Goal: Task Accomplishment & Management: Complete application form

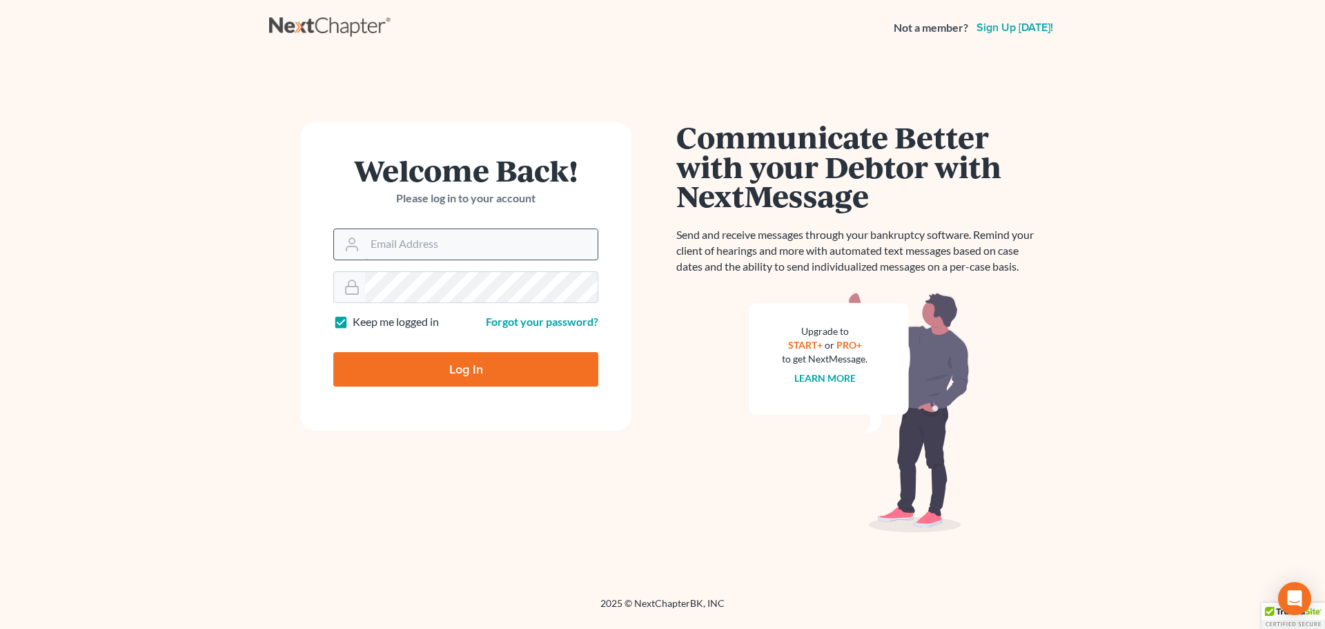
click at [440, 251] on input "Email Address" at bounding box center [481, 244] width 233 height 30
type input "[EMAIL_ADDRESS][DOMAIN_NAME]"
click at [485, 373] on input "Log In" at bounding box center [465, 369] width 265 height 35
type input "Thinking..."
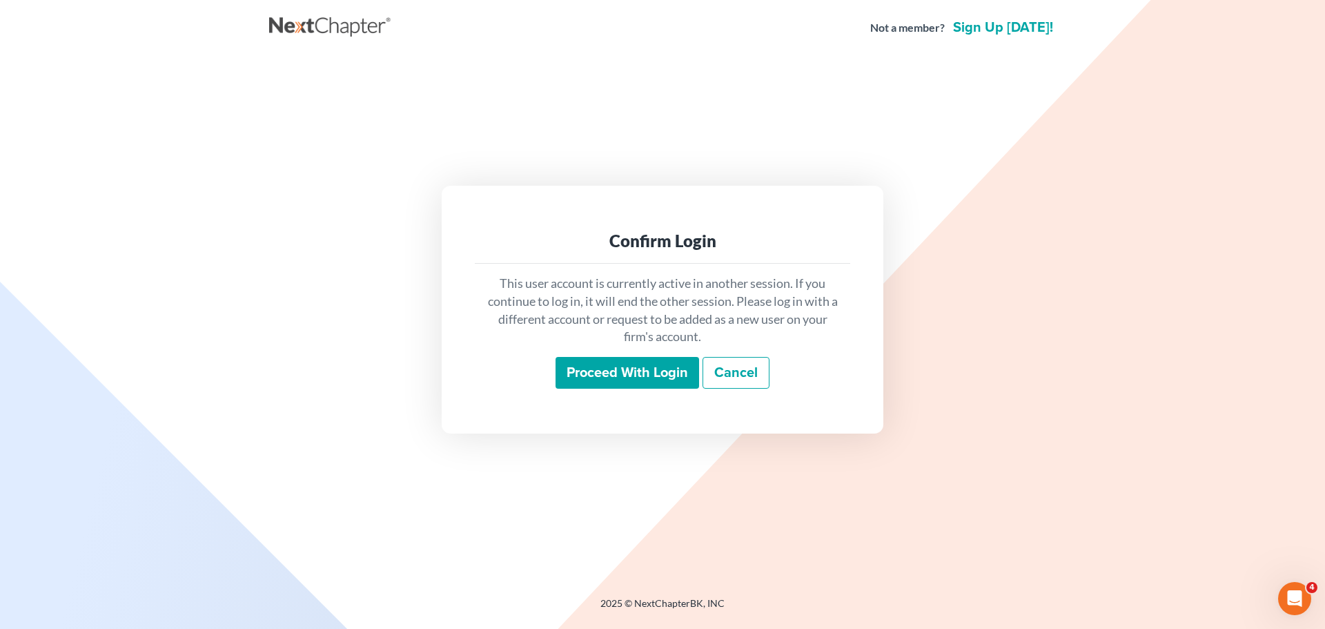
click at [631, 369] on input "Proceed with login" at bounding box center [628, 373] width 144 height 32
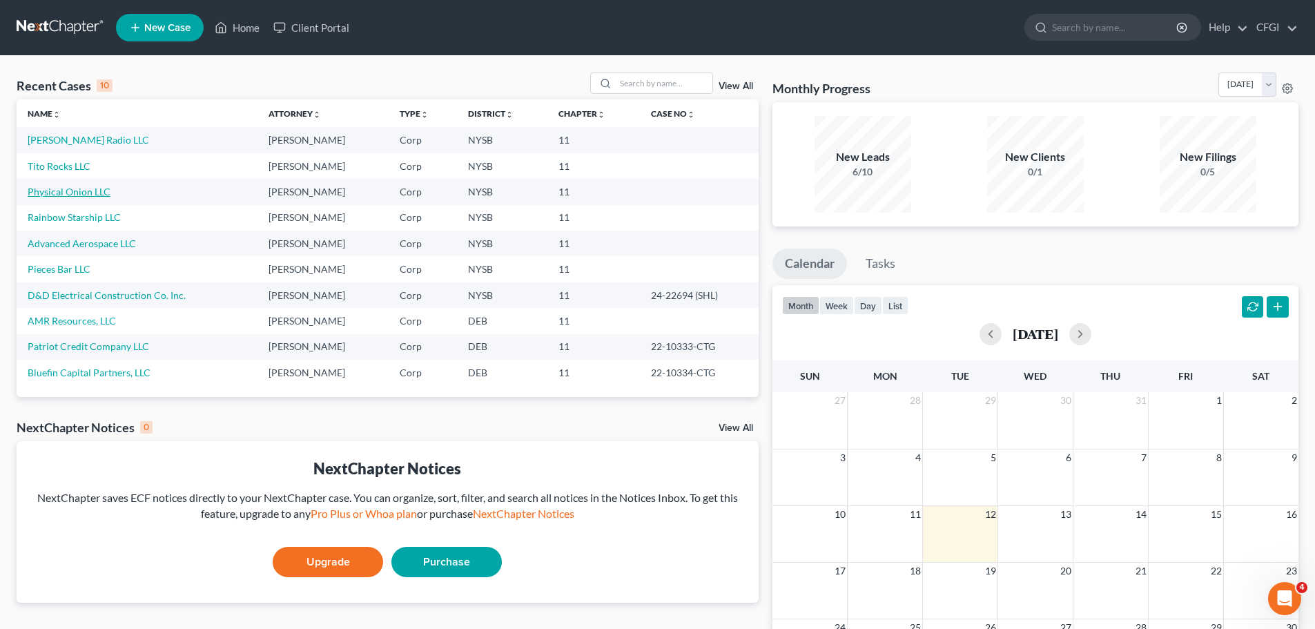
click at [78, 190] on link "Physical Onion LLC" at bounding box center [69, 192] width 83 height 12
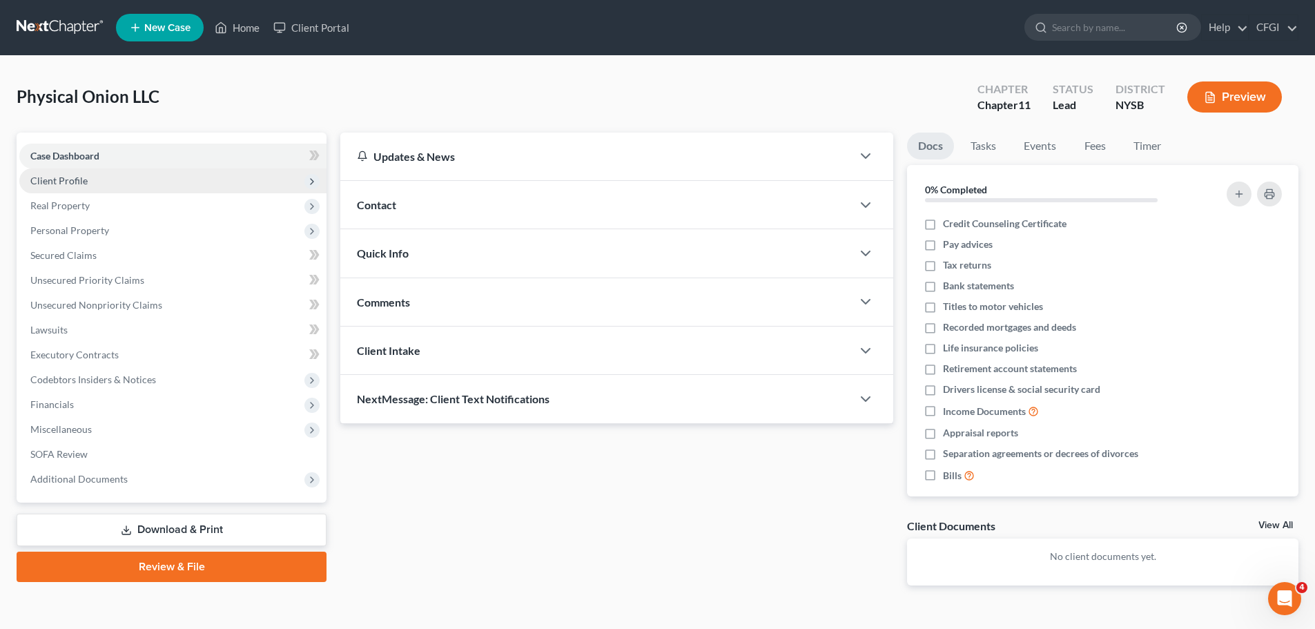
click at [85, 186] on span "Client Profile" at bounding box center [58, 181] width 57 height 12
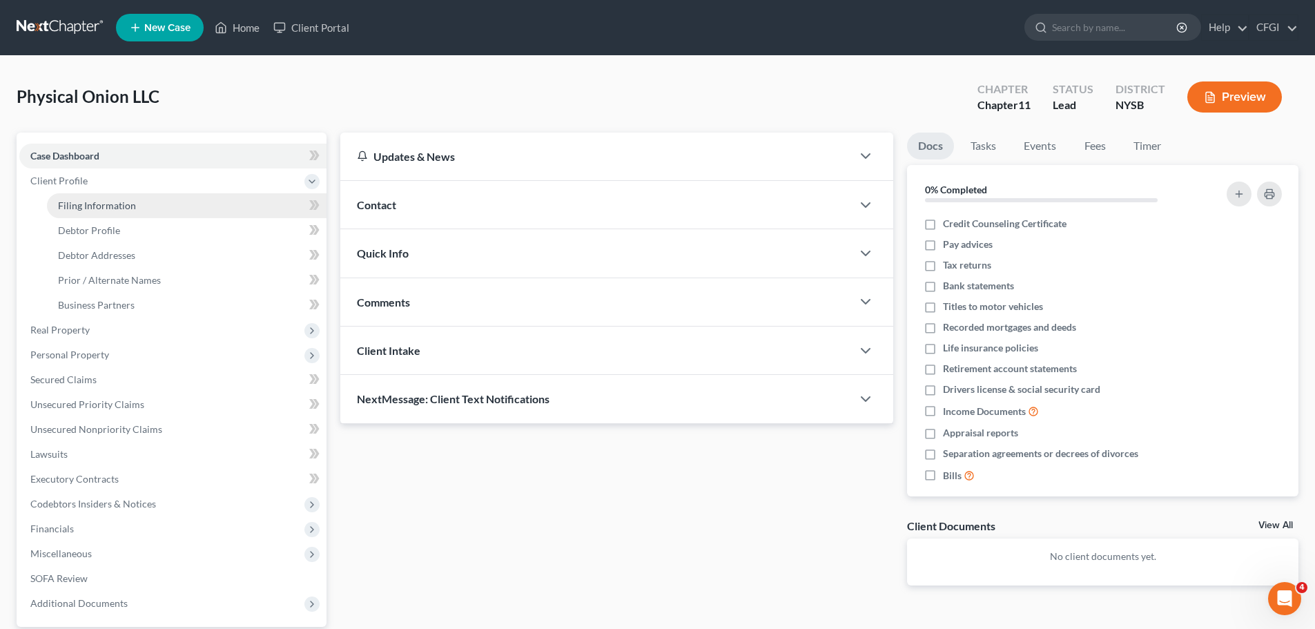
click at [97, 204] on span "Filing Information" at bounding box center [97, 205] width 78 height 12
select select "1"
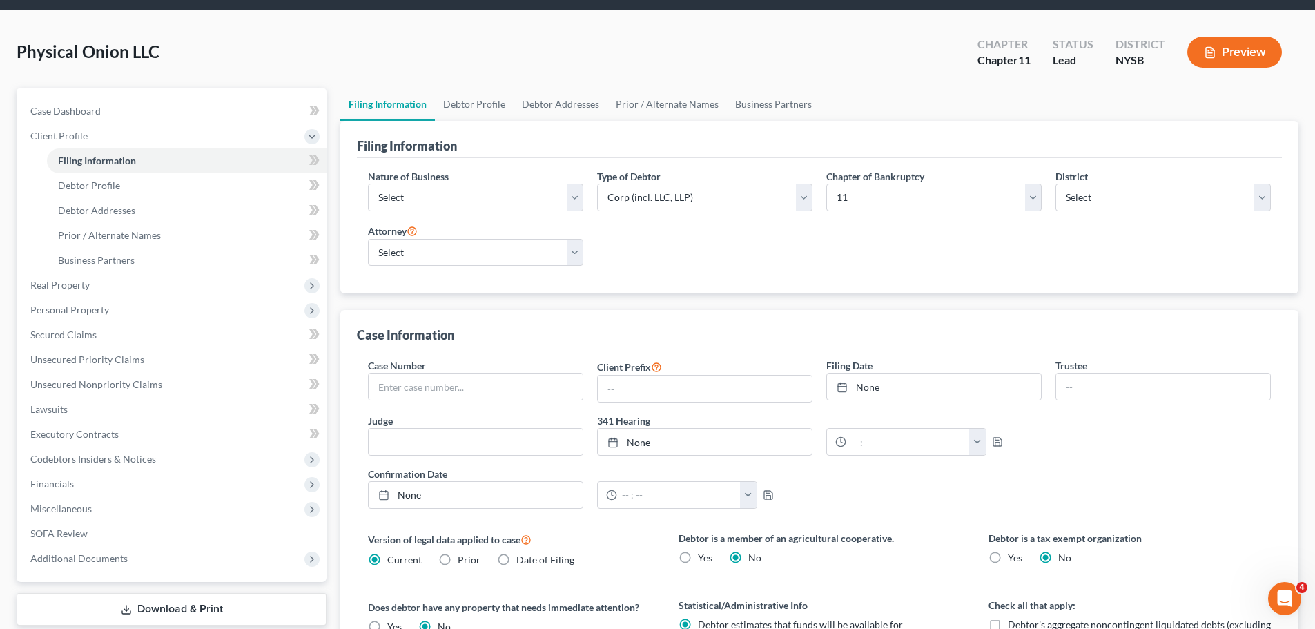
scroll to position [69, 0]
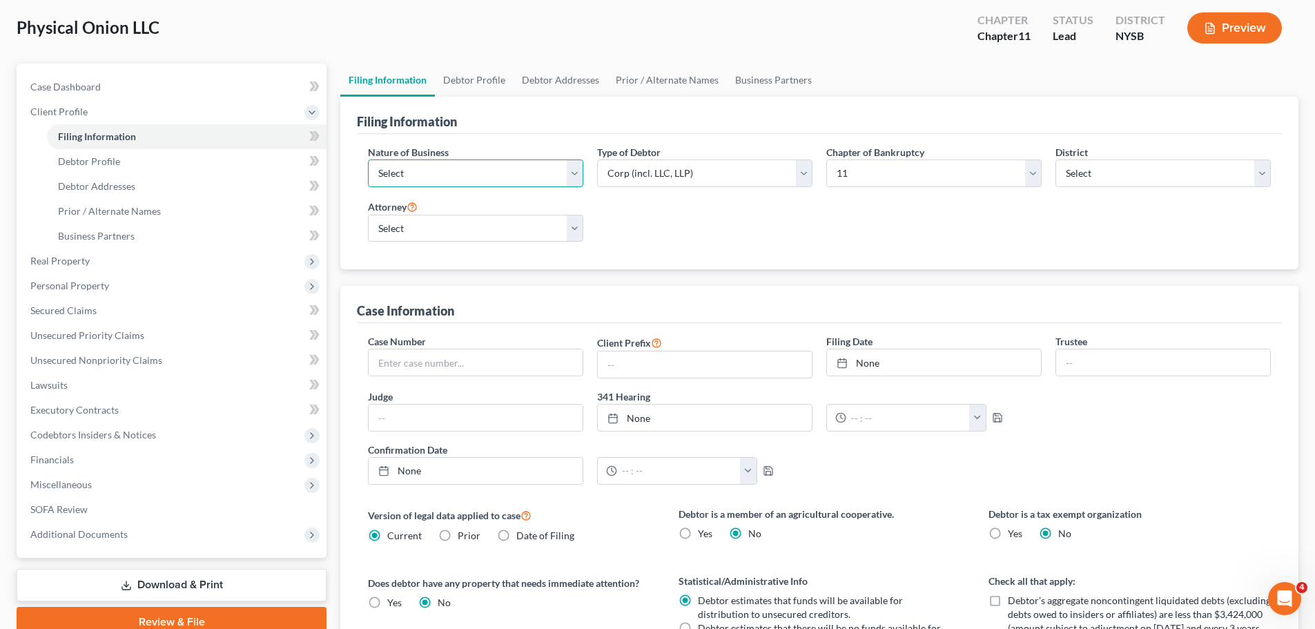
click at [580, 175] on select "Select Clearing Bank Commodity Broker Health Care Business Other Railroad Singl…" at bounding box center [475, 173] width 215 height 28
click at [579, 176] on select "Select Clearing Bank Commodity Broker Health Care Business Other Railroad Singl…" at bounding box center [475, 173] width 215 height 28
click at [692, 241] on div "Nature of Business Select Clearing Bank Commodity Broker Health Care Business O…" at bounding box center [819, 199] width 917 height 108
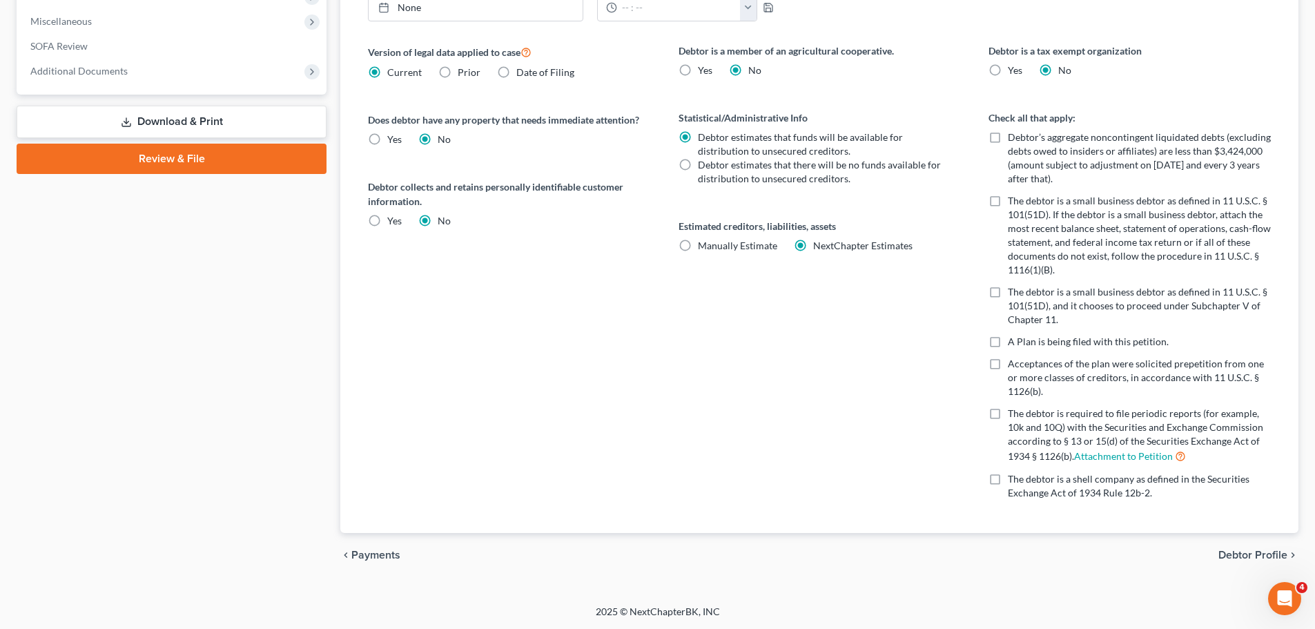
scroll to position [533, 0]
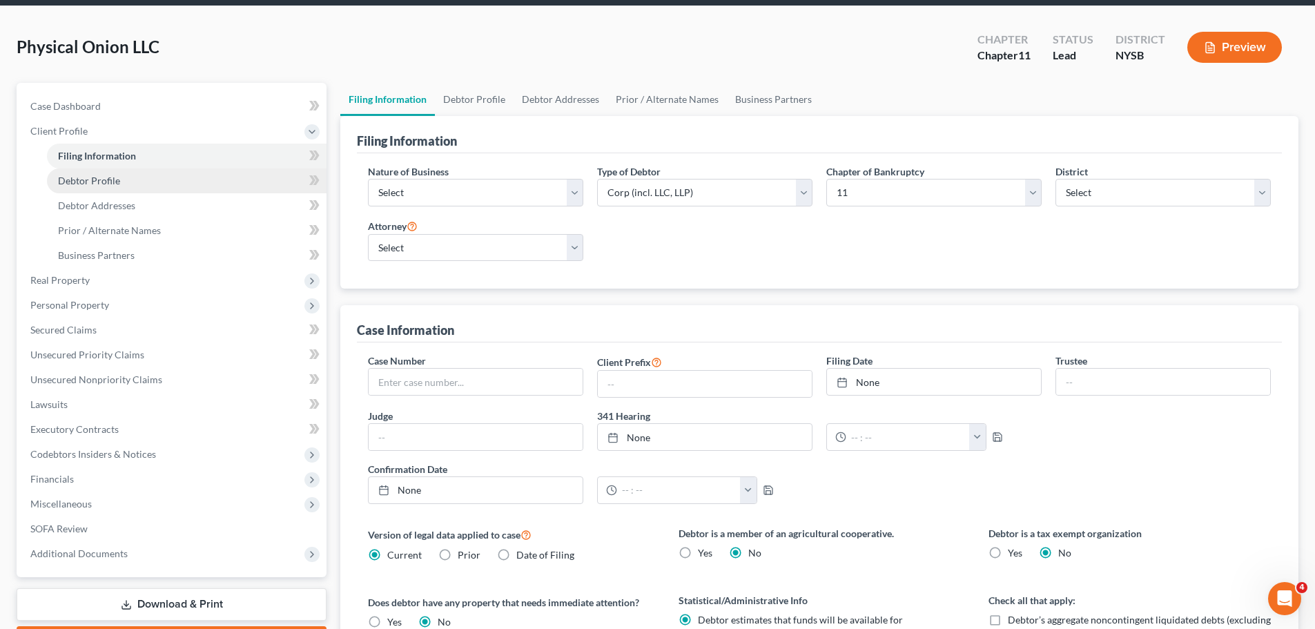
click at [101, 175] on span "Debtor Profile" at bounding box center [89, 181] width 62 height 12
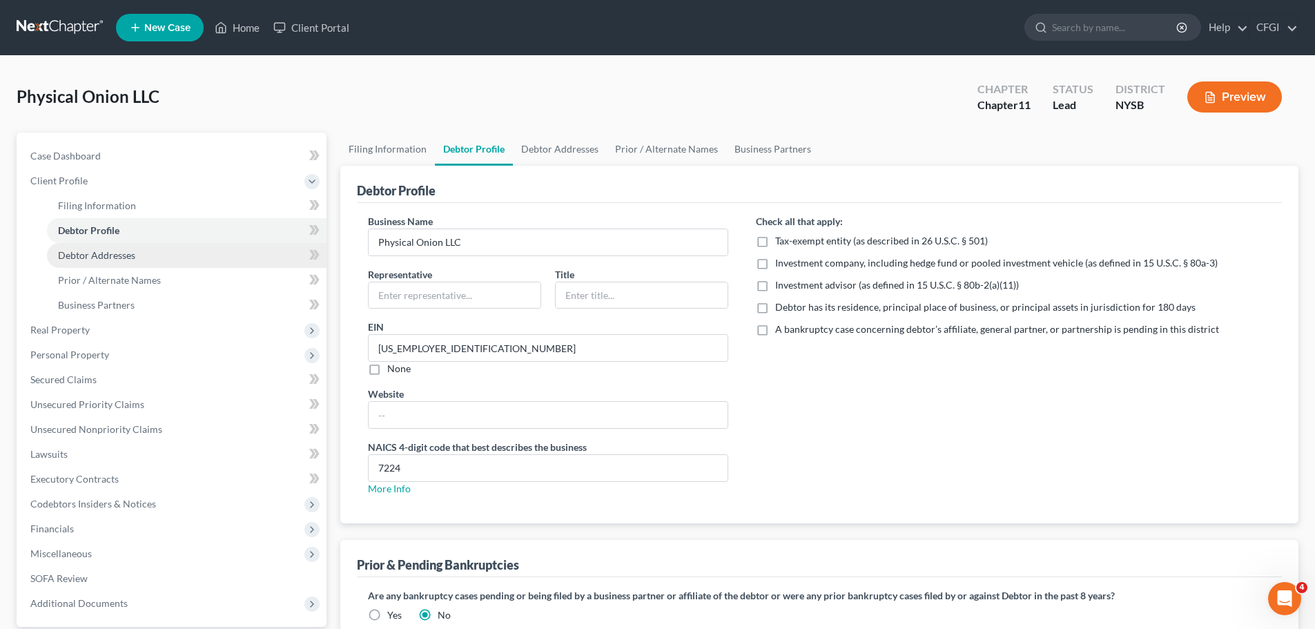
click at [112, 264] on link "Debtor Addresses" at bounding box center [187, 255] width 280 height 25
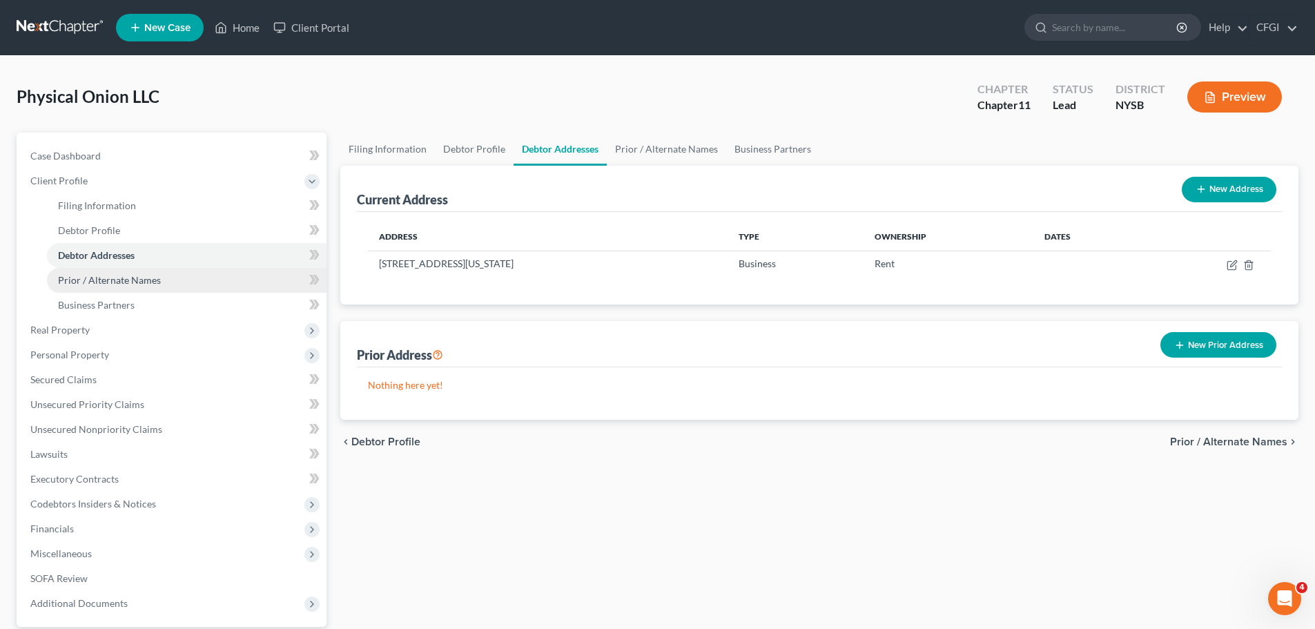
click at [92, 277] on span "Prior / Alternate Names" at bounding box center [109, 280] width 103 height 12
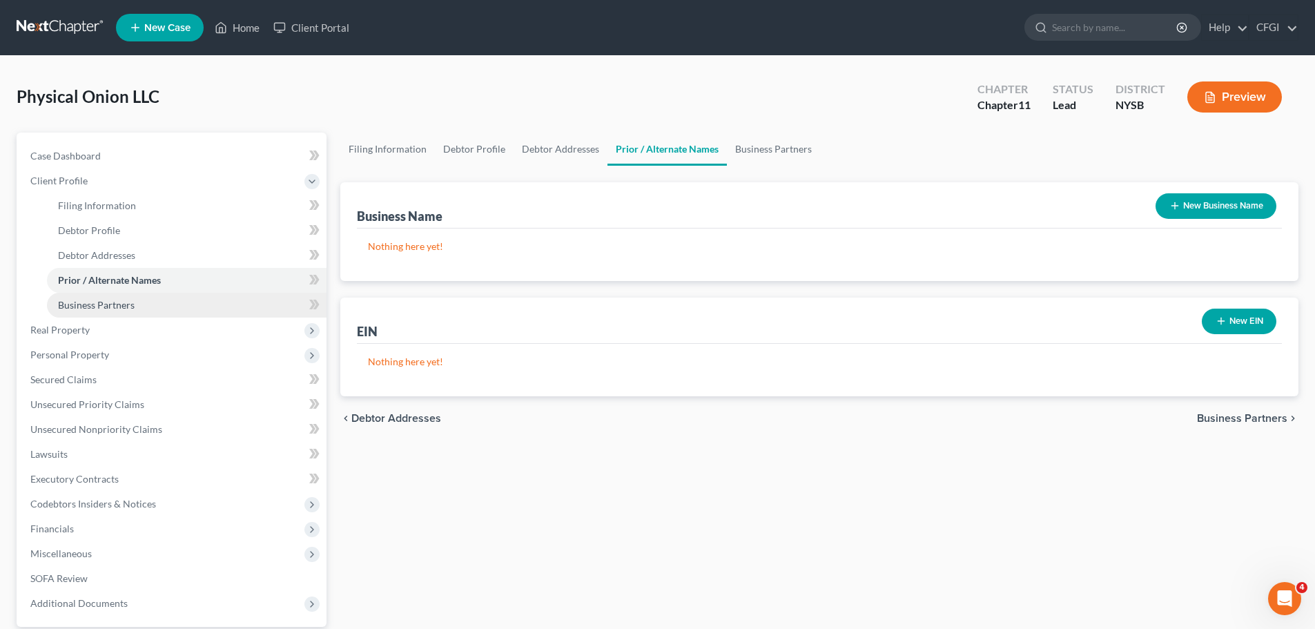
click at [114, 312] on link "Business Partners" at bounding box center [187, 305] width 280 height 25
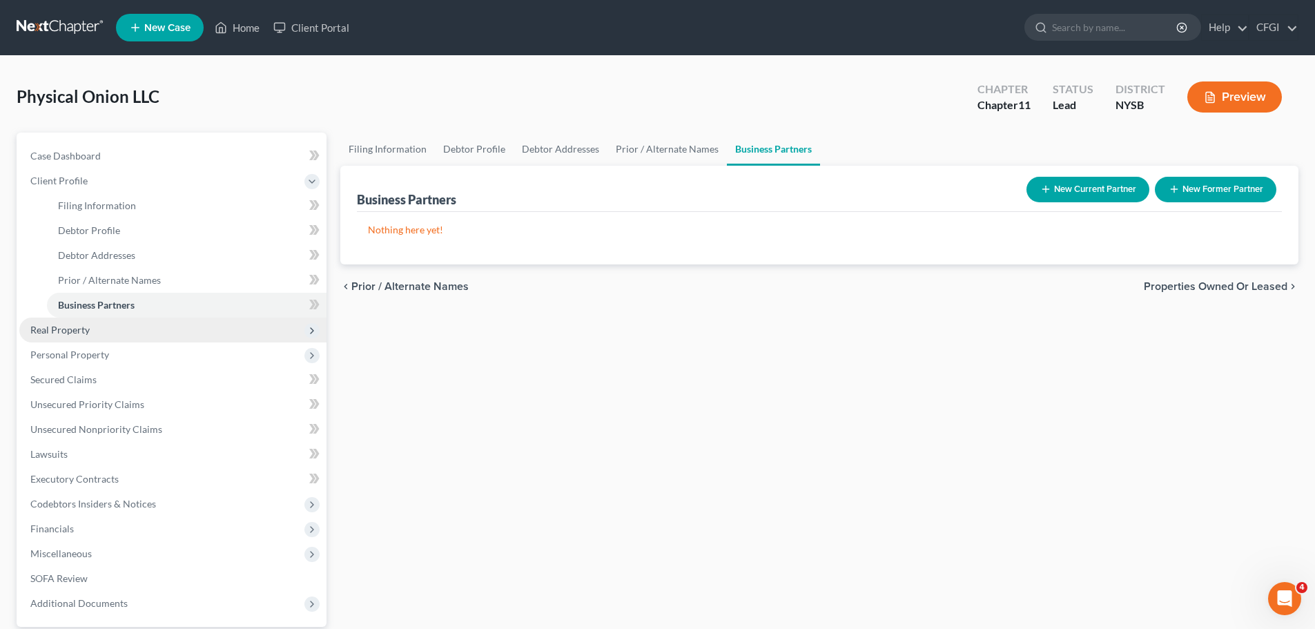
click at [78, 338] on span "Real Property" at bounding box center [172, 329] width 307 height 25
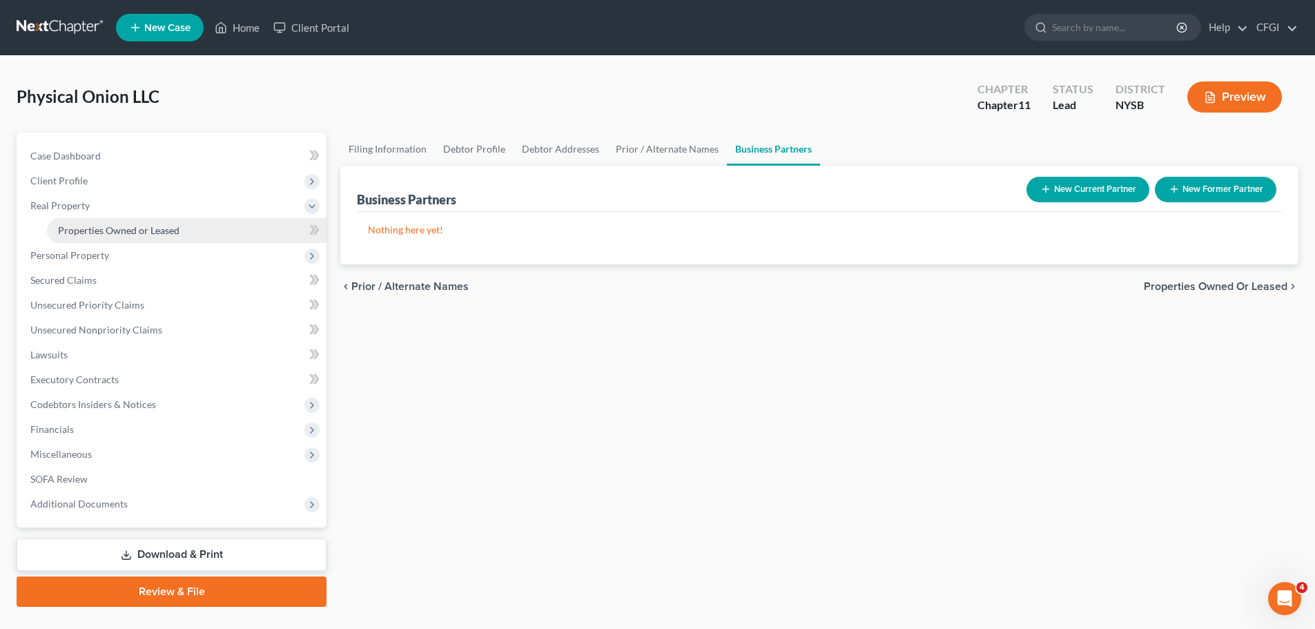
click at [118, 228] on span "Properties Owned or Leased" at bounding box center [118, 230] width 121 height 12
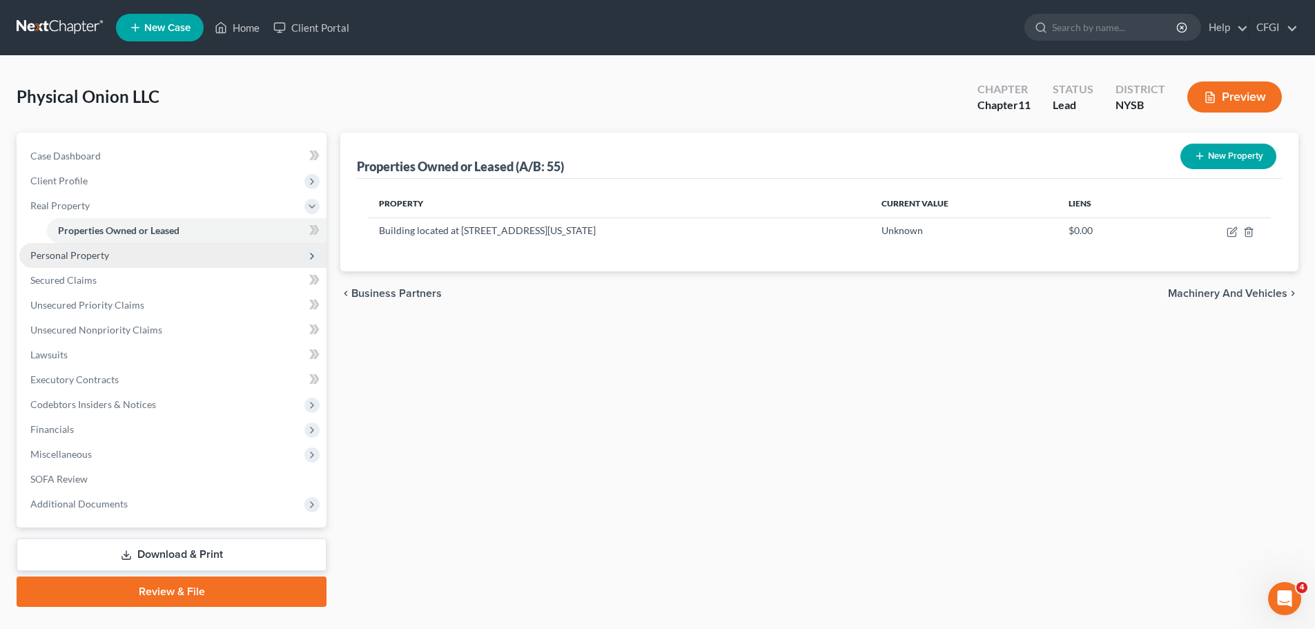
click at [110, 254] on span "Personal Property" at bounding box center [172, 255] width 307 height 25
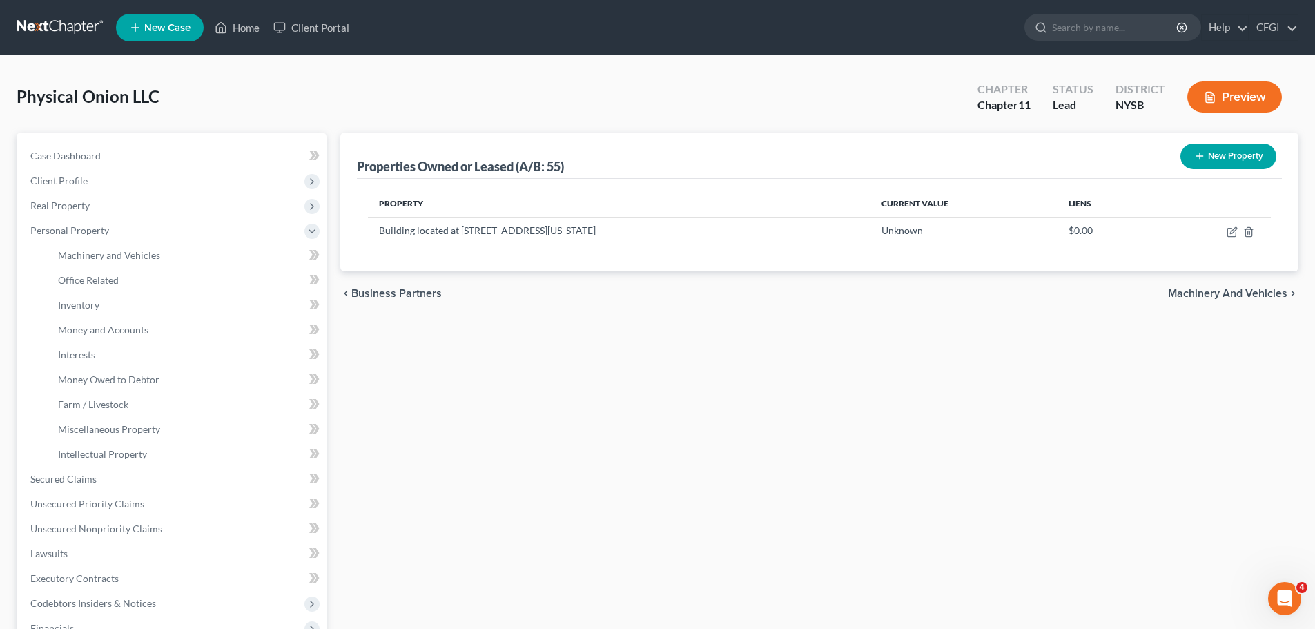
click at [1260, 296] on span "Machinery and Vehicles" at bounding box center [1227, 293] width 119 height 11
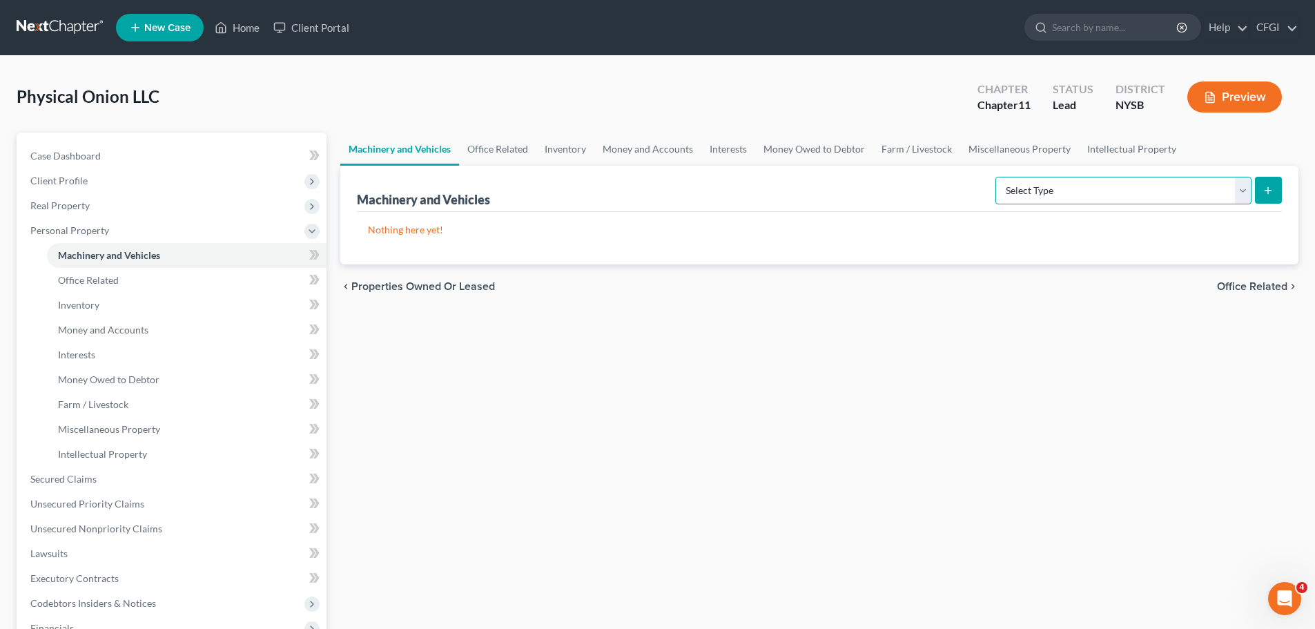
click at [1240, 193] on select "Select Type Aircraft (A/B: 49) Other Machinery, Fixtures and Equipment (A/B: 50…" at bounding box center [1123, 191] width 256 height 28
select select "other"
click at [997, 177] on select "Select Type Aircraft (A/B: 49) Other Machinery, Fixtures and Equipment (A/B: 50…" at bounding box center [1123, 191] width 256 height 28
click at [1266, 184] on button "submit" at bounding box center [1268, 190] width 27 height 27
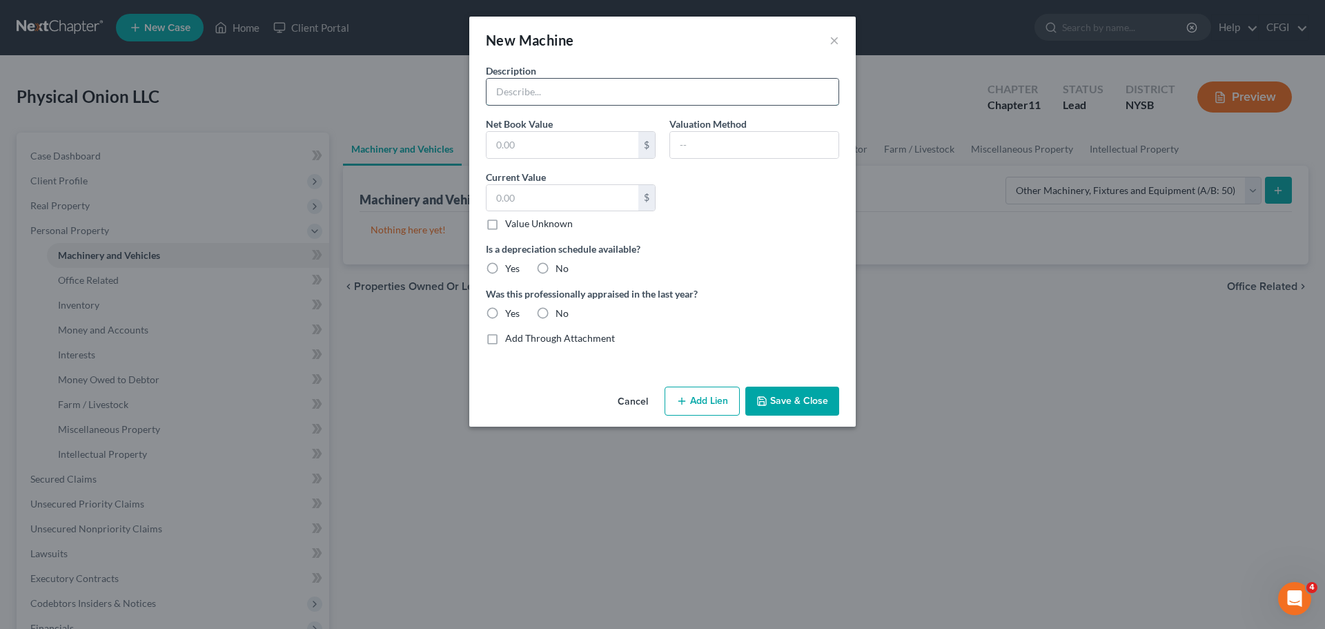
click at [517, 101] on input "text" at bounding box center [663, 92] width 352 height 26
click at [803, 90] on input "Equipment, furniture, lighting, and other leasehold improvements" at bounding box center [663, 92] width 352 height 26
type input "Equipment, furniture, lighting, and other leasehold improvements at 697 10th Av…"
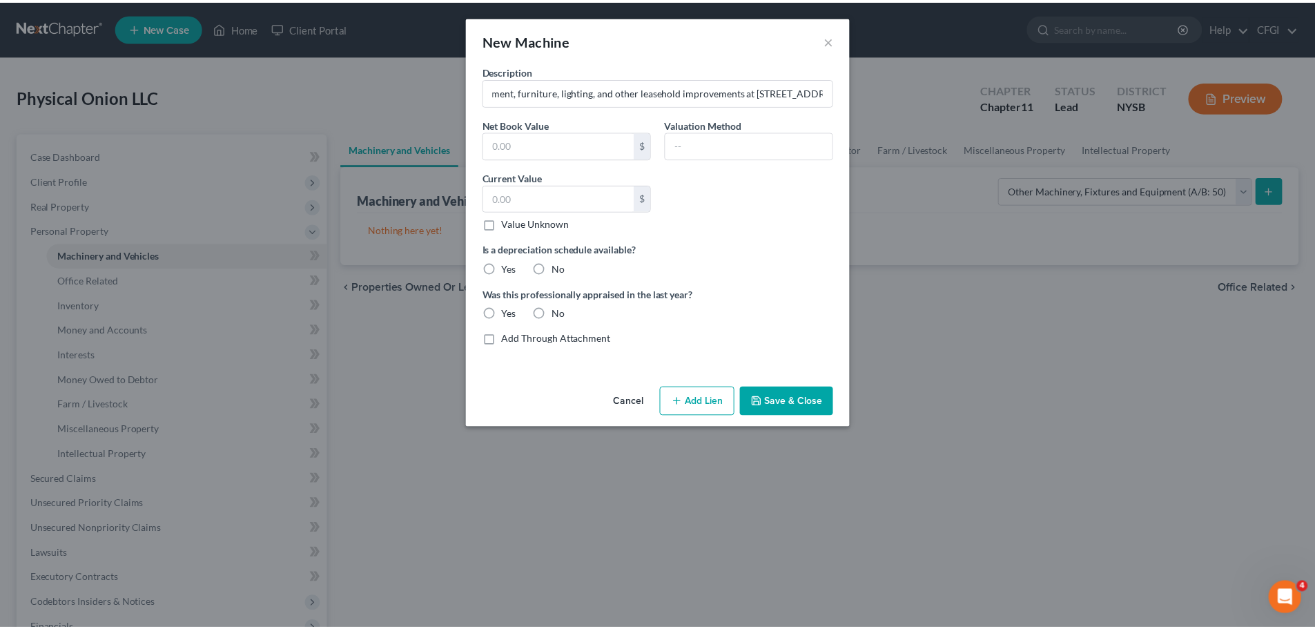
scroll to position [0, 0]
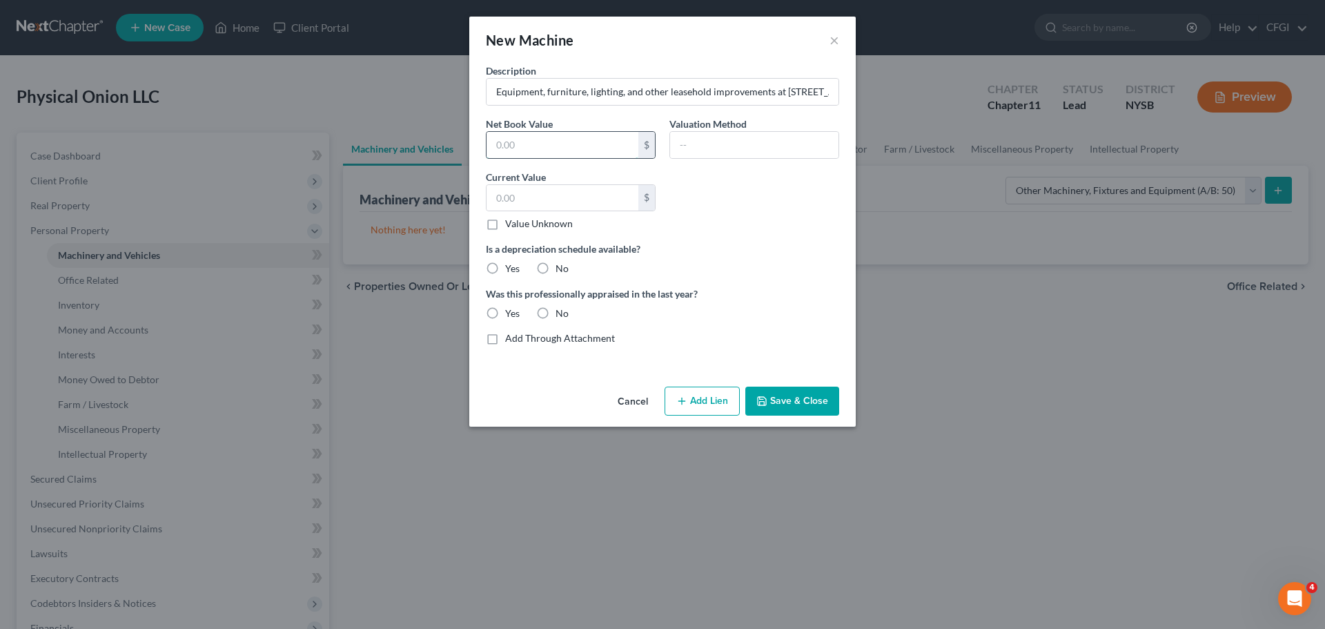
click at [575, 142] on input "text" at bounding box center [563, 145] width 152 height 26
type input "101,349"
click at [781, 235] on div "Description Equipment, furniture, lighting, and other leasehold improvements at…" at bounding box center [662, 209] width 367 height 293
click at [686, 141] on input "text" at bounding box center [754, 145] width 168 height 26
click at [528, 193] on input "text" at bounding box center [563, 198] width 152 height 26
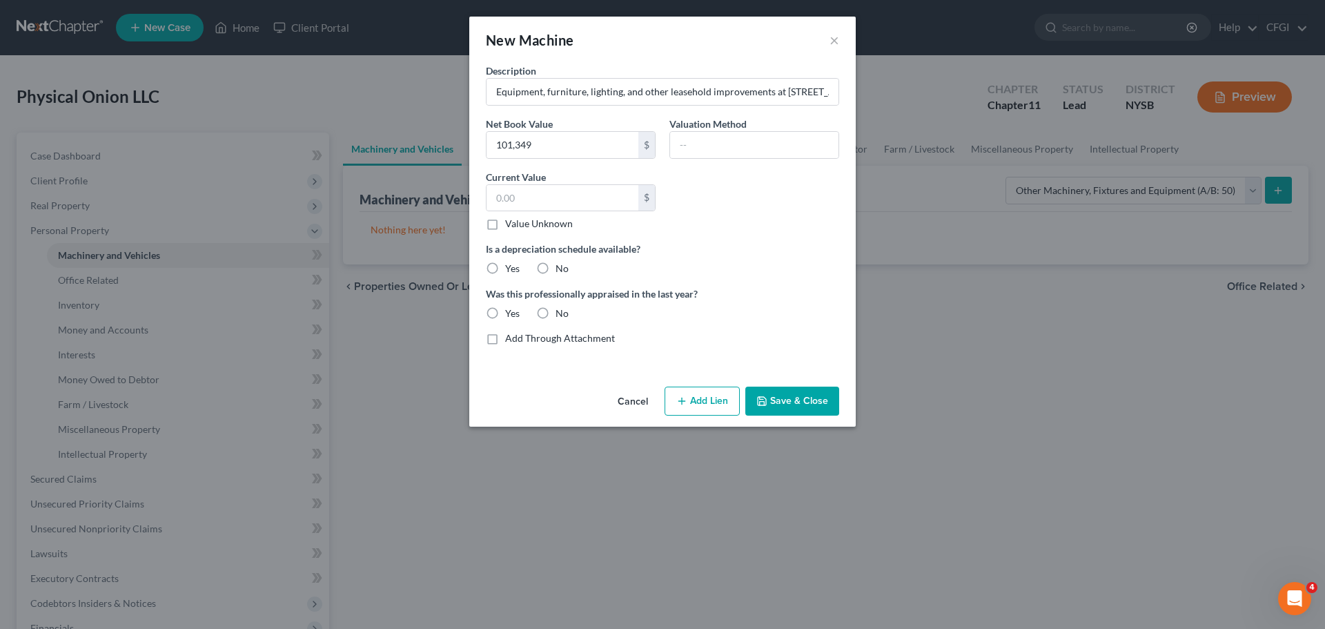
click at [505, 226] on label "Value Unknown" at bounding box center [539, 224] width 68 height 14
click at [511, 226] on input "Value Unknown" at bounding box center [515, 221] width 9 height 9
checkbox input "true"
type input "0.00"
click at [556, 266] on label "No" at bounding box center [562, 269] width 13 height 14
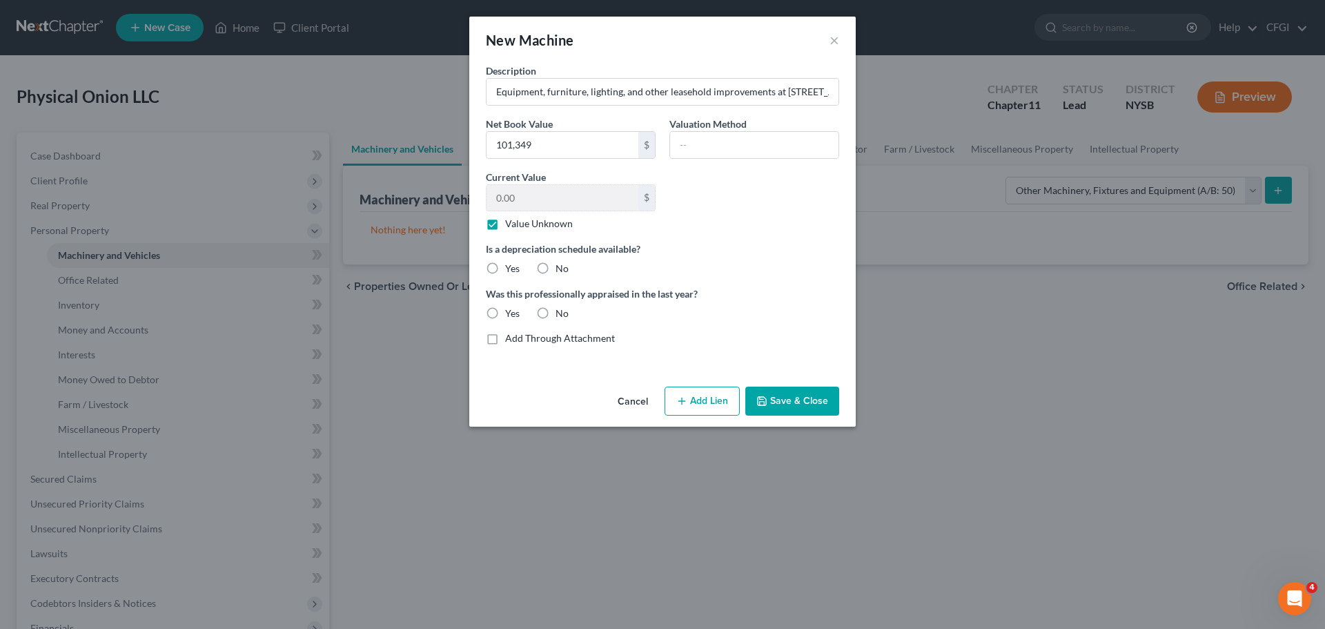
click at [561, 266] on input "No" at bounding box center [565, 266] width 9 height 9
radio input "true"
click at [556, 314] on label "No" at bounding box center [562, 313] width 13 height 14
click at [561, 314] on input "No" at bounding box center [565, 310] width 9 height 9
radio input "true"
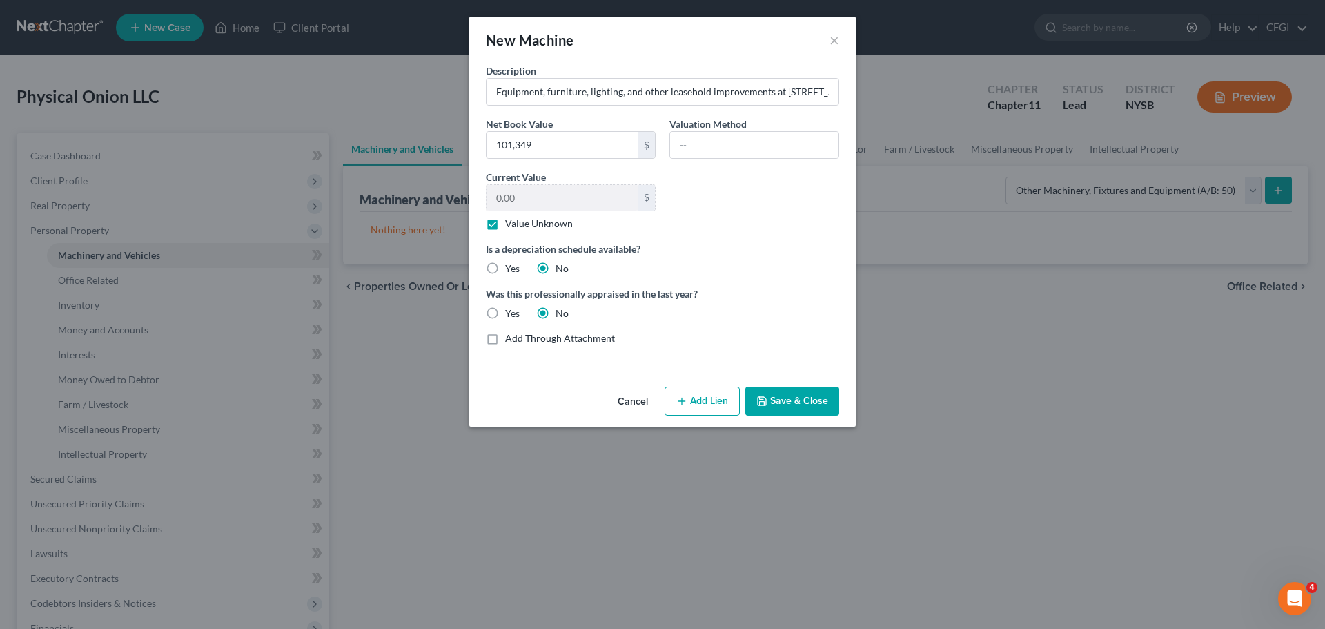
click at [812, 406] on button "Save & Close" at bounding box center [792, 400] width 94 height 29
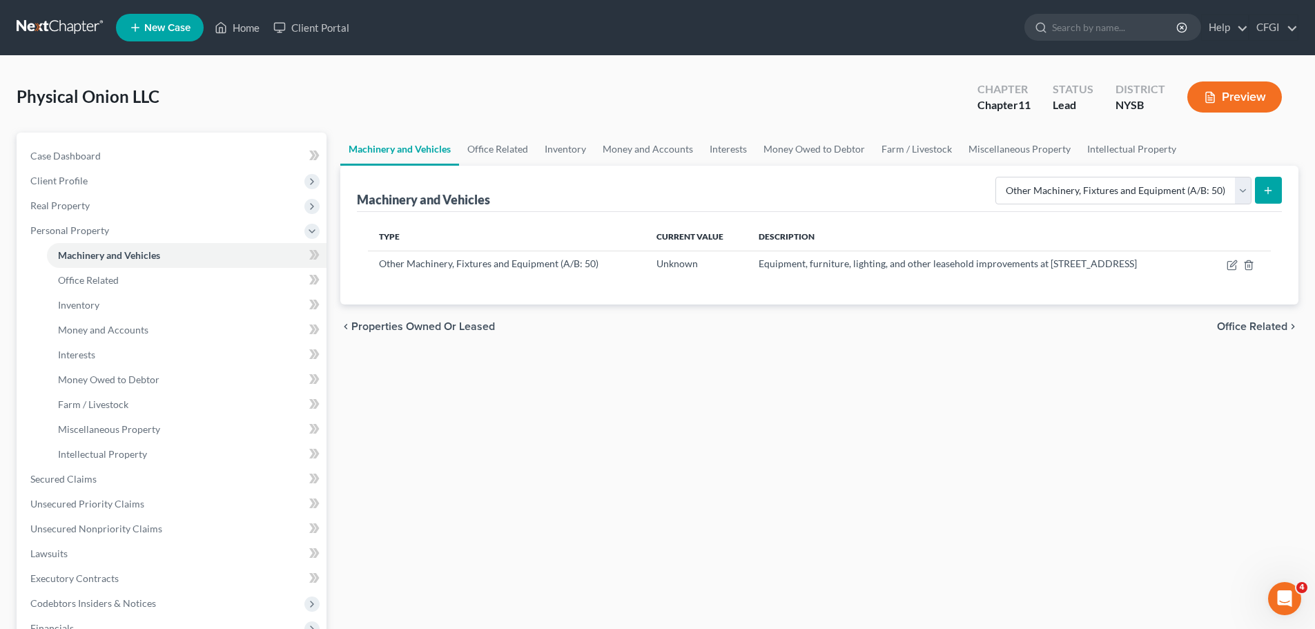
drag, startPoint x: 771, startPoint y: 337, endPoint x: 763, endPoint y: 312, distance: 26.8
click at [771, 337] on div "chevron_left Properties Owned or Leased Office Related chevron_right" at bounding box center [819, 326] width 958 height 44
click at [565, 154] on link "Inventory" at bounding box center [565, 149] width 58 height 33
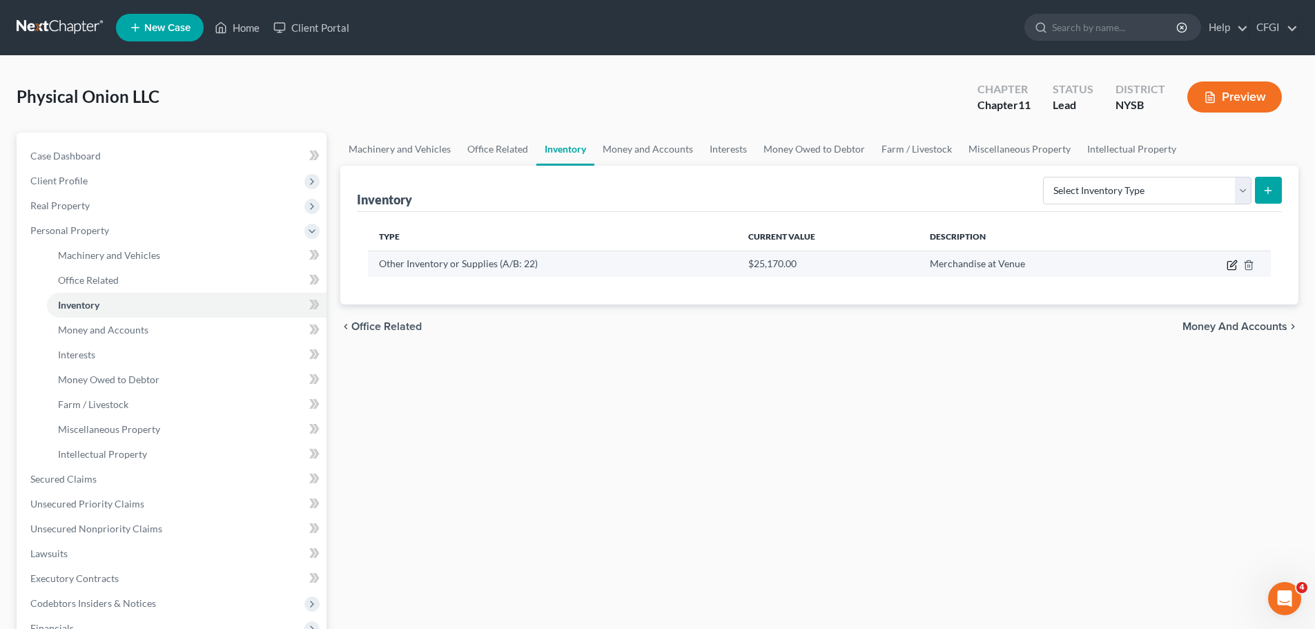
click at [1232, 266] on icon "button" at bounding box center [1233, 263] width 6 height 6
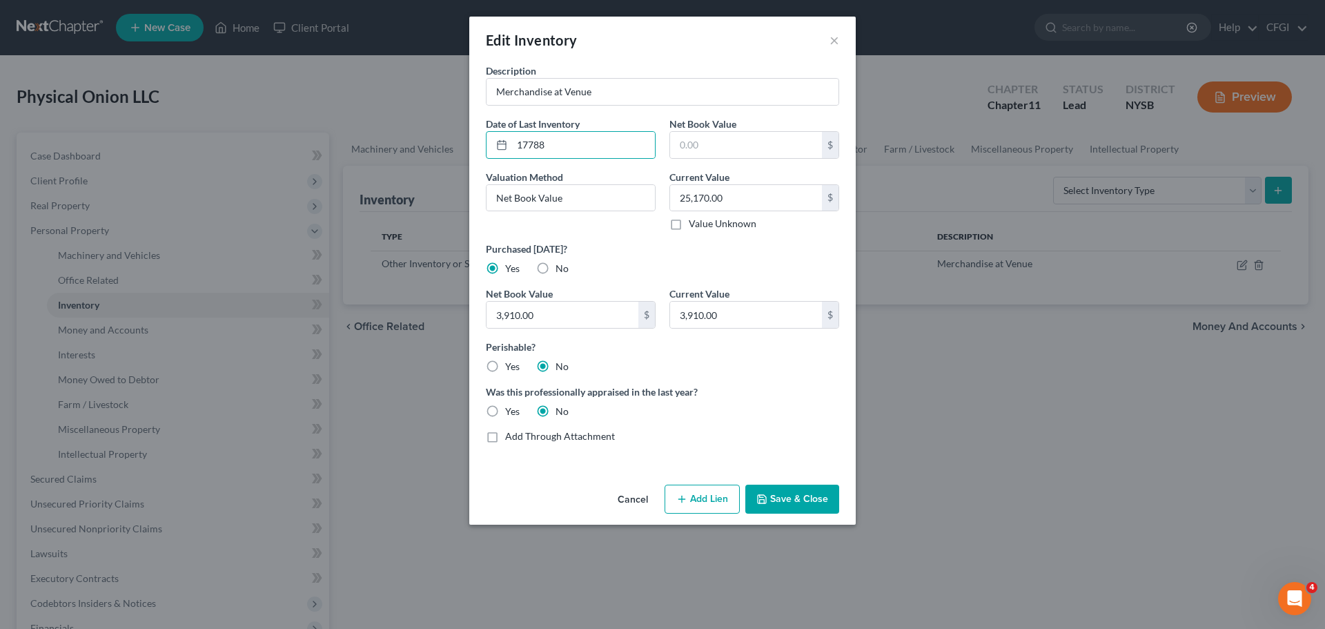
click at [765, 269] on div "Purchased within 20 days? Yes No" at bounding box center [662, 259] width 367 height 34
type input "25,170.00"
click at [608, 148] on input "25,170.00" at bounding box center [583, 145] width 143 height 26
click at [710, 255] on label "Purchased within 20 days?" at bounding box center [662, 249] width 353 height 14
click at [698, 139] on input "text" at bounding box center [746, 145] width 152 height 26
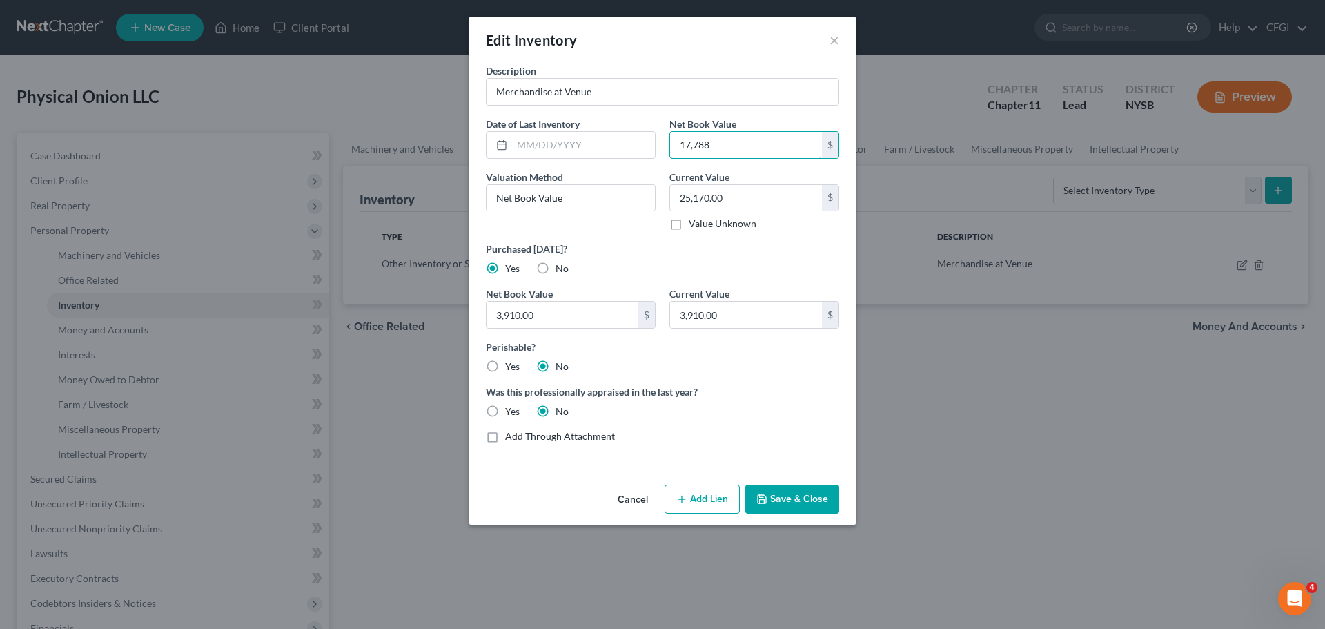
type input "17,788"
click at [779, 260] on div "Purchased within 20 days? Yes No" at bounding box center [662, 259] width 367 height 34
click at [752, 197] on input "25,170.00" at bounding box center [746, 198] width 152 height 26
type input "17,788"
click at [749, 262] on div "Purchased within 20 days? Yes No" at bounding box center [662, 259] width 367 height 34
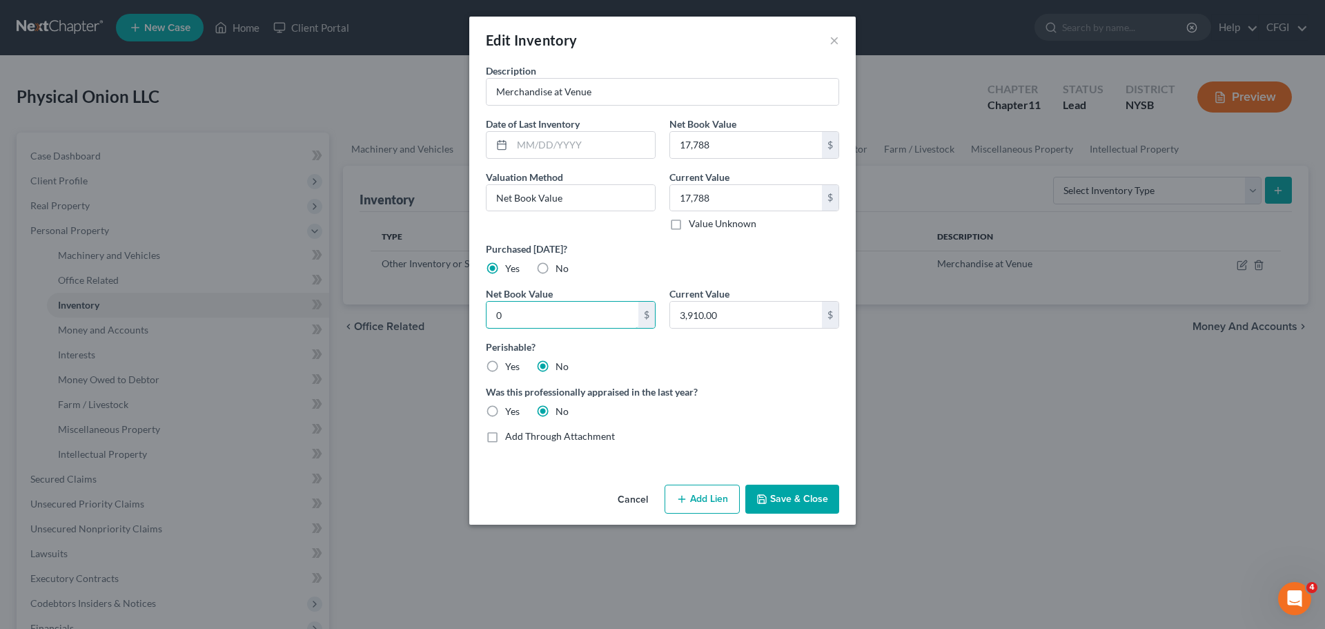
type input "0"
click at [730, 293] on label "Current Value" at bounding box center [699, 293] width 60 height 14
click at [730, 309] on input "3,910.00" at bounding box center [746, 315] width 152 height 26
type input "0"
click at [727, 357] on div "Perishable? Yes No" at bounding box center [662, 357] width 367 height 34
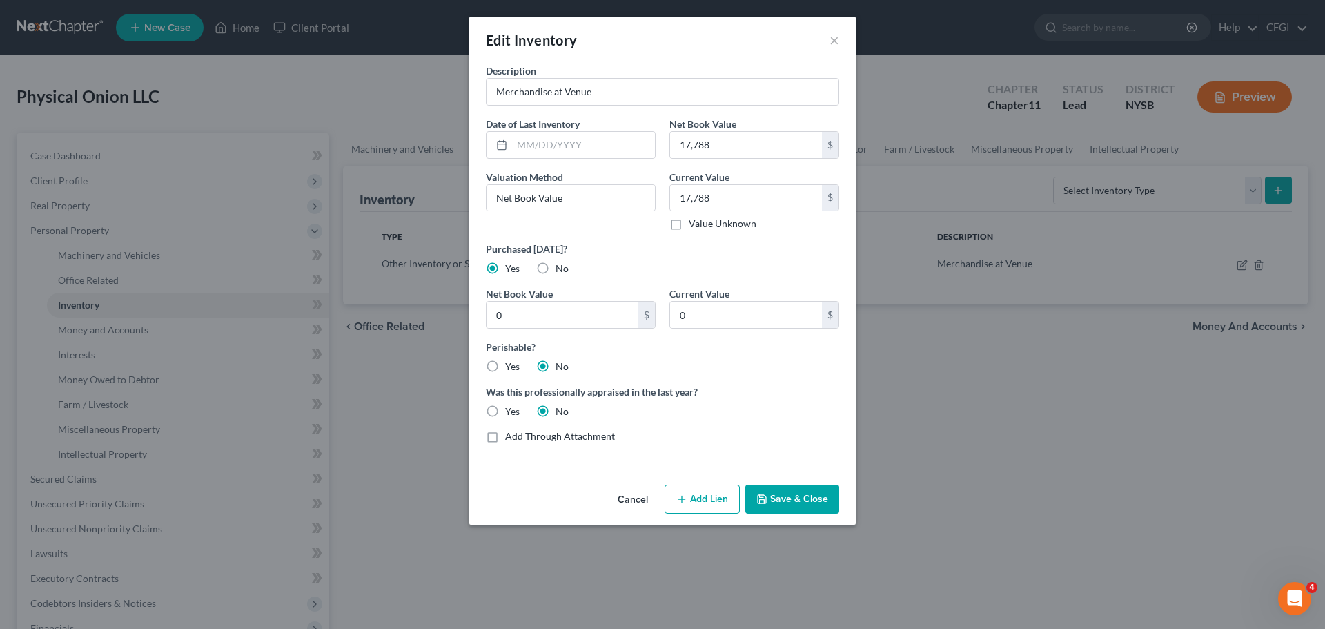
click at [810, 496] on button "Save & Close" at bounding box center [792, 499] width 94 height 29
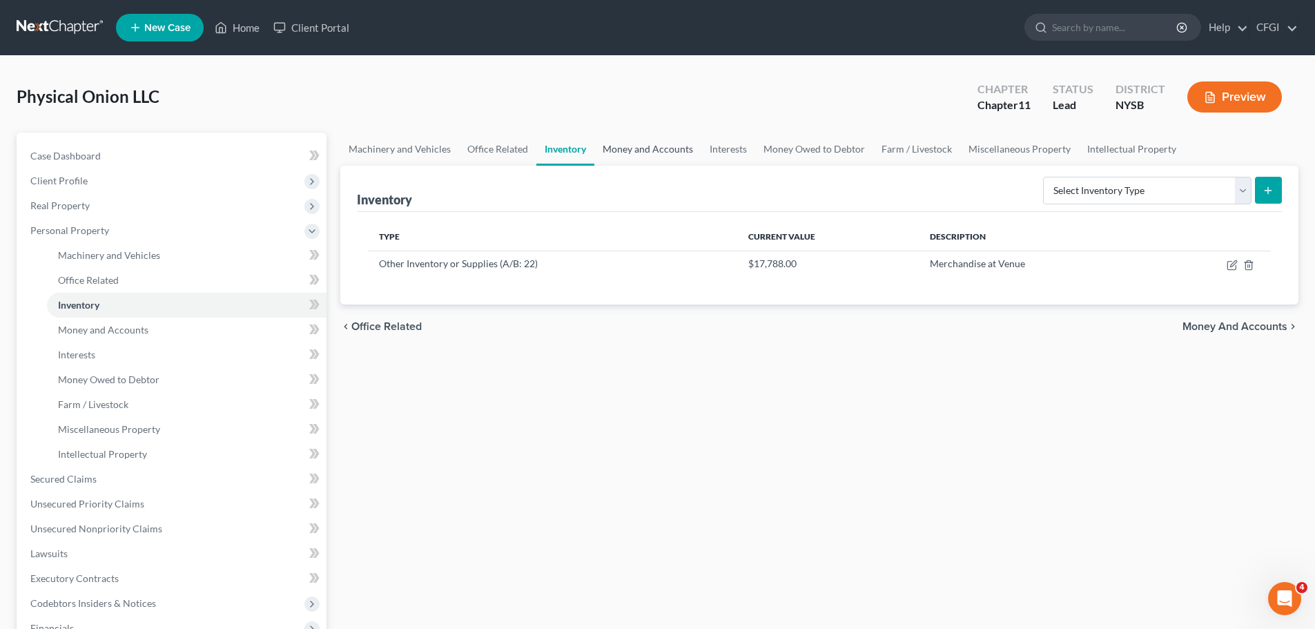
click at [627, 152] on link "Money and Accounts" at bounding box center [647, 149] width 107 height 33
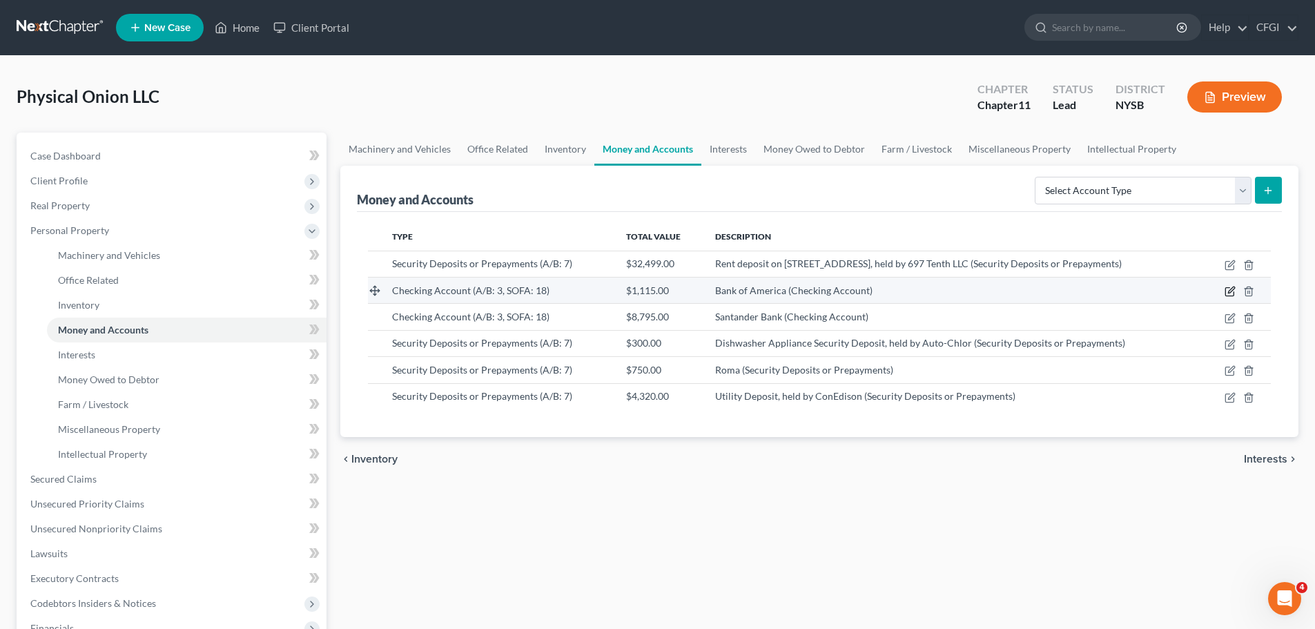
click at [1226, 296] on icon "button" at bounding box center [1229, 292] width 8 height 8
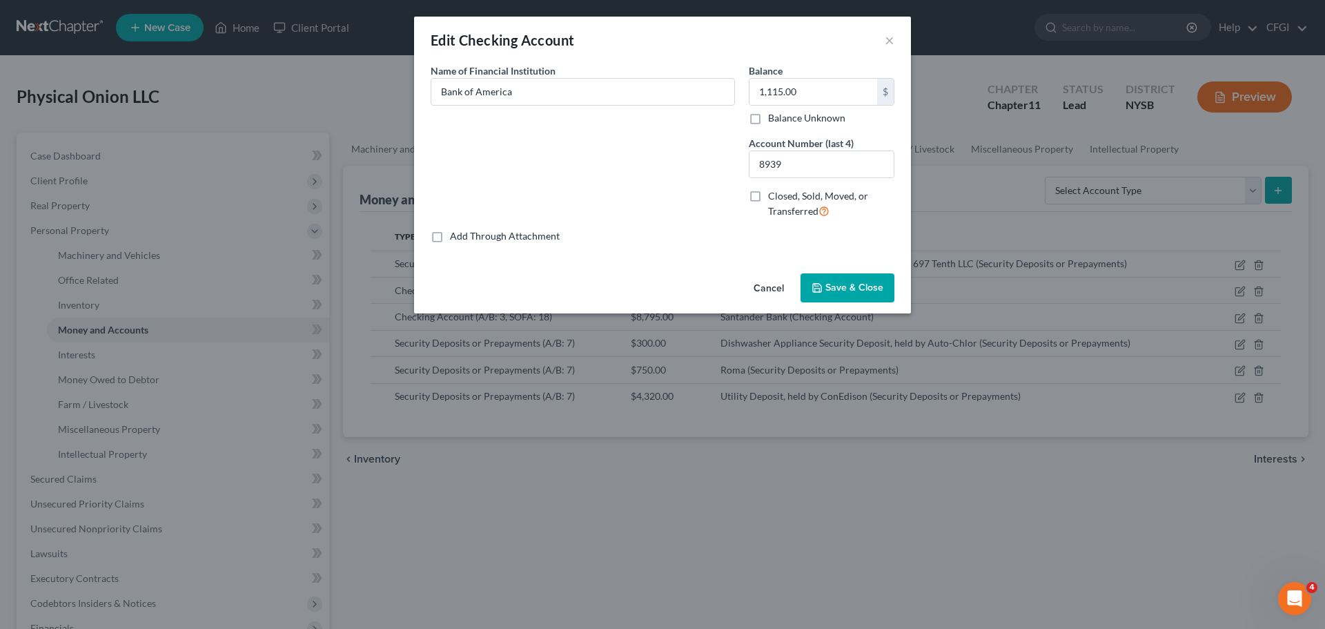
click at [842, 281] on button "Save & Close" at bounding box center [848, 287] width 94 height 29
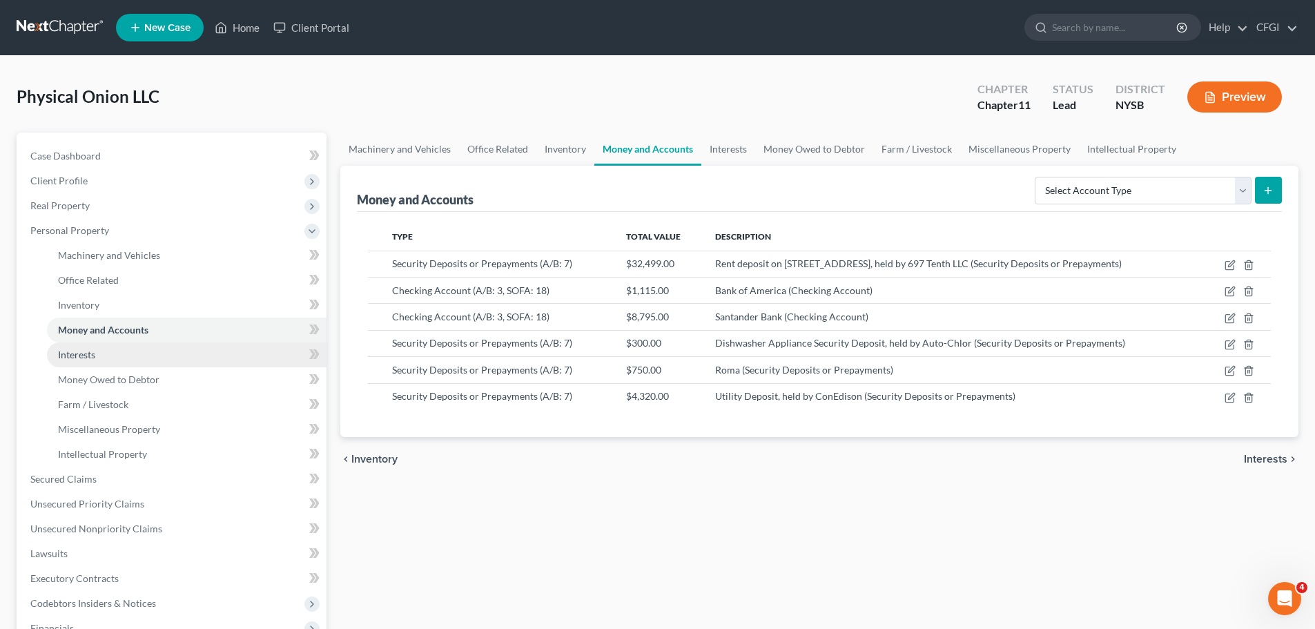
click at [111, 361] on link "Interests" at bounding box center [187, 354] width 280 height 25
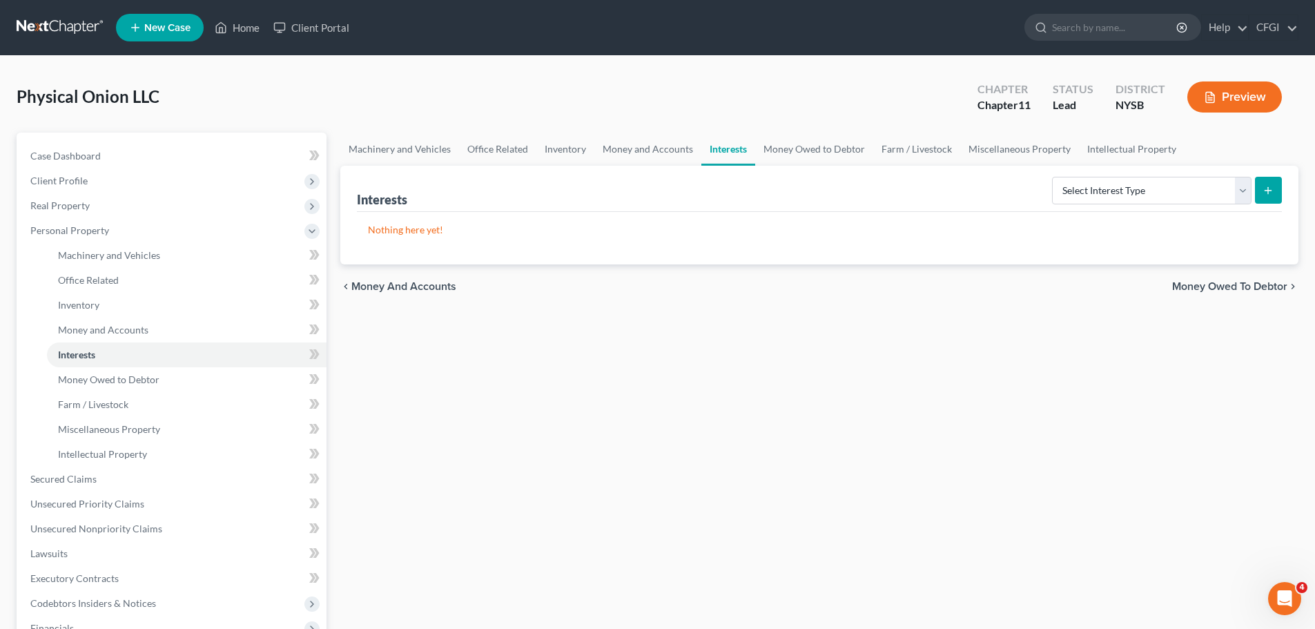
click at [1271, 193] on icon "submit" at bounding box center [1267, 190] width 11 height 11
click at [1238, 189] on select "Select Interest Type Bond (A/B: 16) Incorporated Business (A/B: 15) Insurance P…" at bounding box center [1151, 191] width 199 height 28
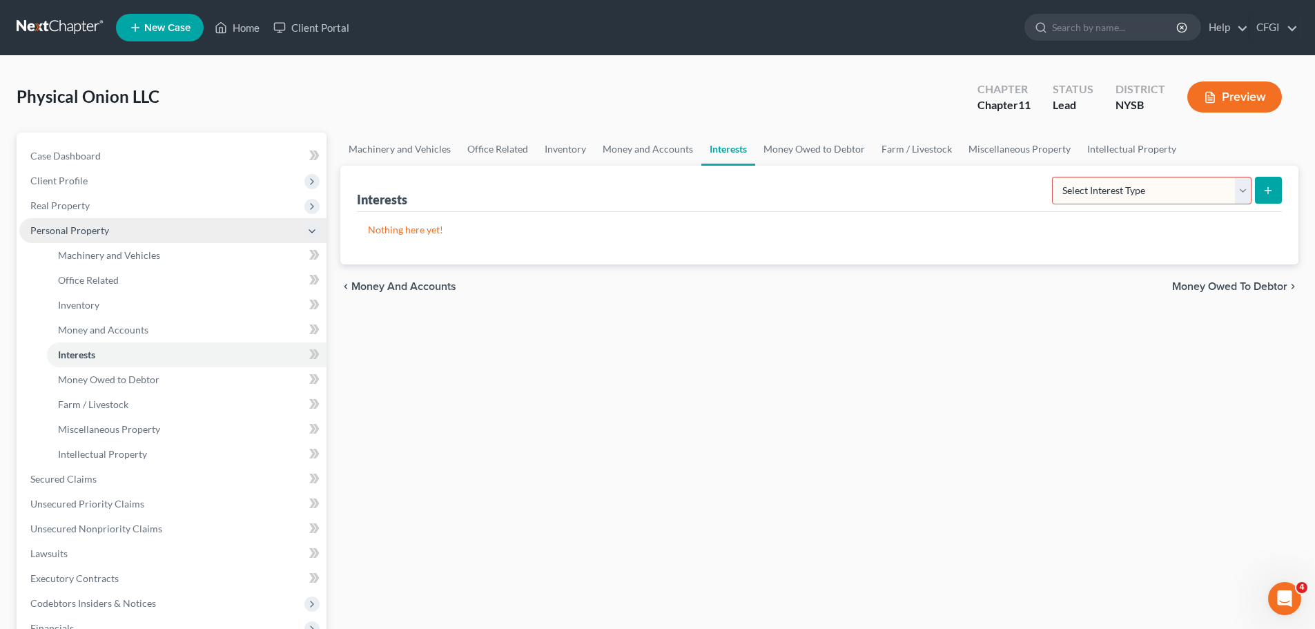
click at [85, 231] on span "Personal Property" at bounding box center [69, 230] width 79 height 12
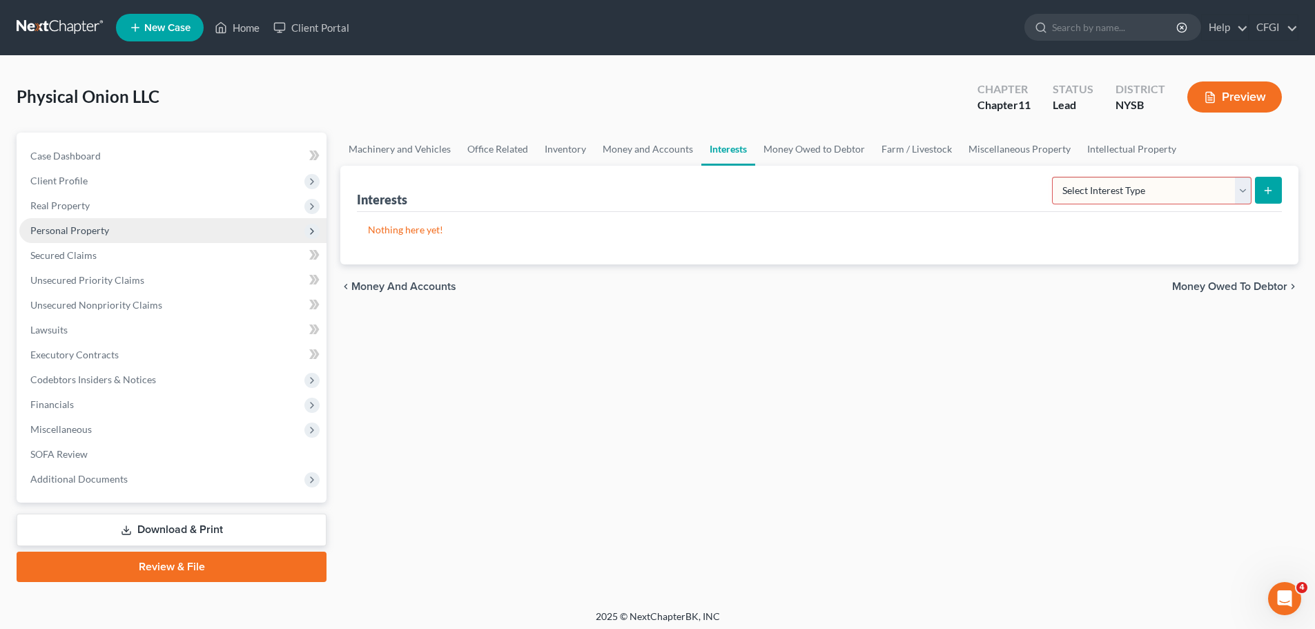
click at [85, 231] on span "Personal Property" at bounding box center [69, 230] width 79 height 12
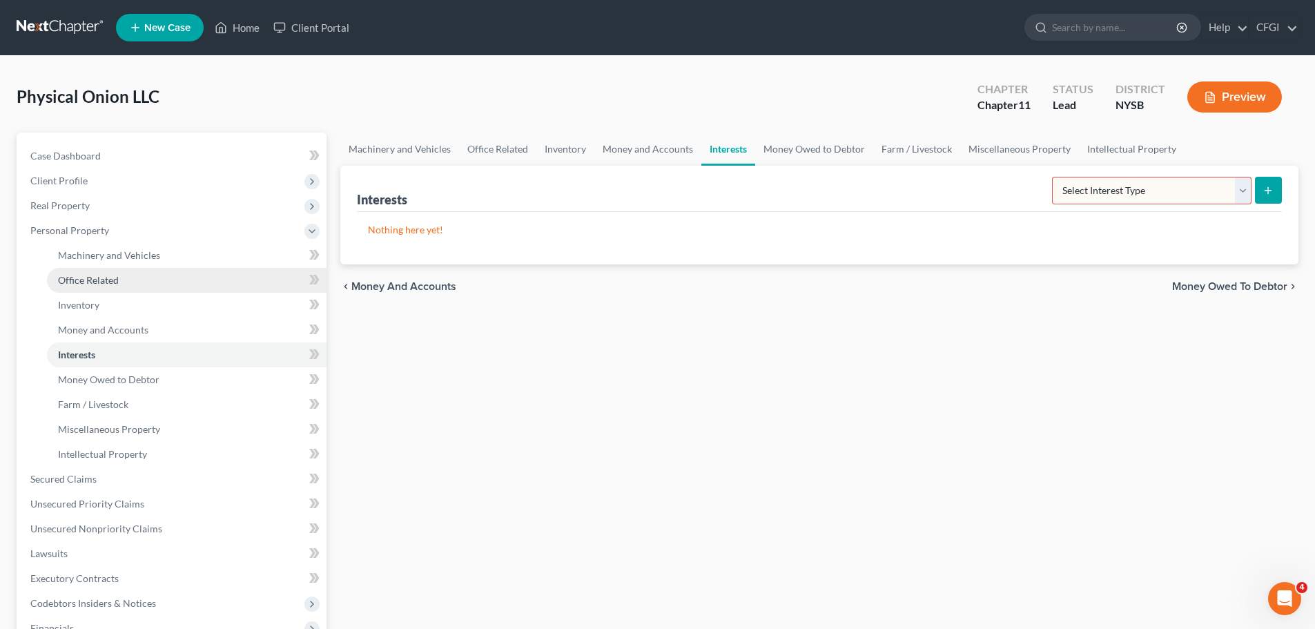
click at [99, 281] on span "Office Related" at bounding box center [88, 280] width 61 height 12
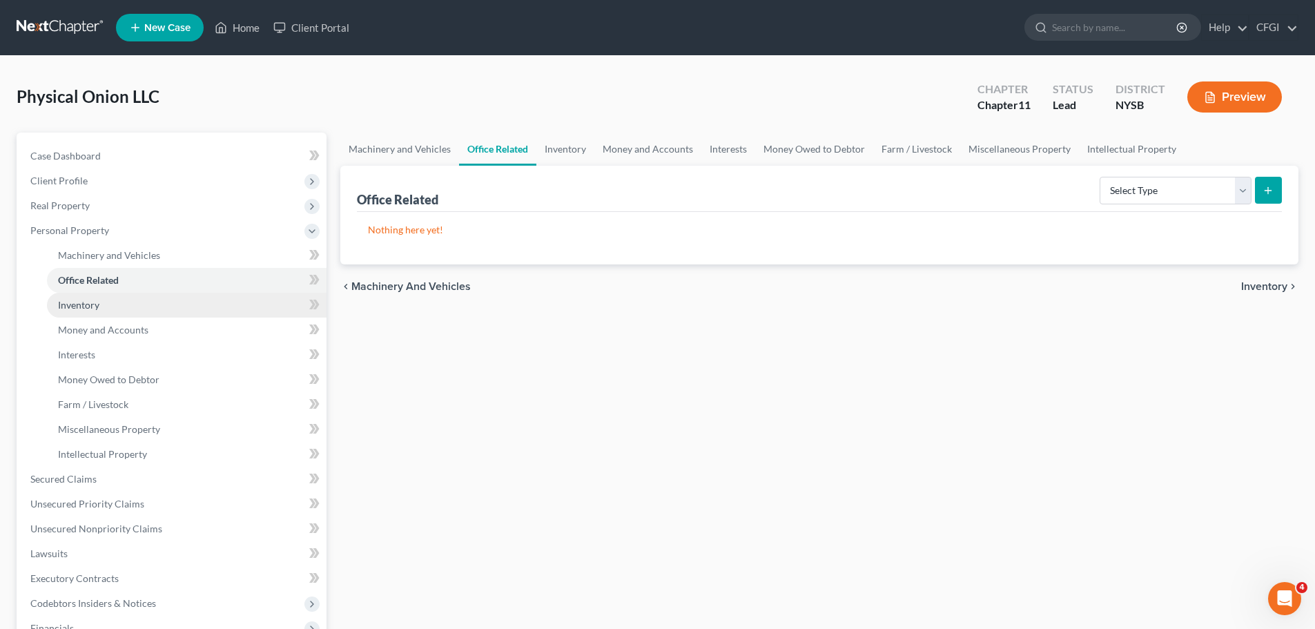
click at [88, 309] on span "Inventory" at bounding box center [78, 305] width 41 height 12
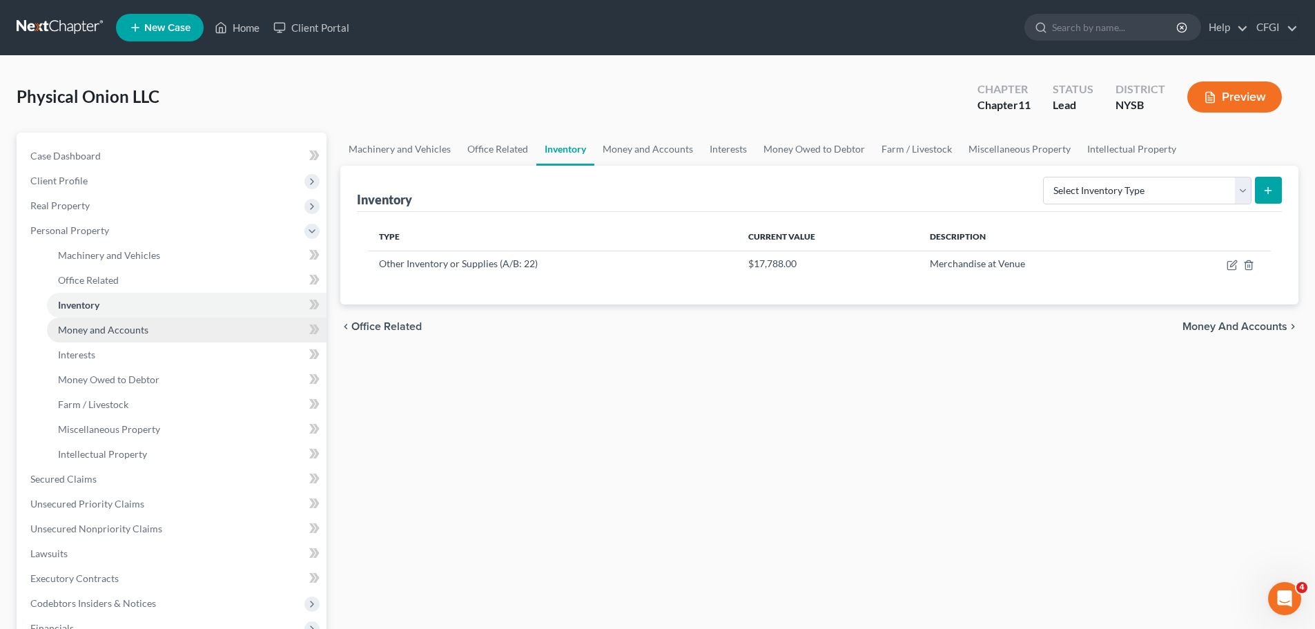
click at [98, 336] on link "Money and Accounts" at bounding box center [187, 329] width 280 height 25
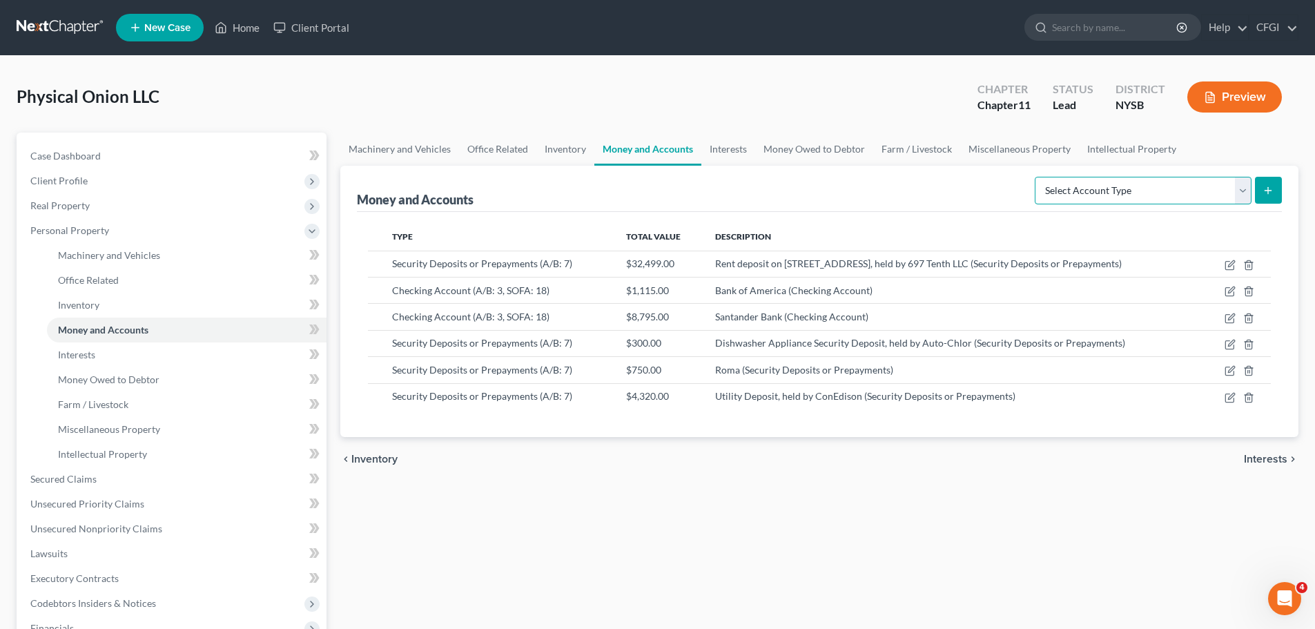
click at [1209, 194] on select "Select Account Type Brokerage (A/B: 3, SOFA: 18) Cash on Hand (A/B: 2) Certific…" at bounding box center [1143, 191] width 217 height 28
click at [94, 364] on link "Interests" at bounding box center [187, 354] width 280 height 25
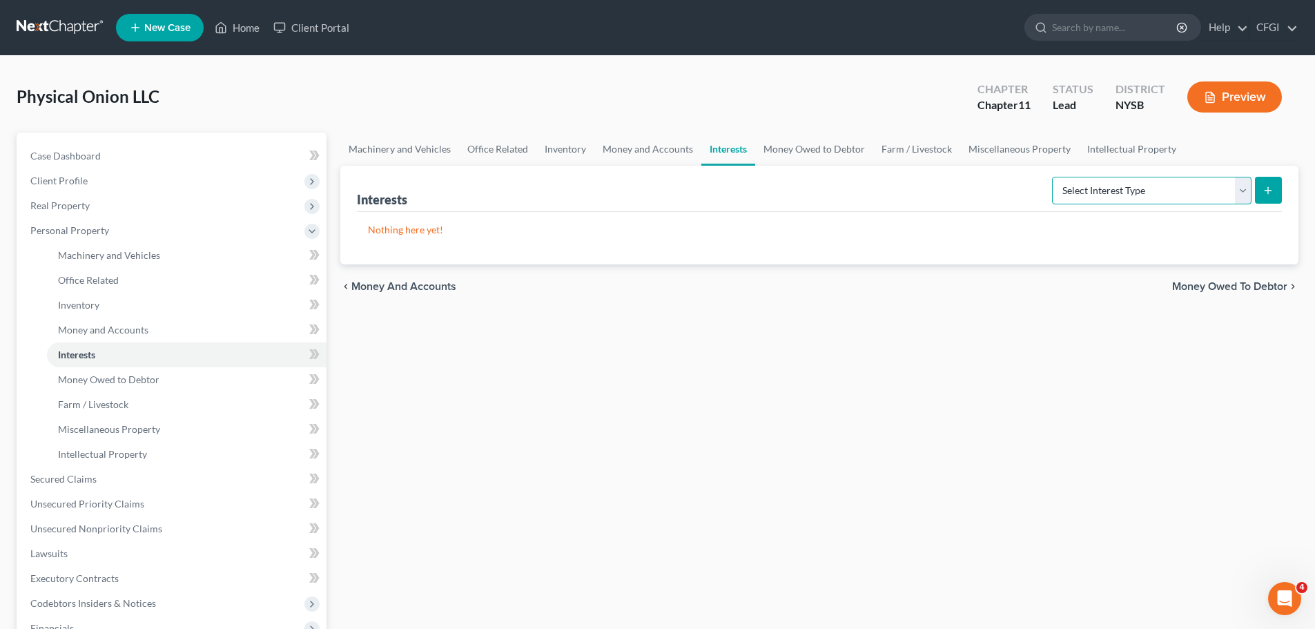
click at [1126, 193] on select "Select Interest Type Bond (A/B: 16) Incorporated Business (A/B: 15) Insurance P…" at bounding box center [1151, 191] width 199 height 28
drag, startPoint x: 1126, startPoint y: 193, endPoint x: 973, endPoint y: 191, distance: 152.5
click at [1126, 193] on select "Select Interest Type Bond (A/B: 16) Incorporated Business (A/B: 15) Insurance P…" at bounding box center [1151, 191] width 199 height 28
click at [130, 380] on span "Money Owed to Debtor" at bounding box center [108, 379] width 101 height 12
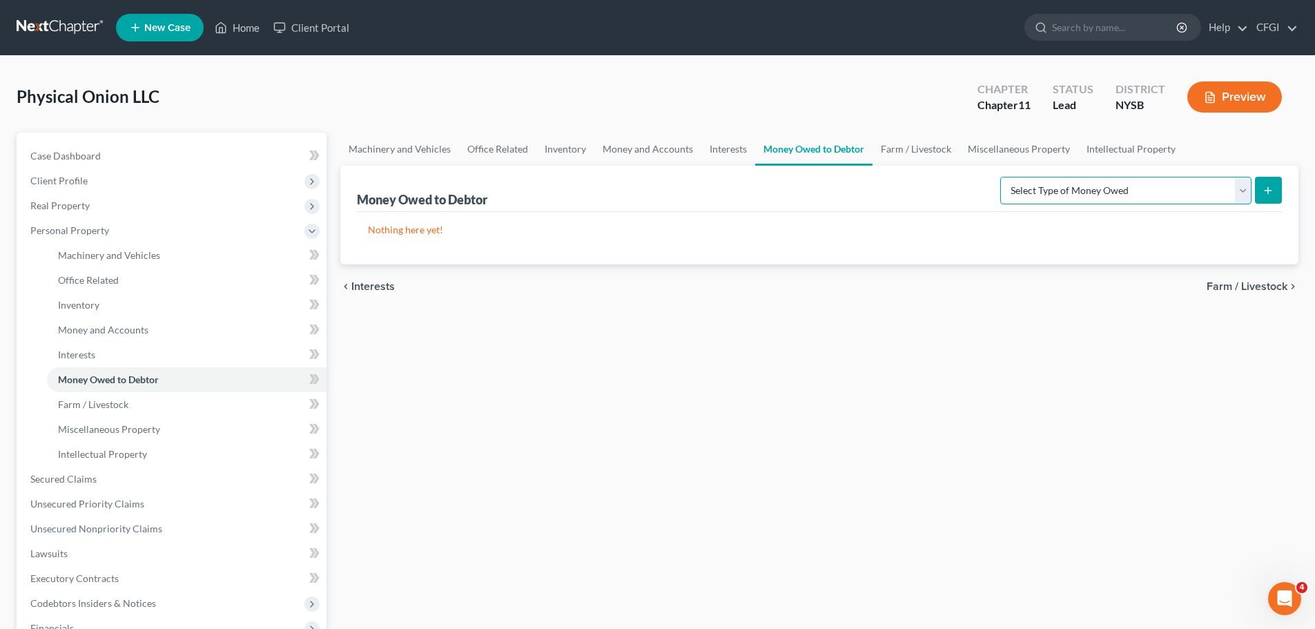
click at [1133, 199] on select "Select Type of Money Owed Accounts Receivable (A/B: 11) Causes of Action Agains…" at bounding box center [1125, 191] width 251 height 28
select select "accounts_receivable"
click at [1003, 177] on select "Select Type of Money Owed Accounts Receivable (A/B: 11) Causes of Action Agains…" at bounding box center [1125, 191] width 251 height 28
click at [1271, 184] on button "submit" at bounding box center [1268, 190] width 27 height 27
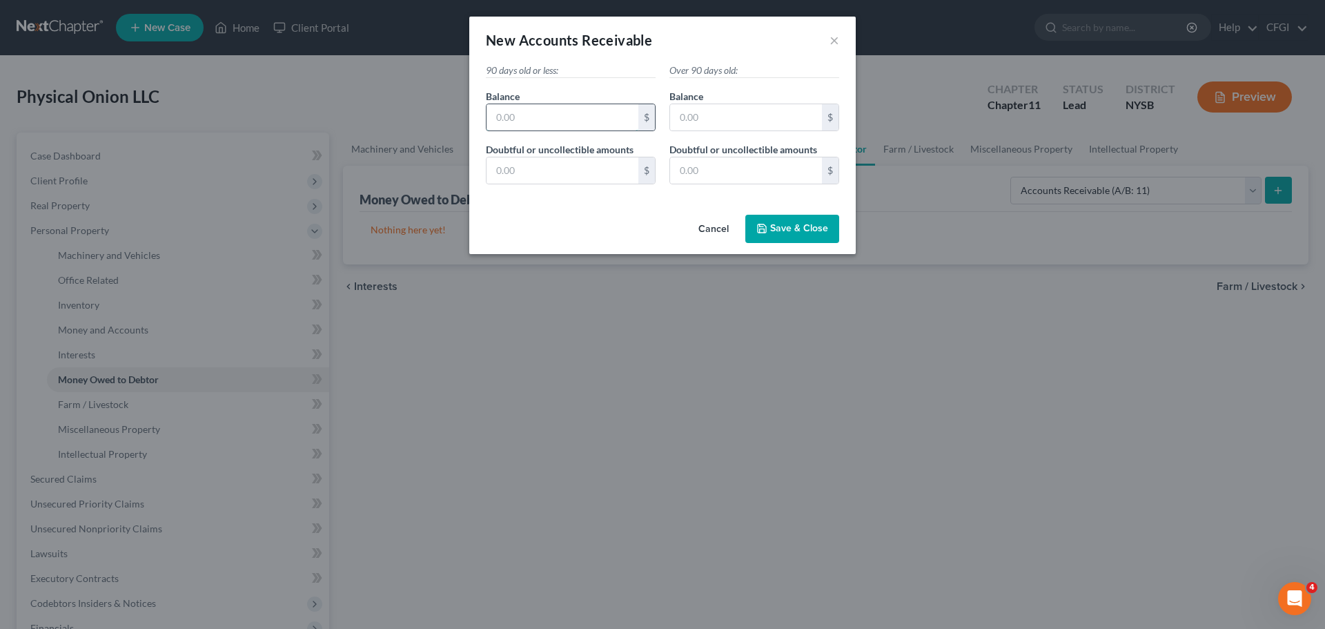
click at [549, 125] on input "text" at bounding box center [563, 117] width 152 height 26
type input "1,486"
click at [780, 231] on span "Save & Close" at bounding box center [799, 229] width 58 height 12
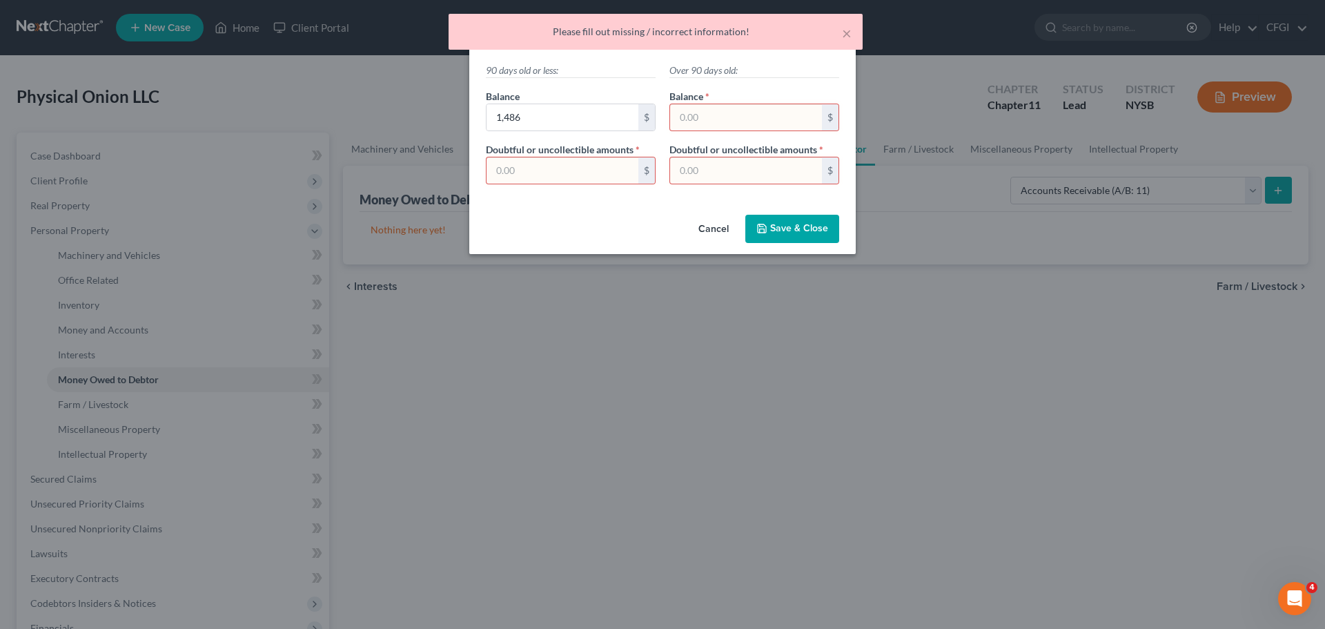
click at [638, 220] on div "Cancel Save & Close" at bounding box center [662, 232] width 386 height 46
click at [703, 128] on input "text" at bounding box center [746, 117] width 152 height 26
type input "0"
click at [616, 163] on input "text" at bounding box center [563, 170] width 152 height 26
type input "0"
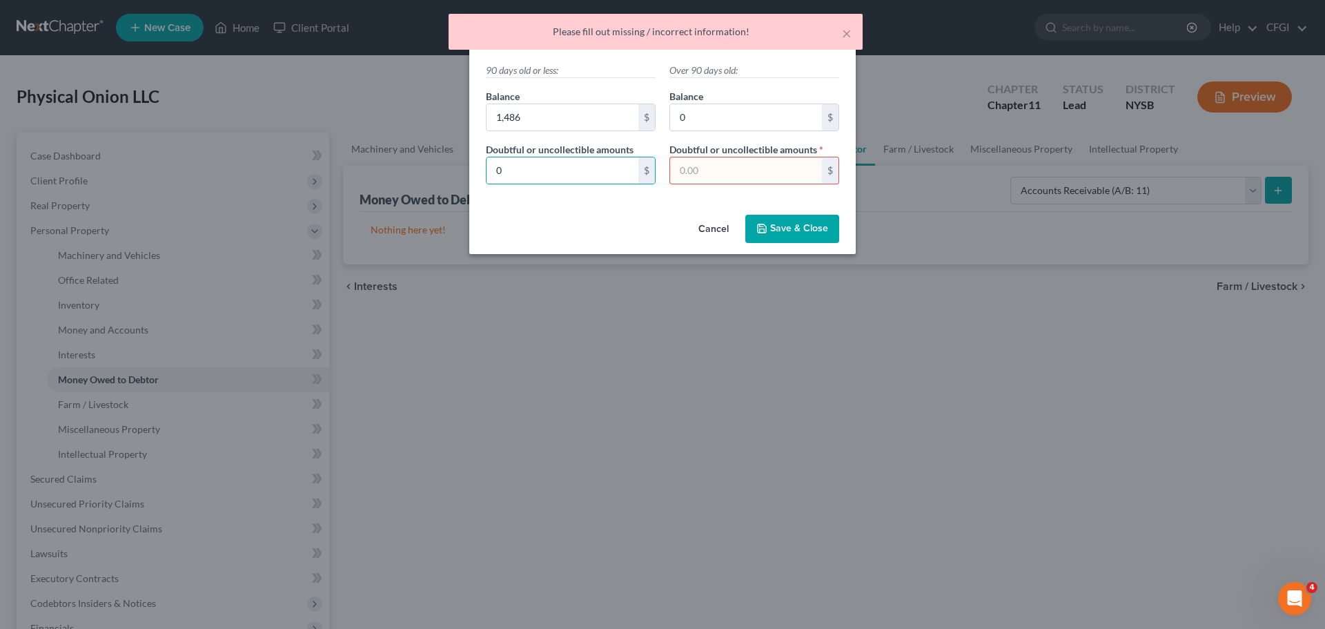
click at [697, 164] on input "text" at bounding box center [746, 170] width 152 height 26
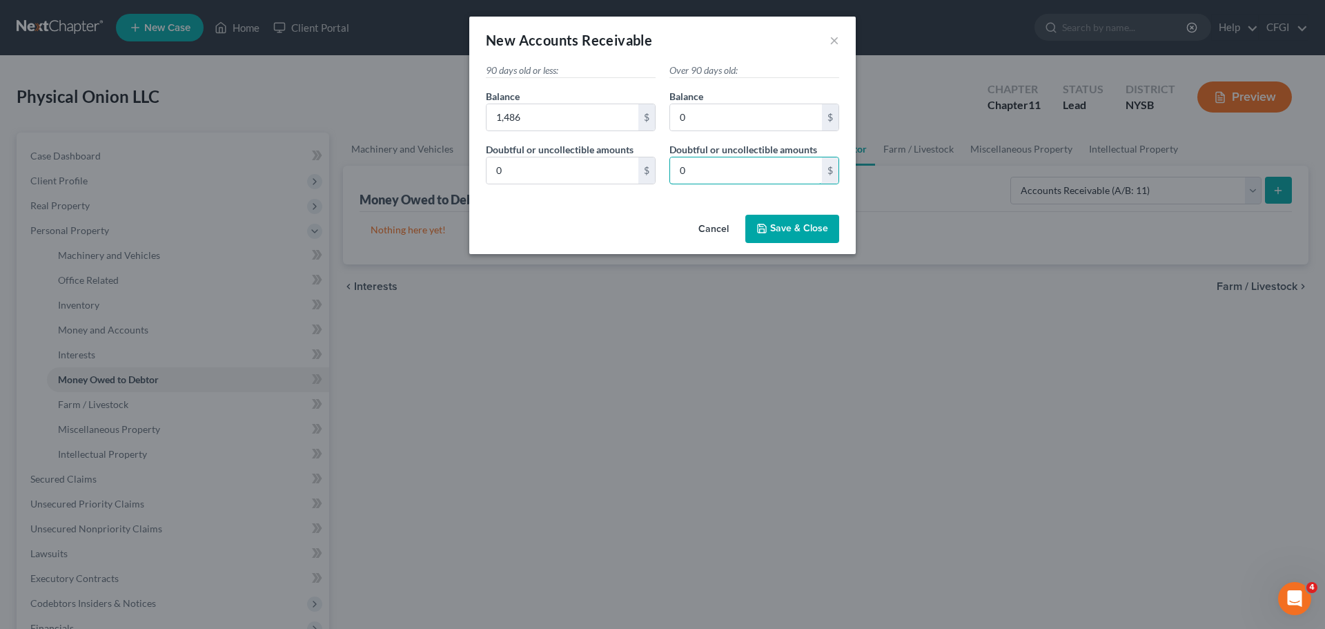
type input "0"
click at [792, 223] on span "Save & Close" at bounding box center [799, 229] width 58 height 12
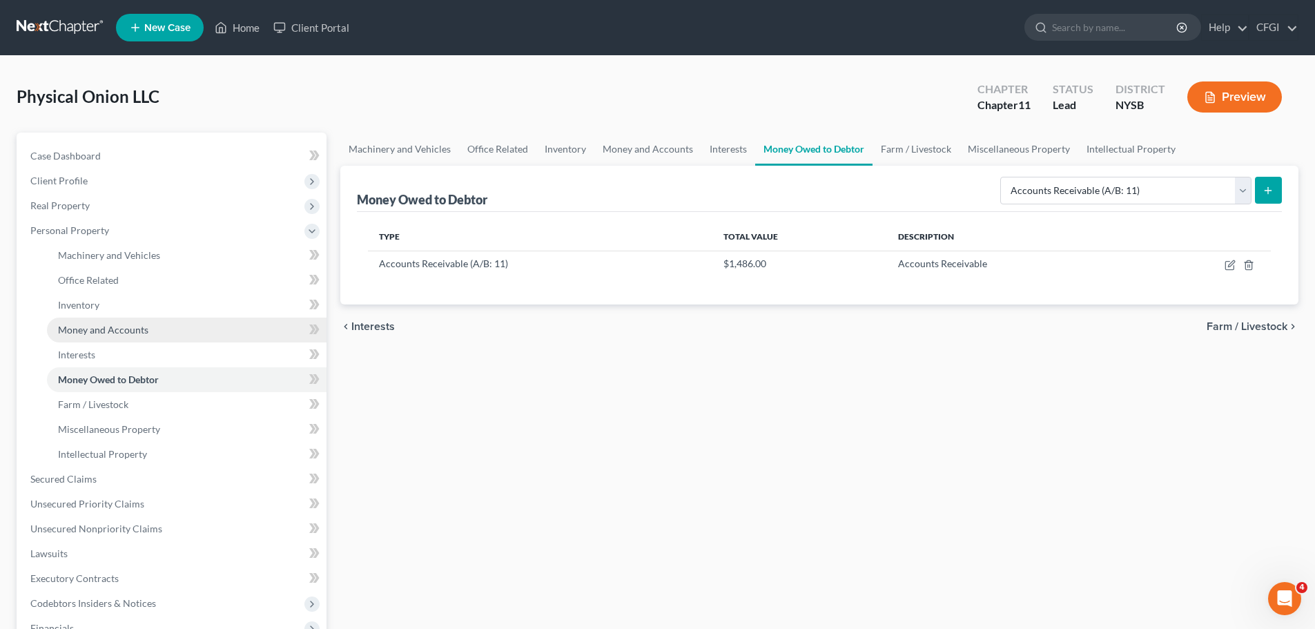
click at [104, 333] on span "Money and Accounts" at bounding box center [103, 330] width 90 height 12
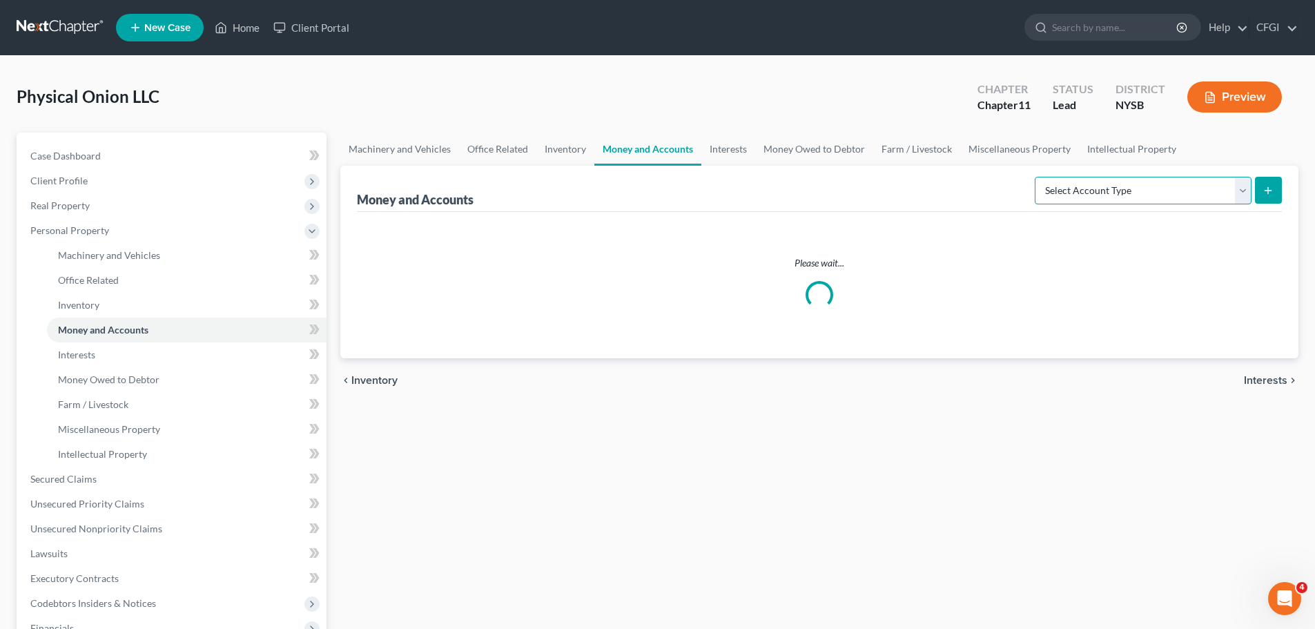
click at [1193, 199] on select "Select Account Type Brokerage (A/B: 3, SOFA: 18) Cash on Hand (A/B: 2) Certific…" at bounding box center [1143, 191] width 217 height 28
select select "cash_on_hand"
click at [1036, 177] on select "Select Account Type Brokerage (A/B: 3, SOFA: 18) Cash on Hand (A/B: 2) Certific…" at bounding box center [1143, 191] width 217 height 28
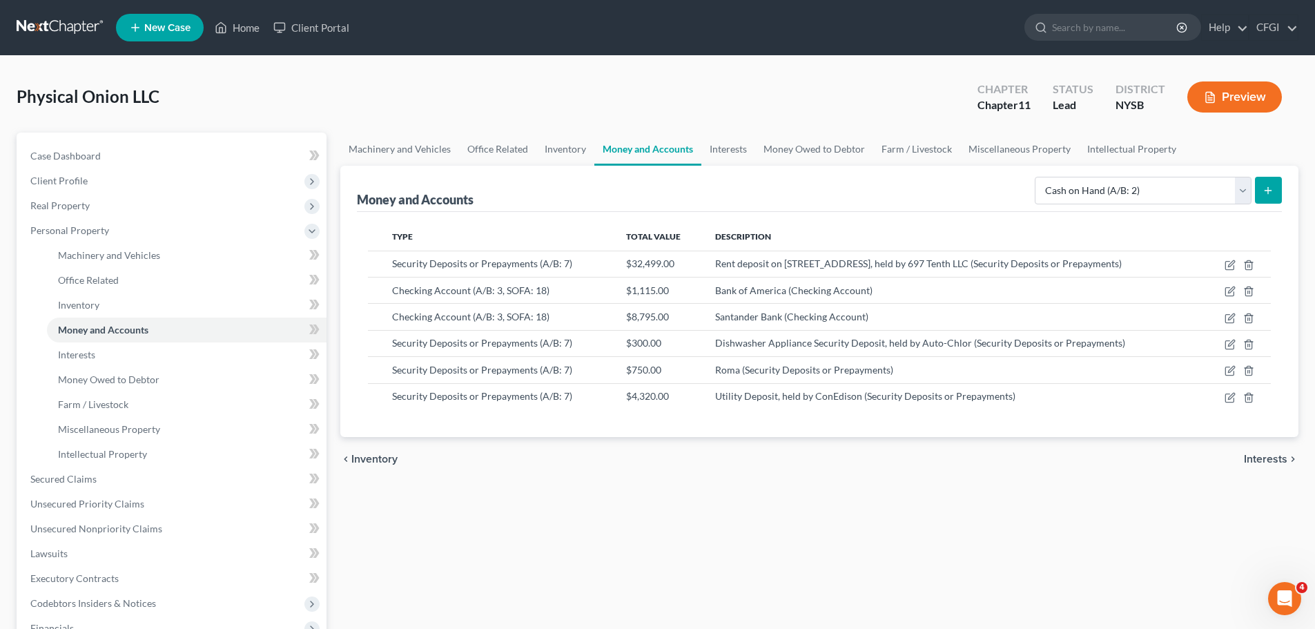
click at [1261, 188] on button "submit" at bounding box center [1268, 190] width 27 height 27
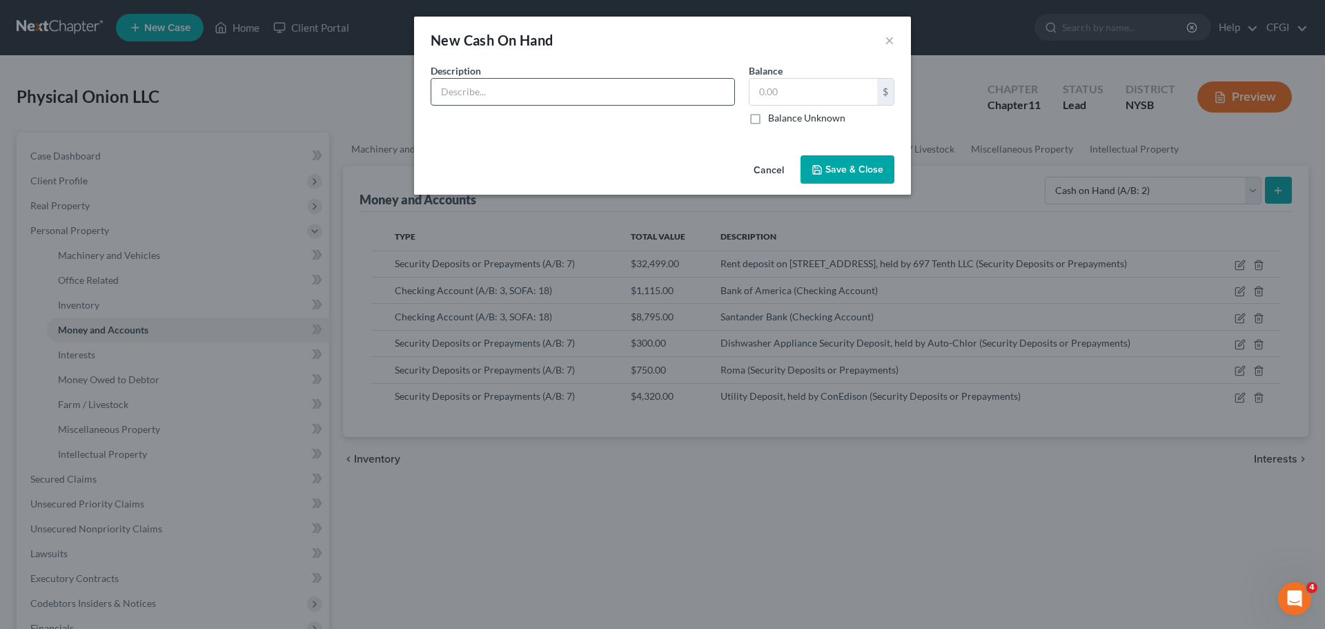
click at [520, 98] on input "text" at bounding box center [582, 92] width 303 height 26
click at [884, 46] on div "New Cash On Hand ×" at bounding box center [662, 40] width 497 height 47
click at [888, 43] on button "×" at bounding box center [890, 40] width 10 height 17
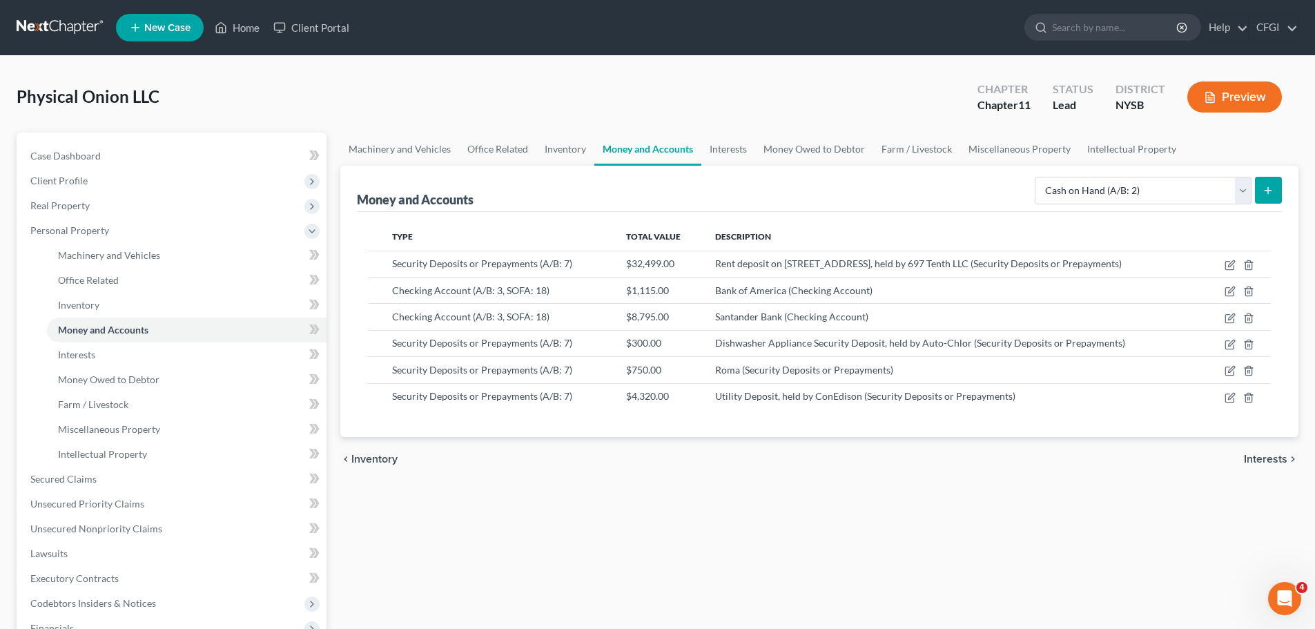
drag, startPoint x: 919, startPoint y: 500, endPoint x: 836, endPoint y: 484, distance: 85.0
click at [919, 500] on div "Machinery and Vehicles Office Related Inventory Money and Accounts Interests Mo…" at bounding box center [819, 469] width 972 height 673
click at [92, 358] on span "Interests" at bounding box center [76, 355] width 37 height 12
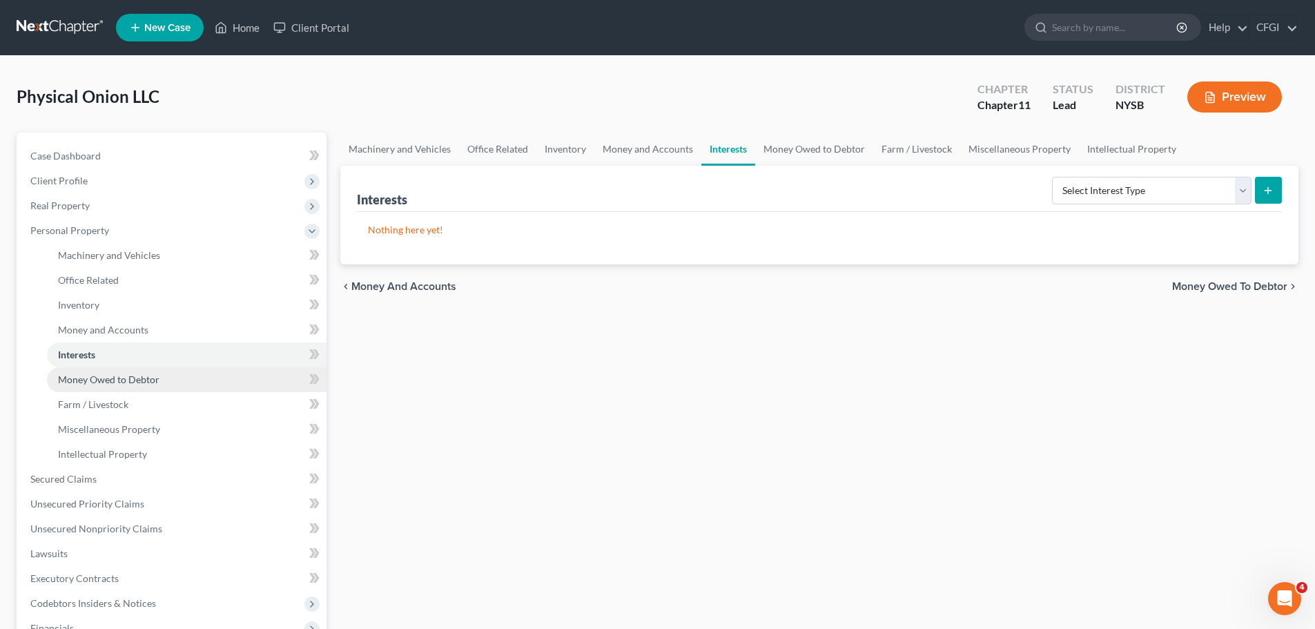
click at [164, 383] on link "Money Owed to Debtor" at bounding box center [187, 379] width 280 height 25
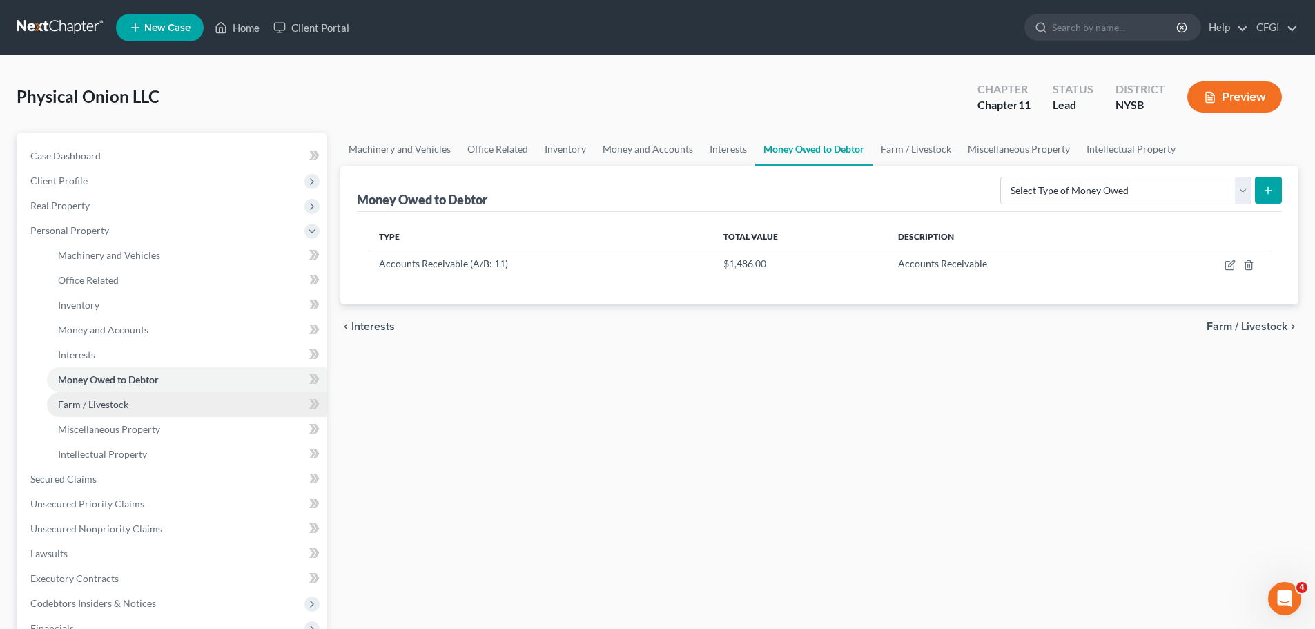
click at [133, 407] on link "Farm / Livestock" at bounding box center [187, 404] width 280 height 25
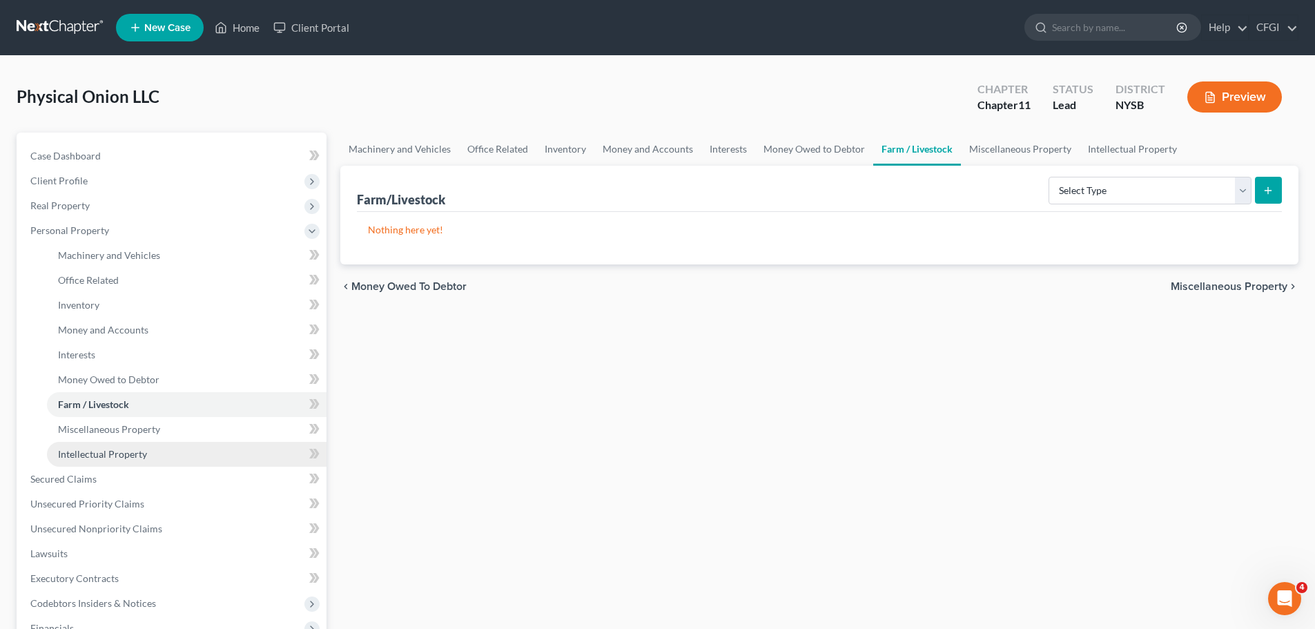
click at [134, 445] on link "Intellectual Property" at bounding box center [187, 454] width 280 height 25
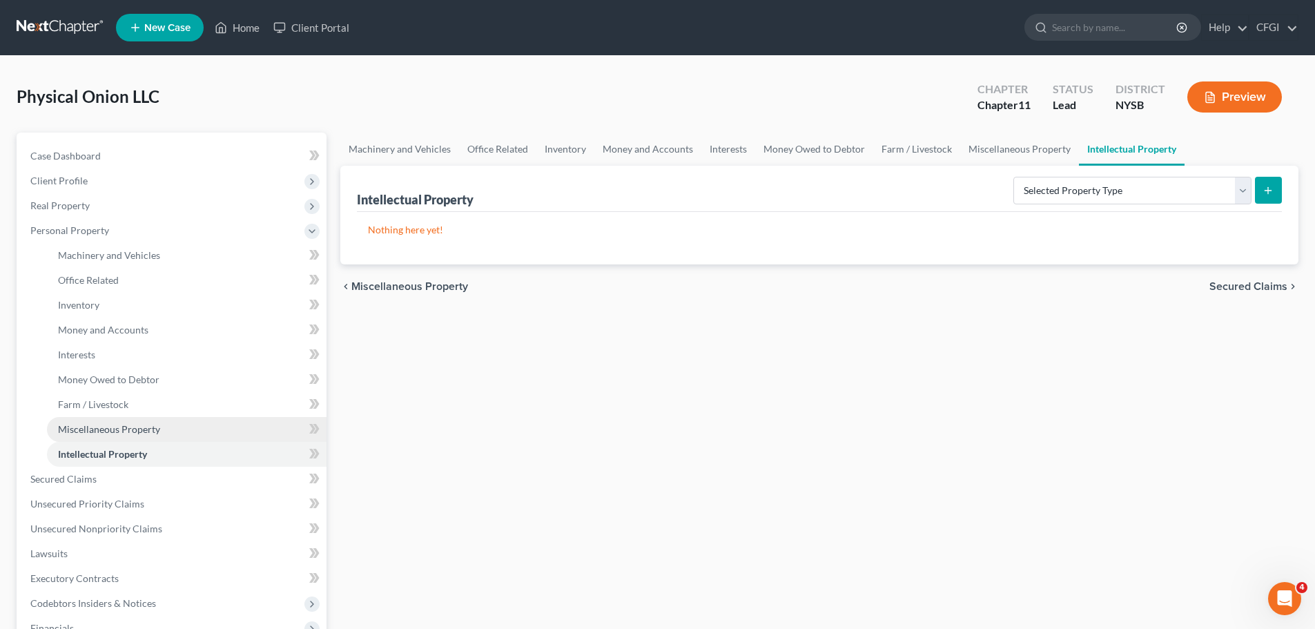
click at [138, 440] on link "Miscellaneous Property" at bounding box center [187, 429] width 280 height 25
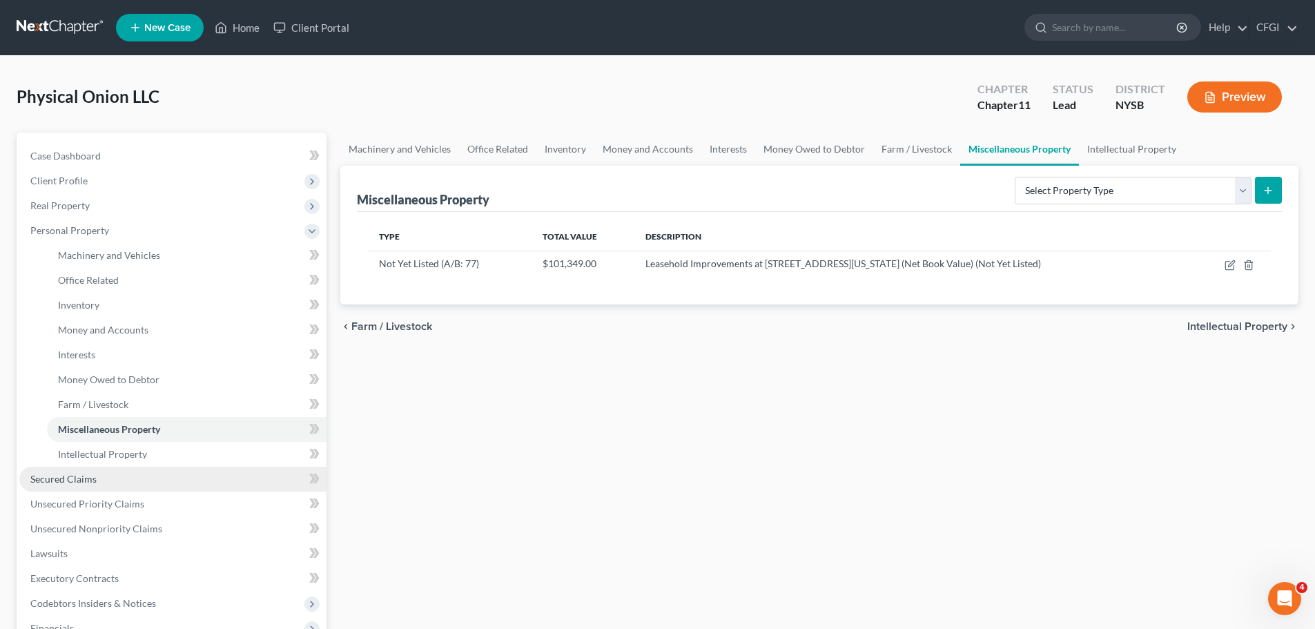
click at [133, 467] on link "Secured Claims" at bounding box center [172, 479] width 307 height 25
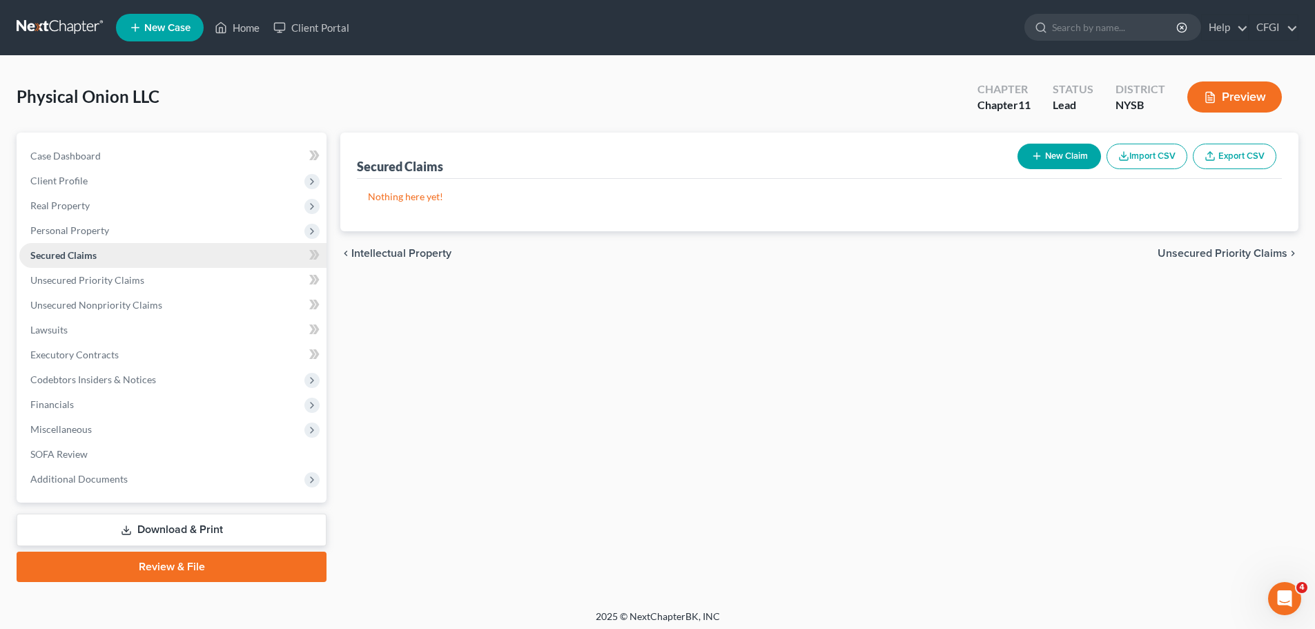
click at [90, 257] on span "Secured Claims" at bounding box center [63, 255] width 66 height 12
click at [102, 286] on link "Unsecured Priority Claims" at bounding box center [172, 280] width 307 height 25
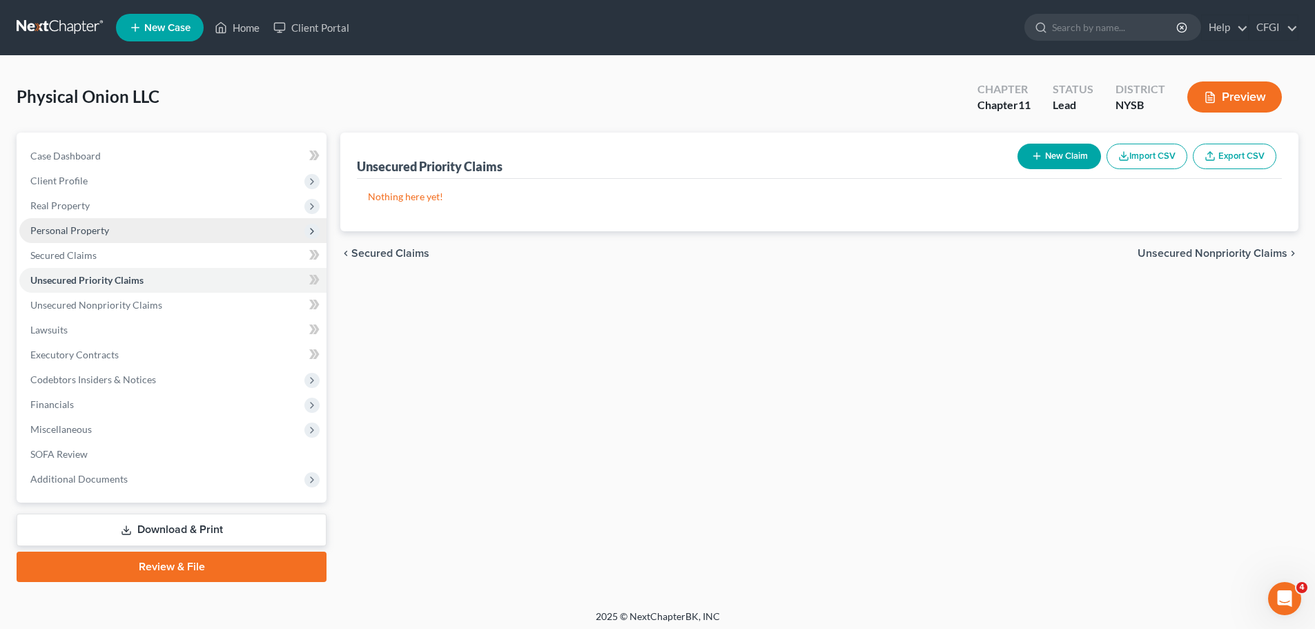
click at [86, 231] on span "Personal Property" at bounding box center [69, 230] width 79 height 12
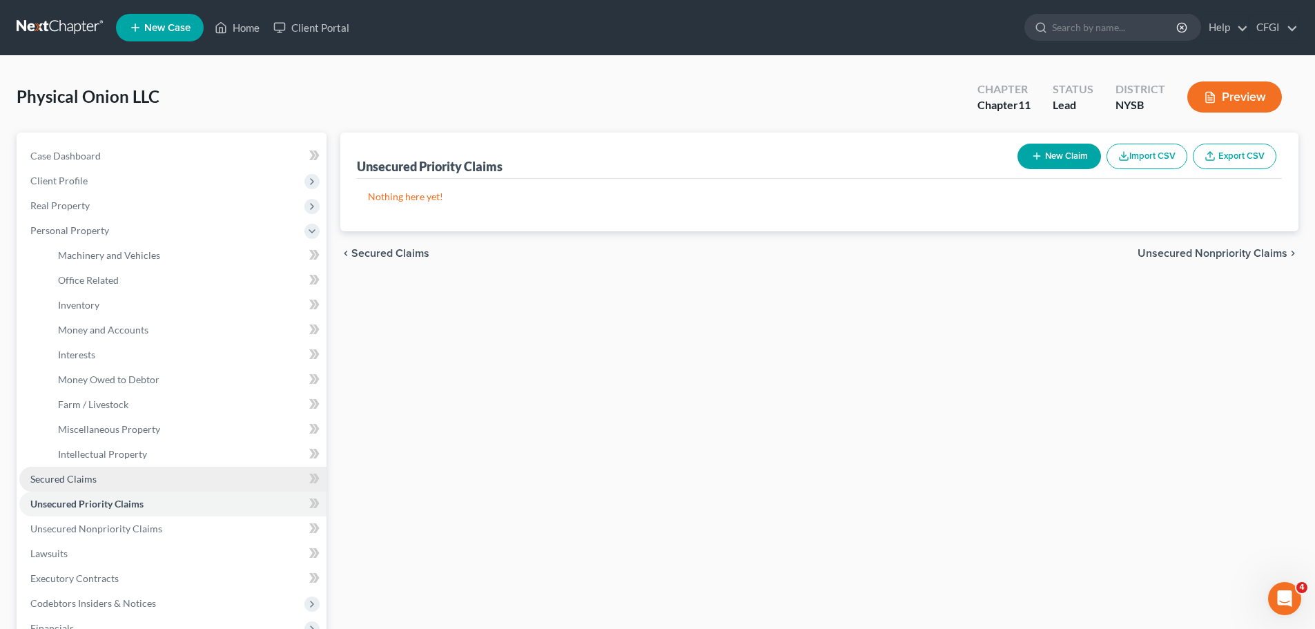
click at [100, 481] on link "Secured Claims" at bounding box center [172, 479] width 307 height 25
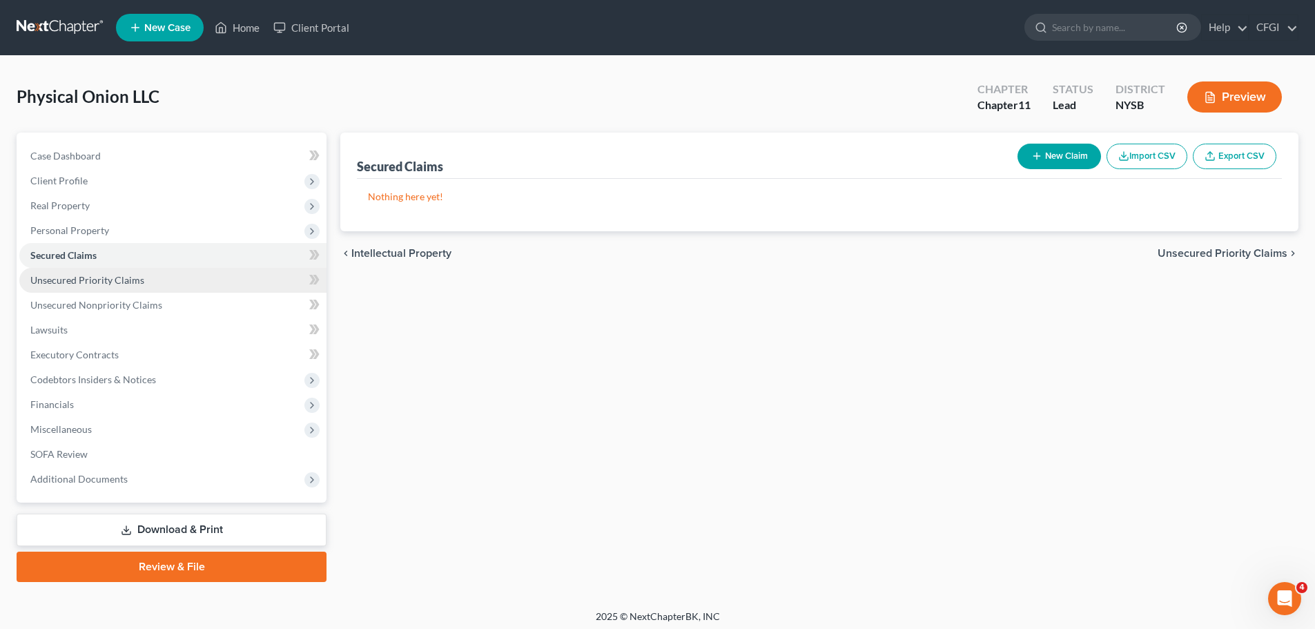
click at [127, 282] on span "Unsecured Priority Claims" at bounding box center [87, 280] width 114 height 12
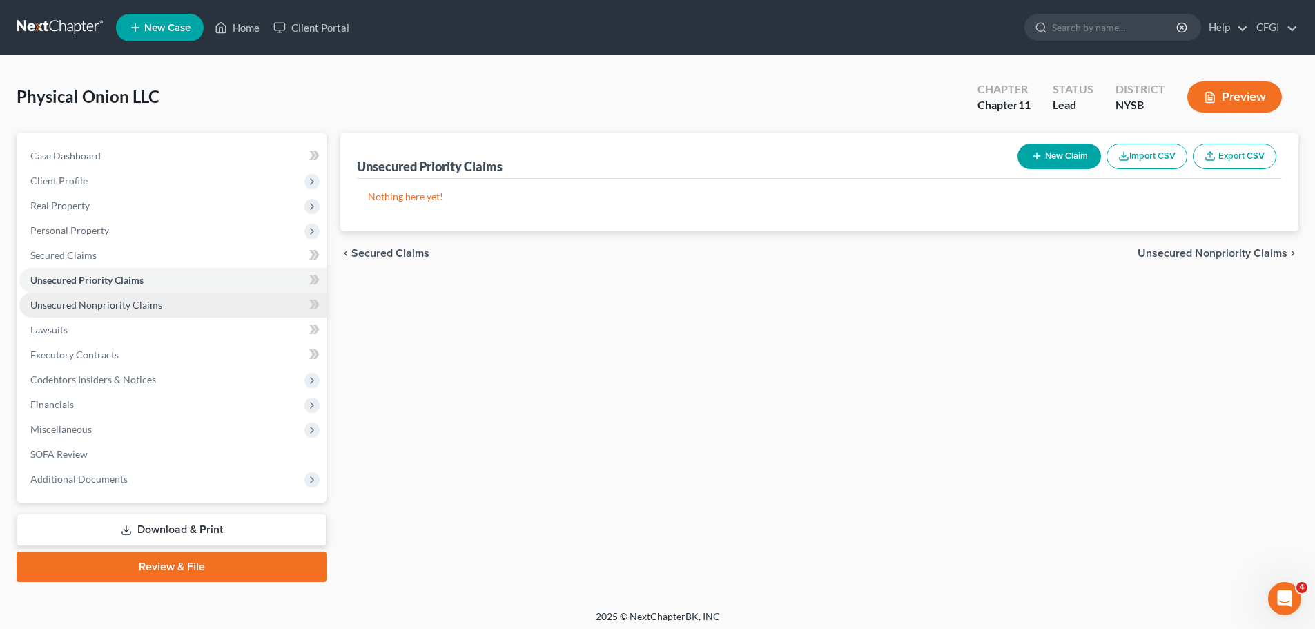
click at [127, 307] on span "Unsecured Nonpriority Claims" at bounding box center [96, 305] width 132 height 12
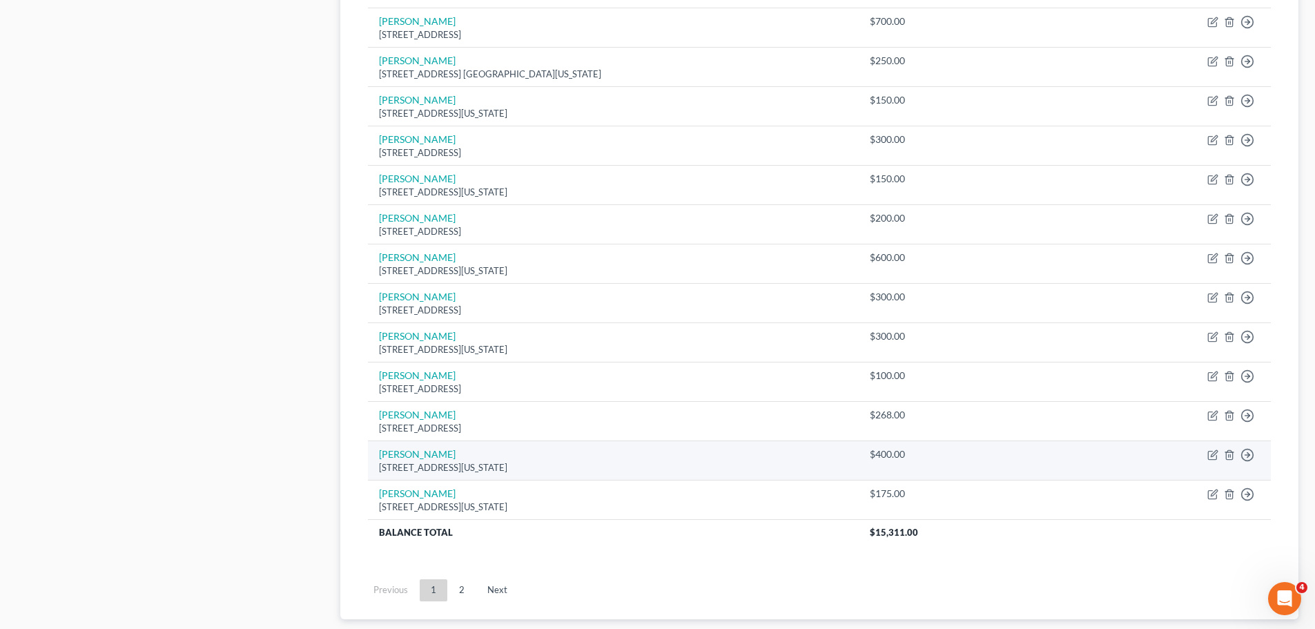
scroll to position [965, 0]
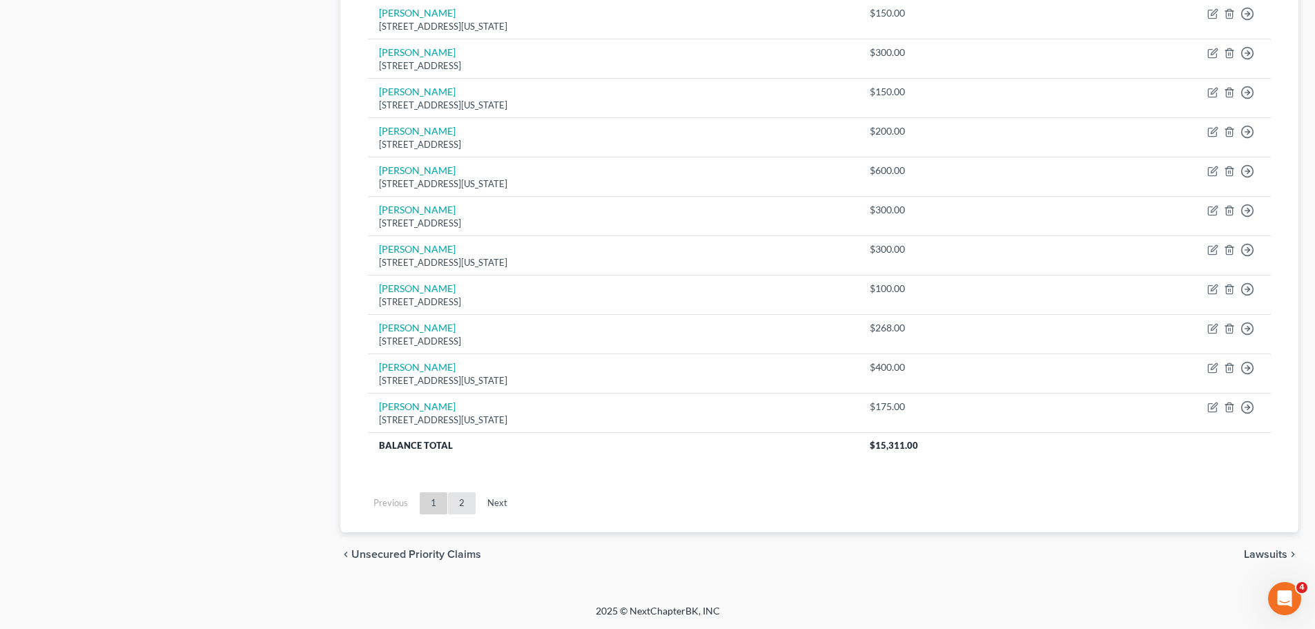
click at [462, 509] on link "2" at bounding box center [462, 503] width 28 height 22
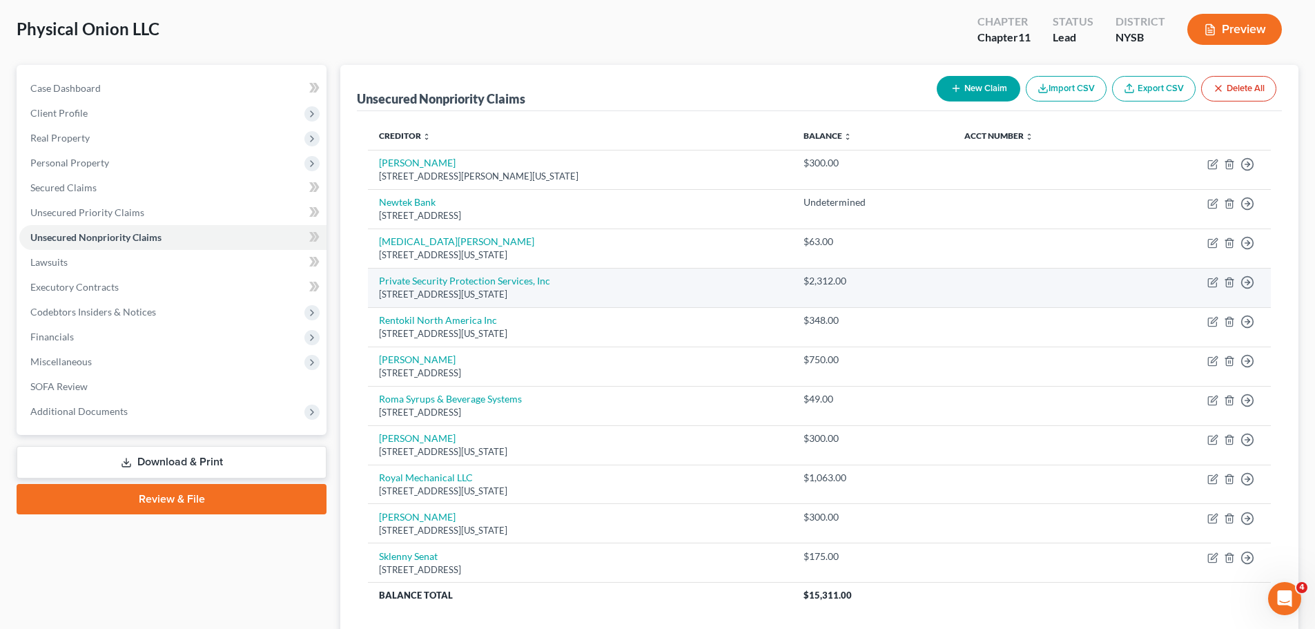
scroll to position [0, 0]
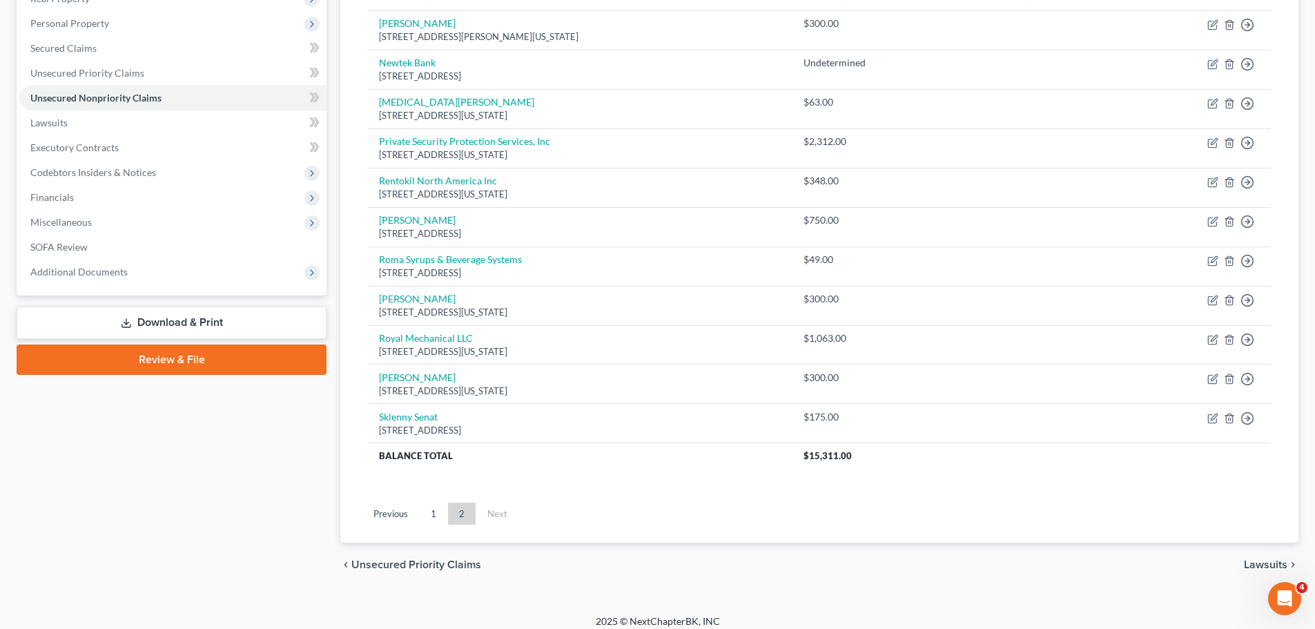
click at [427, 520] on link "1" at bounding box center [434, 513] width 28 height 22
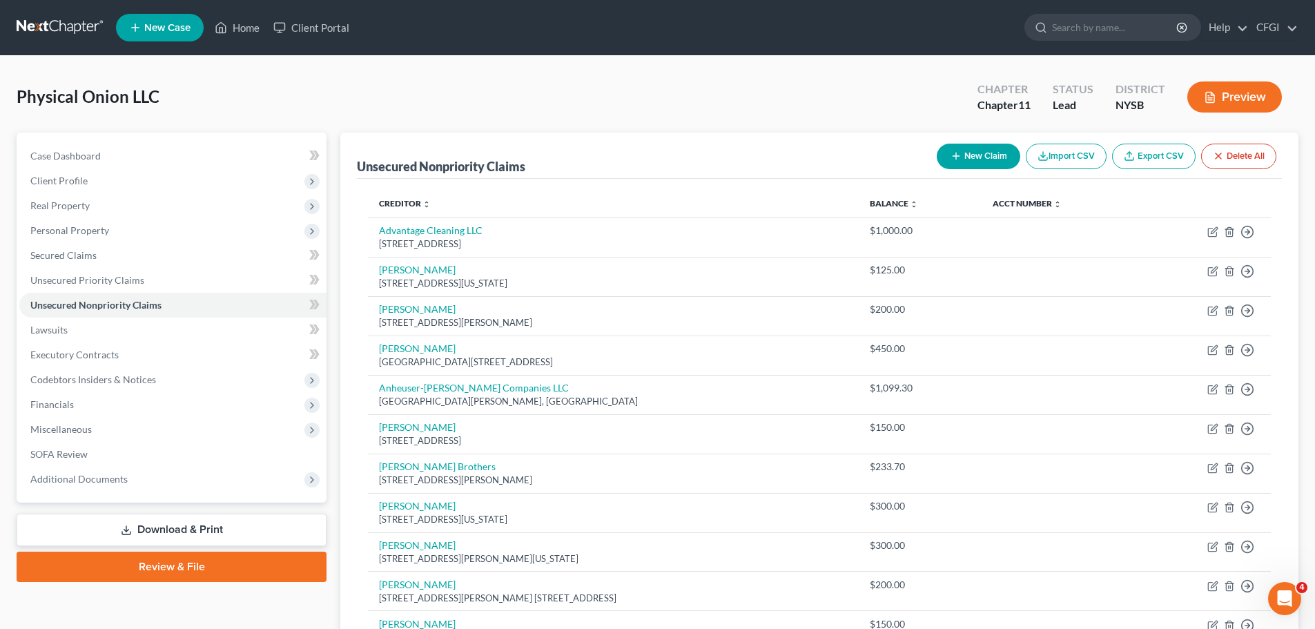
click at [981, 152] on button "New Claim" at bounding box center [979, 157] width 84 height 26
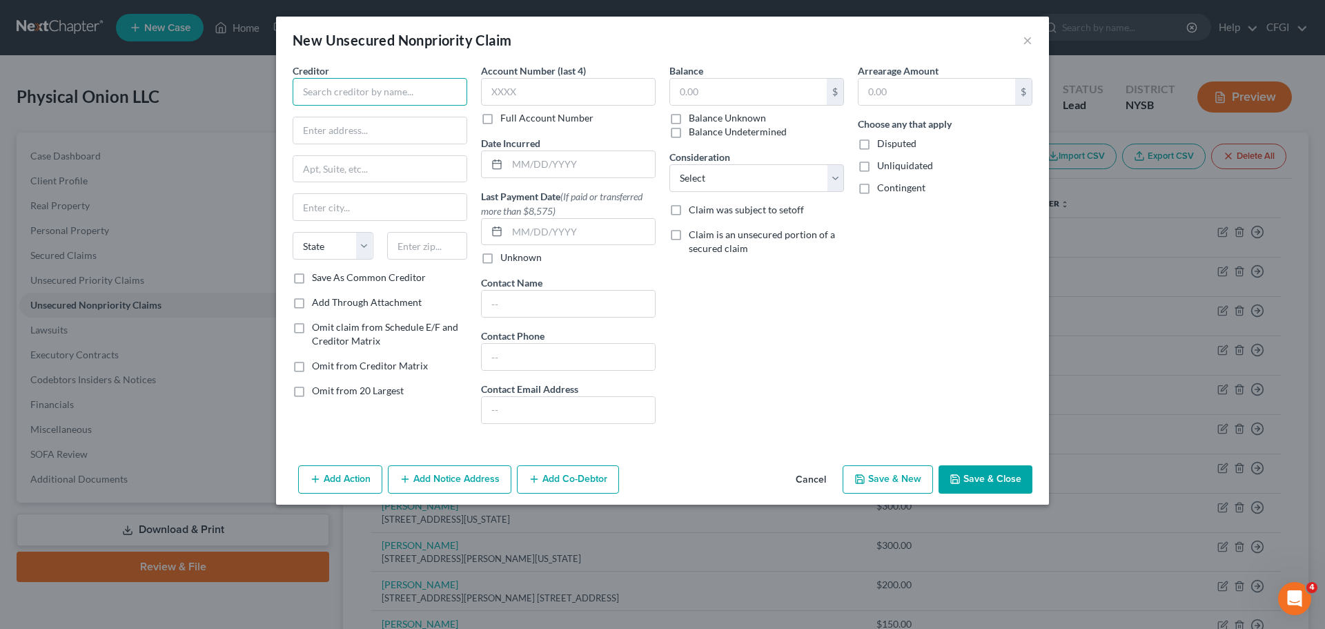
click at [374, 89] on input "text" at bounding box center [380, 92] width 175 height 28
type input "[PERSON_NAME]"
drag, startPoint x: 364, startPoint y: 141, endPoint x: 257, endPoint y: 309, distance: 199.9
click at [364, 141] on input "text" at bounding box center [379, 130] width 173 height 26
click at [372, 126] on input "text" at bounding box center [379, 130] width 173 height 26
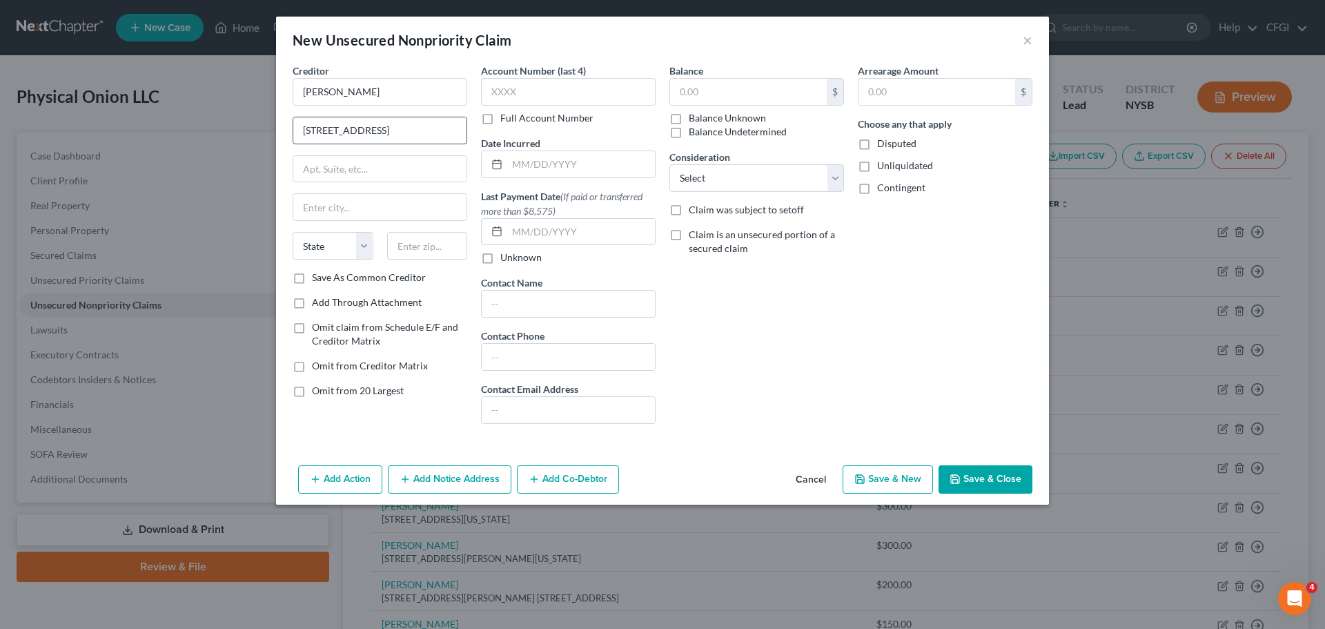
type input "10 City Place"
type input "Apartment 20"
type input "White Plains"
select select "35"
type input "10601"
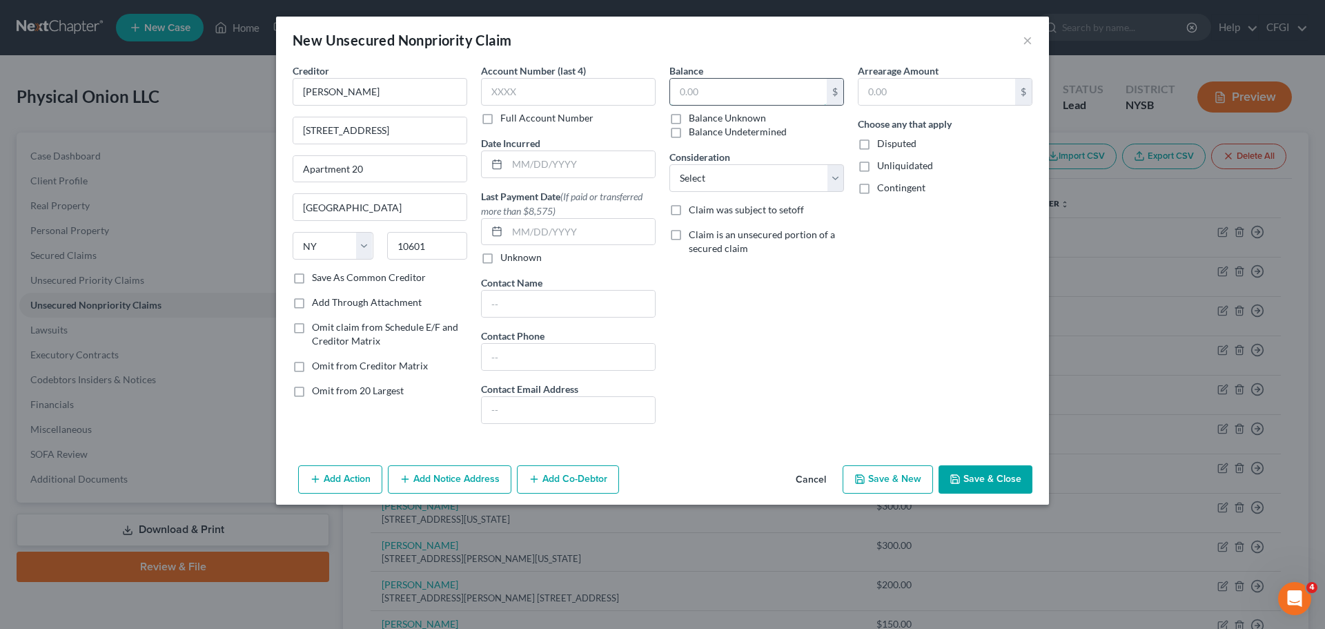
click at [752, 85] on input "text" at bounding box center [748, 92] width 157 height 26
click at [678, 90] on input "text" at bounding box center [748, 92] width 157 height 26
type input "26,000"
click at [850, 386] on div "Balance 26,000 $ Balance Unknown Balance Undetermined 26,000.00 $ Balance Unkno…" at bounding box center [757, 248] width 188 height 371
click at [803, 188] on select "Select Cable / Satellite Services Collection Agency Credit Card Debt Debt Couns…" at bounding box center [756, 178] width 175 height 28
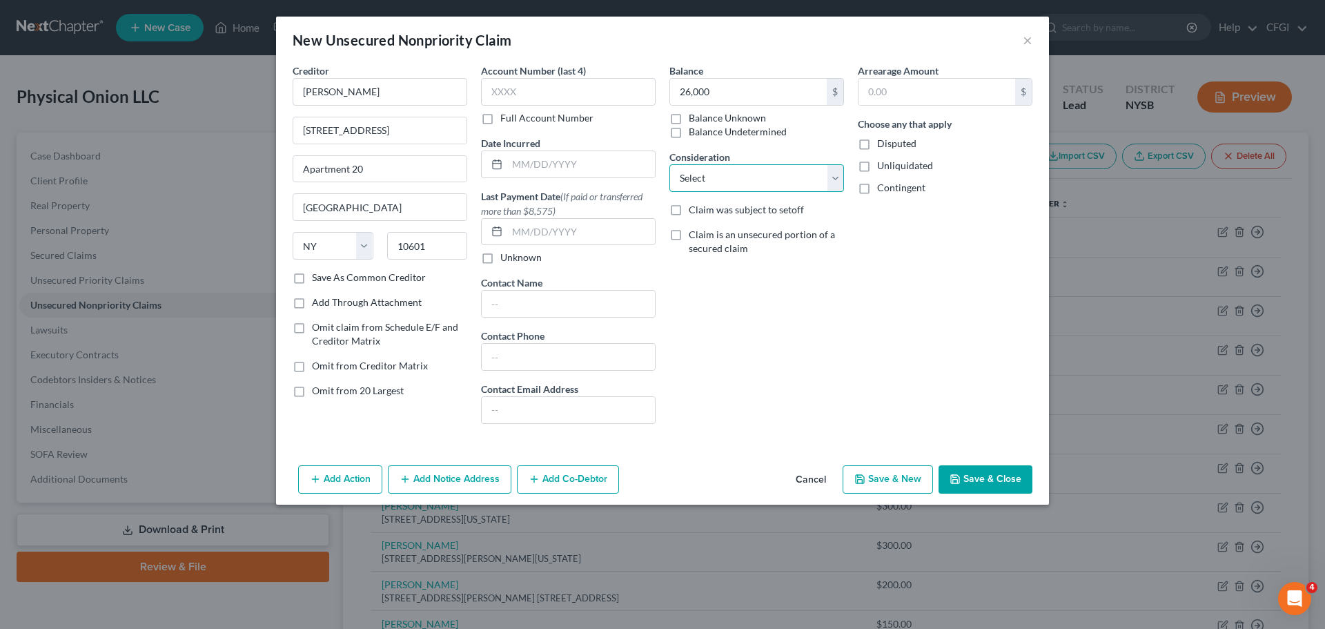
select select "8"
click at [669, 164] on select "Select Cable / Satellite Services Collection Agency Credit Card Debt Debt Couns…" at bounding box center [756, 178] width 175 height 28
click at [767, 334] on div "Balance 26,000 $ Balance Unknown Balance Undetermined 26,000.00 $ Balance Unkno…" at bounding box center [757, 248] width 188 height 371
click at [541, 169] on input "text" at bounding box center [581, 164] width 148 height 26
type input "[DATE]"
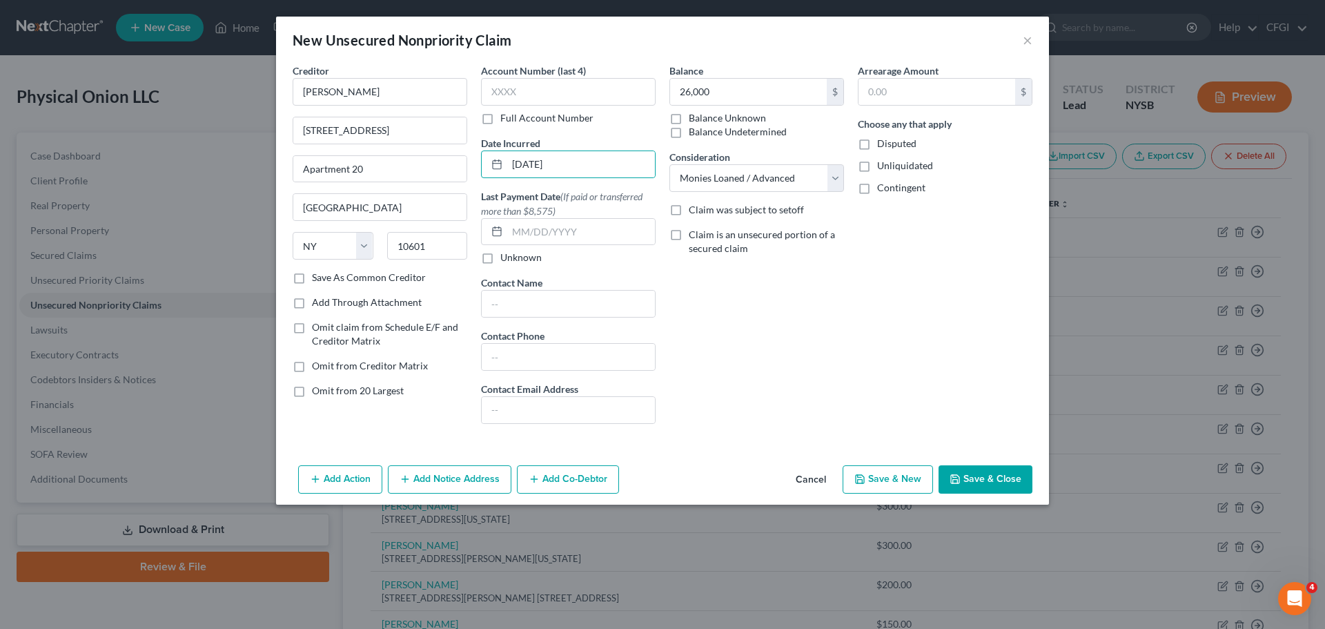
click at [877, 366] on div "Arrearage Amount $ Choose any that apply Disputed Unliquidated Contingent" at bounding box center [945, 248] width 188 height 371
click at [981, 473] on button "Save & Close" at bounding box center [986, 479] width 94 height 29
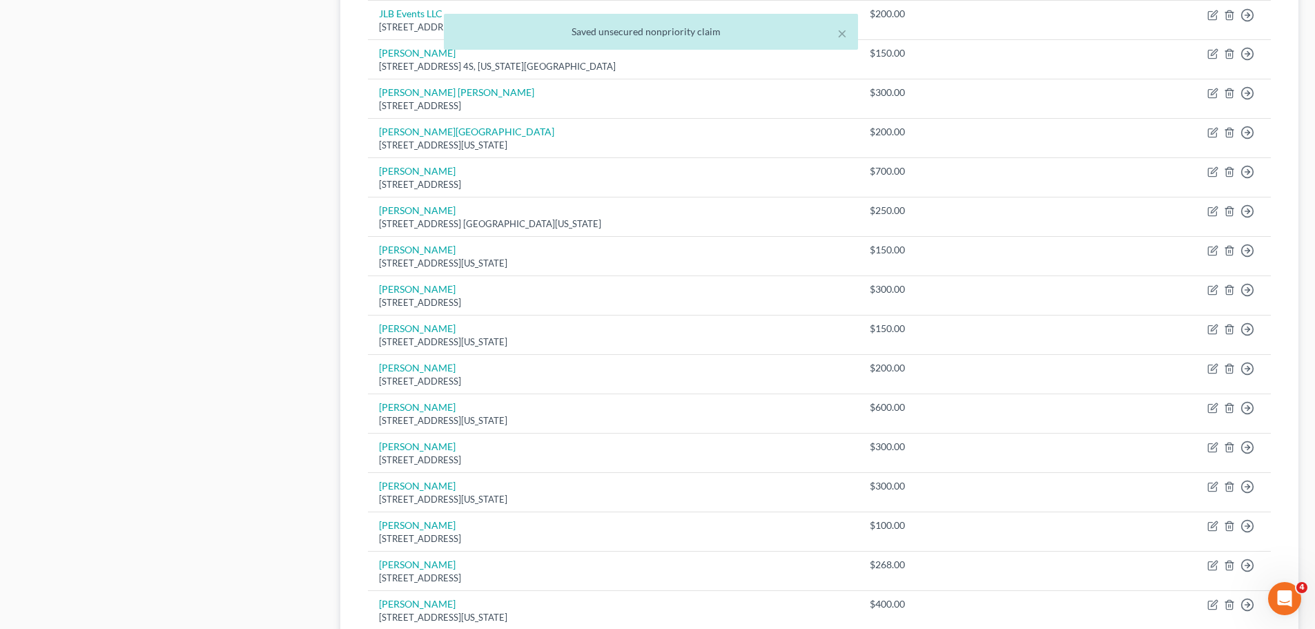
scroll to position [966, 0]
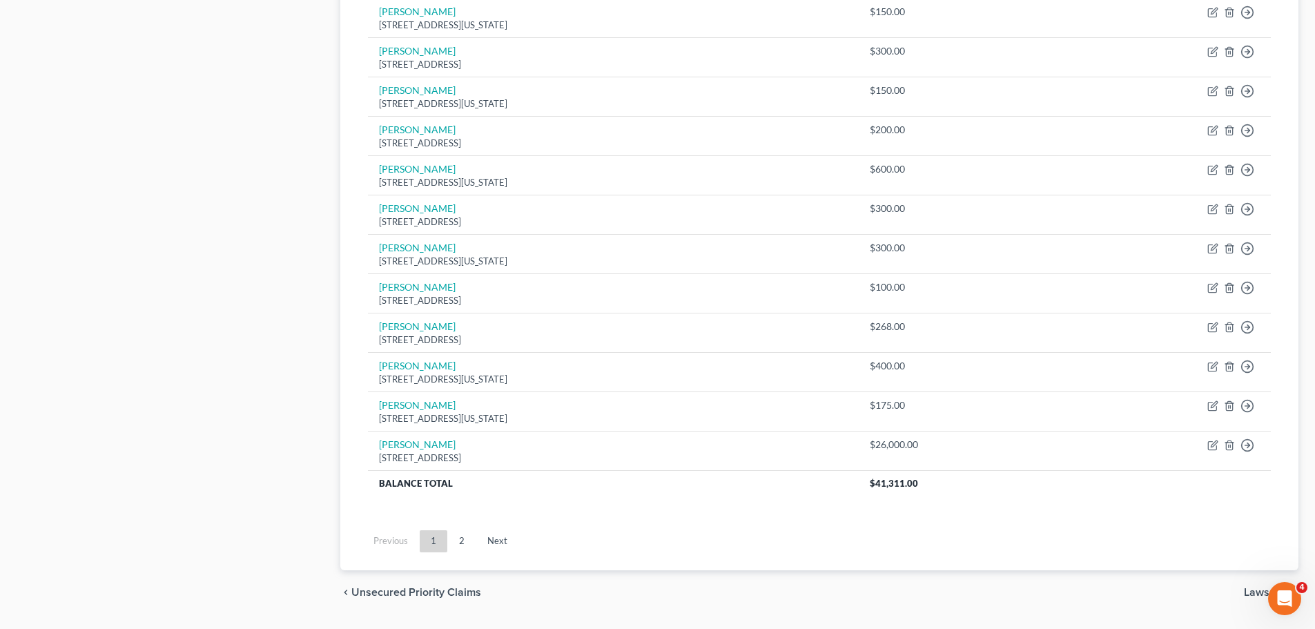
click at [466, 540] on link "2" at bounding box center [462, 541] width 28 height 22
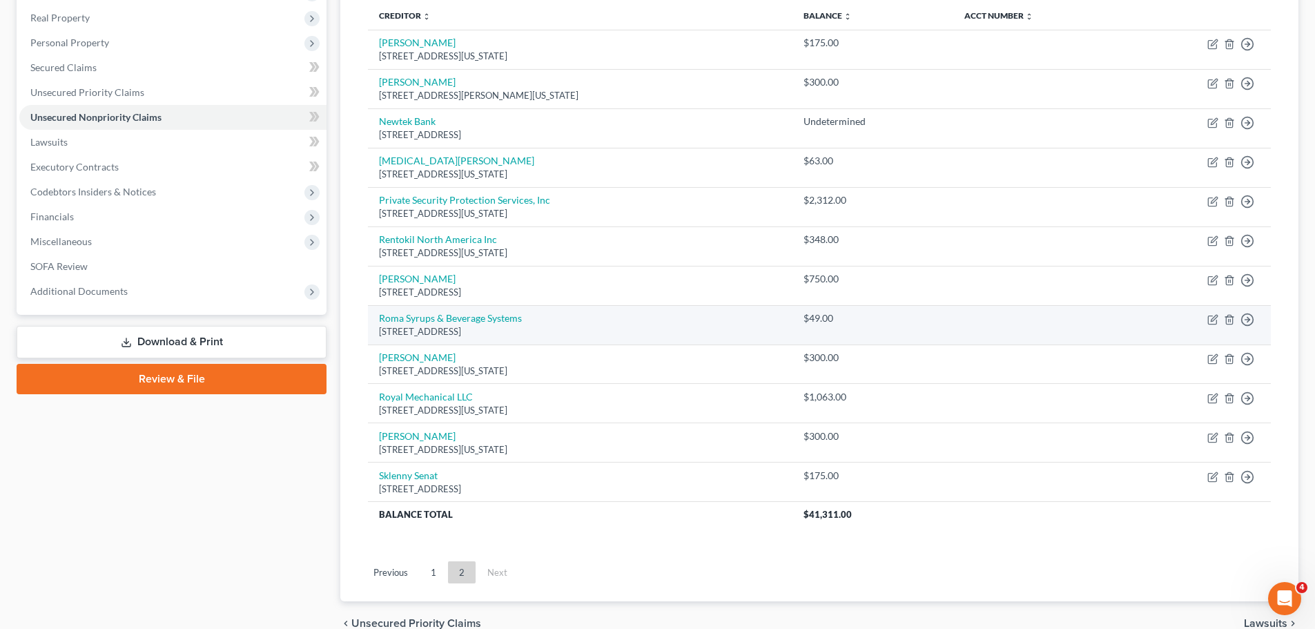
scroll to position [0, 0]
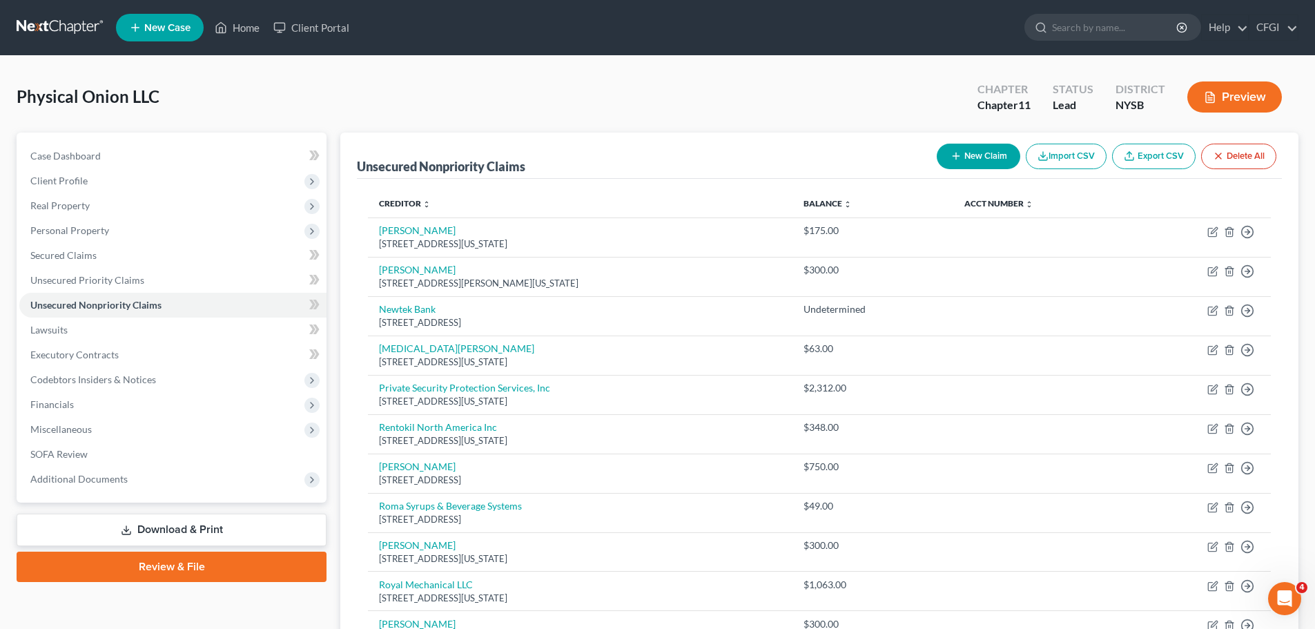
click at [970, 156] on button "New Claim" at bounding box center [979, 157] width 84 height 26
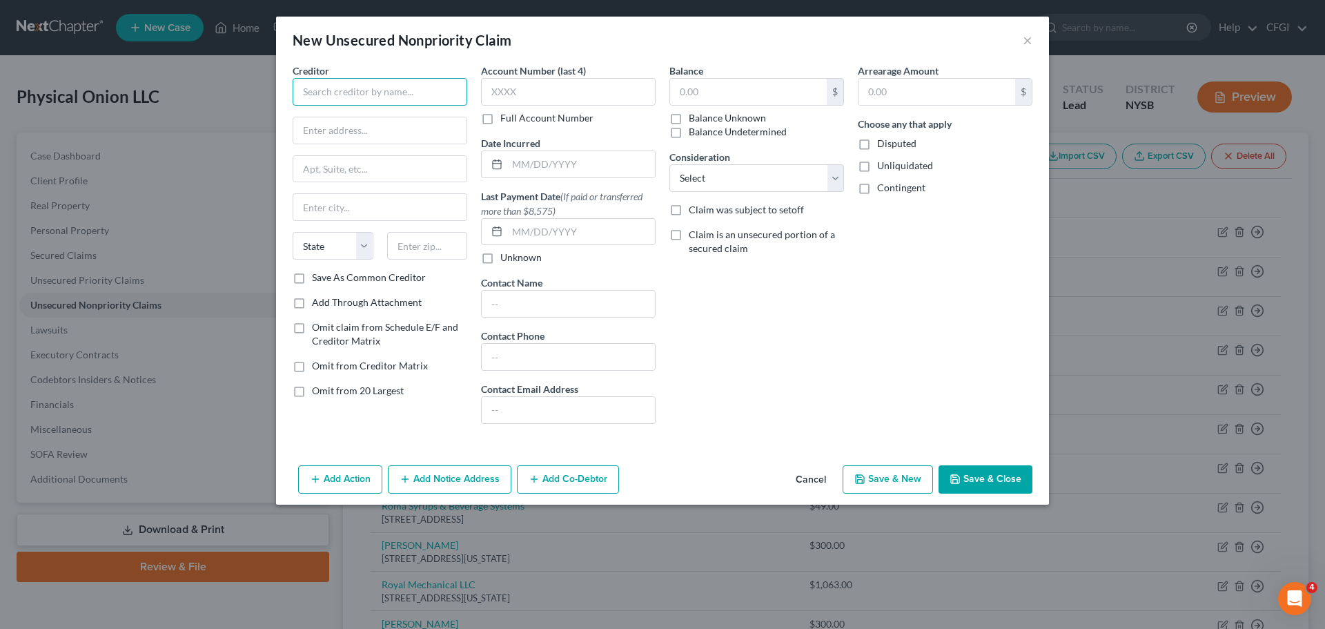
drag, startPoint x: 400, startPoint y: 86, endPoint x: 399, endPoint y: 95, distance: 9.0
click at [400, 88] on input "text" at bounding box center [380, 92] width 175 height 28
paste input "Southern [PERSON_NAME] of NY Metro"
type input "Southern [PERSON_NAME] of NY Metro"
click at [378, 139] on input "text" at bounding box center [379, 130] width 173 height 26
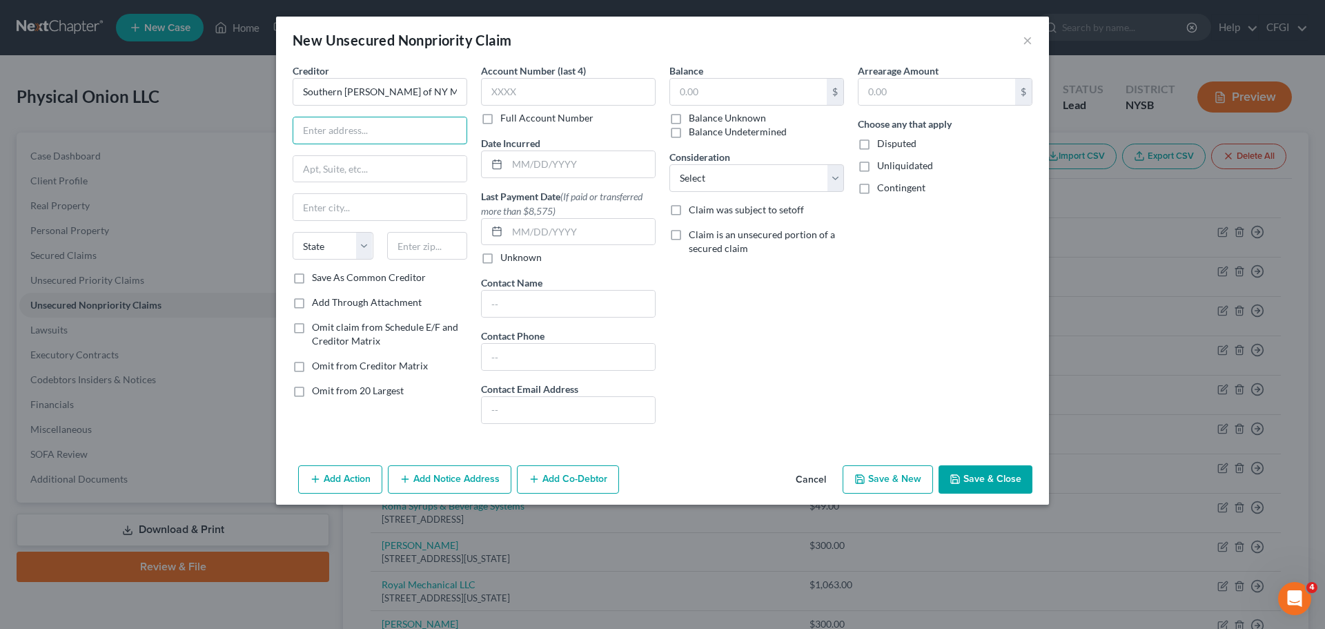
paste input "P.O. Box 3143"
type input "P.O. Box 3143"
click at [355, 214] on input "text" at bounding box center [379, 207] width 173 height 26
paste input "[GEOGRAPHIC_DATA]"
type input "[GEOGRAPHIC_DATA]"
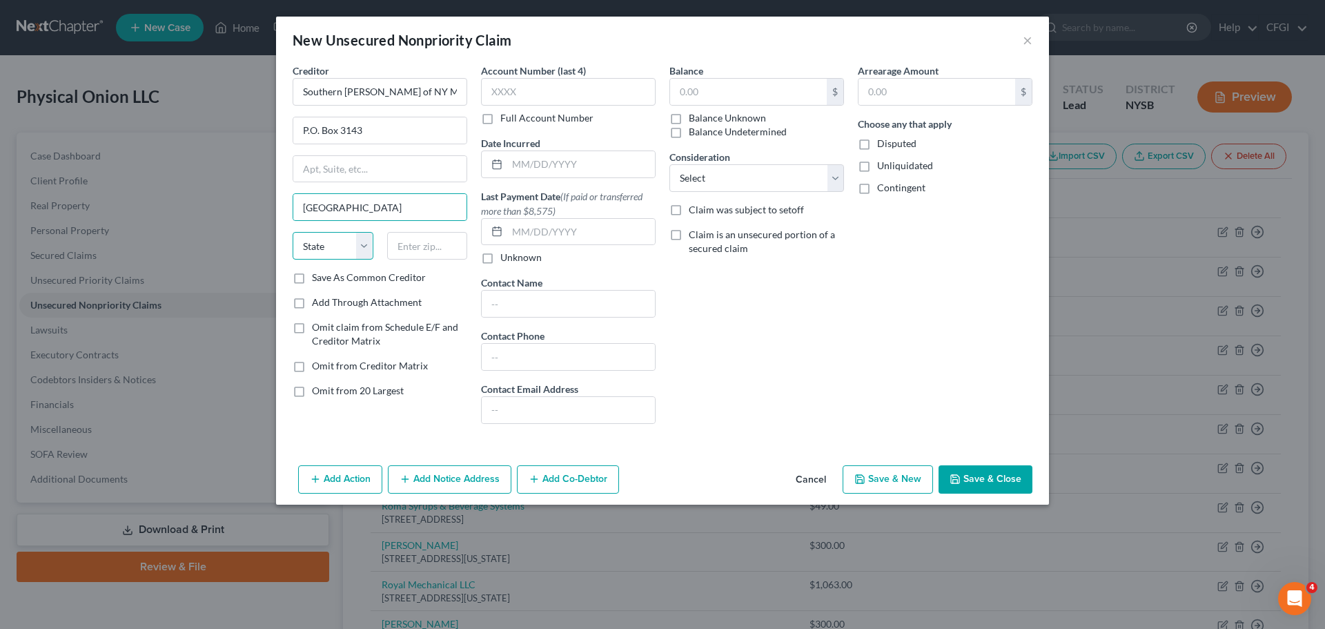
click at [331, 240] on select "State [US_STATE] AK AR AZ CA CO CT DE DC [GEOGRAPHIC_DATA] [GEOGRAPHIC_DATA] GU…" at bounding box center [333, 246] width 81 height 28
select select "35"
click at [293, 232] on select "State [US_STATE] AK AR AZ CA CO CT DE DC [GEOGRAPHIC_DATA] [GEOGRAPHIC_DATA] GU…" at bounding box center [333, 246] width 81 height 28
type input "11802"
click at [776, 315] on div "Balance $ Balance Unknown Balance Undetermined $ Balance Unknown Consideration …" at bounding box center [757, 248] width 188 height 371
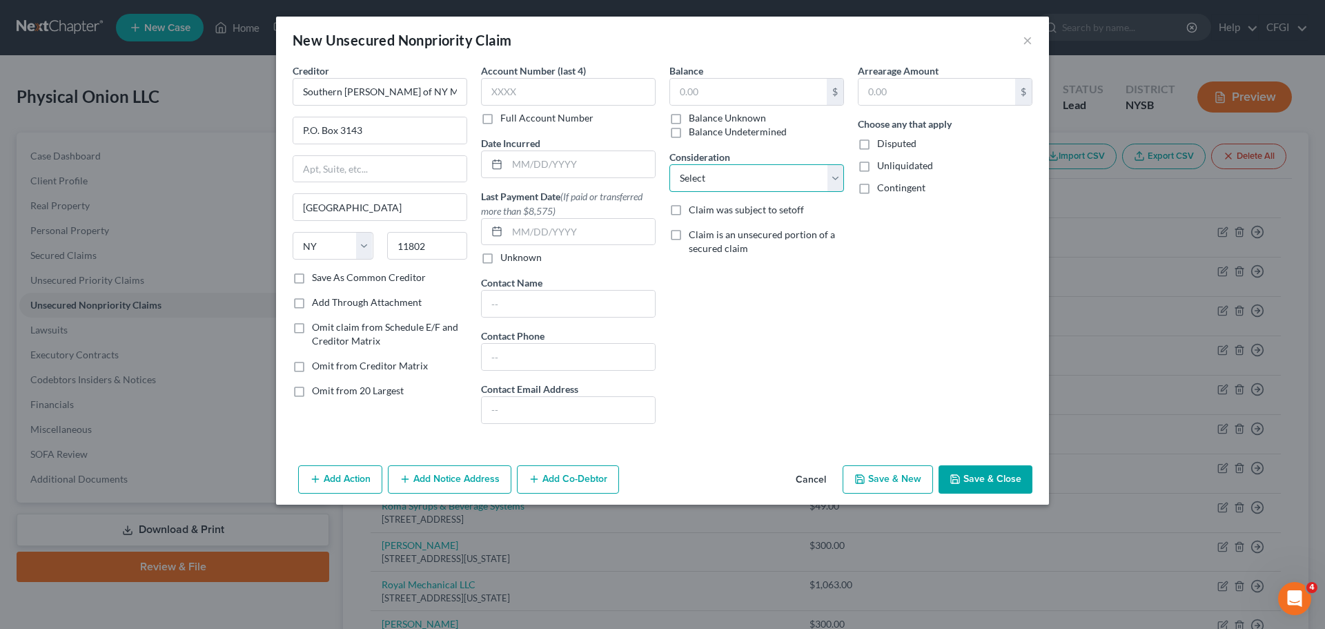
click at [742, 177] on select "Select Cable / Satellite Services Collection Agency Credit Card Debt Debt Couns…" at bounding box center [756, 178] width 175 height 28
select select "15"
click at [669, 164] on select "Select Cable / Satellite Services Collection Agency Credit Card Debt Debt Couns…" at bounding box center [756, 178] width 175 height 28
click at [719, 104] on input "text" at bounding box center [748, 92] width 157 height 26
click at [812, 362] on div "Balance 27,956 $ Balance Unknown Balance Undetermined 27,956.00 $ Balance Unkno…" at bounding box center [757, 248] width 188 height 371
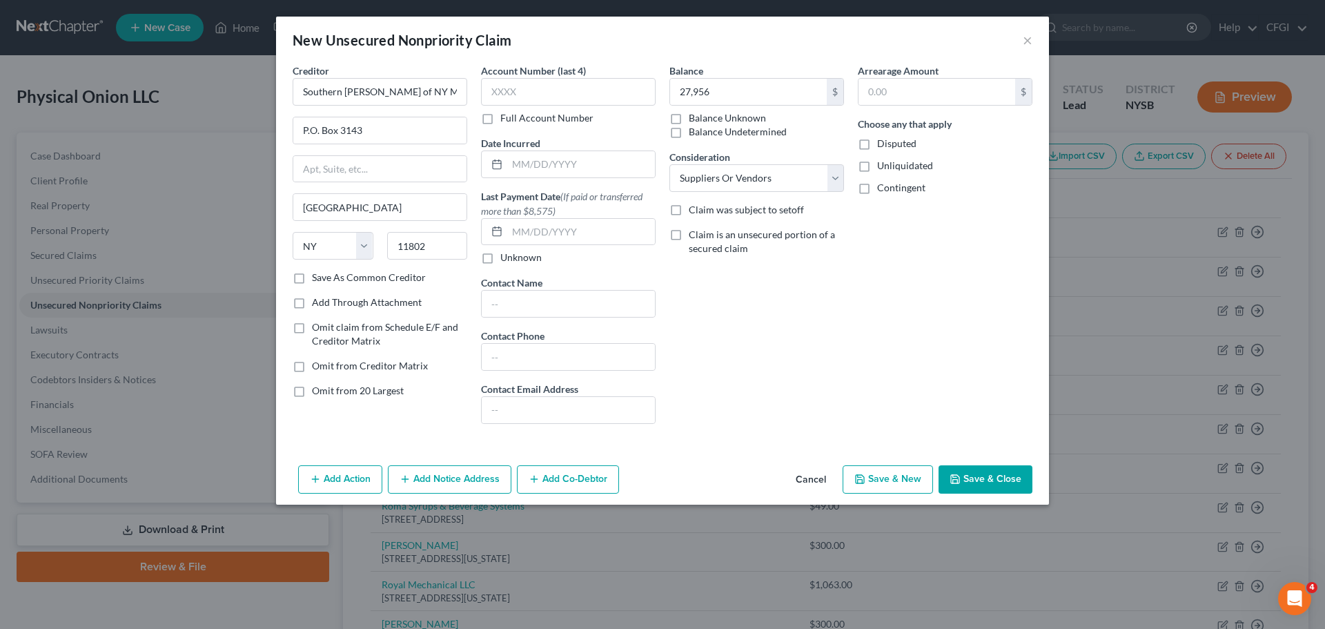
click at [981, 485] on button "Save & Close" at bounding box center [986, 479] width 94 height 29
type input "27,956.00"
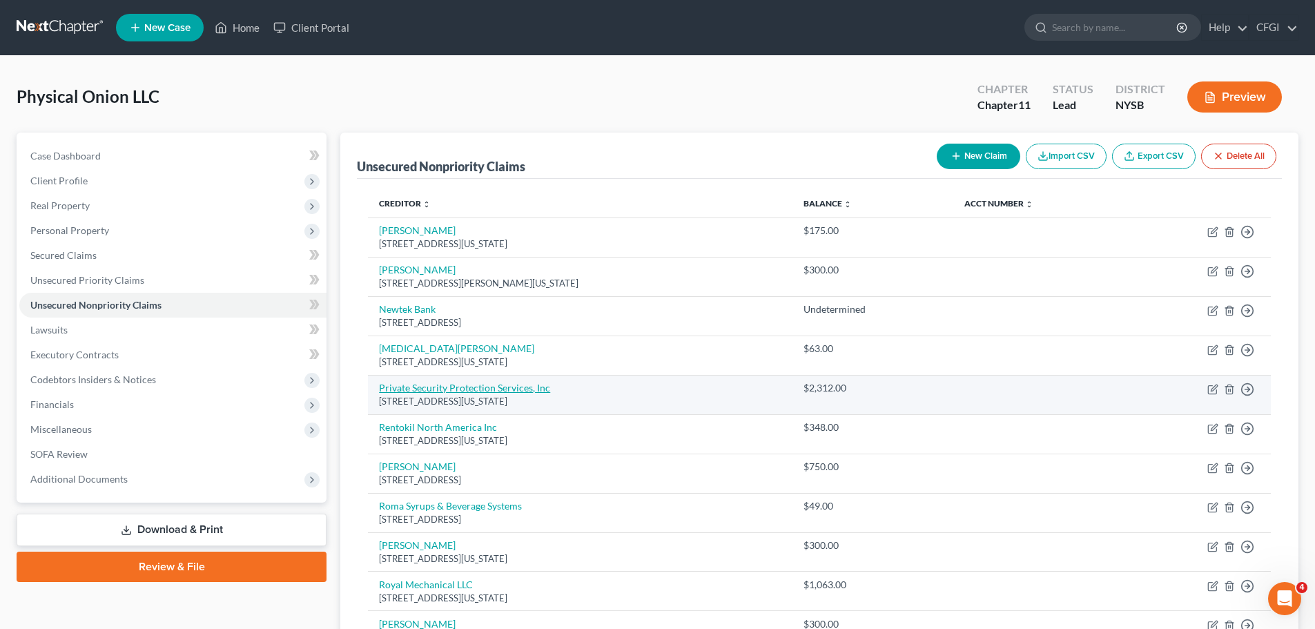
click at [512, 387] on link "Private Security Protection Services, Inc" at bounding box center [464, 388] width 171 height 12
select select "35"
select select "14"
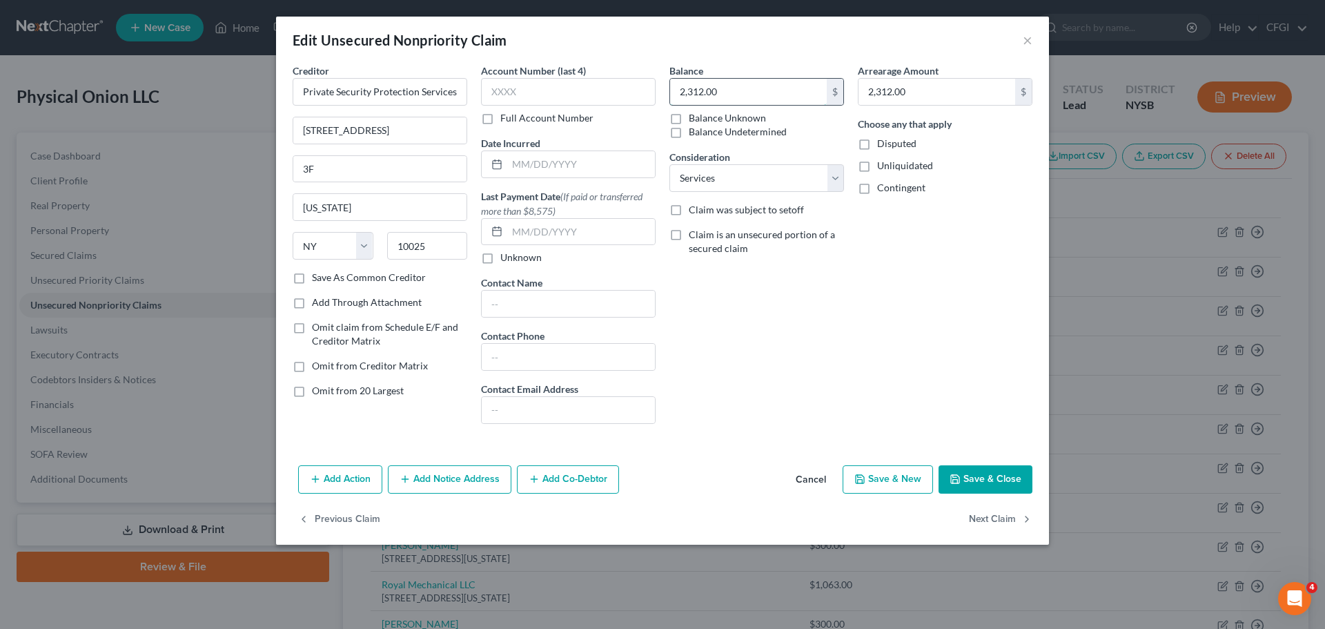
click at [748, 93] on input "2,312.00" at bounding box center [748, 92] width 157 height 26
click at [774, 288] on div "Balance 2,353 $ Balance Unknown Balance Undetermined 2,353.00 $ Balance Unknown…" at bounding box center [757, 248] width 188 height 371
click at [981, 480] on button "Save & Close" at bounding box center [986, 479] width 94 height 29
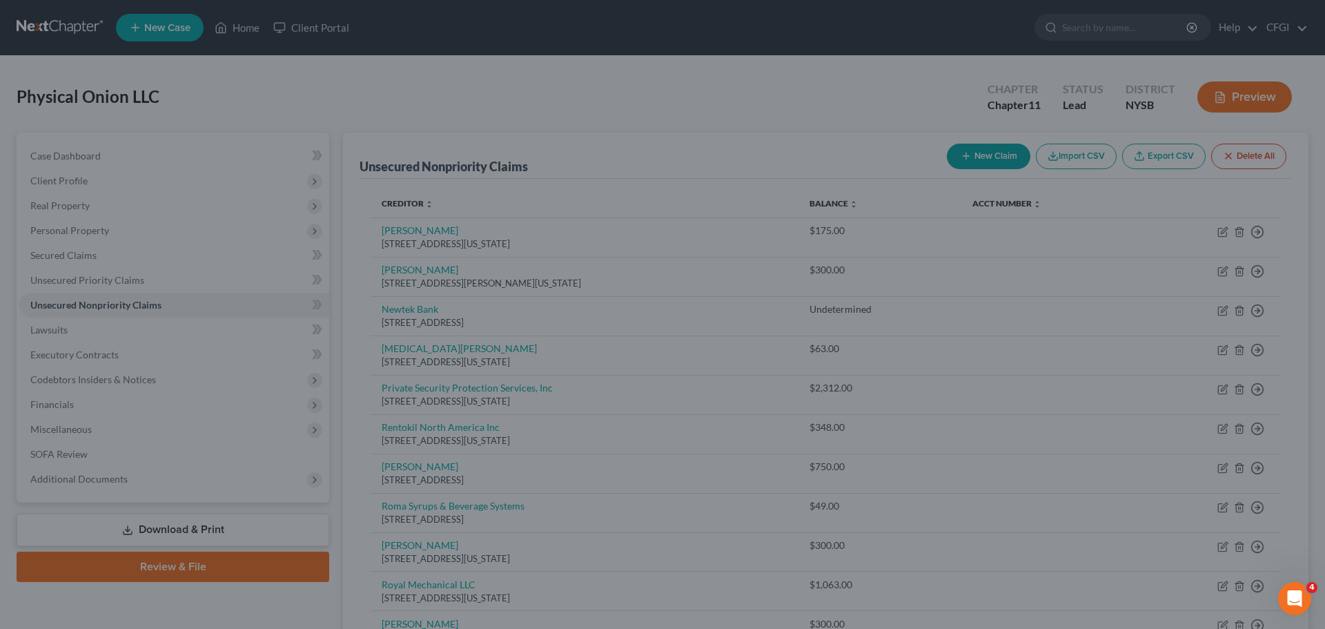
type input "2,353.00"
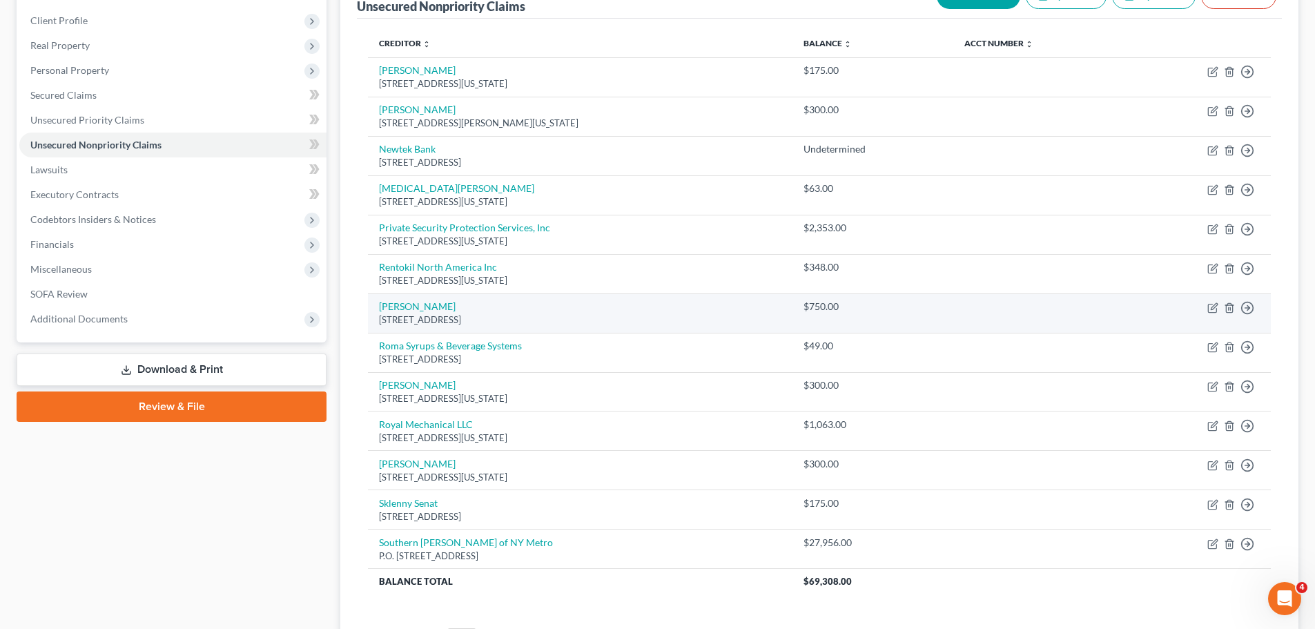
scroll to position [296, 0]
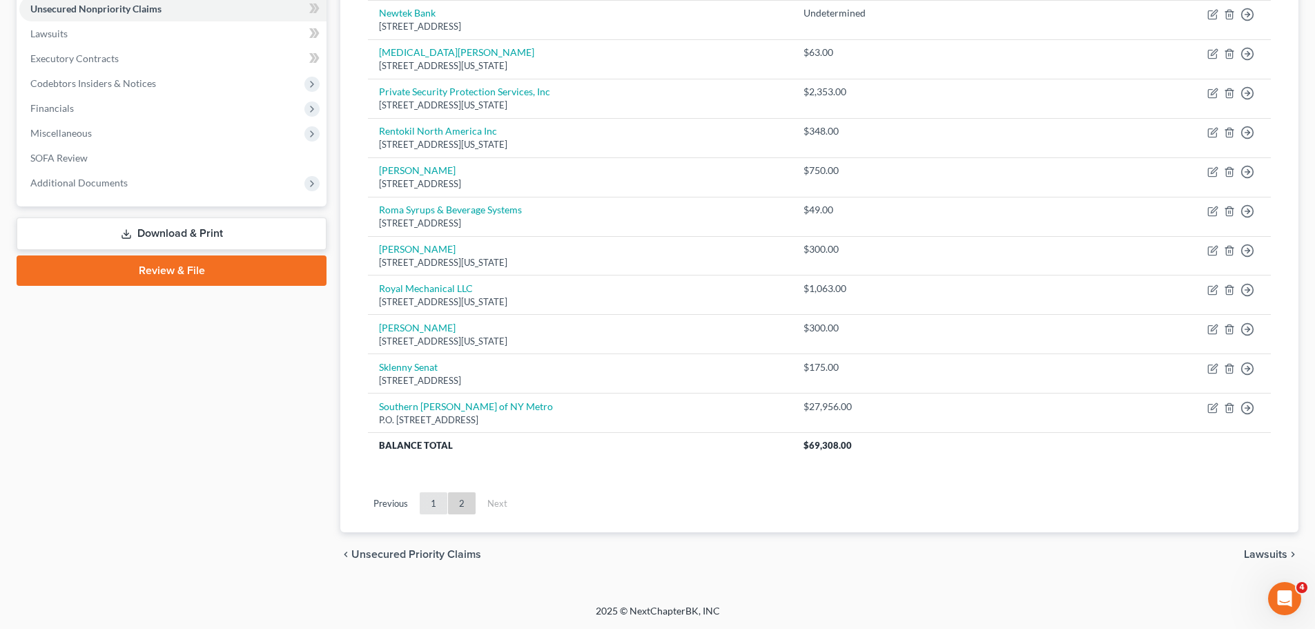
click at [432, 502] on link "1" at bounding box center [434, 503] width 28 height 22
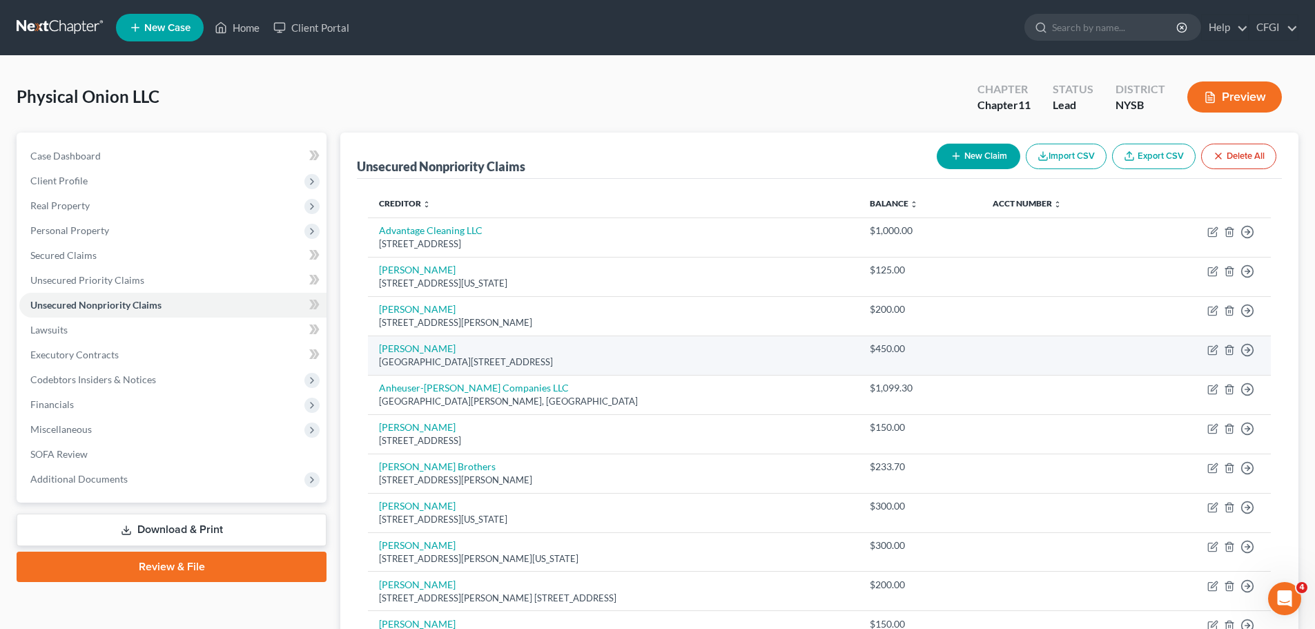
scroll to position [69, 0]
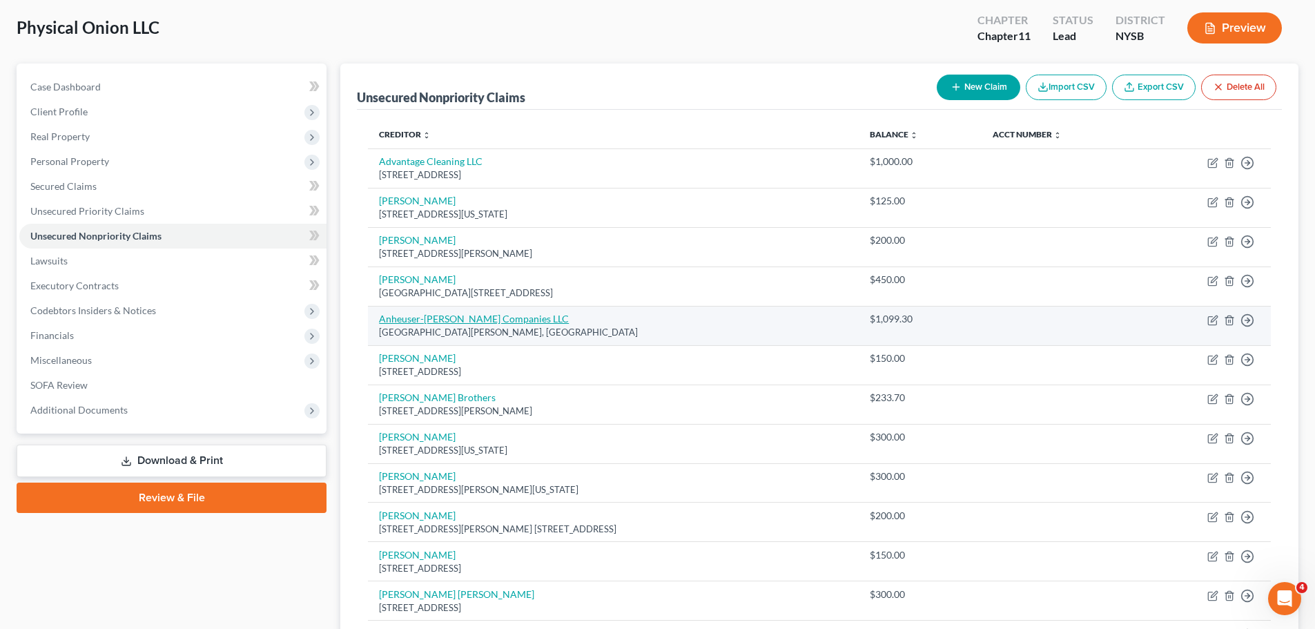
click at [430, 320] on link "Anheuser-[PERSON_NAME] Companies LLC" at bounding box center [474, 319] width 190 height 12
select select "26"
select select "15"
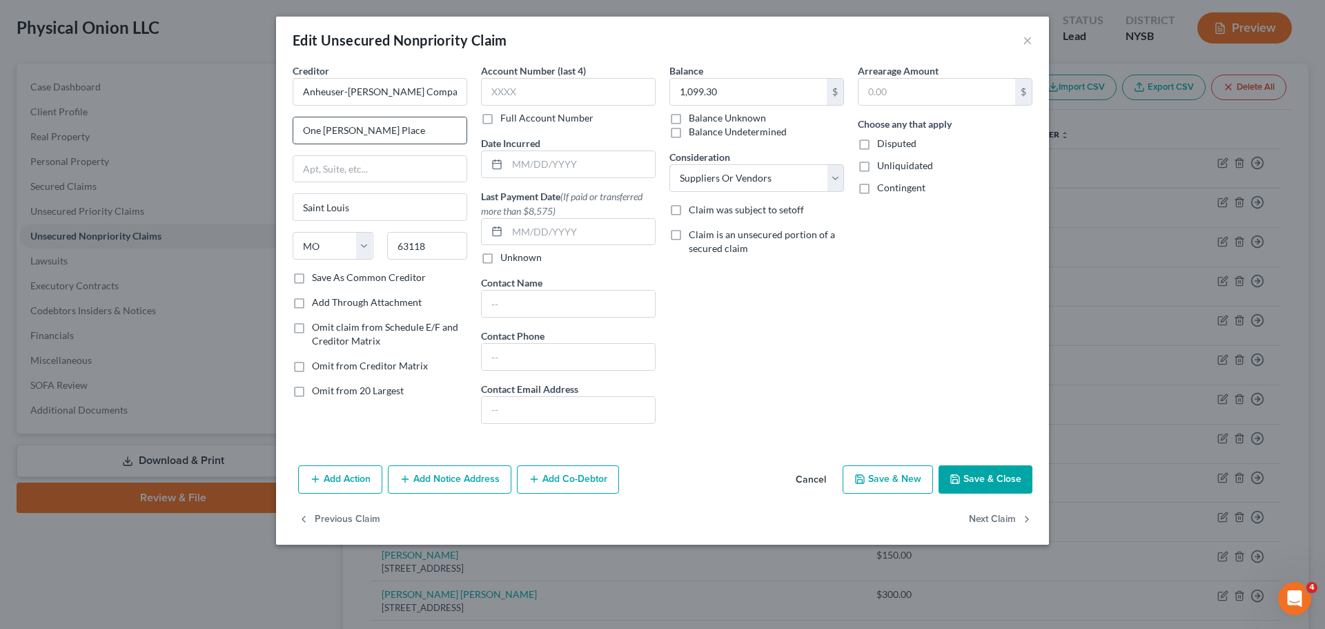
click at [335, 120] on input "One Busch Place" at bounding box center [379, 130] width 173 height 26
drag, startPoint x: 422, startPoint y: 136, endPoint x: 127, endPoint y: 114, distance: 296.2
click at [139, 115] on div "Edit Unsecured Nonpriority Claim × Creditor * Anheuser-Busch Companies LLC One …" at bounding box center [662, 314] width 1325 height 629
paste input "550 Food Center Dr"
type input "[STREET_ADDRESS]"
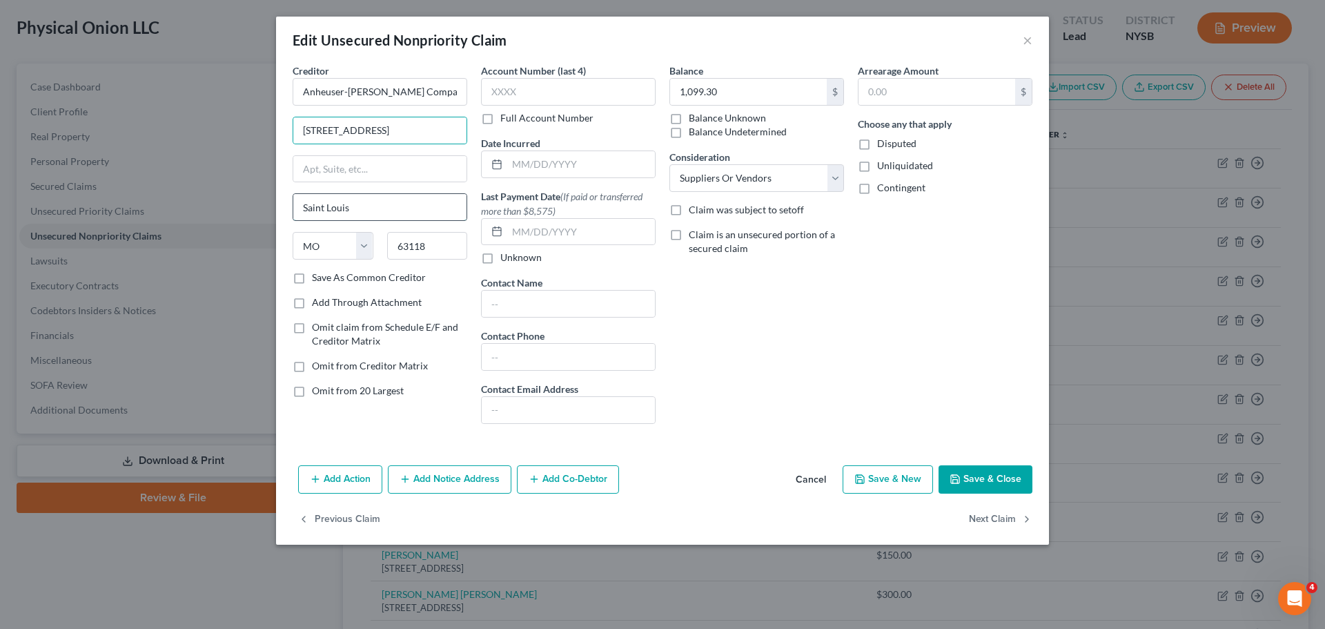
click at [351, 201] on input "Saint Louis" at bounding box center [379, 207] width 173 height 26
drag, startPoint x: 359, startPoint y: 207, endPoint x: 246, endPoint y: 198, distance: 112.9
click at [246, 198] on div "Edit Unsecured Nonpriority Claim × Creditor * Anheuser-Busch Companies LLC 550 …" at bounding box center [662, 314] width 1325 height 629
type input "[GEOGRAPHIC_DATA]"
select select "35"
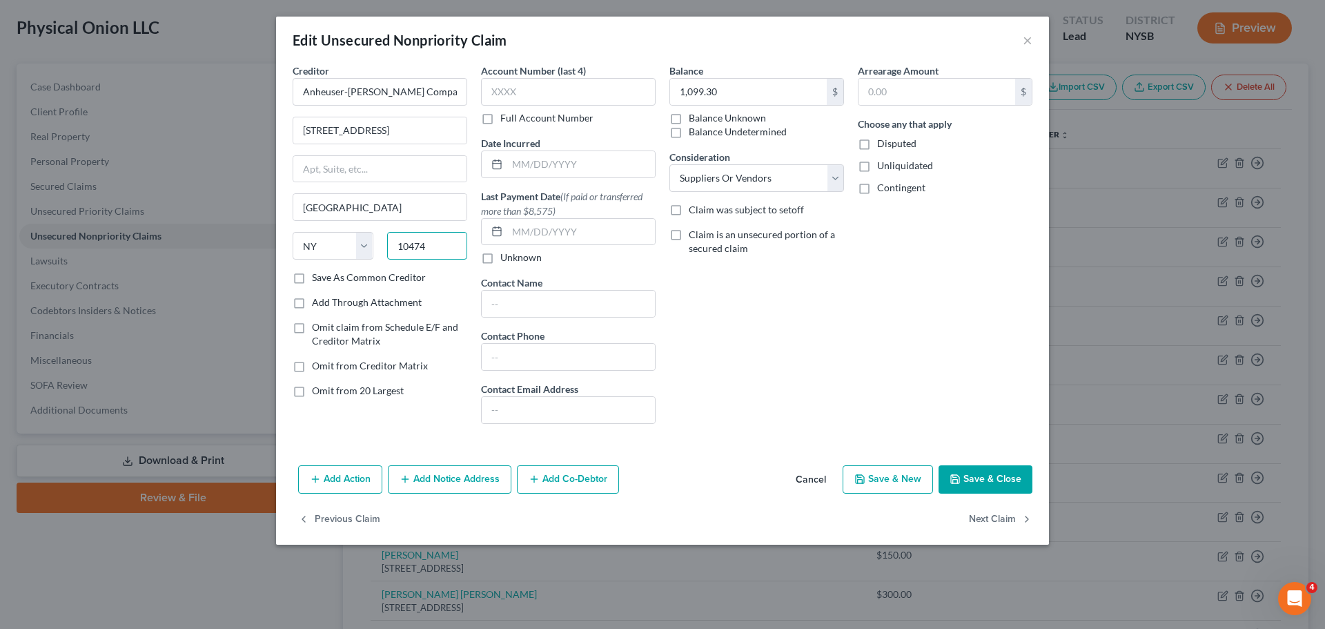
type input "10474"
click at [576, 362] on input "text" at bounding box center [568, 357] width 173 height 26
type input "[PHONE_NUMBER]"
drag, startPoint x: 723, startPoint y: 88, endPoint x: 743, endPoint y: 92, distance: 19.9
click at [723, 88] on input "1,099.30" at bounding box center [748, 92] width 157 height 26
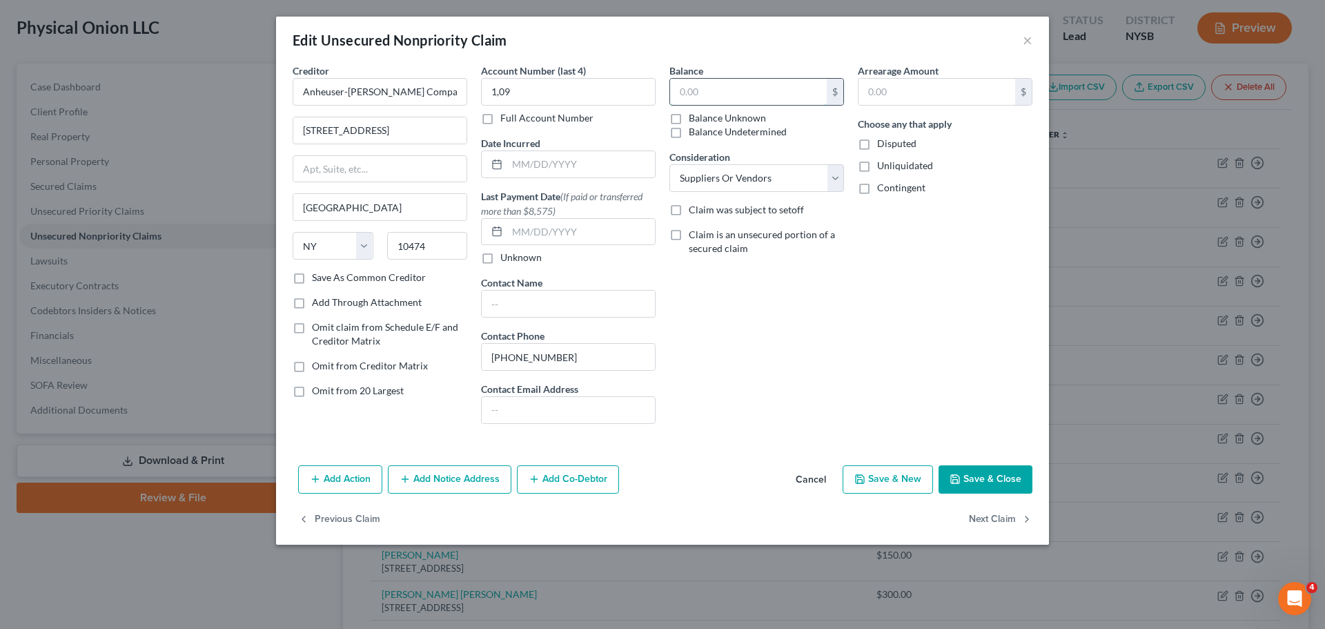
type input "1,09"
type input "1,099.30"
click at [550, 92] on input "1,09" at bounding box center [568, 92] width 175 height 28
drag, startPoint x: 275, startPoint y: 62, endPoint x: 256, endPoint y: 62, distance: 19.3
click at [256, 62] on div "Edit Unsecured Nonpriority Claim × Creditor * Anheuser-Busch Companies LLC 550 …" at bounding box center [662, 314] width 1325 height 629
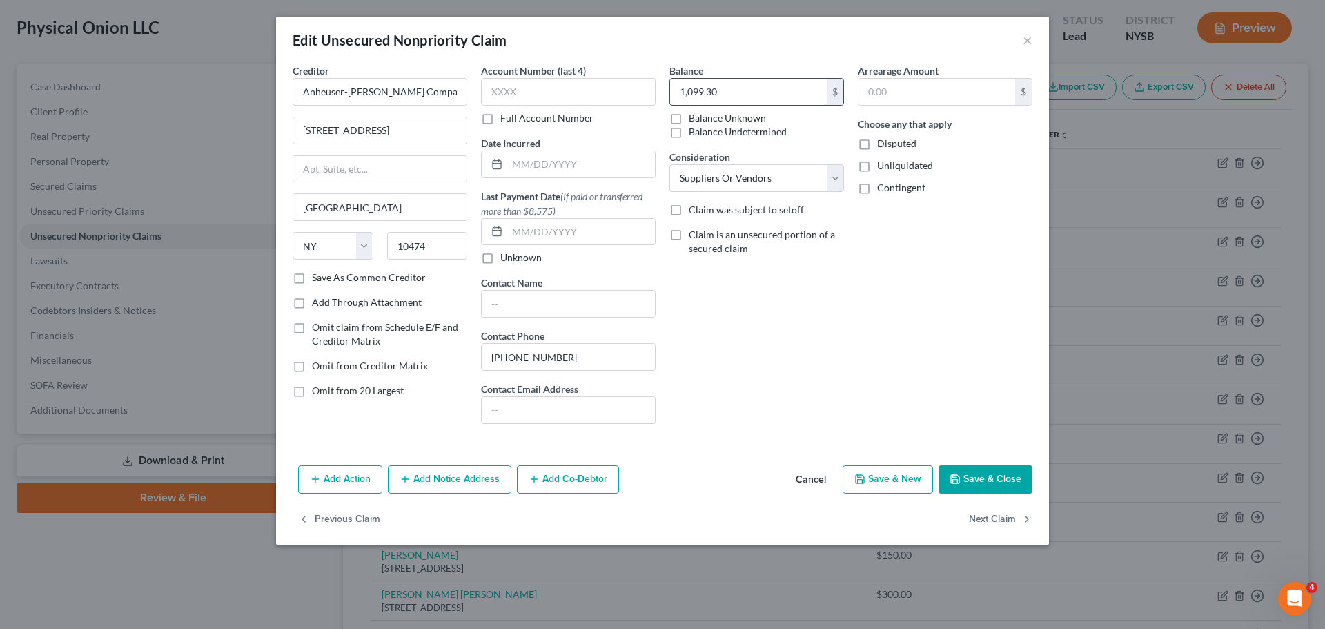
click at [782, 90] on input "1,099.30" at bounding box center [748, 92] width 157 height 26
type input "1,858.28"
click at [850, 303] on div "Balance 1,858.28 $ Balance Unknown Balance Undetermined 1,858.28 $ Balance Unkn…" at bounding box center [757, 248] width 188 height 371
click at [785, 321] on div "Balance 1,858.28 $ Balance Unknown Balance Undetermined 1,858.28 $ Balance Unkn…" at bounding box center [757, 248] width 188 height 371
click at [977, 476] on button "Save & Close" at bounding box center [986, 479] width 94 height 29
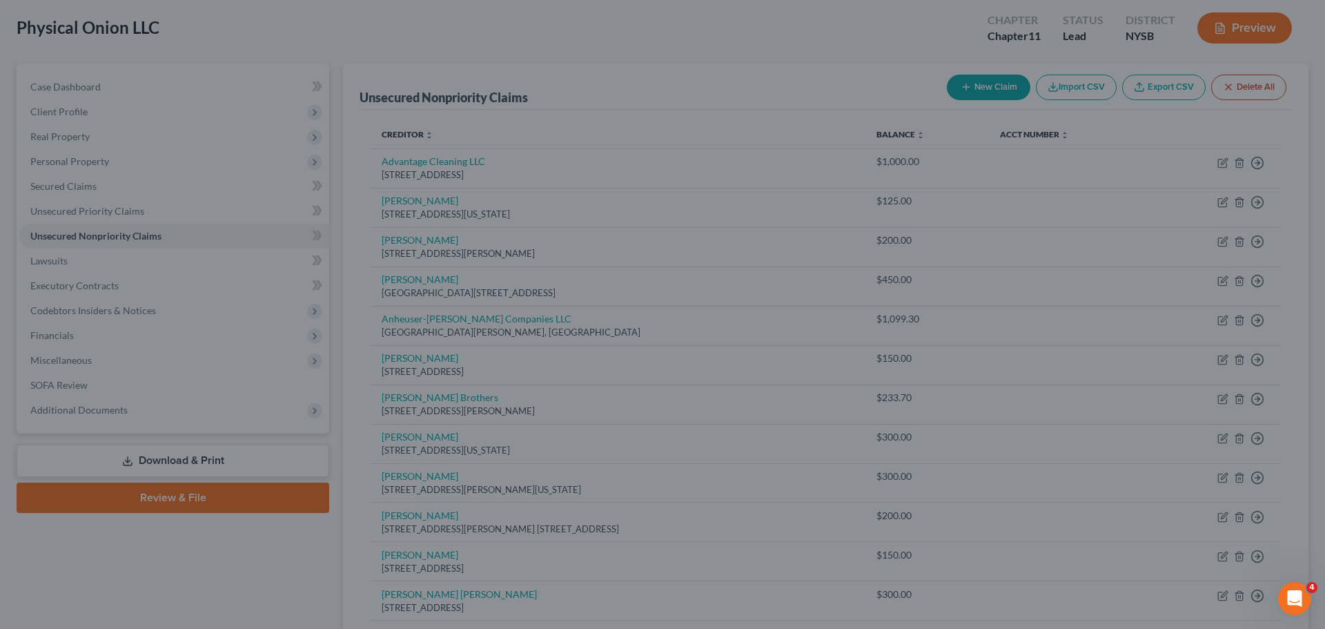
type input "0"
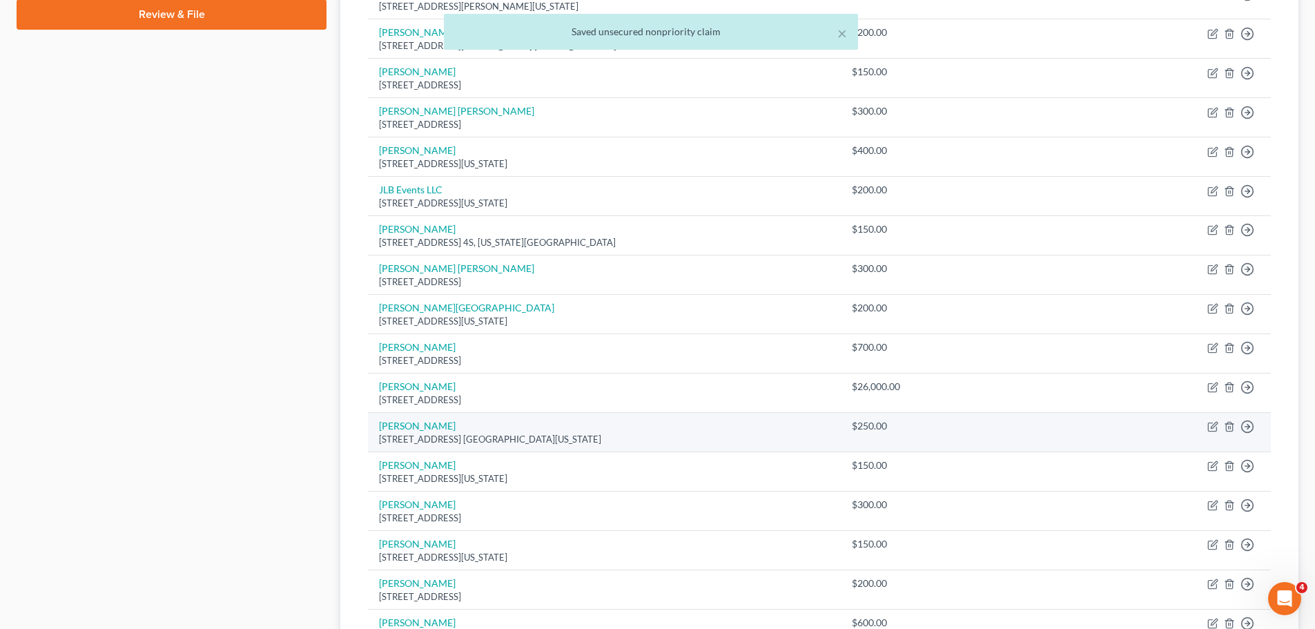
scroll to position [965, 0]
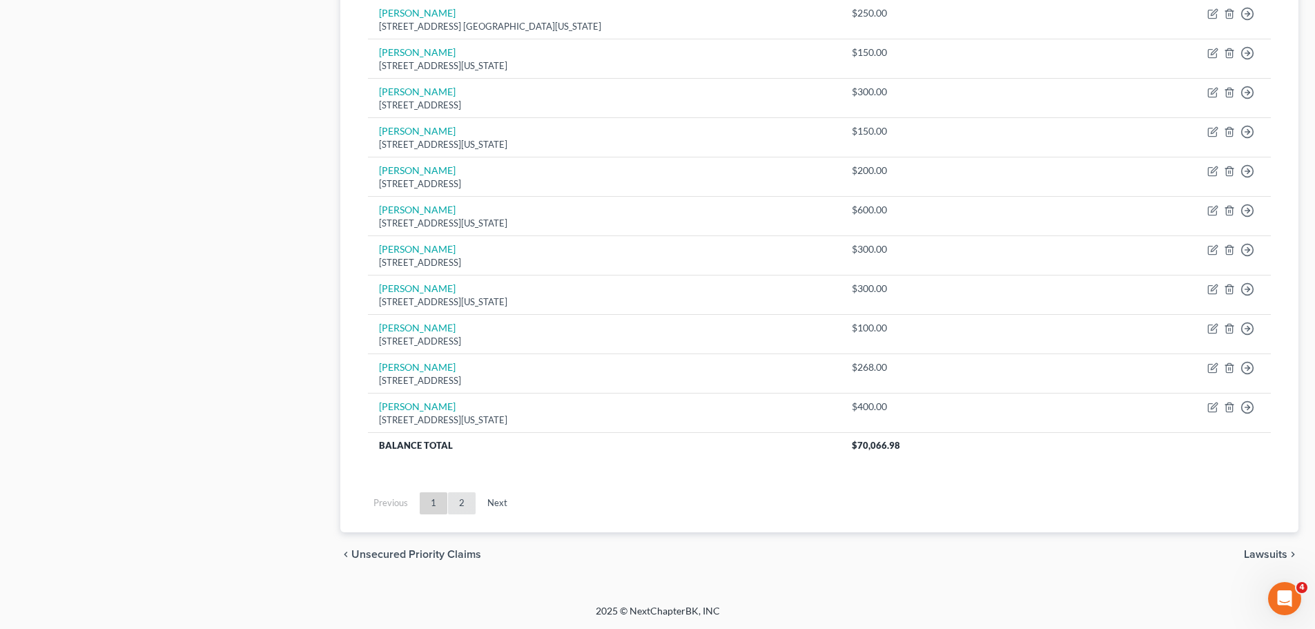
click at [461, 508] on link "2" at bounding box center [462, 503] width 28 height 22
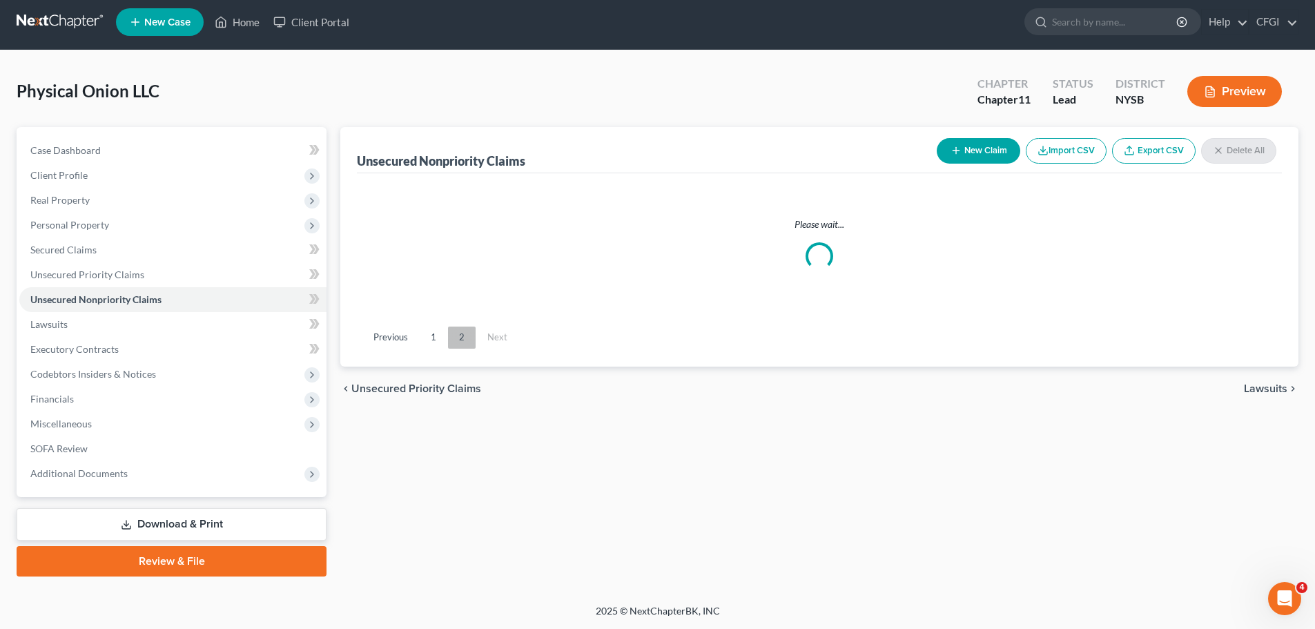
scroll to position [296, 0]
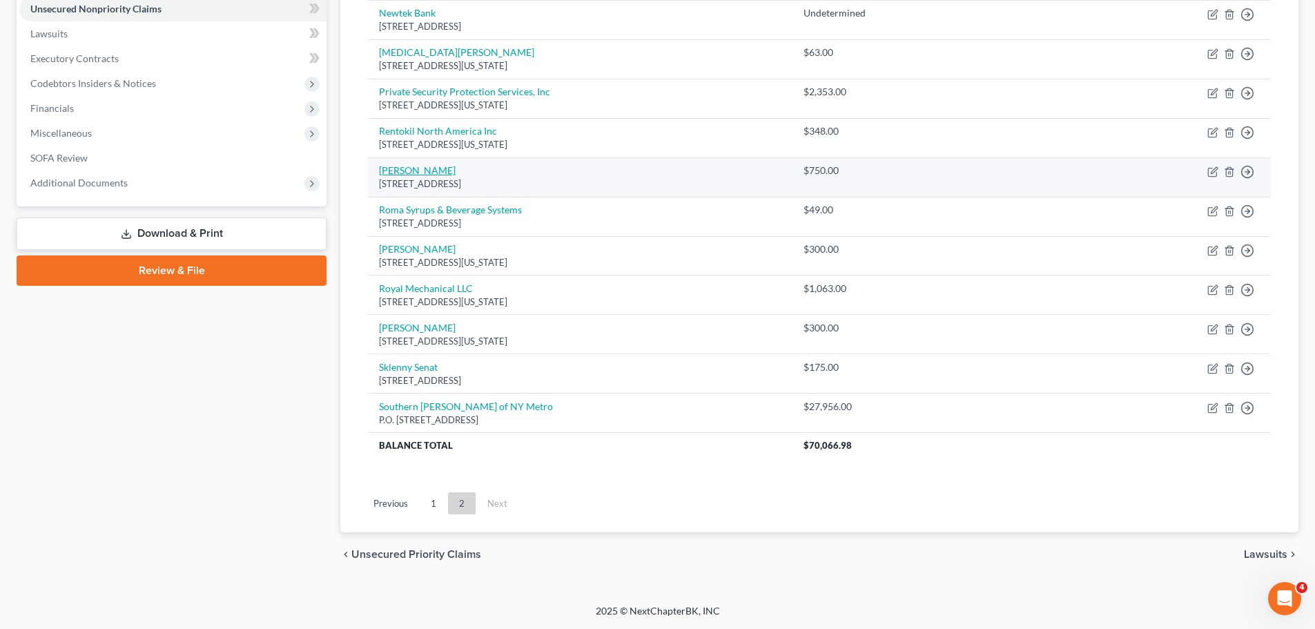
click at [438, 171] on link "[PERSON_NAME]" at bounding box center [417, 170] width 77 height 12
select select "35"
select select "14"
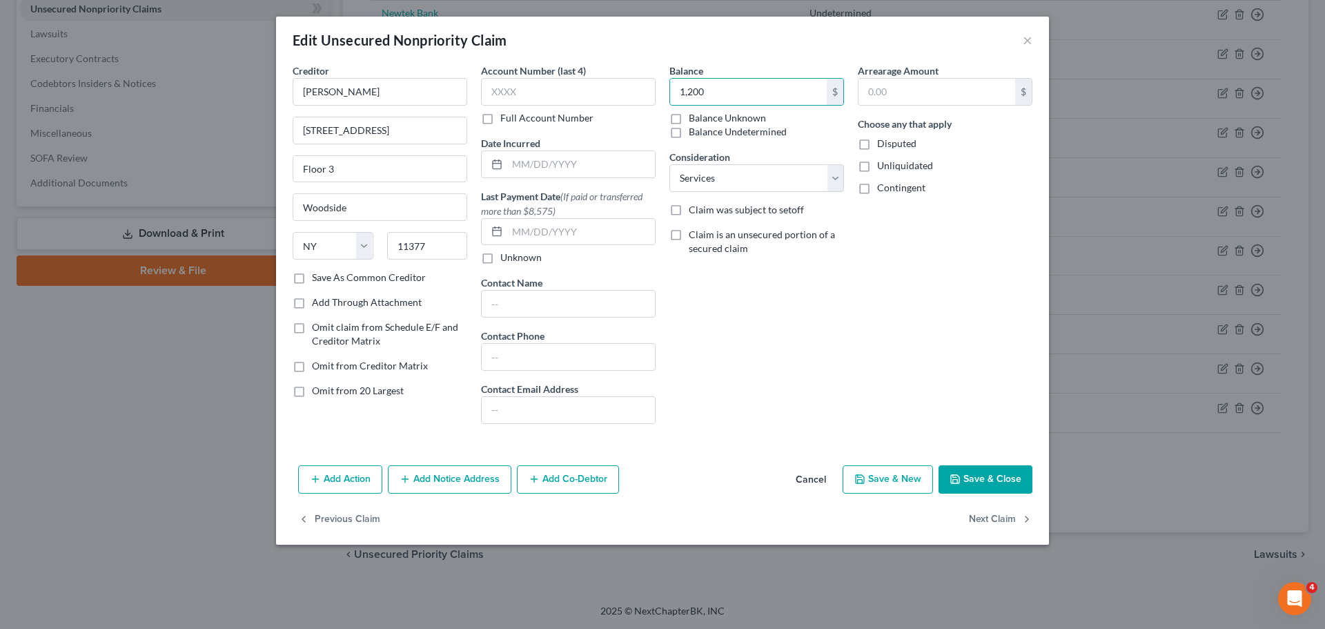
click at [995, 486] on button "Save & Close" at bounding box center [986, 479] width 94 height 29
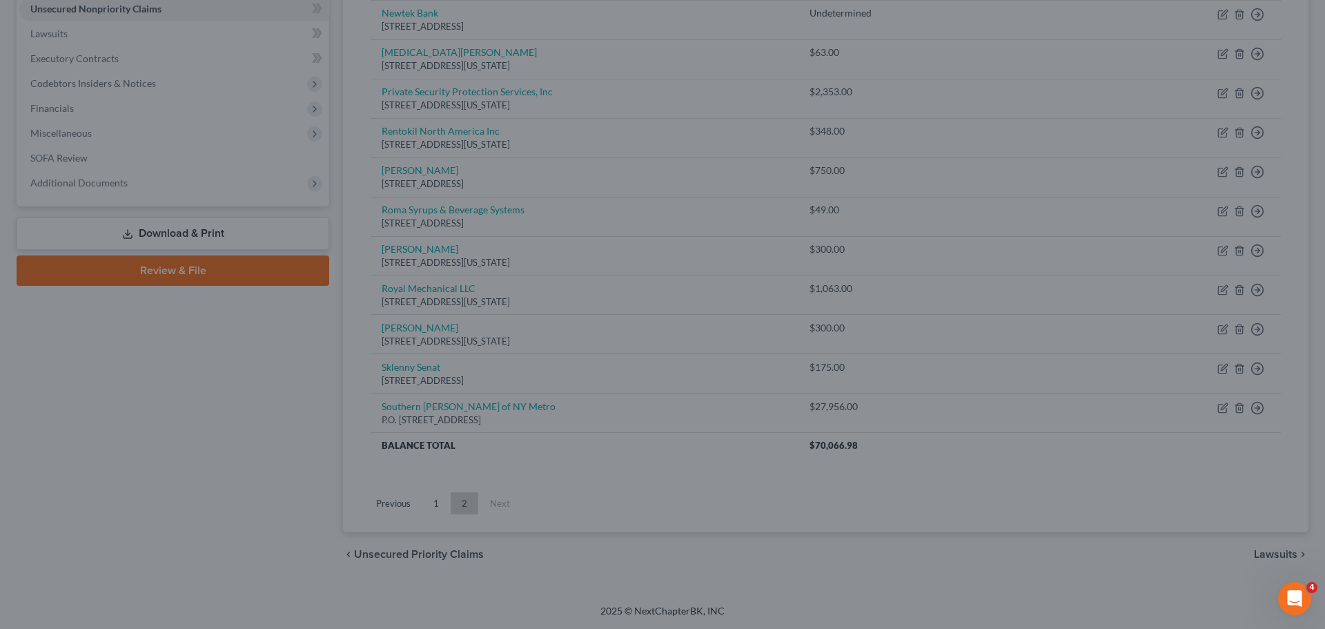
type input "1,200.00"
type input "0"
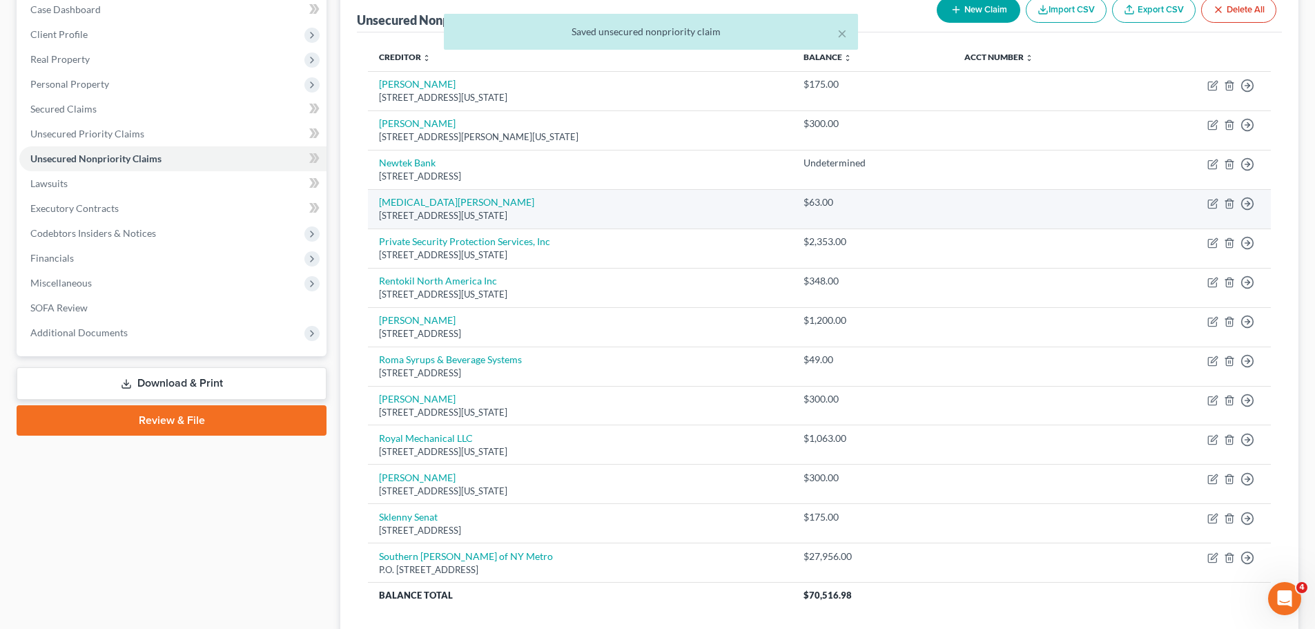
scroll to position [0, 0]
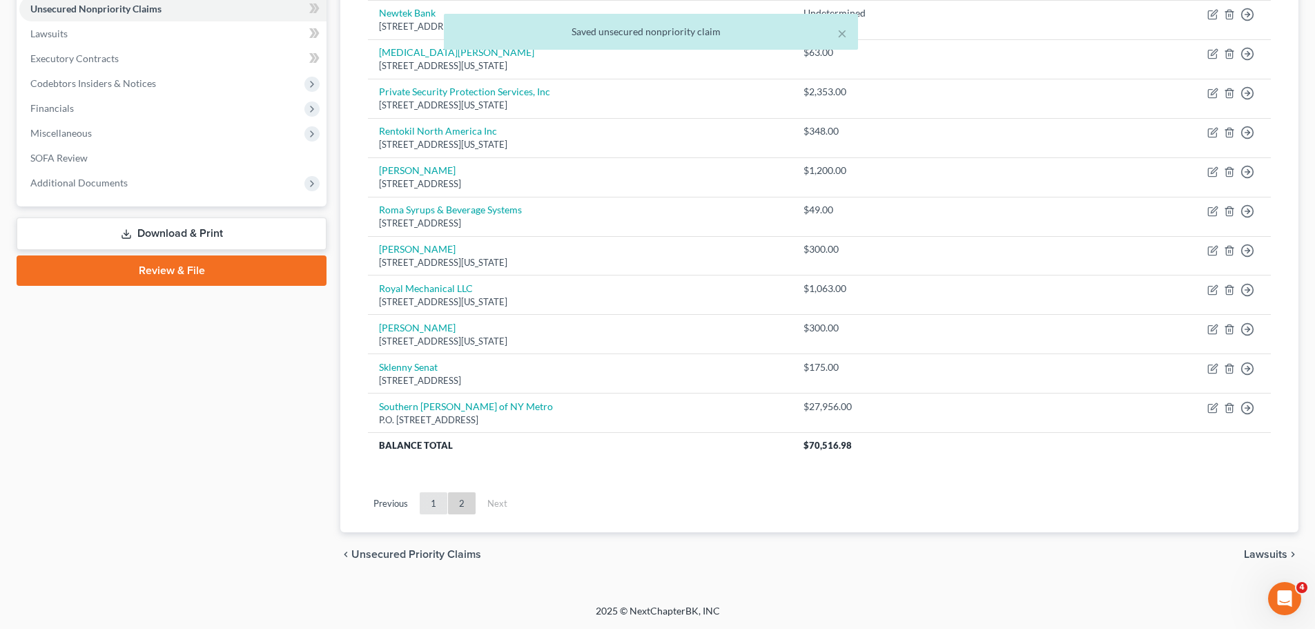
click at [429, 503] on link "1" at bounding box center [434, 503] width 28 height 22
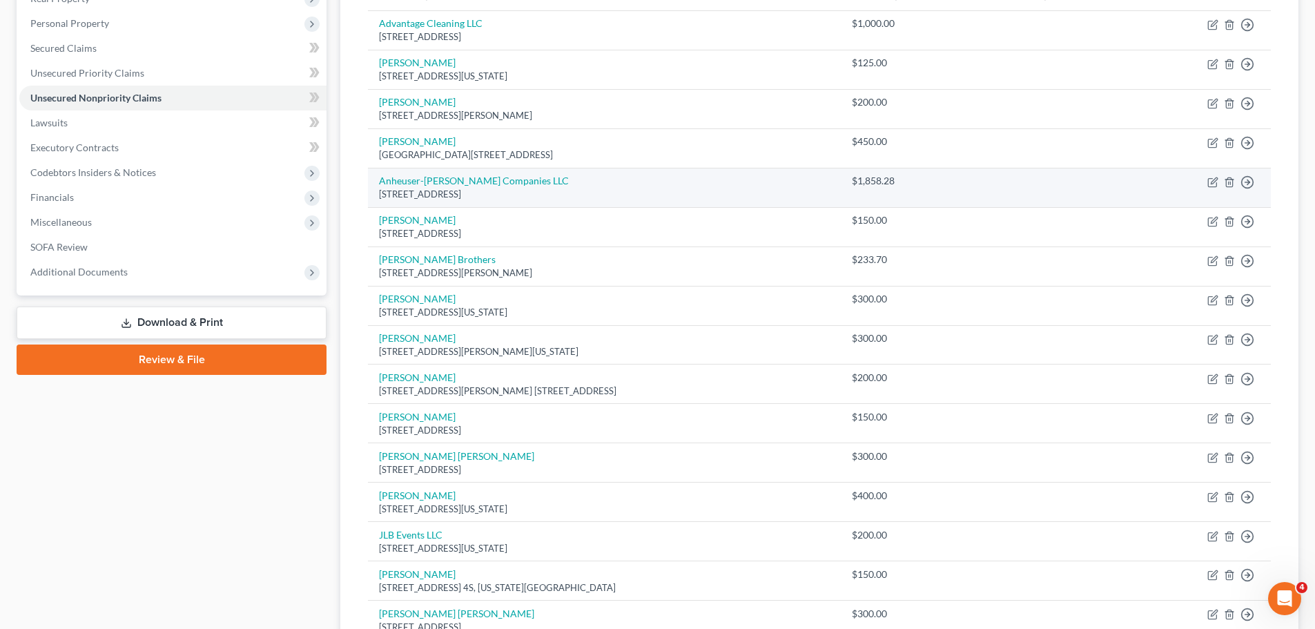
scroll to position [138, 0]
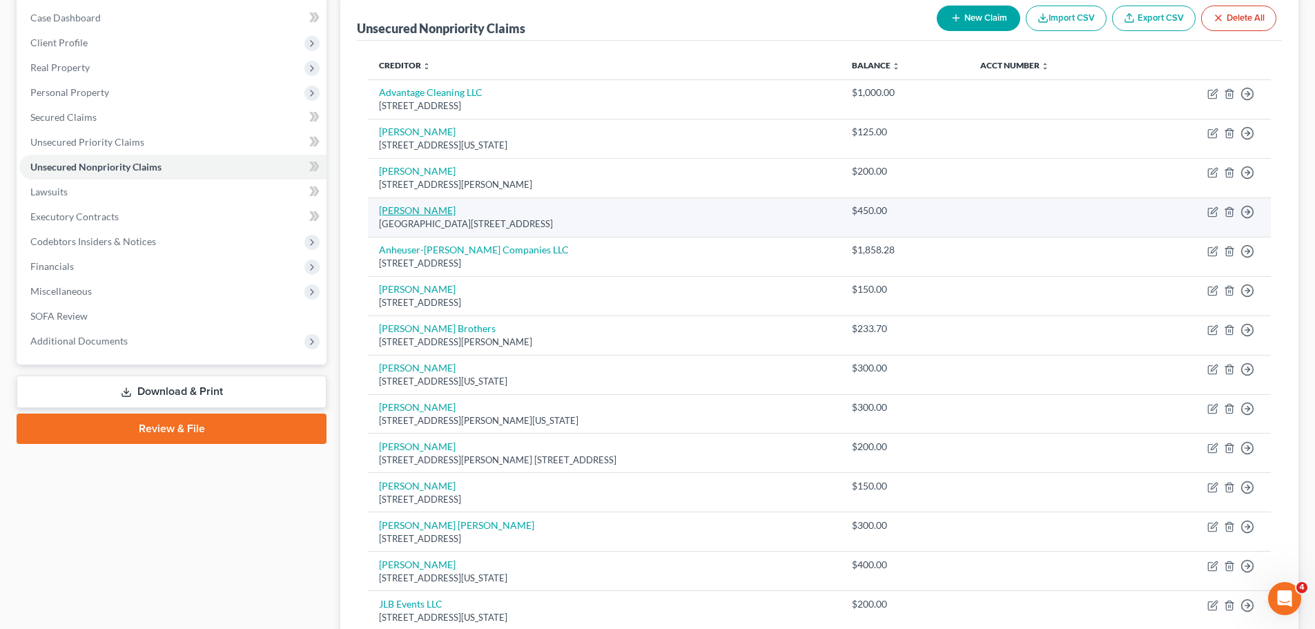
click at [425, 214] on link "[PERSON_NAME]" at bounding box center [417, 210] width 77 height 12
select select "35"
select select "14"
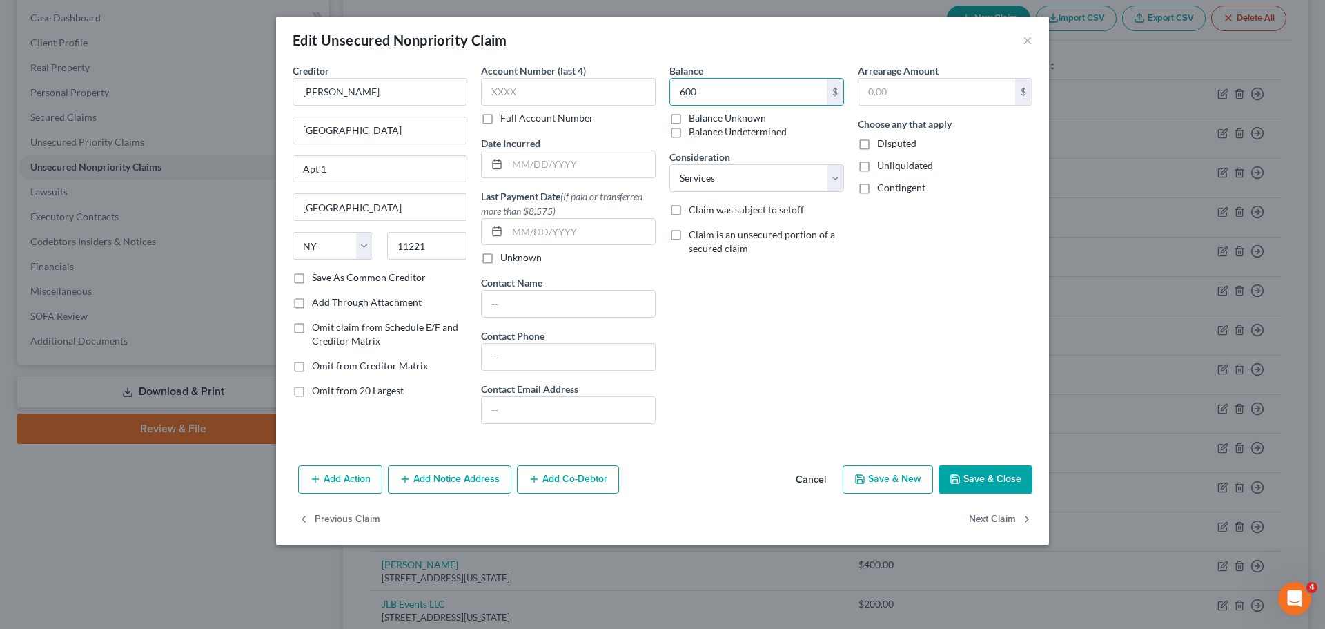
click at [782, 347] on div "Balance 600 $ Balance Unknown Balance Undetermined 600.00 $ Balance Unknown Con…" at bounding box center [757, 248] width 188 height 371
click at [984, 471] on button "Save & Close" at bounding box center [986, 479] width 94 height 29
type input "600.00"
type input "0"
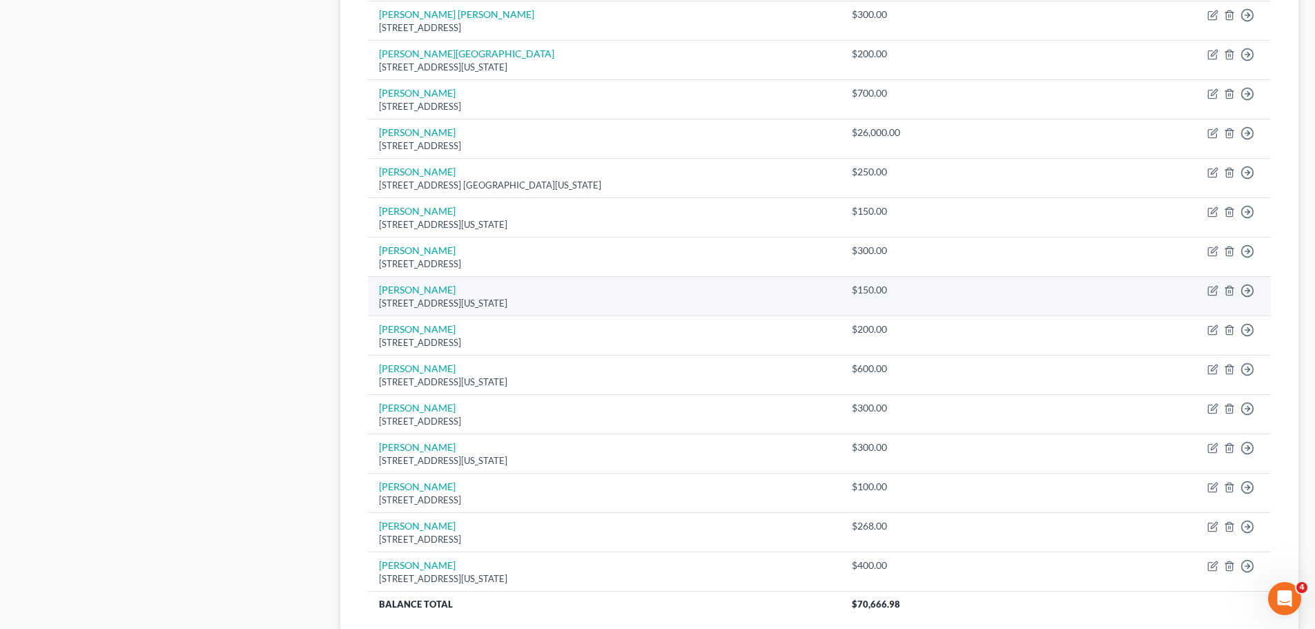
scroll to position [897, 0]
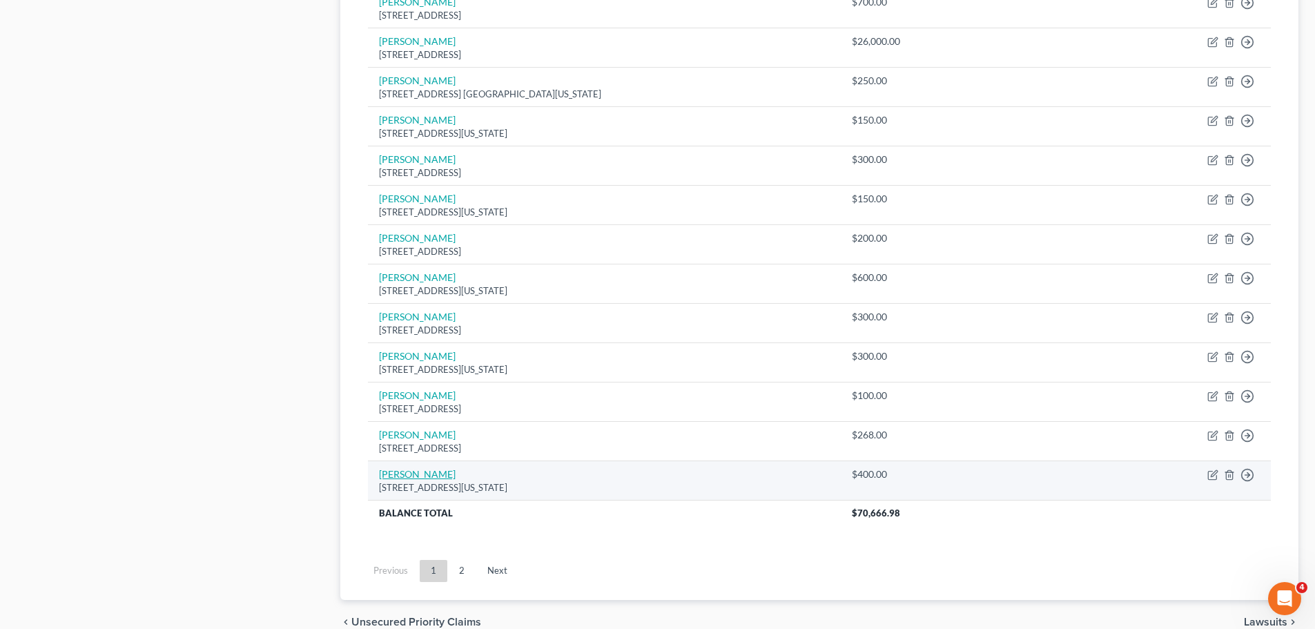
click at [431, 474] on link "[PERSON_NAME]" at bounding box center [417, 474] width 77 height 12
select select "35"
select select "14"
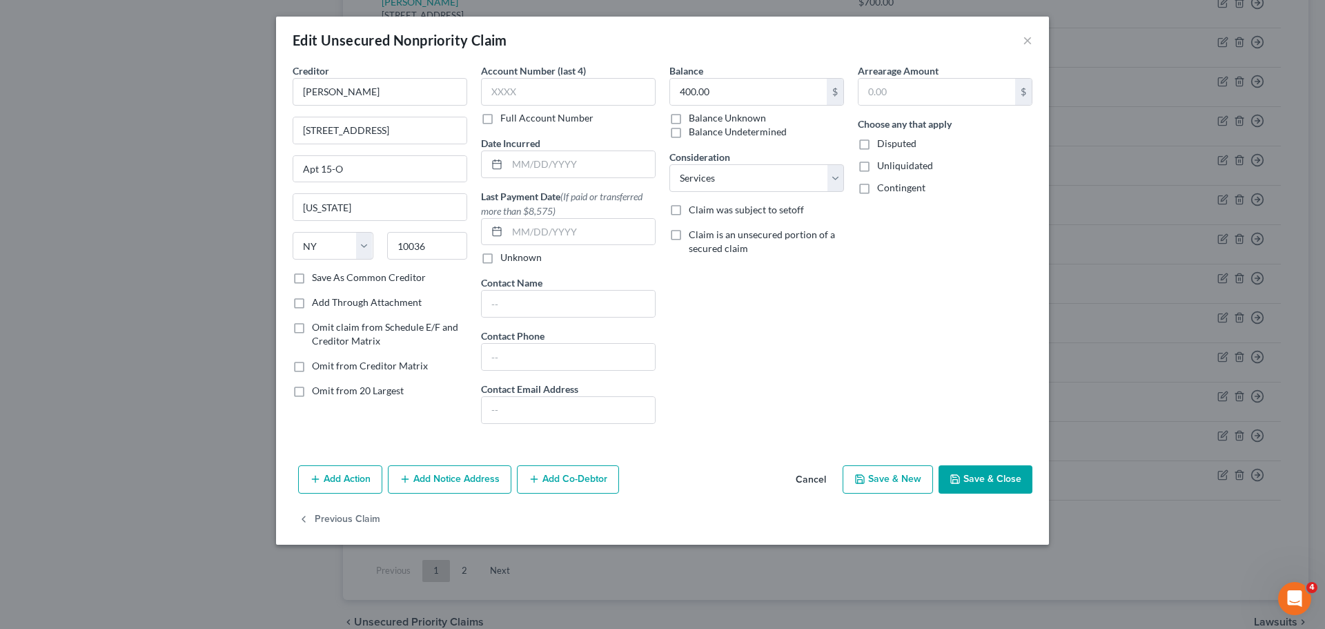
click at [765, 62] on div "Edit Unsecured Nonpriority Claim ×" at bounding box center [662, 40] width 773 height 47
click at [726, 104] on input "400.00" at bounding box center [748, 92] width 157 height 26
click at [779, 355] on div "Balance 550 $ Balance Unknown Balance Undetermined 550.00 $ Balance Unknown Con…" at bounding box center [757, 248] width 188 height 371
click at [981, 488] on button "Save & Close" at bounding box center [986, 479] width 94 height 29
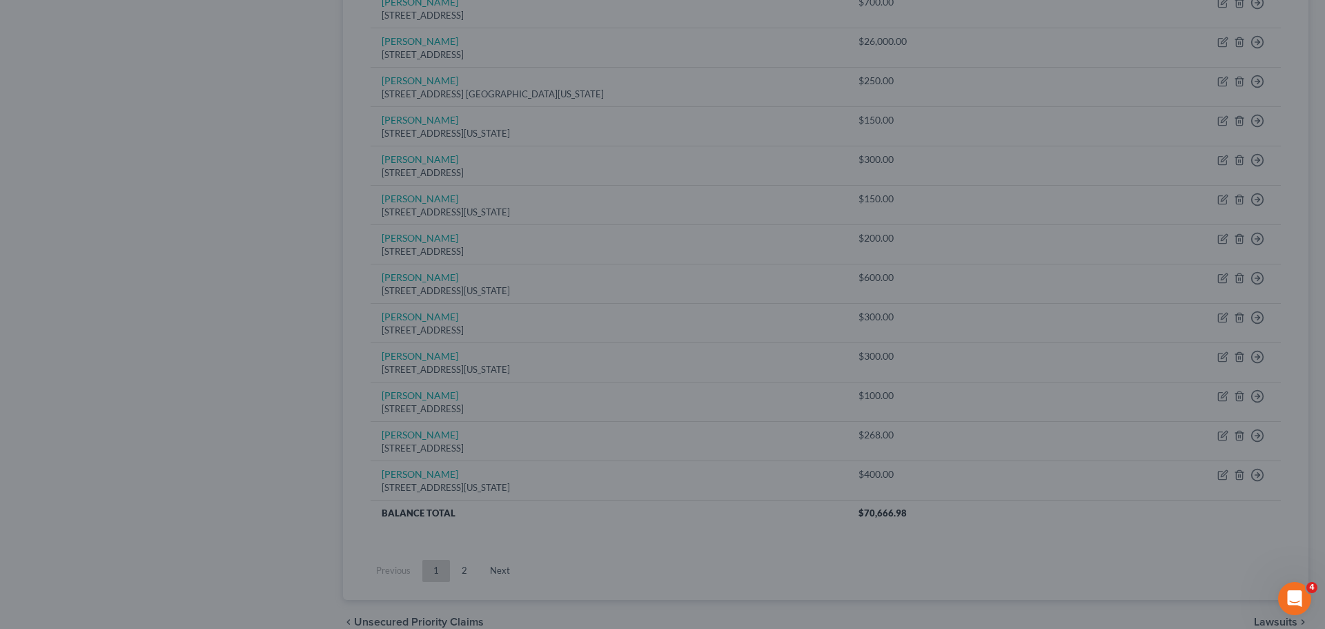
type input "550.00"
type input "0"
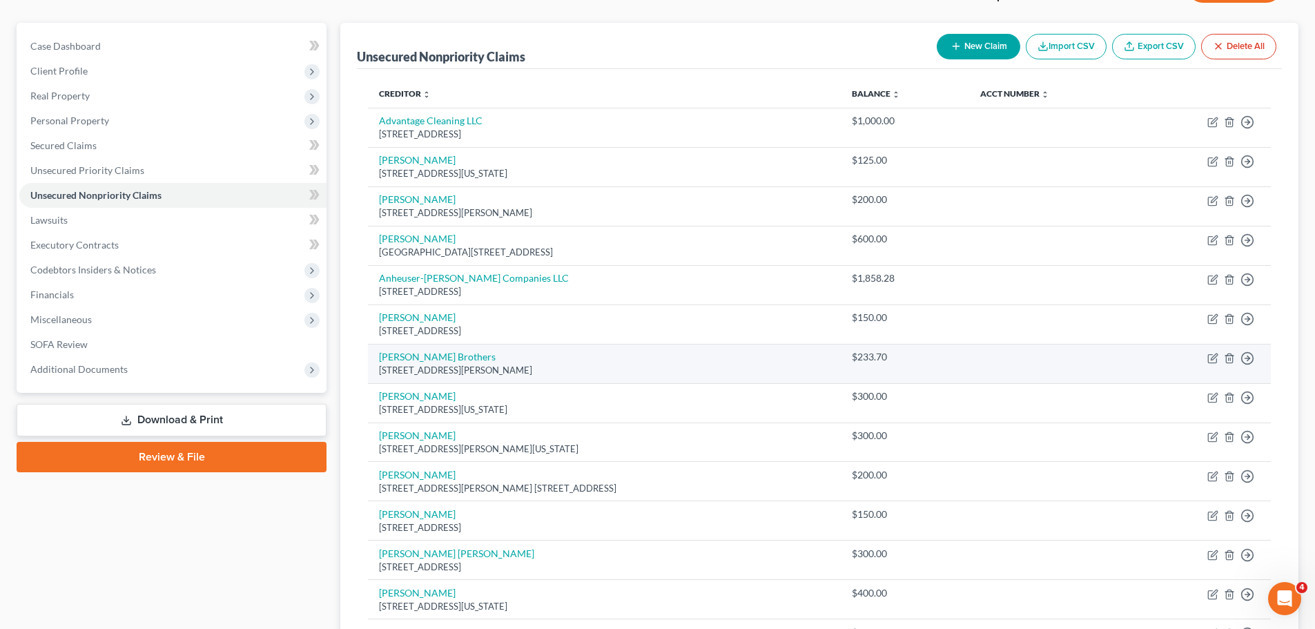
scroll to position [0, 0]
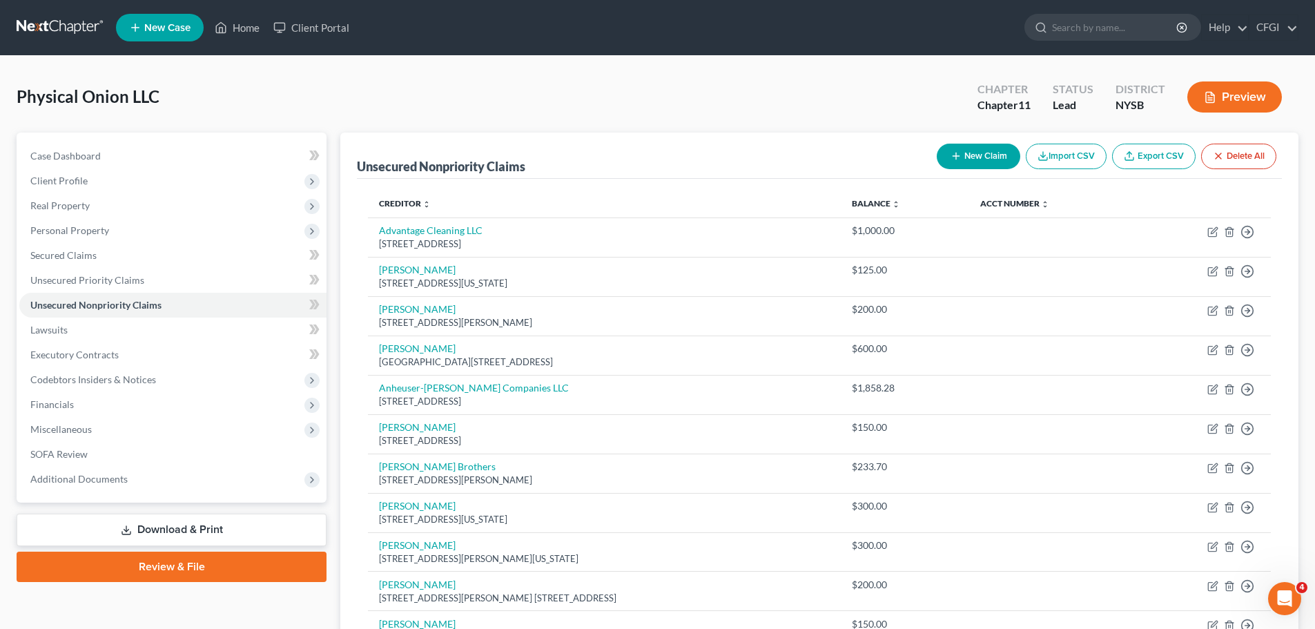
click at [983, 155] on button "New Claim" at bounding box center [979, 157] width 84 height 26
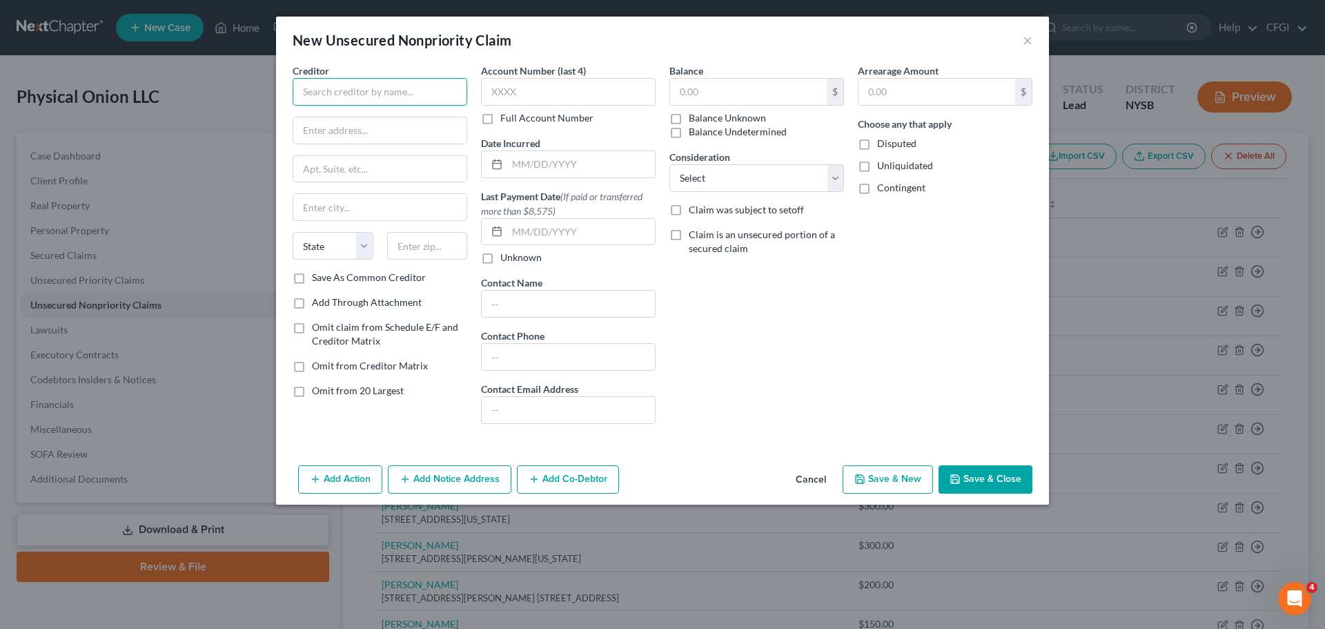
click at [406, 100] on input "text" at bounding box center [380, 92] width 175 height 28
type input "[PERSON_NAME]"
click at [366, 128] on input "text" at bounding box center [379, 130] width 173 height 26
click at [409, 135] on input "text" at bounding box center [379, 130] width 173 height 26
type input "111 4th Avenue"
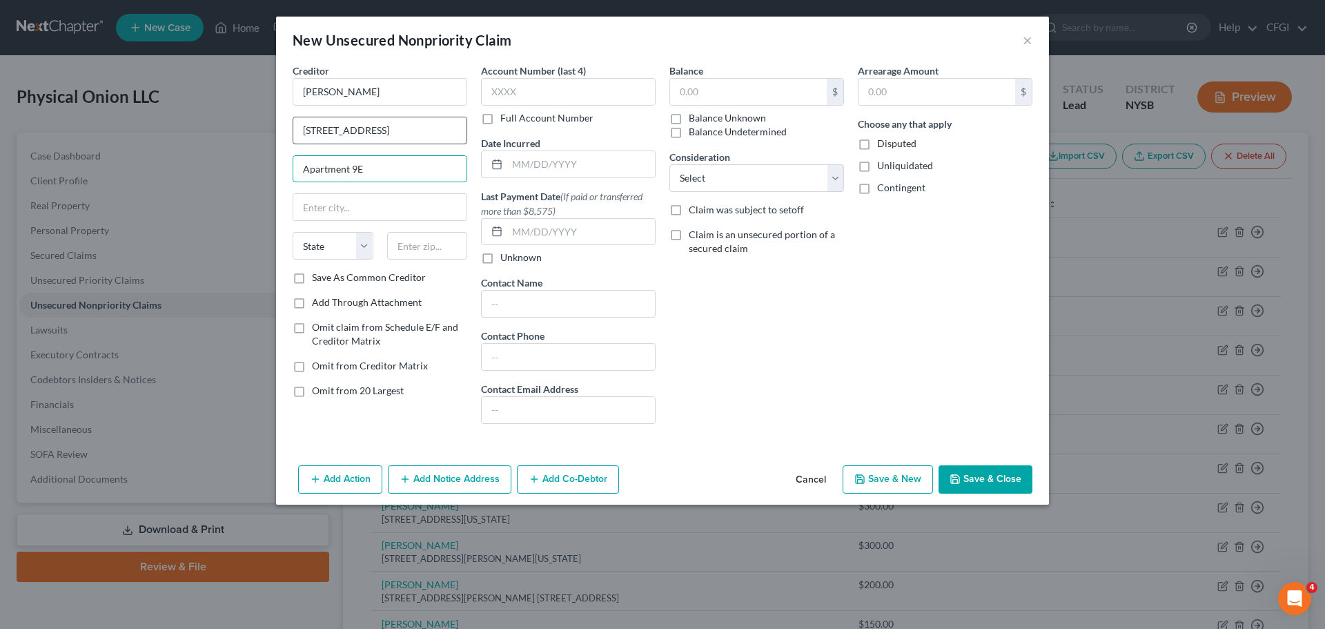
type input "Apartment 9E"
type input "[US_STATE]"
select select "35"
type input "10003"
click at [705, 97] on input "text" at bounding box center [748, 92] width 157 height 26
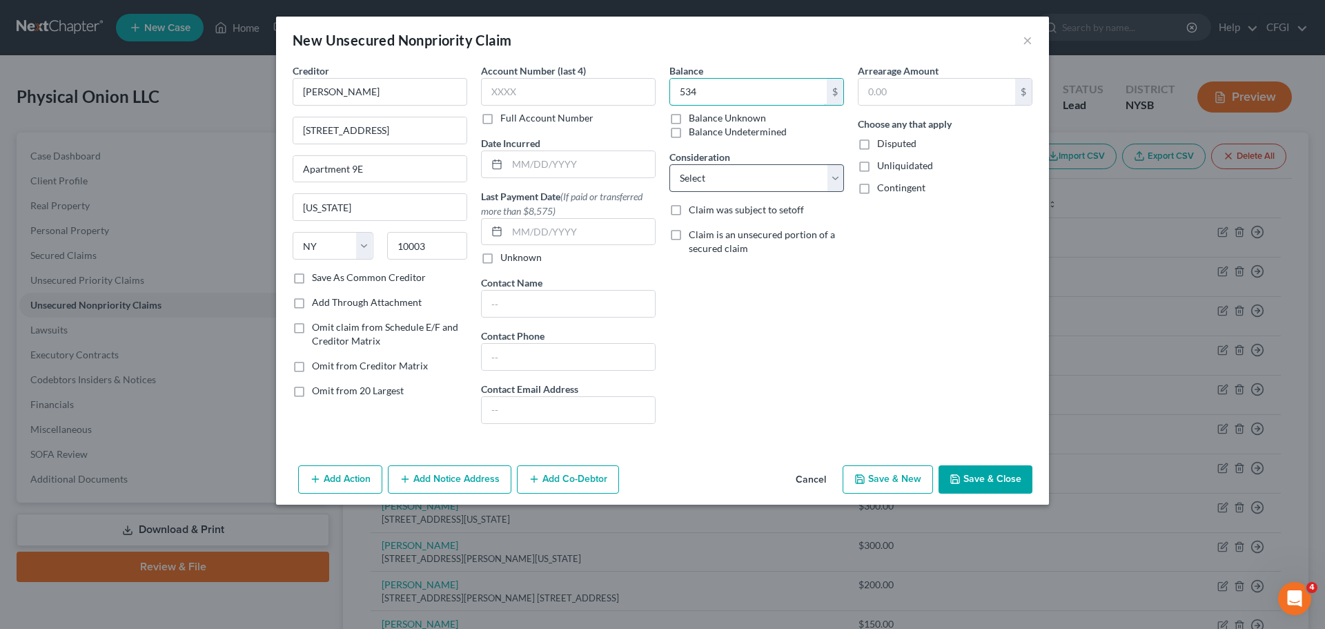
type input "534"
click at [759, 170] on select "Select Cable / Satellite Services Collection Agency Credit Card Debt Debt Couns…" at bounding box center [756, 178] width 175 height 28
select select "8"
click at [669, 164] on select "Select Cable / Satellite Services Collection Agency Credit Card Debt Debt Couns…" at bounding box center [756, 178] width 175 height 28
click at [977, 476] on button "Save & Close" at bounding box center [986, 479] width 94 height 29
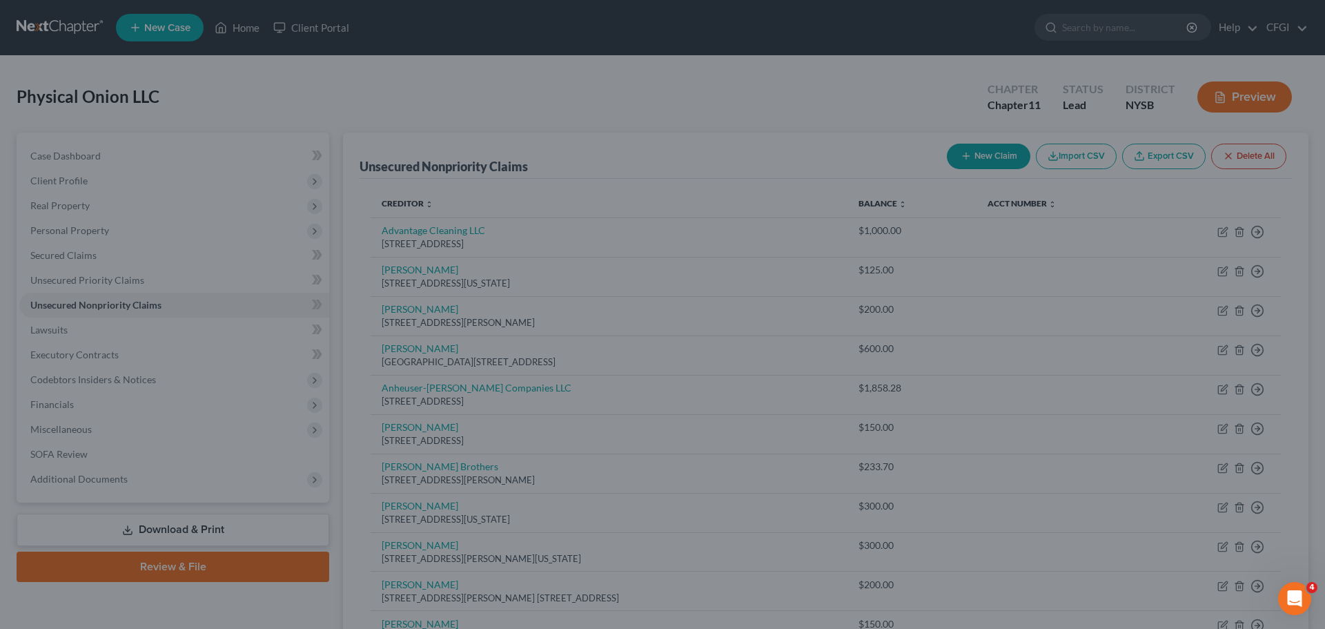
type input "534.00"
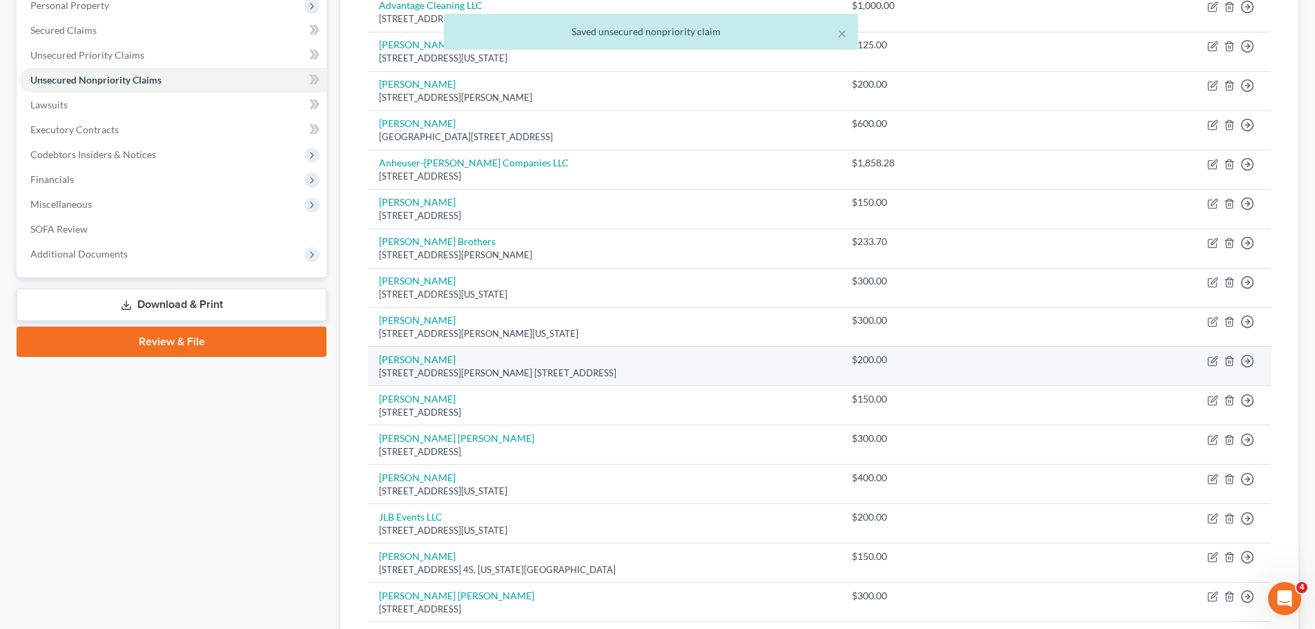
scroll to position [483, 0]
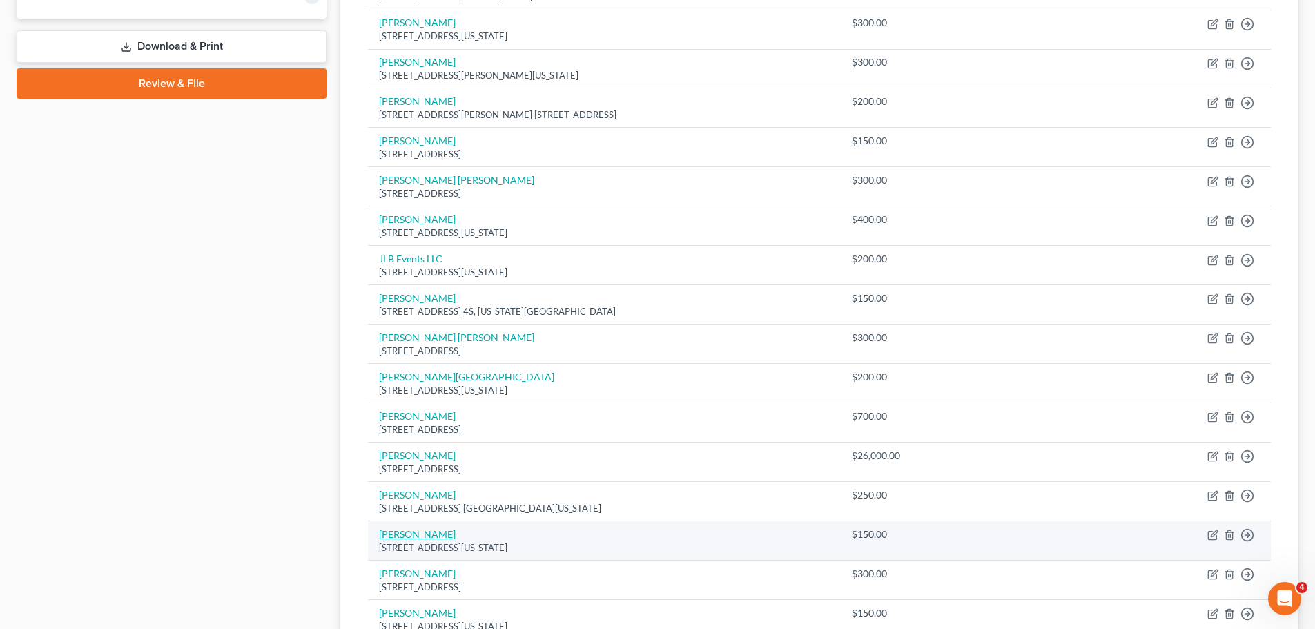
click at [419, 532] on link "[PERSON_NAME]" at bounding box center [417, 534] width 77 height 12
select select "35"
select select "14"
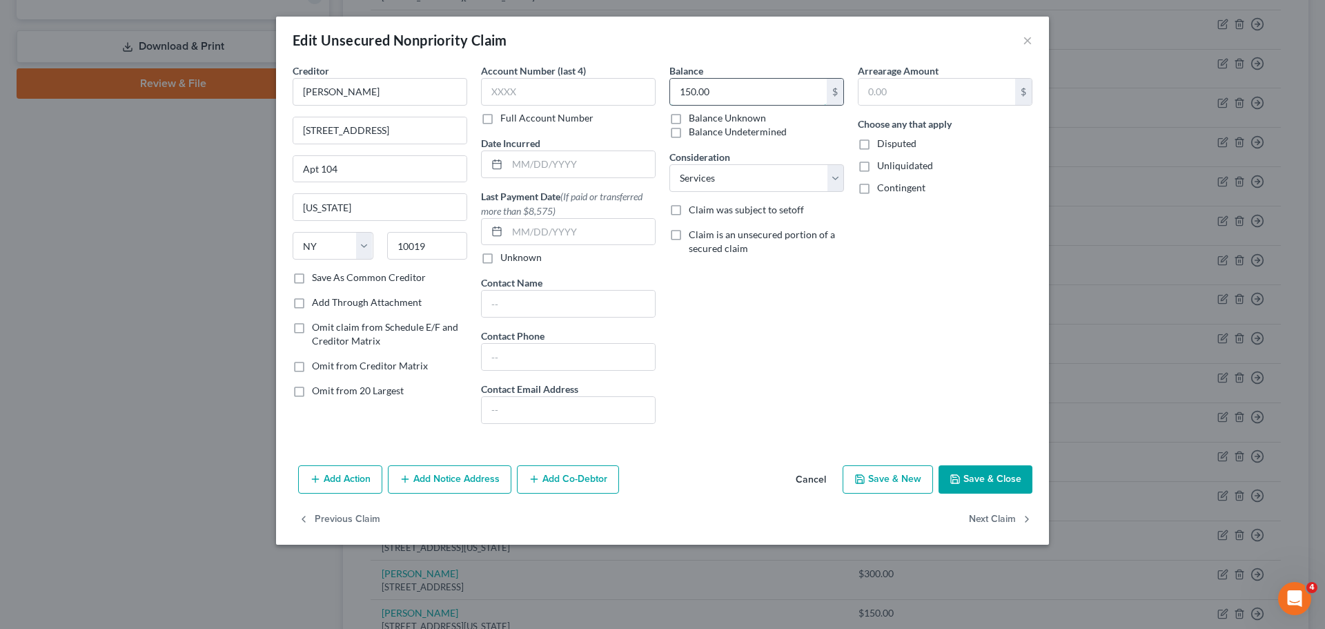
click at [732, 101] on input "150.00" at bounding box center [748, 92] width 157 height 26
click at [971, 483] on button "Save & Close" at bounding box center [986, 479] width 94 height 29
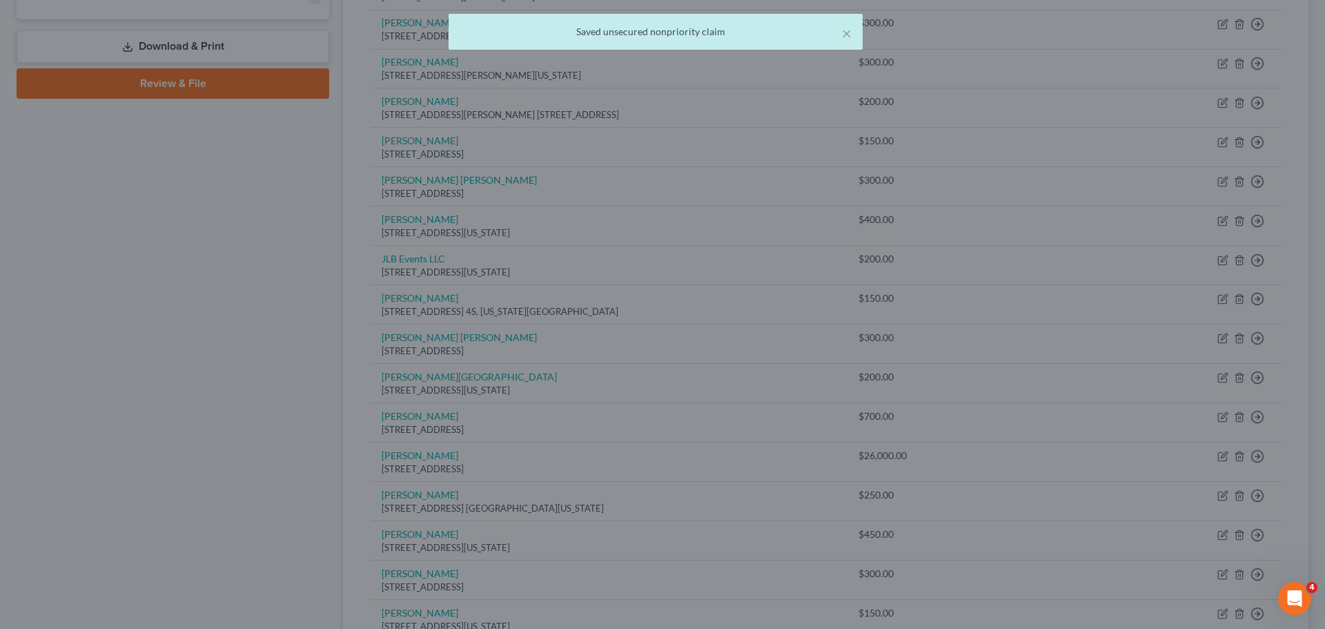
type input "450.00"
type input "0"
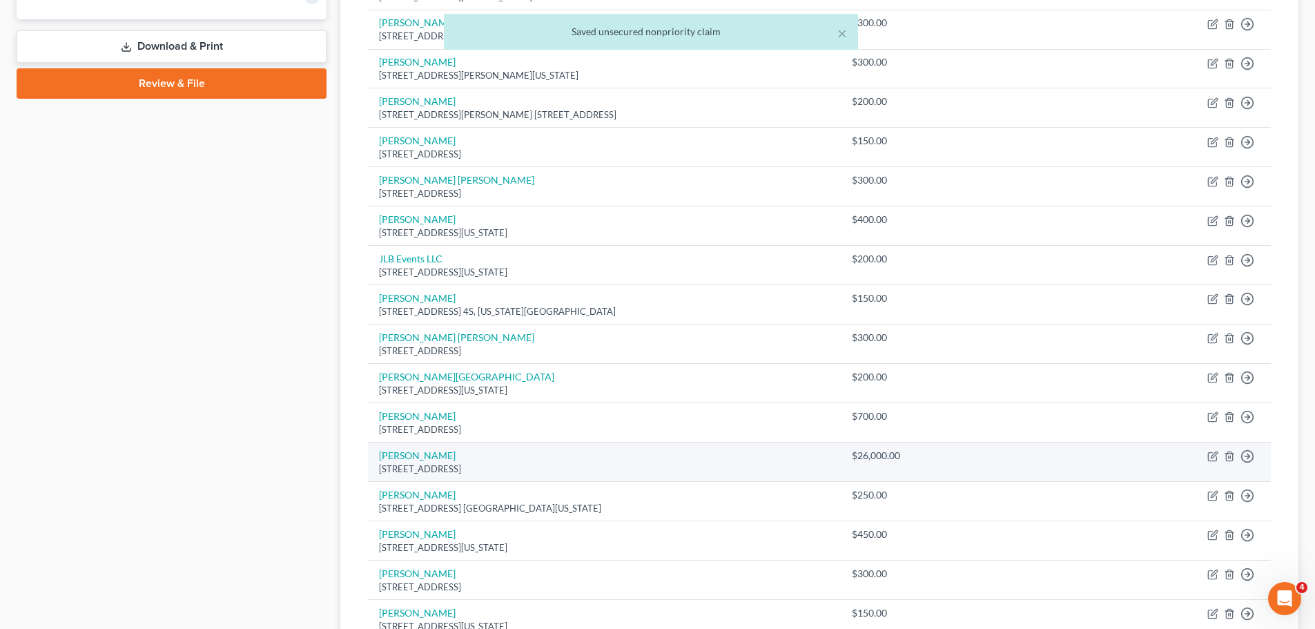
click at [624, 451] on td "Justin Buchanan 10 City Place Apartment 20, White Plains, NY 10601" at bounding box center [604, 461] width 473 height 39
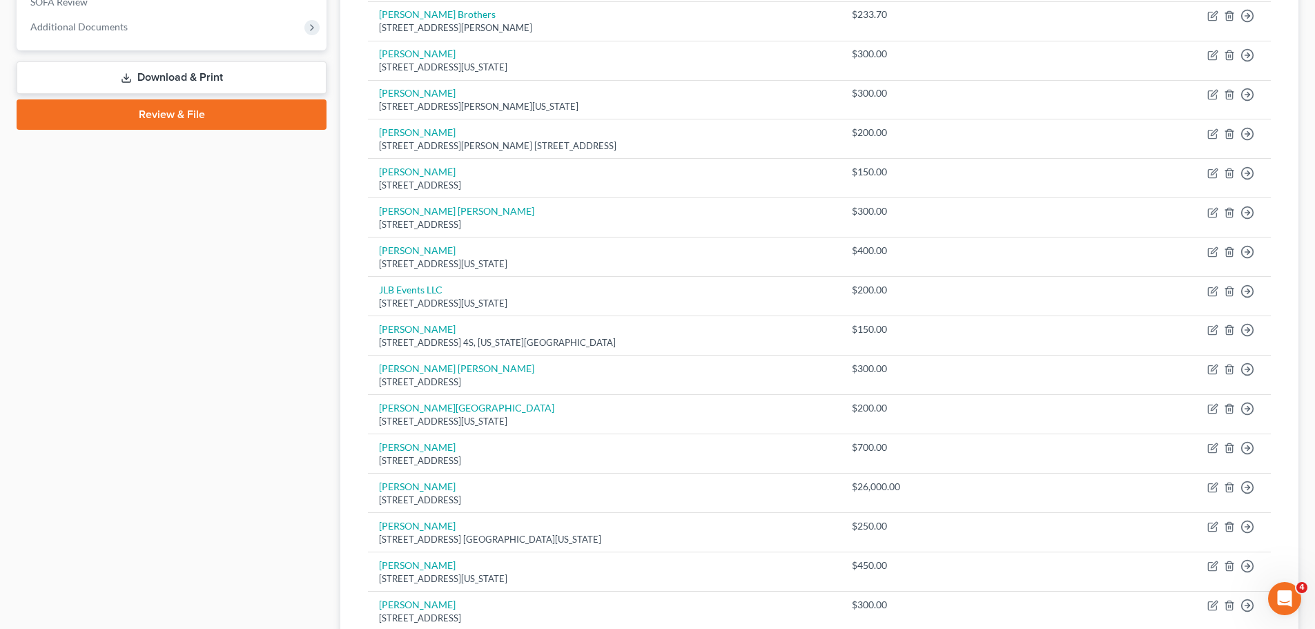
scroll to position [0, 0]
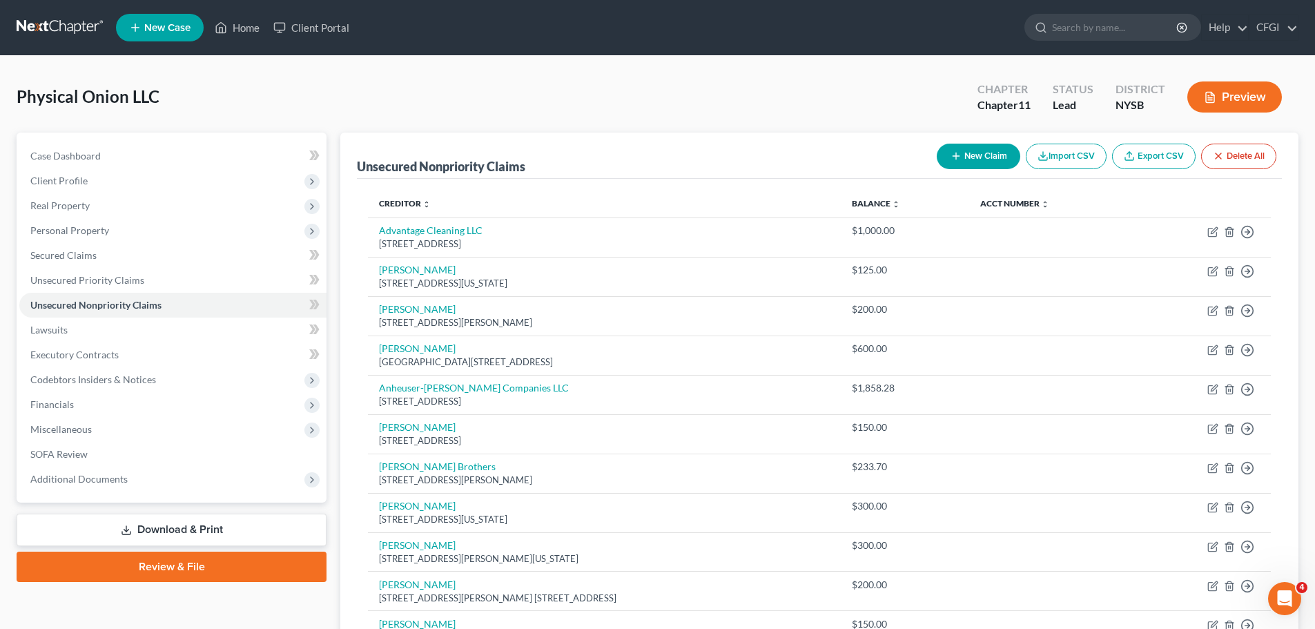
click at [966, 152] on button "New Claim" at bounding box center [979, 157] width 84 height 26
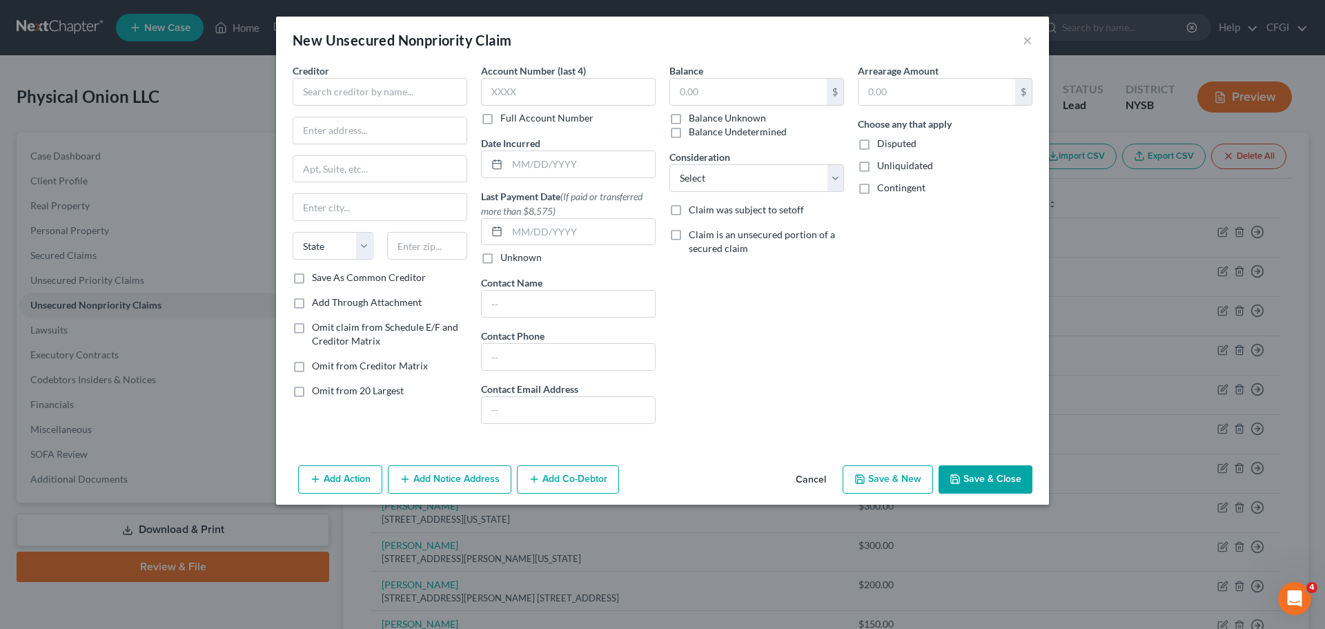
click at [334, 106] on div "Creditor * State AL AK AR AZ CA CO CT DE DC FL GA GU HI ID IL IN IA KS KY LA ME…" at bounding box center [380, 166] width 175 height 207
click at [339, 97] on input "text" at bounding box center [380, 92] width 175 height 28
paste input "Forum Brands DBA LNJ Brands"
type input "Forum Brands DBA LNJ Brands"
drag, startPoint x: 380, startPoint y: 139, endPoint x: 373, endPoint y: 144, distance: 8.4
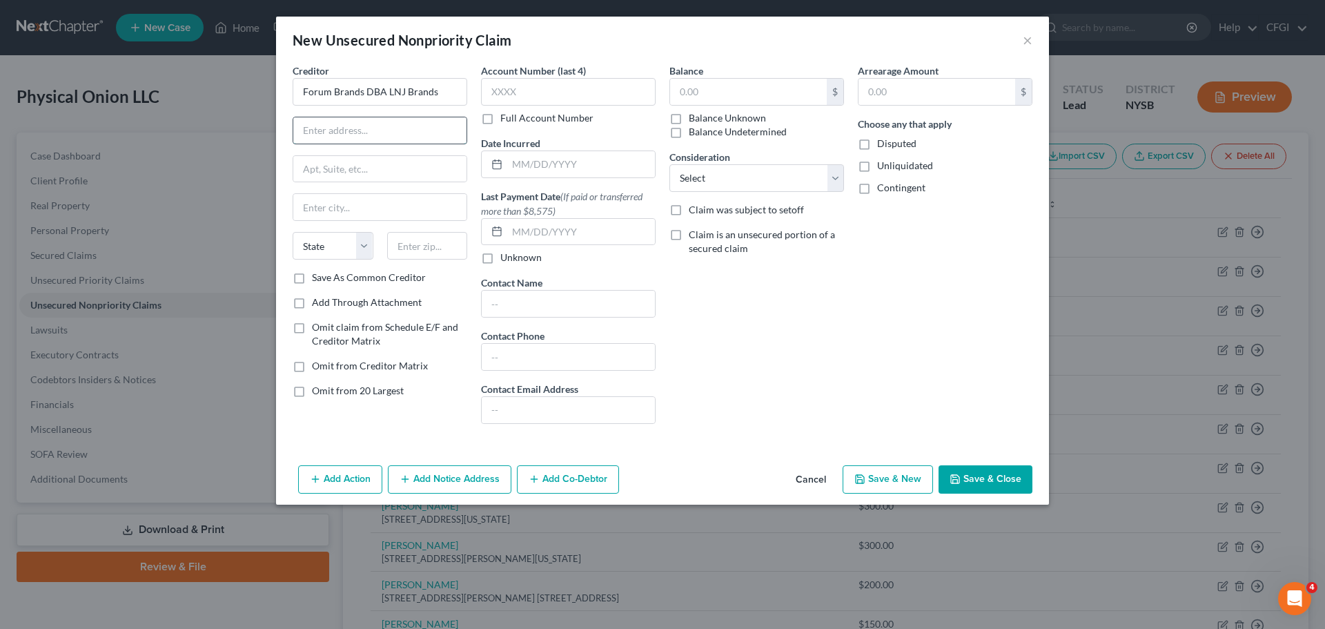
click at [380, 139] on input "text" at bounding box center [379, 130] width 173 height 26
paste input "999 South Oyster Bay Rd"
type input "999 South Oyster Bay Rd"
click at [393, 173] on input "text" at bounding box center [379, 169] width 173 height 26
paste input "Suite 104"
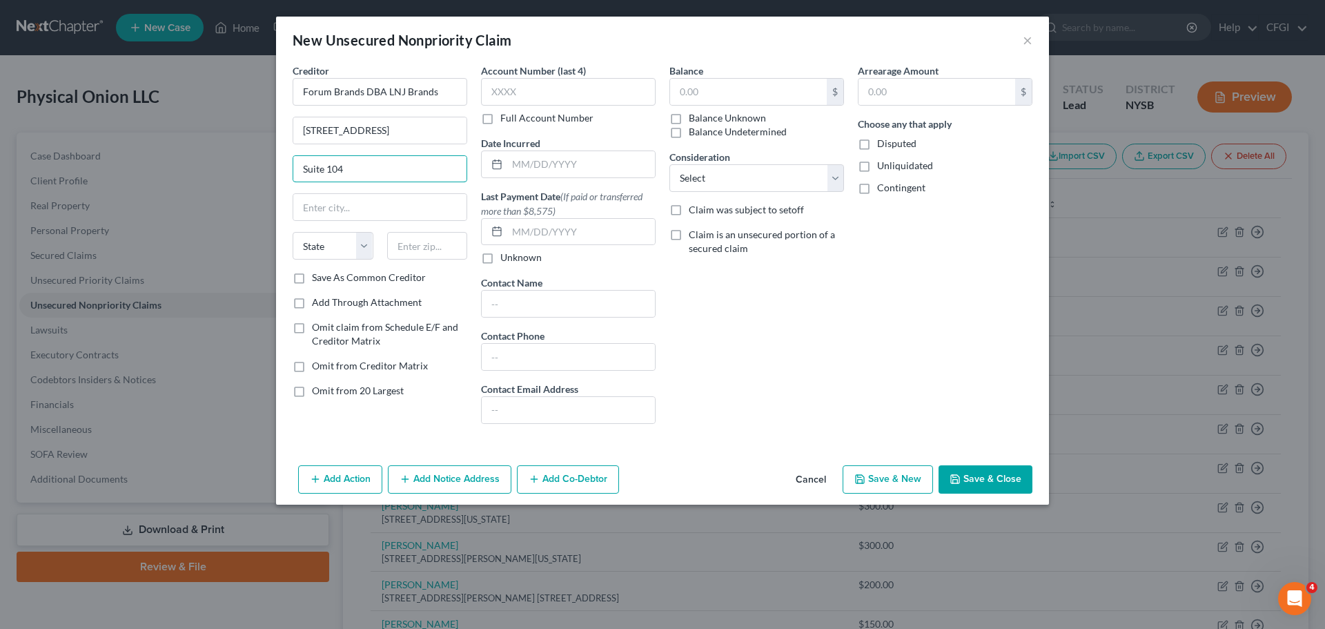
type input "Suite 104"
click at [336, 214] on input "text" at bounding box center [379, 207] width 173 height 26
paste input "Bethpage"
type input "Bethpage"
click at [326, 242] on select "State [US_STATE] AK AR AZ CA CO CT DE DC [GEOGRAPHIC_DATA] [GEOGRAPHIC_DATA] GU…" at bounding box center [333, 246] width 81 height 28
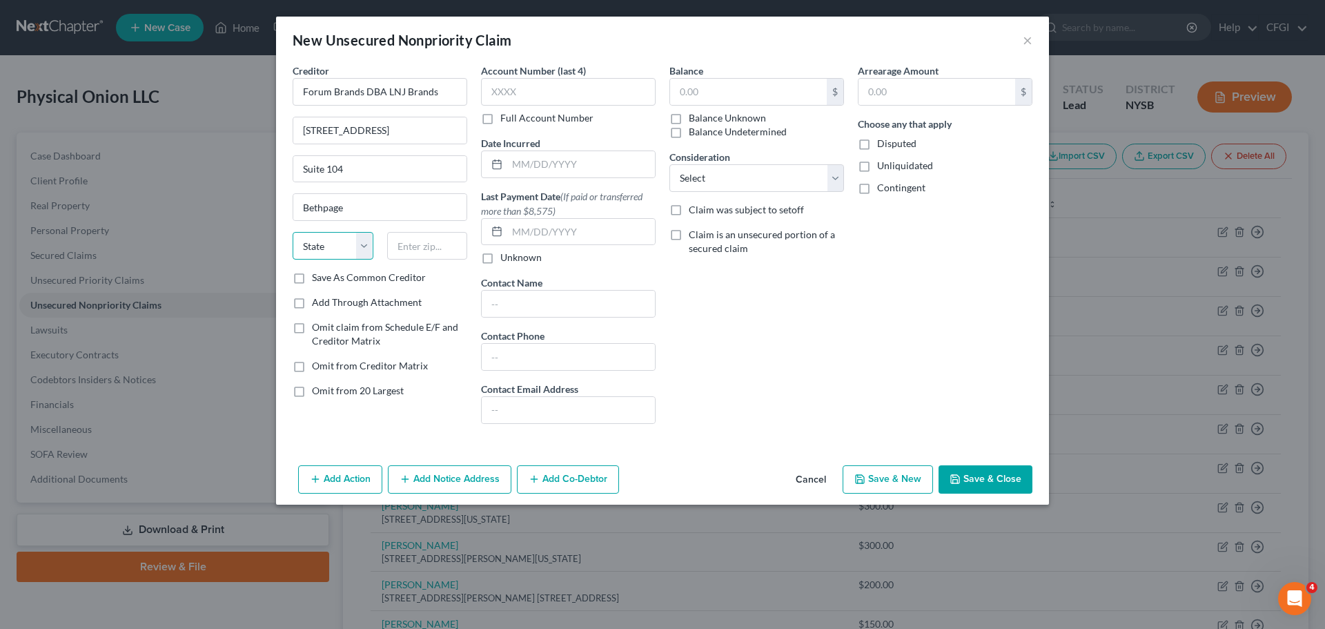
select select "35"
click at [293, 232] on select "State [US_STATE] AK AR AZ CA CO CT DE DC [GEOGRAPHIC_DATA] [GEOGRAPHIC_DATA] GU…" at bounding box center [333, 246] width 81 height 28
type input "11714"
click at [730, 92] on input "text" at bounding box center [748, 92] width 157 height 26
type input "400"
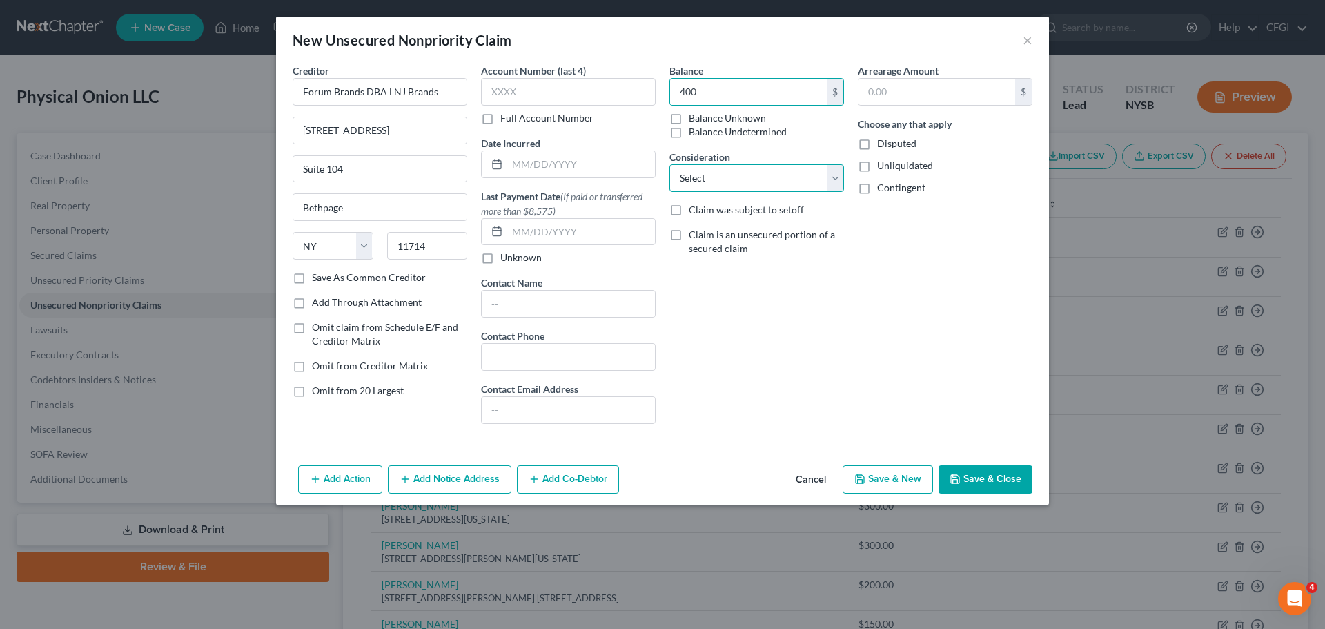
click at [756, 172] on select "Select Cable / Satellite Services Collection Agency Credit Card Debt Debt Couns…" at bounding box center [756, 178] width 175 height 28
click at [743, 179] on select "Select Cable / Satellite Services Collection Agency Credit Card Debt Debt Couns…" at bounding box center [756, 178] width 175 height 28
select select "15"
click at [669, 164] on select "Select Cable / Satellite Services Collection Agency Credit Card Debt Debt Couns…" at bounding box center [756, 178] width 175 height 28
click at [529, 351] on input "text" at bounding box center [568, 357] width 173 height 26
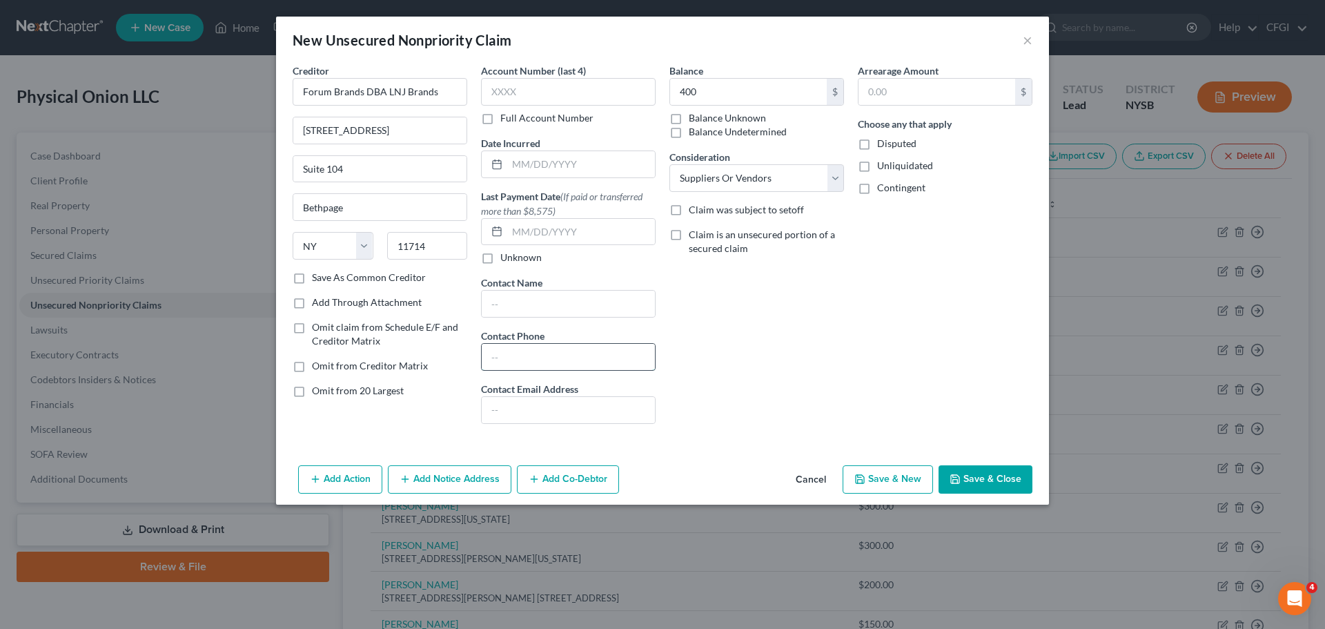
paste input "516-470-1320"
type input "516-470-1320"
click at [980, 478] on button "Save & Close" at bounding box center [986, 479] width 94 height 29
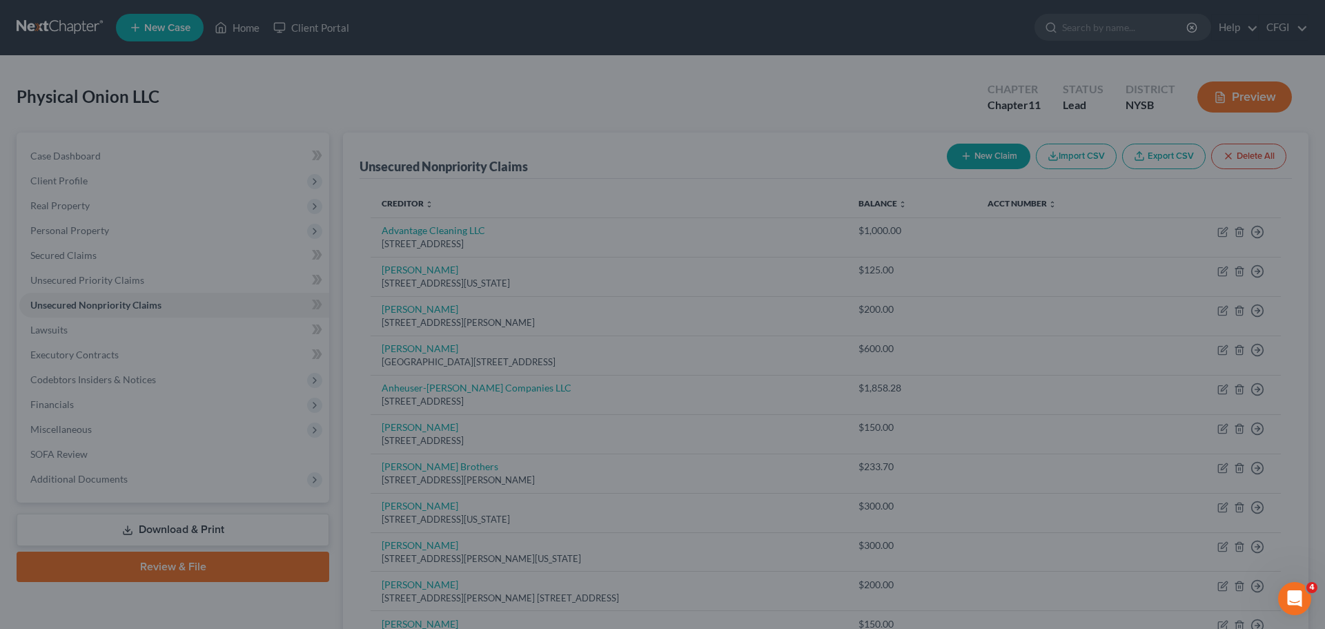
type input "400.00"
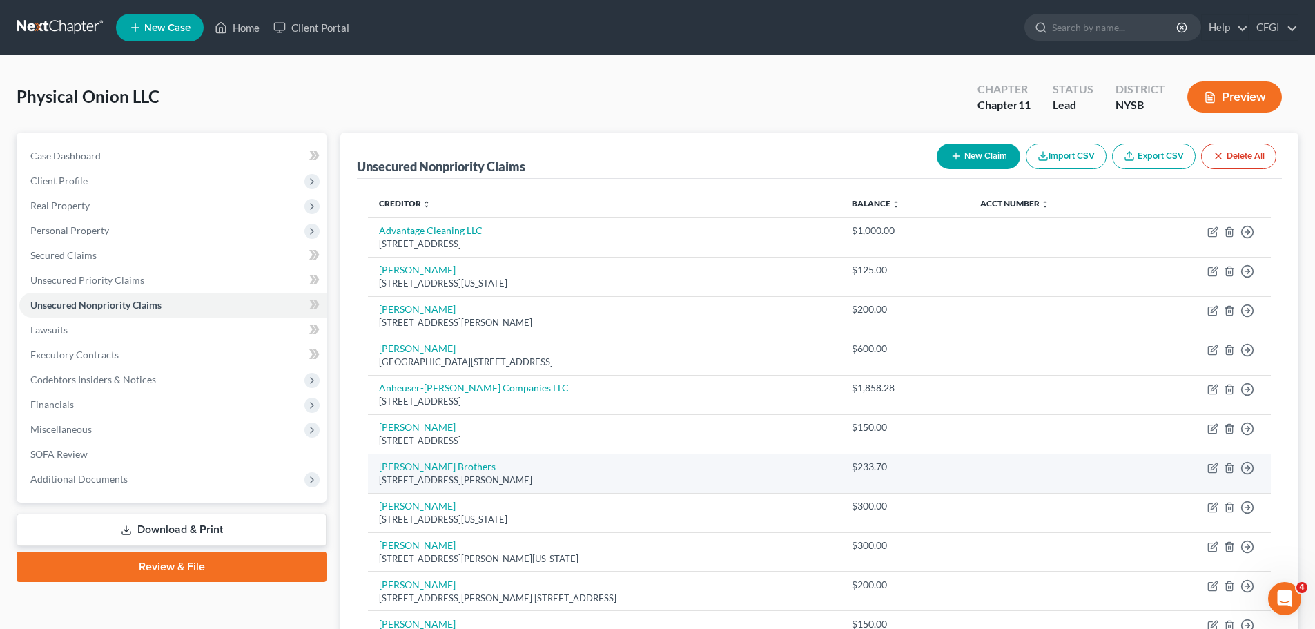
scroll to position [69, 0]
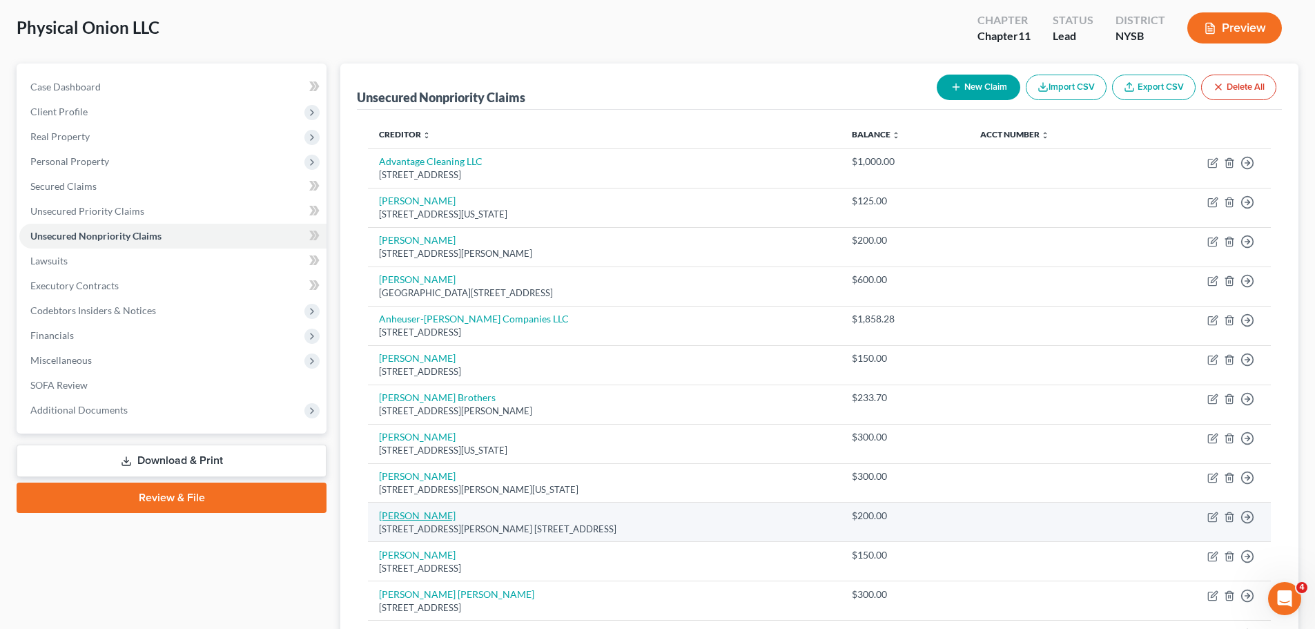
click at [431, 518] on link "[PERSON_NAME]" at bounding box center [417, 515] width 77 height 12
select select "35"
select select "14"
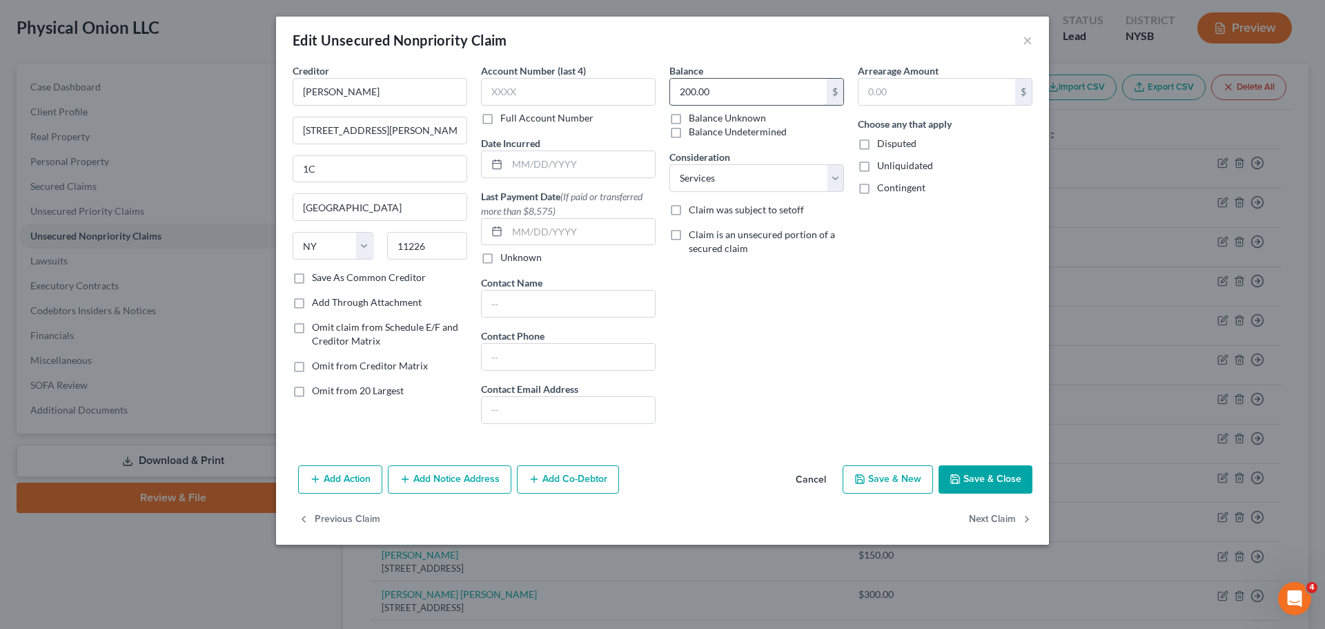
click at [745, 95] on input "200.00" at bounding box center [748, 92] width 157 height 26
click at [867, 373] on div "Arrearage Amount $ Choose any that apply Disputed Unliquidated Contingent" at bounding box center [945, 248] width 188 height 371
click at [992, 478] on button "Save & Close" at bounding box center [986, 479] width 94 height 29
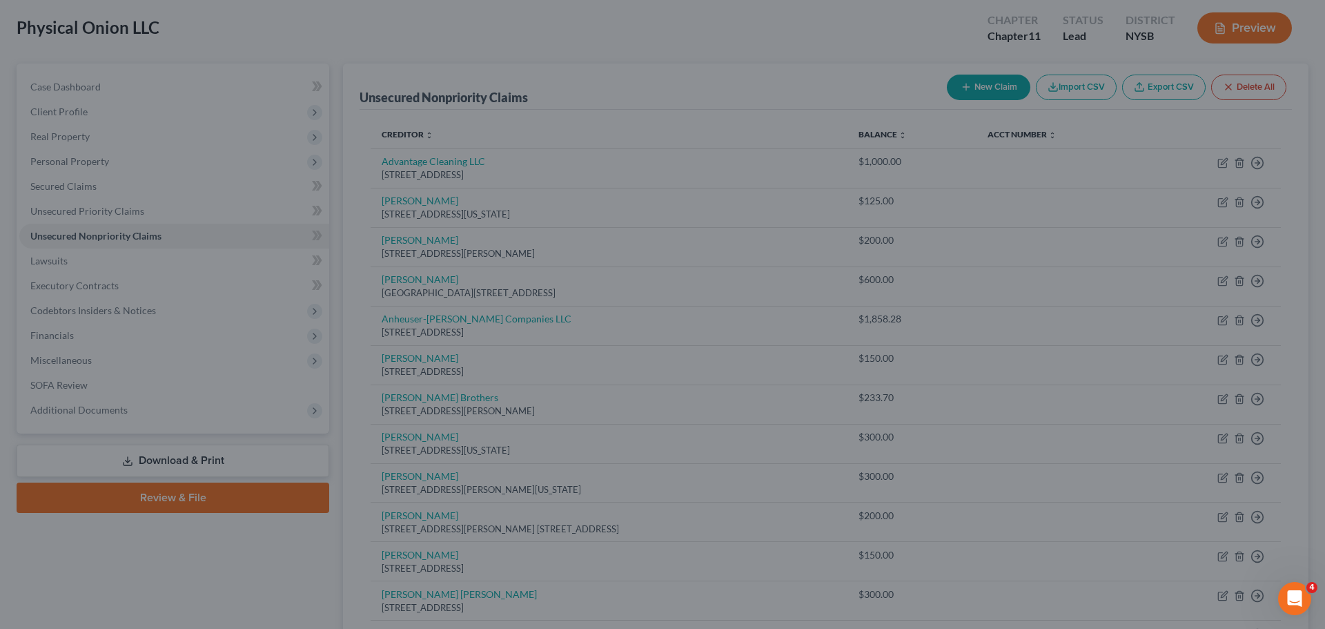
type input "400.00"
type input "0"
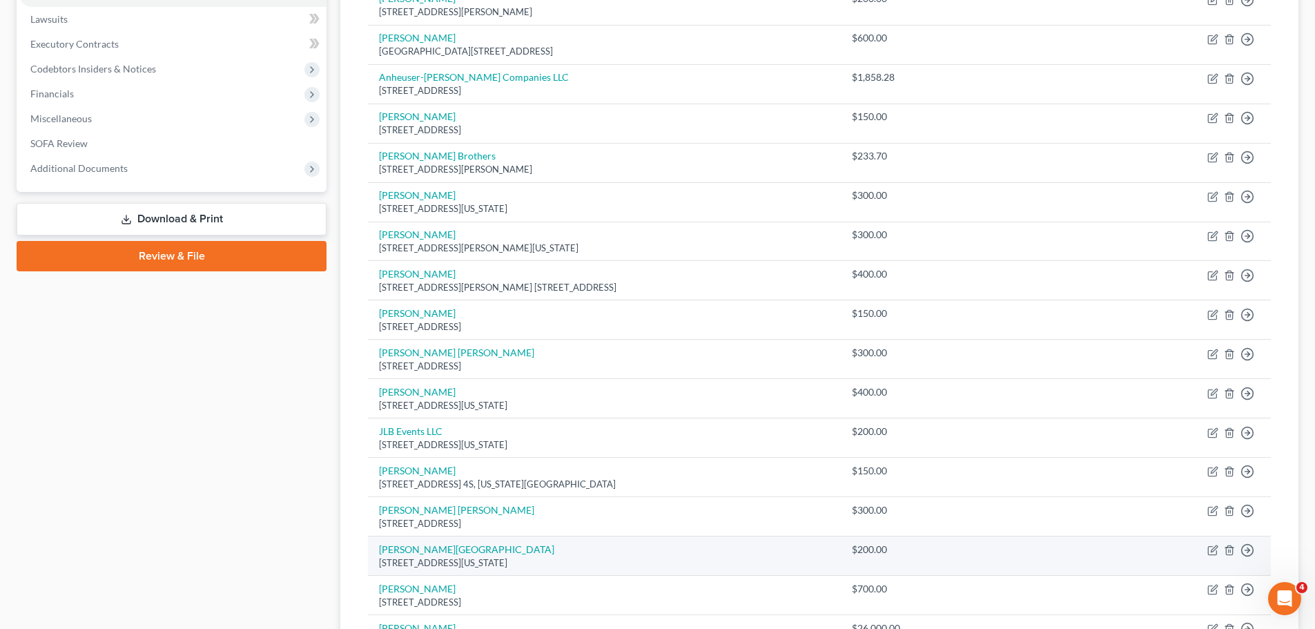
scroll to position [345, 0]
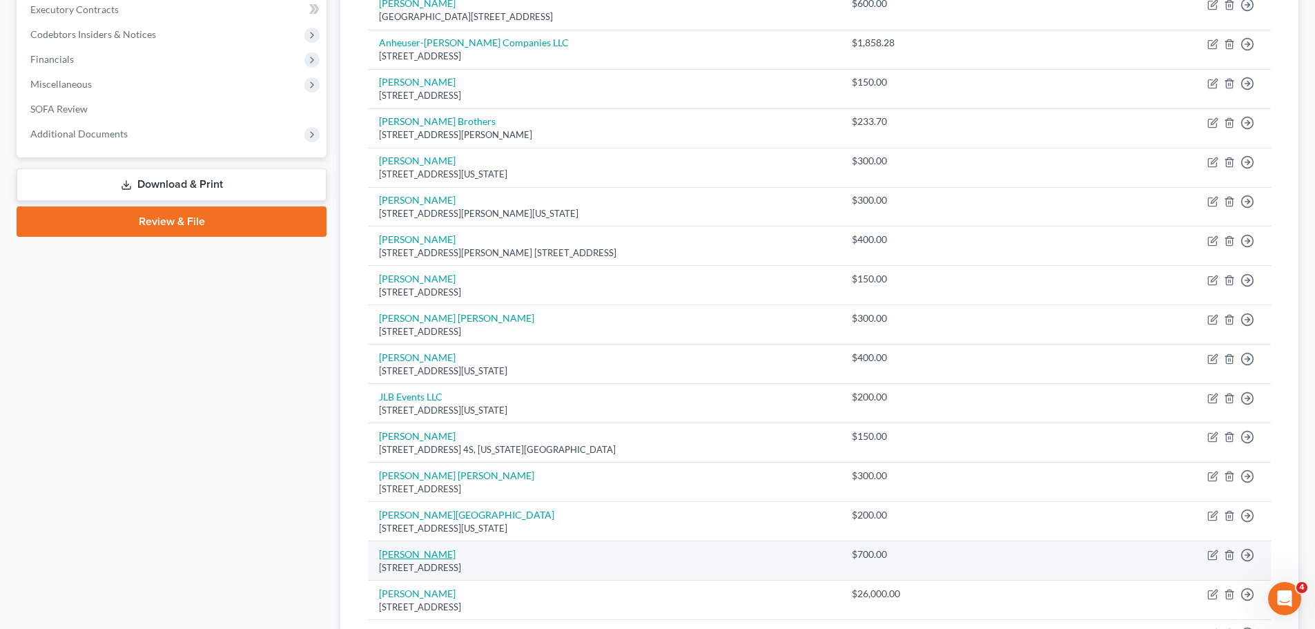
click at [407, 552] on link "[PERSON_NAME]" at bounding box center [417, 554] width 77 height 12
select select "35"
select select "14"
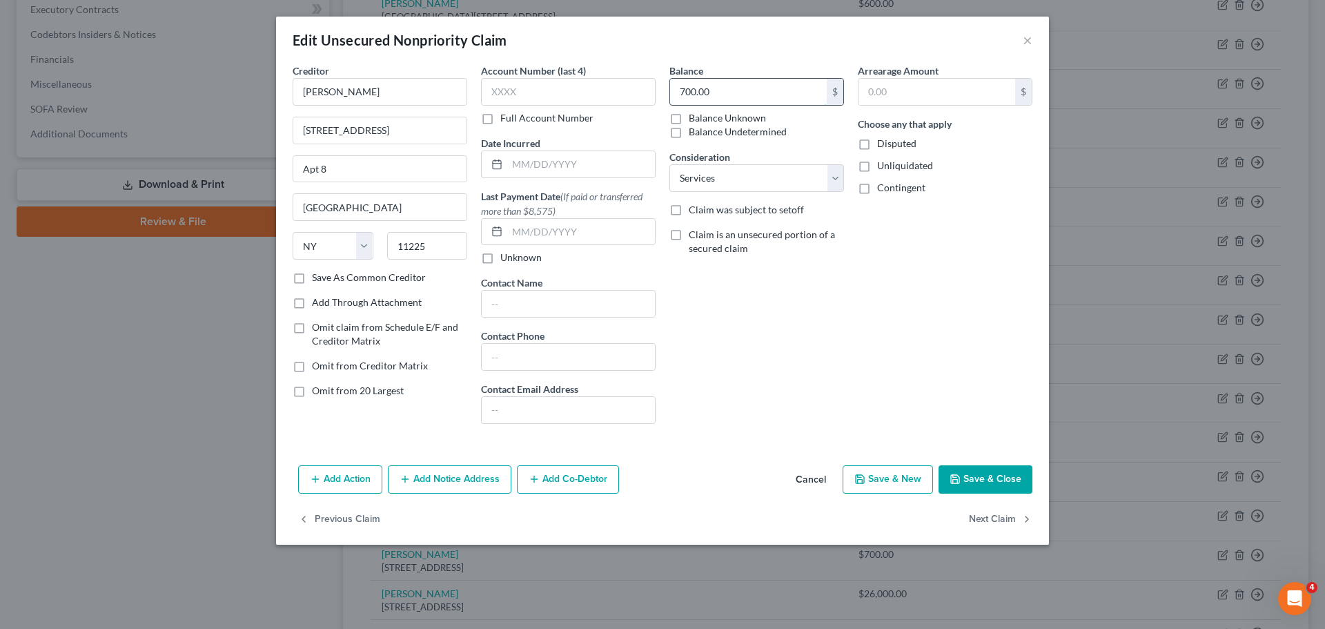
click at [741, 88] on input "700.00" at bounding box center [748, 92] width 157 height 26
click at [841, 336] on div "Balance 400 $ Balance Unknown Balance Undetermined 400.00 $ Balance Unknown Con…" at bounding box center [757, 248] width 188 height 371
click at [966, 474] on button "Save & Close" at bounding box center [986, 479] width 94 height 29
type input "400.00"
type input "0"
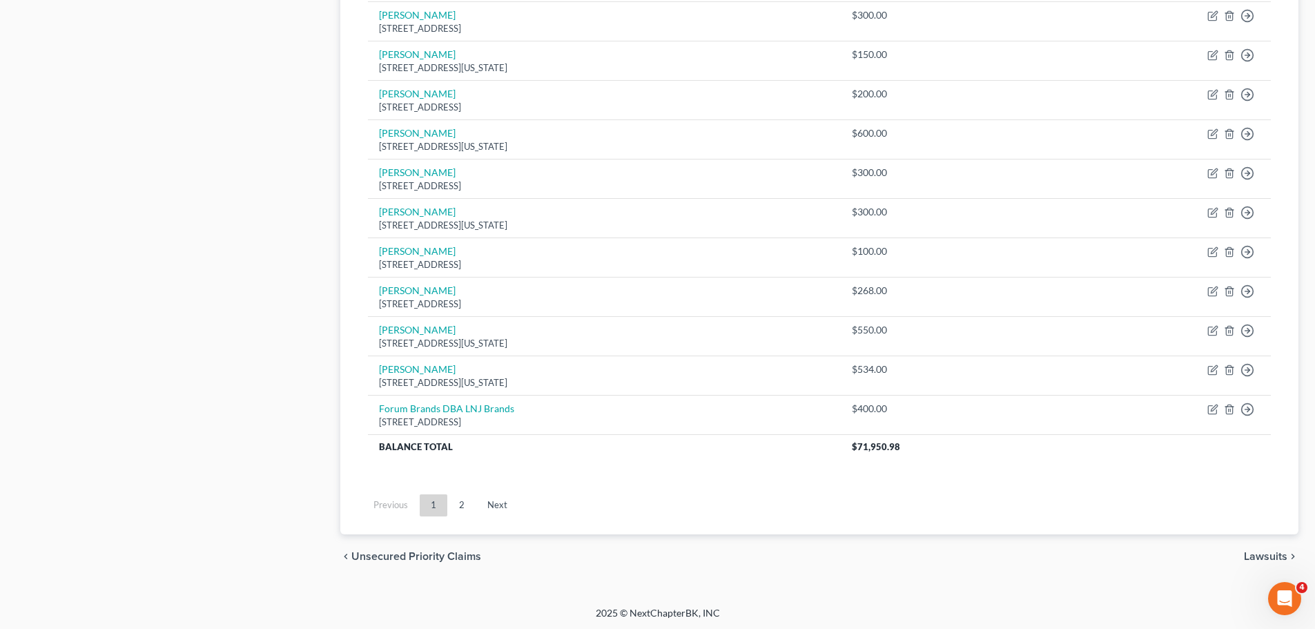
scroll to position [1044, 0]
click at [464, 508] on link "2" at bounding box center [462, 503] width 28 height 22
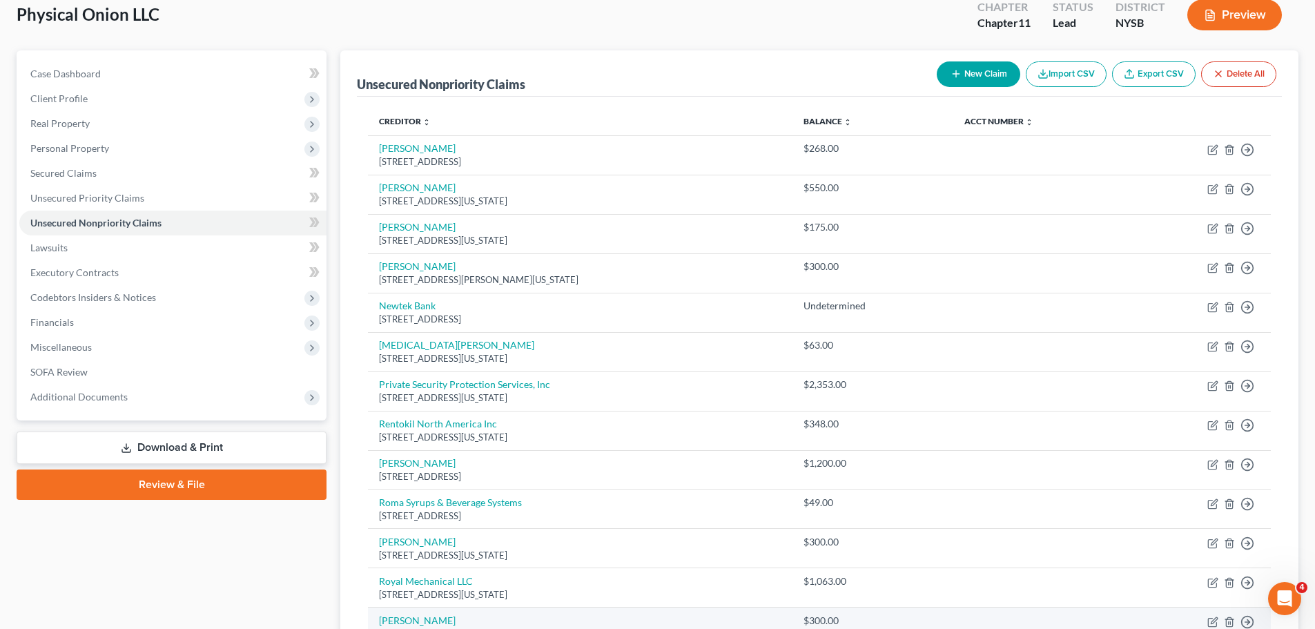
scroll to position [0, 0]
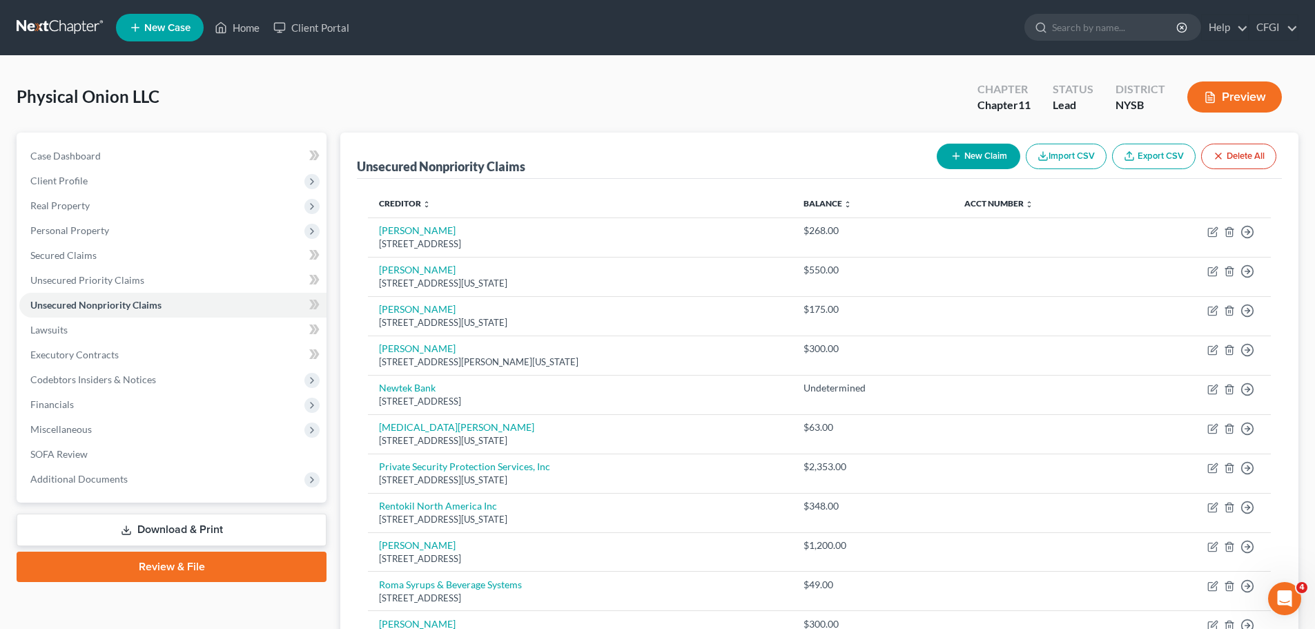
click at [979, 148] on button "New Claim" at bounding box center [979, 157] width 84 height 26
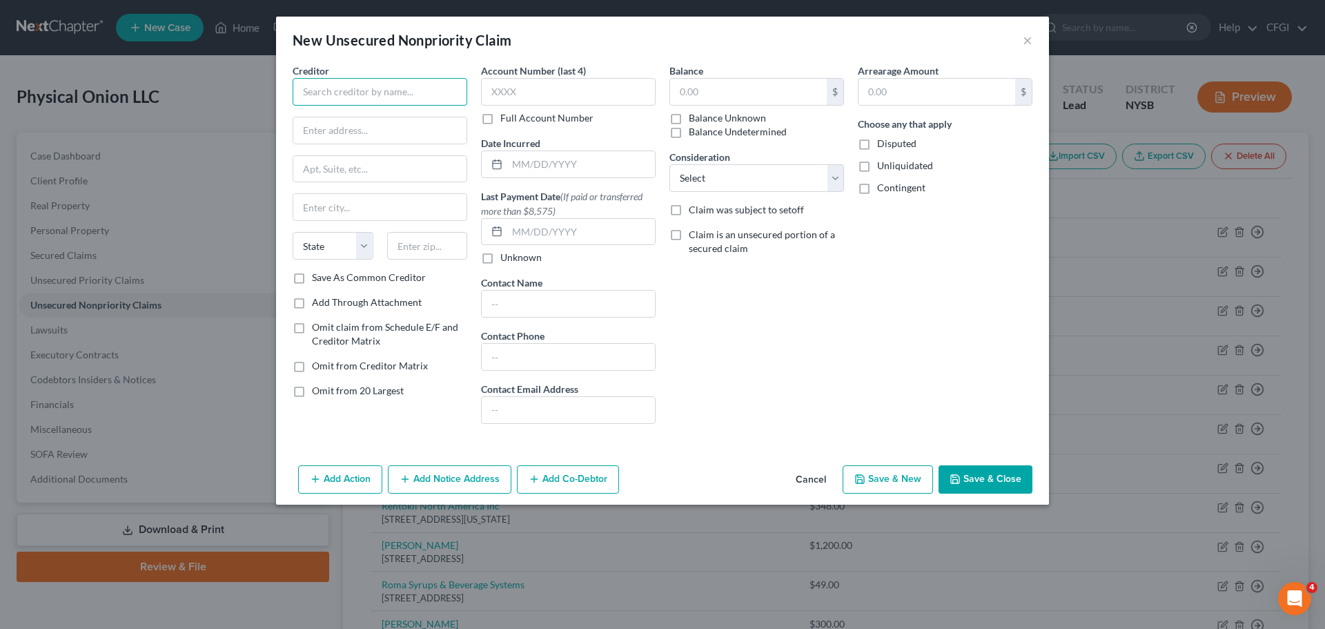
click at [349, 102] on input "text" at bounding box center [380, 92] width 175 height 28
paste input "Union Beer Distributors"
type input "Union Beer Distributors"
click at [384, 125] on input "text" at bounding box center [379, 130] width 173 height 26
paste input "1213-17 Grand Street"
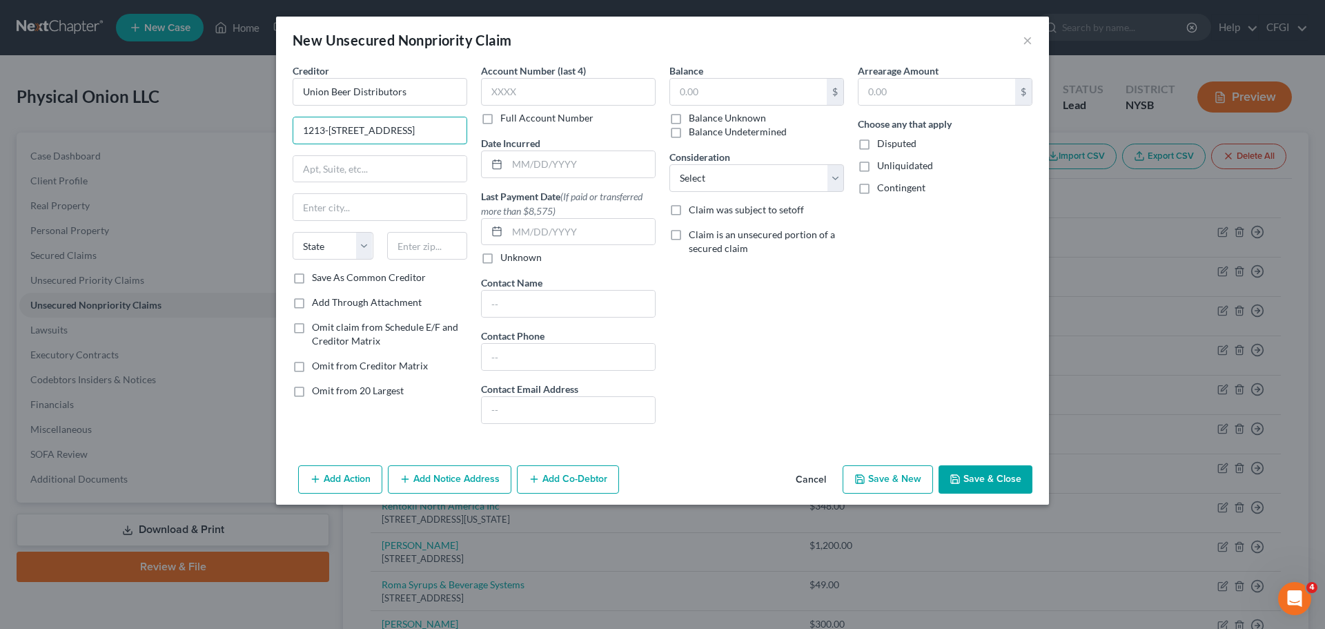
type input "1213-17 Grand Street"
click at [381, 178] on input "text" at bounding box center [379, 169] width 173 height 26
click at [367, 205] on input "text" at bounding box center [379, 207] width 173 height 26
paste input "[GEOGRAPHIC_DATA]"
type input "[GEOGRAPHIC_DATA]"
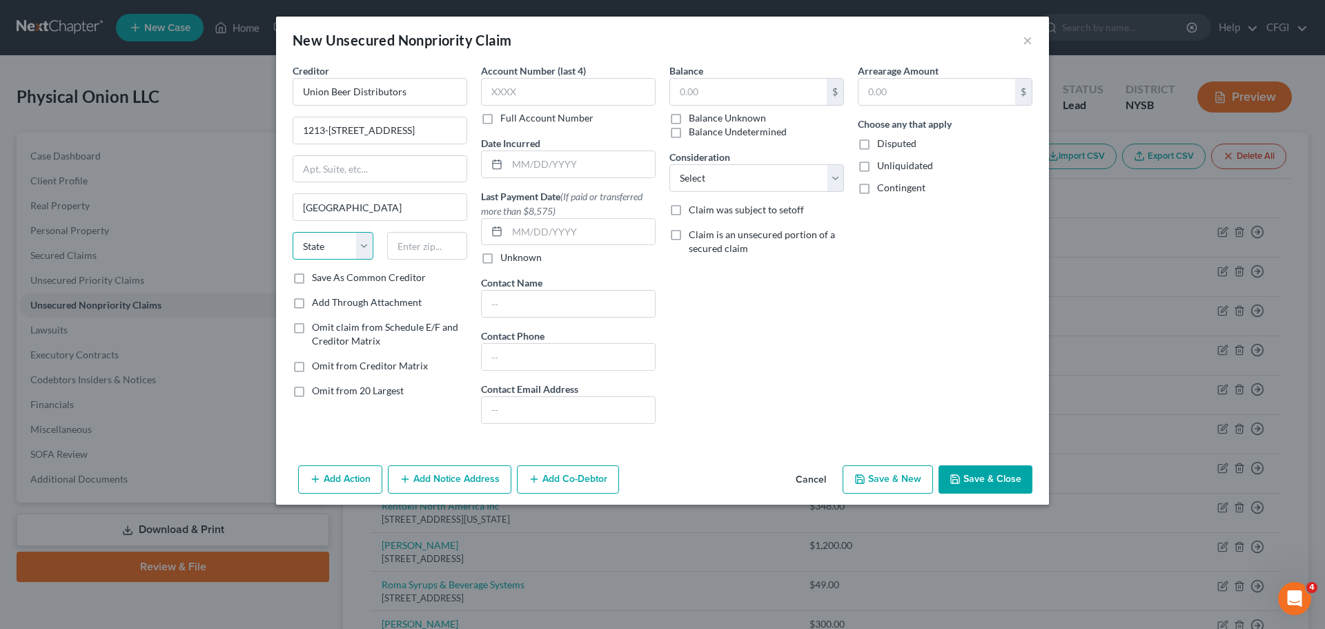
click at [306, 246] on select "State [US_STATE] AK AR AZ CA CO CT DE DC [GEOGRAPHIC_DATA] [GEOGRAPHIC_DATA] GU…" at bounding box center [333, 246] width 81 height 28
select select "35"
click at [293, 232] on select "State [US_STATE] AK AR AZ CA CO CT DE DC [GEOGRAPHIC_DATA] [GEOGRAPHIC_DATA] GU…" at bounding box center [333, 246] width 81 height 28
type input "11211"
click at [569, 297] on input "text" at bounding box center [568, 304] width 173 height 26
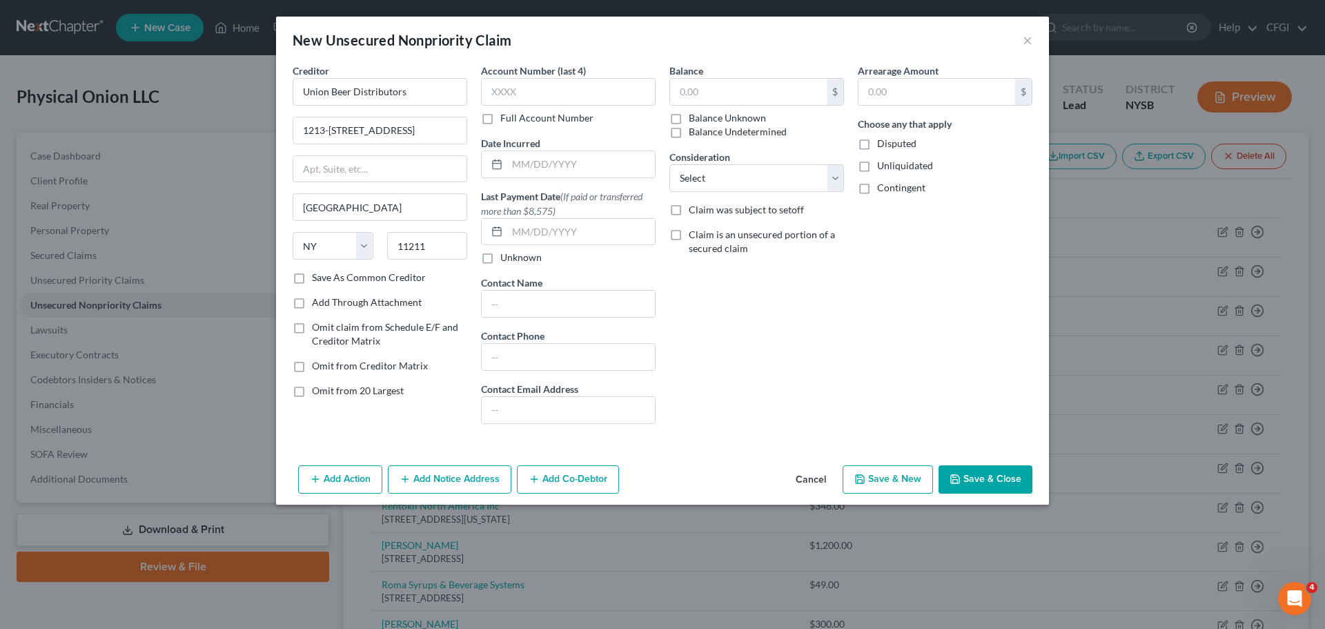
click at [518, 341] on label "Contact Phone" at bounding box center [512, 336] width 63 height 14
click at [522, 356] on input "text" at bounding box center [568, 357] width 173 height 26
paste input "(718) 497-2407"
type input "(718) 497-2407"
click at [755, 86] on input "text" at bounding box center [748, 92] width 157 height 26
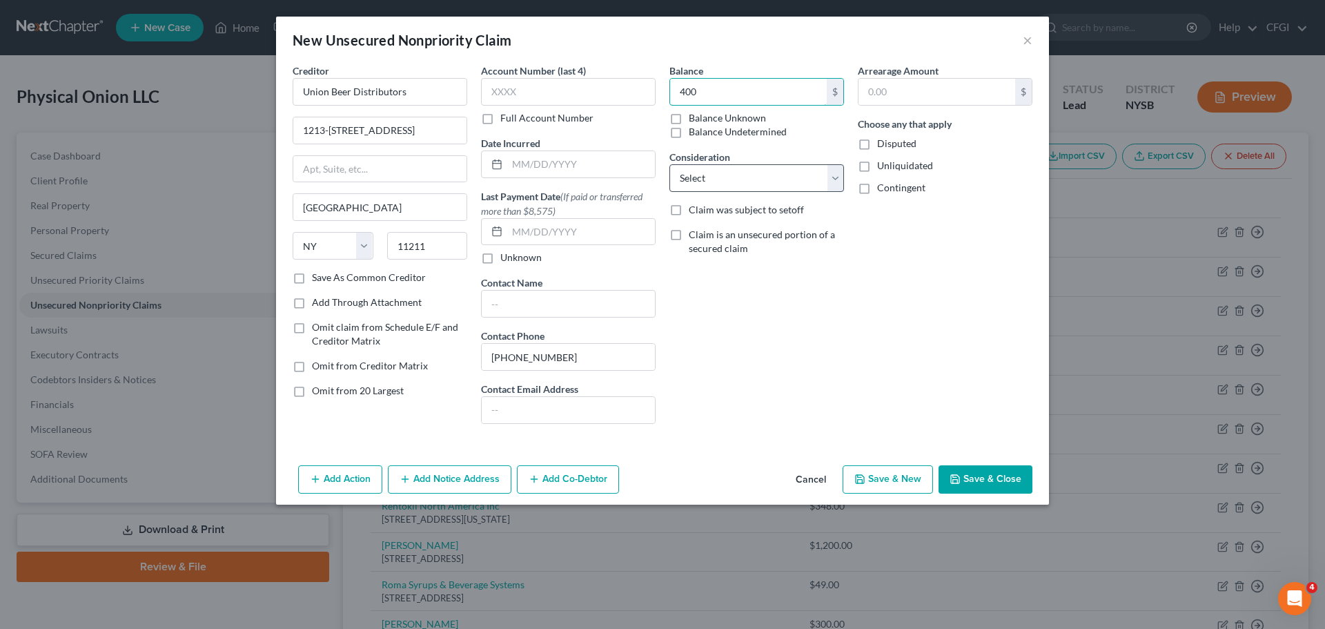
type input "400"
click at [684, 174] on select "Select Cable / Satellite Services Collection Agency Credit Card Debt Debt Couns…" at bounding box center [756, 178] width 175 height 28
select select "15"
click at [669, 164] on select "Select Cable / Satellite Services Collection Agency Credit Card Debt Debt Couns…" at bounding box center [756, 178] width 175 height 28
click at [1004, 475] on button "Save & Close" at bounding box center [986, 479] width 94 height 29
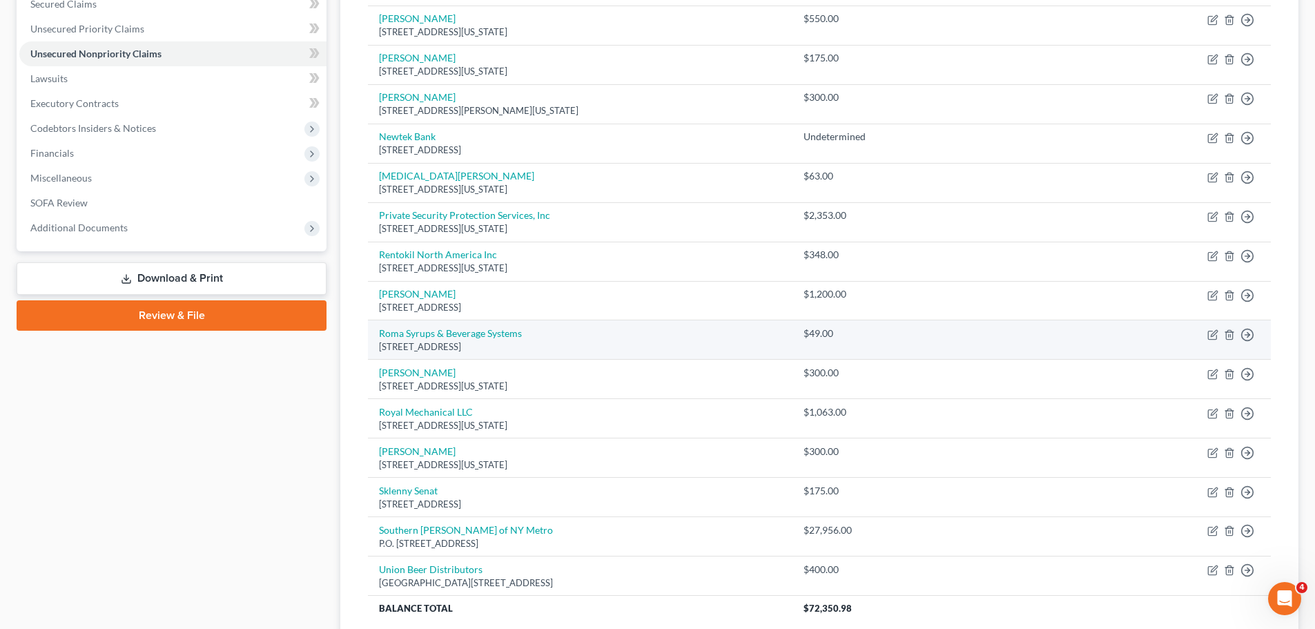
scroll to position [276, 0]
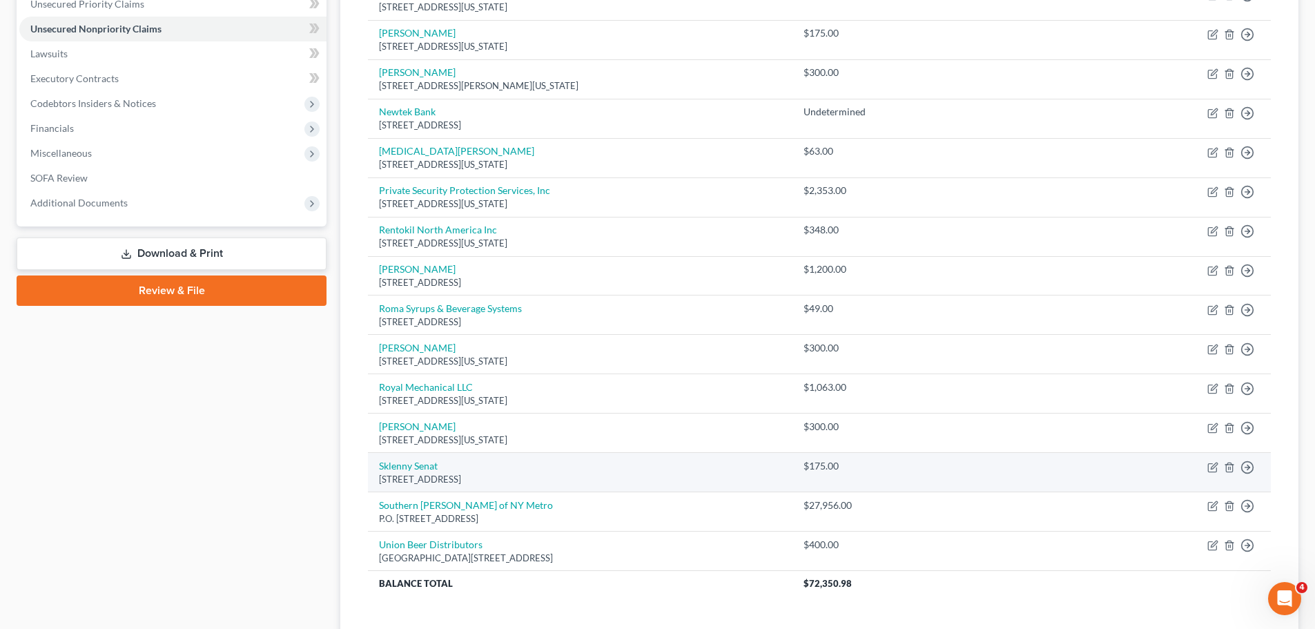
click at [420, 476] on div "[STREET_ADDRESS]" at bounding box center [580, 479] width 402 height 13
click at [424, 473] on div "[STREET_ADDRESS]" at bounding box center [580, 479] width 402 height 13
click at [427, 470] on link "Sklenny Senat" at bounding box center [408, 466] width 59 height 12
select select "9"
select select "14"
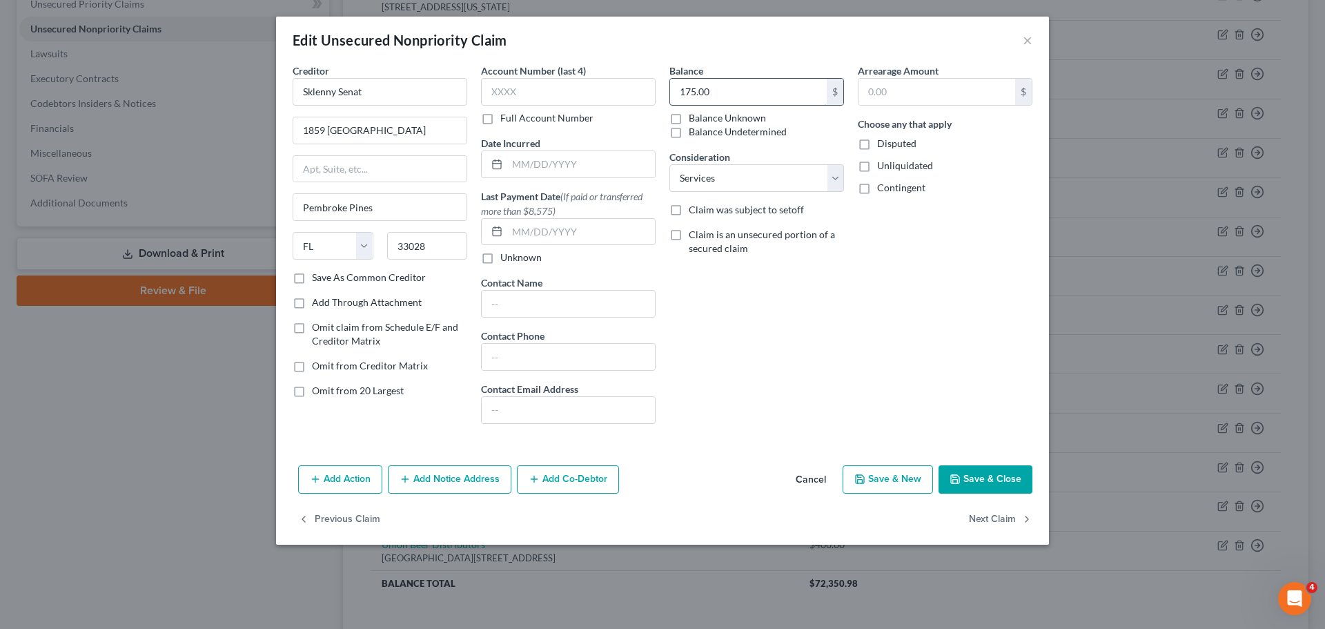
click at [734, 95] on input "175.00" at bounding box center [748, 92] width 157 height 26
click at [963, 473] on button "Save & Close" at bounding box center [986, 479] width 94 height 29
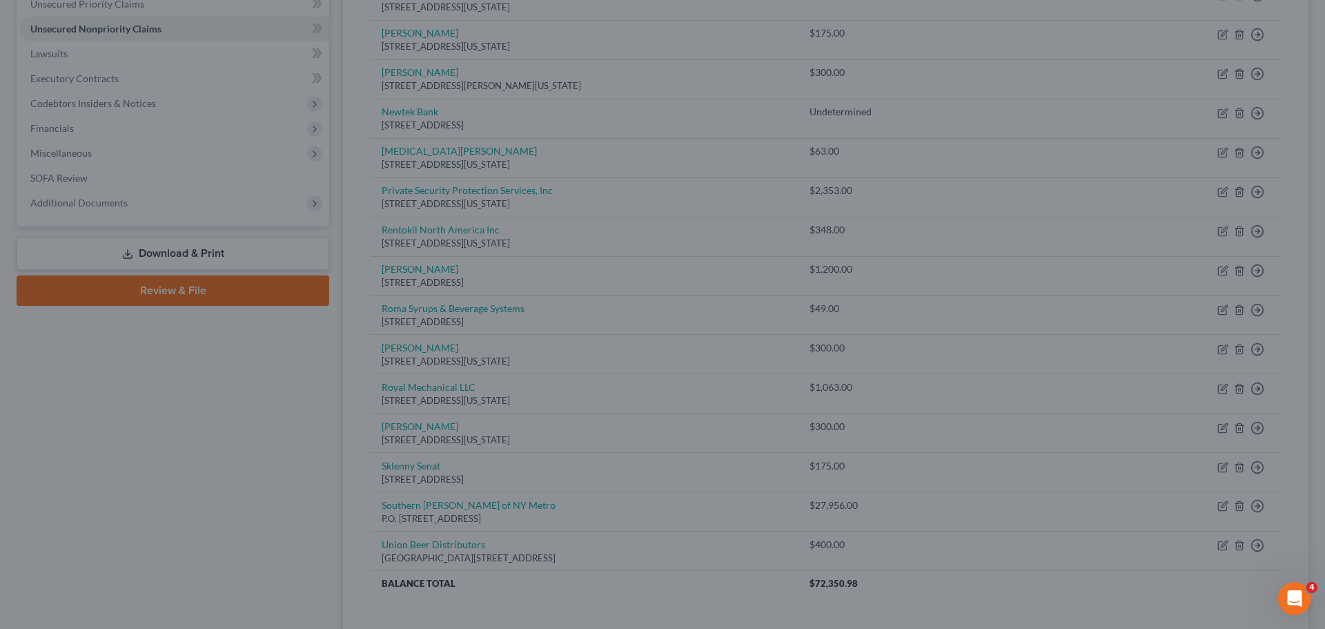
type input "350.00"
type input "0"
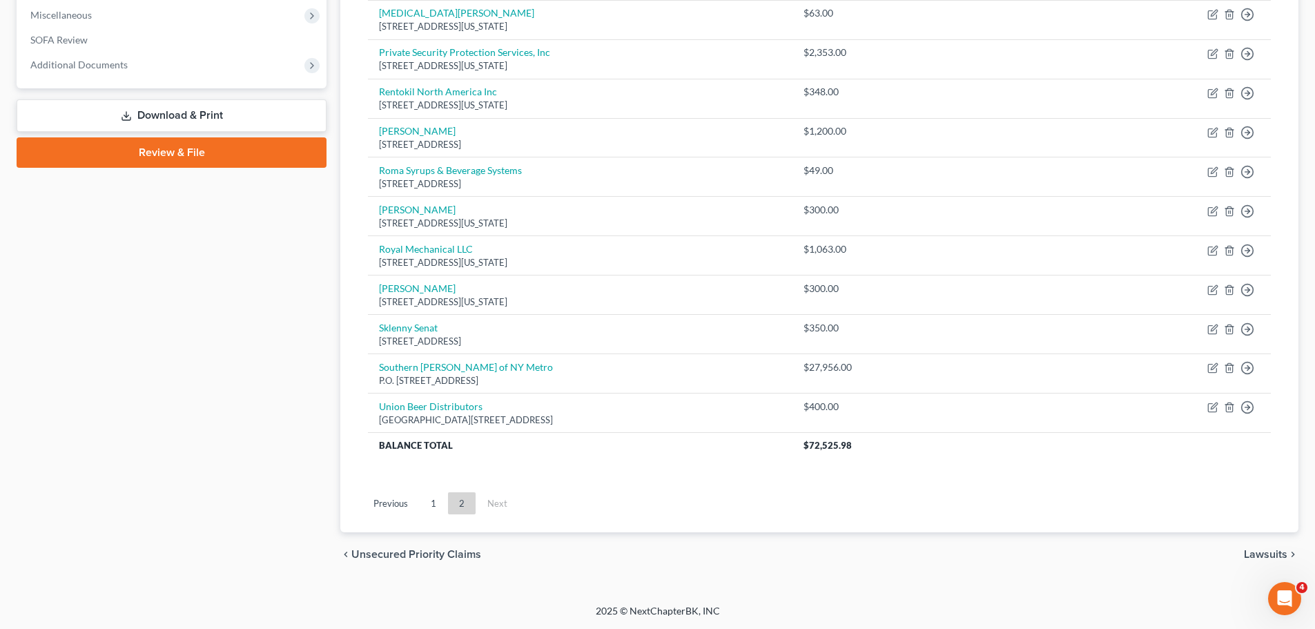
click at [435, 507] on link "1" at bounding box center [434, 503] width 28 height 22
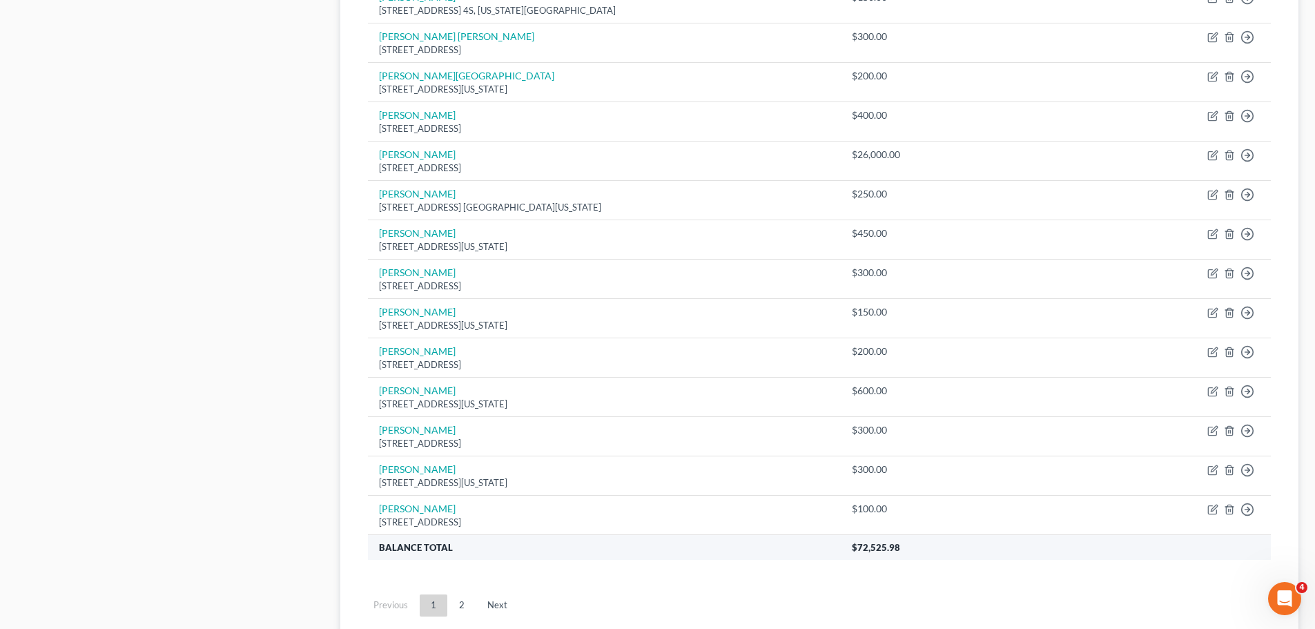
scroll to position [896, 0]
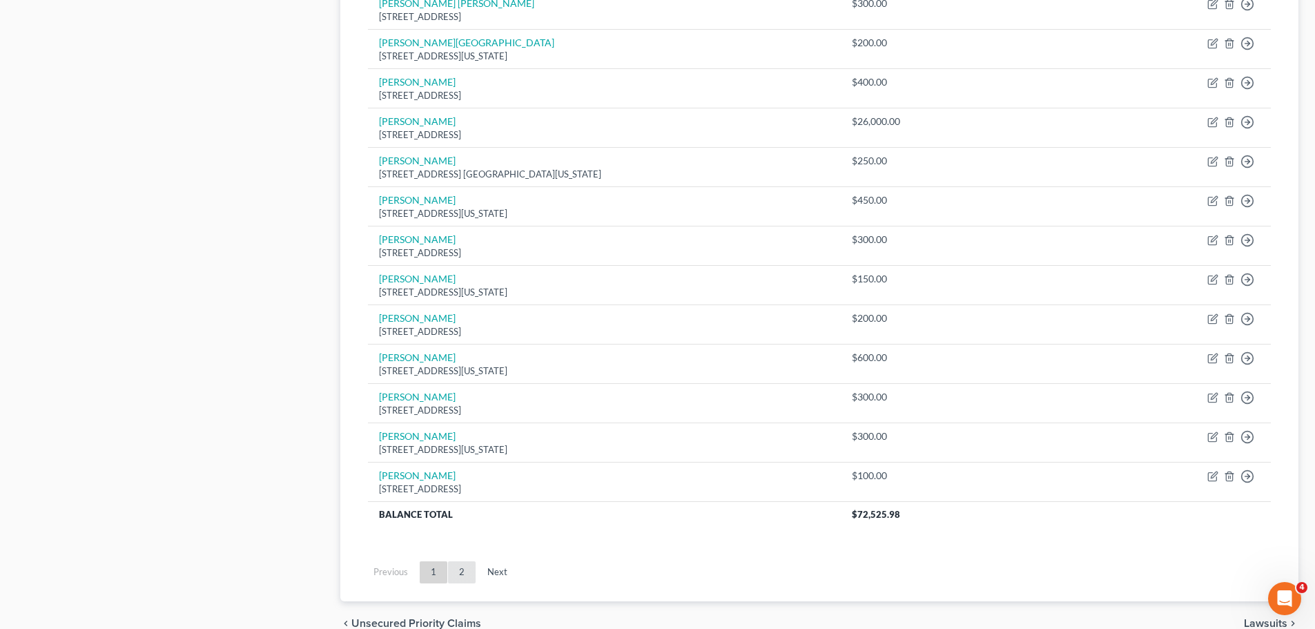
click at [460, 569] on link "2" at bounding box center [462, 572] width 28 height 22
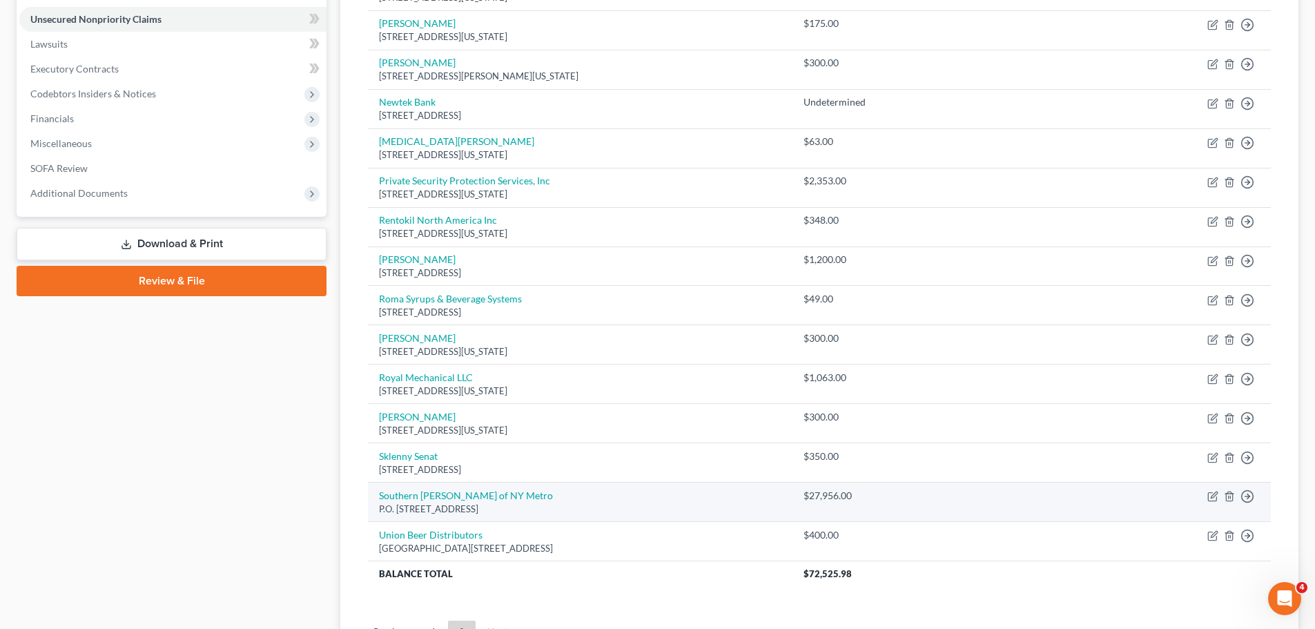
scroll to position [69, 0]
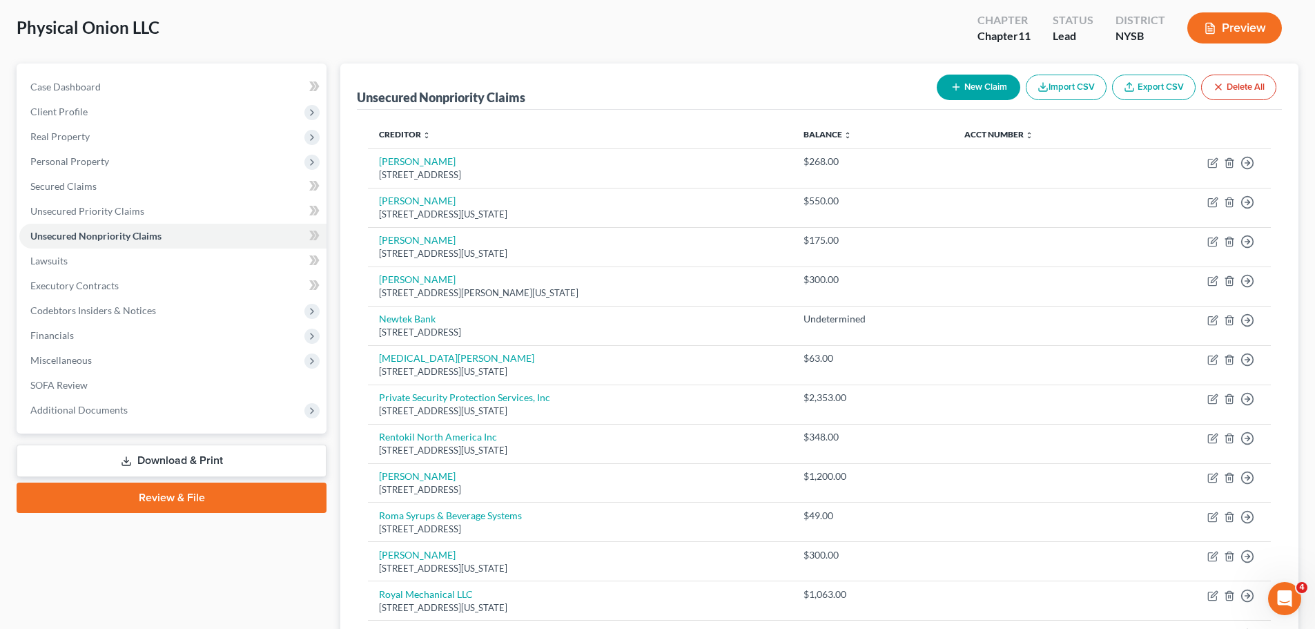
click at [978, 93] on button "New Claim" at bounding box center [979, 88] width 84 height 26
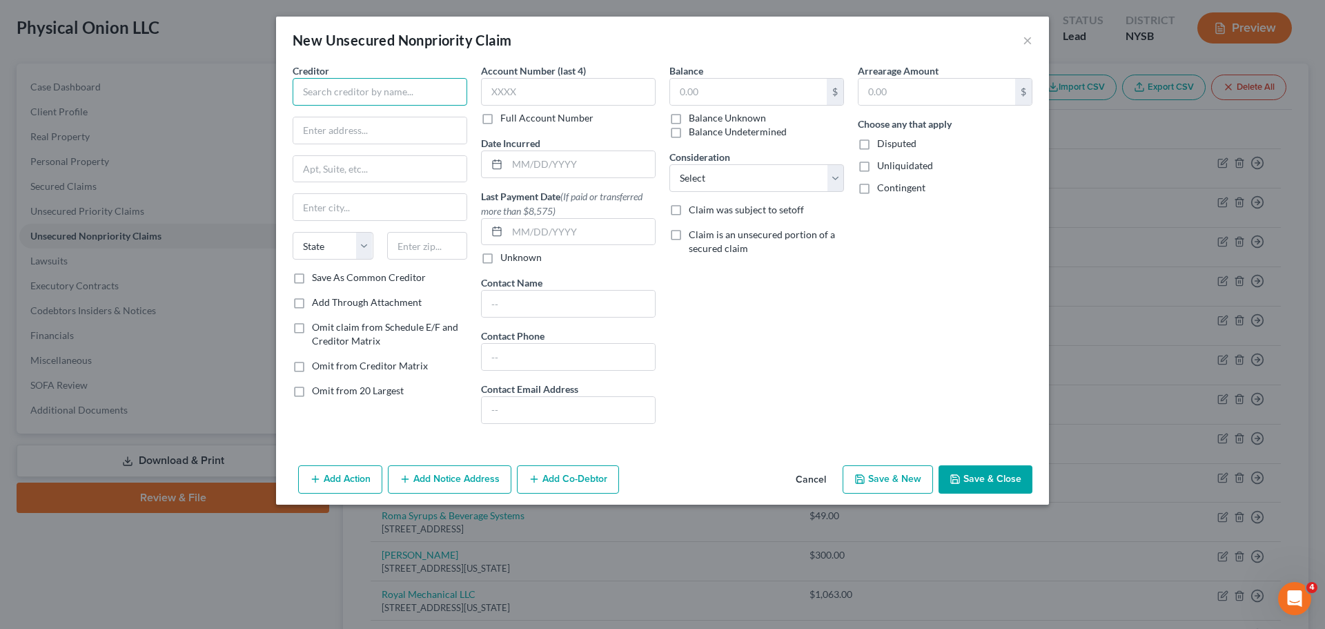
click at [403, 90] on input "text" at bounding box center [380, 92] width 175 height 28
paste input "Manhattan Beer Dist"
drag, startPoint x: 309, startPoint y: 92, endPoint x: 153, endPoint y: 91, distance: 156.0
click at [138, 85] on div "New Unsecured Nonpriority Claim × Creditor * Manhattan Beer Dist State AL AK AR…" at bounding box center [662, 314] width 1325 height 629
paste input ",Llc"
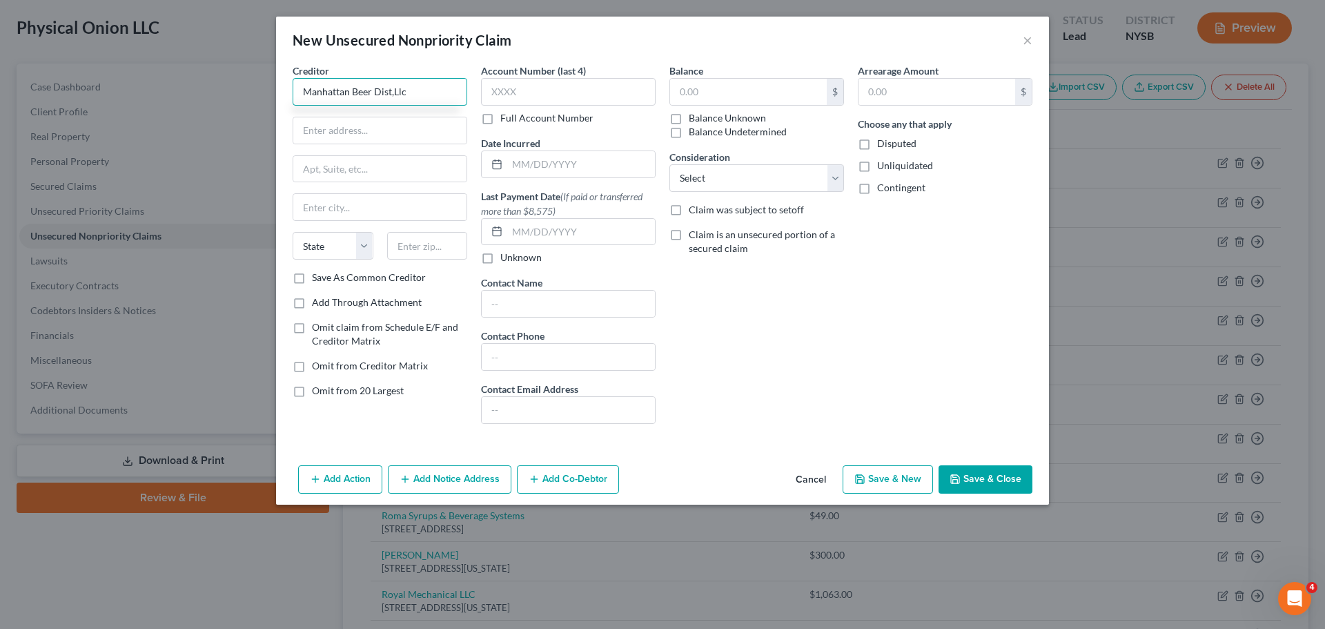
drag, startPoint x: 404, startPoint y: 84, endPoint x: 398, endPoint y: 87, distance: 7.1
click at [398, 87] on input "Manhattan Beer Dist,Llc" at bounding box center [380, 92] width 175 height 28
type input "Manhattan Beer Dist, LLC"
click at [440, 128] on input "text" at bounding box center [379, 130] width 173 height 26
click at [337, 135] on input "text" at bounding box center [379, 130] width 173 height 26
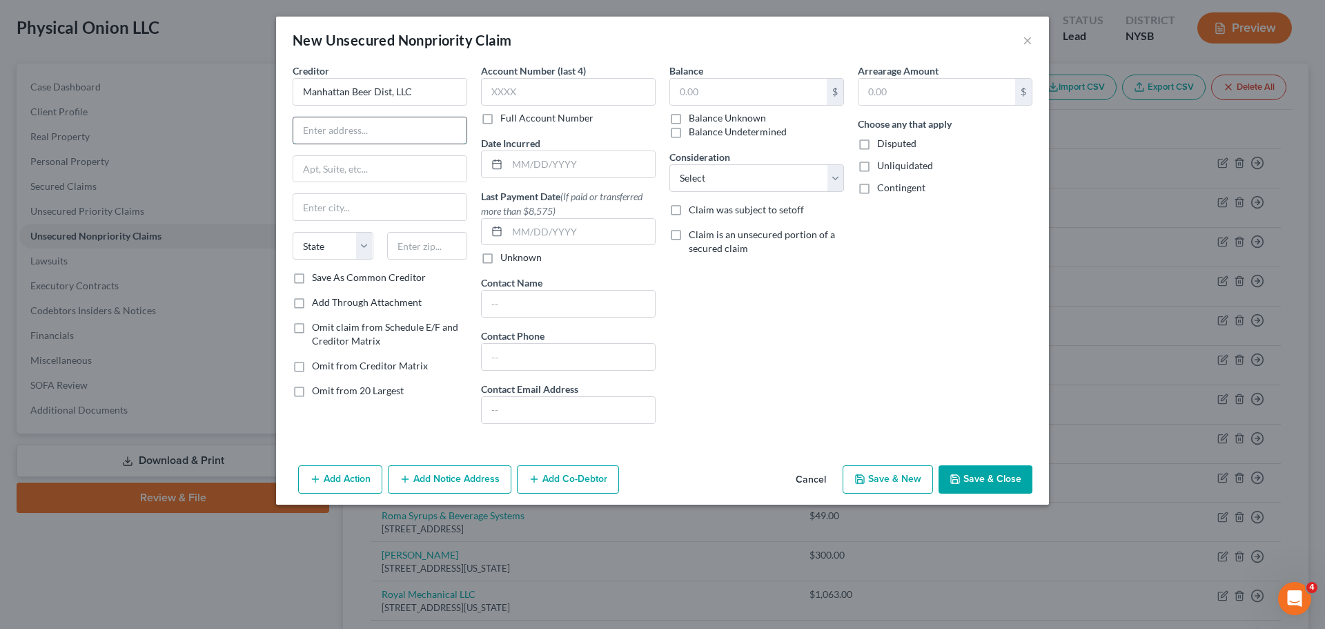
paste input "955 East 149Th Street"
click at [362, 131] on input "955 East 149Th Street" at bounding box center [379, 130] width 173 height 26
type input "955 East 149th Street"
click at [369, 202] on input "text" at bounding box center [379, 207] width 173 height 26
paste input "[GEOGRAPHIC_DATA]"
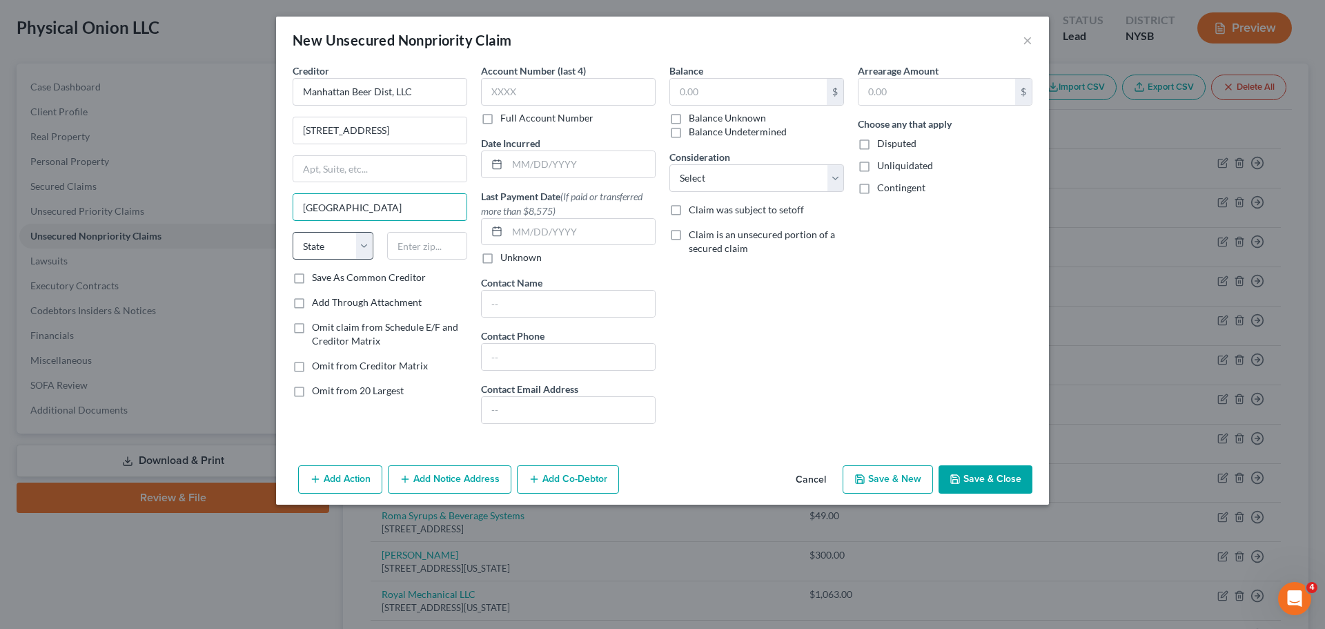
type input "[GEOGRAPHIC_DATA]"
click at [321, 240] on select "State [US_STATE] AK AR AZ CA CO CT DE DC [GEOGRAPHIC_DATA] [GEOGRAPHIC_DATA] GU…" at bounding box center [333, 246] width 81 height 28
select select "35"
click at [293, 232] on select "State [US_STATE] AK AR AZ CA CO CT DE DC [GEOGRAPHIC_DATA] [GEOGRAPHIC_DATA] GU…" at bounding box center [333, 246] width 81 height 28
click at [429, 241] on input "text" at bounding box center [427, 246] width 81 height 28
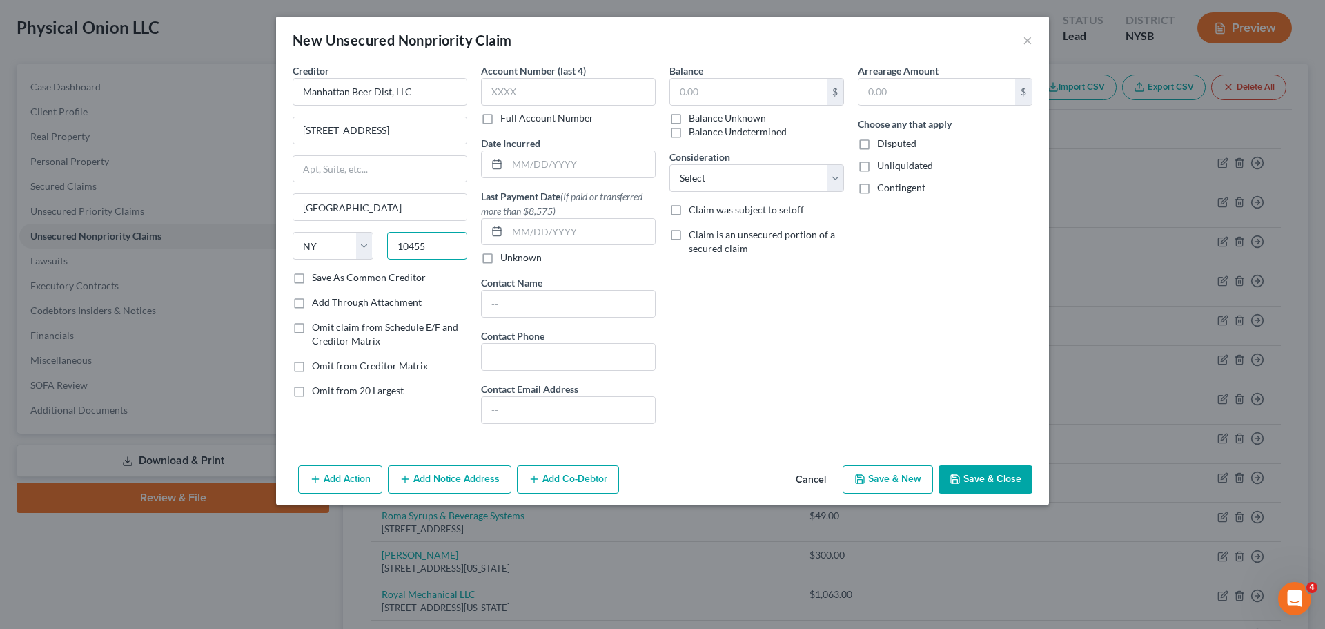
type input "10455"
click at [551, 308] on input "text" at bounding box center [568, 304] width 173 height 26
click at [528, 359] on input "text" at bounding box center [568, 357] width 173 height 26
paste input "718-292-9300"
type input "718-292-9300"
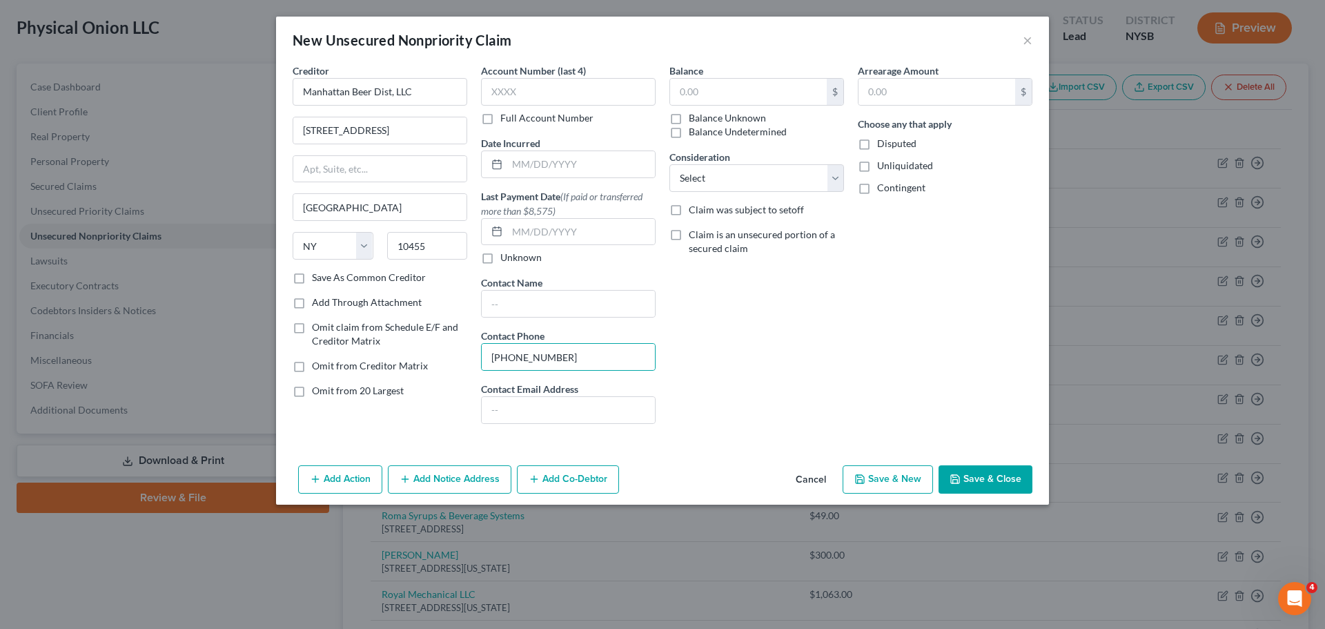
click at [764, 366] on div "Balance $ Balance Unknown Balance Undetermined $ Balance Unknown Consideration …" at bounding box center [757, 248] width 188 height 371
click at [741, 91] on input "text" at bounding box center [748, 92] width 157 height 26
type input "312"
click at [723, 267] on div "Balance 312 $ Balance Unknown Balance Undetermined 312.00 $ Balance Unknown Con…" at bounding box center [757, 248] width 188 height 371
click at [767, 177] on select "Select Cable / Satellite Services Collection Agency Credit Card Debt Debt Couns…" at bounding box center [756, 178] width 175 height 28
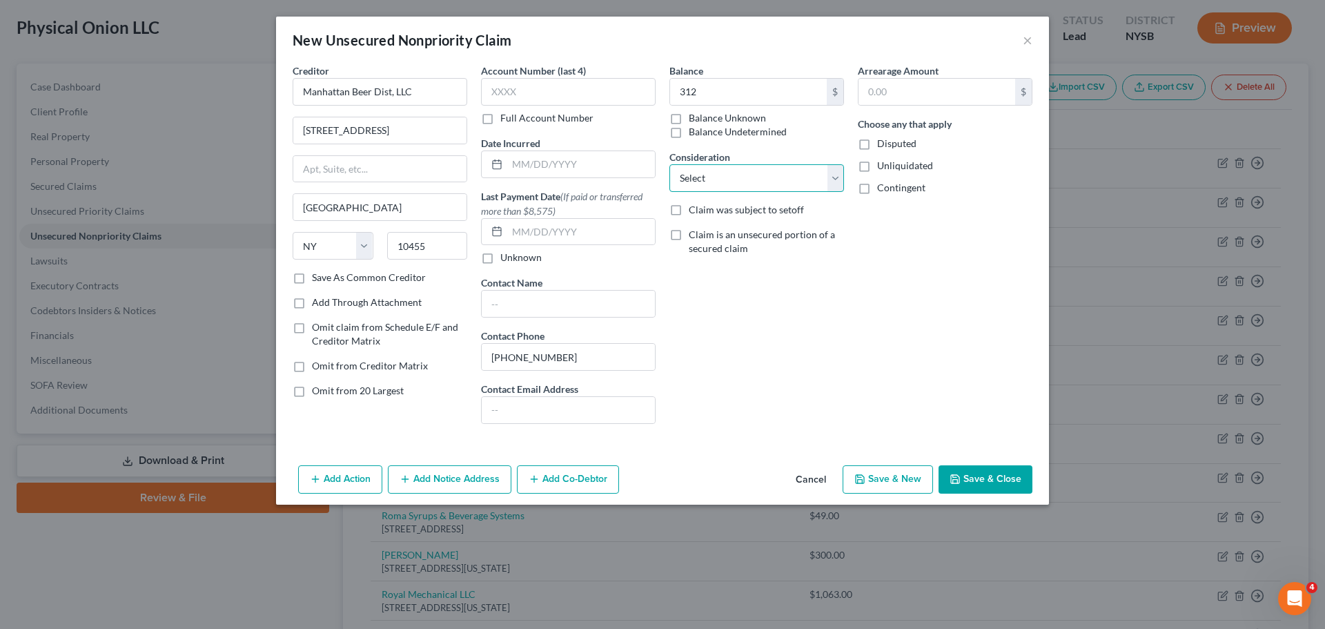
select select "15"
click at [669, 164] on select "Select Cable / Satellite Services Collection Agency Credit Card Debt Debt Couns…" at bounding box center [756, 178] width 175 height 28
click at [995, 474] on button "Save & Close" at bounding box center [986, 479] width 94 height 29
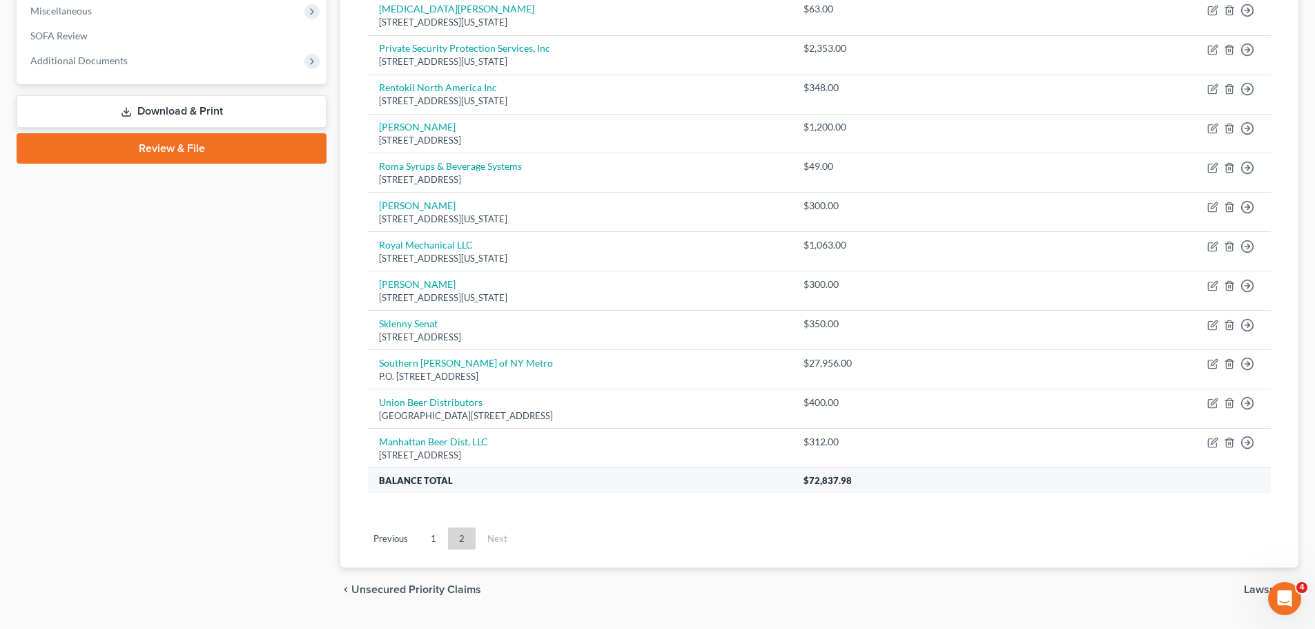
scroll to position [453, 0]
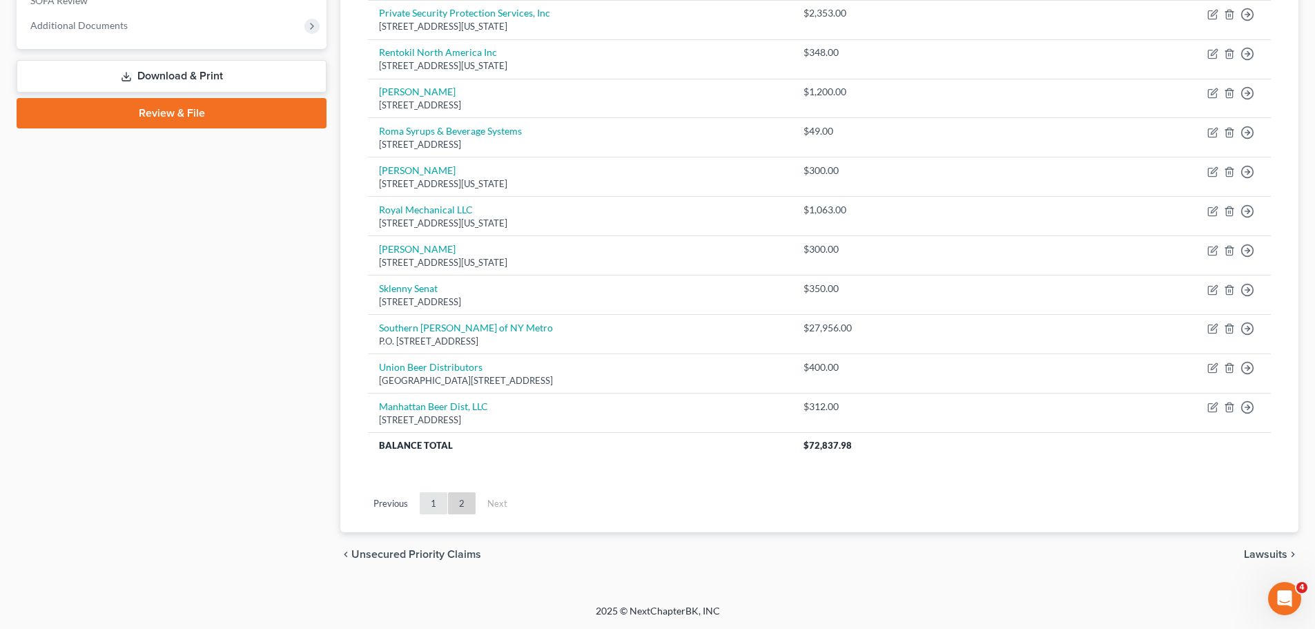
click at [439, 502] on link "1" at bounding box center [434, 503] width 28 height 22
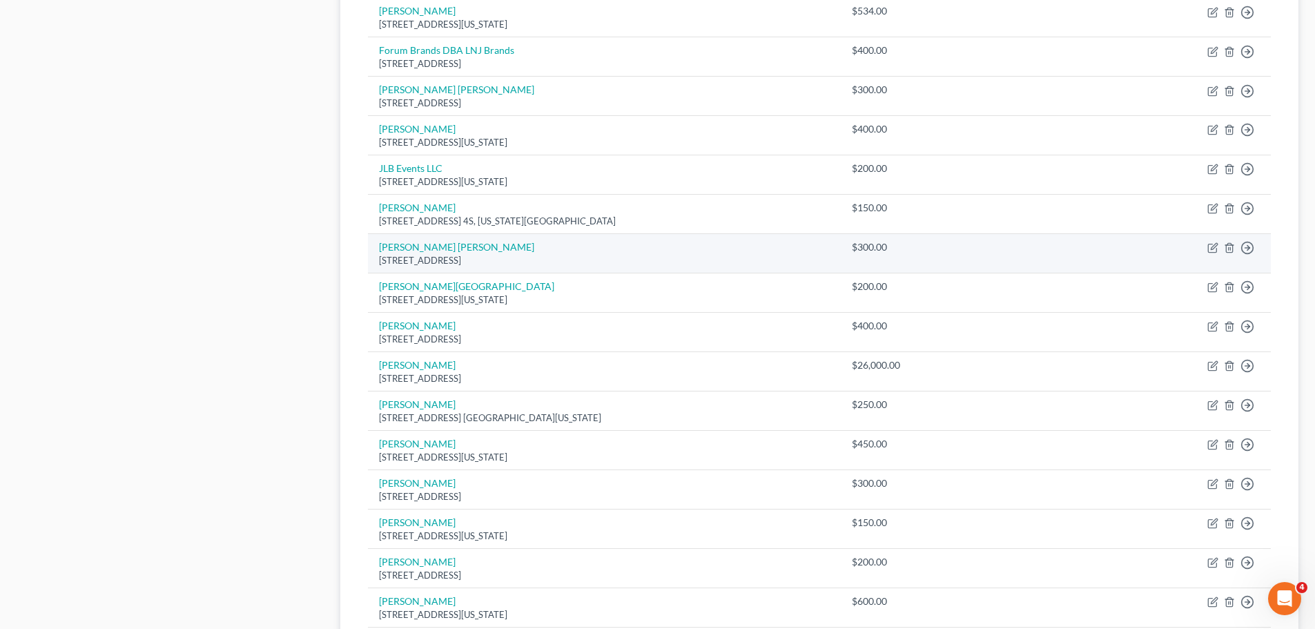
scroll to position [660, 0]
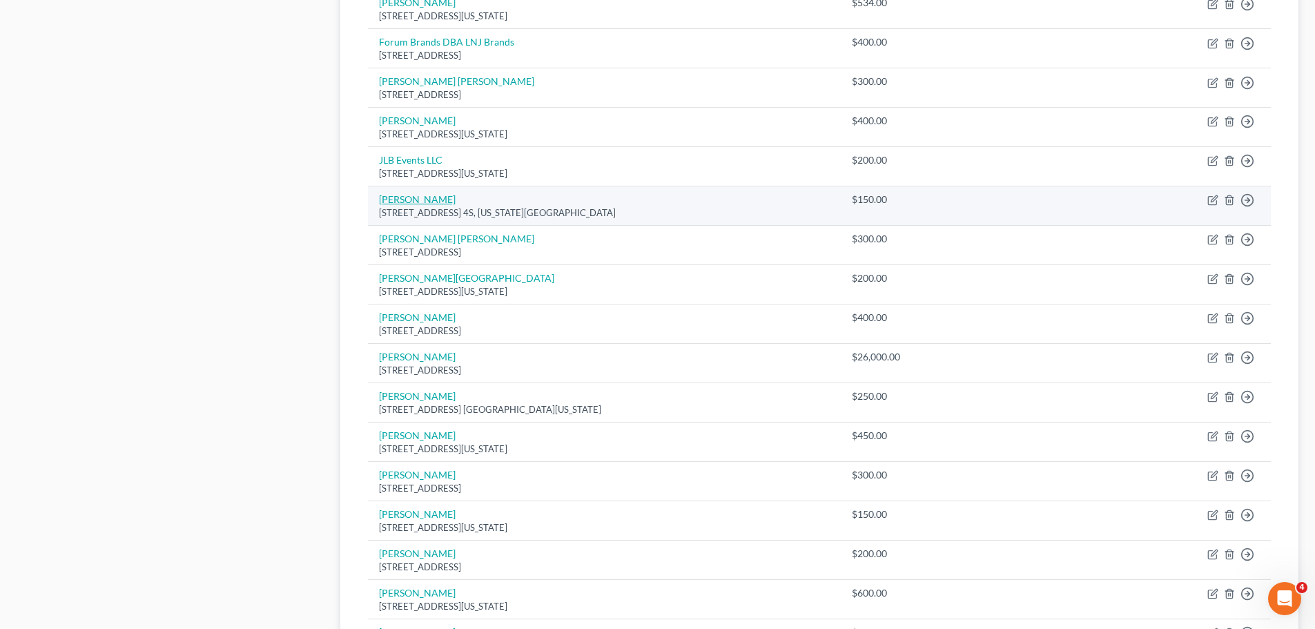
click at [418, 204] on link "[PERSON_NAME]" at bounding box center [417, 199] width 77 height 12
select select "35"
select select "14"
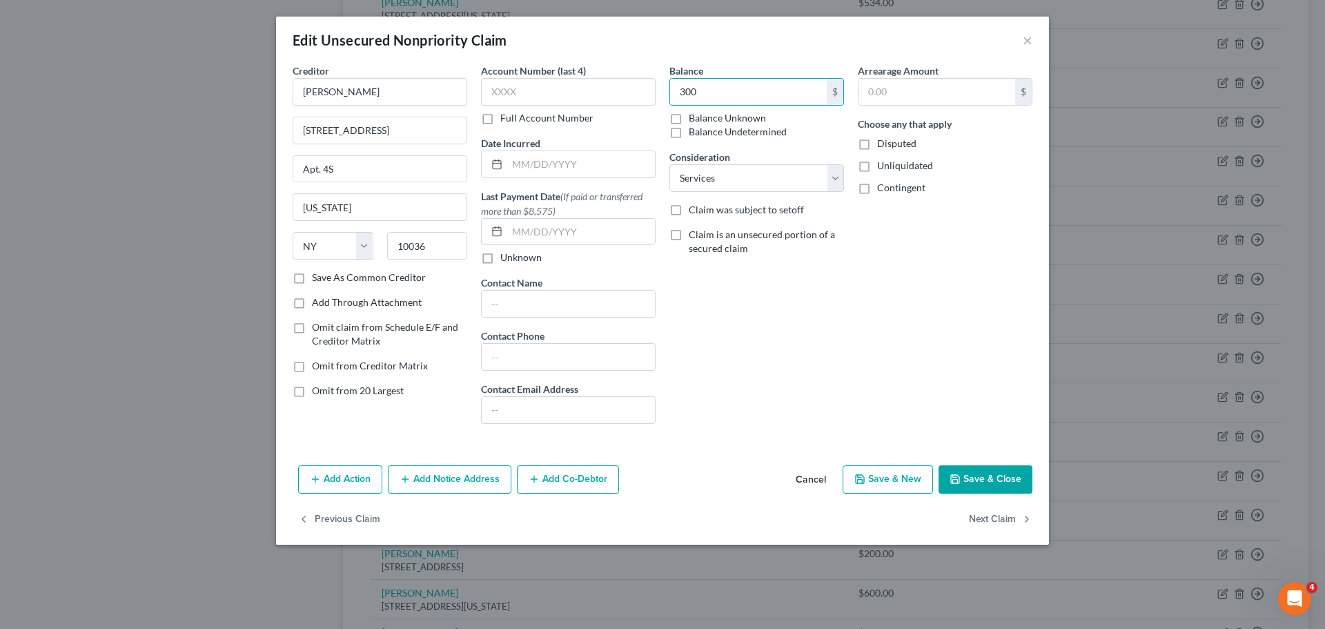
click at [983, 471] on button "Save & Close" at bounding box center [986, 479] width 94 height 29
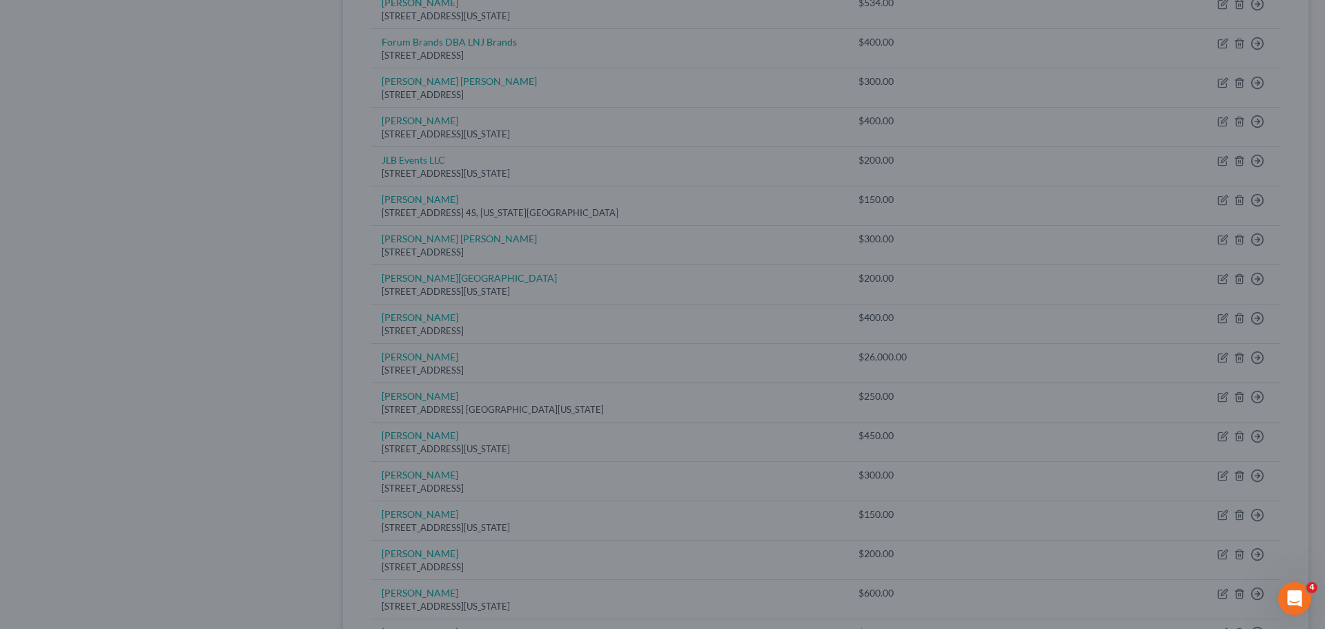
type input "300.00"
type input "0"
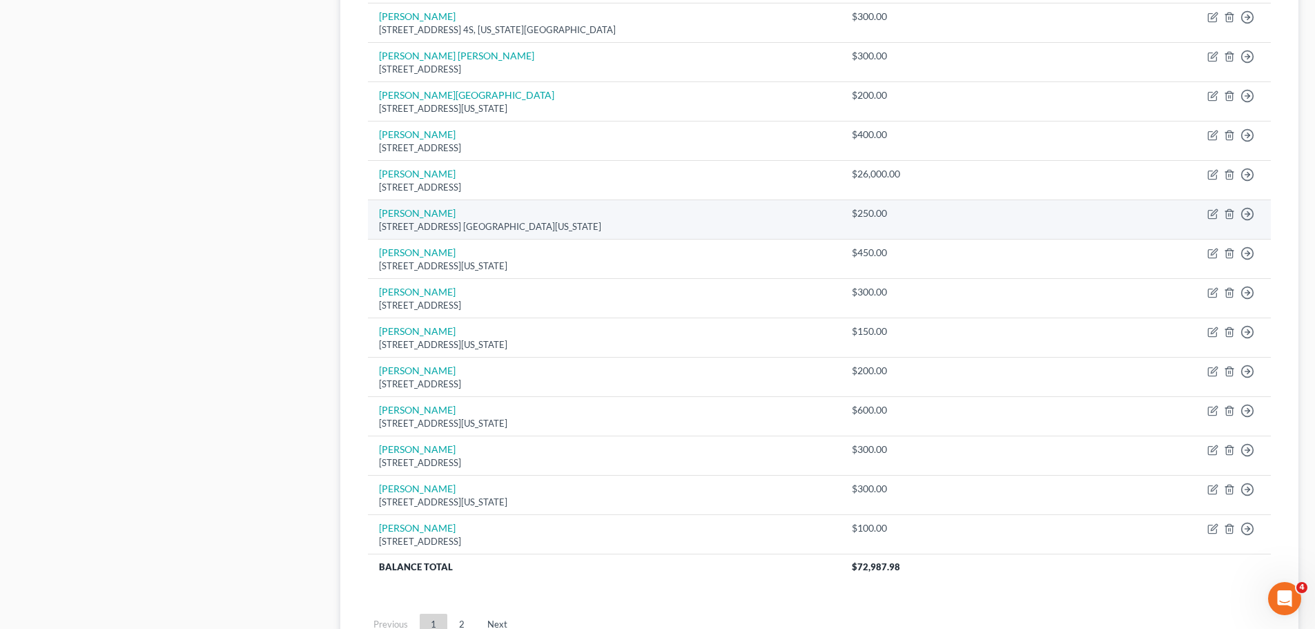
scroll to position [937, 0]
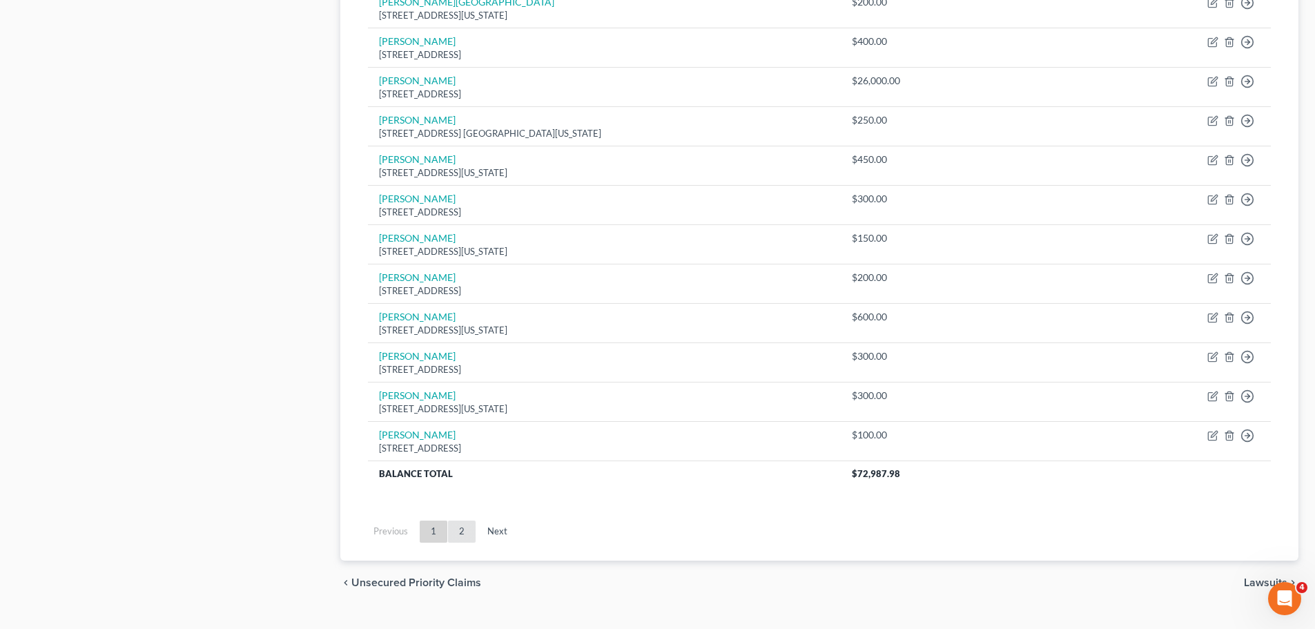
drag, startPoint x: 467, startPoint y: 542, endPoint x: 461, endPoint y: 536, distance: 8.8
click at [467, 542] on ul "Previous 1 2 Next" at bounding box center [819, 531] width 925 height 36
click at [461, 536] on link "2" at bounding box center [462, 531] width 28 height 22
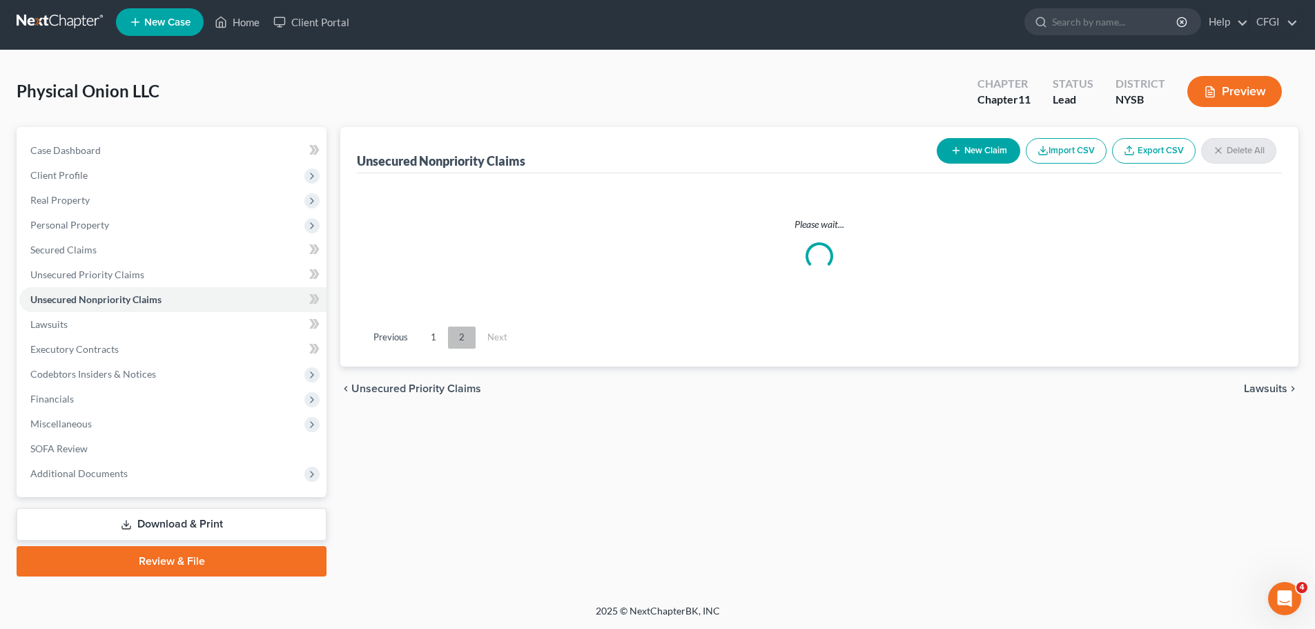
scroll to position [453, 0]
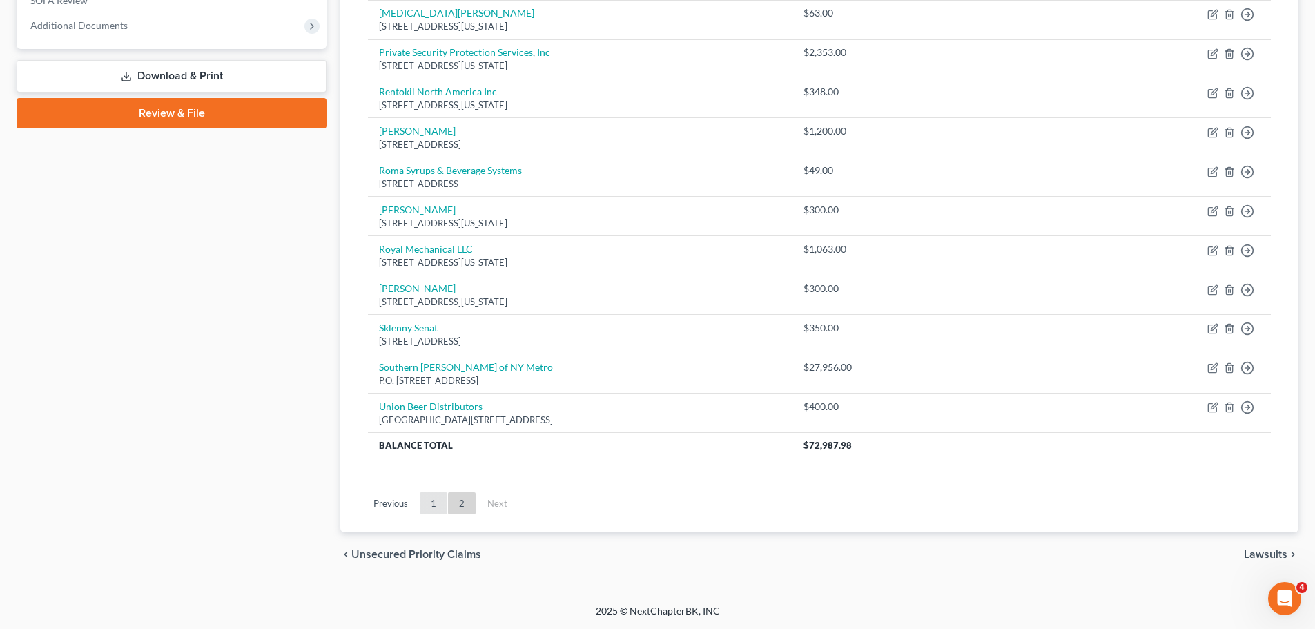
click at [440, 501] on link "1" at bounding box center [434, 503] width 28 height 22
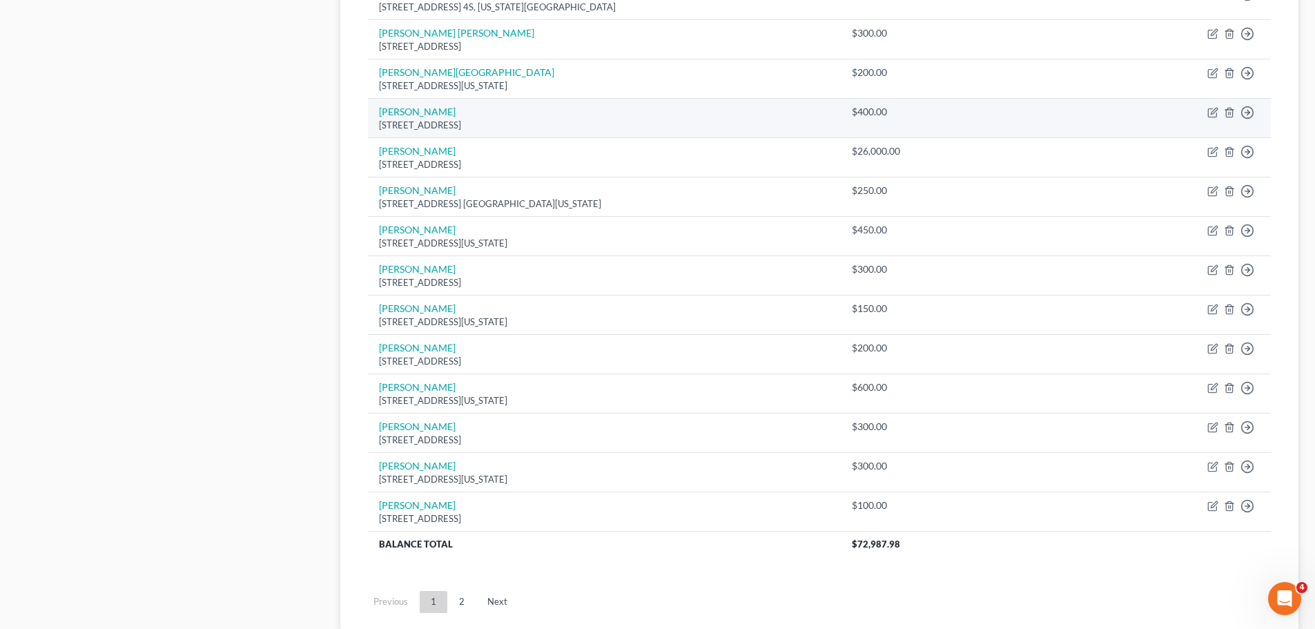
scroll to position [868, 0]
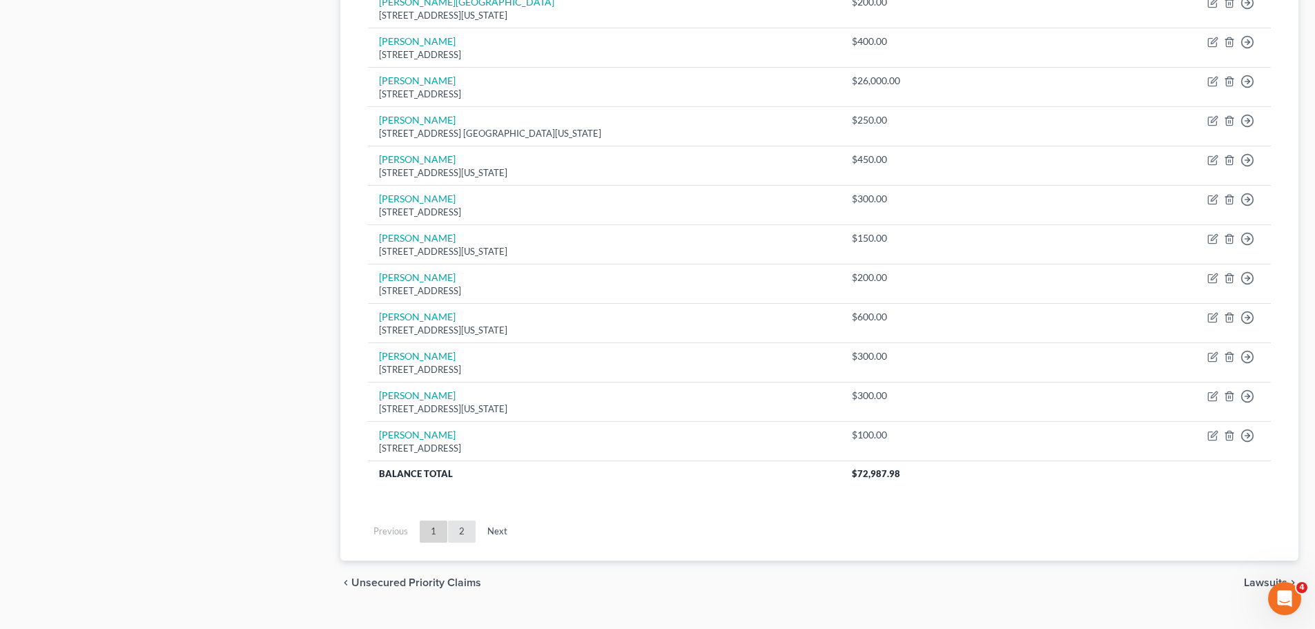
click at [463, 541] on link "2" at bounding box center [462, 531] width 28 height 22
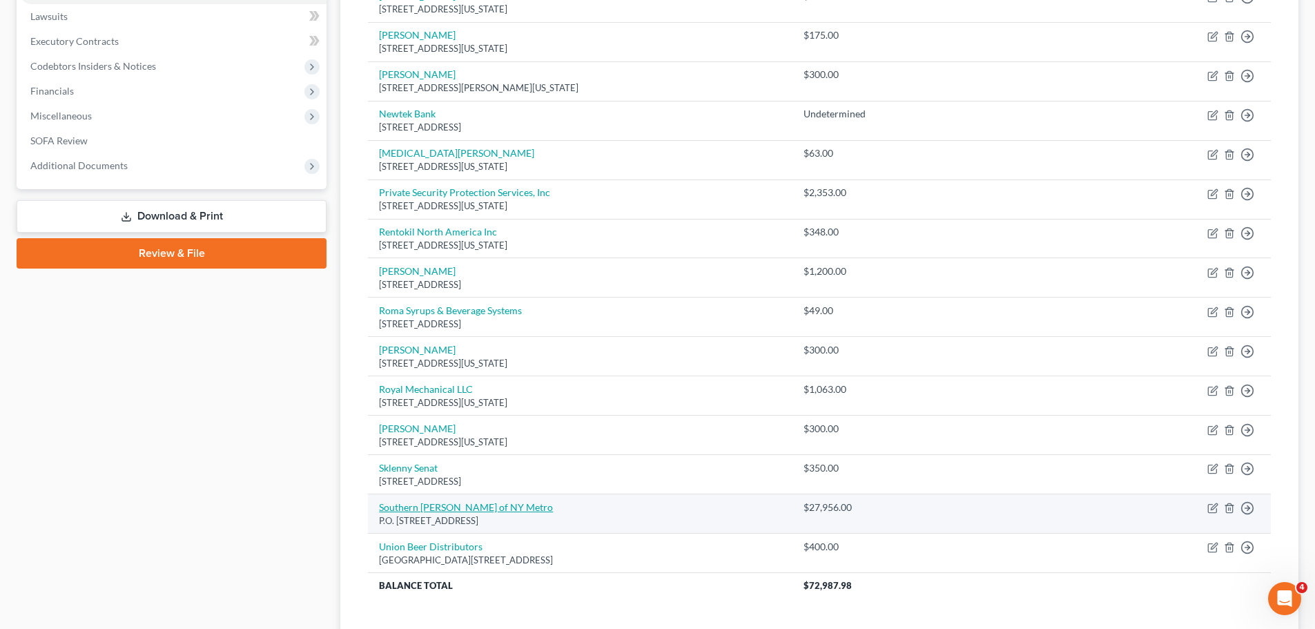
scroll to position [453, 0]
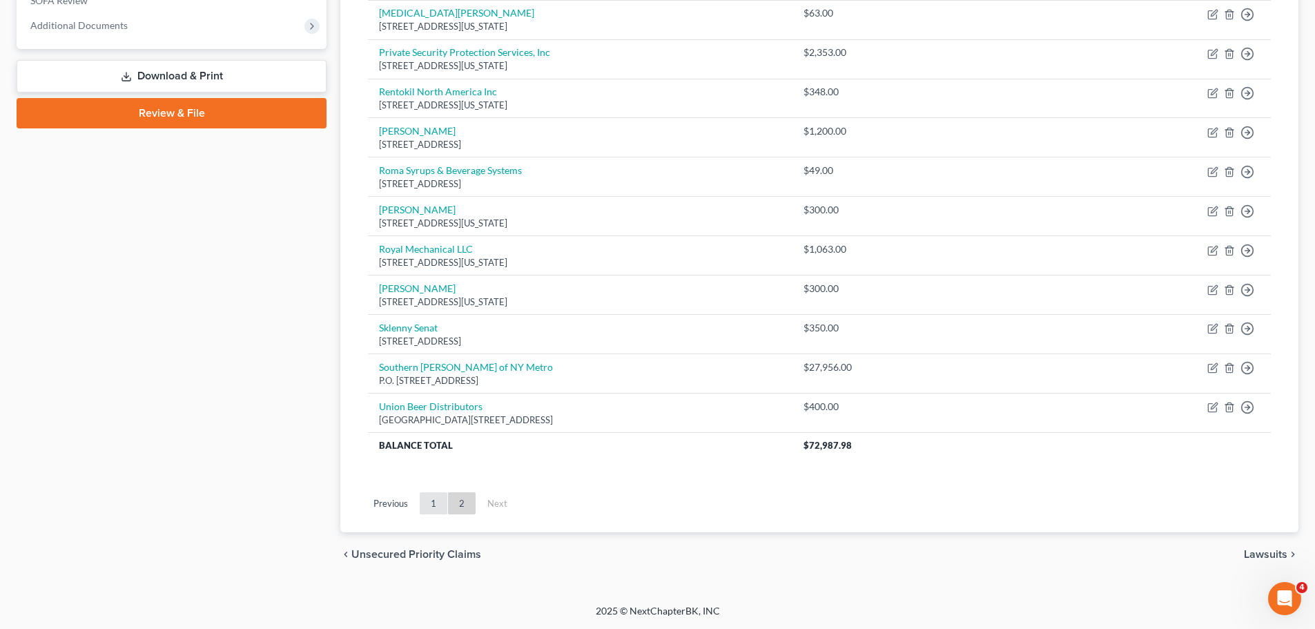
click at [430, 506] on link "1" at bounding box center [434, 503] width 28 height 22
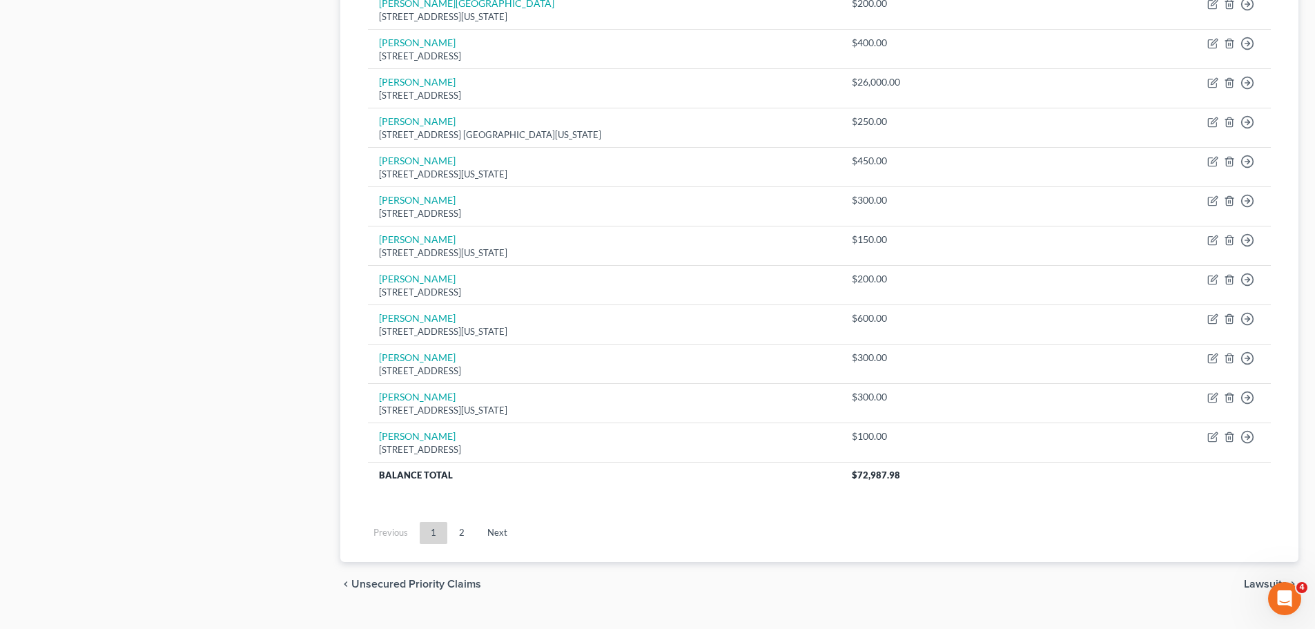
scroll to position [937, 0]
click at [465, 532] on link "2" at bounding box center [462, 531] width 28 height 22
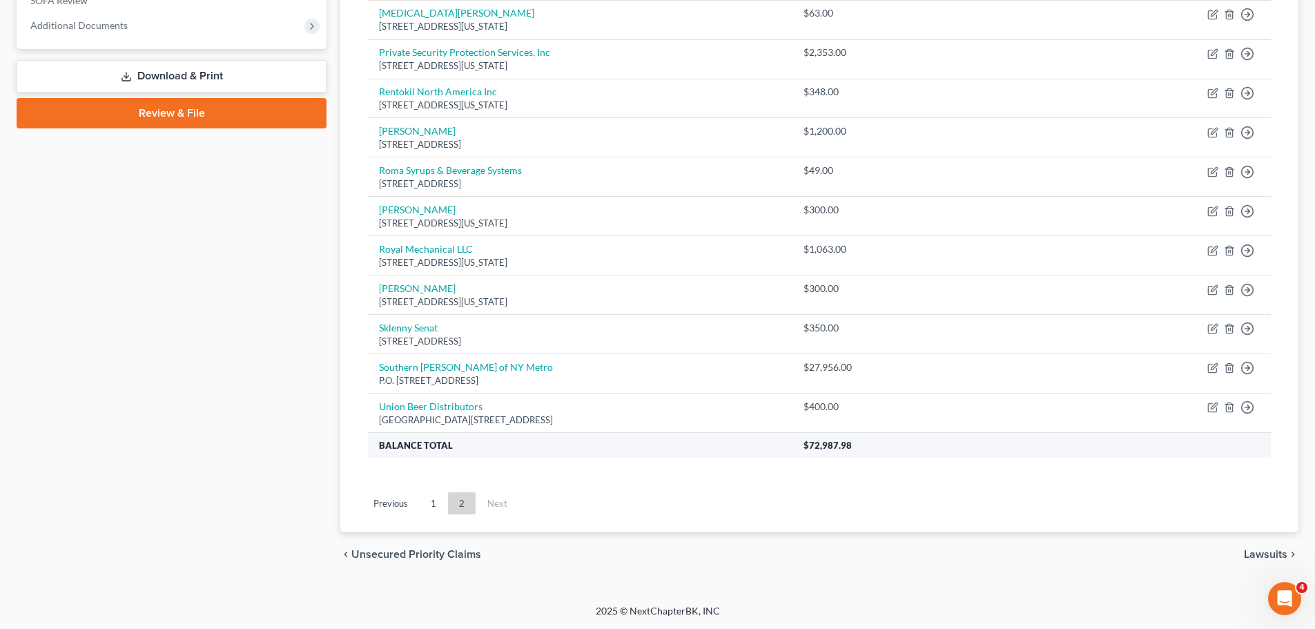
scroll to position [0, 0]
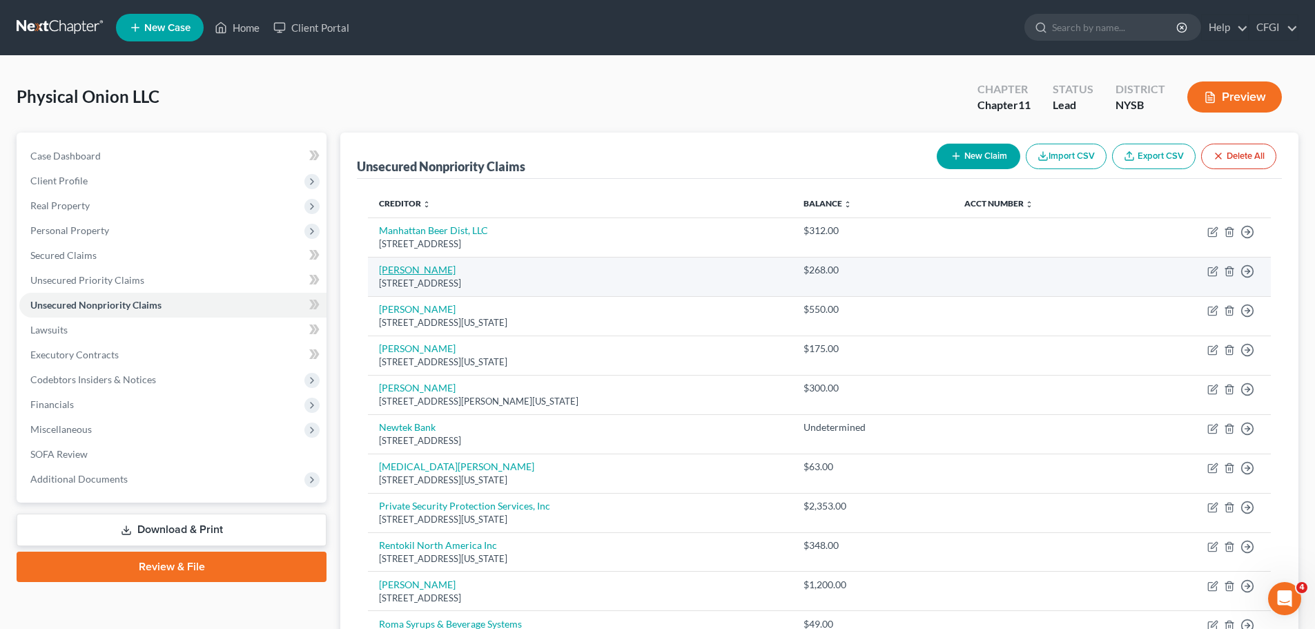
click at [430, 270] on link "[PERSON_NAME]" at bounding box center [417, 270] width 77 height 12
select select "35"
select select "14"
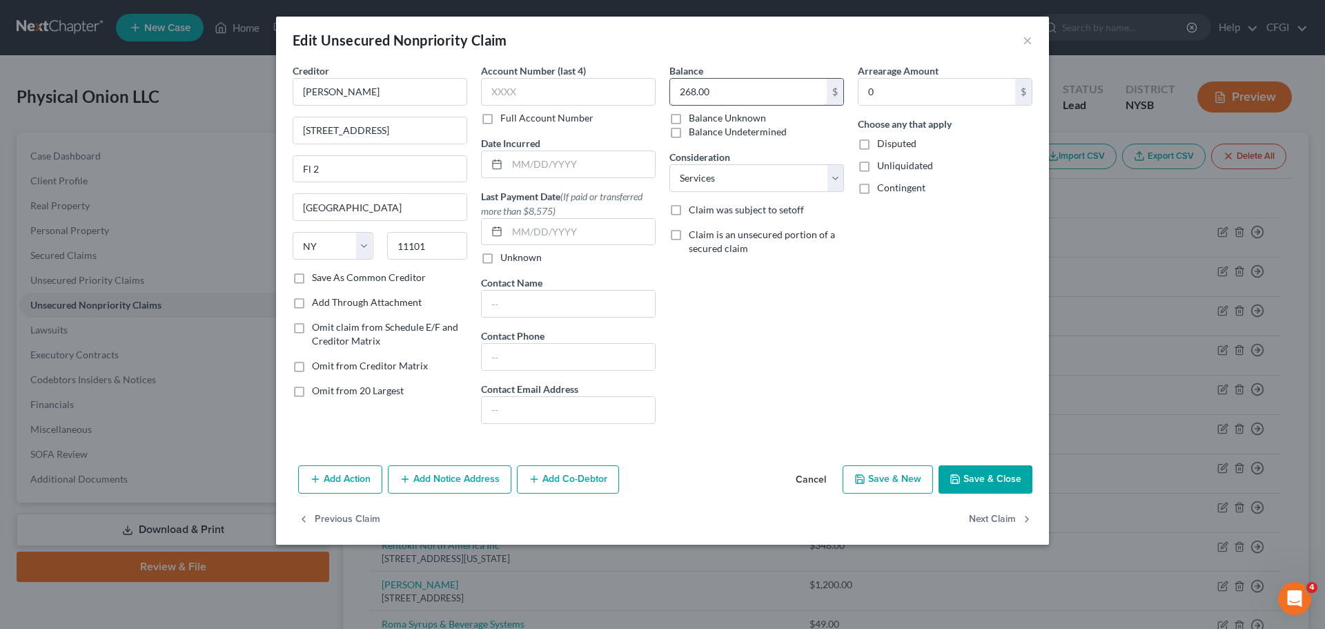
click at [716, 95] on input "268.00" at bounding box center [748, 92] width 157 height 26
click at [976, 473] on button "Save & Close" at bounding box center [986, 479] width 94 height 29
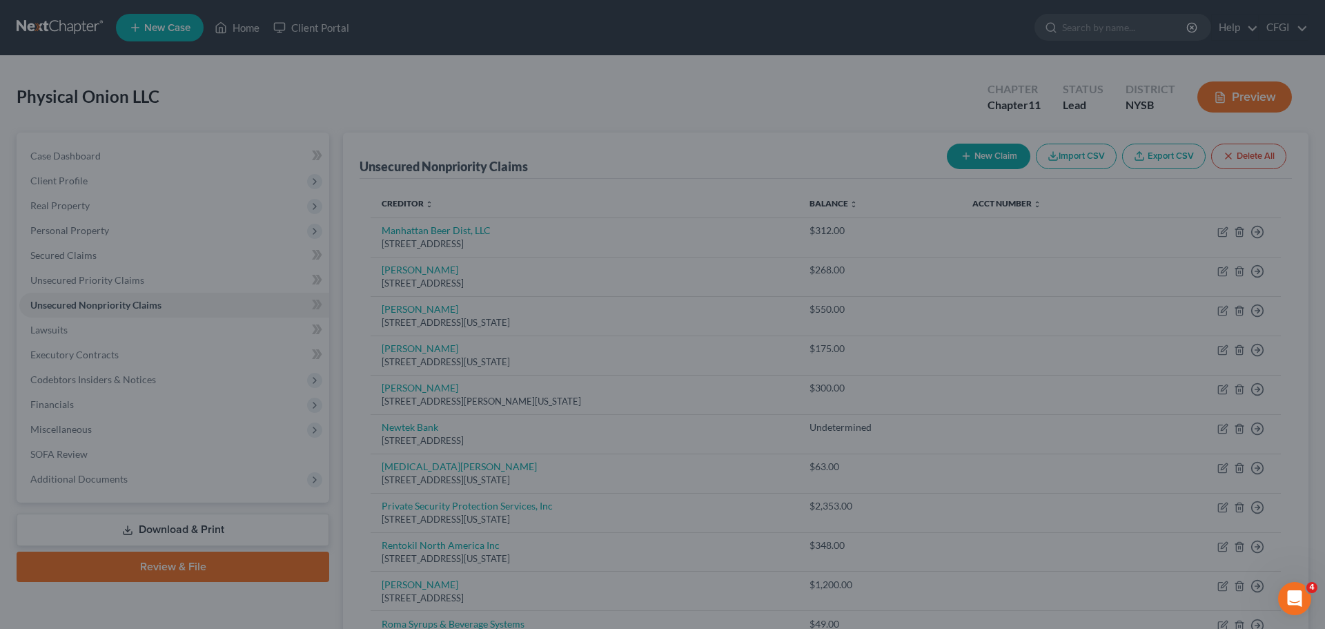
type input "278.00"
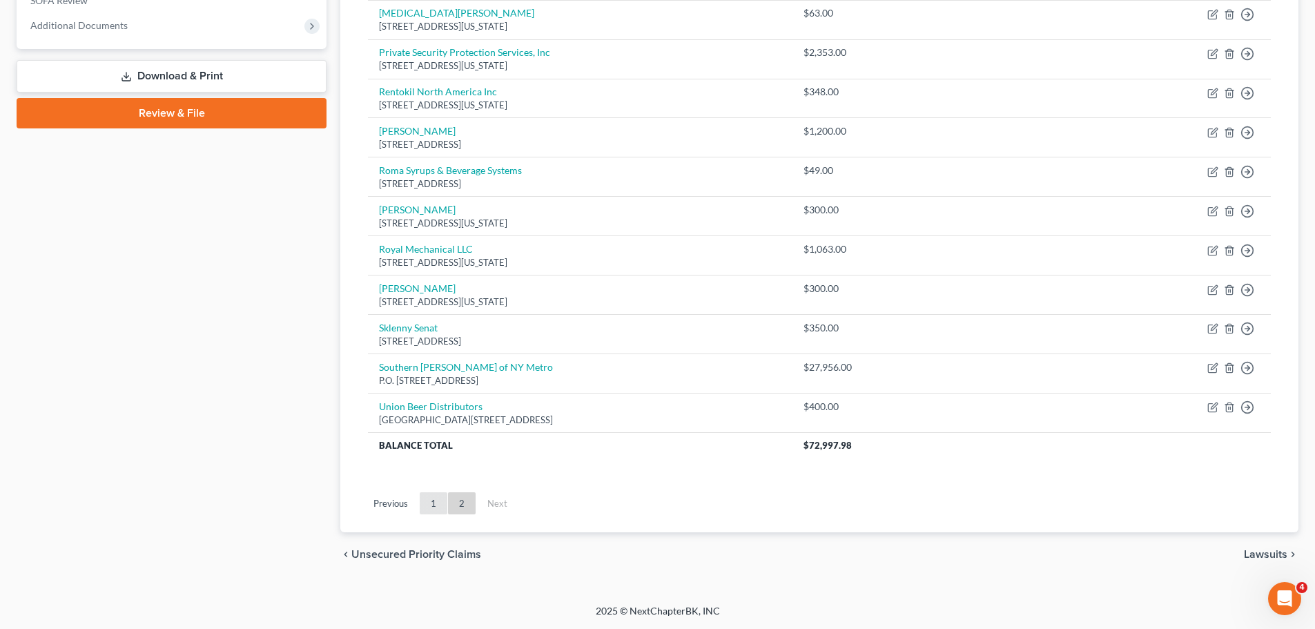
click at [433, 499] on link "1" at bounding box center [434, 503] width 28 height 22
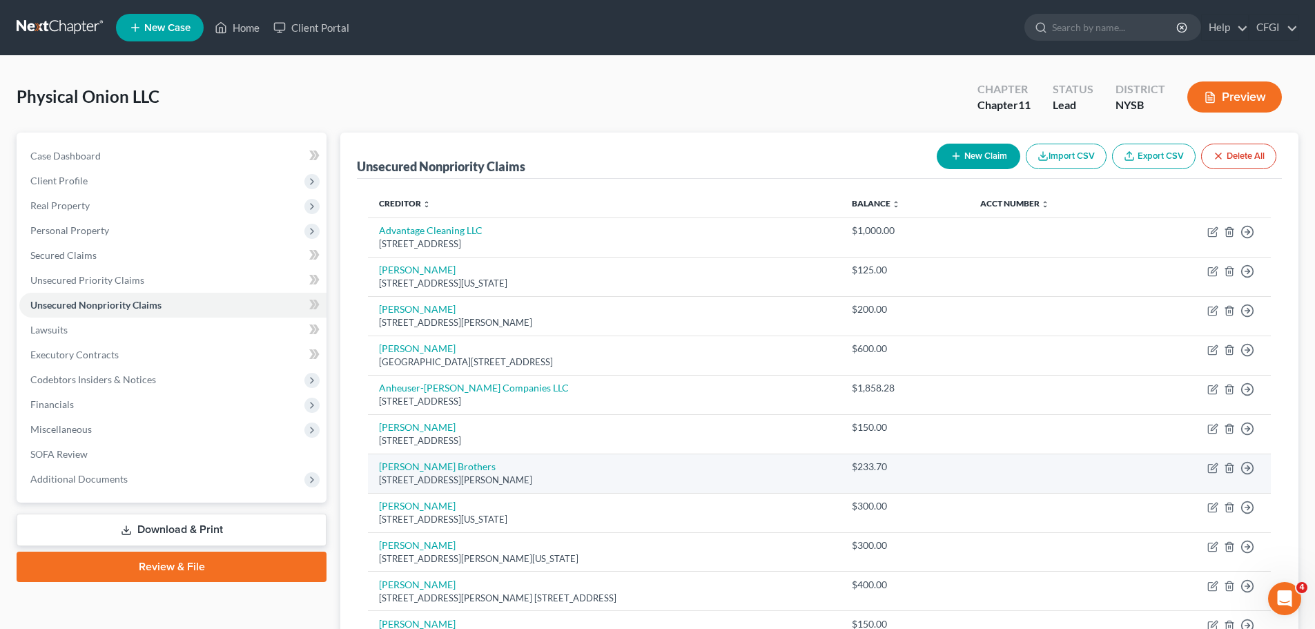
drag, startPoint x: 529, startPoint y: 478, endPoint x: 369, endPoint y: 486, distance: 161.0
click at [369, 486] on td "Brophy Brothers 15 Harrison Ave, Yonkers, NY 10705" at bounding box center [604, 472] width 473 height 39
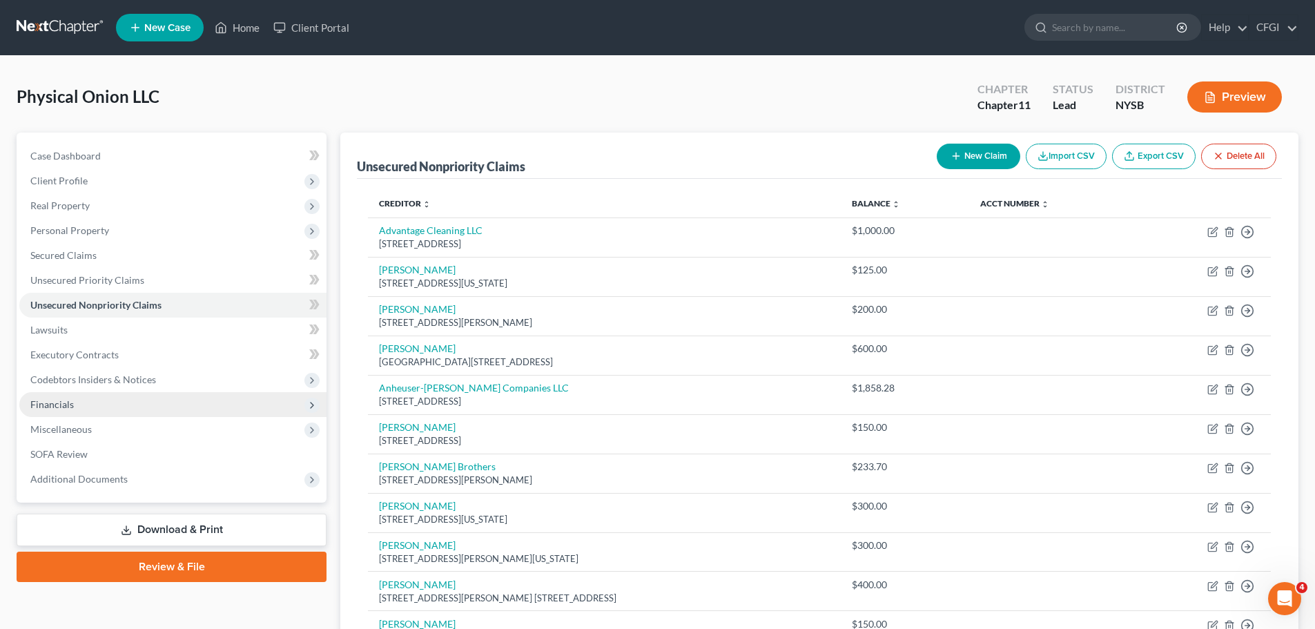
copy div "[STREET_ADDRESS][PERSON_NAME]"
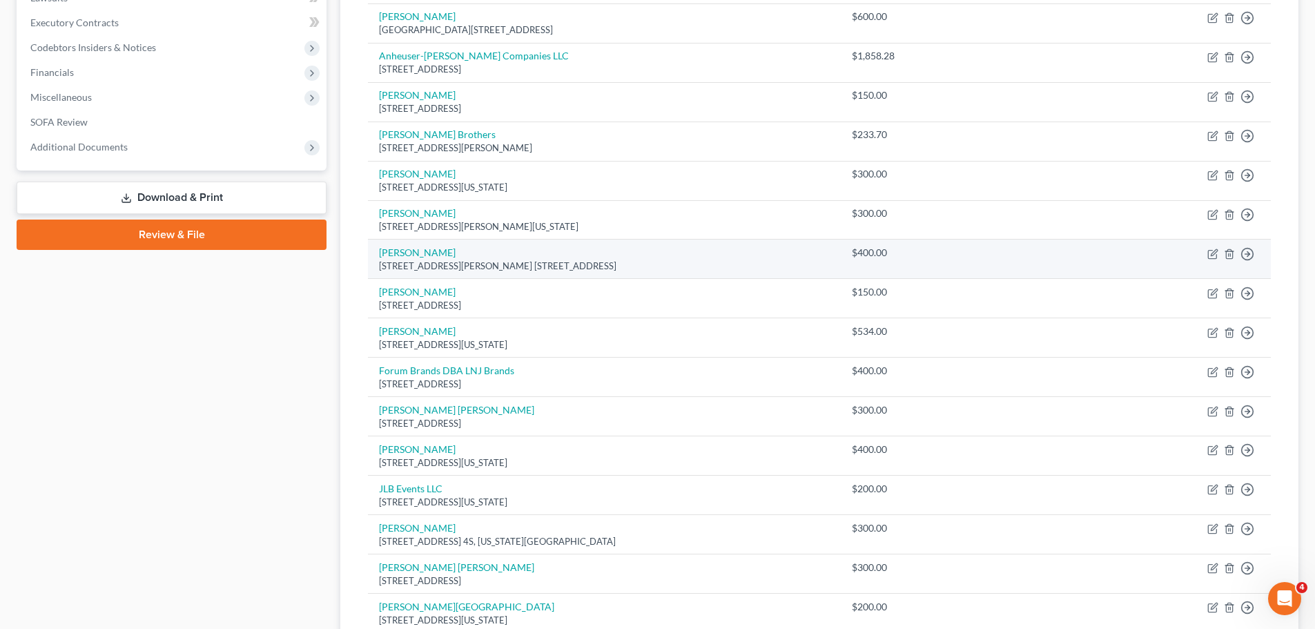
scroll to position [345, 0]
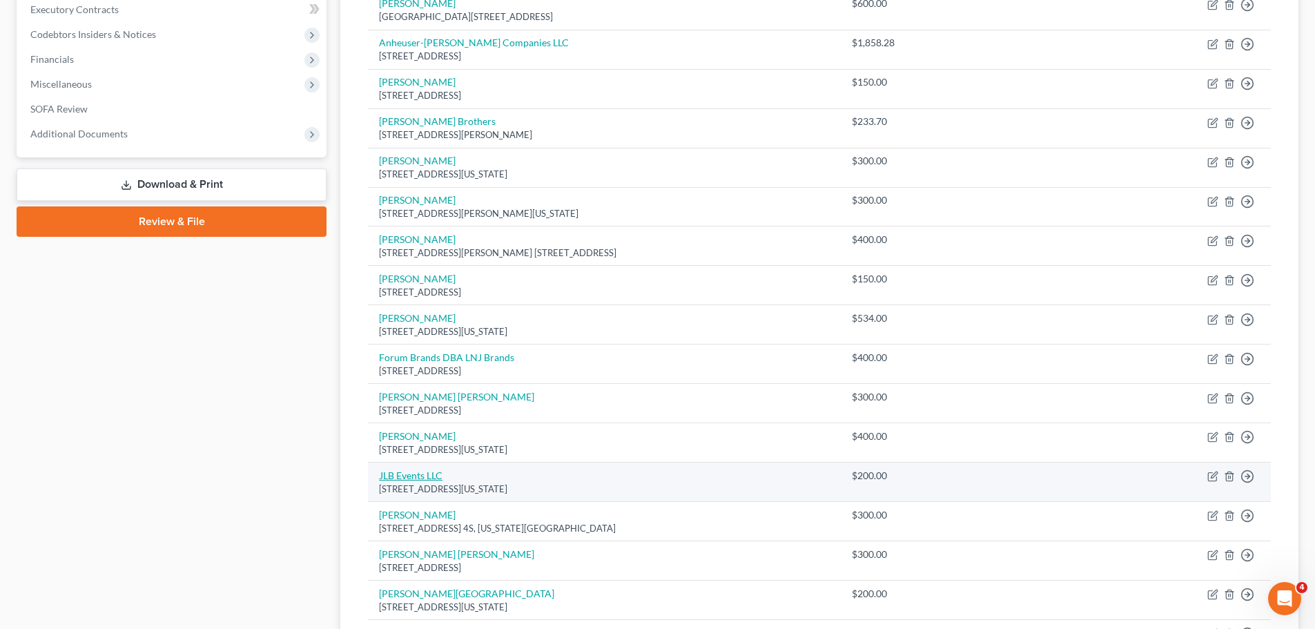
click at [427, 473] on link "JLB Events LLC" at bounding box center [410, 475] width 63 height 12
select select "35"
select select "14"
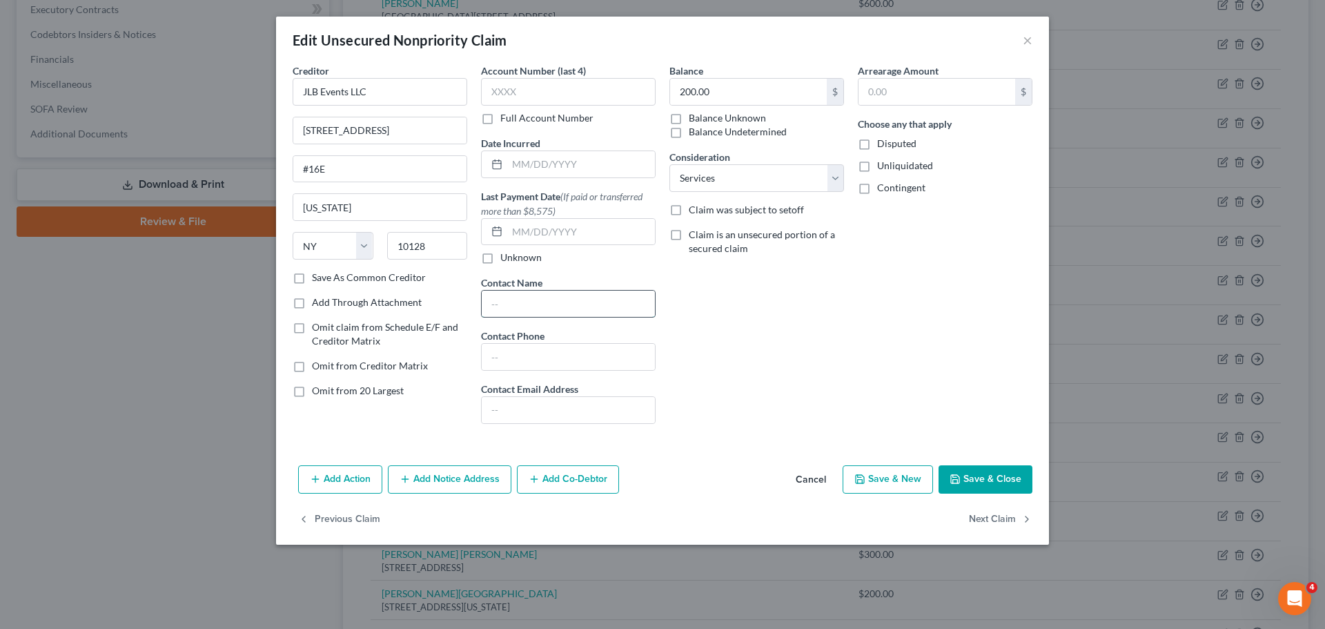
click at [529, 305] on input "text" at bounding box center [568, 304] width 173 height 26
type input "Justin Luke"
click at [968, 480] on button "Save & Close" at bounding box center [986, 479] width 94 height 29
type input "0"
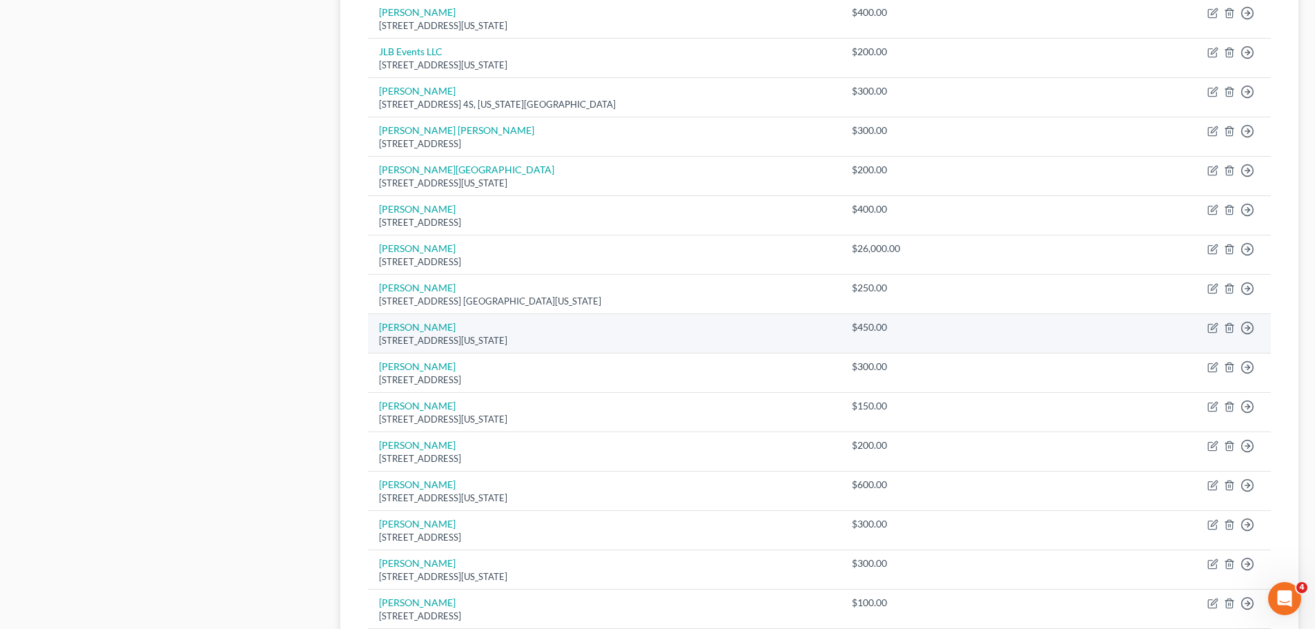
scroll to position [897, 0]
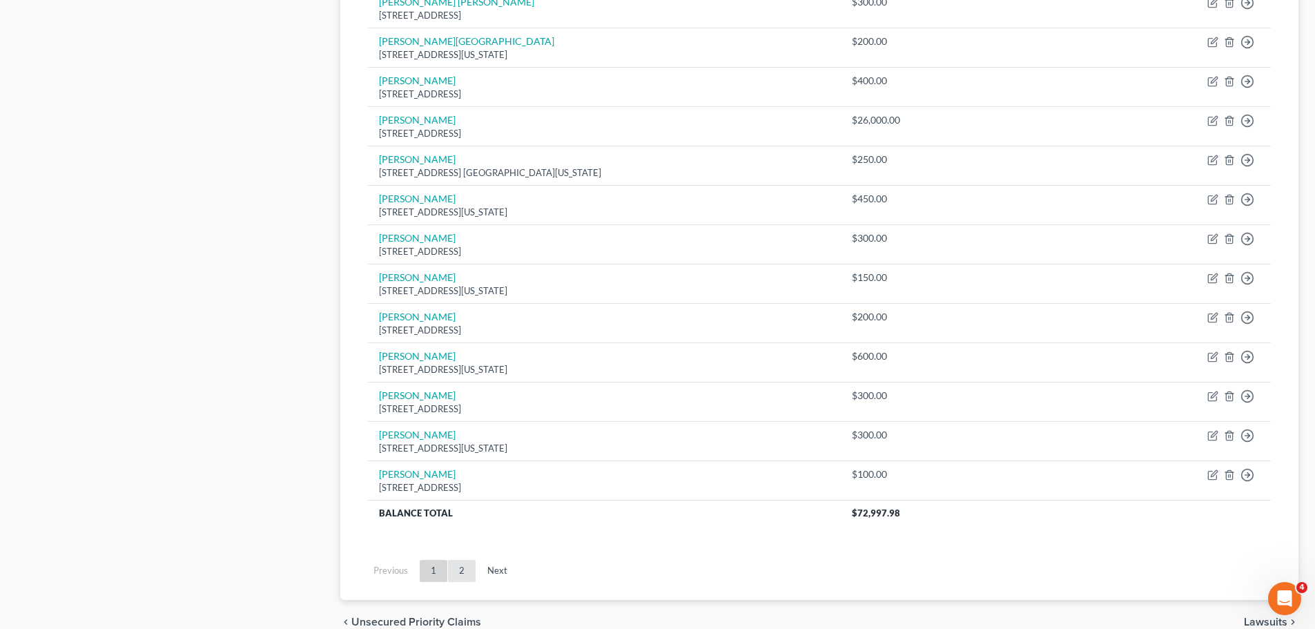
click at [454, 571] on link "2" at bounding box center [462, 571] width 28 height 22
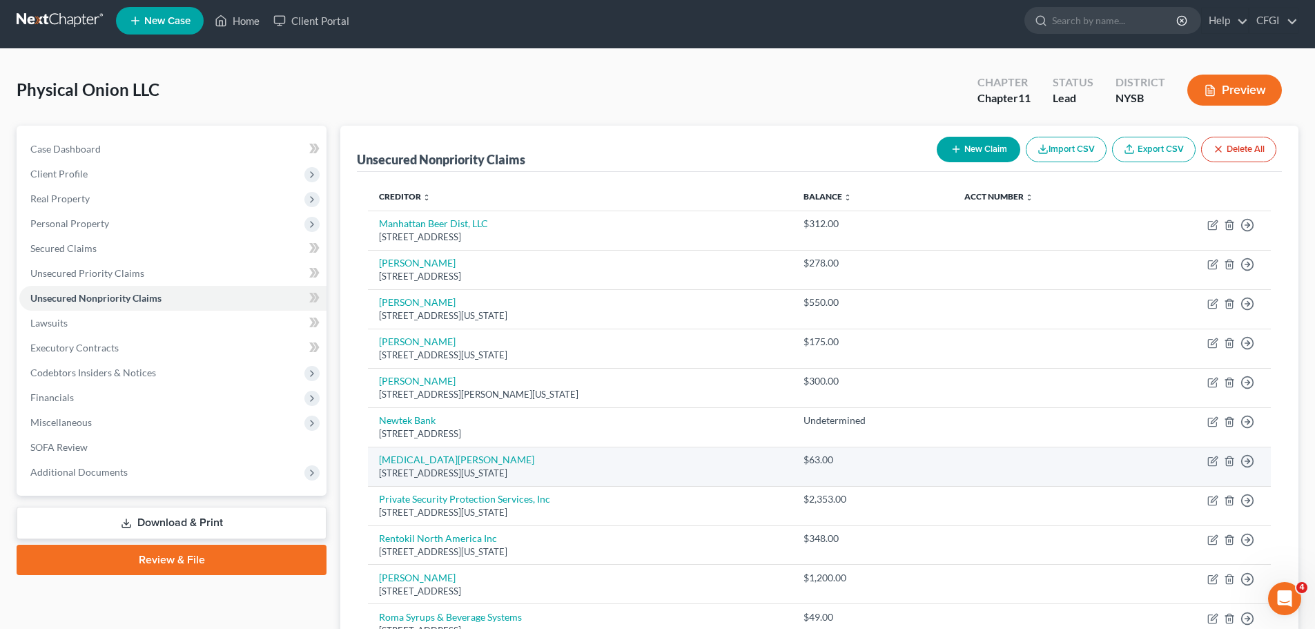
scroll to position [0, 0]
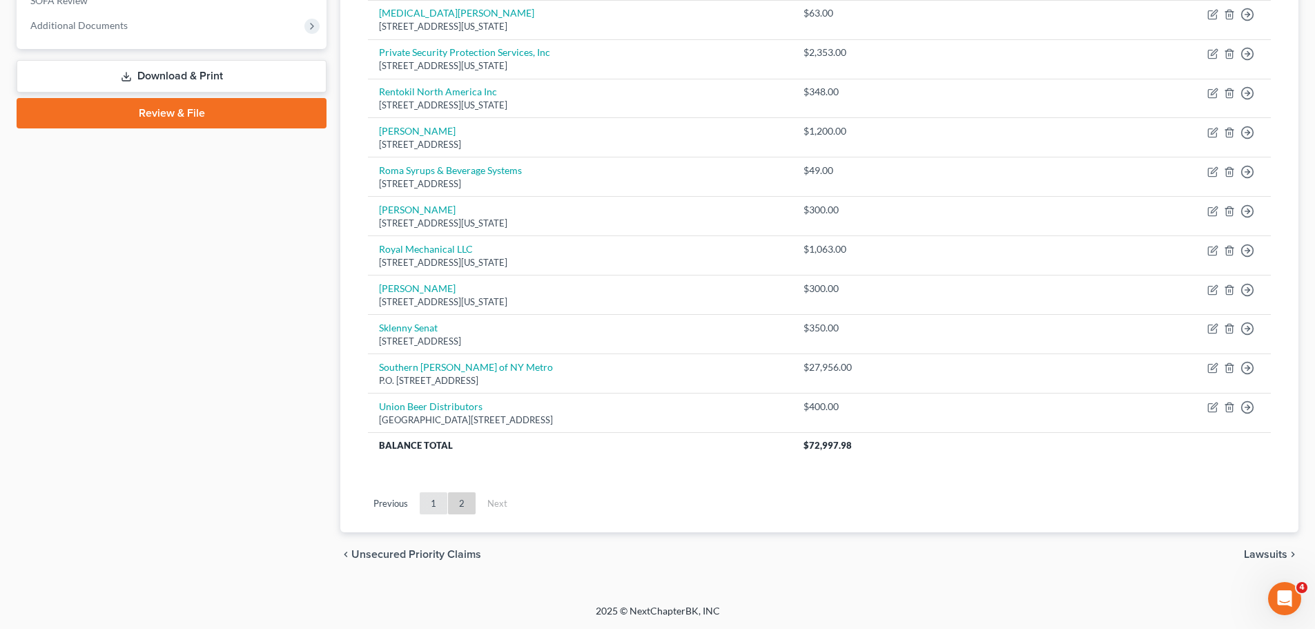
click at [440, 494] on link "1" at bounding box center [434, 503] width 28 height 22
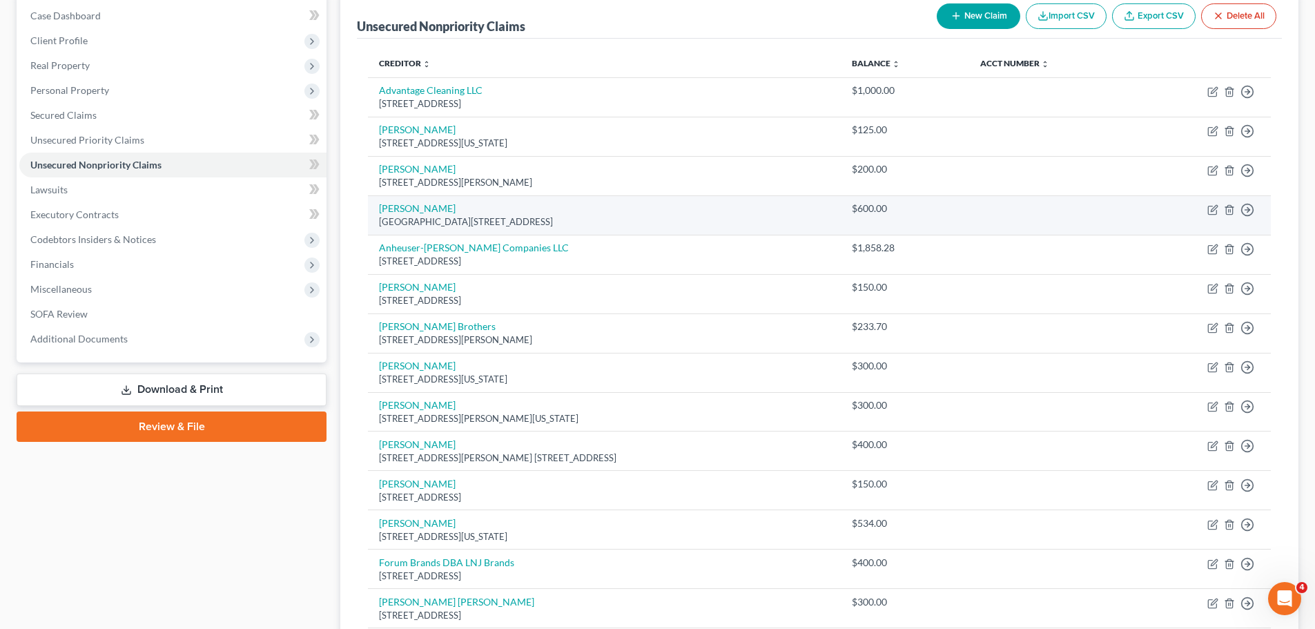
scroll to position [207, 0]
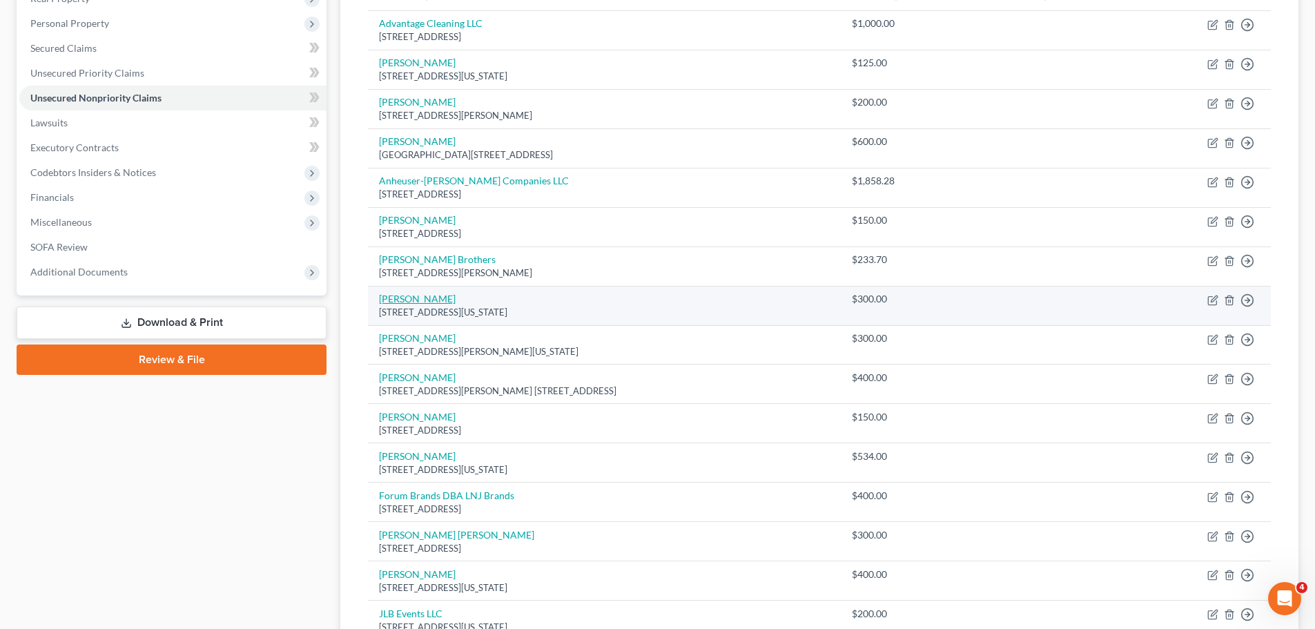
click at [428, 303] on link "[PERSON_NAME]" at bounding box center [417, 299] width 77 height 12
select select "35"
select select "14"
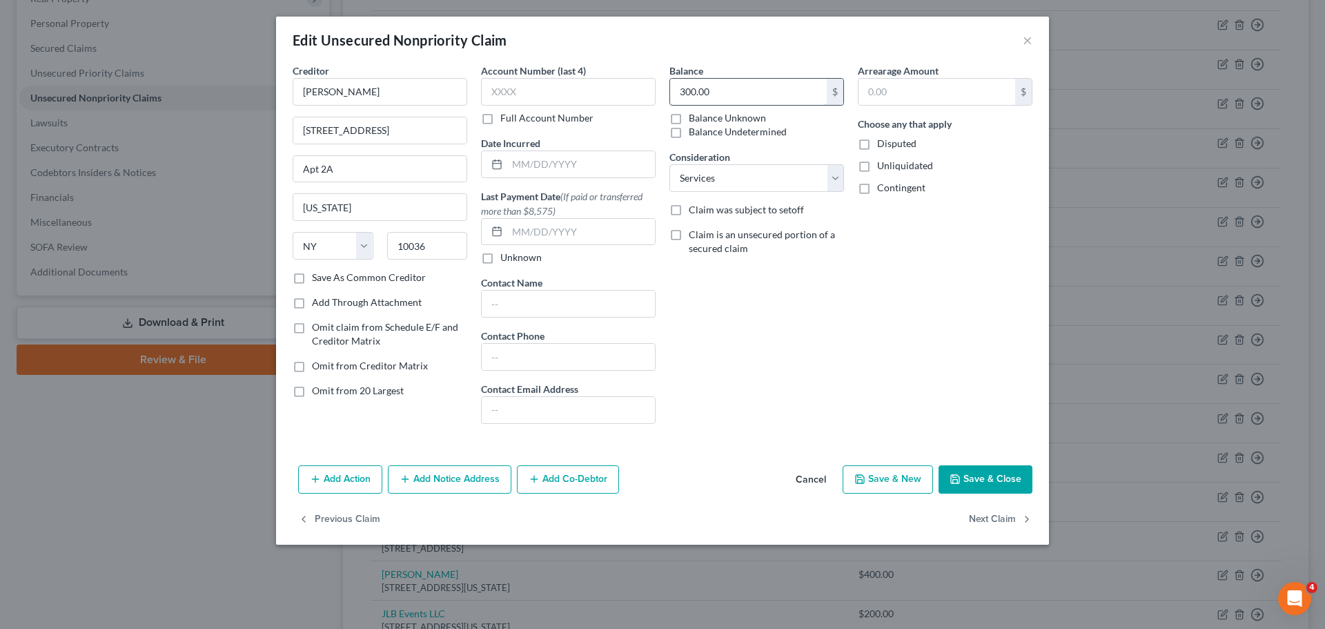
click at [730, 93] on input "300.00" at bounding box center [748, 92] width 157 height 26
type input "150"
click at [986, 468] on button "Save & Close" at bounding box center [986, 479] width 94 height 29
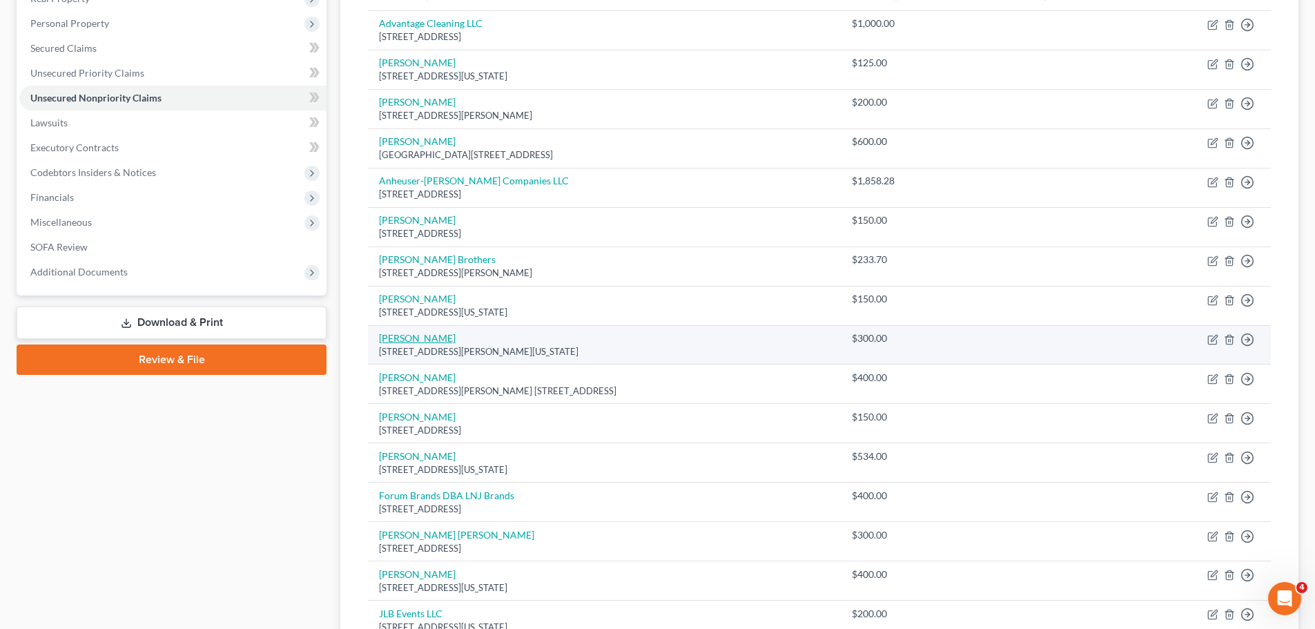
click at [409, 337] on link "[PERSON_NAME]" at bounding box center [417, 338] width 77 height 12
select select "35"
select select "14"
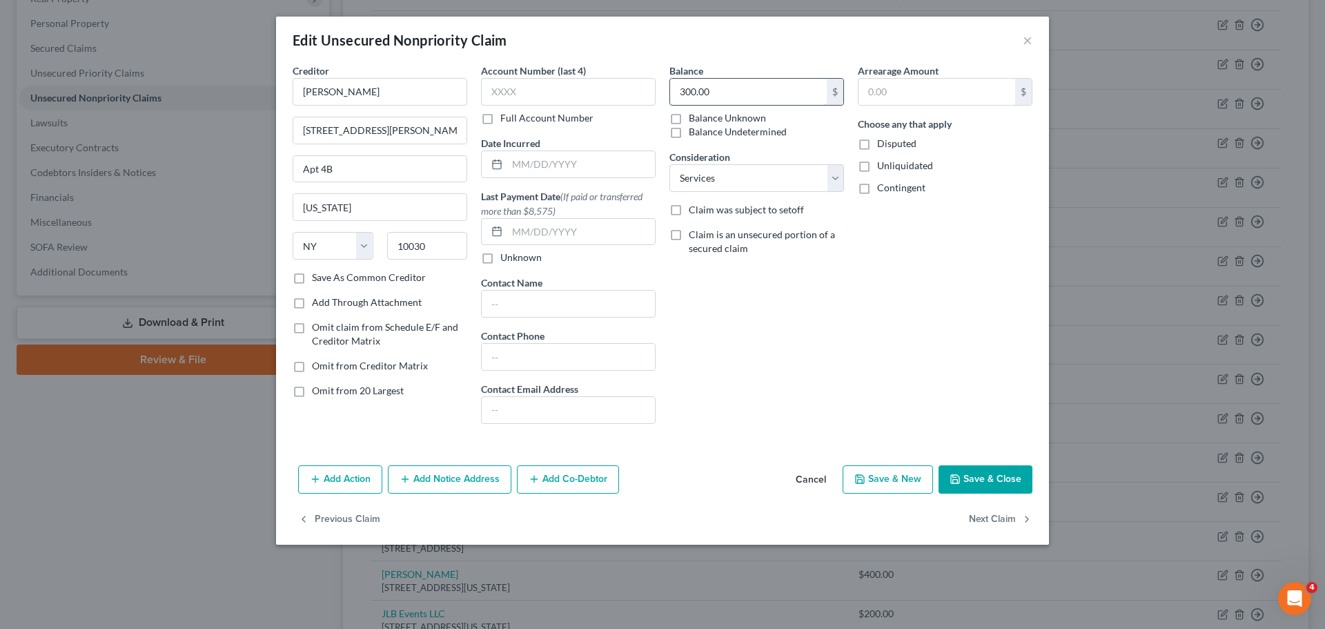
click at [752, 83] on input "300.00" at bounding box center [748, 92] width 157 height 26
click at [971, 482] on button "Save & Close" at bounding box center [986, 479] width 94 height 29
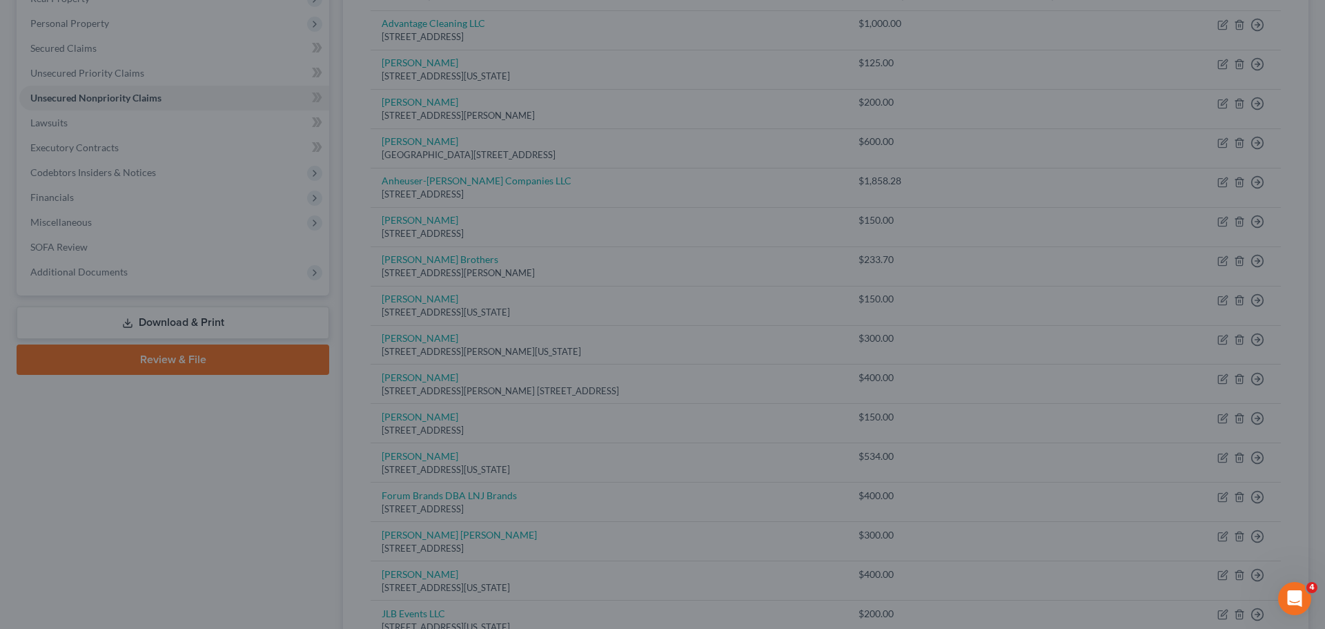
type input "150.00"
type input "0"
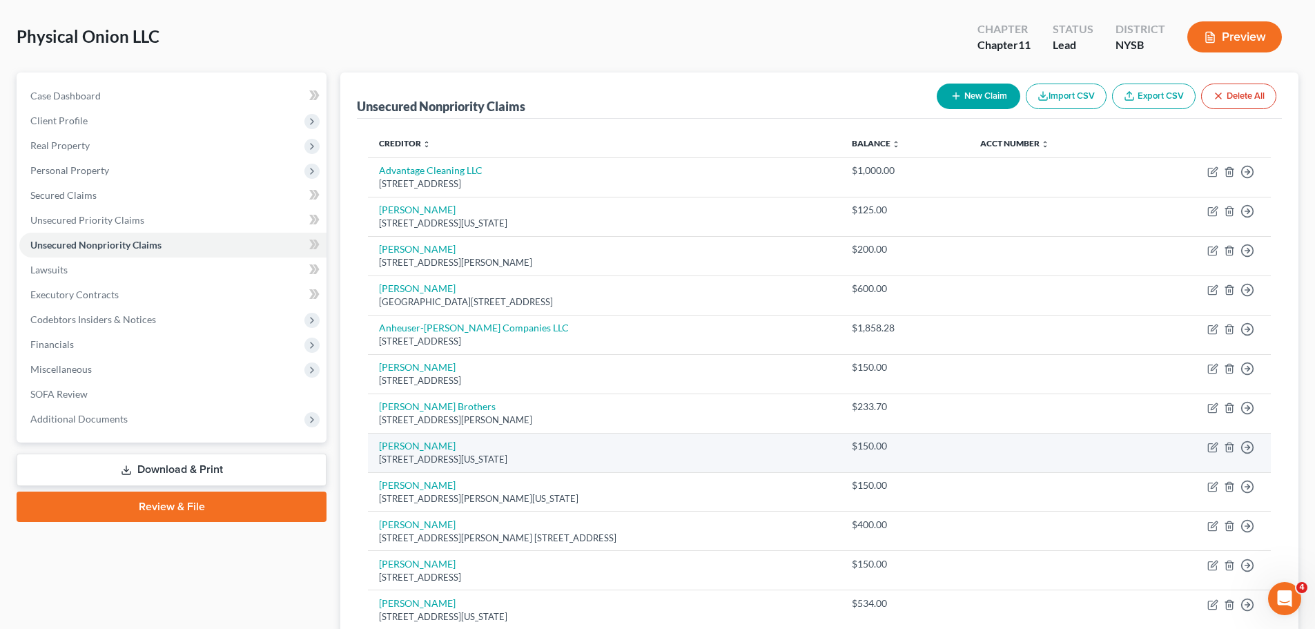
scroll to position [0, 0]
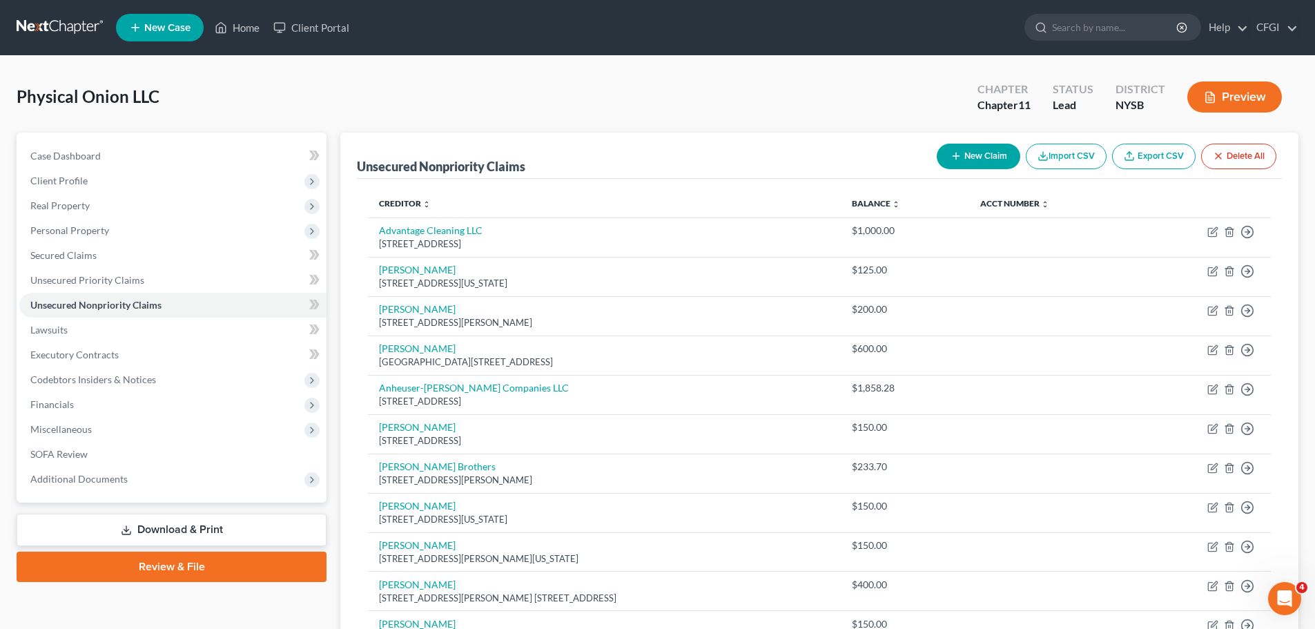
click at [950, 161] on icon "button" at bounding box center [955, 155] width 11 height 11
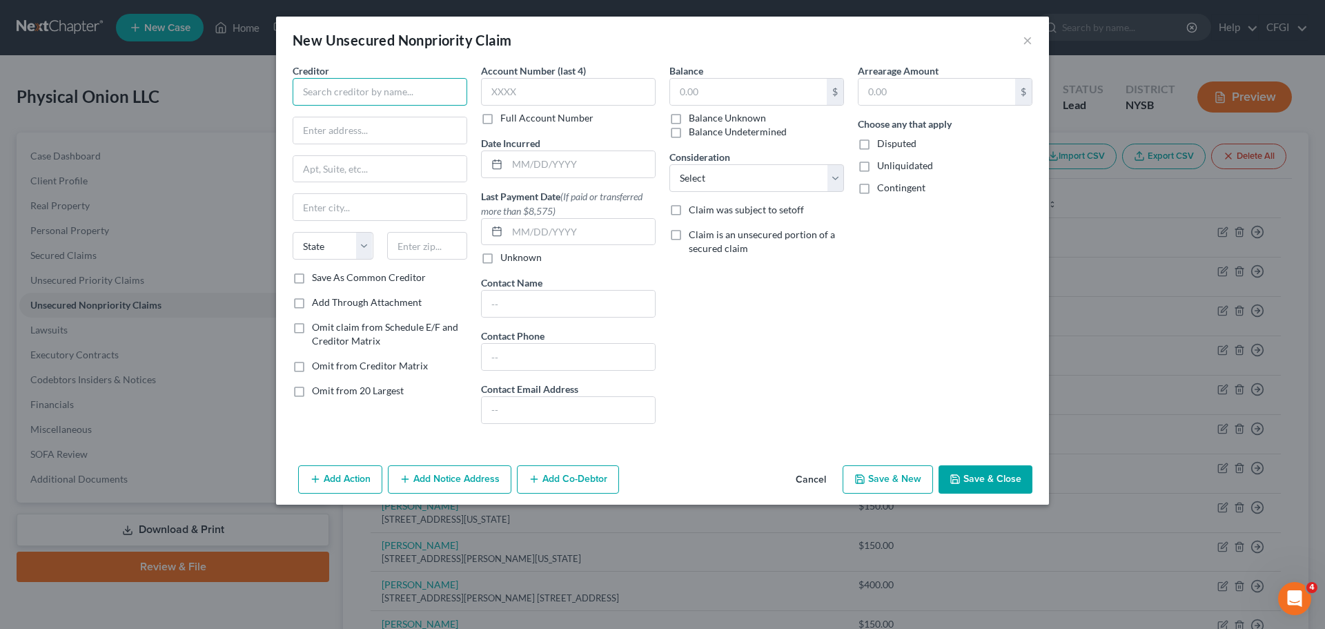
paste input "[PERSON_NAME]"
click at [311, 91] on input "text" at bounding box center [380, 92] width 175 height 28
type input "[PERSON_NAME]"
click at [354, 128] on input "text" at bounding box center [379, 130] width 173 height 26
paste input "1320 W Somerville Ave"
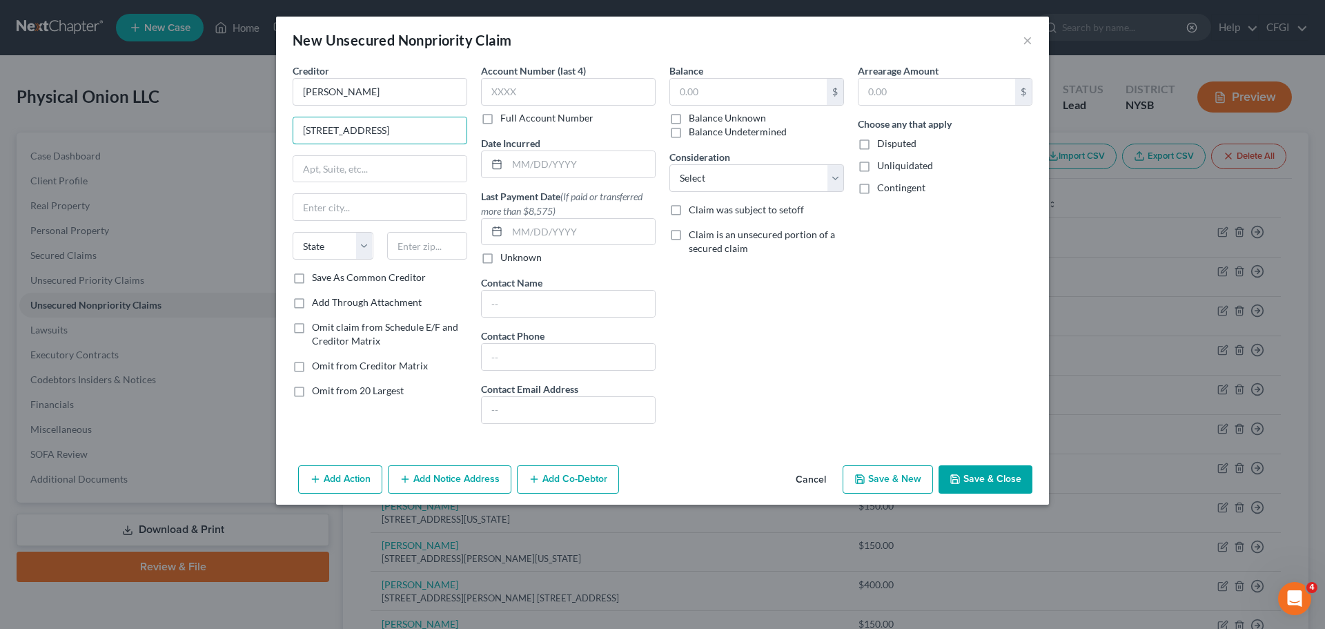
type input "1320 W Somerville Ave"
drag, startPoint x: 391, startPoint y: 178, endPoint x: 373, endPoint y: 195, distance: 24.4
click at [390, 177] on input "text" at bounding box center [379, 169] width 173 height 26
paste input "Apt 608"
type input "Apt 608"
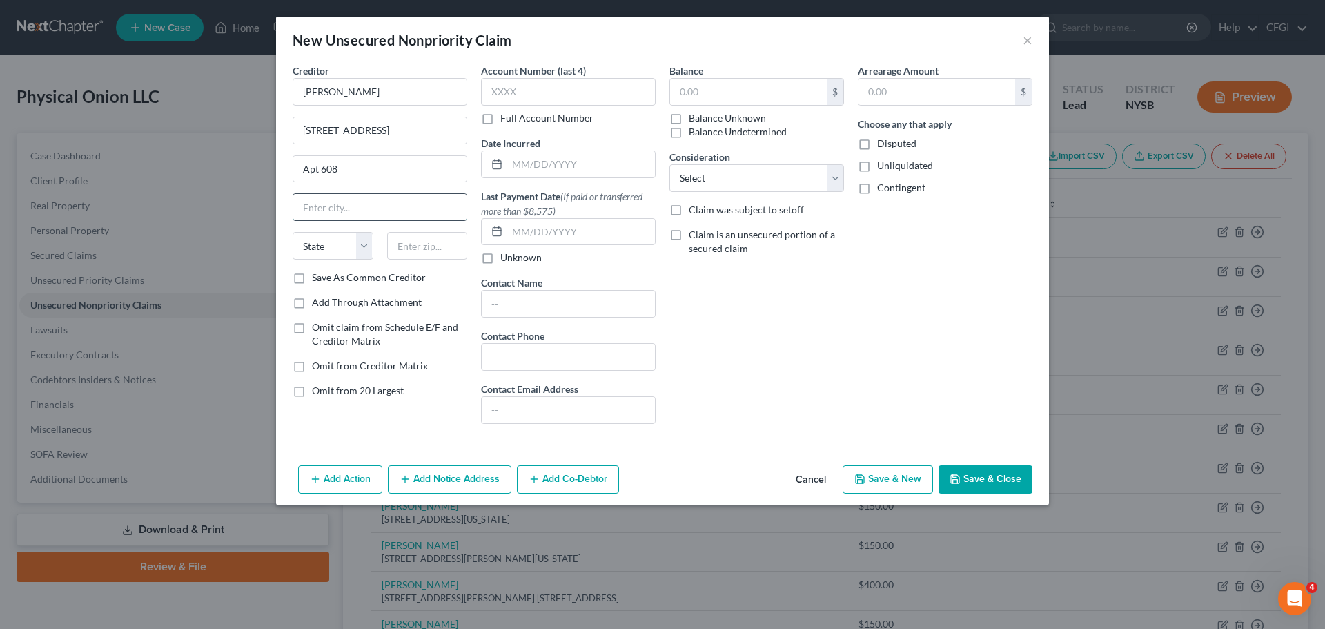
click at [351, 211] on input "text" at bounding box center [379, 207] width 173 height 26
click at [340, 210] on input "text" at bounding box center [379, 207] width 173 height 26
paste input "Philadelphia"
type input "Philadelphia"
click at [335, 246] on select "State [US_STATE] AK AR AZ CA CO CT DE DC [GEOGRAPHIC_DATA] [GEOGRAPHIC_DATA] GU…" at bounding box center [333, 246] width 81 height 28
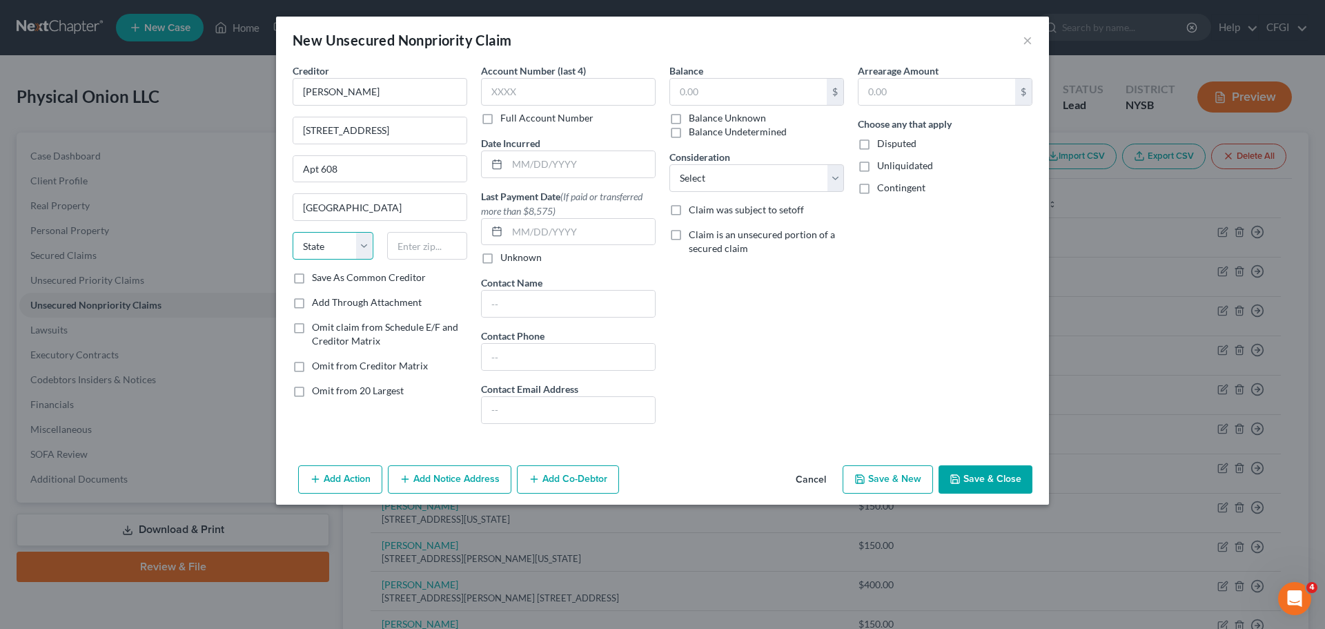
select select "39"
click at [293, 232] on select "State [US_STATE] AK AR AZ CA CO CT DE DC [GEOGRAPHIC_DATA] [GEOGRAPHIC_DATA] GU…" at bounding box center [333, 246] width 81 height 28
type input "19141"
click at [728, 83] on input "text" at bounding box center [748, 92] width 157 height 26
type input "150"
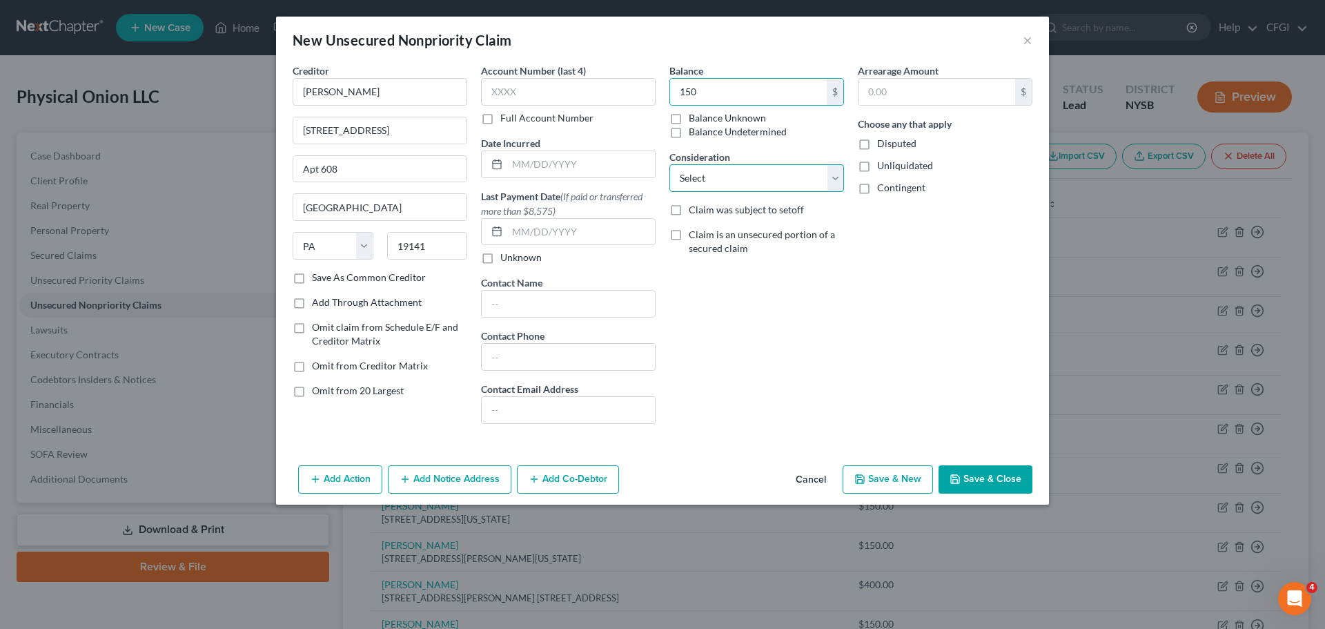
click at [728, 175] on select "Select Cable / Satellite Services Collection Agency Credit Card Debt Debt Couns…" at bounding box center [756, 178] width 175 height 28
select select "14"
click at [669, 164] on select "Select Cable / Satellite Services Collection Agency Credit Card Debt Debt Couns…" at bounding box center [756, 178] width 175 height 28
click at [981, 473] on button "Save & Close" at bounding box center [986, 479] width 94 height 29
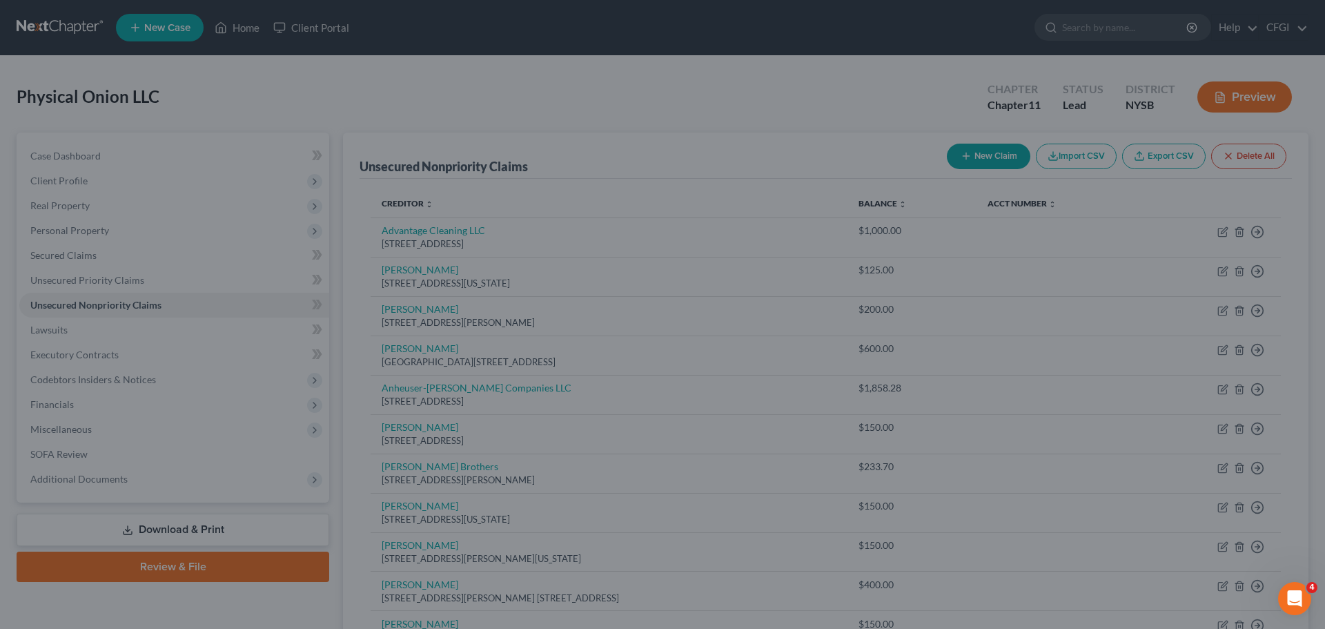
type input "150.00"
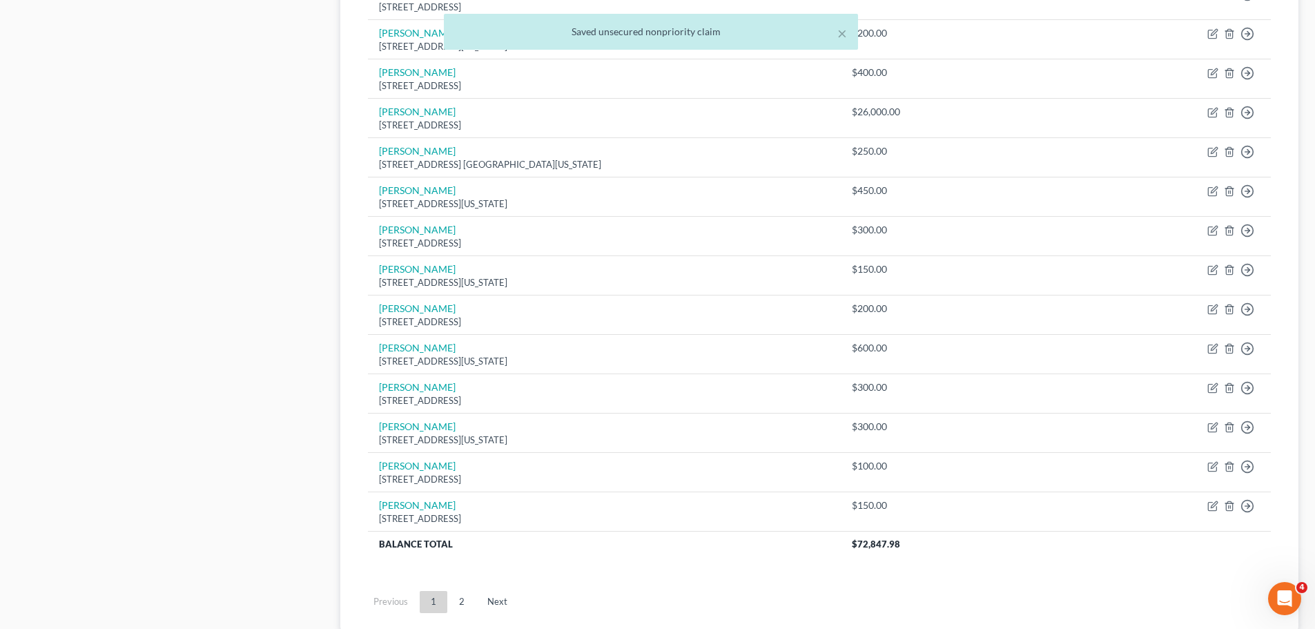
scroll to position [1004, 0]
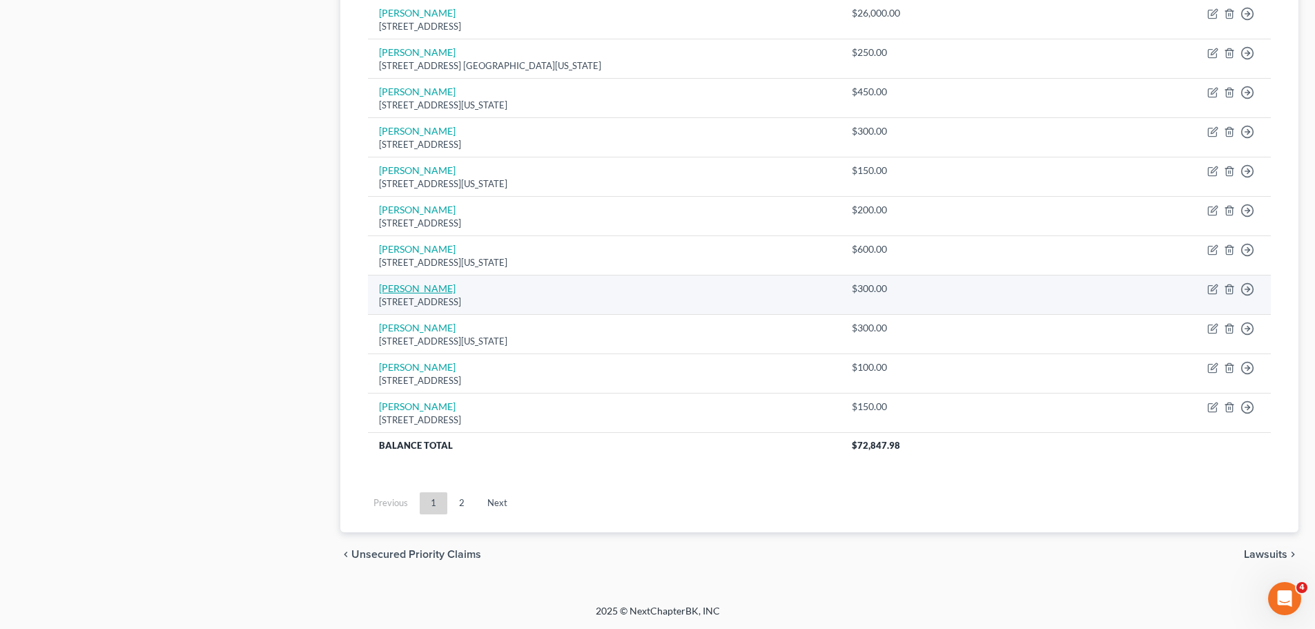
click at [400, 291] on link "[PERSON_NAME]" at bounding box center [417, 288] width 77 height 12
select select "35"
select select "14"
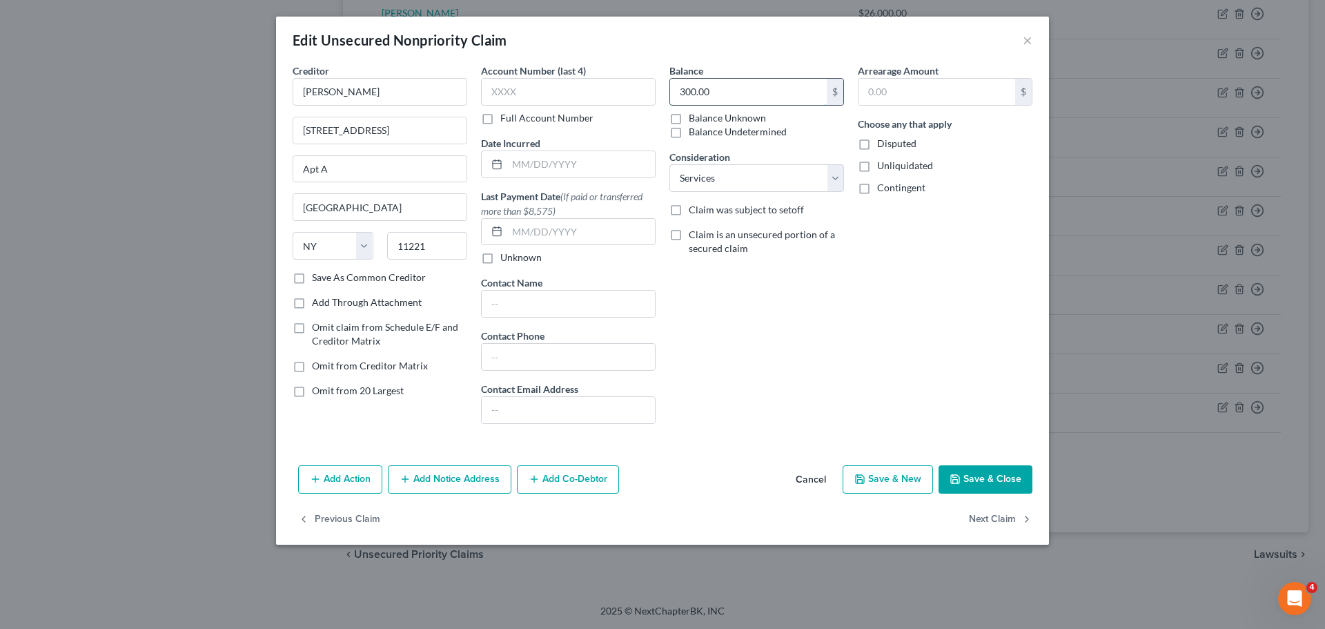
click at [703, 92] on input "300.00" at bounding box center [748, 92] width 157 height 26
click at [972, 482] on button "Save & Close" at bounding box center [986, 479] width 94 height 29
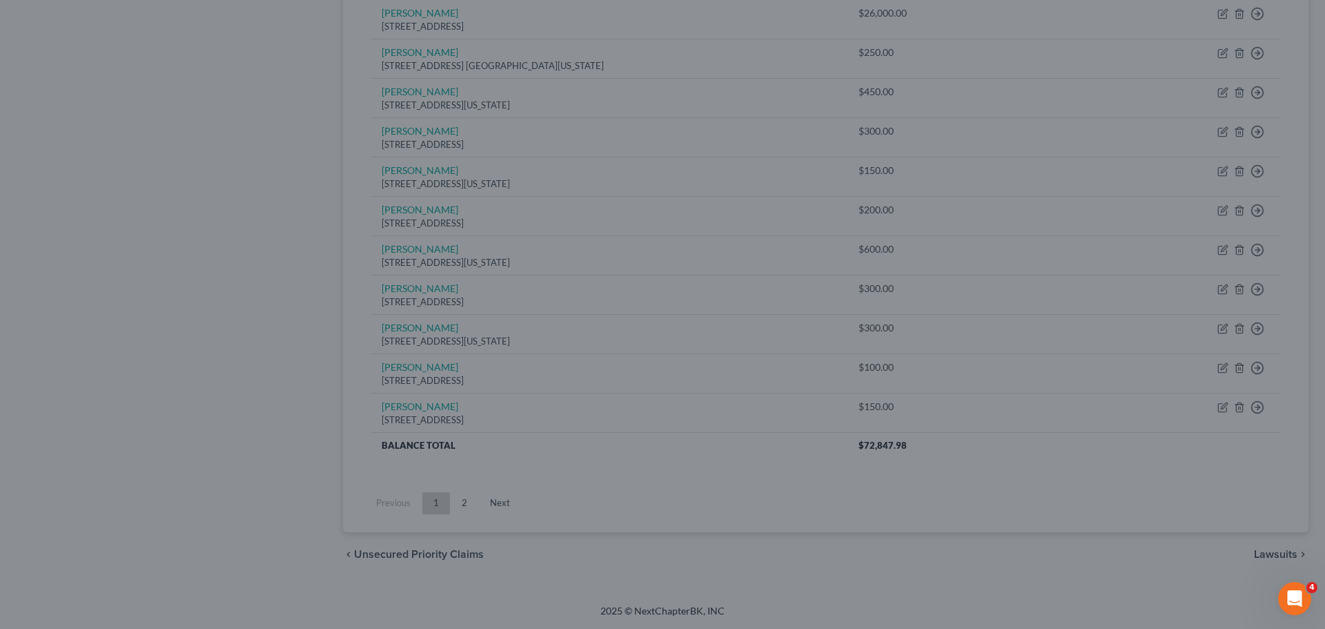
type input "150.00"
type input "0"
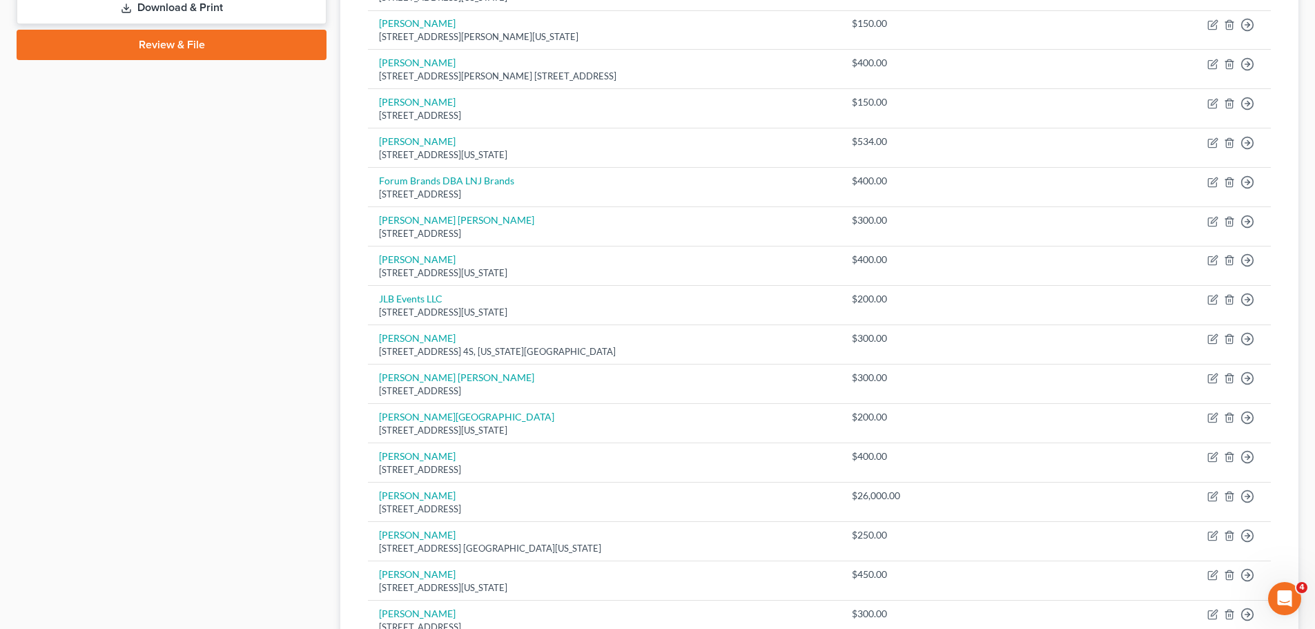
scroll to position [0, 0]
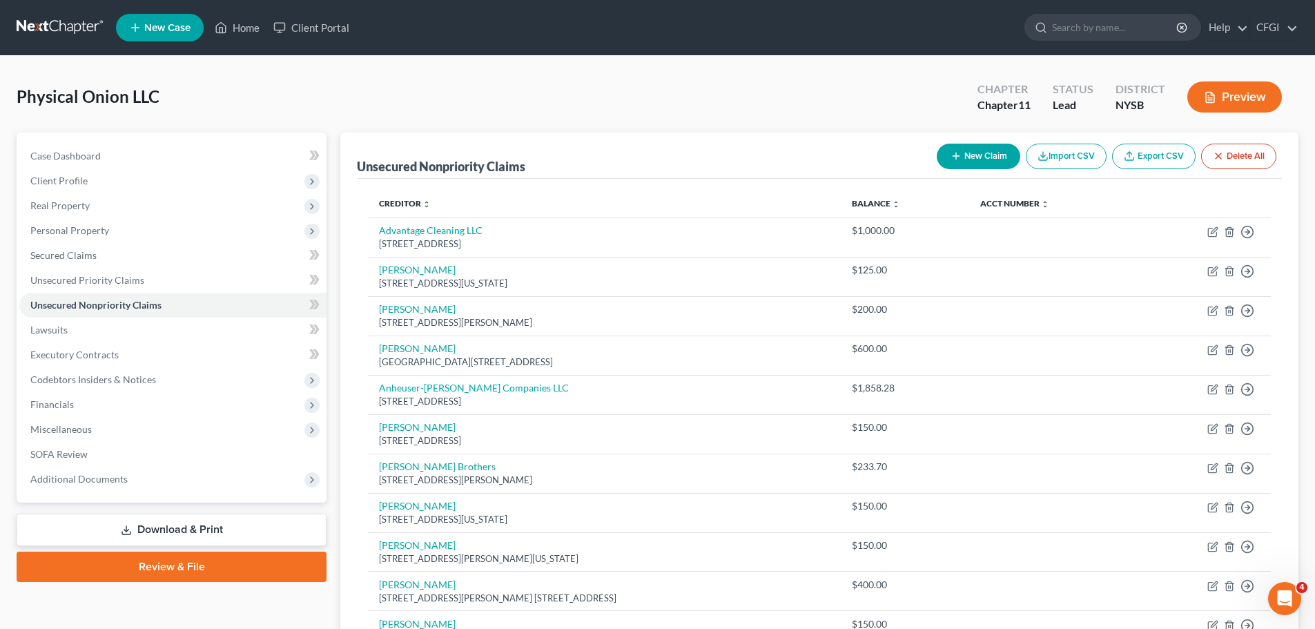
click at [987, 153] on button "New Claim" at bounding box center [979, 157] width 84 height 26
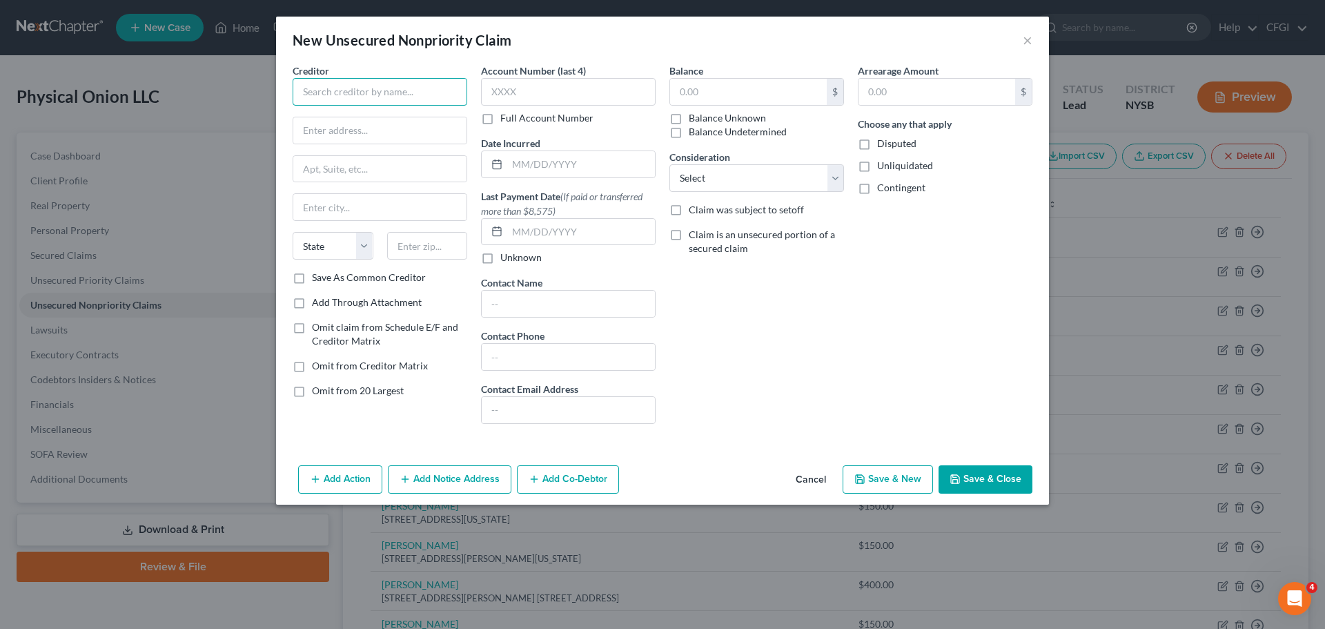
click at [409, 91] on input "text" at bounding box center [380, 92] width 175 height 28
paste input "[PERSON_NAME]"
type input "[PERSON_NAME]"
click at [321, 135] on input "text" at bounding box center [379, 130] width 173 height 26
paste input "1305 Amsterdam Ave"
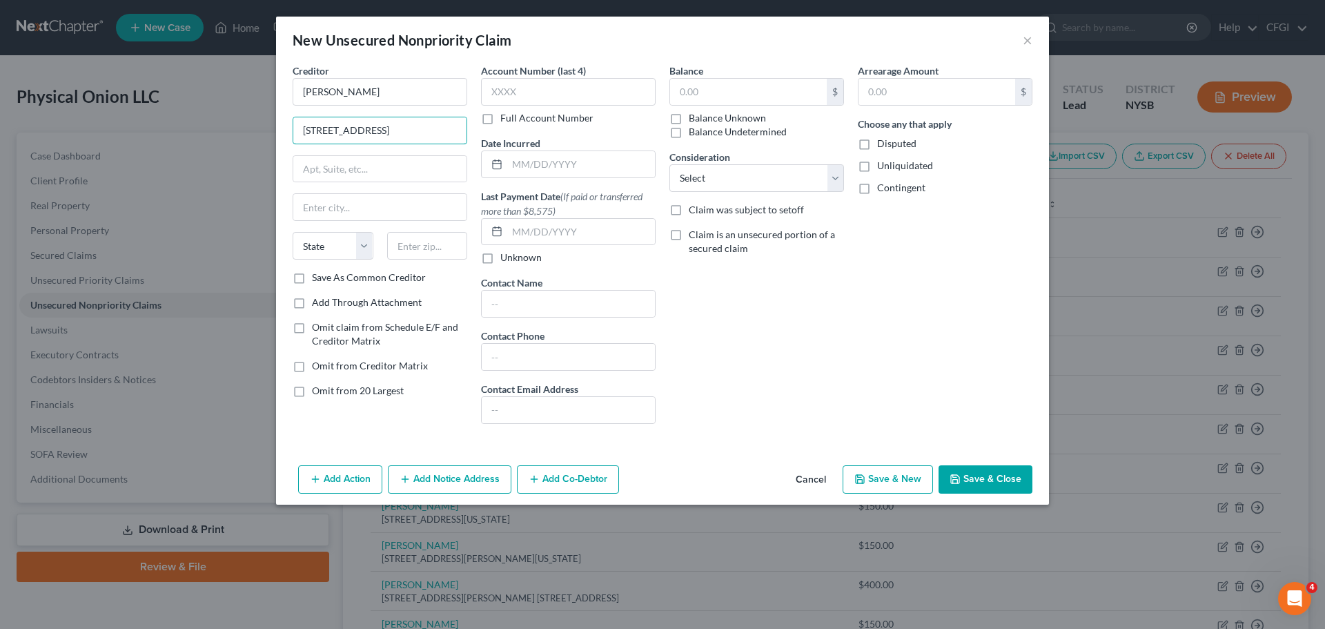
type input "1305 Amsterdam Ave"
click at [362, 206] on input "text" at bounding box center [379, 207] width 173 height 26
click at [359, 175] on input "text" at bounding box center [379, 169] width 173 height 26
paste input "Apt 4B"
type input "Apt 4B"
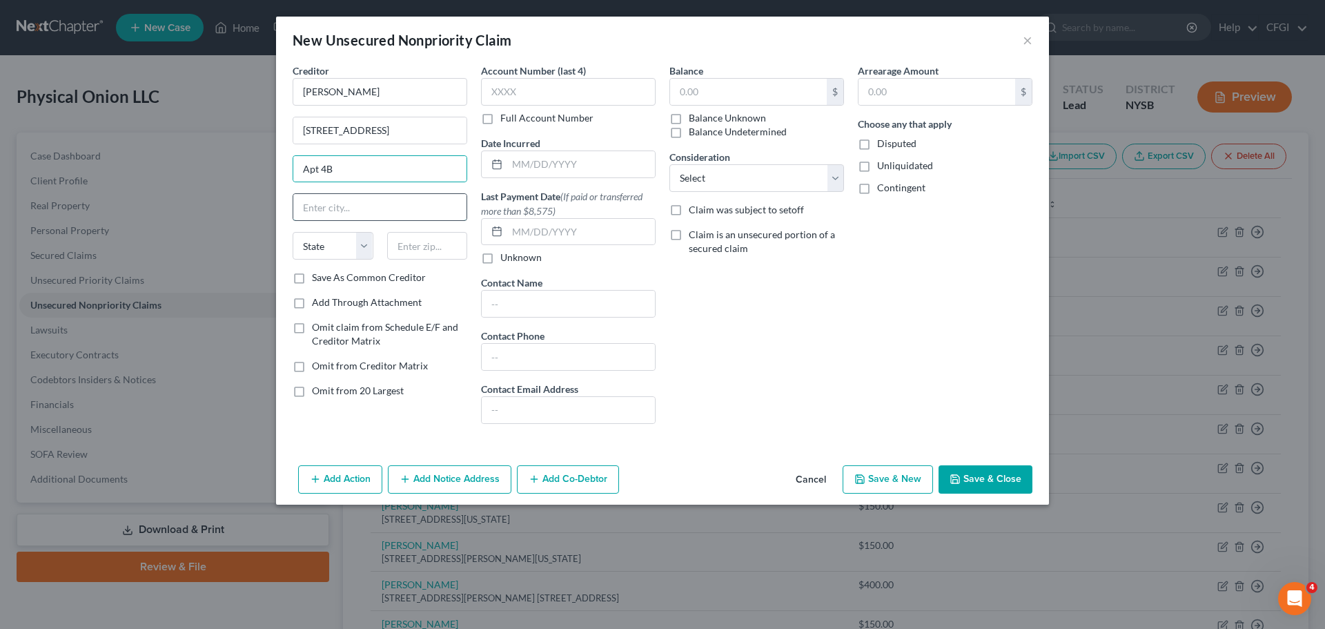
drag, startPoint x: 350, startPoint y: 204, endPoint x: 320, endPoint y: 212, distance: 31.3
click at [350, 204] on input "text" at bounding box center [379, 207] width 173 height 26
drag, startPoint x: 340, startPoint y: 209, endPoint x: 344, endPoint y: 219, distance: 11.2
click at [340, 209] on input "text" at bounding box center [379, 207] width 173 height 26
paste input "[US_STATE]"
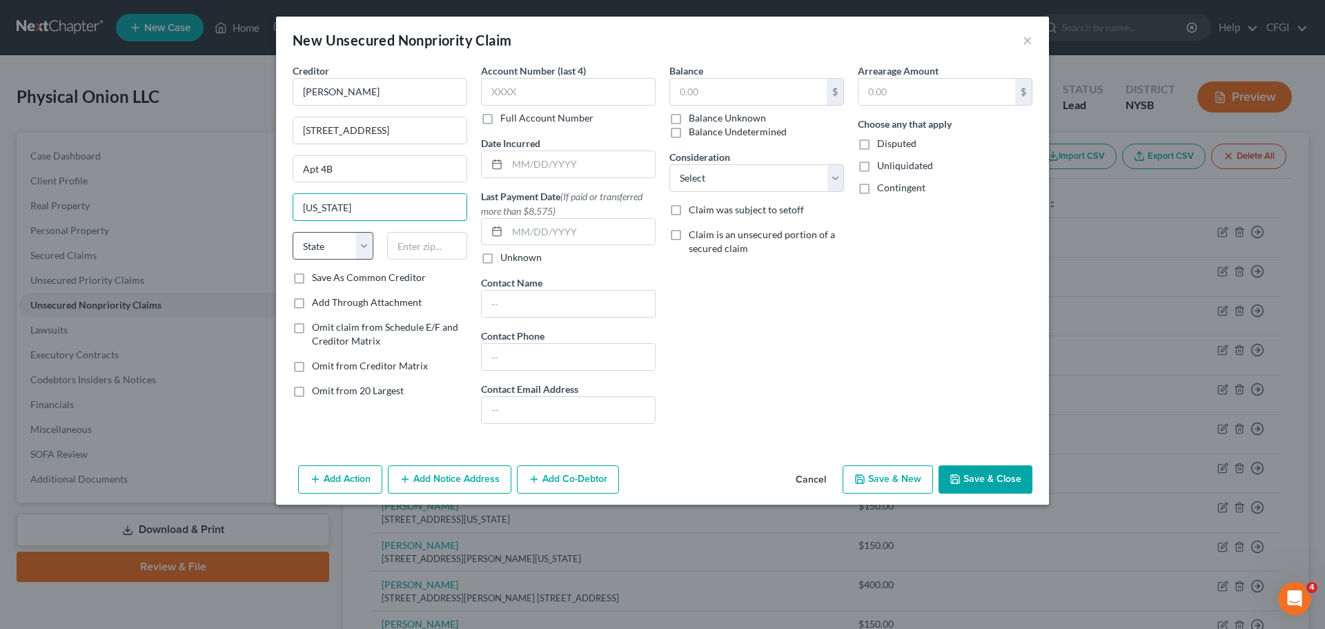
type input "[US_STATE]"
click at [334, 242] on select "State [US_STATE] AK AR AZ CA CO CT DE DC [GEOGRAPHIC_DATA] [GEOGRAPHIC_DATA] GU…" at bounding box center [333, 246] width 81 height 28
select select "35"
click at [293, 232] on select "State [US_STATE] AK AR AZ CA CO CT DE DC [GEOGRAPHIC_DATA] [GEOGRAPHIC_DATA] GU…" at bounding box center [333, 246] width 81 height 28
type input "10027"
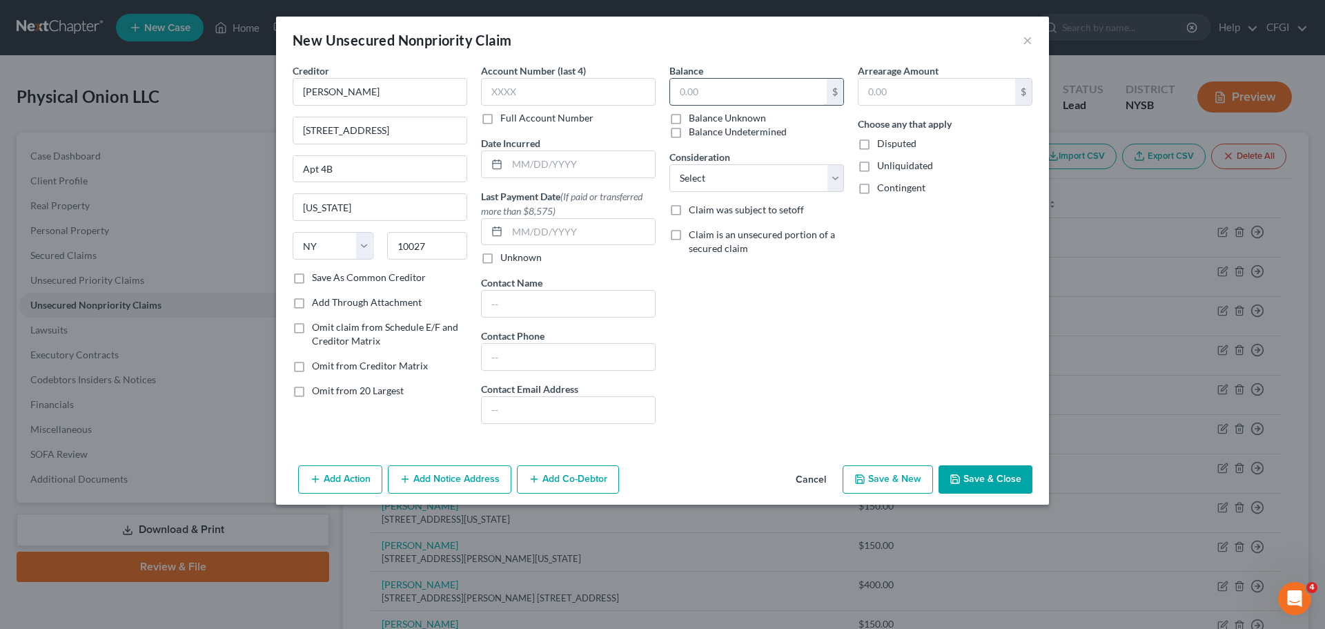
click at [704, 86] on input "text" at bounding box center [748, 92] width 157 height 26
type input "2"
type input "150"
click at [717, 182] on select "Select Cable / Satellite Services Collection Agency Credit Card Debt Debt Couns…" at bounding box center [756, 178] width 175 height 28
select select "14"
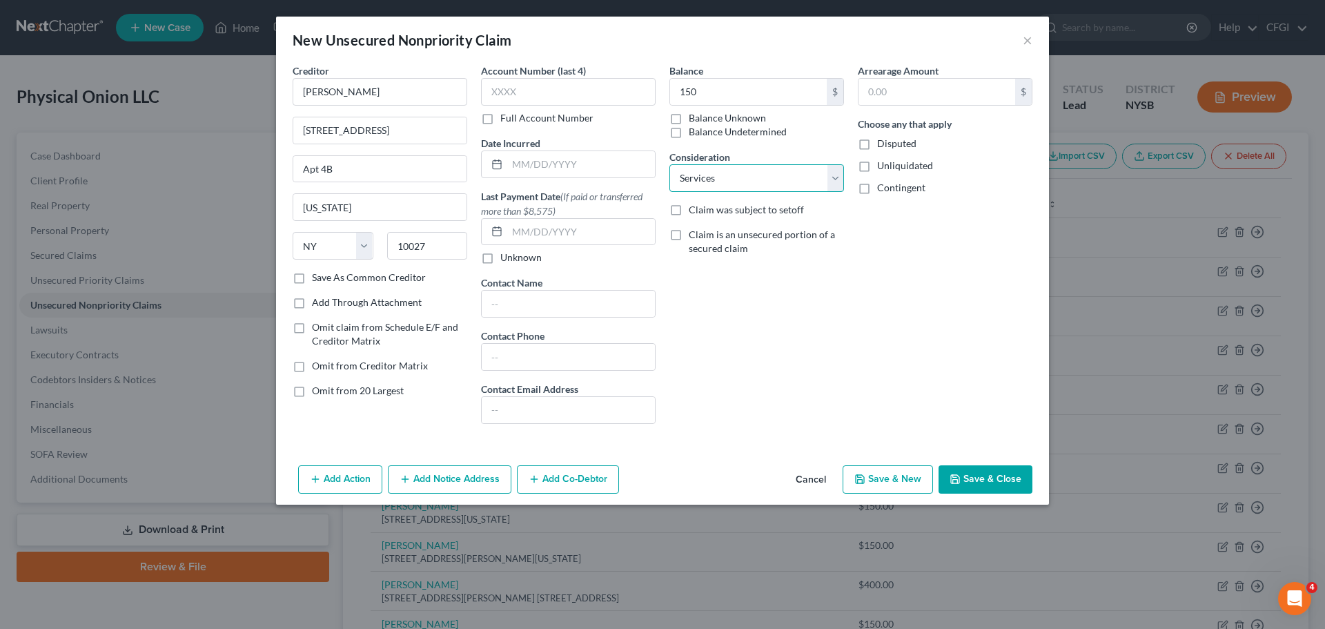
click at [669, 164] on select "Select Cable / Satellite Services Collection Agency Credit Card Debt Debt Couns…" at bounding box center [756, 178] width 175 height 28
click at [1010, 485] on button "Save & Close" at bounding box center [986, 479] width 94 height 29
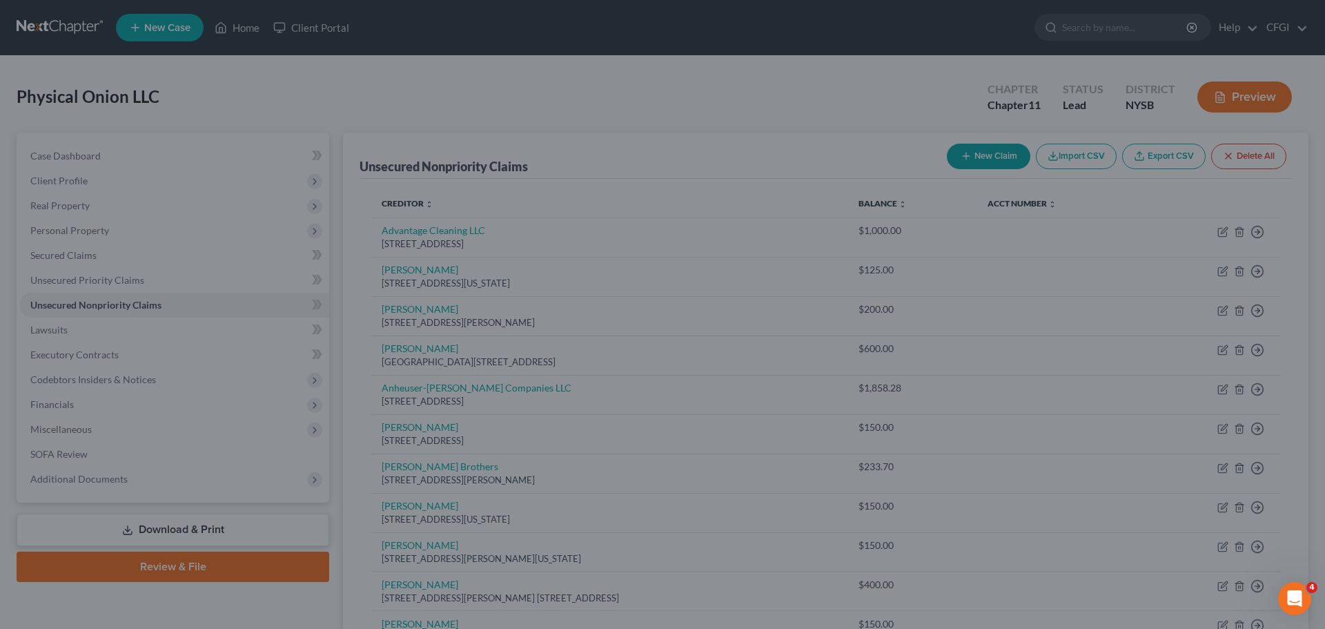
type input "150.00"
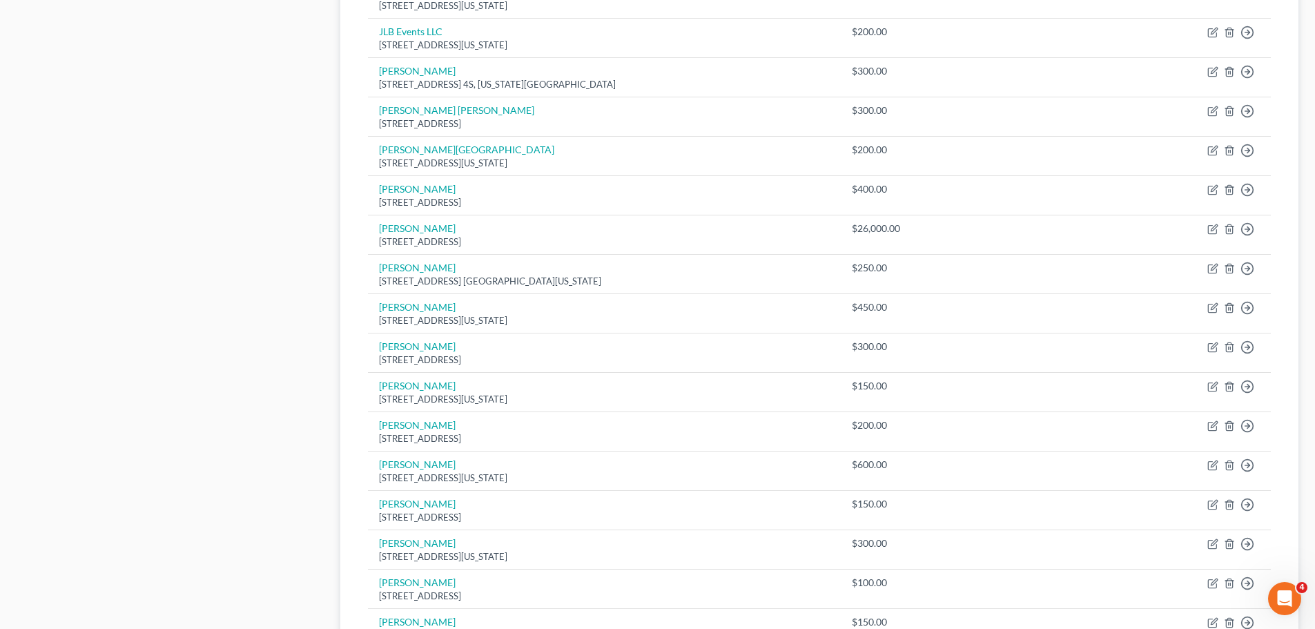
scroll to position [698, 0]
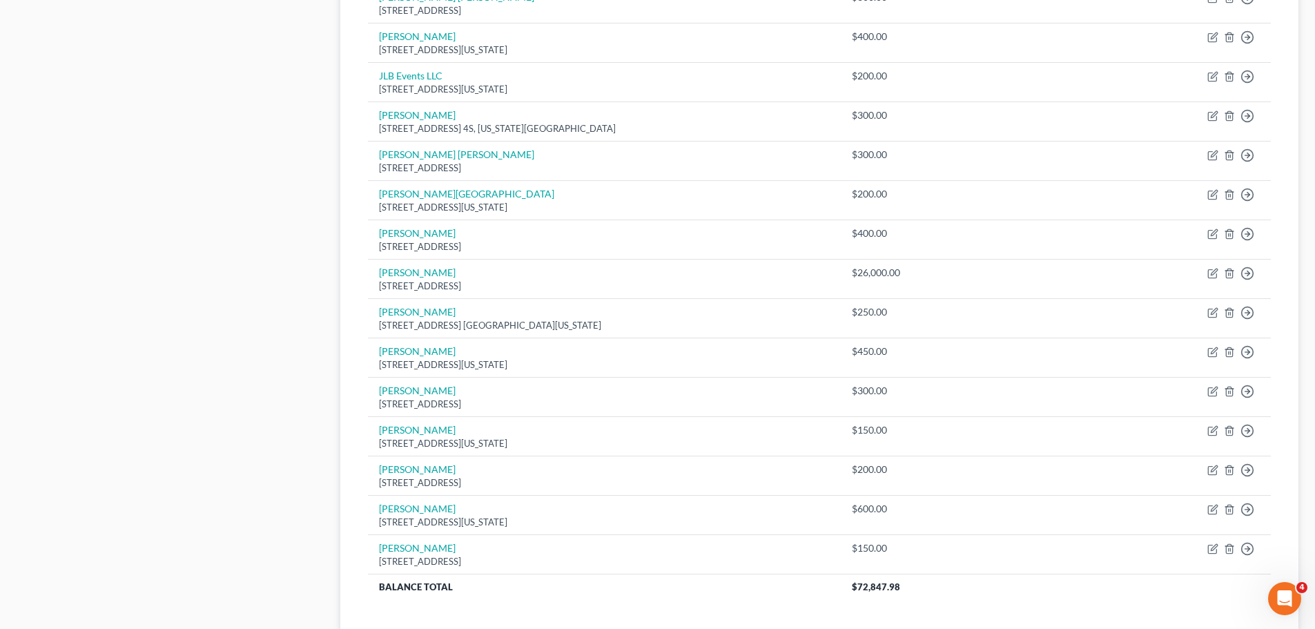
scroll to position [965, 0]
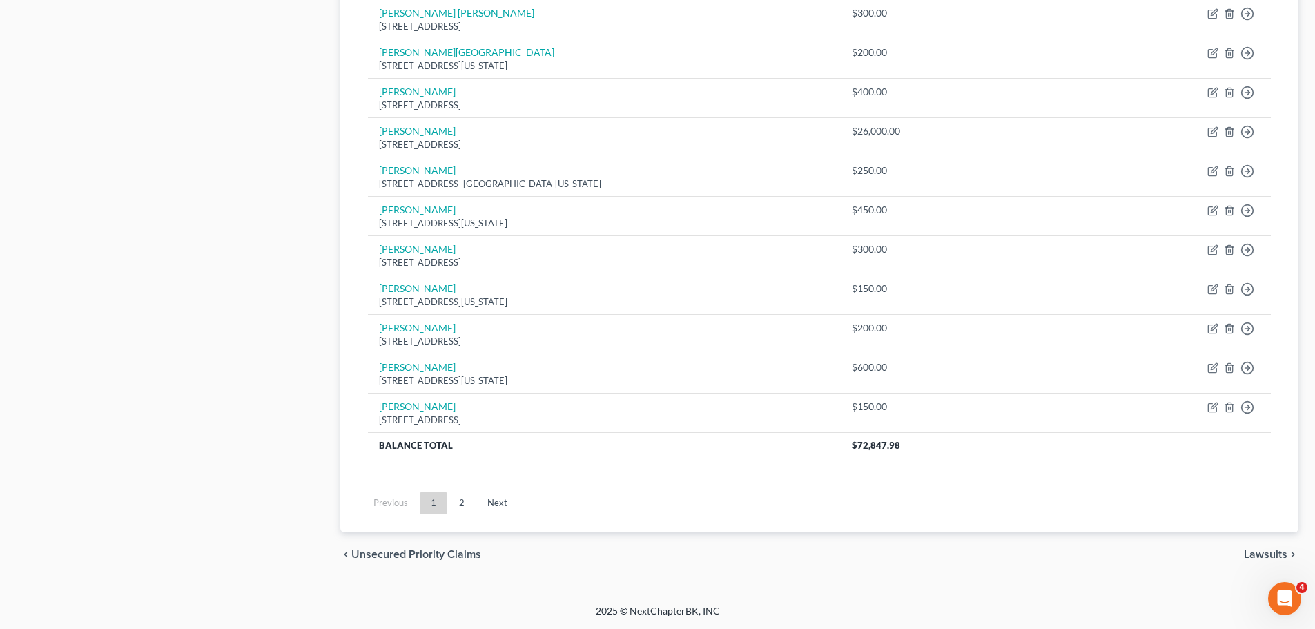
click at [462, 496] on link "2" at bounding box center [462, 503] width 28 height 22
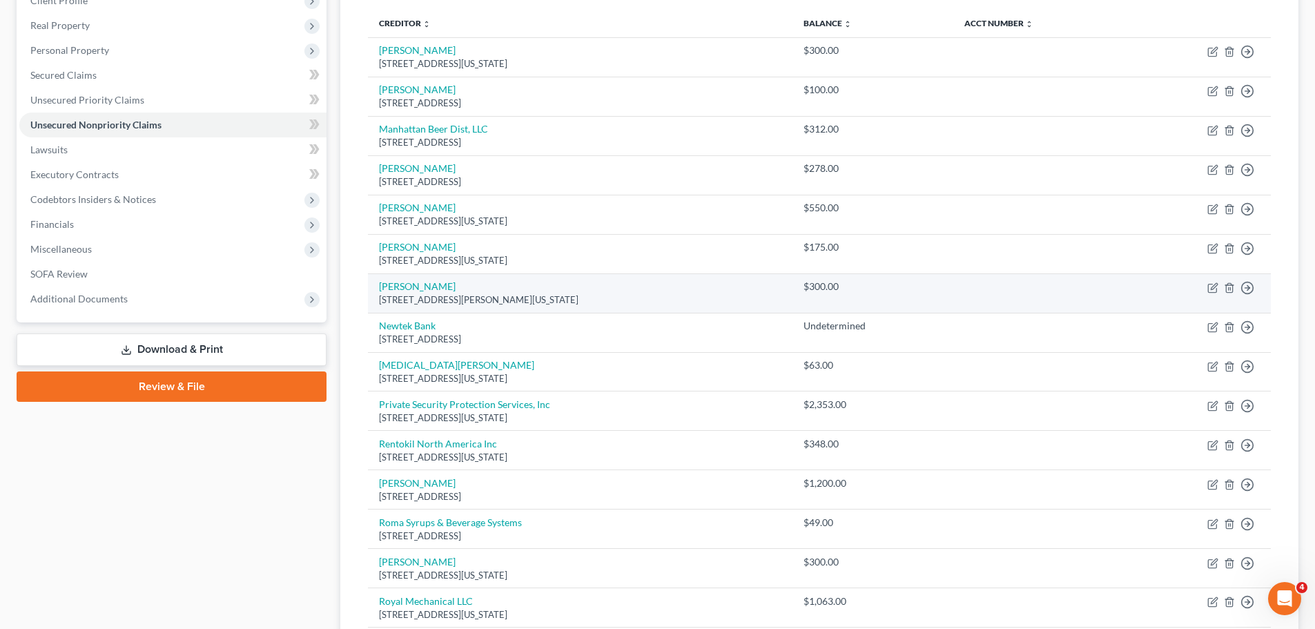
scroll to position [0, 0]
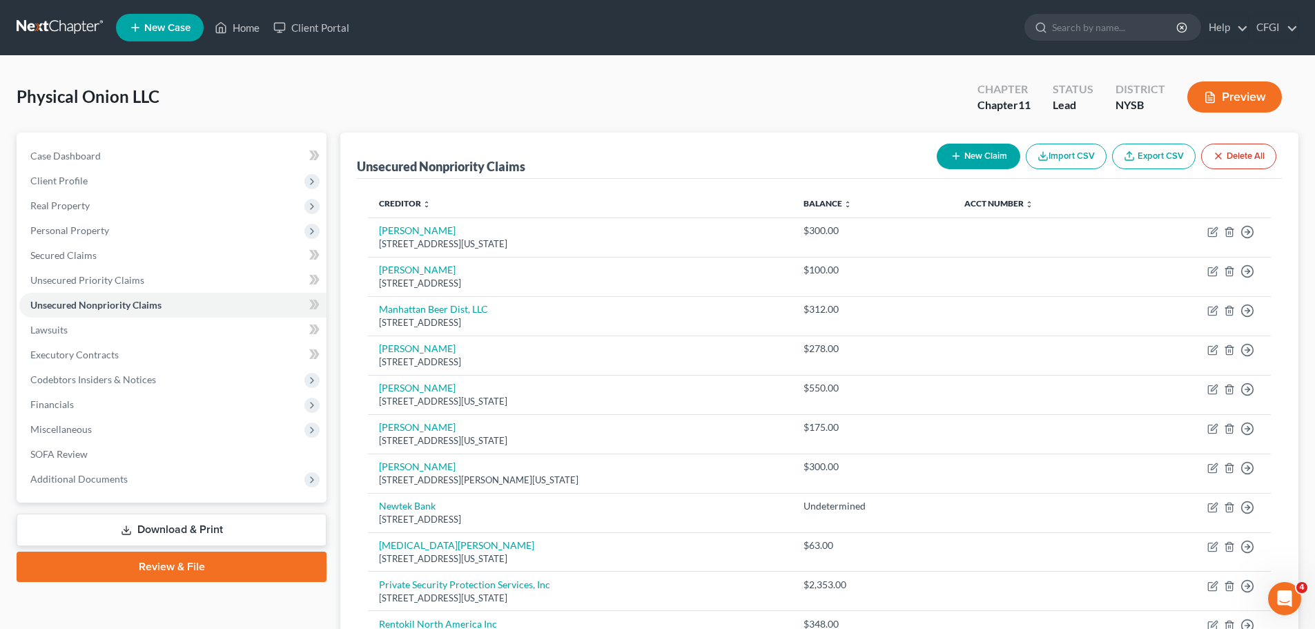
click at [1004, 163] on button "New Claim" at bounding box center [979, 157] width 84 height 26
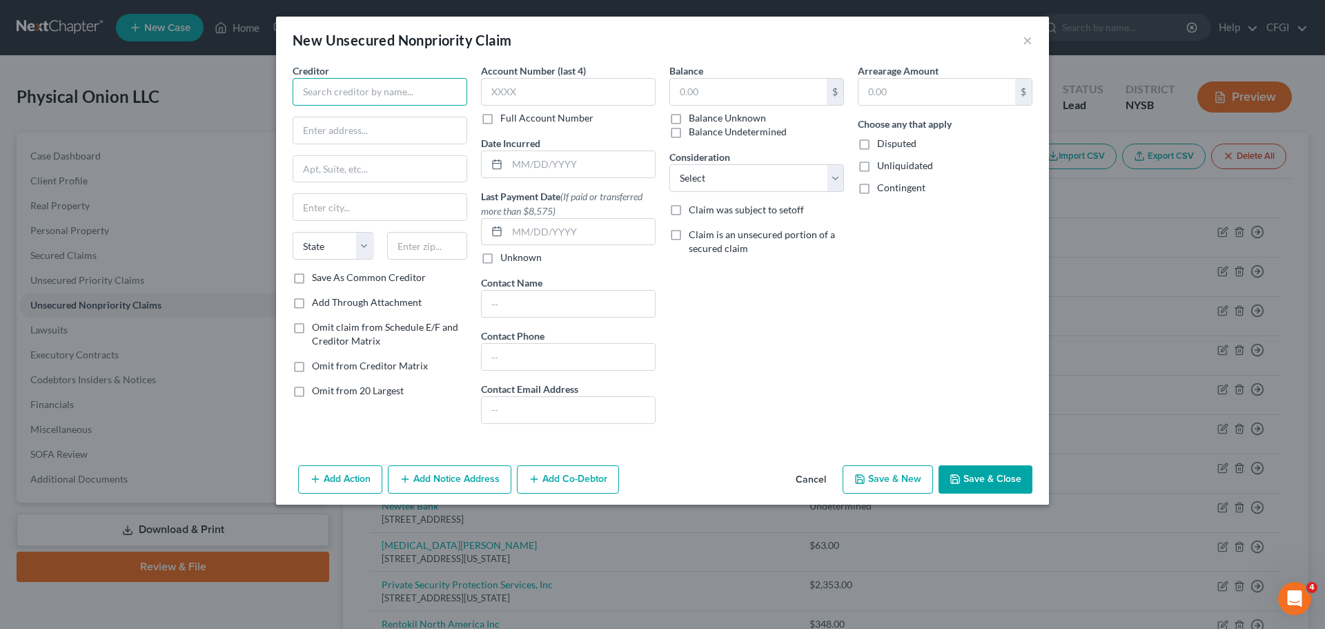
click at [333, 88] on input "text" at bounding box center [380, 92] width 175 height 28
paste input "[PERSON_NAME]"
type input "[PERSON_NAME]"
click at [349, 123] on input "text" at bounding box center [379, 130] width 173 height 26
paste input "[STREET_ADDRESS][PERSON_NAME]"
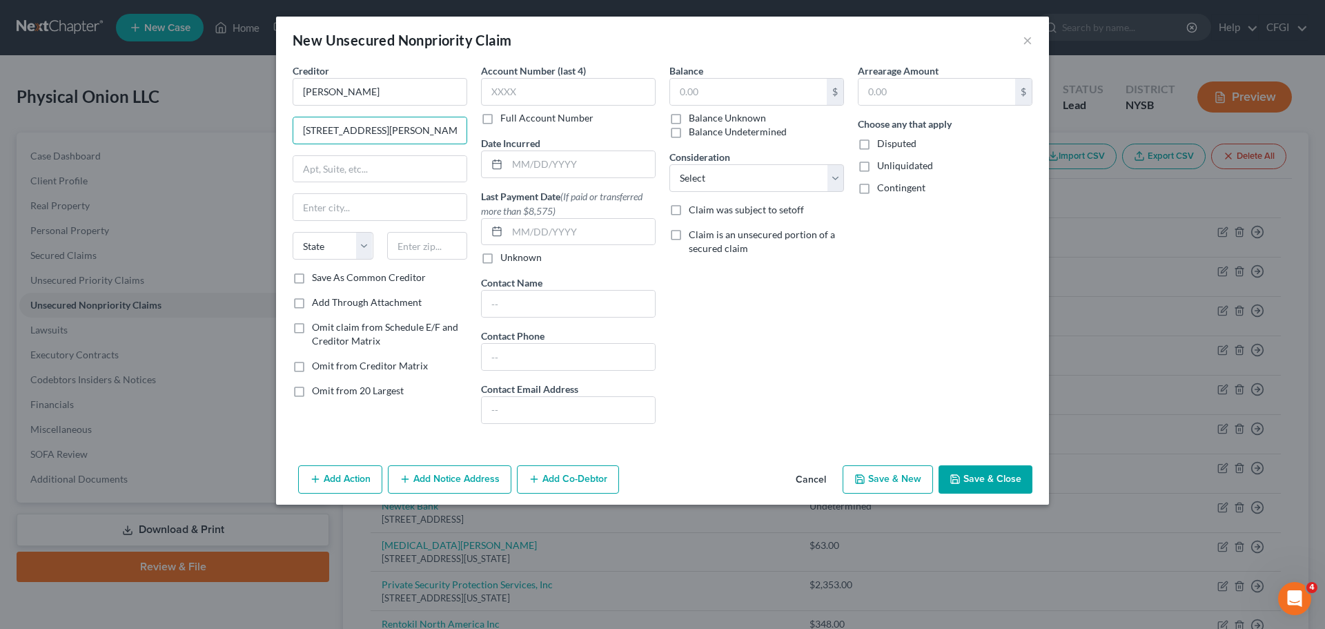
type input "[STREET_ADDRESS][PERSON_NAME]"
click at [354, 175] on input "text" at bounding box center [379, 169] width 173 height 26
paste input "Apt 2B"
type input "Apt 2B"
click at [338, 205] on input "text" at bounding box center [379, 207] width 173 height 26
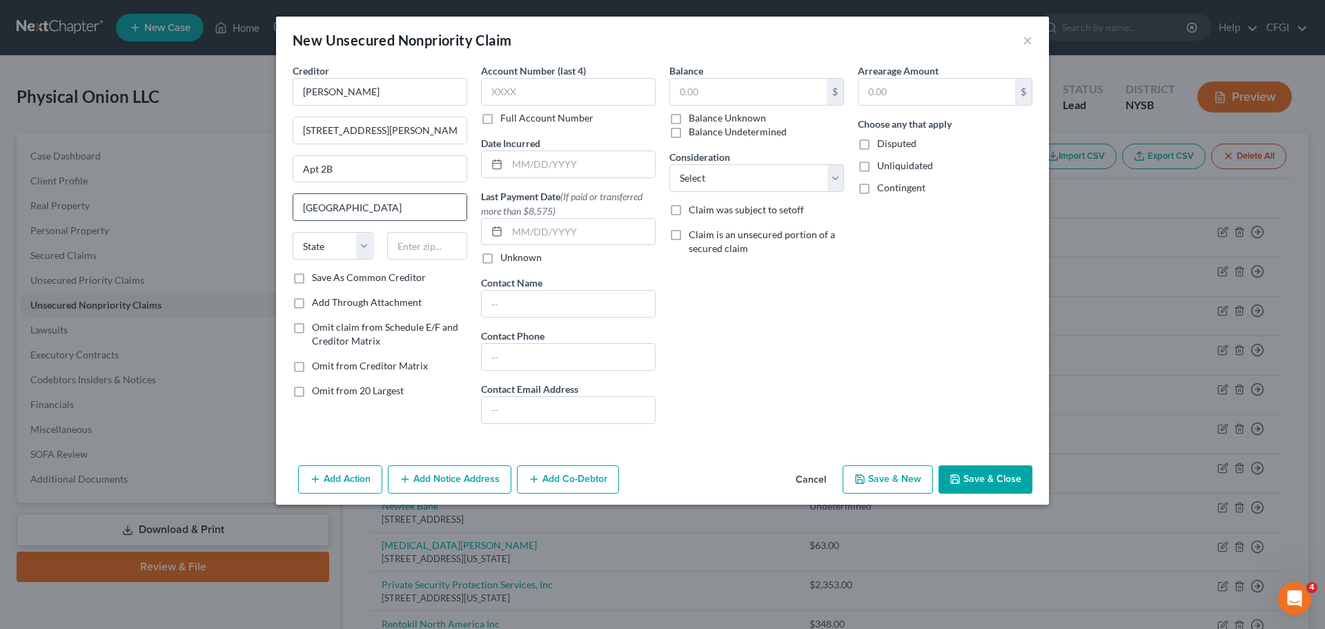
type input "[GEOGRAPHIC_DATA]"
select select "35"
type input "11237"
click at [710, 104] on input "text" at bounding box center [748, 92] width 157 height 26
type input "150"
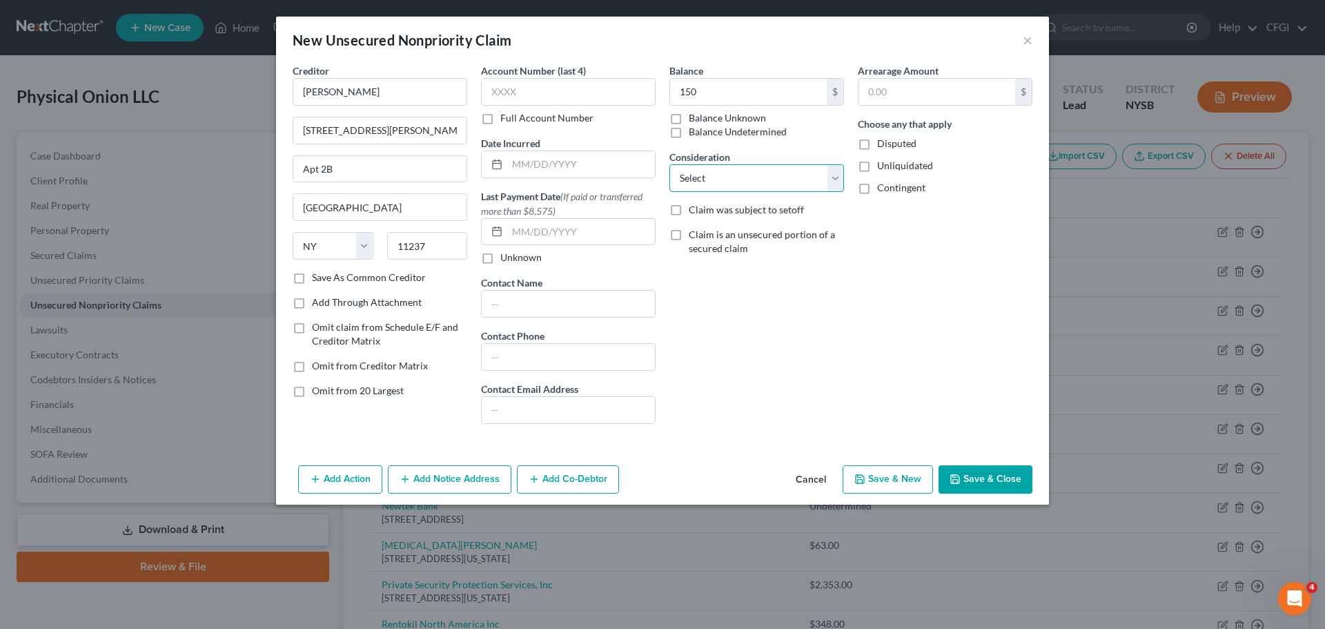
click at [705, 168] on select "Select Cable / Satellite Services Collection Agency Credit Card Debt Debt Couns…" at bounding box center [756, 178] width 175 height 28
select select "14"
click at [669, 164] on select "Select Cable / Satellite Services Collection Agency Credit Card Debt Debt Couns…" at bounding box center [756, 178] width 175 height 28
click at [986, 476] on button "Save & Close" at bounding box center [986, 479] width 94 height 29
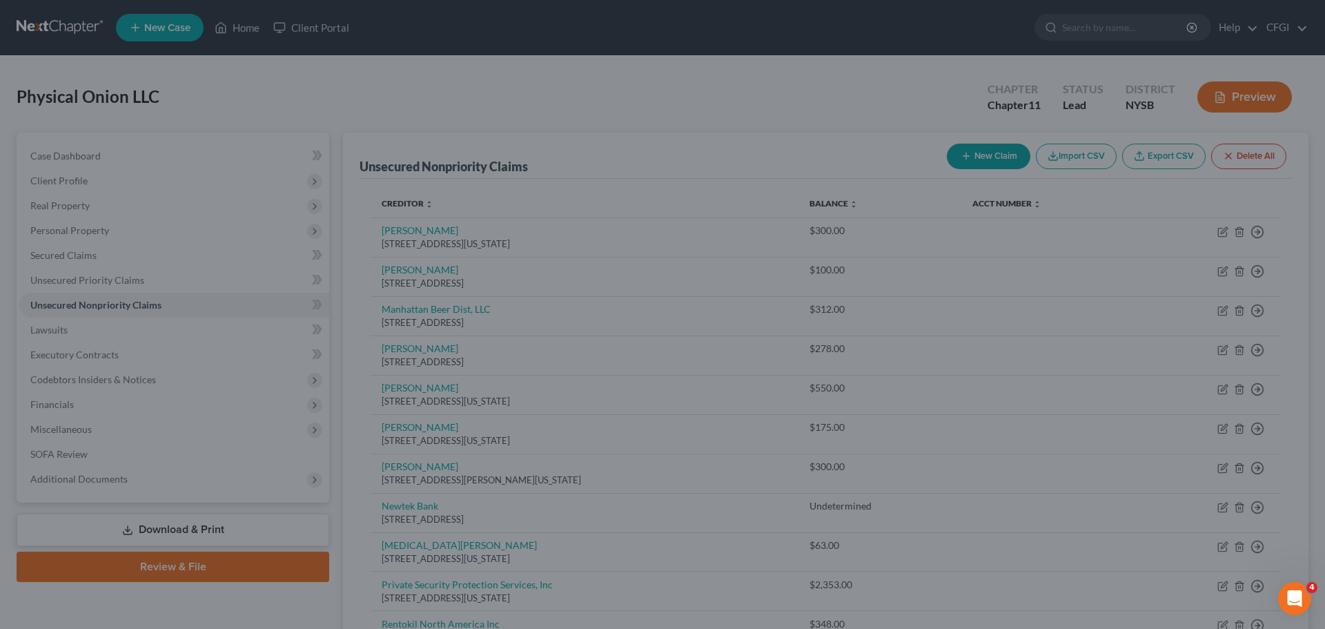
type input "150.00"
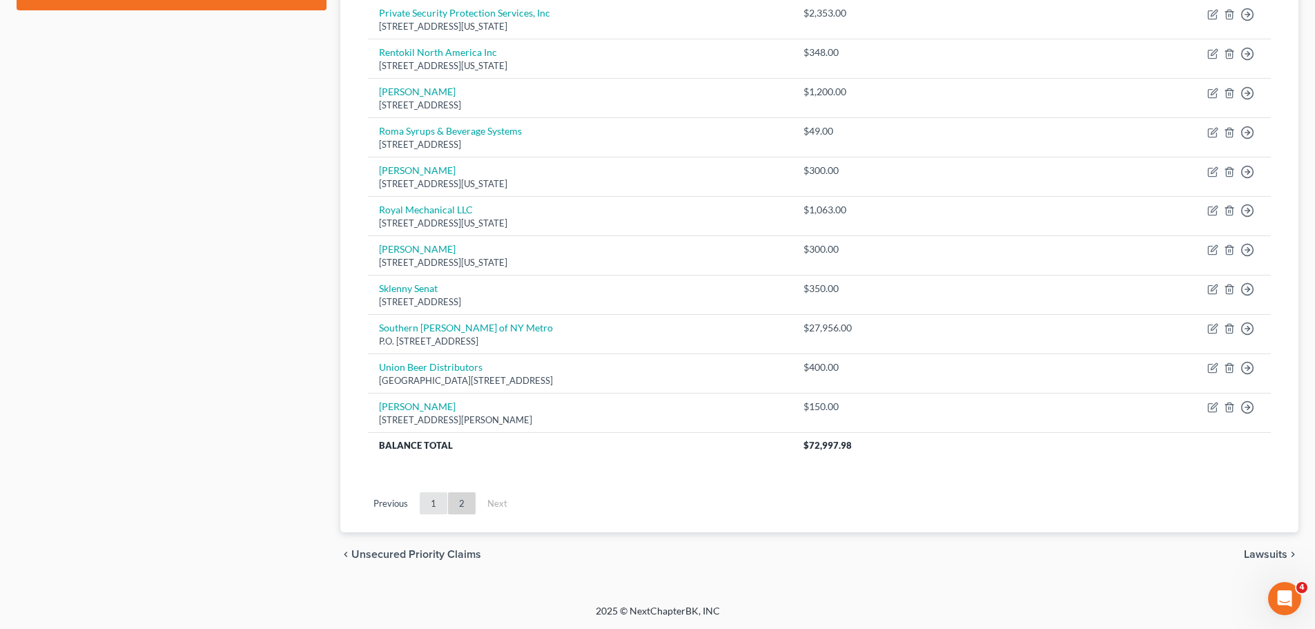
click at [433, 496] on link "1" at bounding box center [434, 503] width 28 height 22
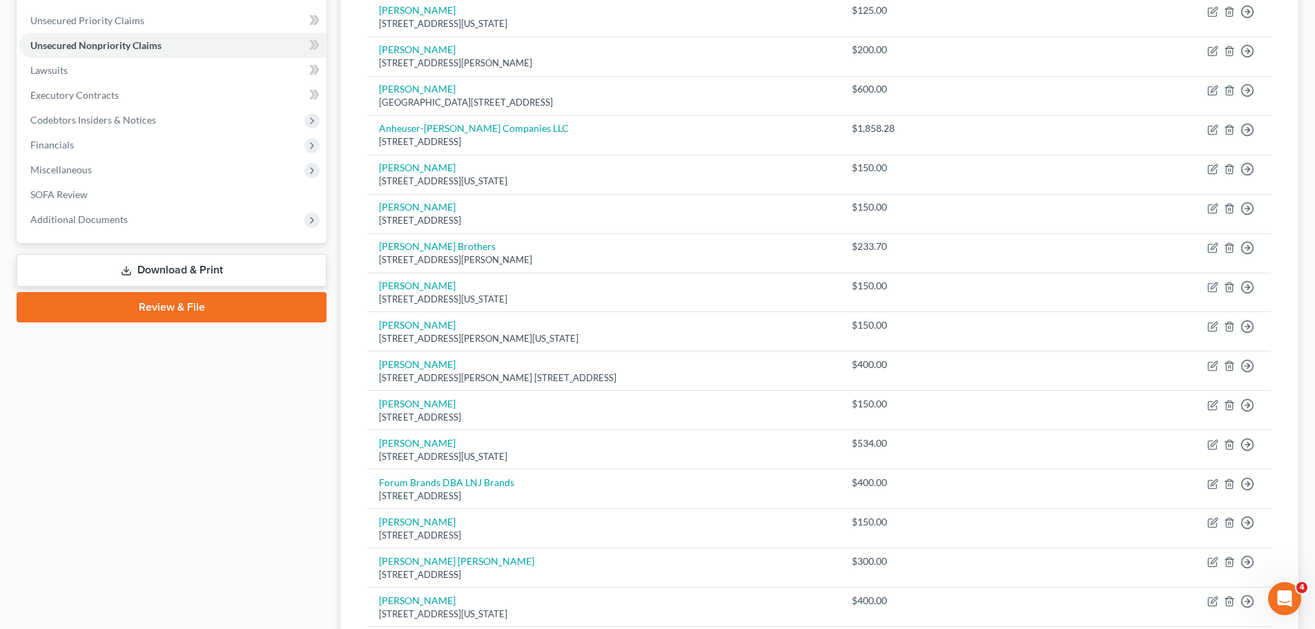
scroll to position [19, 0]
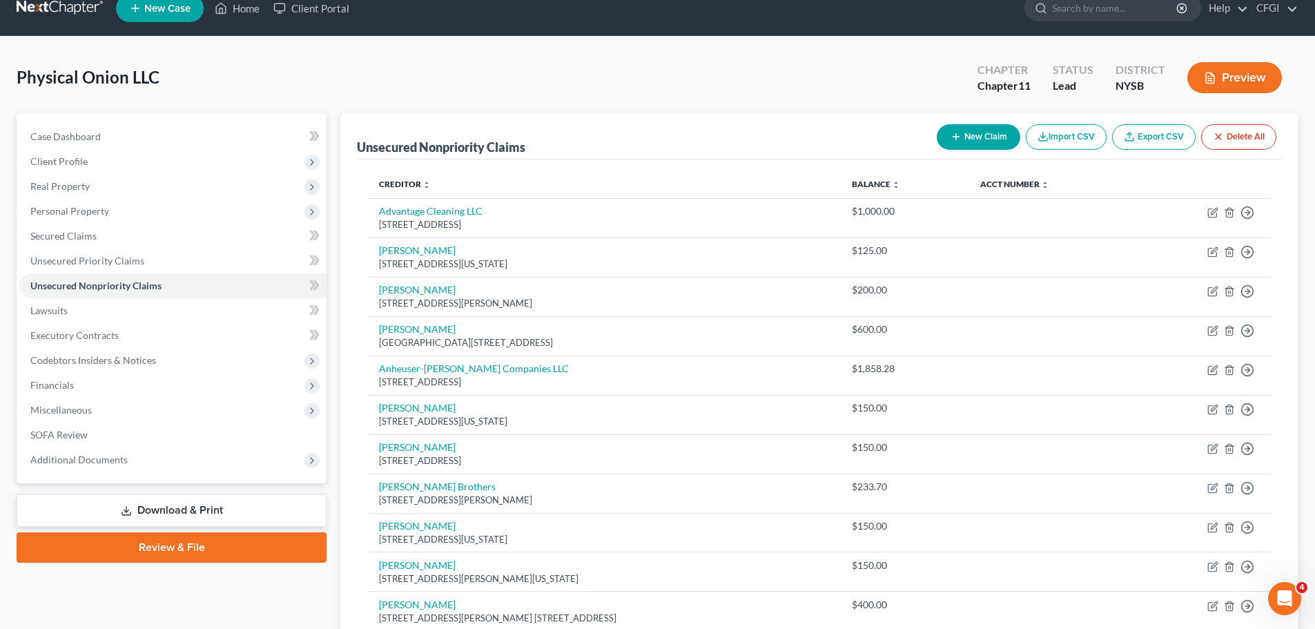
click at [985, 128] on button "New Claim" at bounding box center [979, 137] width 84 height 26
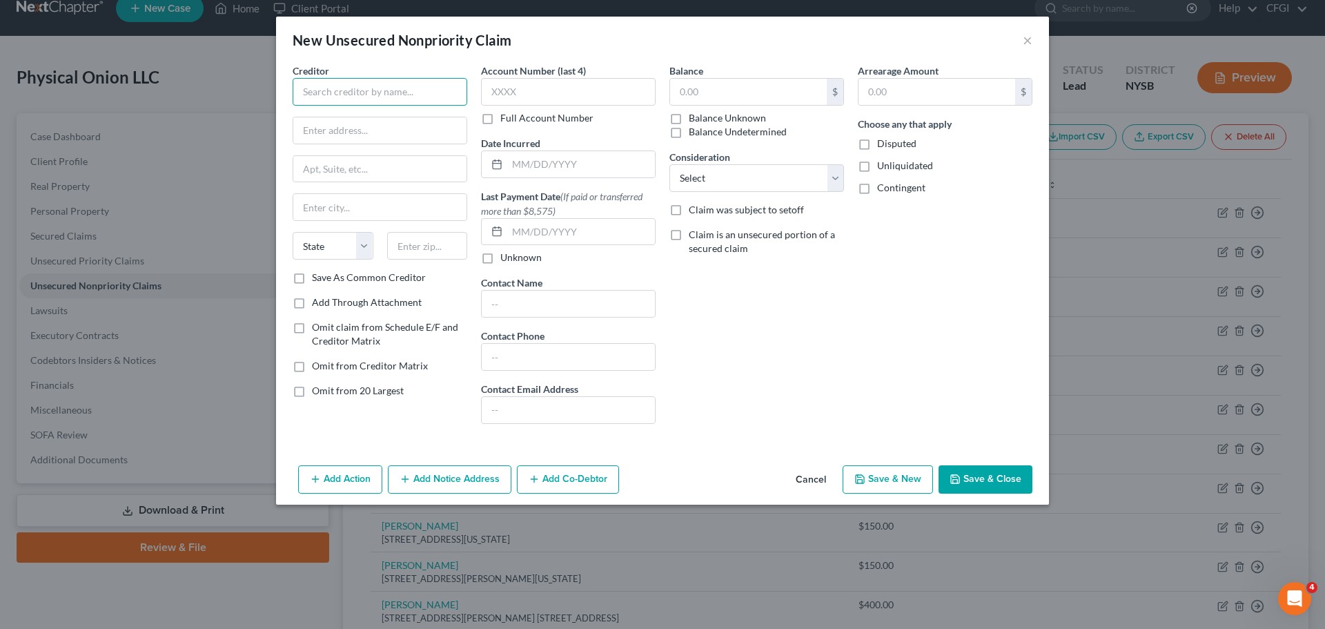
click at [381, 102] on input "text" at bounding box center [380, 92] width 175 height 28
paste input "[PERSON_NAME]"
type input "[PERSON_NAME]"
click at [375, 135] on input "text" at bounding box center [379, 130] width 173 height 26
paste input "[STREET_ADDRESS][PERSON_NAME]"
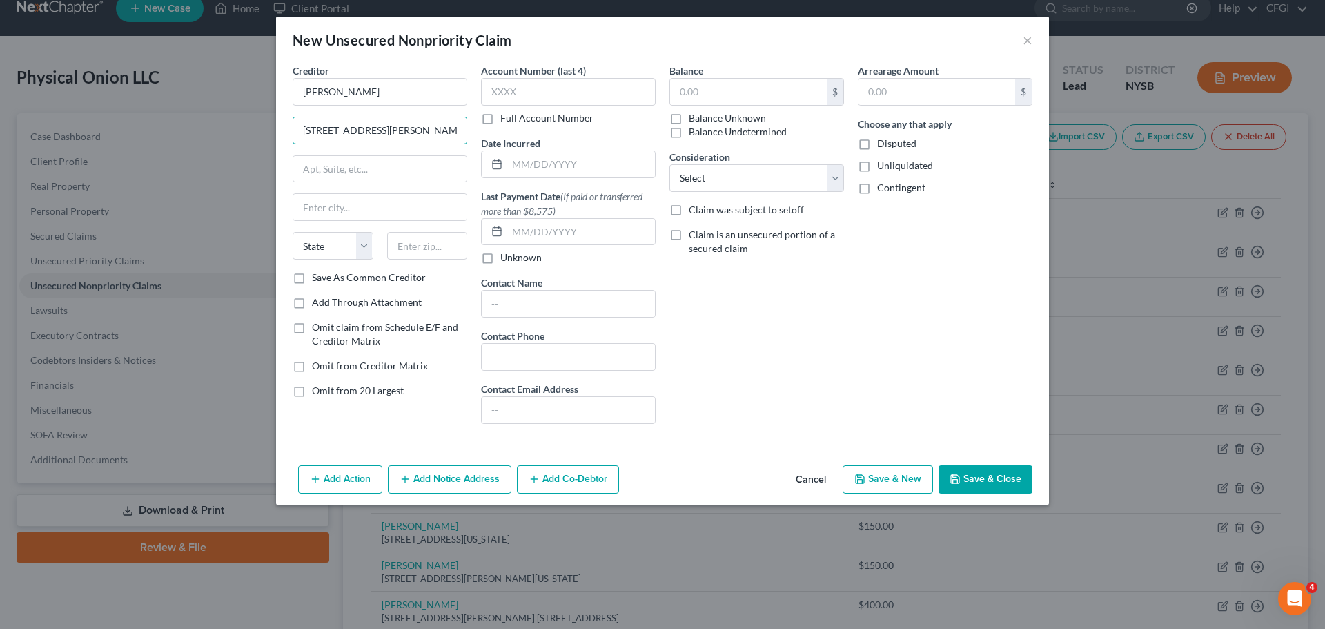
type input "[STREET_ADDRESS][PERSON_NAME]"
click at [363, 173] on input "text" at bounding box center [379, 169] width 173 height 26
paste input "Apt 4B"
type input "Apt 4B"
drag, startPoint x: 349, startPoint y: 211, endPoint x: 346, endPoint y: 221, distance: 10.6
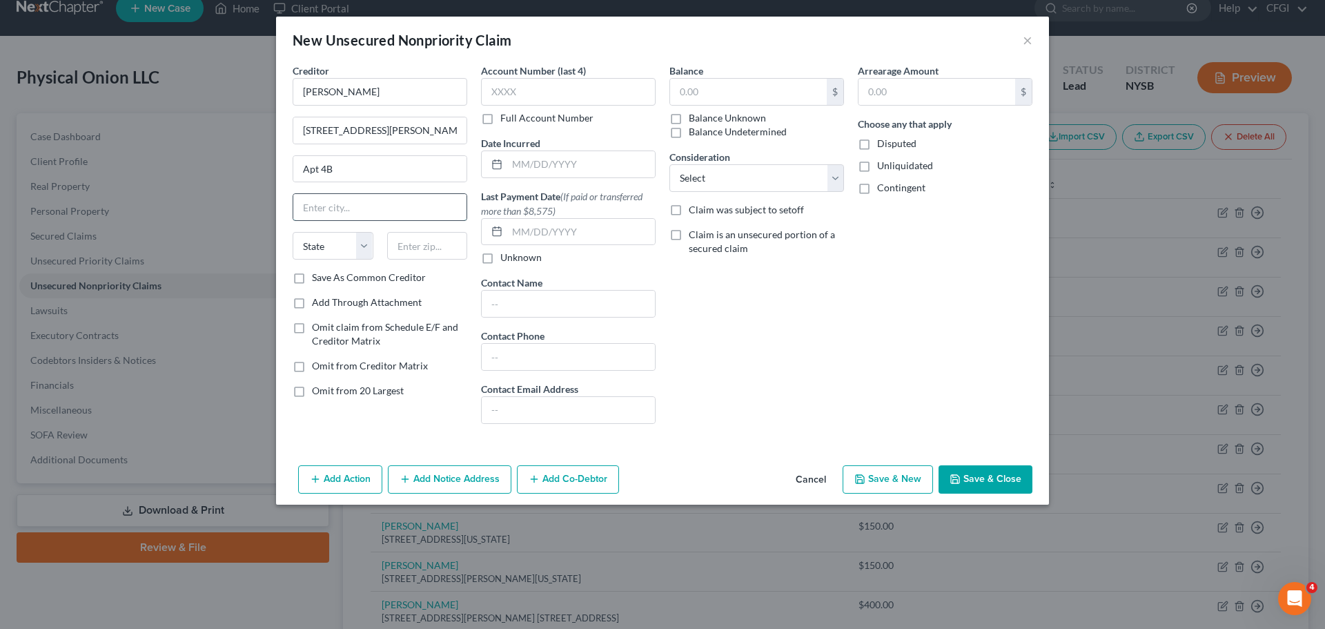
click at [349, 211] on input "text" at bounding box center [379, 207] width 173 height 26
paste input "[US_STATE]"
type input "[US_STATE]"
click at [328, 244] on select "State [US_STATE] AK AR AZ CA CO CT DE DC [GEOGRAPHIC_DATA] [GEOGRAPHIC_DATA] GU…" at bounding box center [333, 246] width 81 height 28
select select "35"
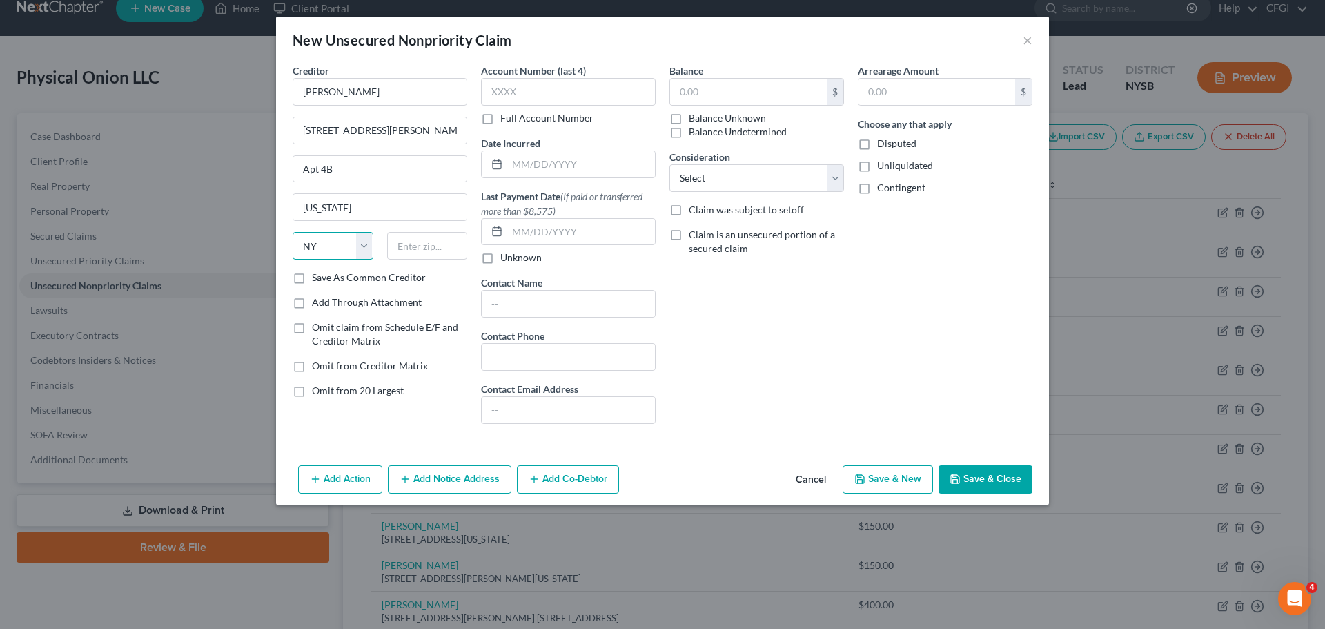
click at [293, 232] on select "State [US_STATE] AK AR AZ CA CO CT DE DC [GEOGRAPHIC_DATA] [GEOGRAPHIC_DATA] GU…" at bounding box center [333, 246] width 81 height 28
type input "10034"
click at [715, 86] on input "text" at bounding box center [748, 92] width 157 height 26
type input "125"
click at [692, 173] on select "Select Cable / Satellite Services Collection Agency Credit Card Debt Debt Couns…" at bounding box center [756, 178] width 175 height 28
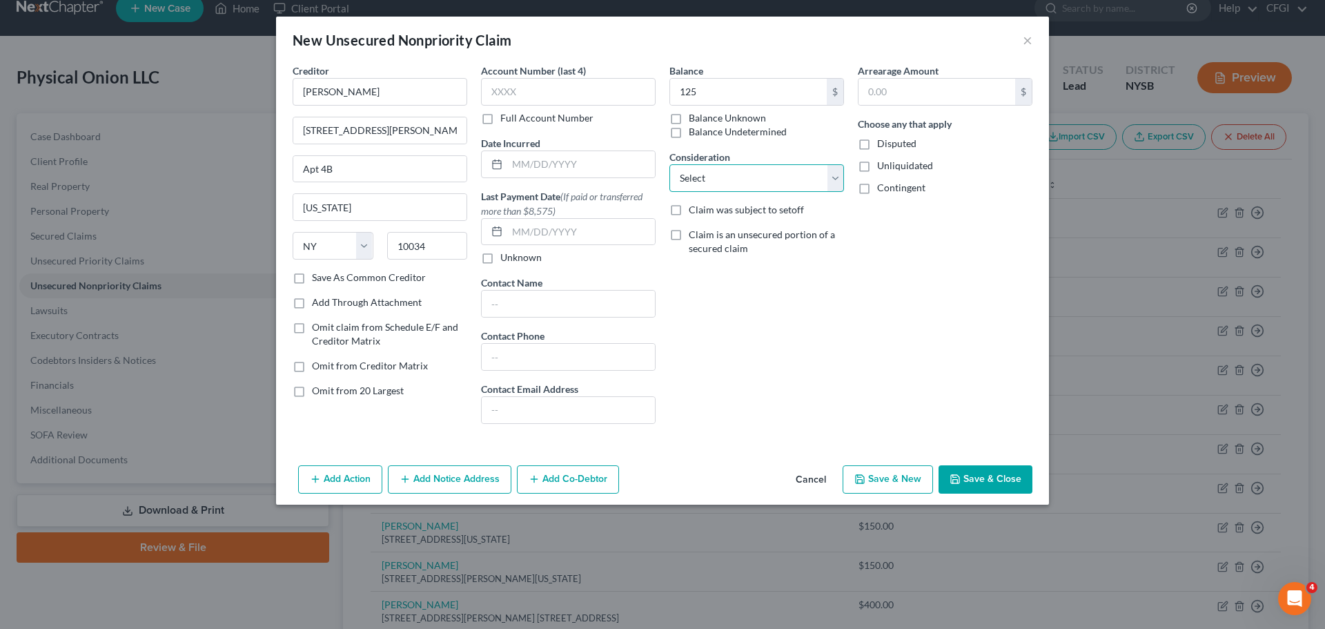
select select "14"
click at [669, 164] on select "Select Cable / Satellite Services Collection Agency Credit Card Debt Debt Couns…" at bounding box center [756, 178] width 175 height 28
click at [762, 389] on div "Balance 125 $ Balance Unknown Balance Undetermined 125.00 $ Balance Unknown Con…" at bounding box center [757, 248] width 188 height 371
click at [991, 485] on button "Save & Close" at bounding box center [986, 479] width 94 height 29
type input "125.00"
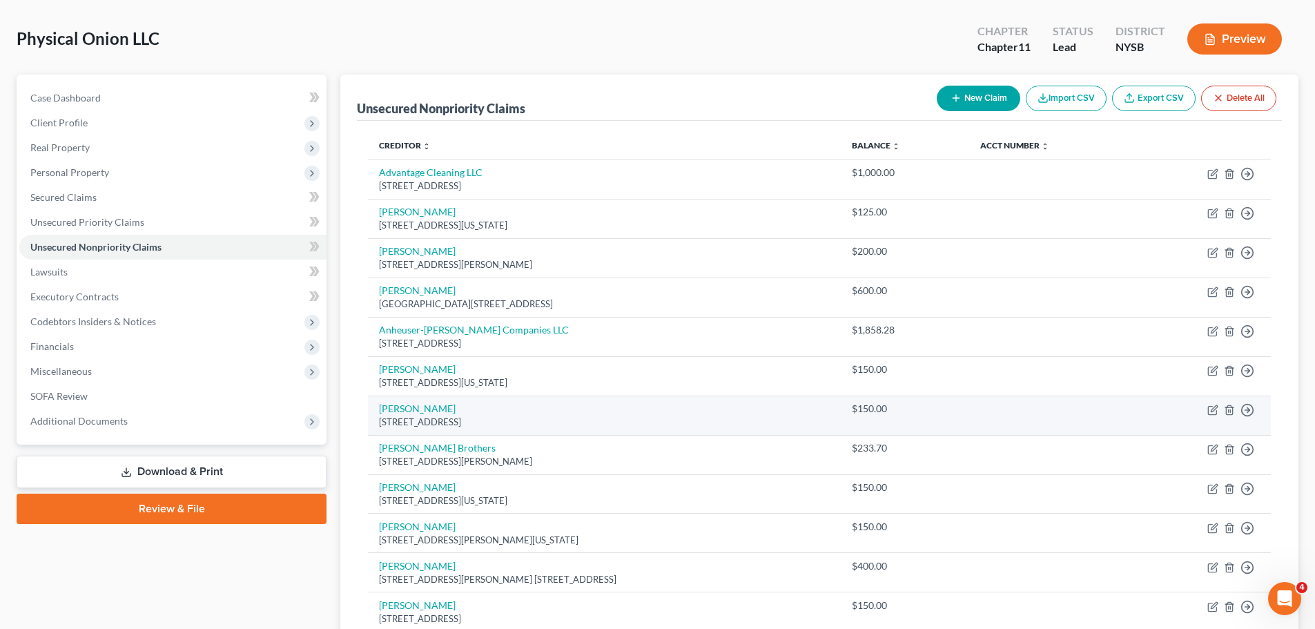
scroll to position [0, 0]
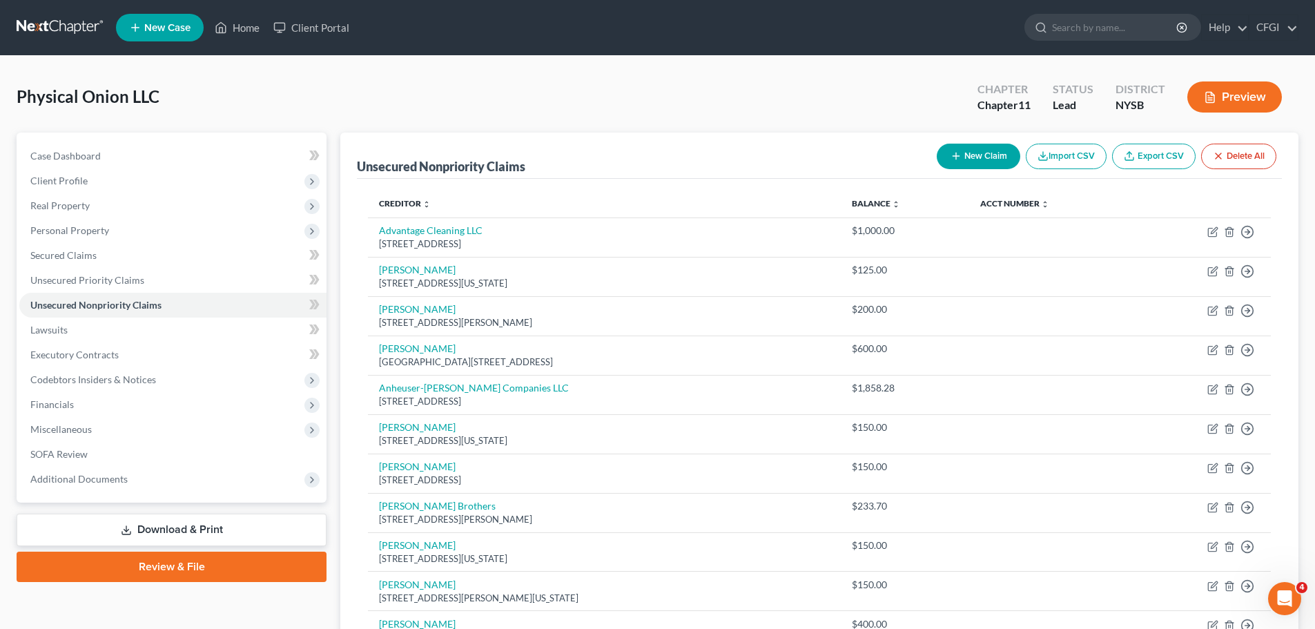
click at [963, 157] on button "New Claim" at bounding box center [979, 157] width 84 height 26
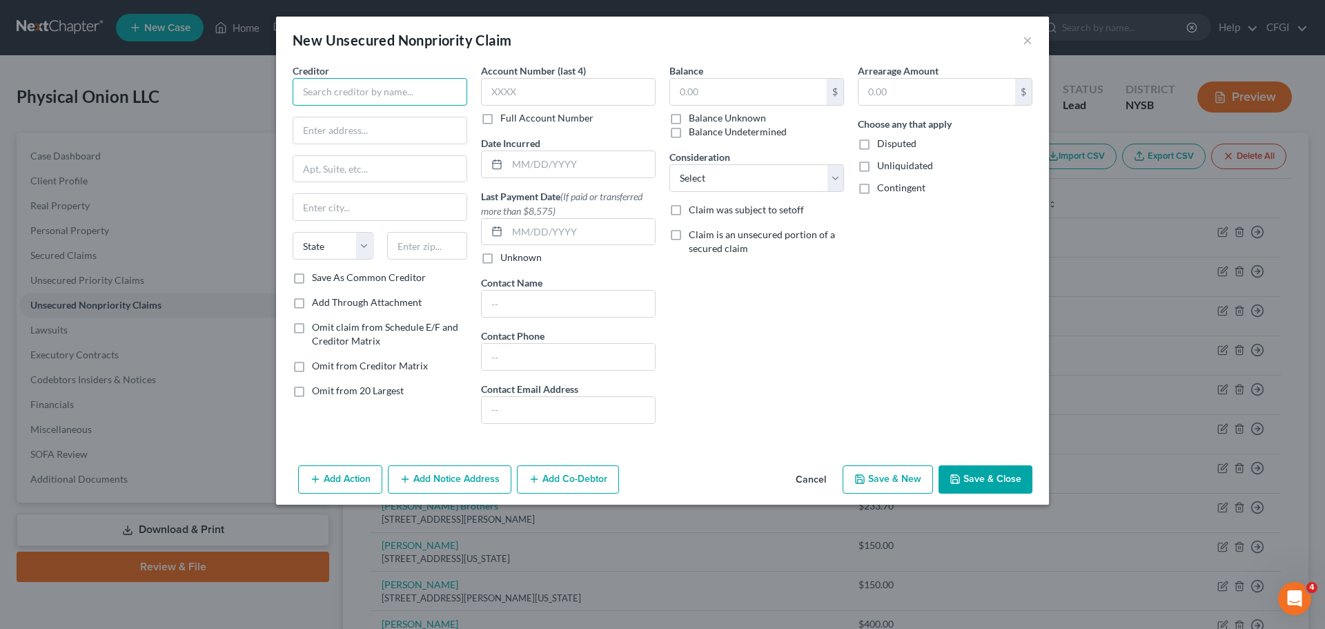
click at [347, 84] on input "text" at bounding box center [380, 92] width 175 height 28
paste input "[PERSON_NAME]"
type input "[PERSON_NAME]"
click at [362, 135] on input "text" at bounding box center [379, 130] width 173 height 26
paste input "[STREET_ADDRESS]"
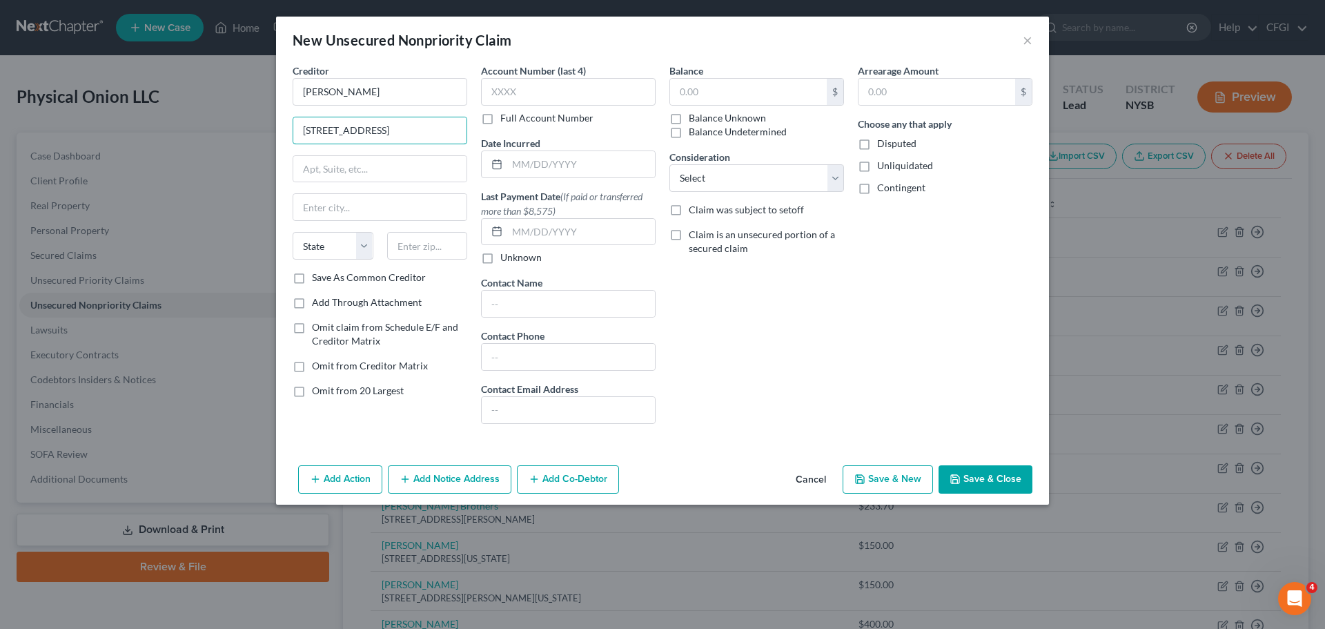
type input "[STREET_ADDRESS]"
click at [369, 168] on input "text" at bounding box center [379, 169] width 173 height 26
paste input "Apt 2R"
type input "Apt 2R"
click at [373, 219] on input "text" at bounding box center [379, 207] width 173 height 26
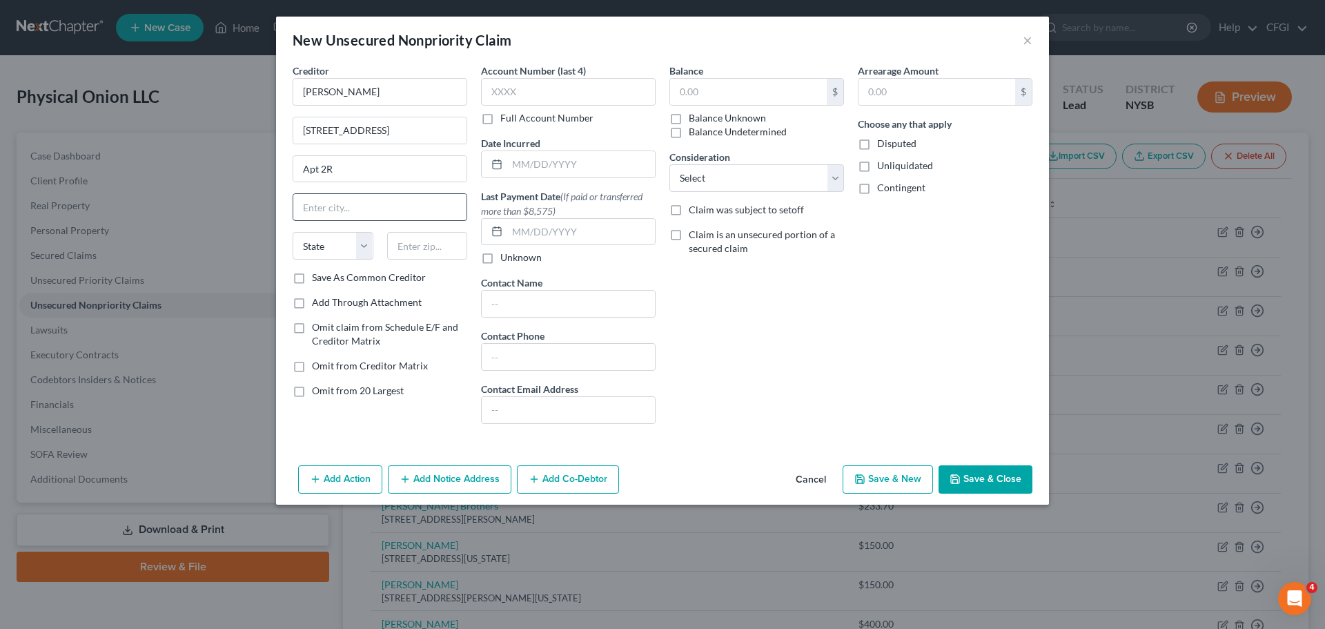
paste input "[GEOGRAPHIC_DATA]"
type input "[GEOGRAPHIC_DATA]"
click at [337, 249] on select "State [US_STATE] AK AR AZ CA CO CT DE DC [GEOGRAPHIC_DATA] [GEOGRAPHIC_DATA] GU…" at bounding box center [333, 246] width 81 height 28
select select "35"
click at [293, 232] on select "State [US_STATE] AK AR AZ CA CO CT DE DC [GEOGRAPHIC_DATA] [GEOGRAPHIC_DATA] GU…" at bounding box center [333, 246] width 81 height 28
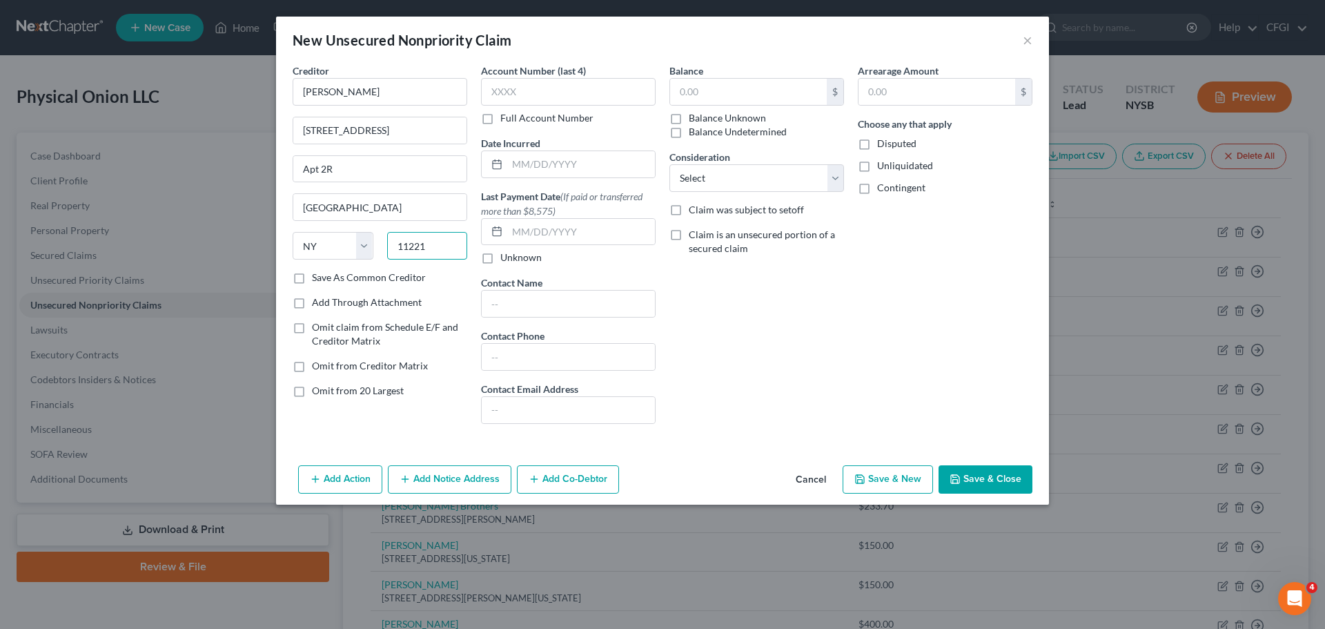
type input "11221"
click at [720, 92] on input "text" at bounding box center [748, 92] width 157 height 26
type input "125"
click at [711, 174] on select "Select Cable / Satellite Services Collection Agency Credit Card Debt Debt Couns…" at bounding box center [756, 178] width 175 height 28
select select "14"
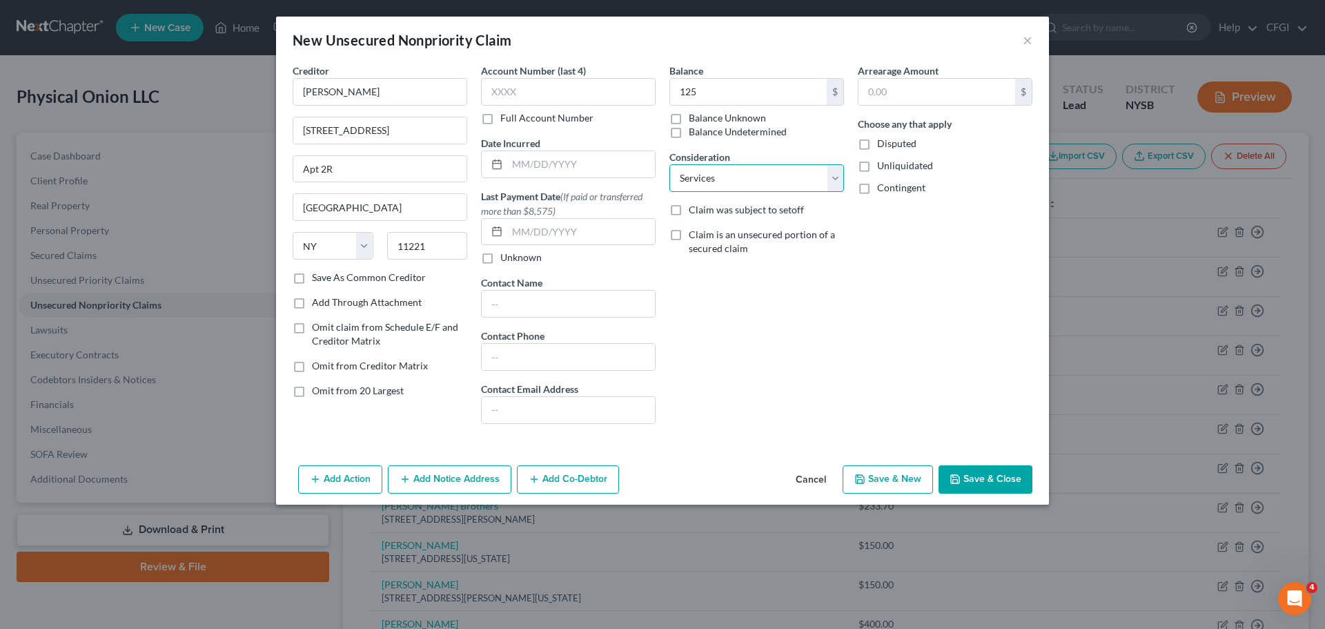
click at [669, 164] on select "Select Cable / Satellite Services Collection Agency Credit Card Debt Debt Couns…" at bounding box center [756, 178] width 175 height 28
drag, startPoint x: 997, startPoint y: 480, endPoint x: 986, endPoint y: 478, distance: 11.9
click at [997, 480] on button "Save & Close" at bounding box center [986, 479] width 94 height 29
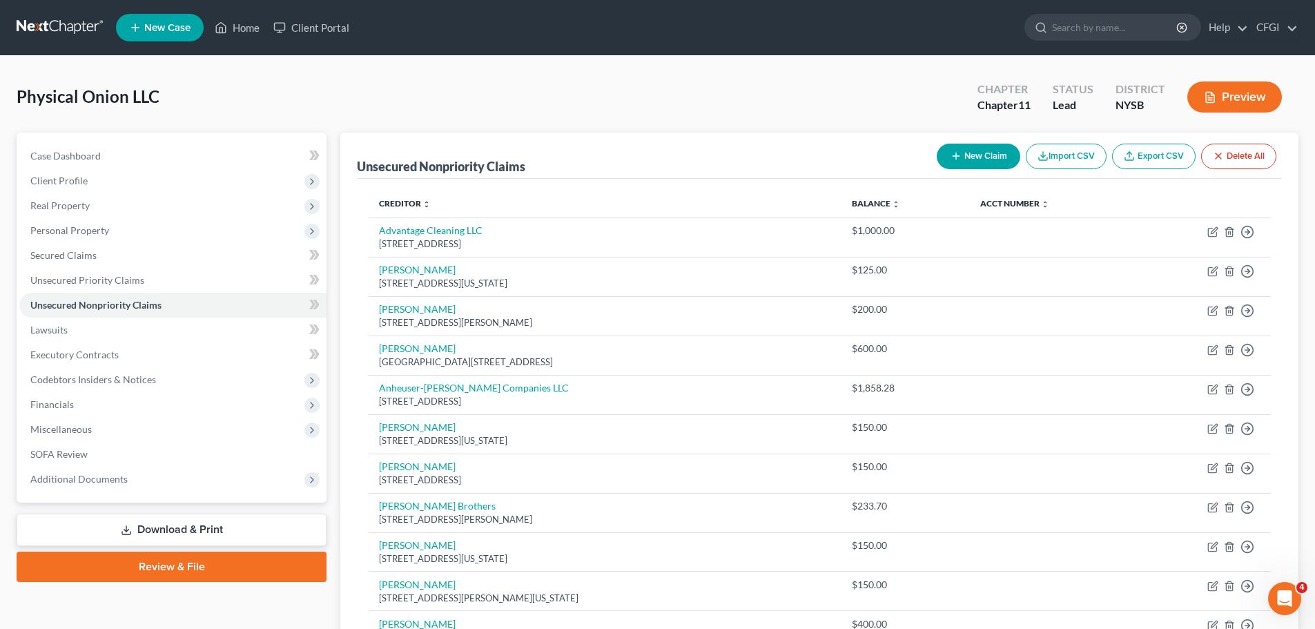
click at [947, 153] on button "New Claim" at bounding box center [979, 157] width 84 height 26
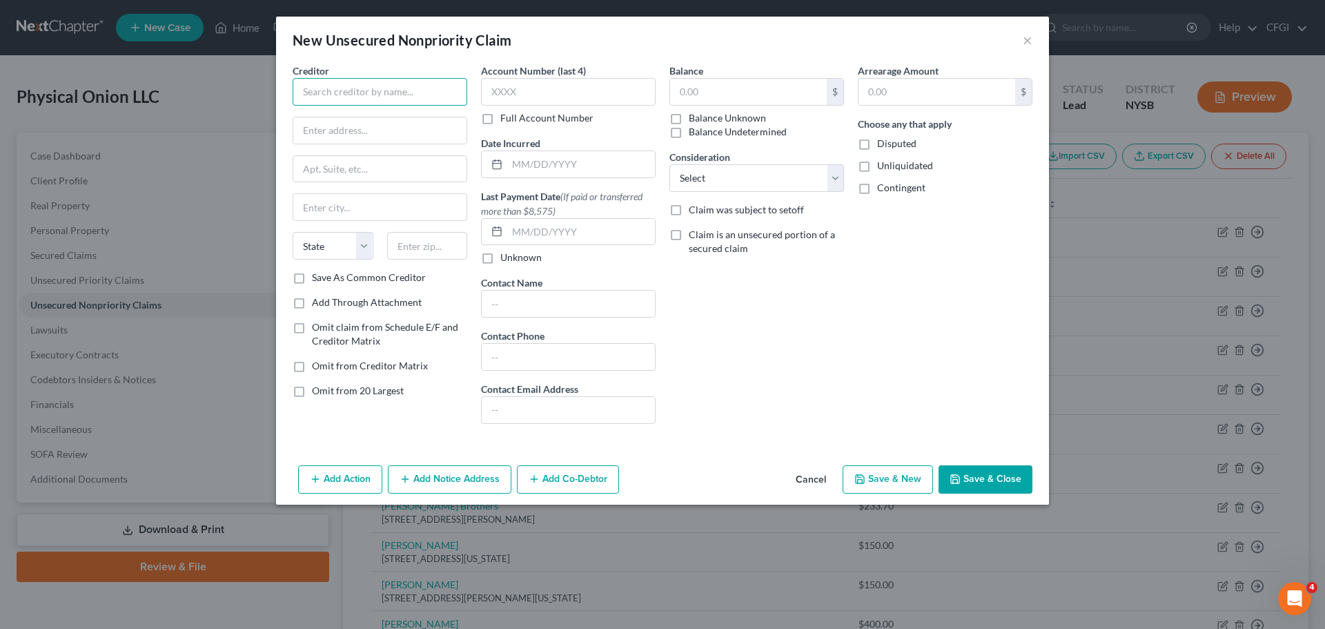
click at [352, 99] on input "text" at bounding box center [380, 92] width 175 height 28
paste input "[PERSON_NAME]"
type input "[PERSON_NAME]"
drag, startPoint x: 389, startPoint y: 130, endPoint x: 375, endPoint y: 130, distance: 13.1
click at [387, 130] on input "text" at bounding box center [379, 130] width 173 height 26
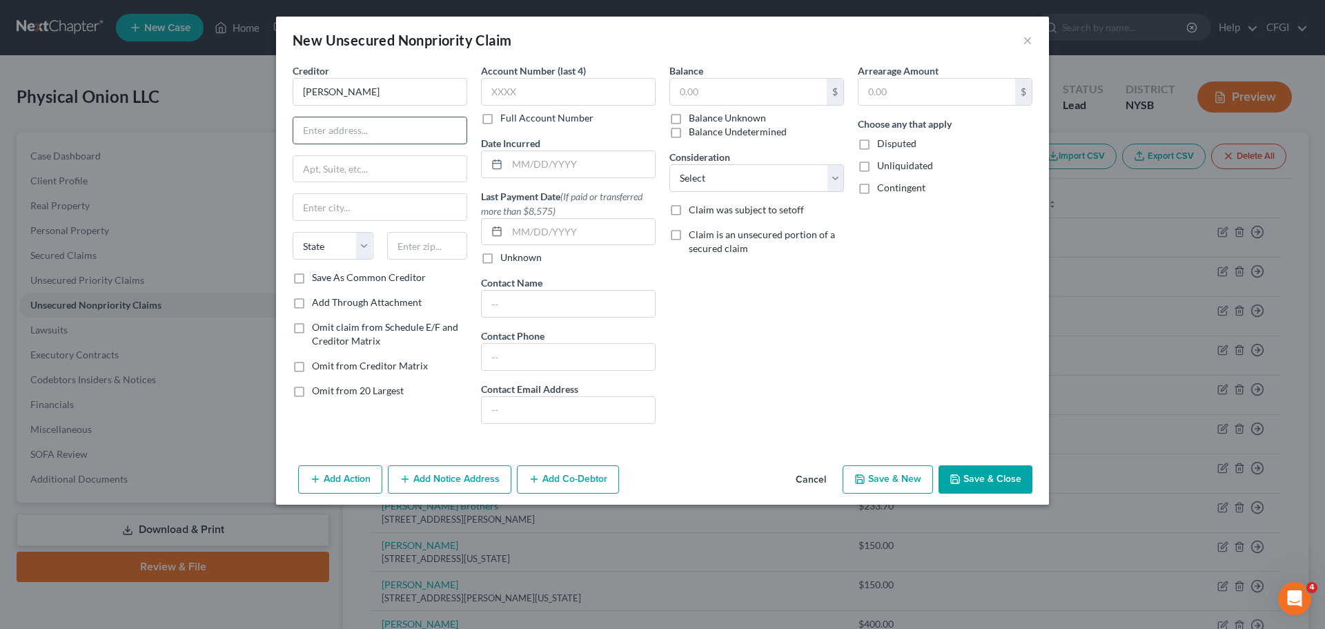
paste input "[STREET_ADDRESS]"
type input "[STREET_ADDRESS]"
click at [335, 176] on input "text" at bounding box center [379, 169] width 173 height 26
paste input "Apt 2S"
type input "Apt 2S"
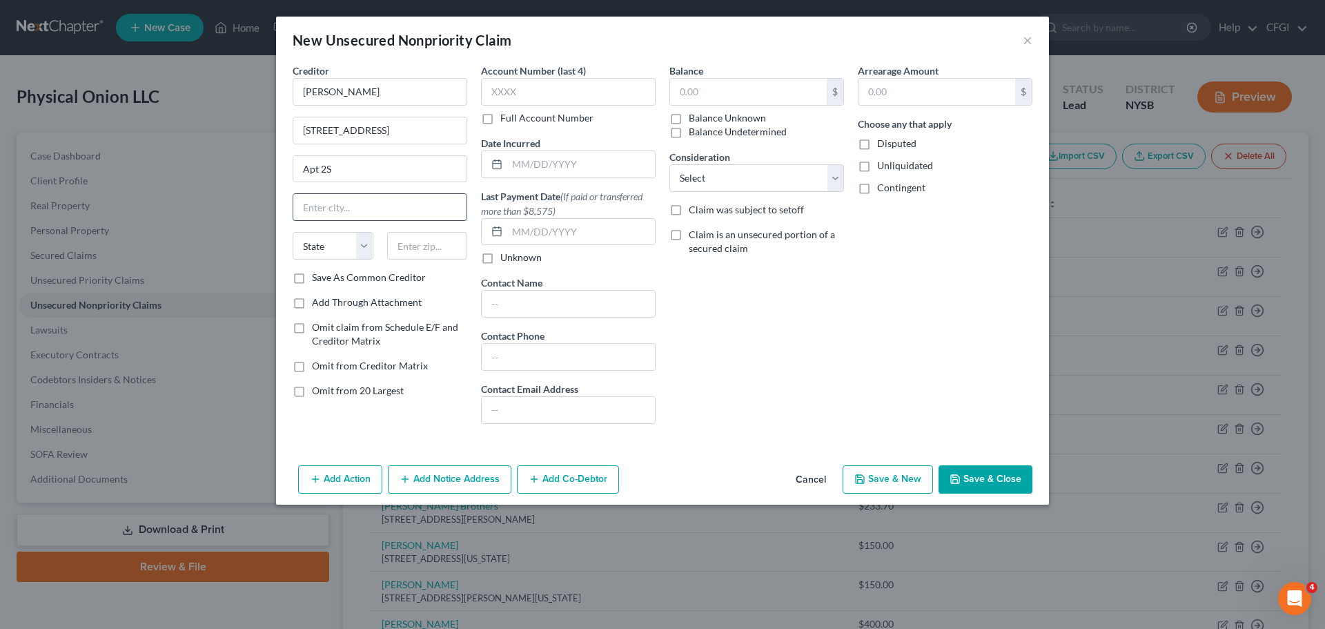
click at [335, 212] on input "text" at bounding box center [379, 207] width 173 height 26
paste input "[US_STATE]"
type input "[US_STATE]"
click at [331, 246] on select "State [US_STATE] AK AR AZ CA CO CT DE DC [GEOGRAPHIC_DATA] [GEOGRAPHIC_DATA] GU…" at bounding box center [333, 246] width 81 height 28
select select "35"
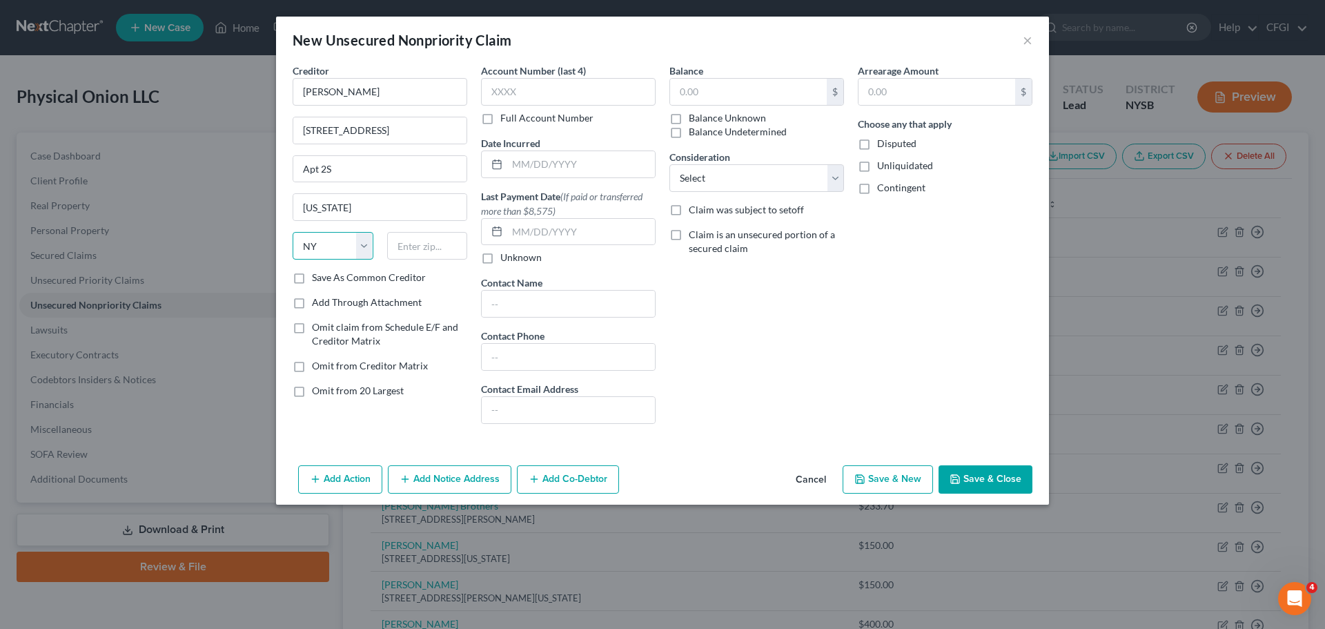
click at [293, 232] on select "State [US_STATE] AK AR AZ CA CO CT DE DC [GEOGRAPHIC_DATA] [GEOGRAPHIC_DATA] GU…" at bounding box center [333, 246] width 81 height 28
type input "10019"
click at [725, 102] on input "text" at bounding box center [748, 92] width 157 height 26
type input "125"
click at [736, 179] on select "Select Cable / Satellite Services Collection Agency Credit Card Debt Debt Couns…" at bounding box center [756, 178] width 175 height 28
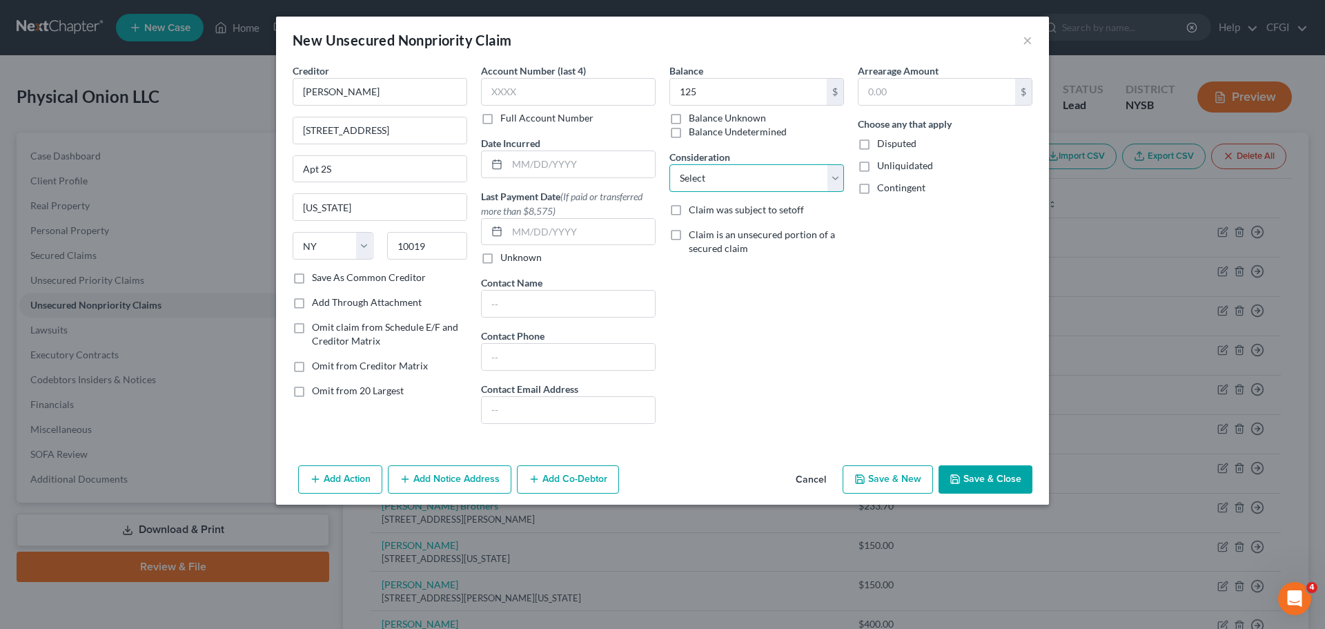
select select "14"
click at [669, 164] on select "Select Cable / Satellite Services Collection Agency Credit Card Debt Debt Couns…" at bounding box center [756, 178] width 175 height 28
click at [997, 471] on button "Save & Close" at bounding box center [986, 479] width 94 height 29
type input "125.00"
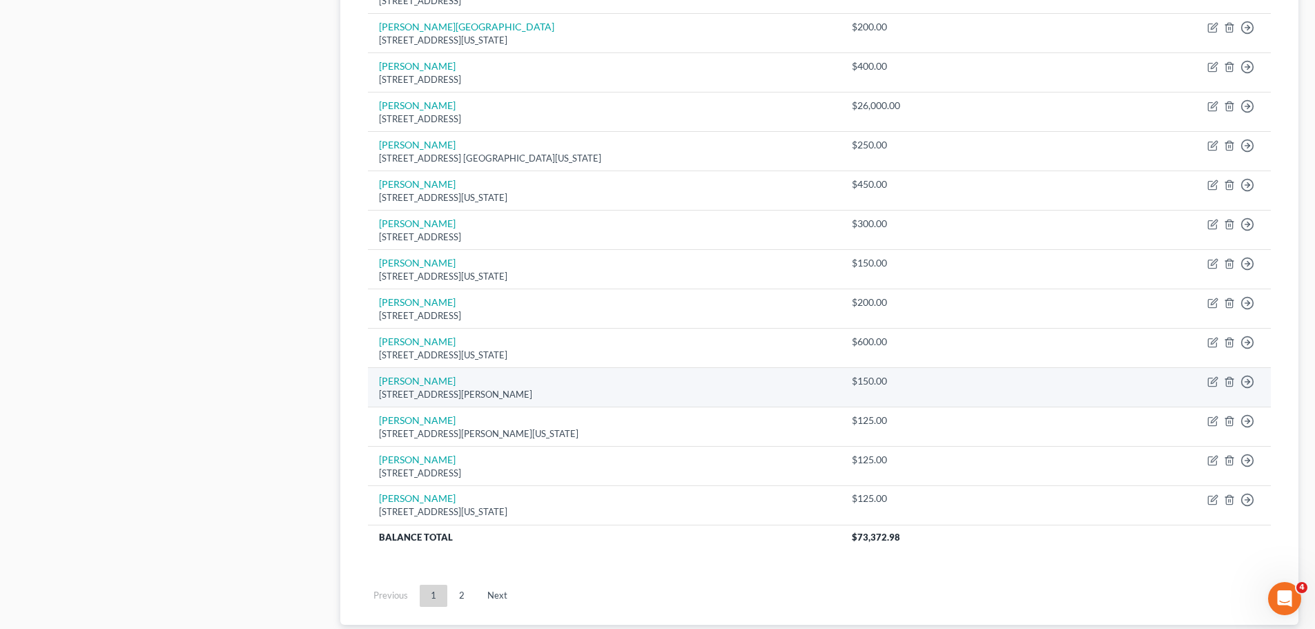
scroll to position [1083, 0]
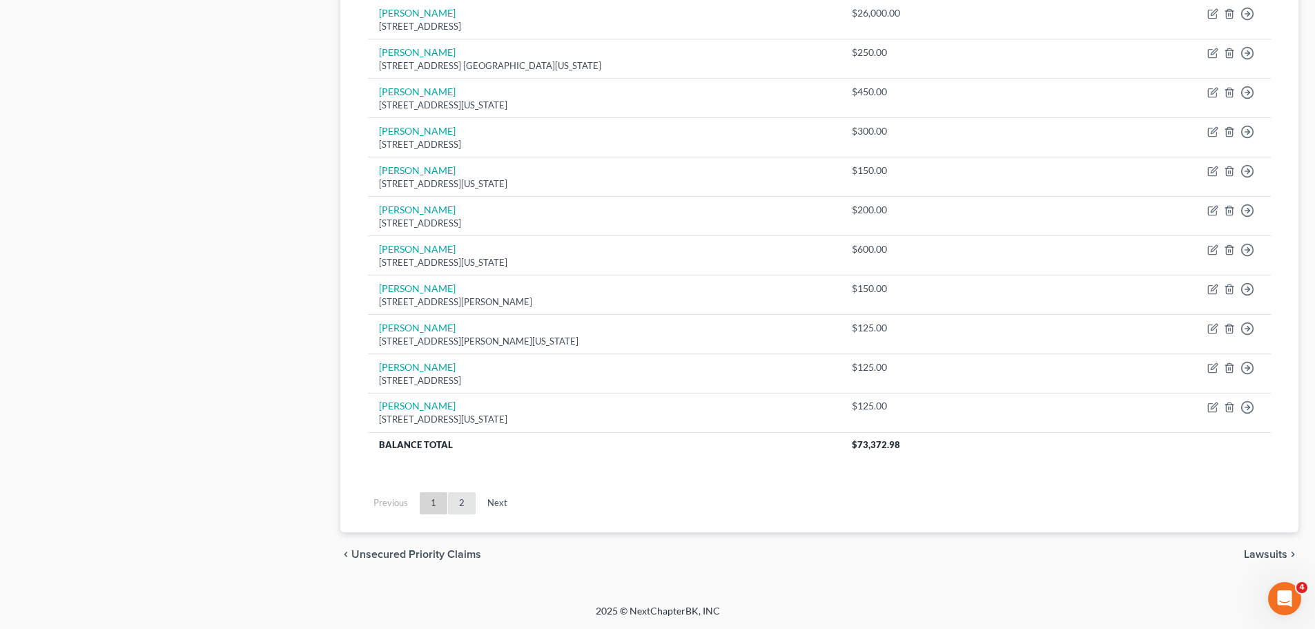
click at [457, 505] on link "2" at bounding box center [462, 503] width 28 height 22
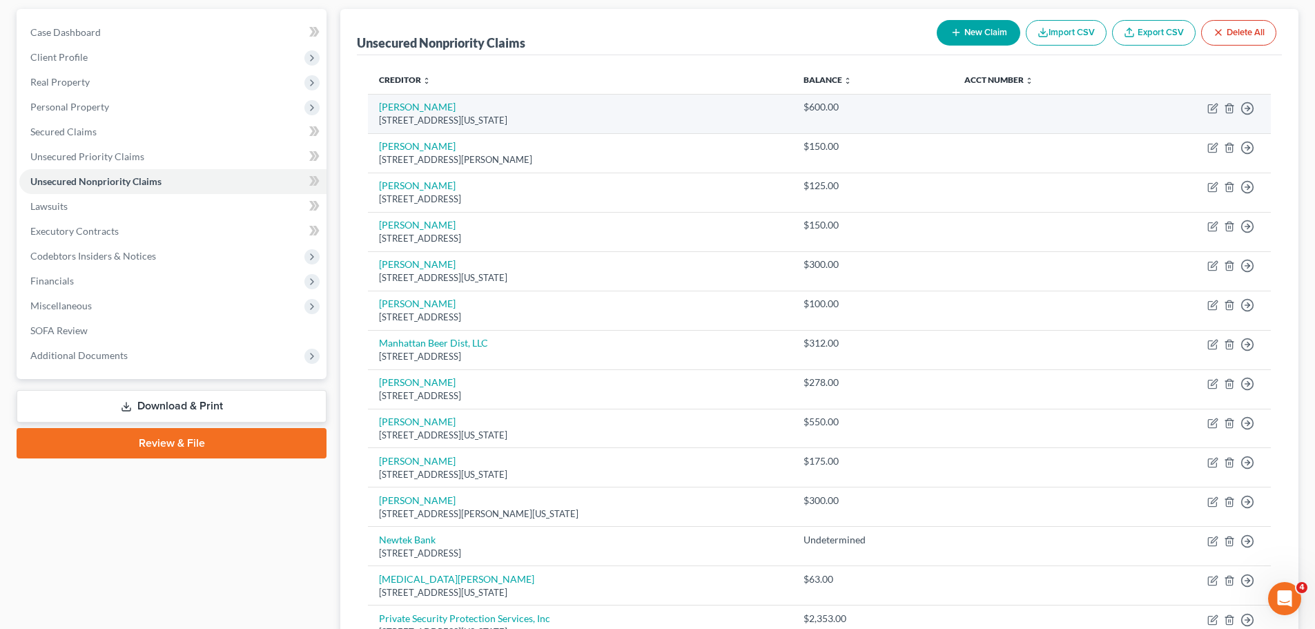
scroll to position [0, 0]
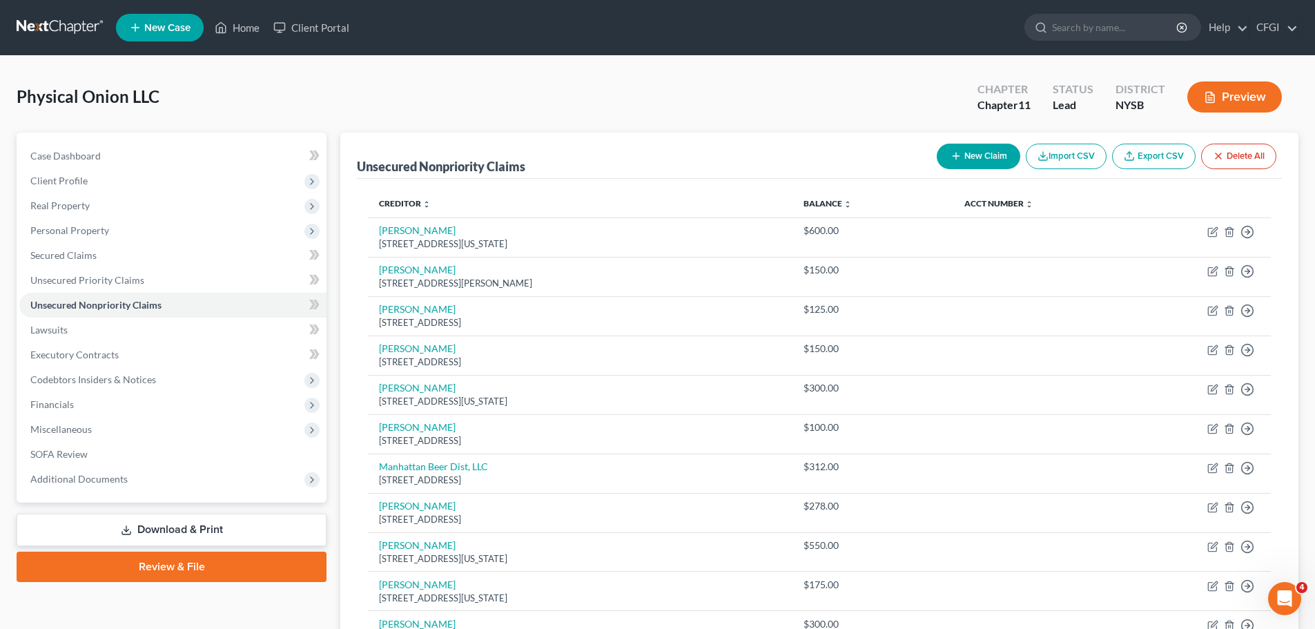
click at [986, 157] on button "New Claim" at bounding box center [979, 157] width 84 height 26
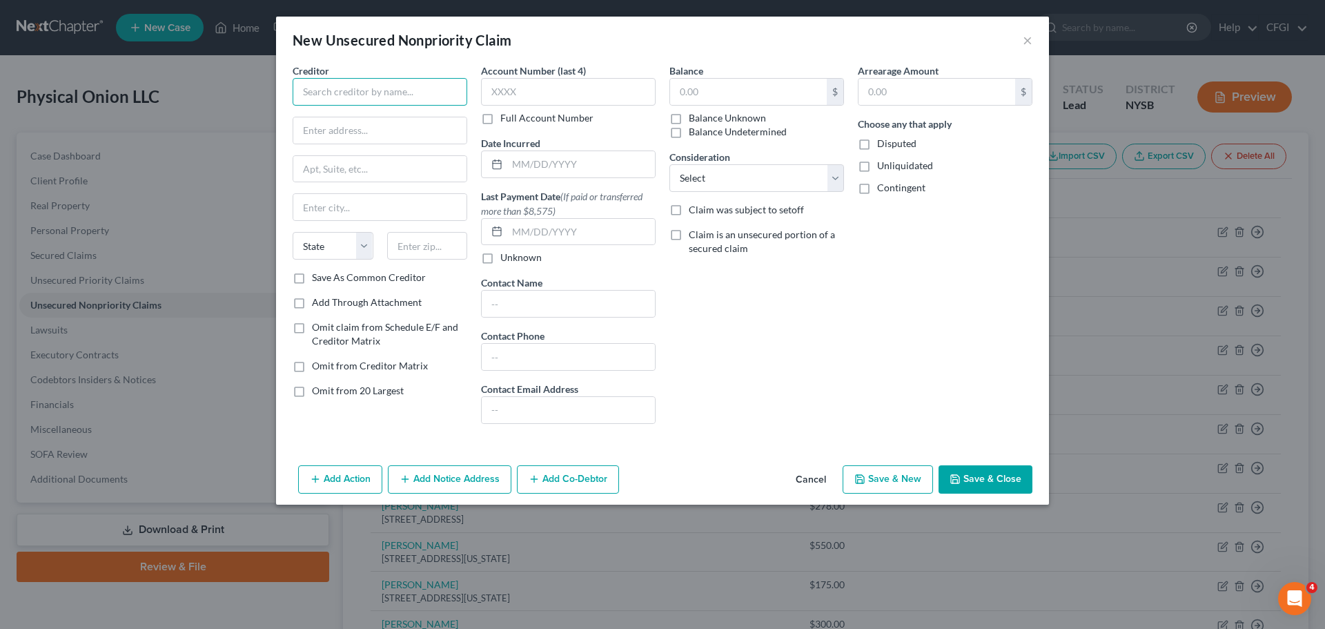
click at [334, 94] on input "text" at bounding box center [380, 92] width 175 height 28
paste input "[PERSON_NAME] Co."
click at [343, 128] on input "text" at bounding box center [379, 130] width 173 height 26
click at [410, 90] on input "[PERSON_NAME] Co." at bounding box center [380, 92] width 175 height 28
drag, startPoint x: 264, startPoint y: 84, endPoint x: 170, endPoint y: 79, distance: 94.0
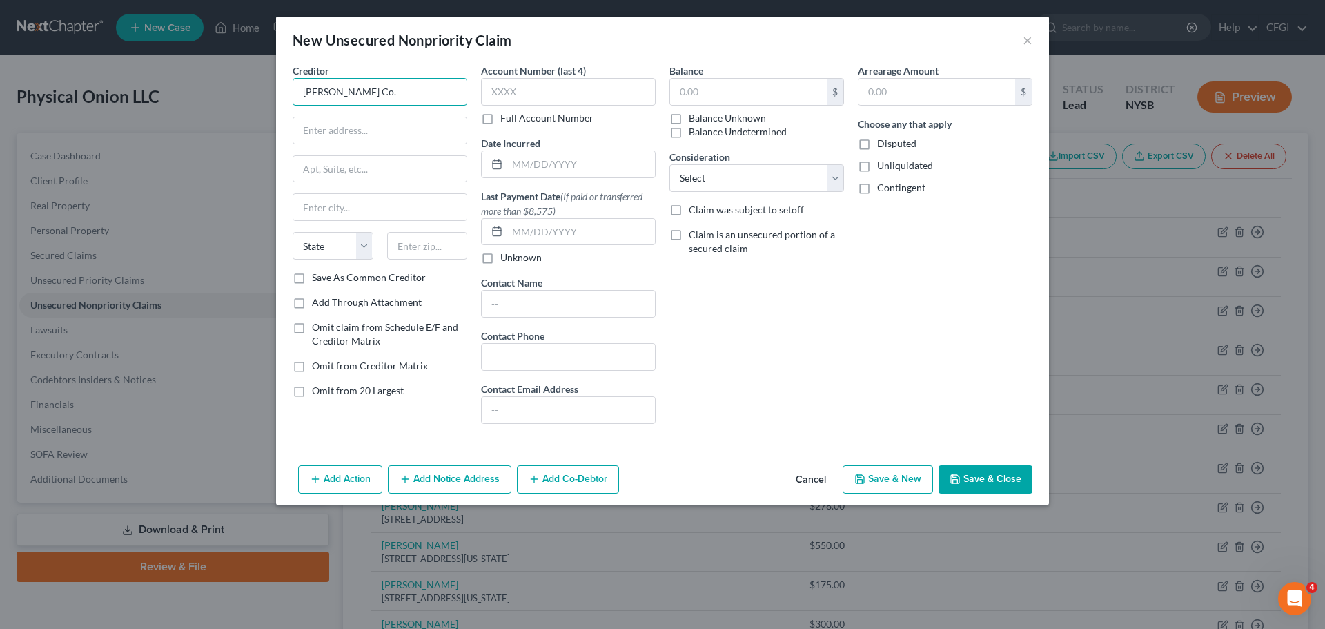
click at [182, 80] on div "New Unsecured Nonpriority Claim × Creditor * [PERSON_NAME] Co. State [US_STATE]…" at bounding box center [662, 314] width 1325 height 629
paste input ", Inc"
type input "[PERSON_NAME] Co., Inc"
click at [377, 109] on div "Creditor * [PERSON_NAME] Co., Inc State [US_STATE] AK AR AZ CA CO CT DE DC [GEO…" at bounding box center [380, 166] width 175 height 207
click at [373, 121] on input "text" at bounding box center [379, 130] width 173 height 26
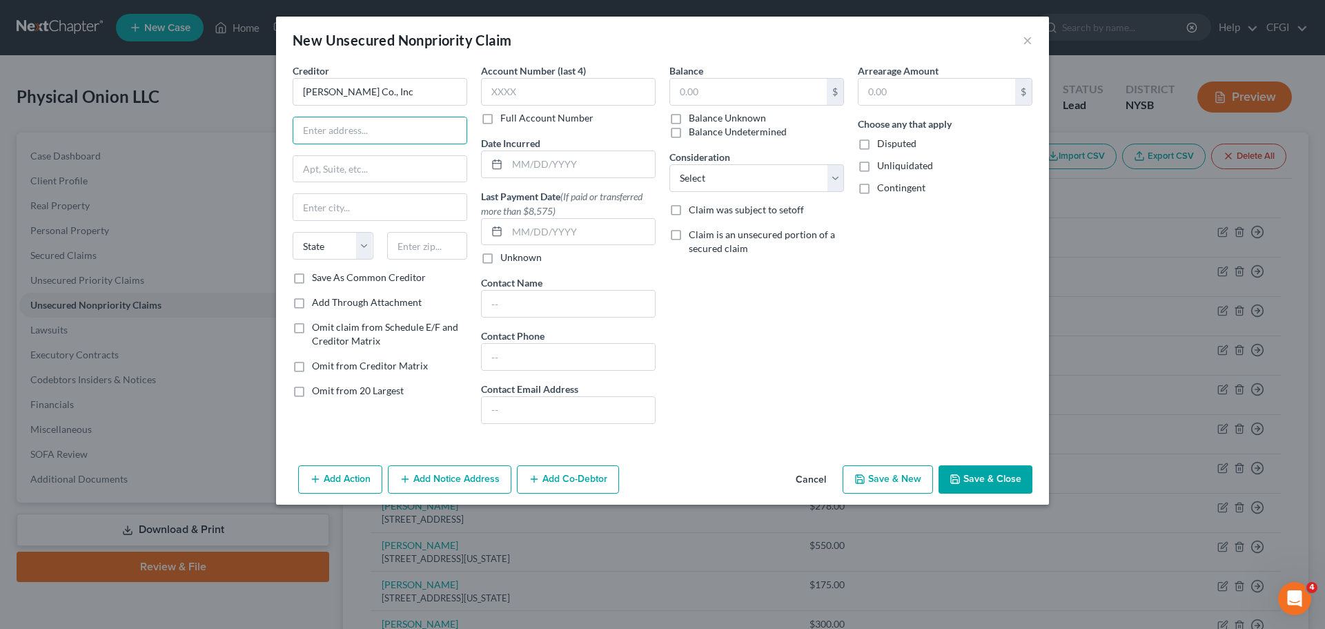
paste input "[STREET_ADDRESS]"
type input "[STREET_ADDRESS]"
click at [352, 198] on input "text" at bounding box center [379, 207] width 173 height 26
paste input "Brockton"
type input "Brockton"
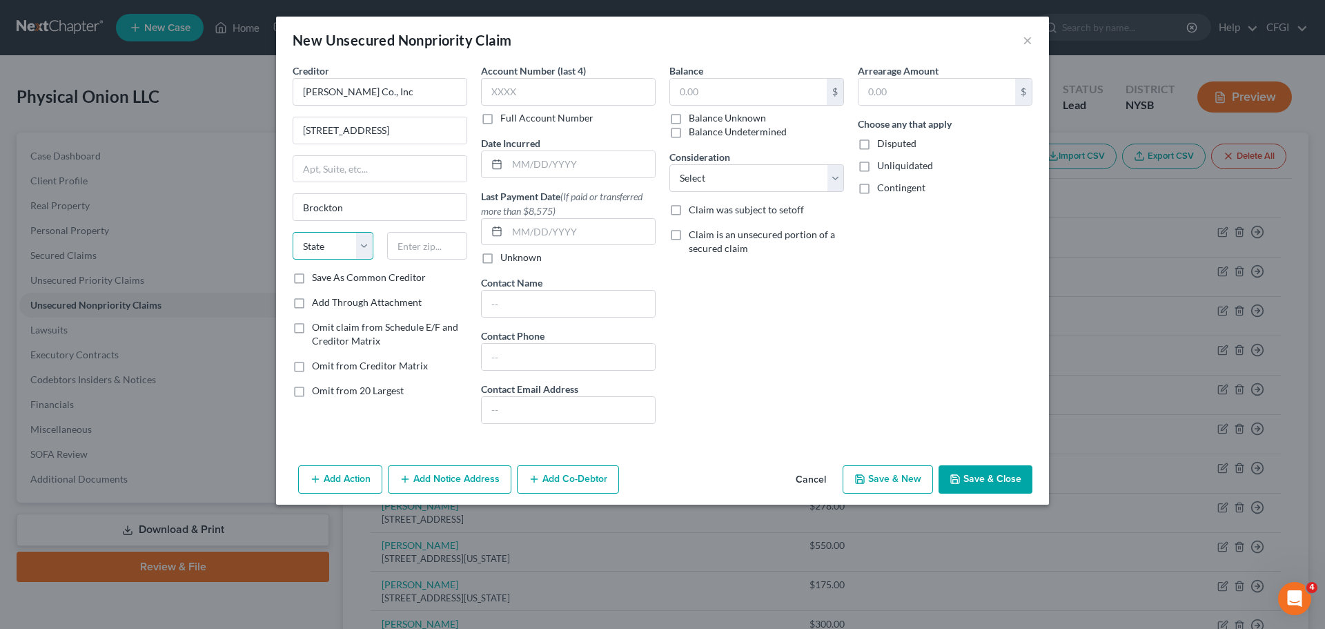
click at [332, 247] on select "State [US_STATE] AK AR AZ CA CO CT DE DC [GEOGRAPHIC_DATA] [GEOGRAPHIC_DATA] GU…" at bounding box center [333, 246] width 81 height 28
select select "22"
click at [293, 232] on select "State [US_STATE] AK AR AZ CA CO CT DE DC [GEOGRAPHIC_DATA] [GEOGRAPHIC_DATA] GU…" at bounding box center [333, 246] width 81 height 28
type input "02301"
click at [745, 90] on input "text" at bounding box center [748, 92] width 157 height 26
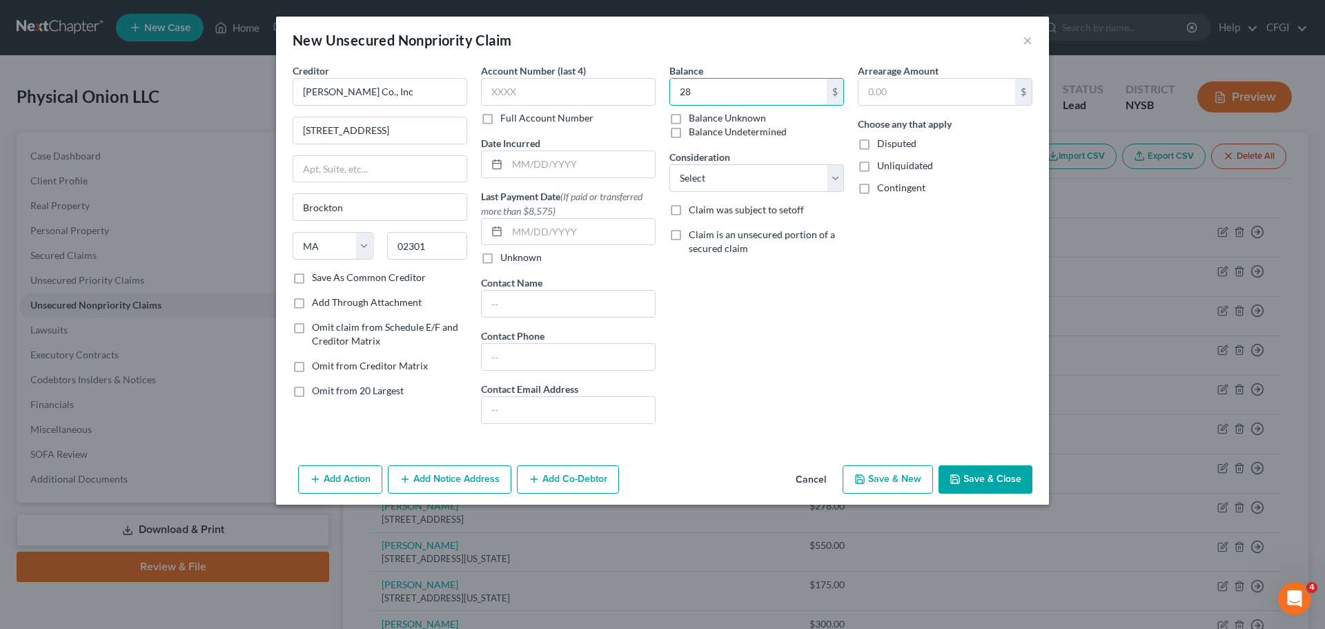
type input "28"
click at [764, 294] on div "Balance 28 $ Balance Unknown Balance Undetermined 28.00 $ Balance Unknown Consi…" at bounding box center [757, 248] width 188 height 371
click at [728, 175] on select "Select Cable / Satellite Services Collection Agency Credit Card Debt Debt Couns…" at bounding box center [756, 178] width 175 height 28
select select "15"
click at [669, 164] on select "Select Cable / Satellite Services Collection Agency Credit Card Debt Debt Couns…" at bounding box center [756, 178] width 175 height 28
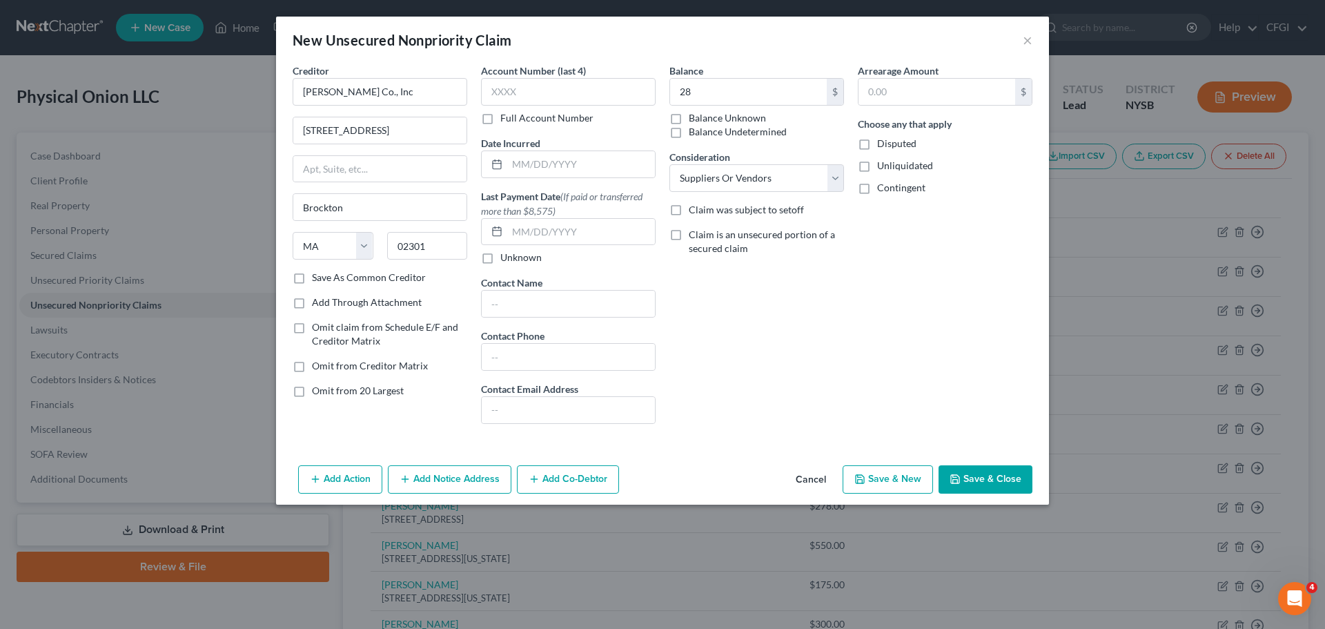
click at [791, 389] on div "Balance 28 $ Balance Unknown Balance Undetermined 28.00 $ Balance Unknown Consi…" at bounding box center [757, 248] width 188 height 371
click at [560, 355] on input "text" at bounding box center [568, 357] width 173 height 26
type input "[PHONE_NUMBER]"
click at [904, 364] on div "Arrearage Amount $ Choose any that apply Disputed Unliquidated Contingent" at bounding box center [945, 248] width 188 height 371
click at [976, 477] on button "Save & Close" at bounding box center [986, 479] width 94 height 29
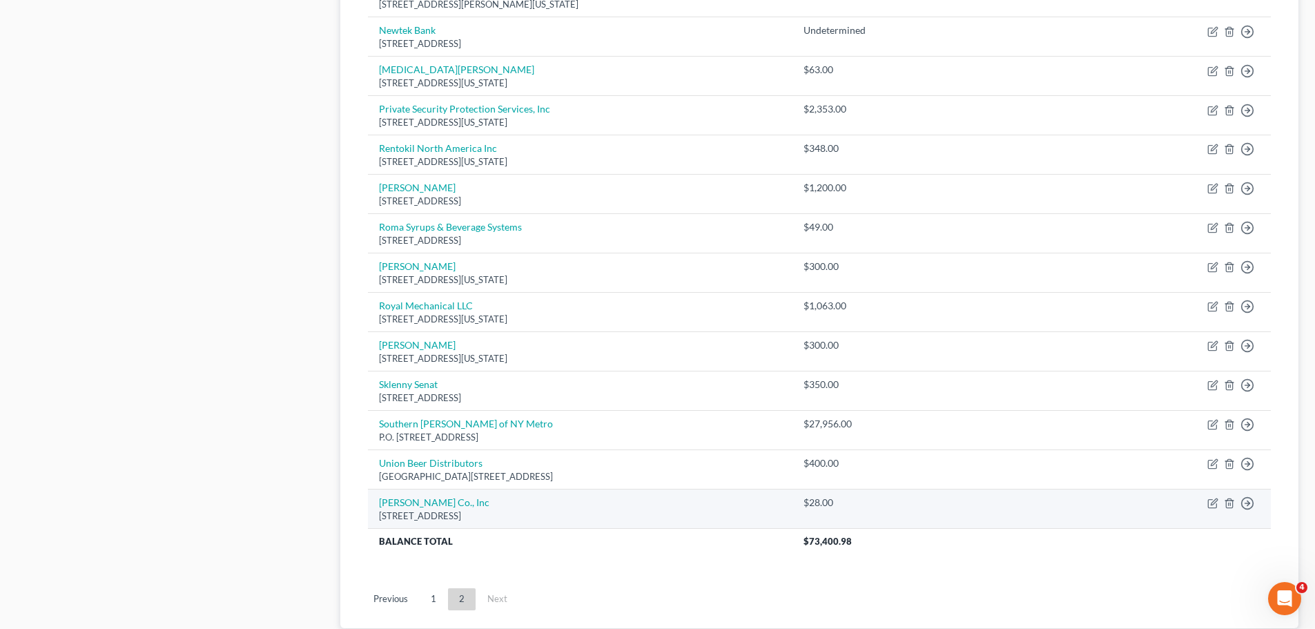
scroll to position [729, 0]
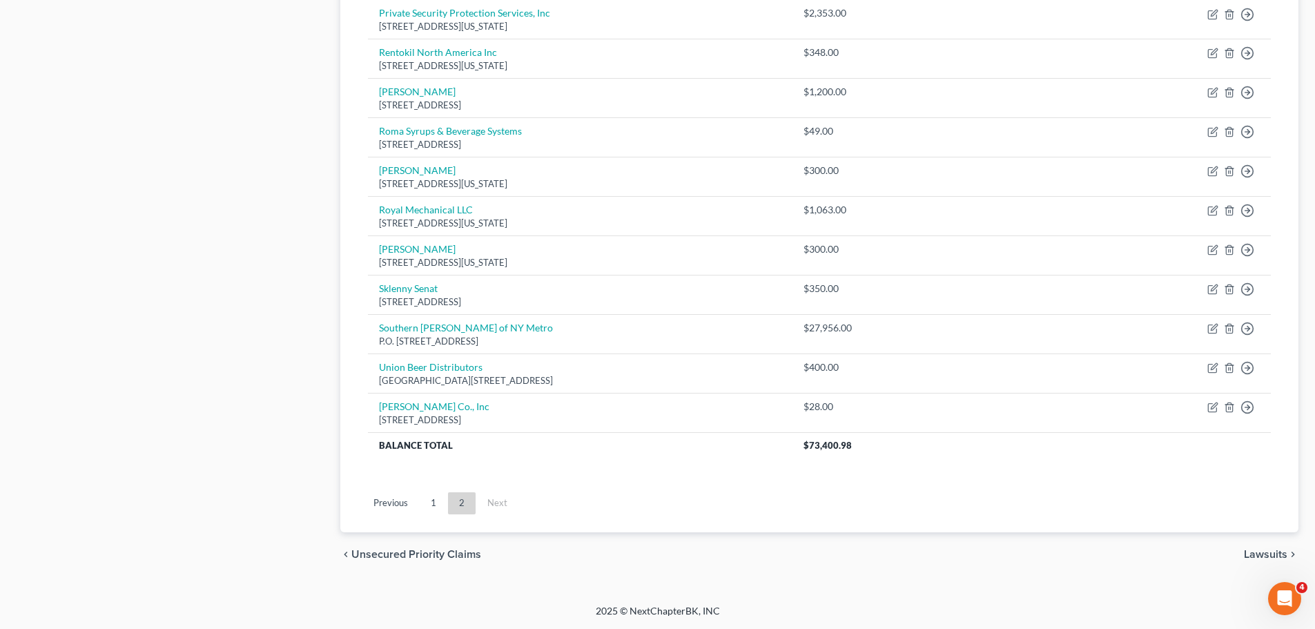
click at [424, 506] on link "1" at bounding box center [434, 503] width 28 height 22
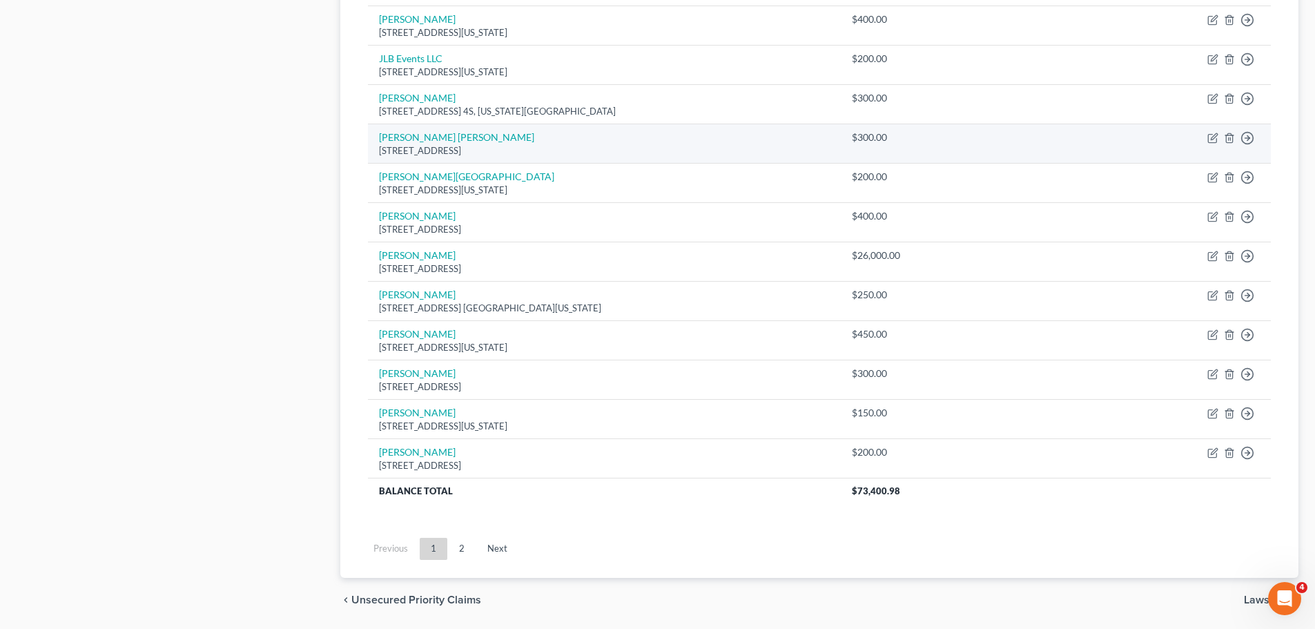
scroll to position [965, 0]
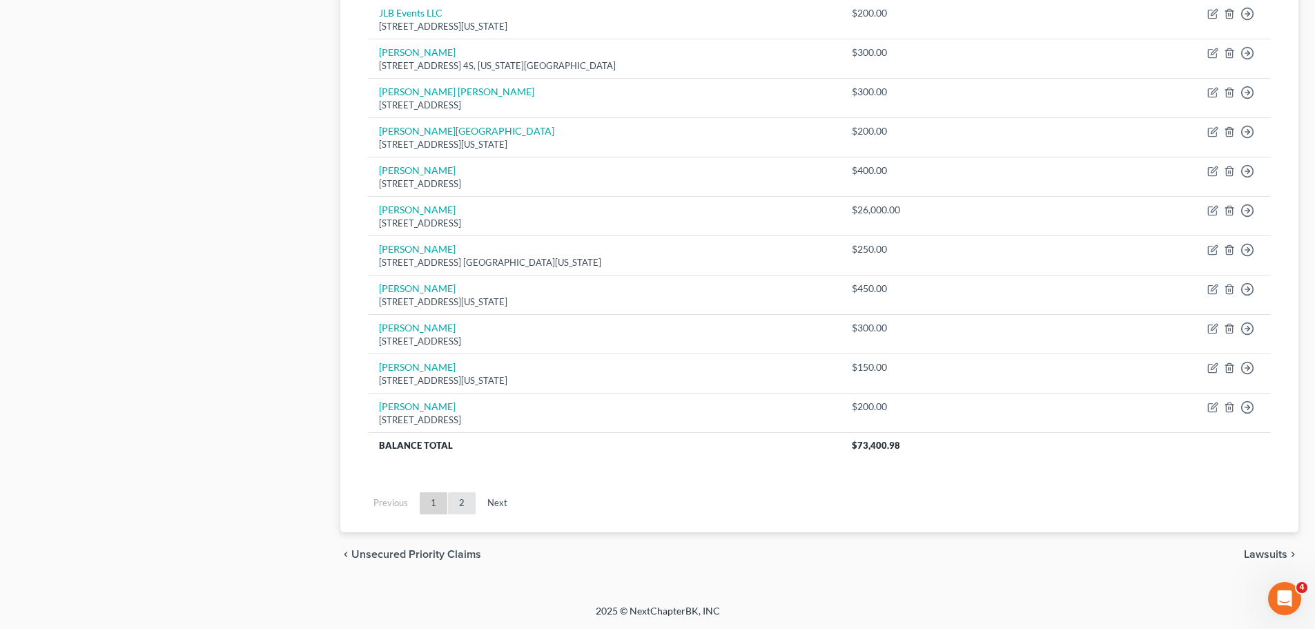
click at [459, 510] on link "2" at bounding box center [462, 503] width 28 height 22
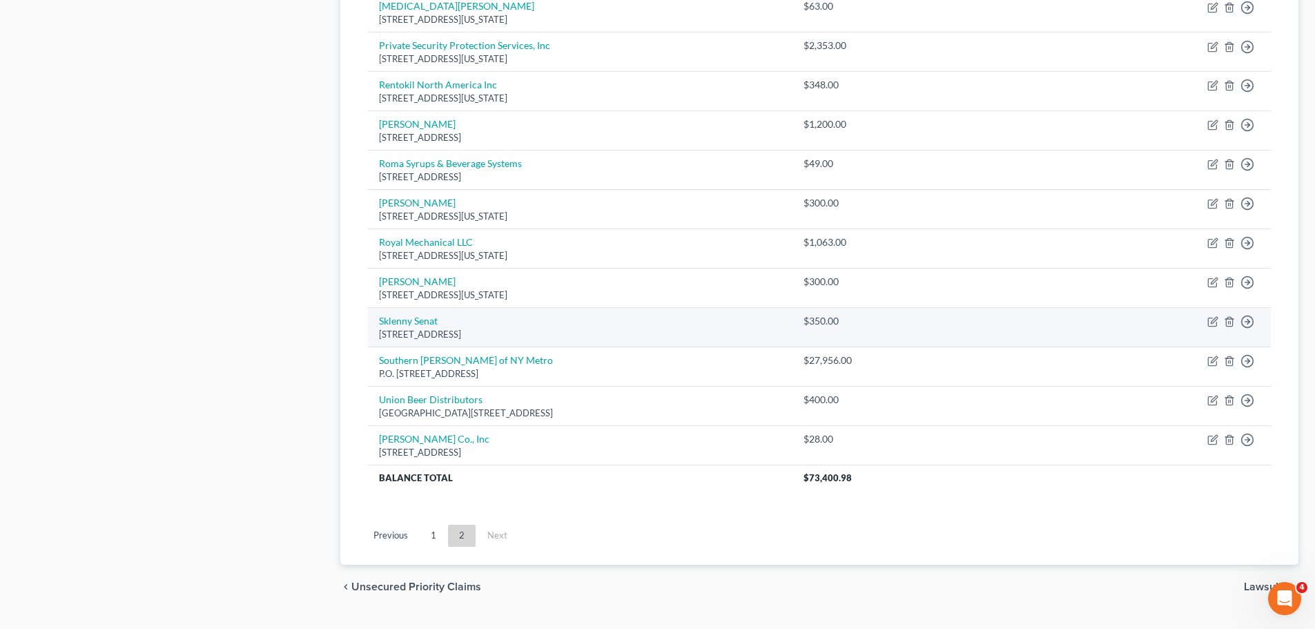
scroll to position [729, 0]
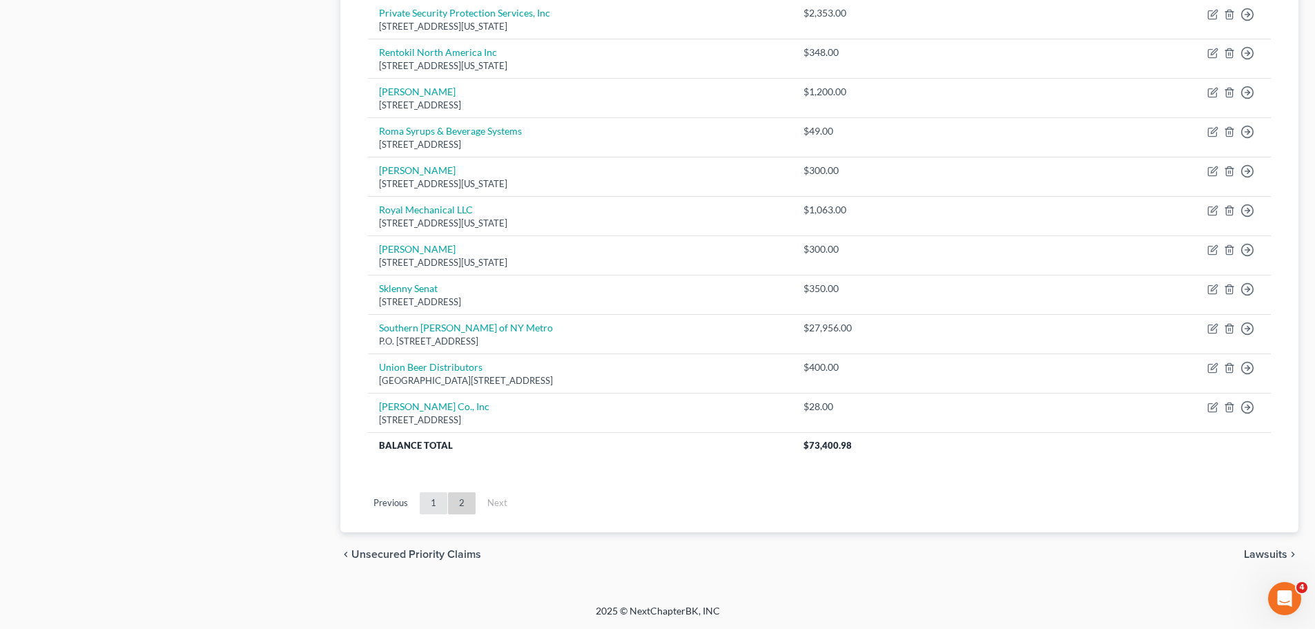
click at [431, 498] on link "1" at bounding box center [434, 503] width 28 height 22
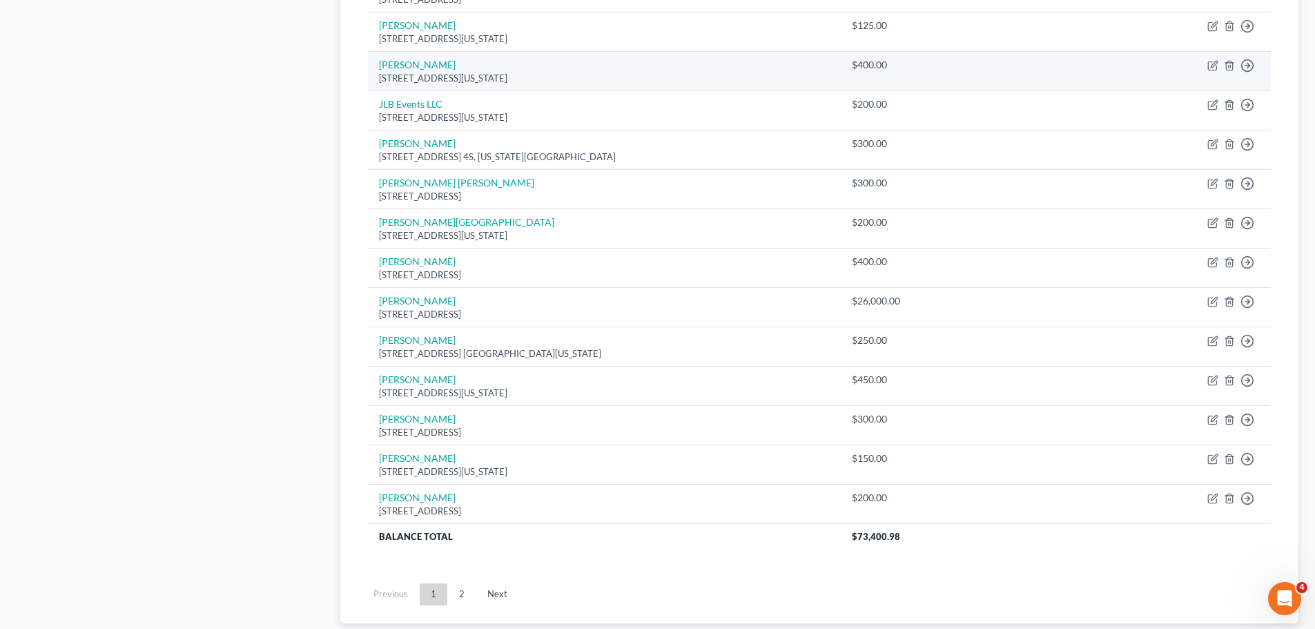
scroll to position [965, 0]
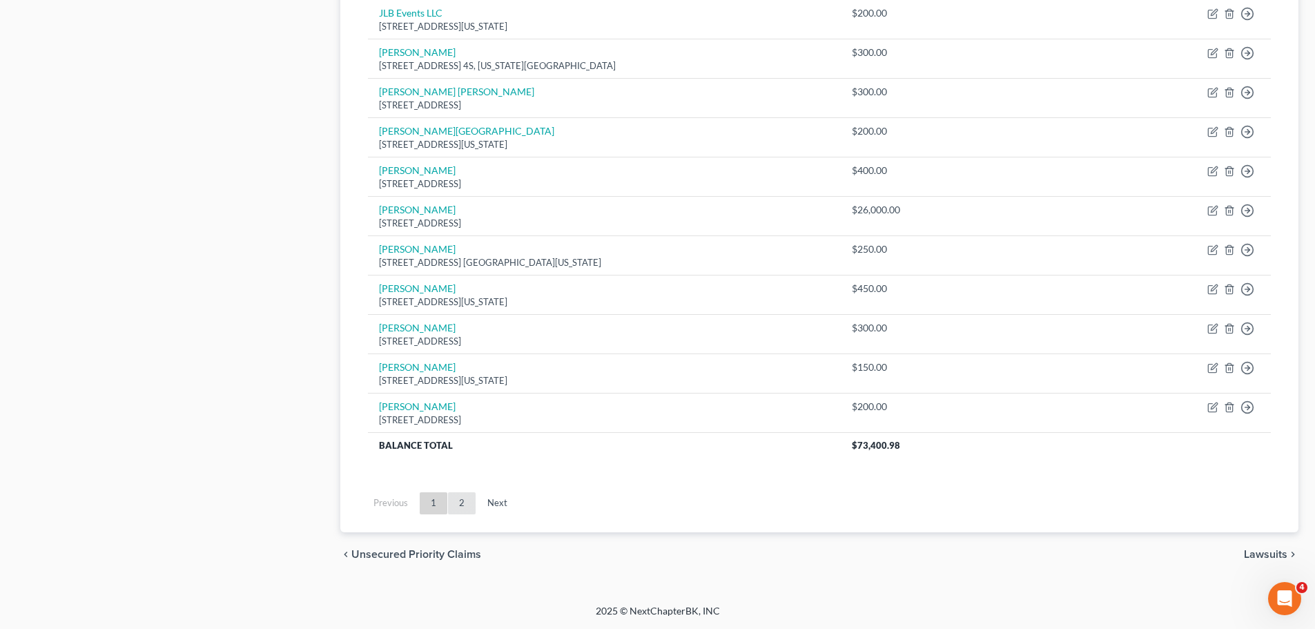
click at [462, 511] on link "2" at bounding box center [462, 503] width 28 height 22
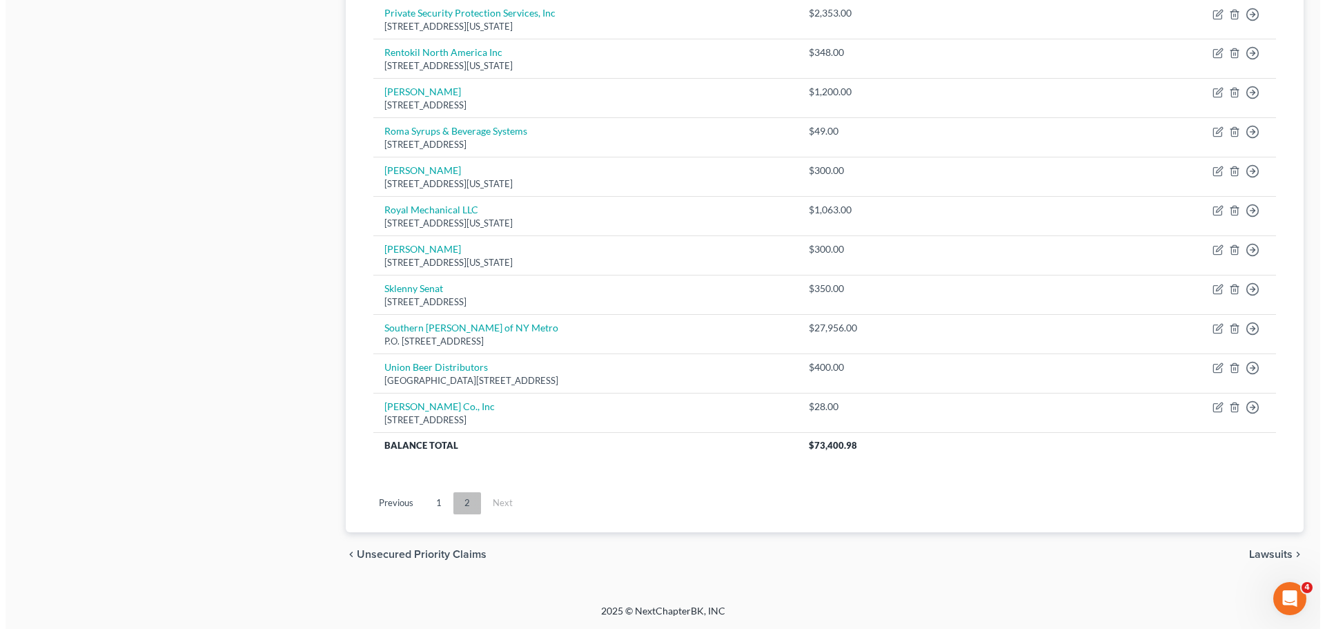
scroll to position [729, 0]
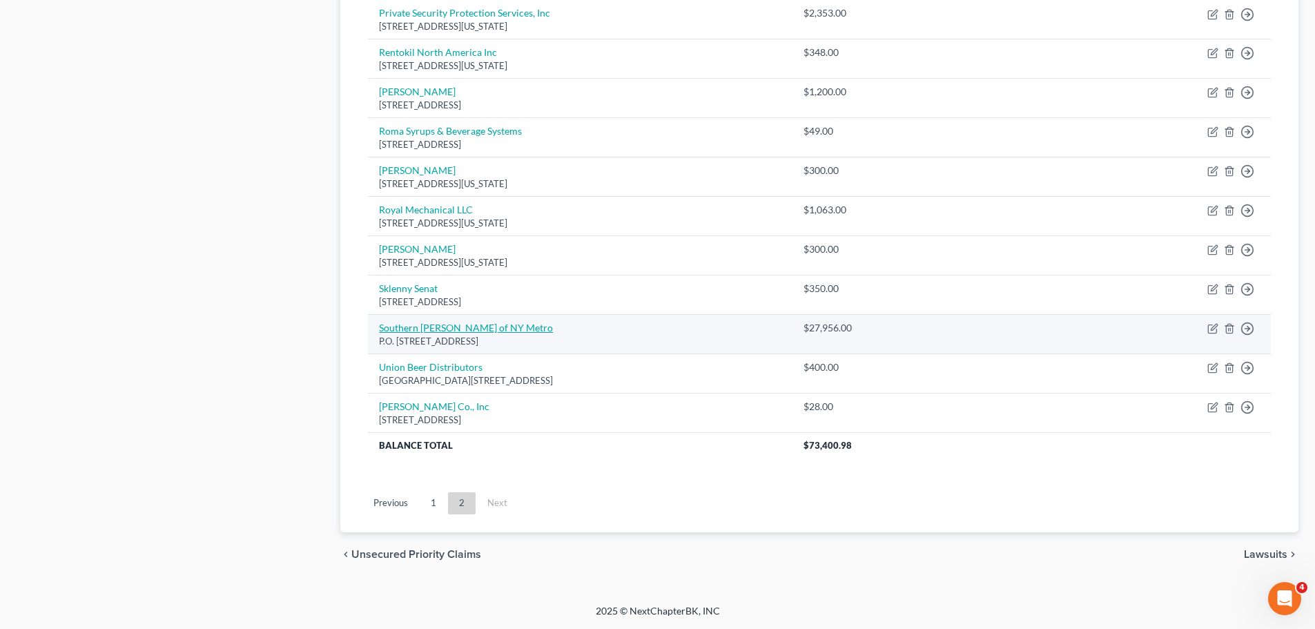
click at [469, 324] on link "Southern [PERSON_NAME] of NY Metro" at bounding box center [466, 328] width 174 height 12
select select "35"
select select "15"
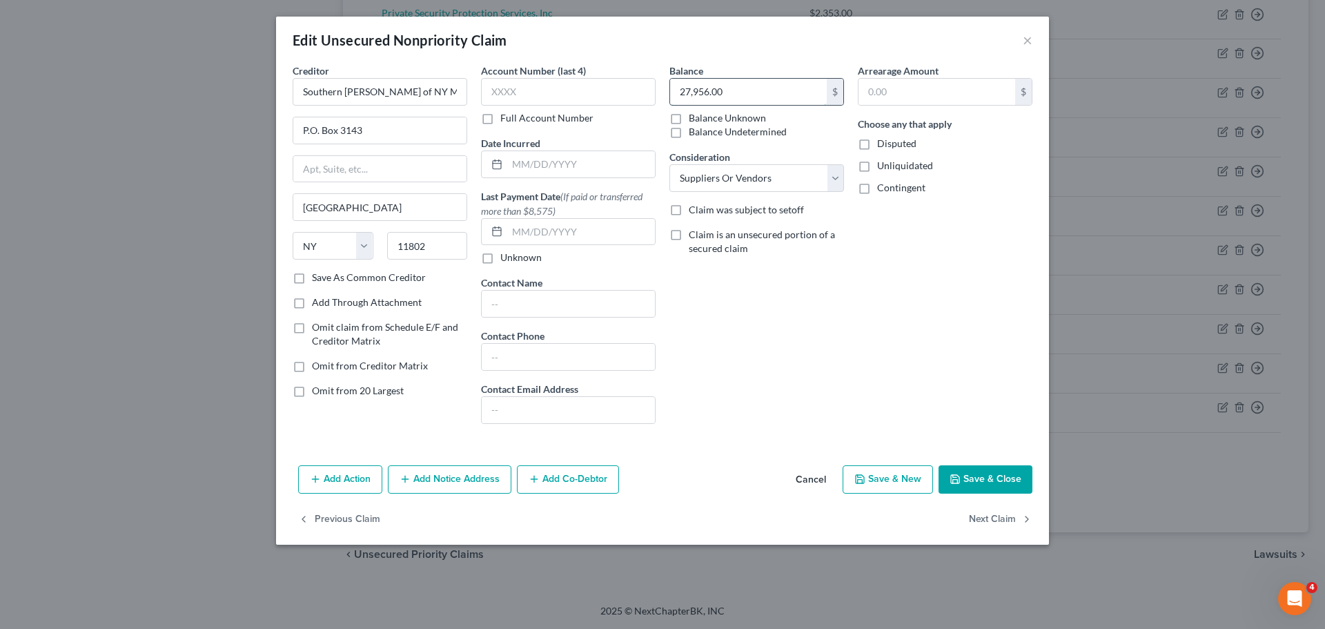
click at [716, 89] on input "27,956.00" at bounding box center [748, 92] width 157 height 26
click at [705, 90] on input "27,956.00" at bounding box center [748, 92] width 157 height 26
click at [705, 95] on input "27,956.00" at bounding box center [748, 92] width 157 height 26
type input "2,795.00"
click at [999, 482] on button "Save & Close" at bounding box center [986, 479] width 94 height 29
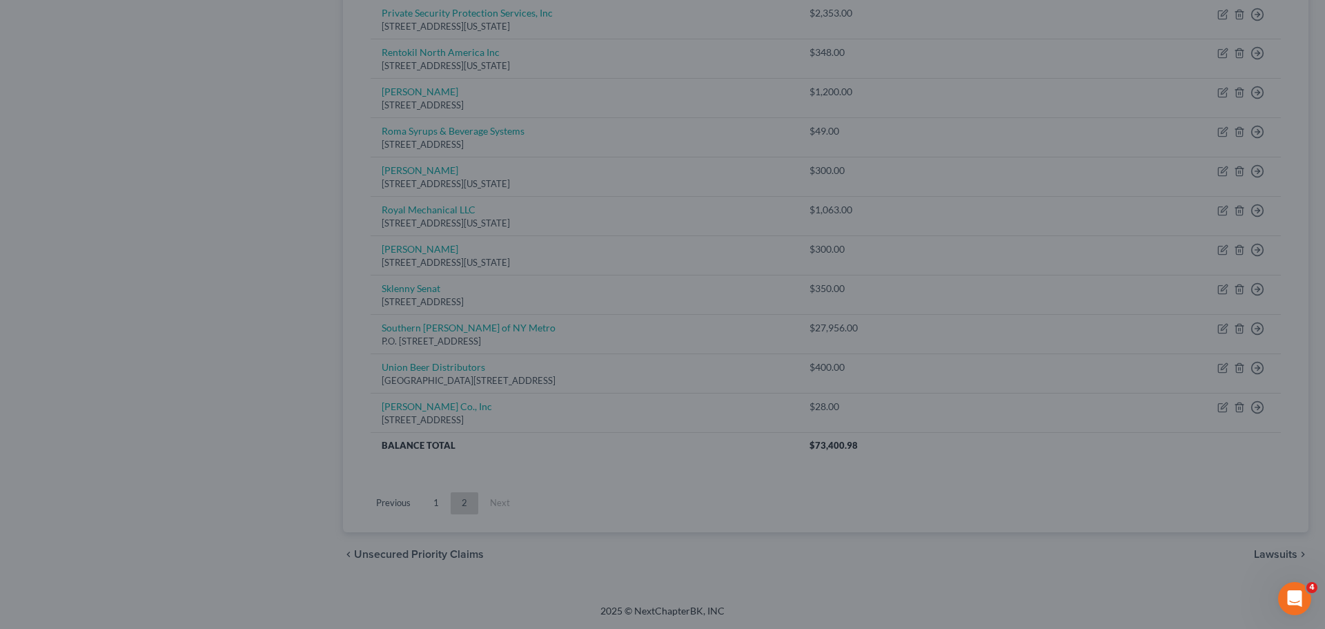
type input "0"
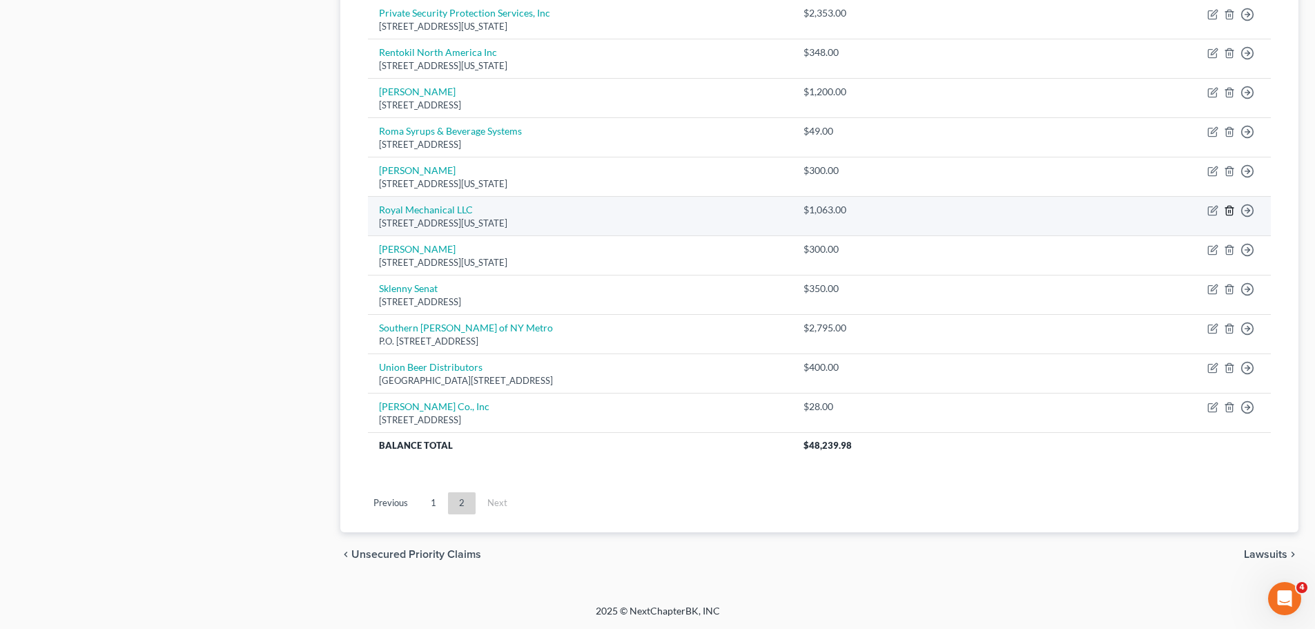
click at [1227, 212] on icon "button" at bounding box center [1229, 210] width 11 height 11
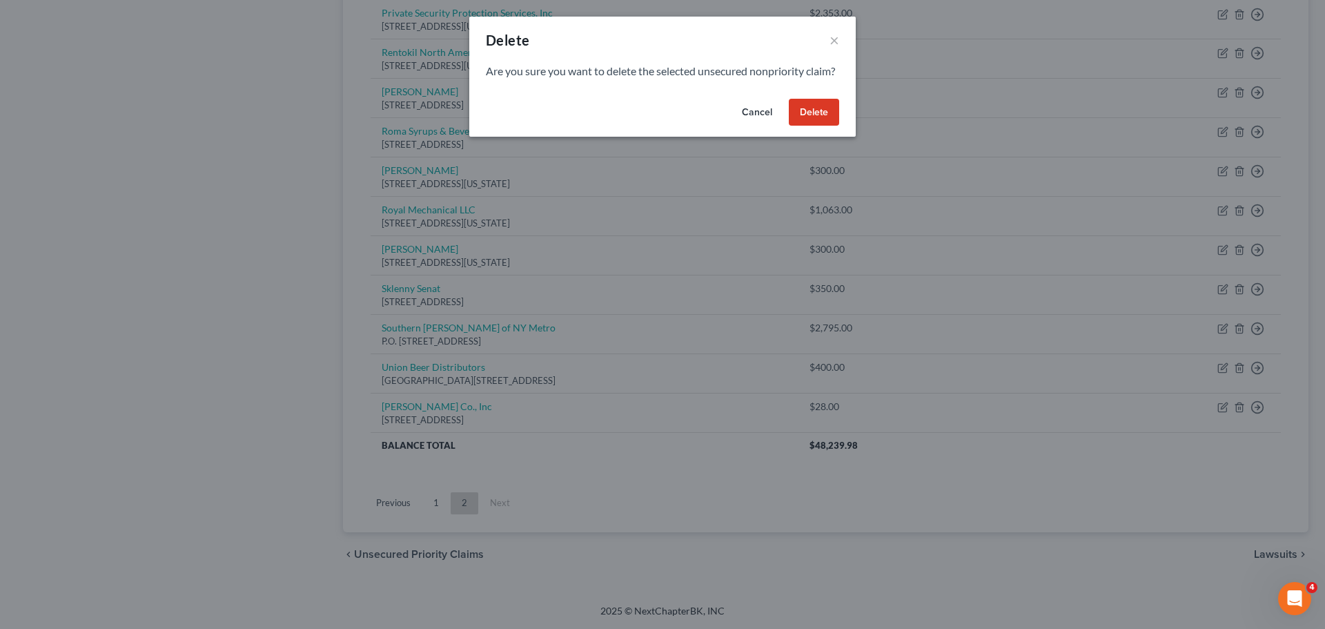
click at [812, 126] on button "Delete" at bounding box center [814, 113] width 50 height 28
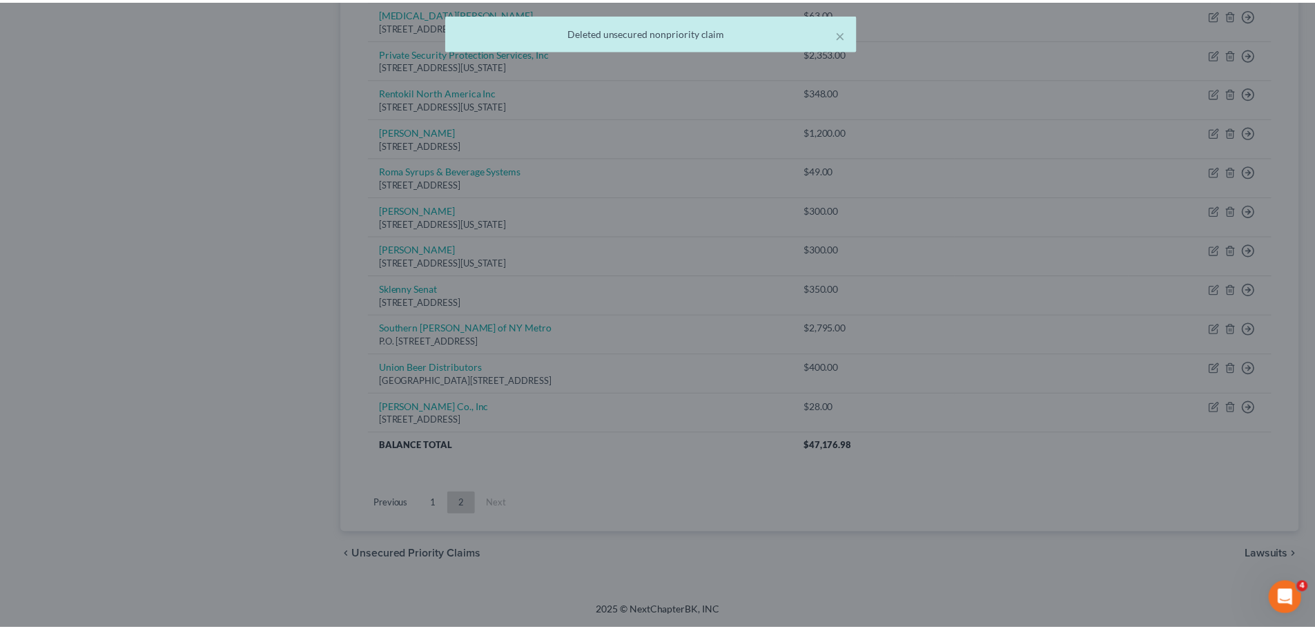
scroll to position [689, 0]
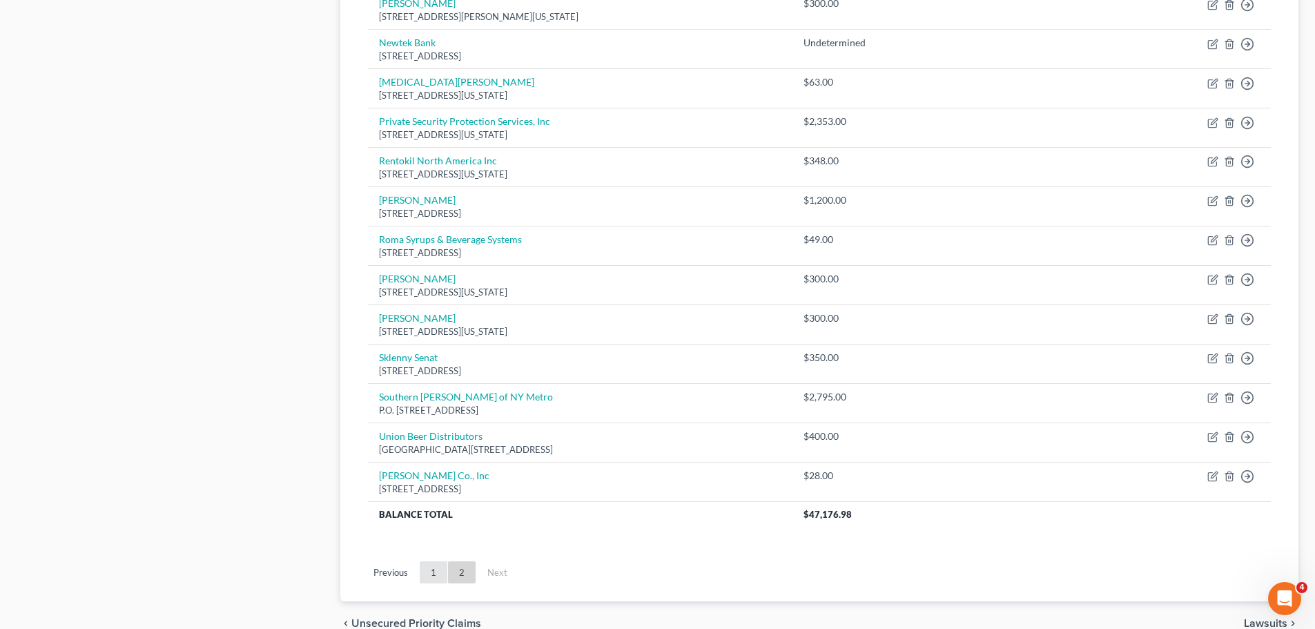
click at [429, 577] on link "1" at bounding box center [434, 572] width 28 height 22
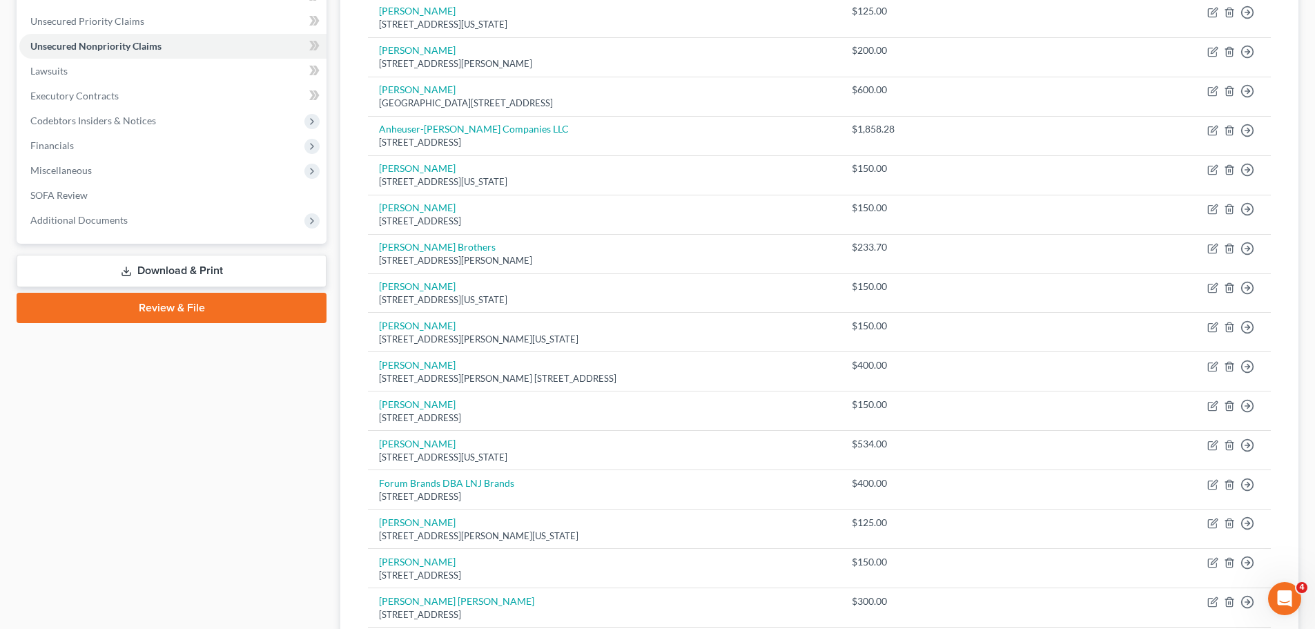
scroll to position [0, 0]
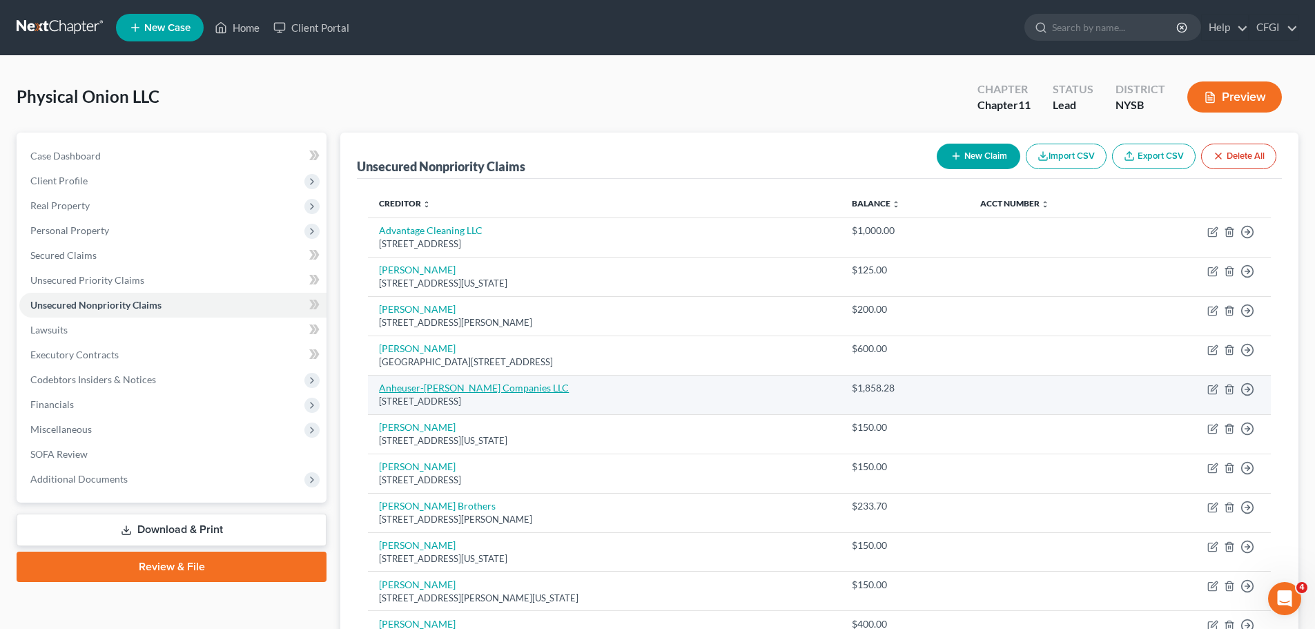
click at [428, 389] on link "Anheuser-[PERSON_NAME] Companies LLC" at bounding box center [474, 388] width 190 height 12
select select "35"
select select "15"
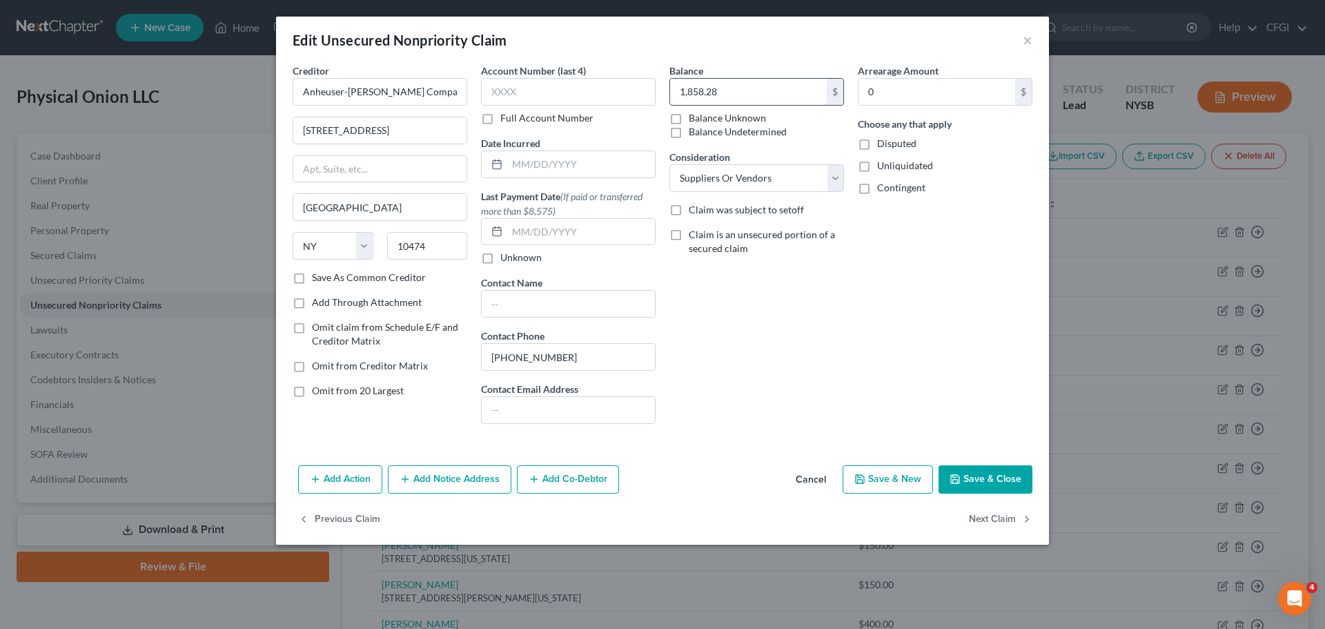
click at [741, 92] on input "1,858.28" at bounding box center [748, 92] width 157 height 26
click at [731, 92] on input "1,858.28" at bounding box center [748, 92] width 157 height 26
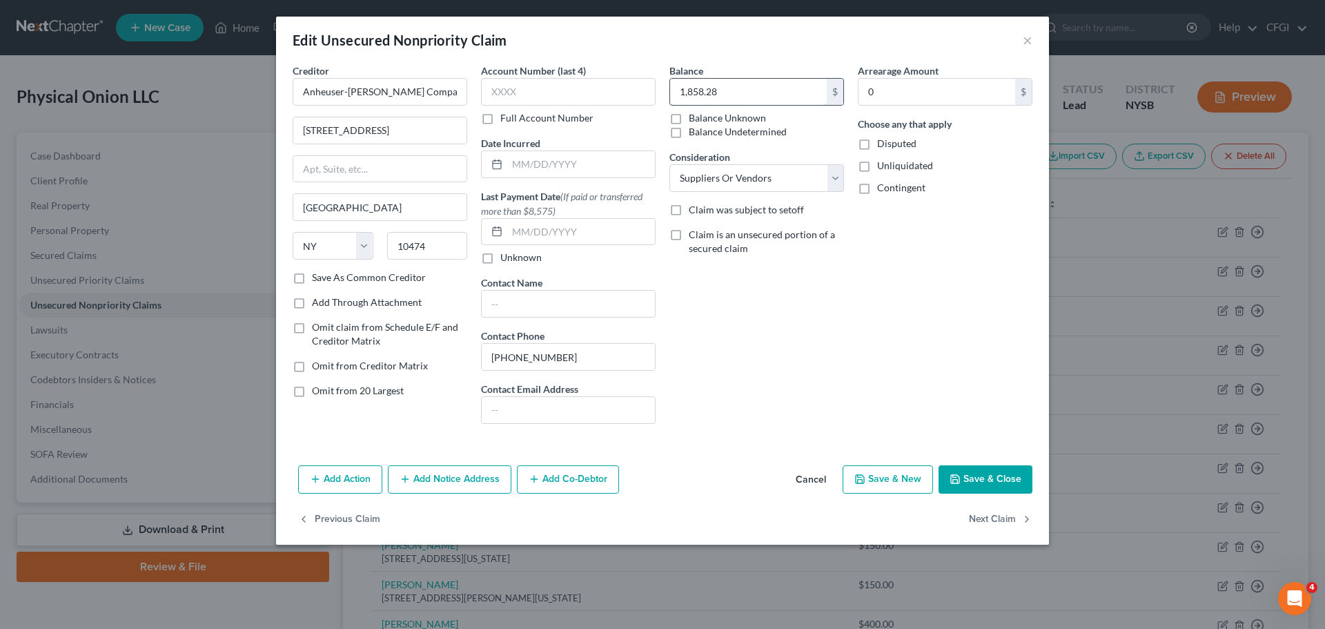
click at [731, 92] on input "1,858.28" at bounding box center [748, 92] width 157 height 26
click at [723, 92] on input "1,858.28" at bounding box center [748, 92] width 157 height 26
drag, startPoint x: 702, startPoint y: 95, endPoint x: 743, endPoint y: 101, distance: 41.3
click at [743, 101] on input "1,858.28" at bounding box center [748, 92] width 157 height 26
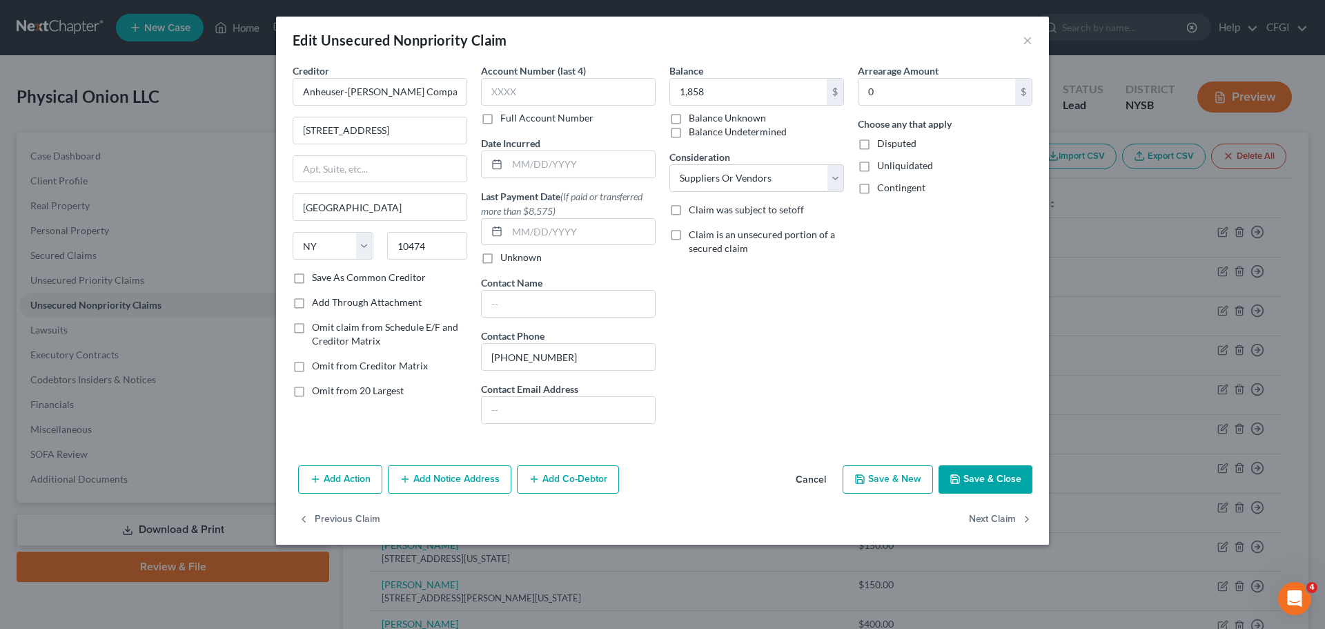
click at [965, 473] on button "Save & Close" at bounding box center [986, 479] width 94 height 29
type input "1,858.00"
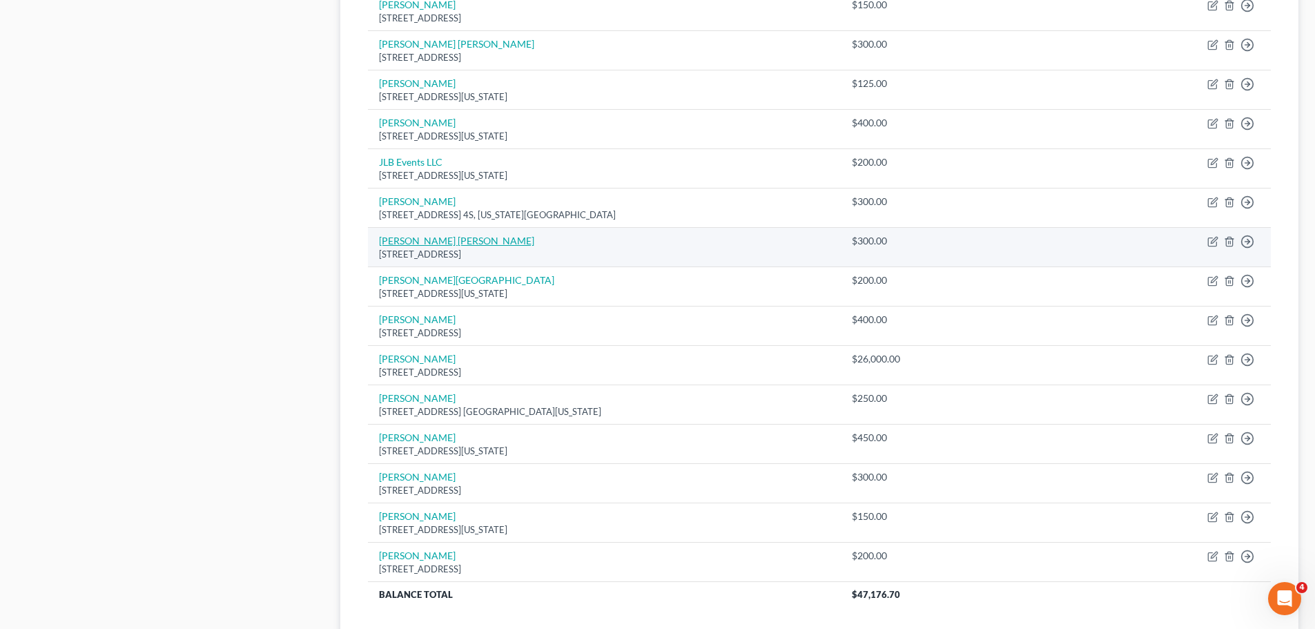
scroll to position [828, 0]
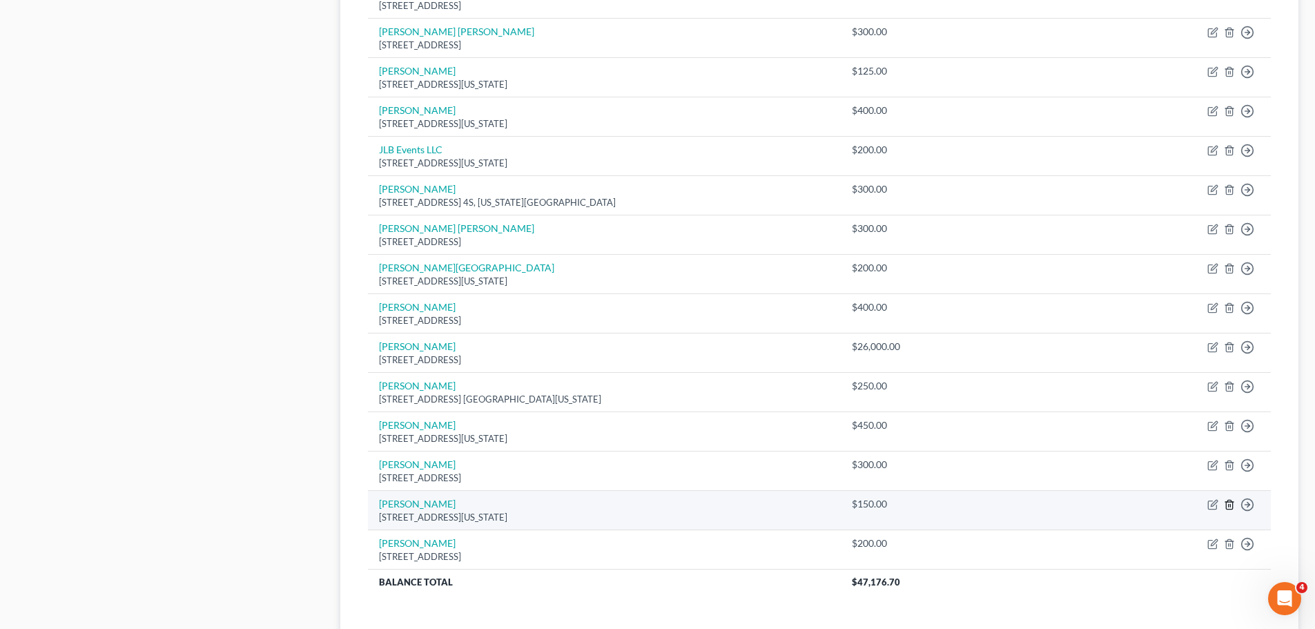
click at [1229, 503] on icon "button" at bounding box center [1229, 504] width 11 height 11
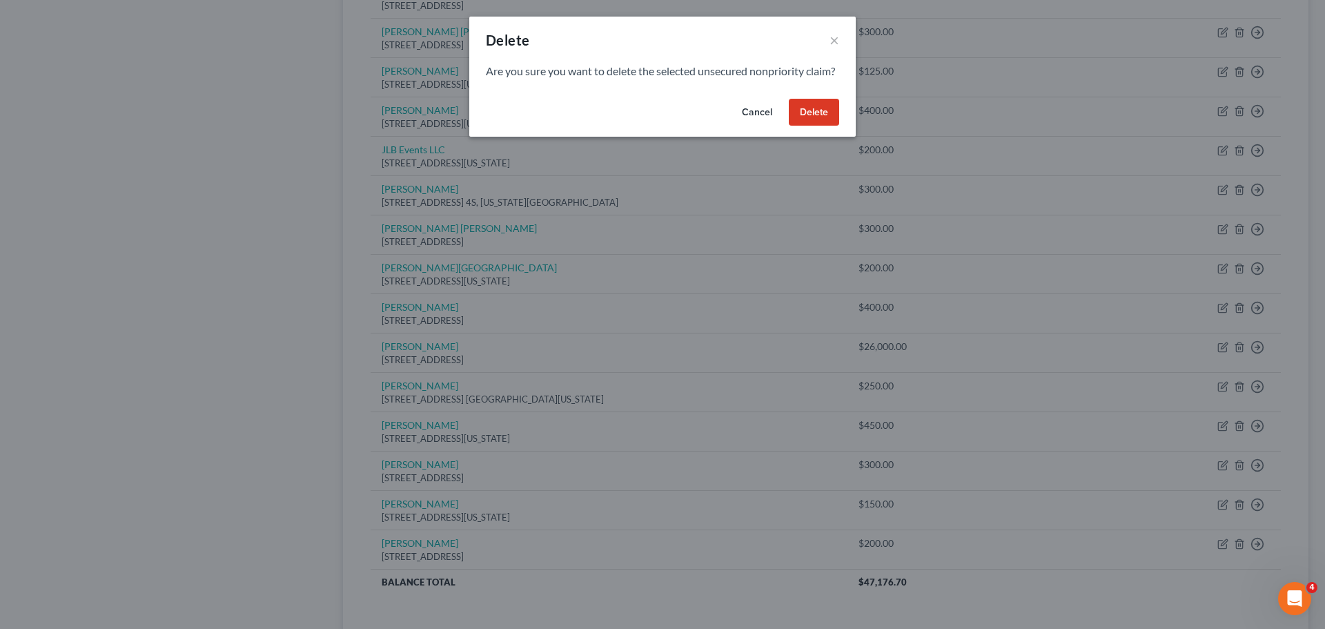
click at [821, 126] on button "Delete" at bounding box center [814, 113] width 50 height 28
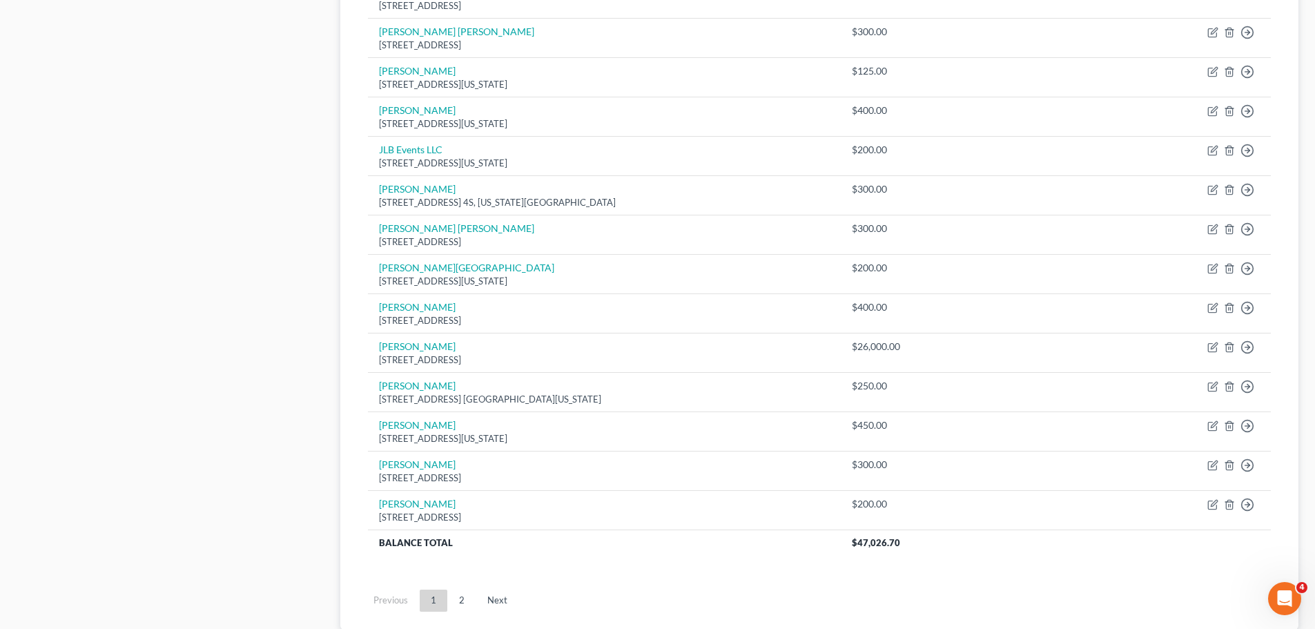
drag, startPoint x: 464, startPoint y: 607, endPoint x: 460, endPoint y: 589, distance: 18.4
click at [464, 607] on link "2" at bounding box center [462, 600] width 28 height 22
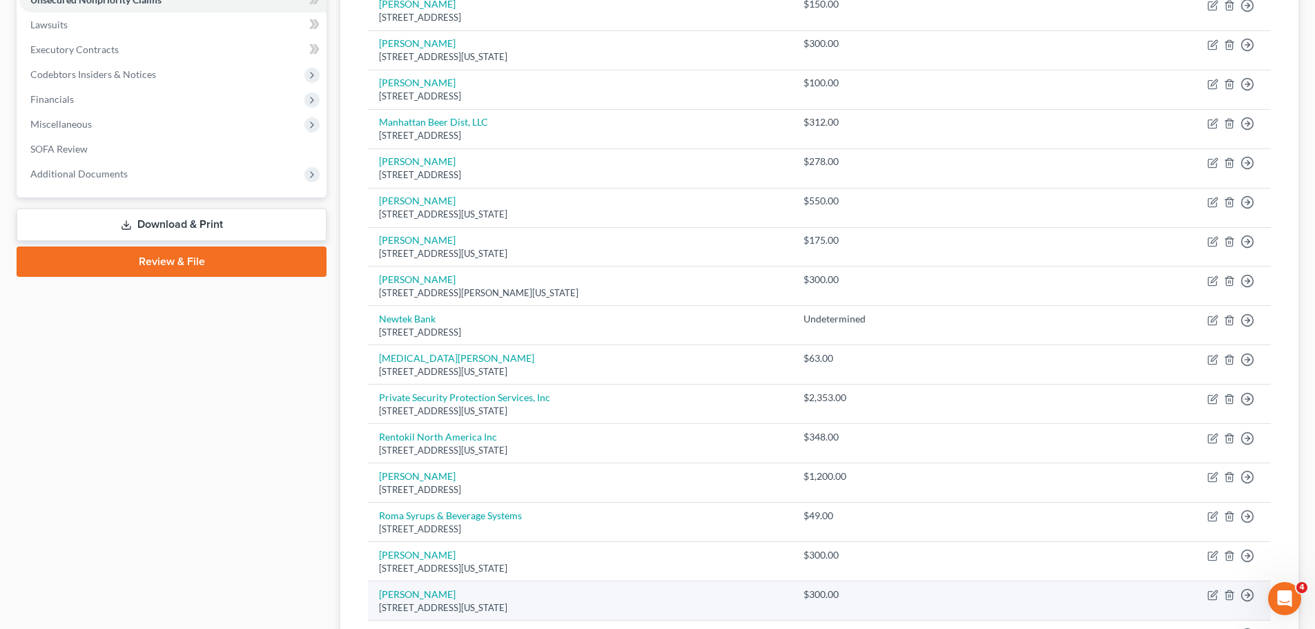
scroll to position [98, 0]
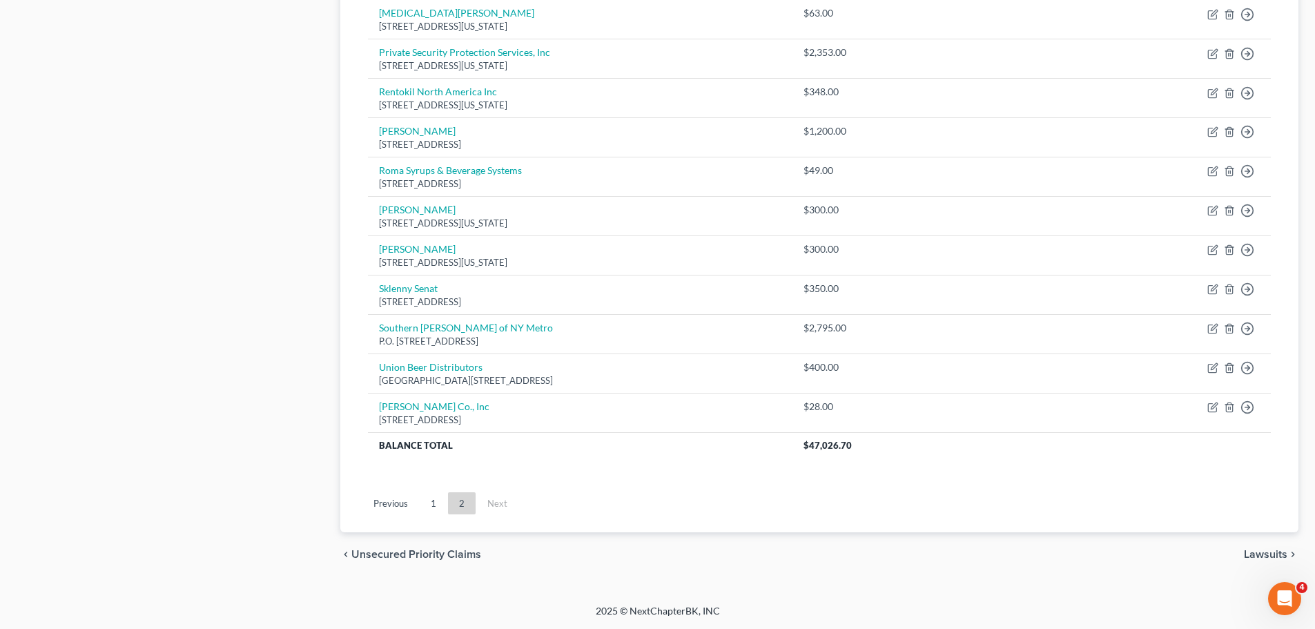
click at [427, 500] on link "1" at bounding box center [434, 503] width 28 height 22
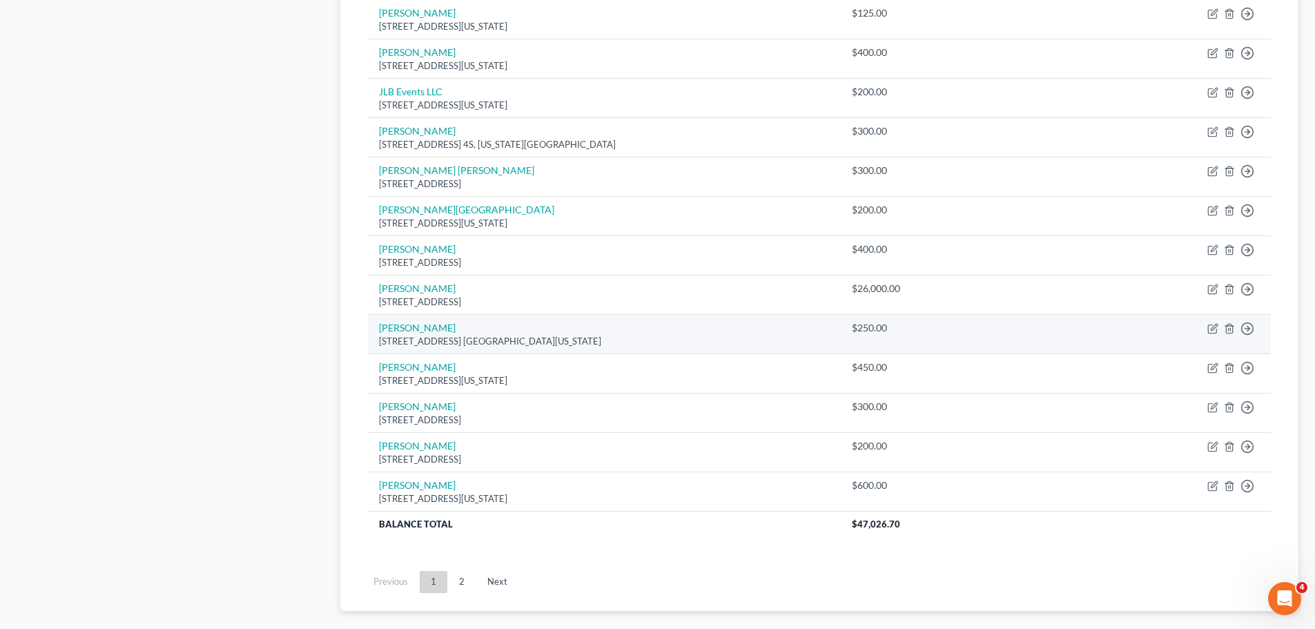
scroll to position [965, 0]
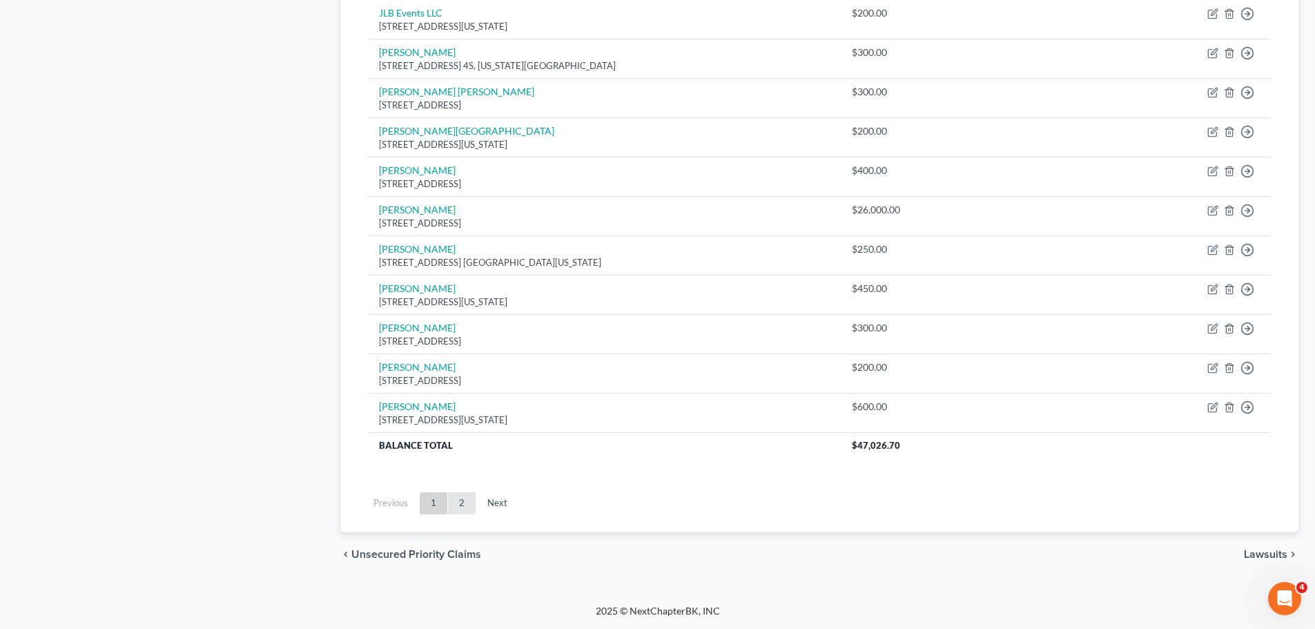
click at [461, 511] on link "2" at bounding box center [462, 503] width 28 height 22
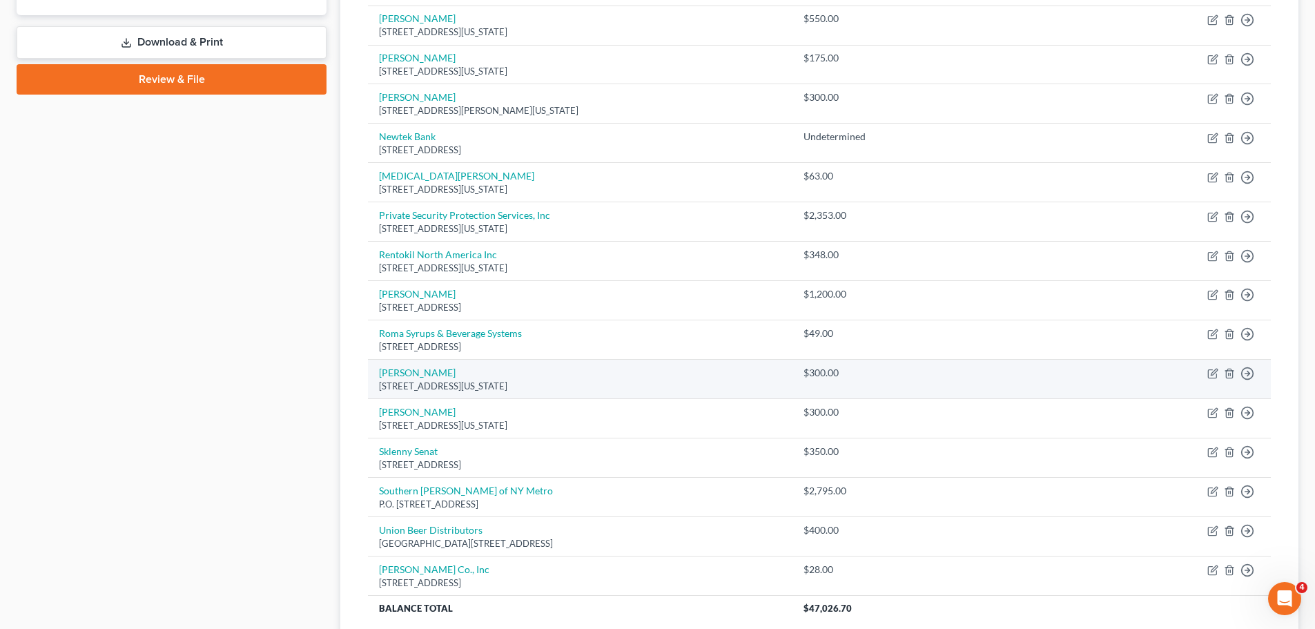
scroll to position [581, 0]
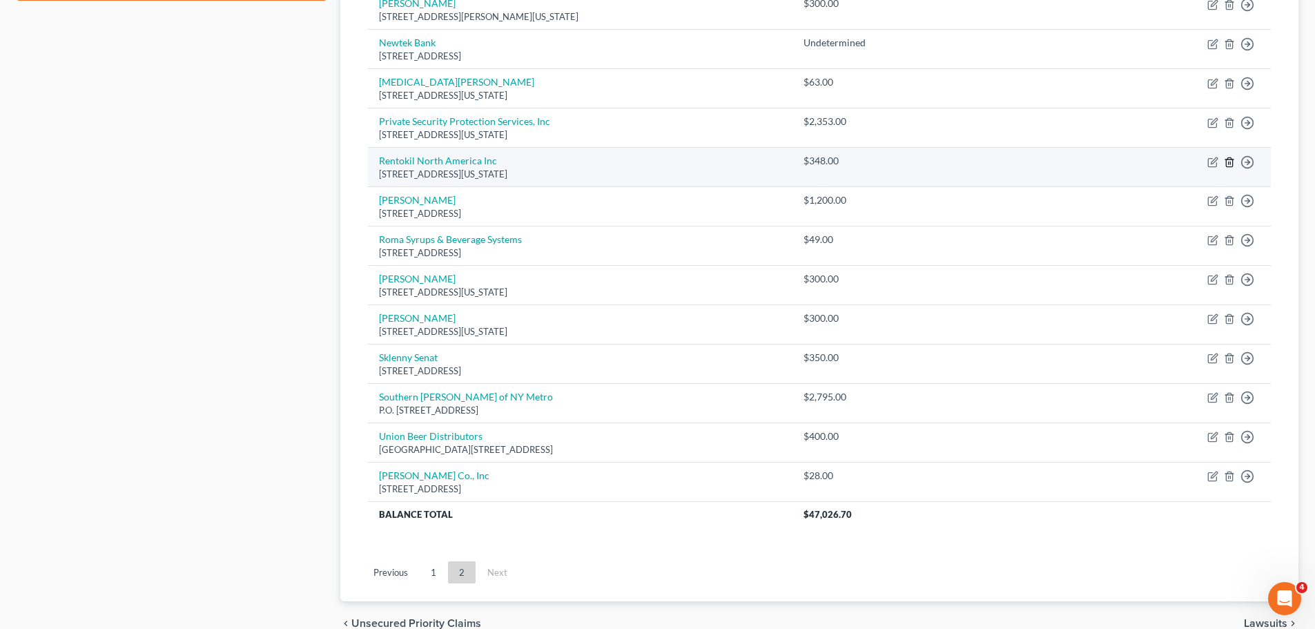
click at [1232, 165] on icon "button" at bounding box center [1229, 161] width 6 height 9
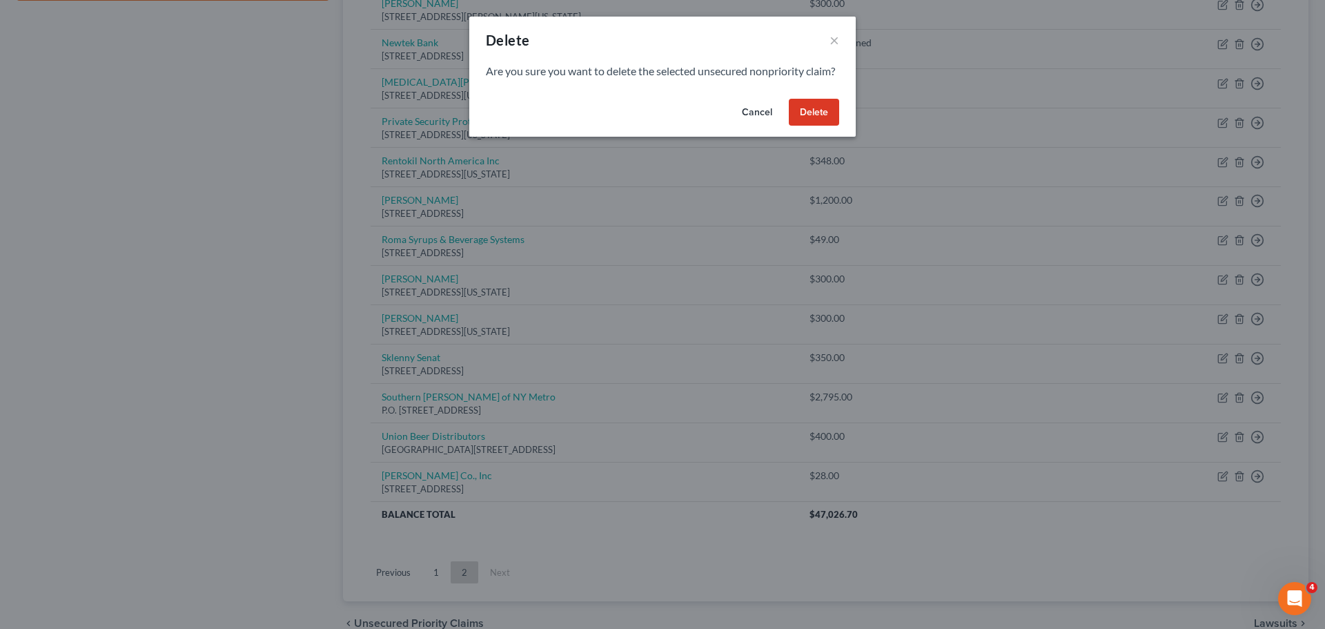
click at [808, 126] on button "Delete" at bounding box center [814, 113] width 50 height 28
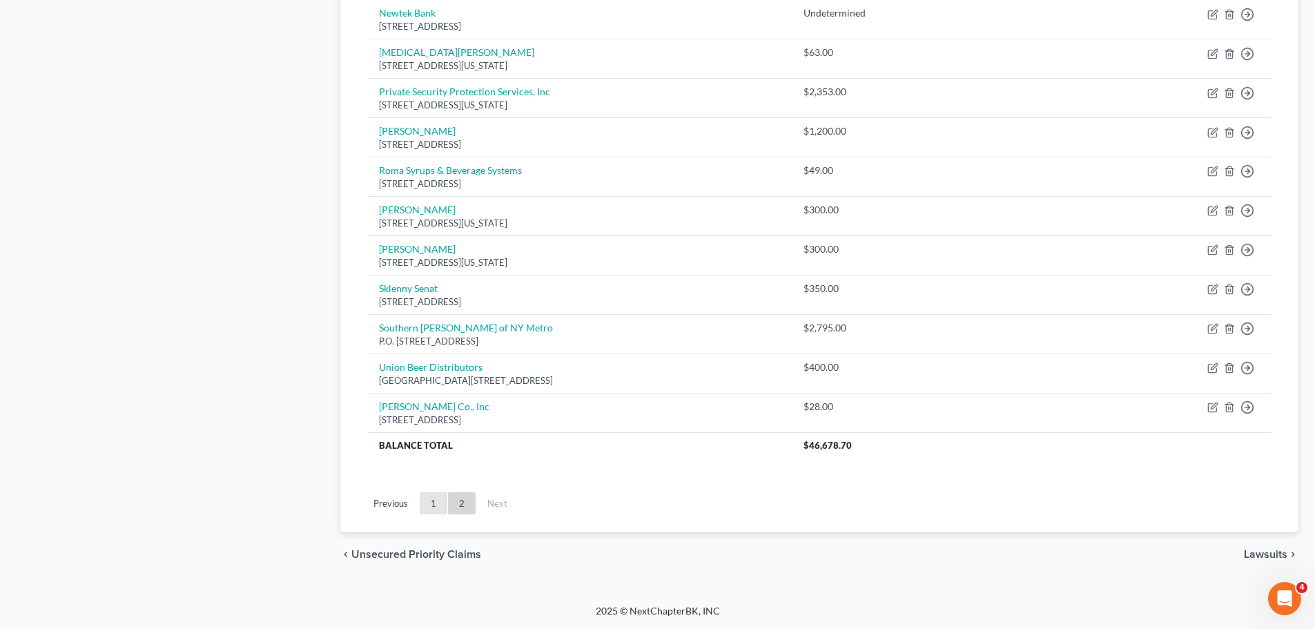
click at [435, 502] on link "1" at bounding box center [434, 503] width 28 height 22
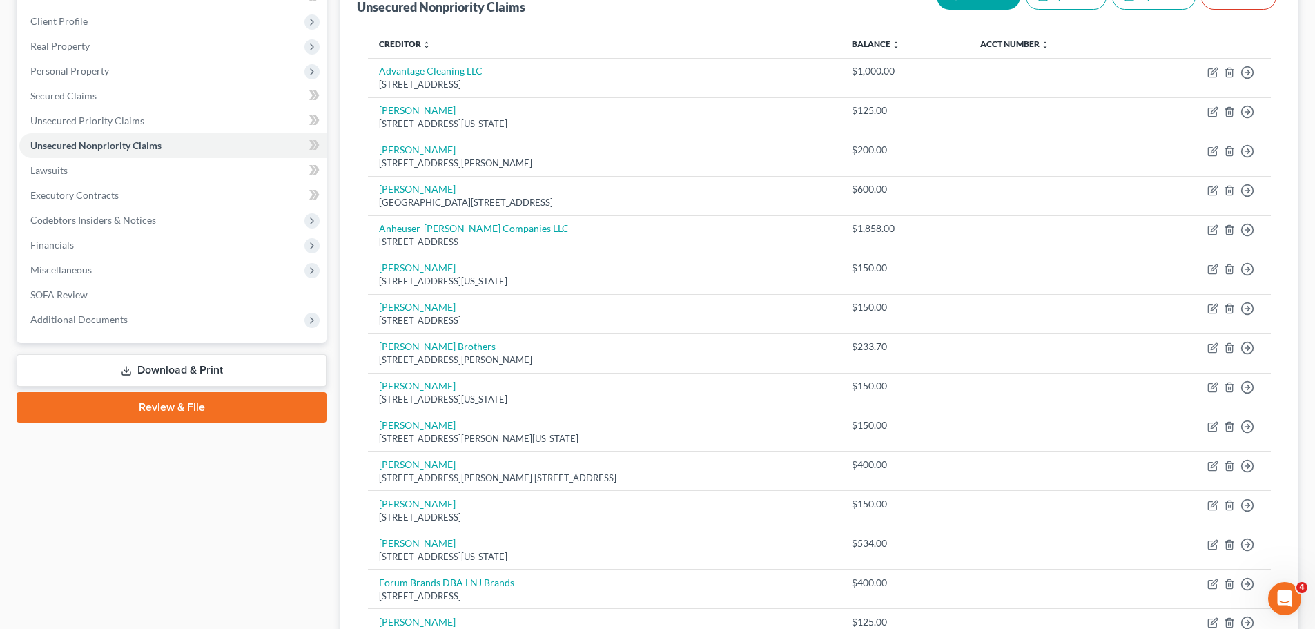
scroll to position [128, 0]
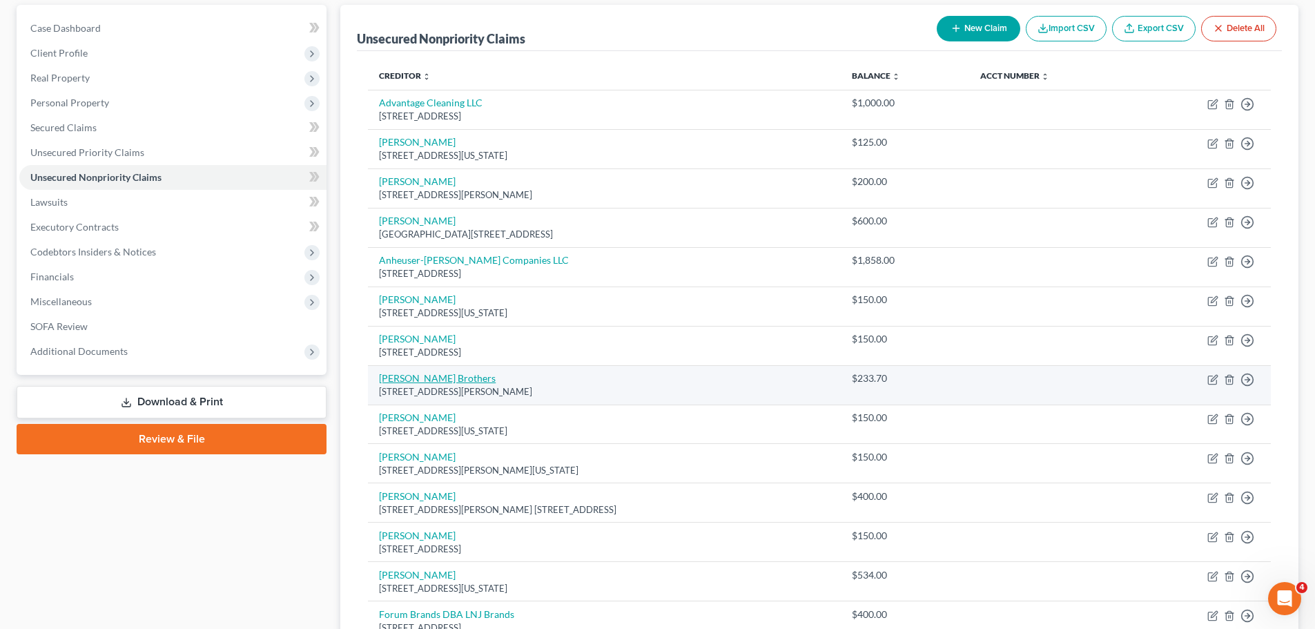
click at [423, 375] on link "[PERSON_NAME] Brothers" at bounding box center [437, 378] width 117 height 12
select select "35"
select select "15"
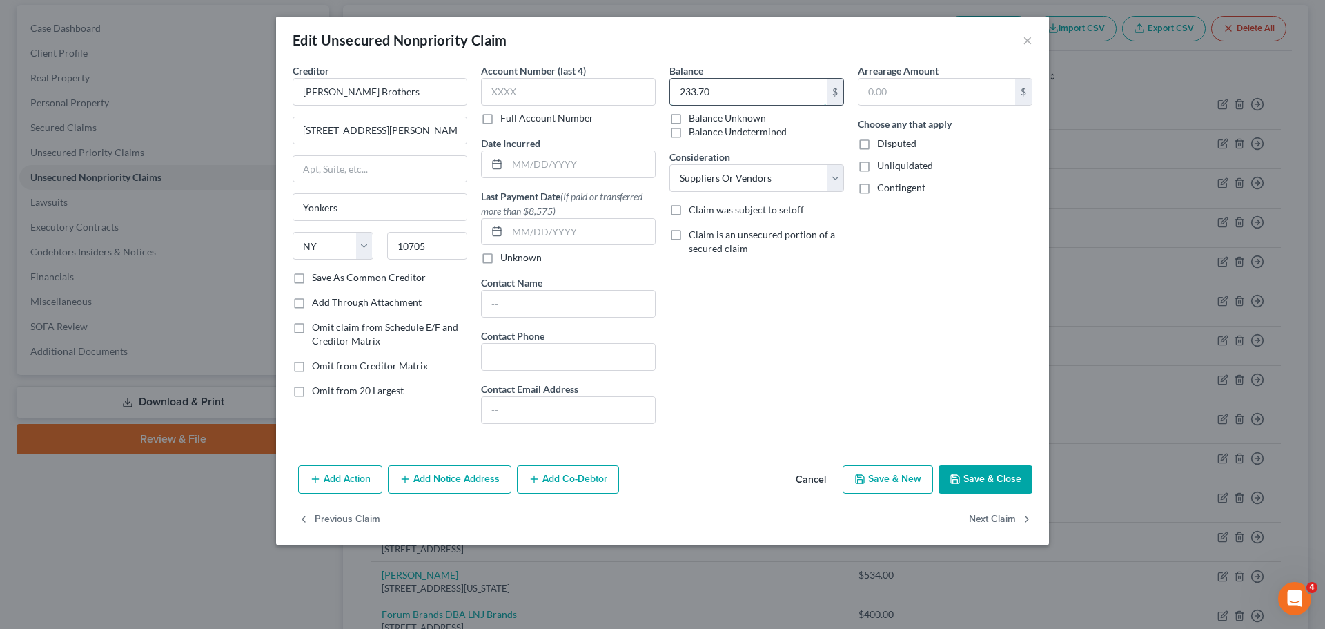
click at [710, 92] on input "233.70" at bounding box center [748, 92] width 157 height 26
click at [718, 96] on input "233.70" at bounding box center [748, 92] width 157 height 26
drag, startPoint x: 725, startPoint y: 96, endPoint x: 694, endPoint y: 97, distance: 31.1
click at [694, 97] on input "233.70" at bounding box center [748, 92] width 157 height 26
type input "234"
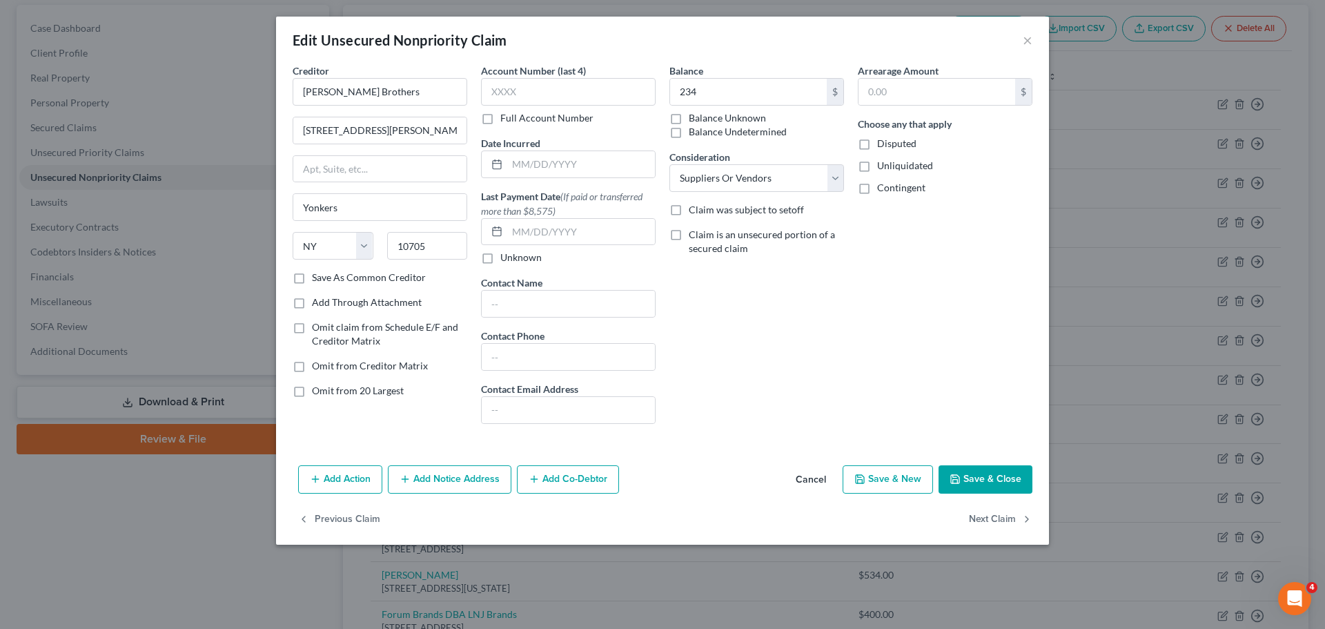
click at [992, 483] on button "Save & Close" at bounding box center [986, 479] width 94 height 29
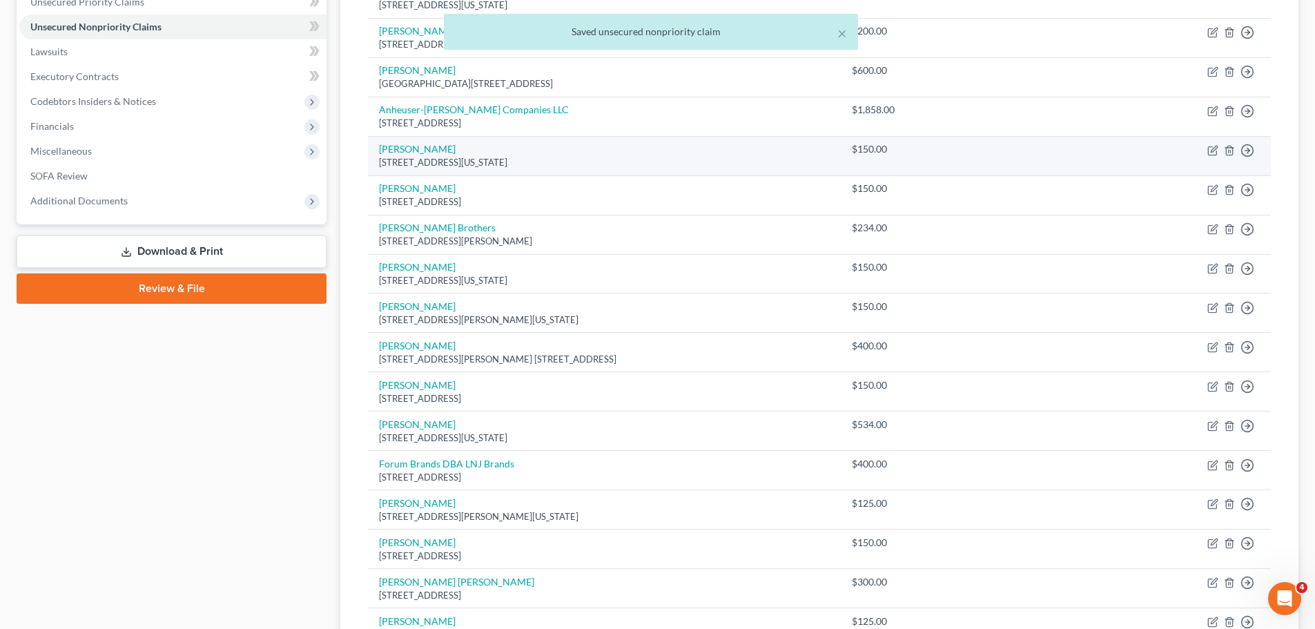
scroll to position [0, 0]
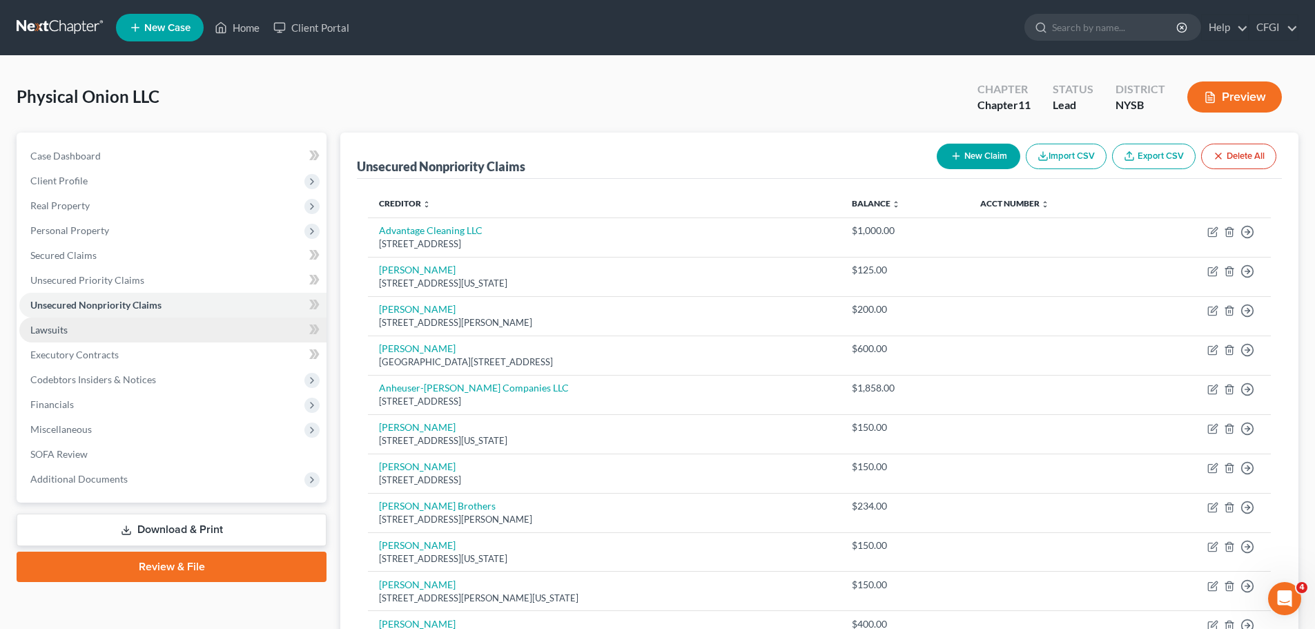
click at [43, 331] on span "Lawsuits" at bounding box center [48, 330] width 37 height 12
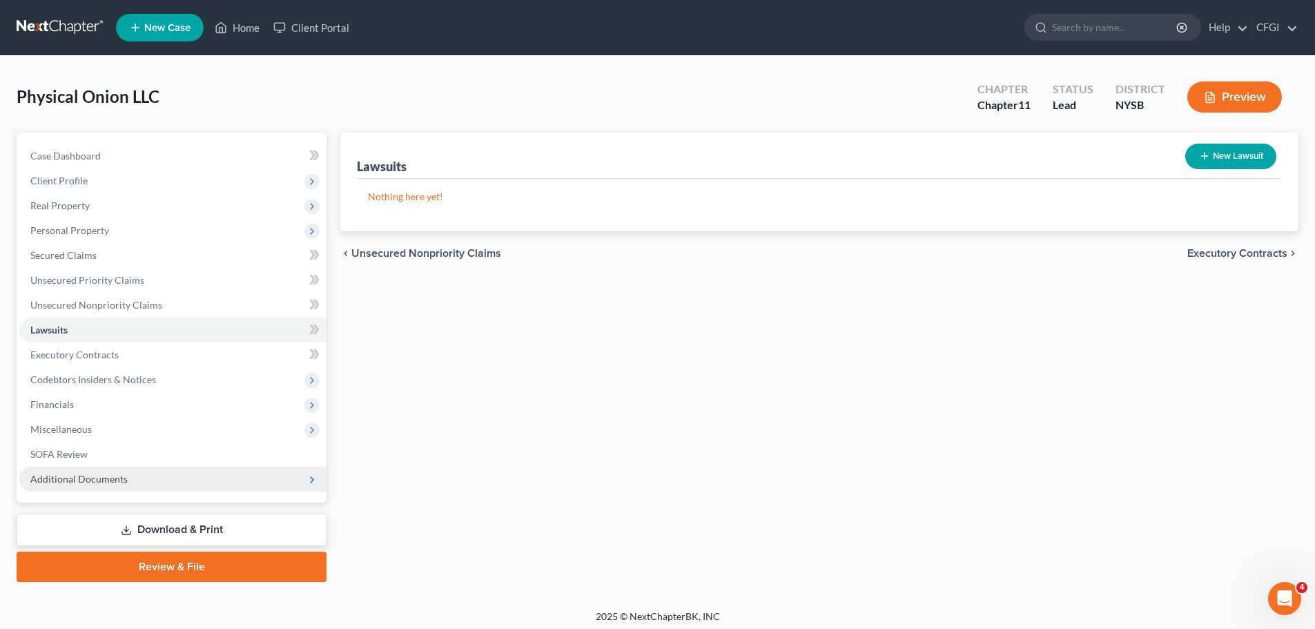
click at [86, 487] on span "Additional Documents" at bounding box center [172, 479] width 307 height 25
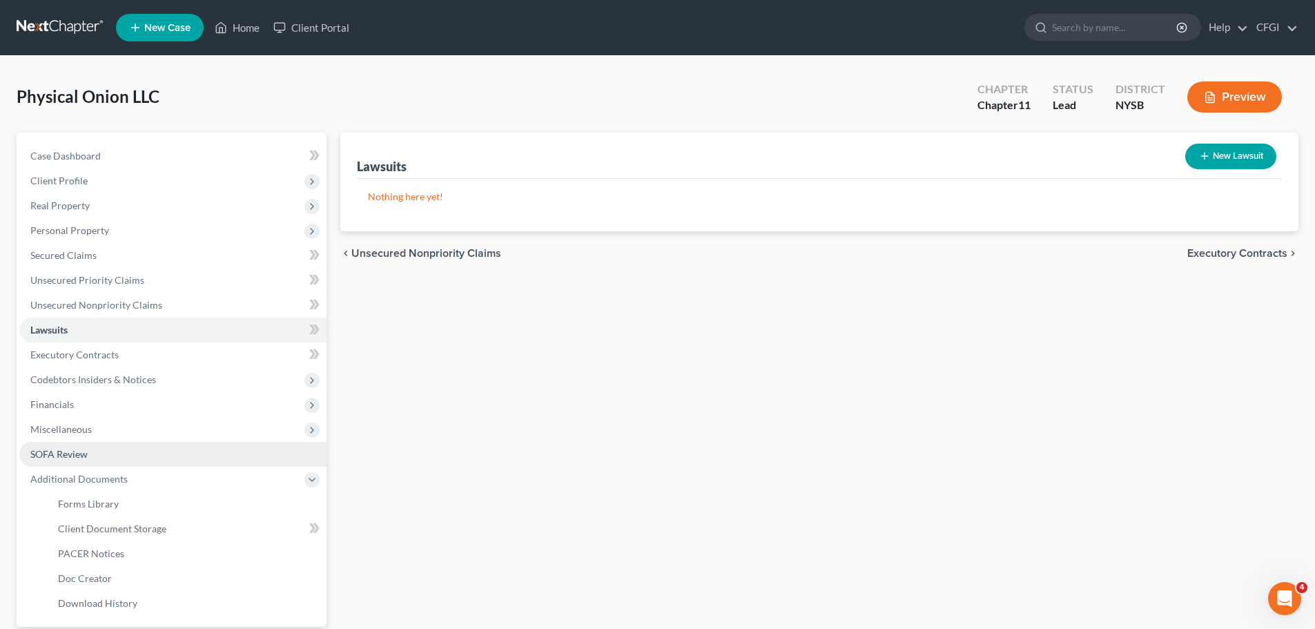
click at [79, 454] on span "SOFA Review" at bounding box center [58, 454] width 57 height 12
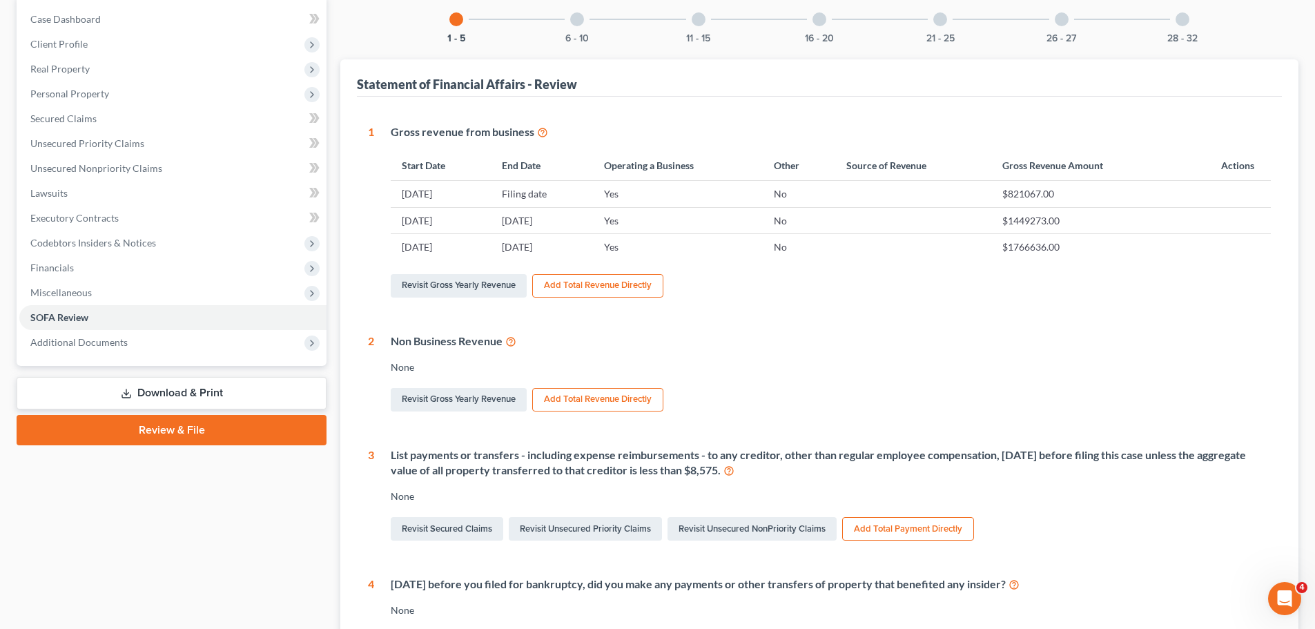
scroll to position [138, 0]
click at [555, 292] on button "Add Total Revenue Directly" at bounding box center [597, 284] width 131 height 23
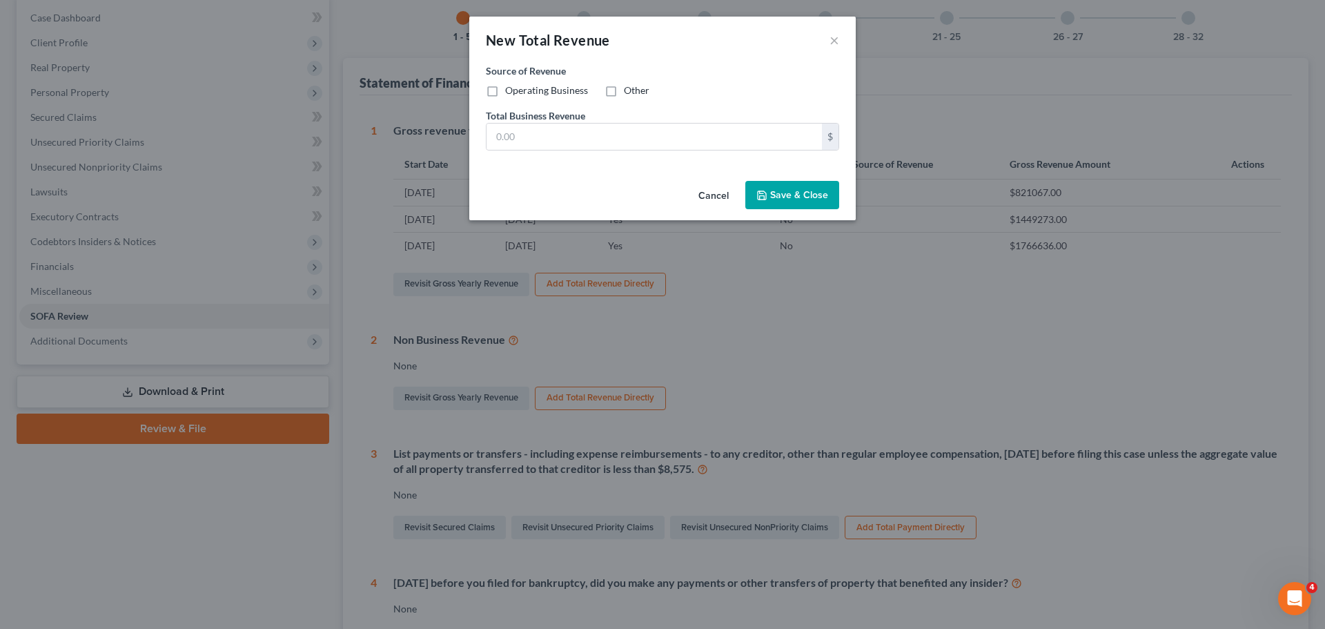
click at [721, 193] on button "Cancel" at bounding box center [713, 196] width 52 height 28
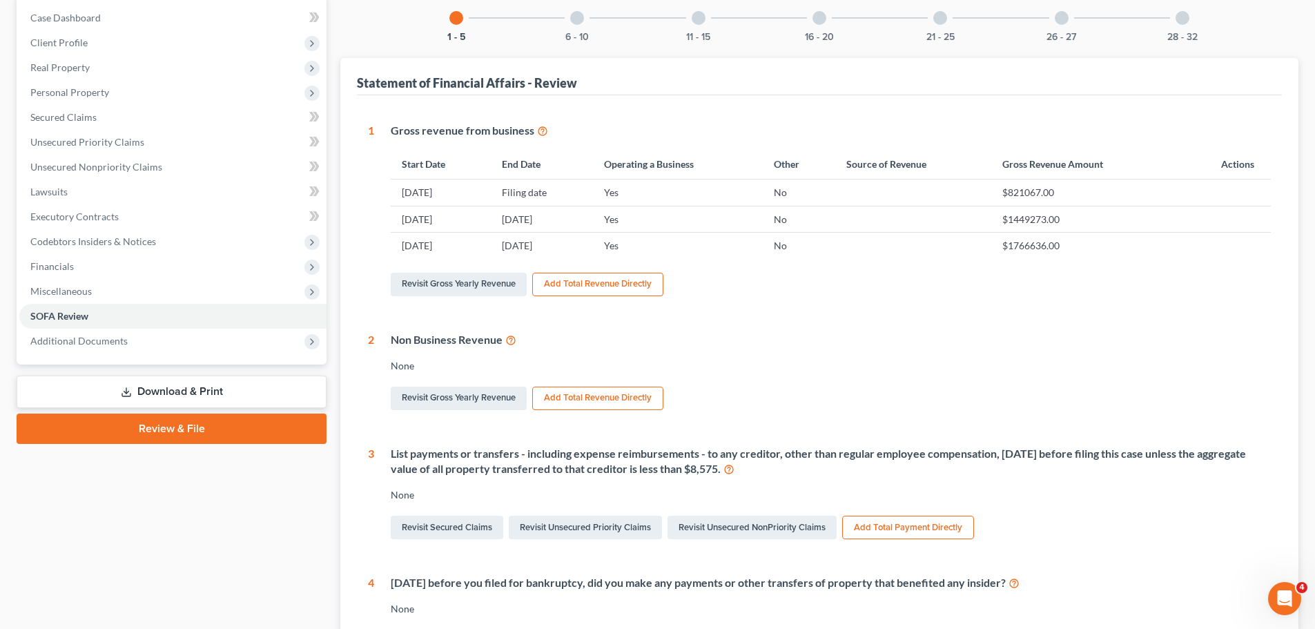
click at [458, 193] on td "[DATE]" at bounding box center [441, 192] width 100 height 26
click at [456, 286] on link "Revisit Gross Yearly Revenue" at bounding box center [459, 284] width 136 height 23
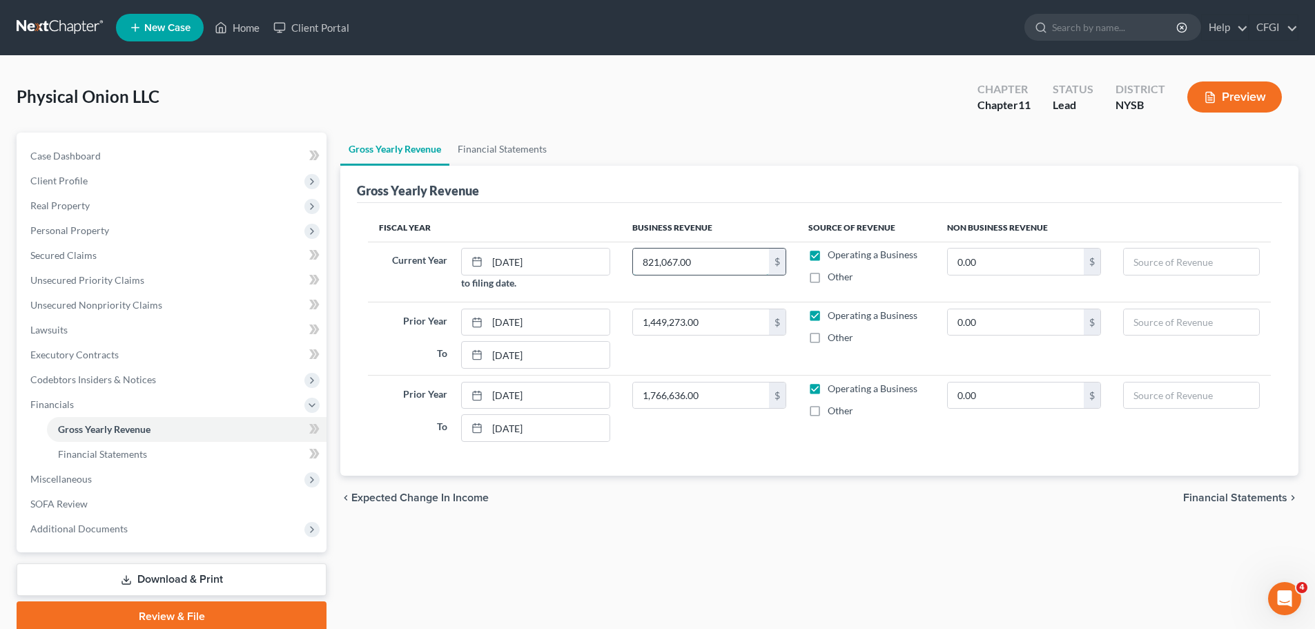
click at [707, 253] on input "821,067.00" at bounding box center [701, 261] width 136 height 26
click at [743, 264] on input "821,067.00" at bounding box center [701, 261] width 136 height 26
drag, startPoint x: 583, startPoint y: 264, endPoint x: 567, endPoint y: 264, distance: 16.6
click at [567, 264] on tr "Current Year [DATE] to filing date. 821,067.00 $ Operating a Business Other 0.0…" at bounding box center [819, 272] width 903 height 60
type input "812,831"
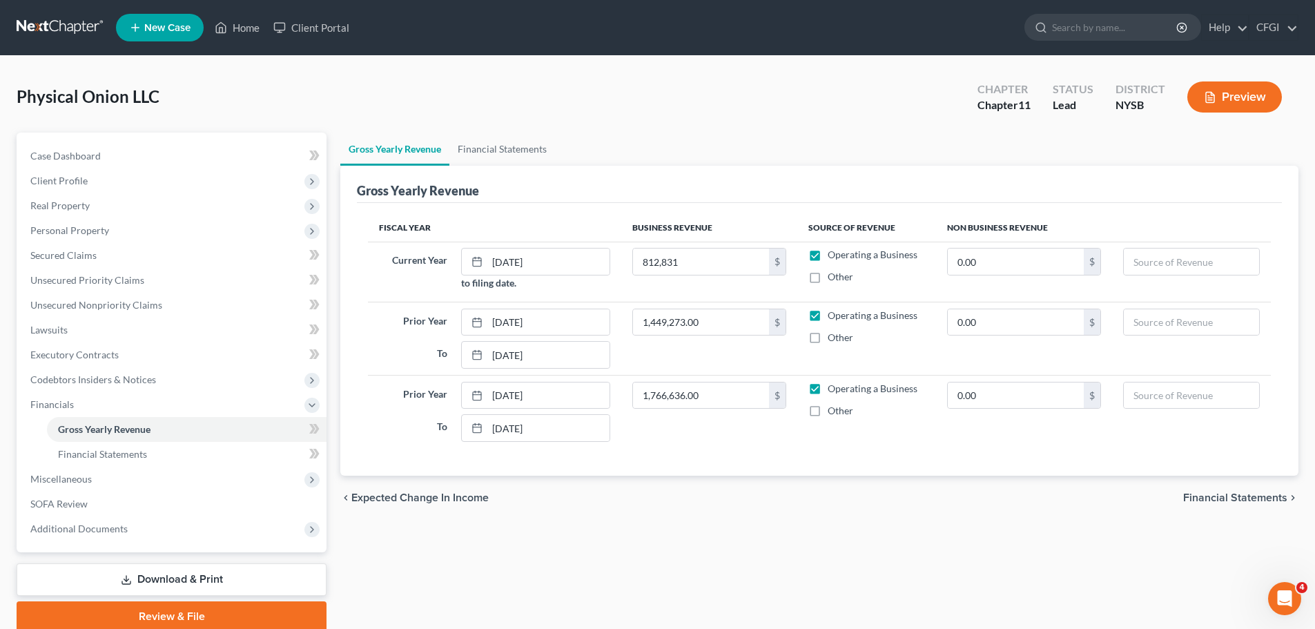
click at [819, 135] on ul "Gross Yearly Revenue Financial Statements" at bounding box center [819, 149] width 958 height 33
click at [1204, 496] on span "Financial Statements" at bounding box center [1235, 497] width 104 height 11
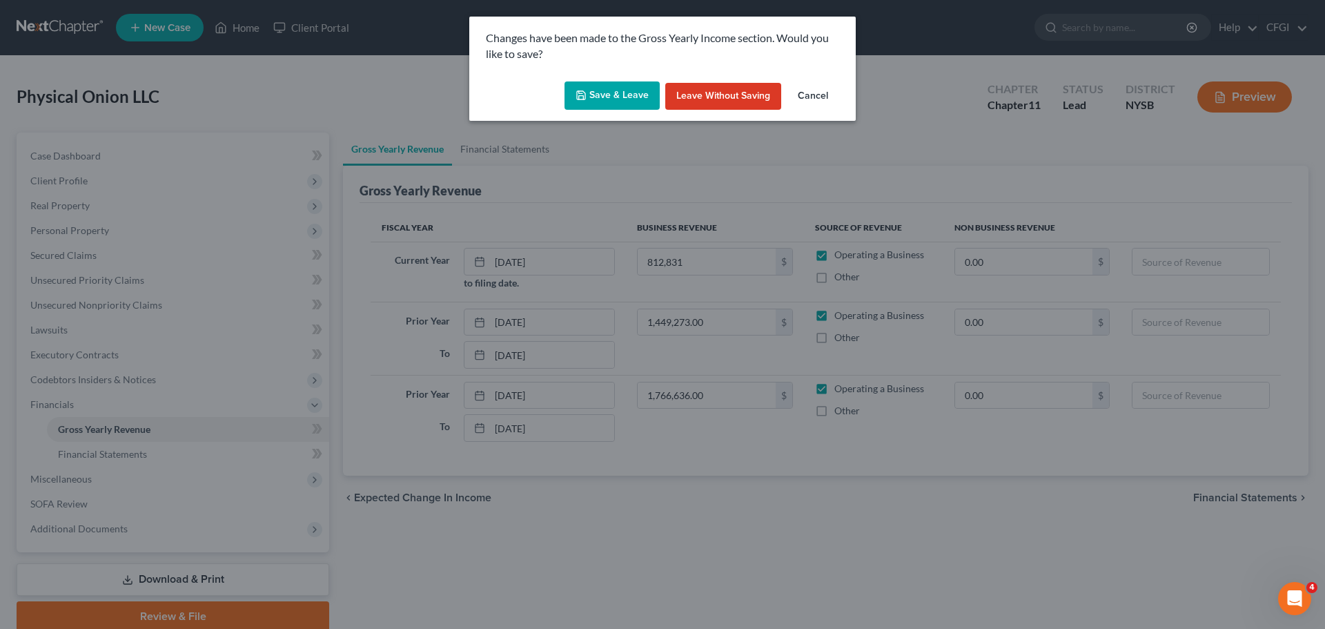
click at [623, 97] on button "Save & Leave" at bounding box center [612, 95] width 95 height 29
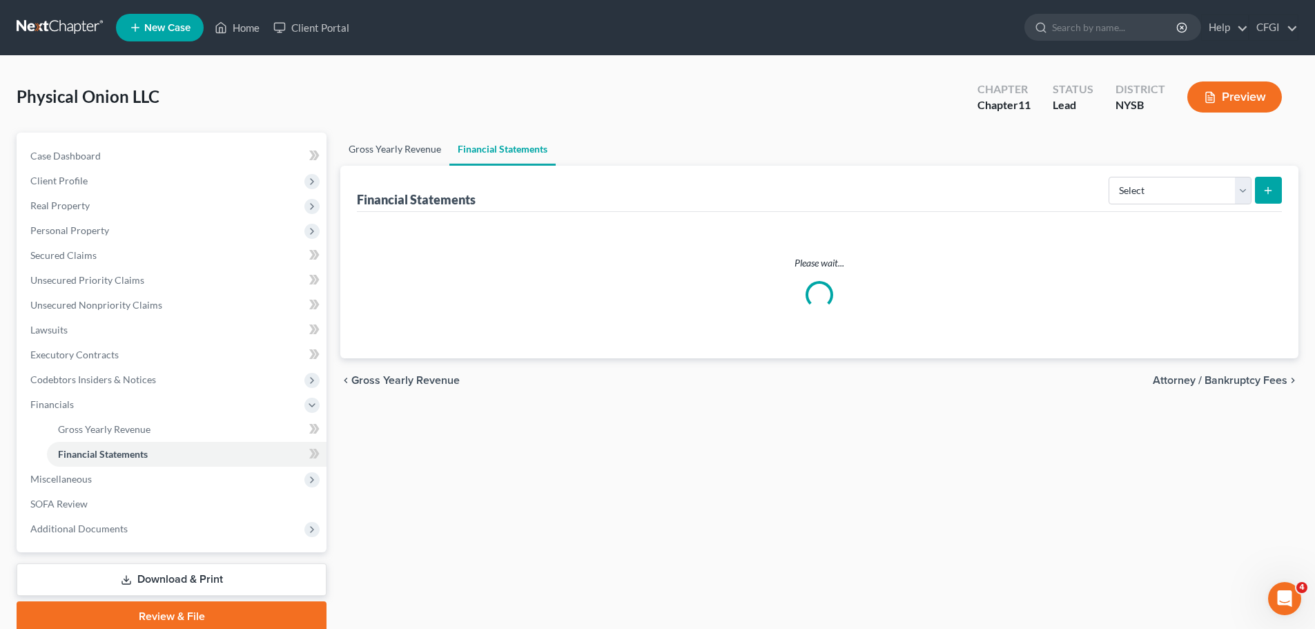
click at [409, 151] on link "Gross Yearly Revenue" at bounding box center [394, 149] width 109 height 33
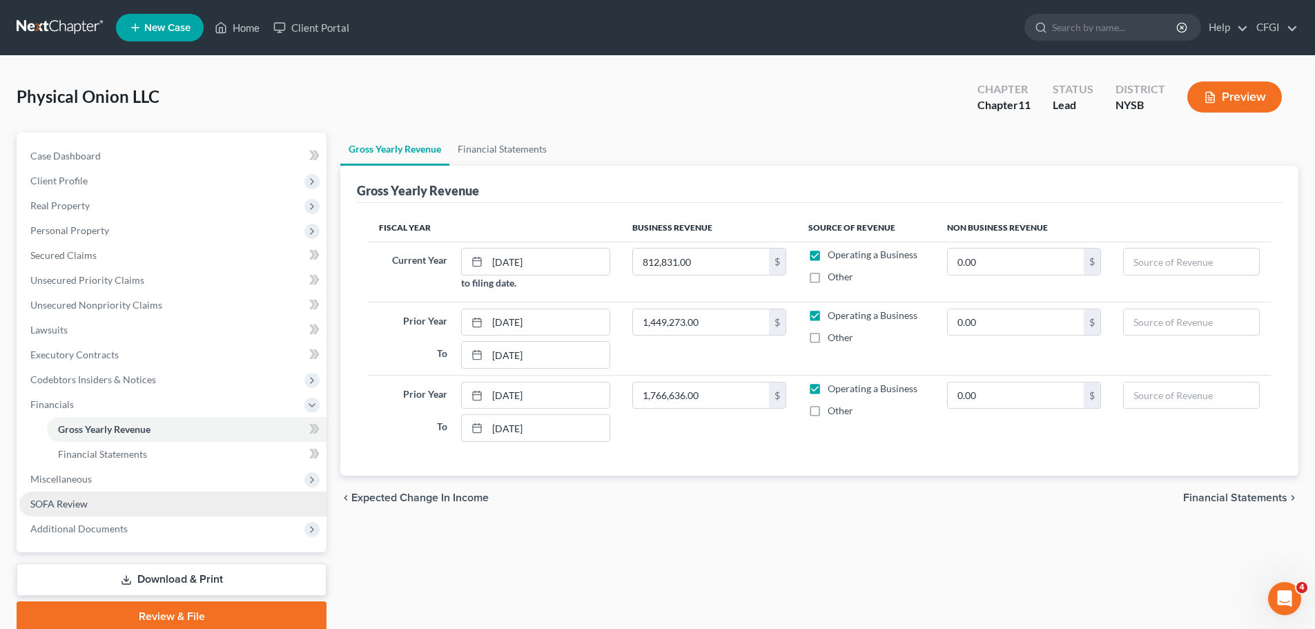
click at [72, 505] on span "SOFA Review" at bounding box center [58, 504] width 57 height 12
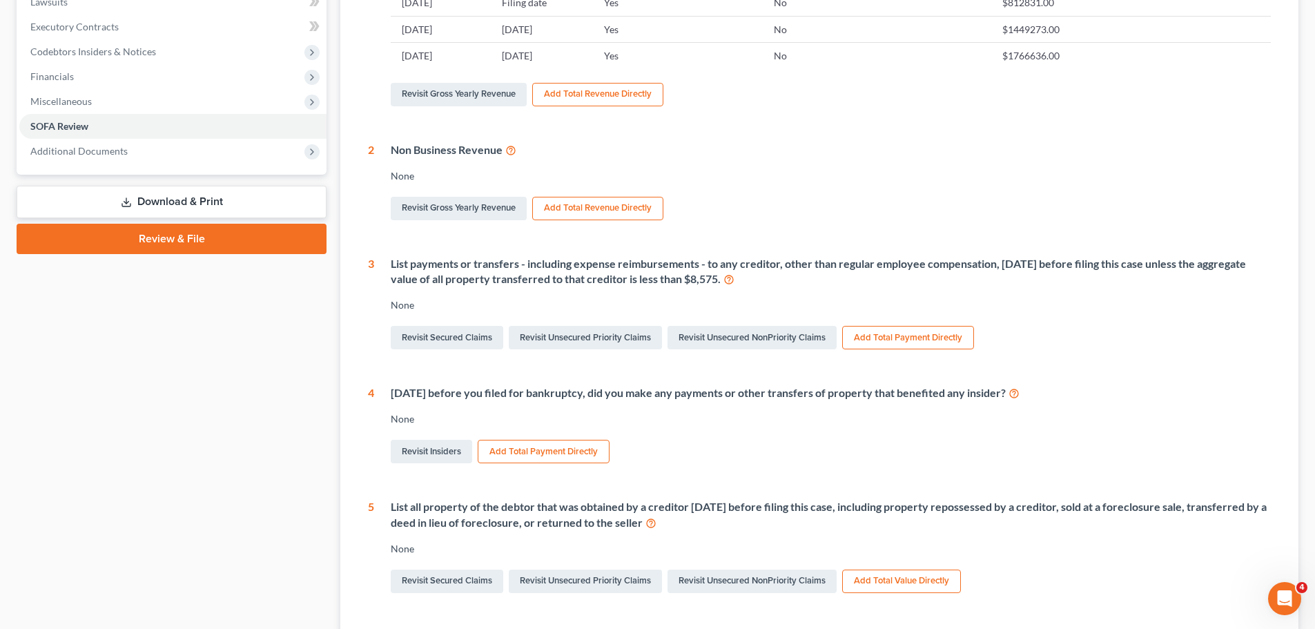
scroll to position [414, 0]
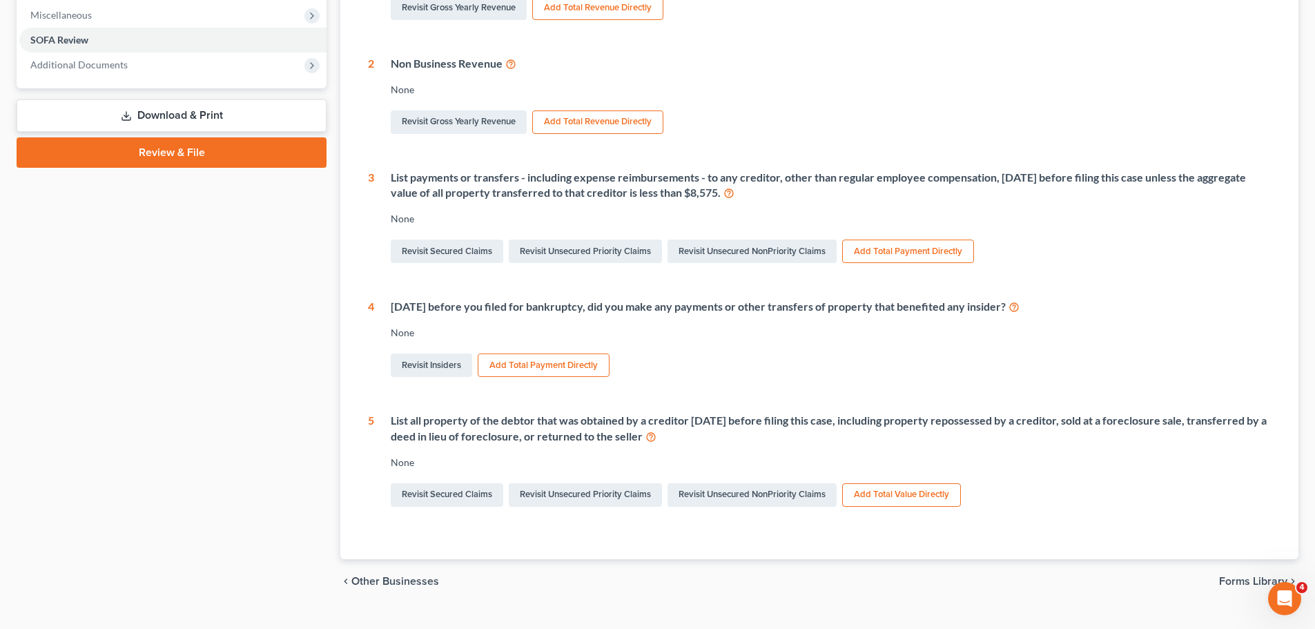
click at [909, 255] on button "Add Total Payment Directly" at bounding box center [908, 250] width 132 height 23
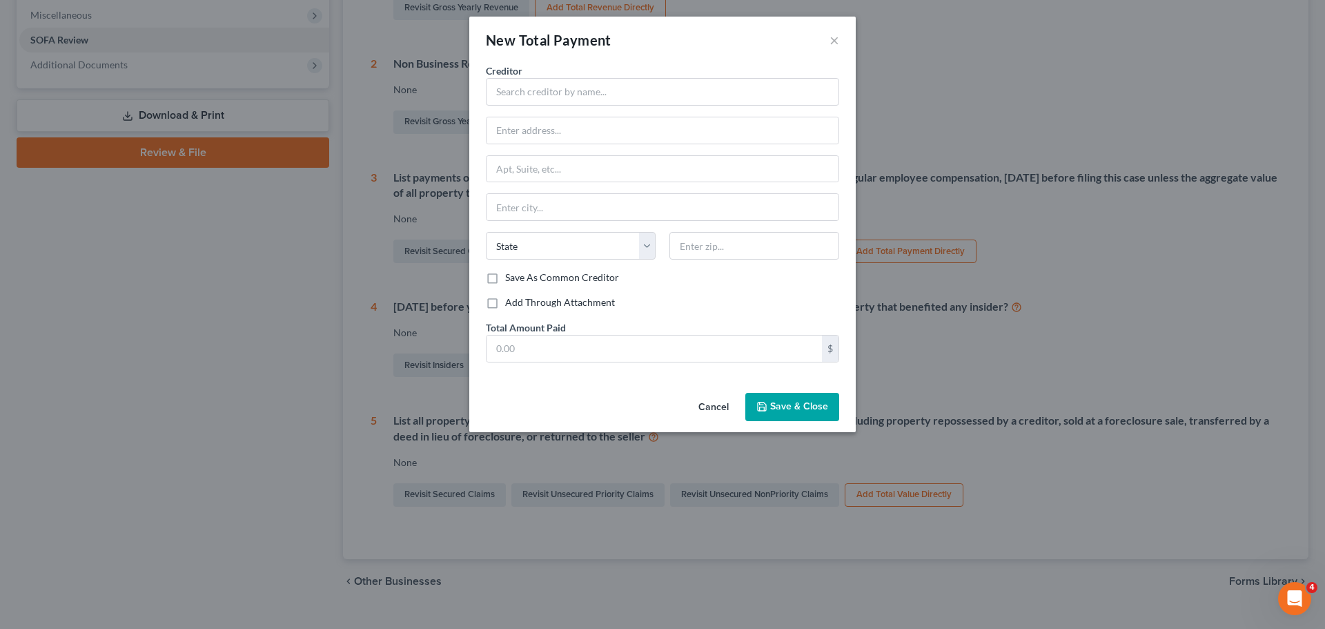
click at [505, 303] on label "Add Through Attachment" at bounding box center [560, 302] width 110 height 14
click at [511, 303] on input "Add Through Attachment" at bounding box center [515, 299] width 9 height 9
checkbox input "true"
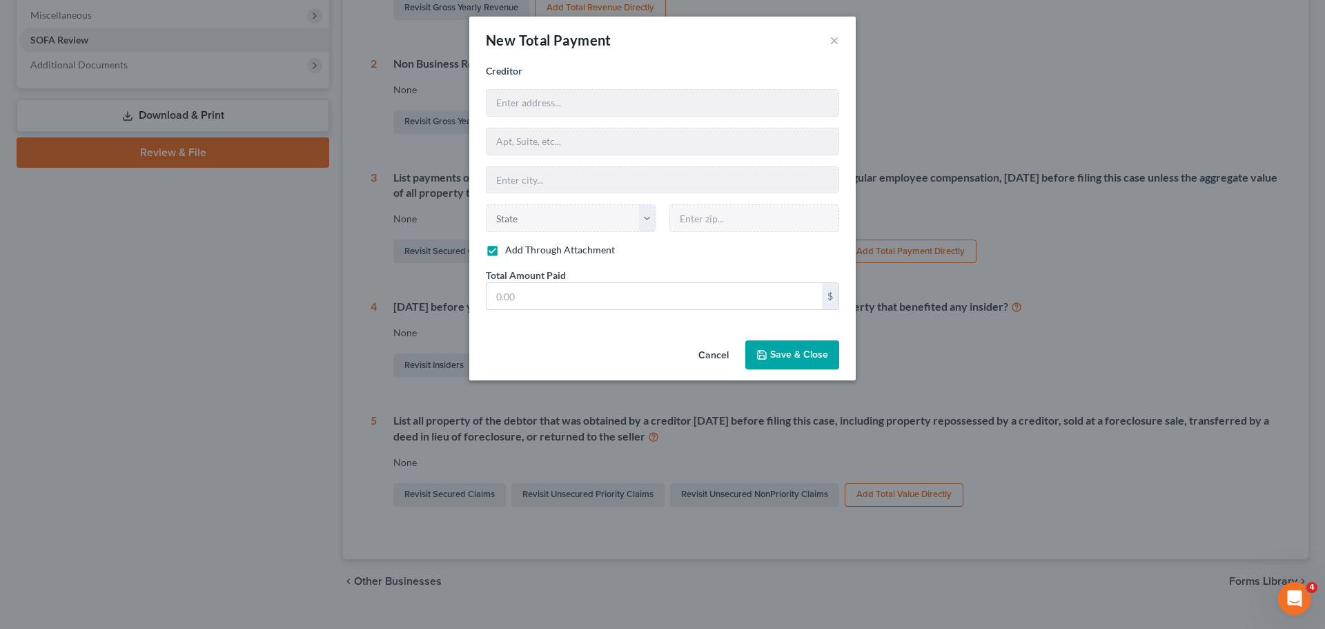
click at [801, 361] on button "Save & Close" at bounding box center [792, 354] width 94 height 29
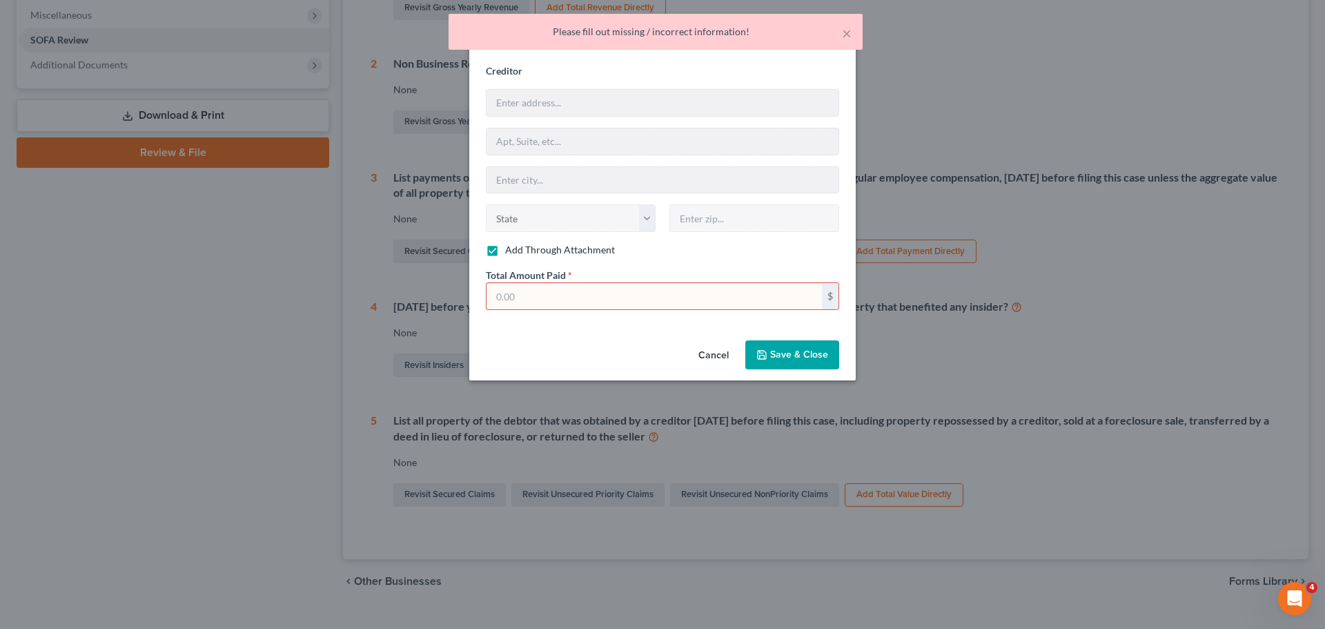
click at [710, 355] on button "Cancel" at bounding box center [713, 356] width 52 height 28
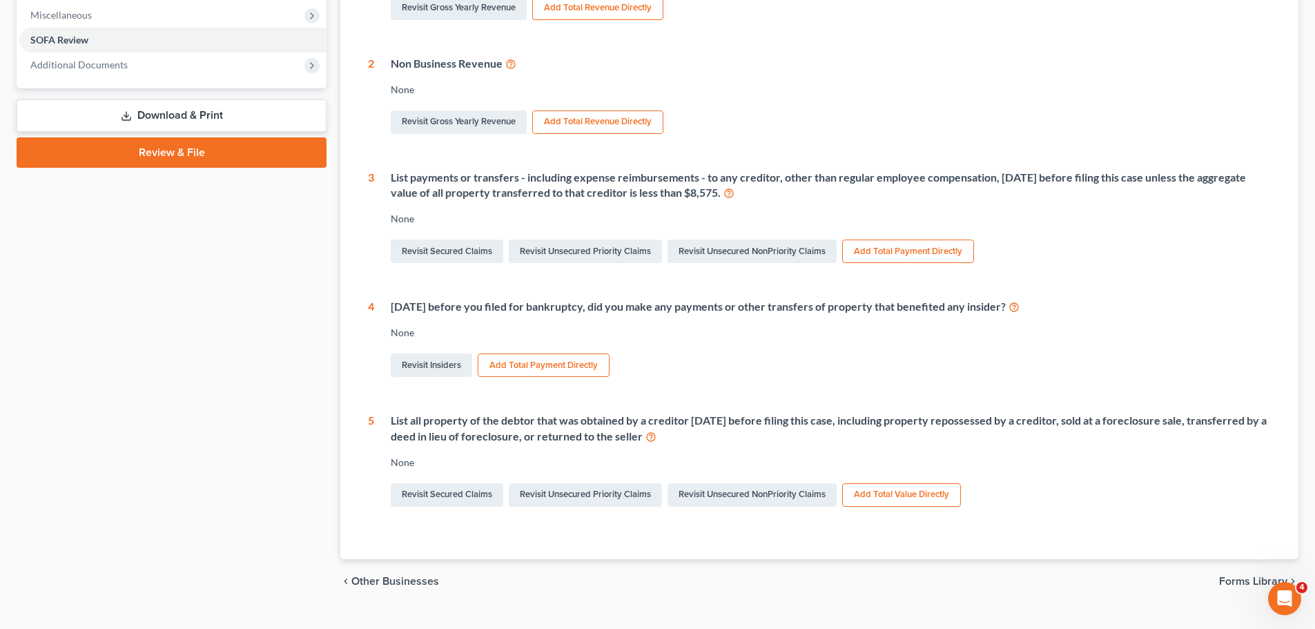
drag, startPoint x: 428, startPoint y: 216, endPoint x: 453, endPoint y: 220, distance: 25.2
click at [453, 220] on div "None" at bounding box center [831, 219] width 880 height 14
drag, startPoint x: 801, startPoint y: 193, endPoint x: 767, endPoint y: 204, distance: 36.0
click at [767, 204] on div "List payments or transfers - including expense reimbursements - to any creditor…" at bounding box center [822, 218] width 897 height 97
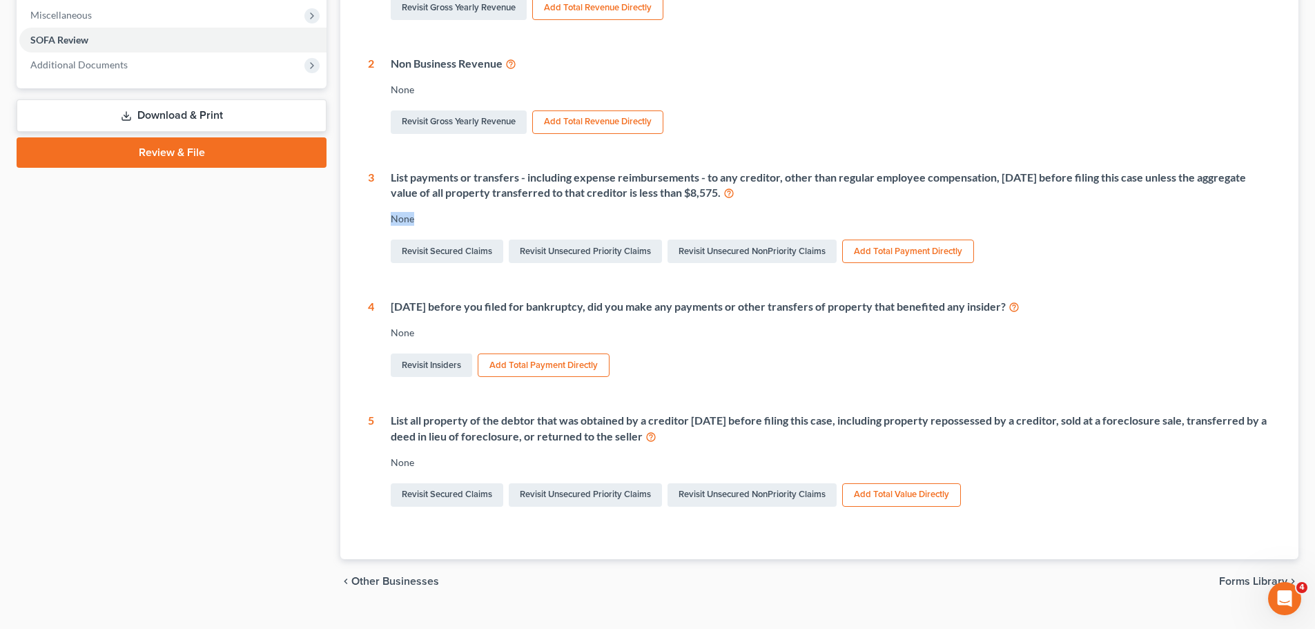
click at [909, 253] on button "Add Total Payment Directly" at bounding box center [908, 250] width 132 height 23
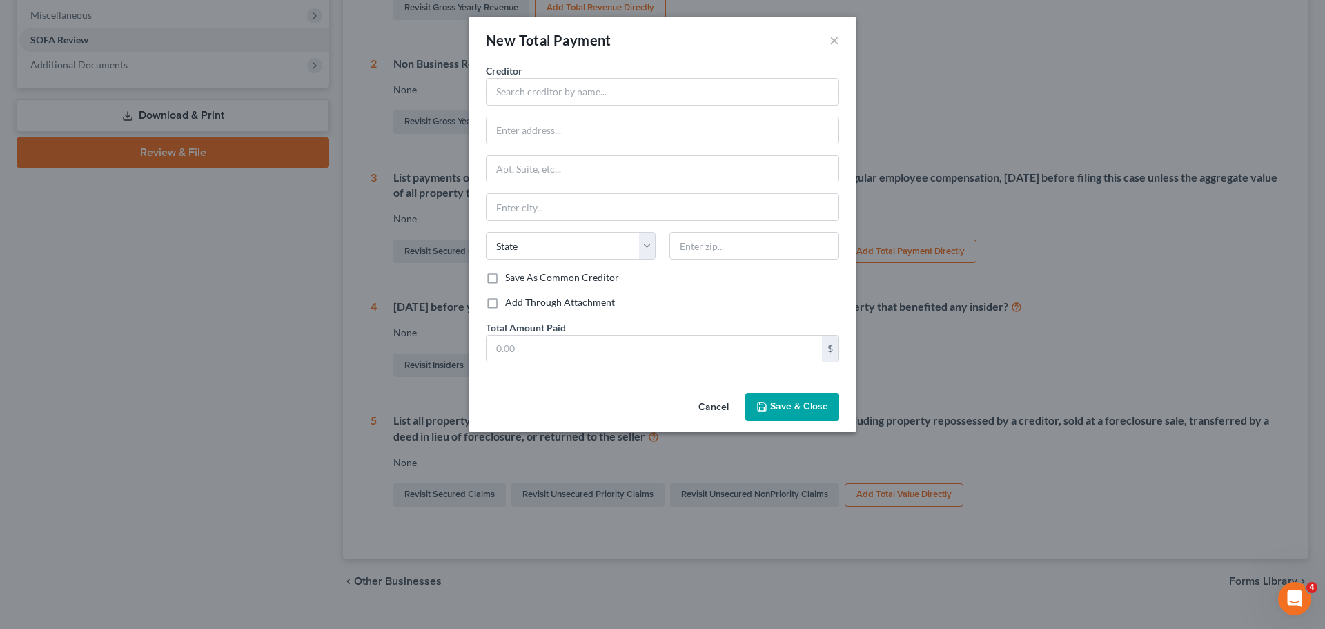
click at [505, 302] on label "Add Through Attachment" at bounding box center [560, 302] width 110 height 14
click at [511, 302] on input "Add Through Attachment" at bounding box center [515, 299] width 9 height 9
checkbox input "true"
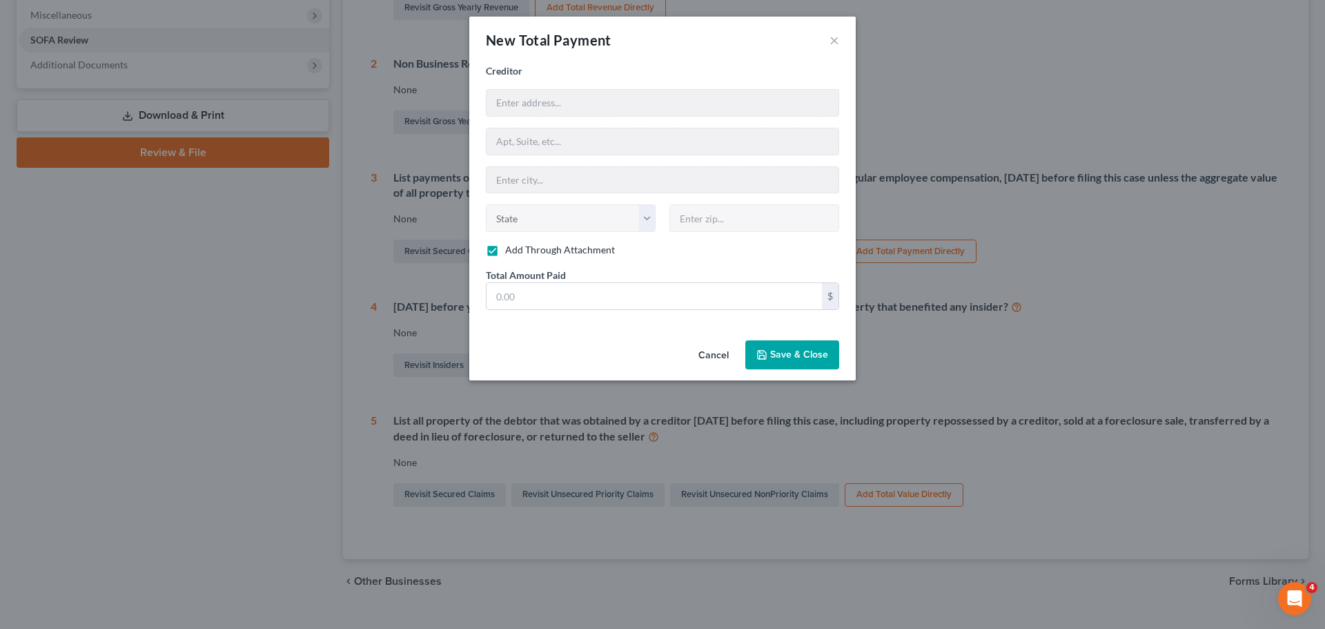
click at [529, 347] on div "Cancel Save & Close" at bounding box center [662, 358] width 386 height 46
click at [543, 299] on input "text" at bounding box center [654, 296] width 335 height 26
type input "1"
click at [829, 349] on button "Save & Close" at bounding box center [792, 354] width 94 height 29
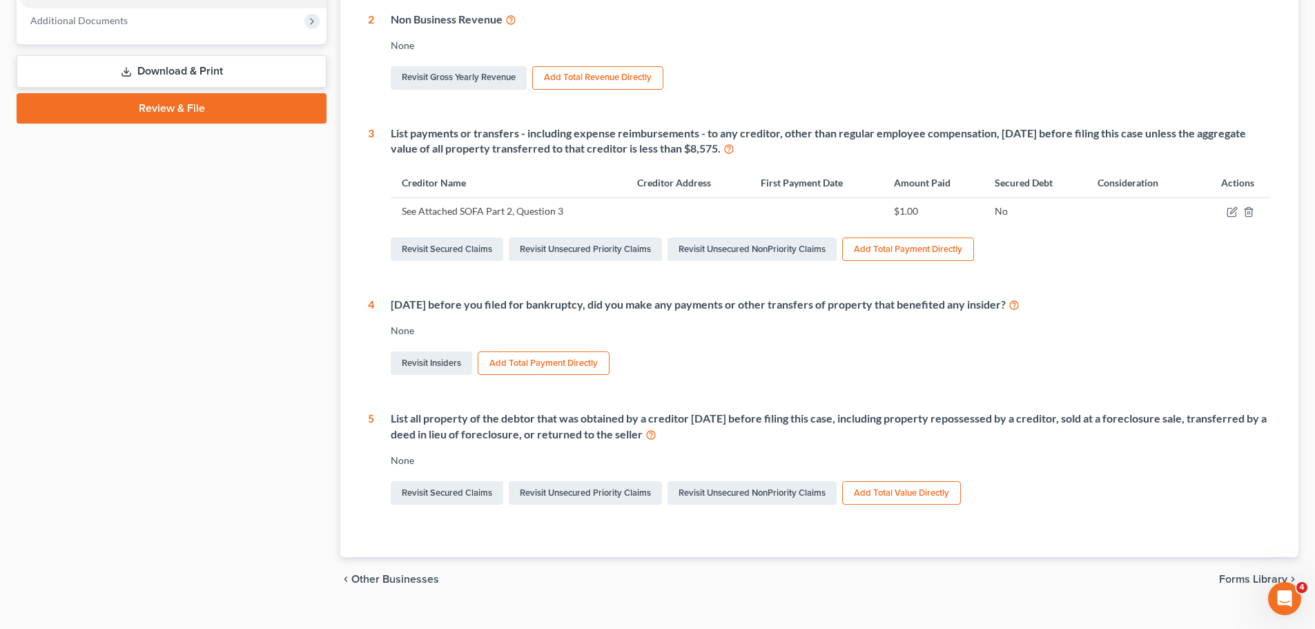
scroll to position [483, 0]
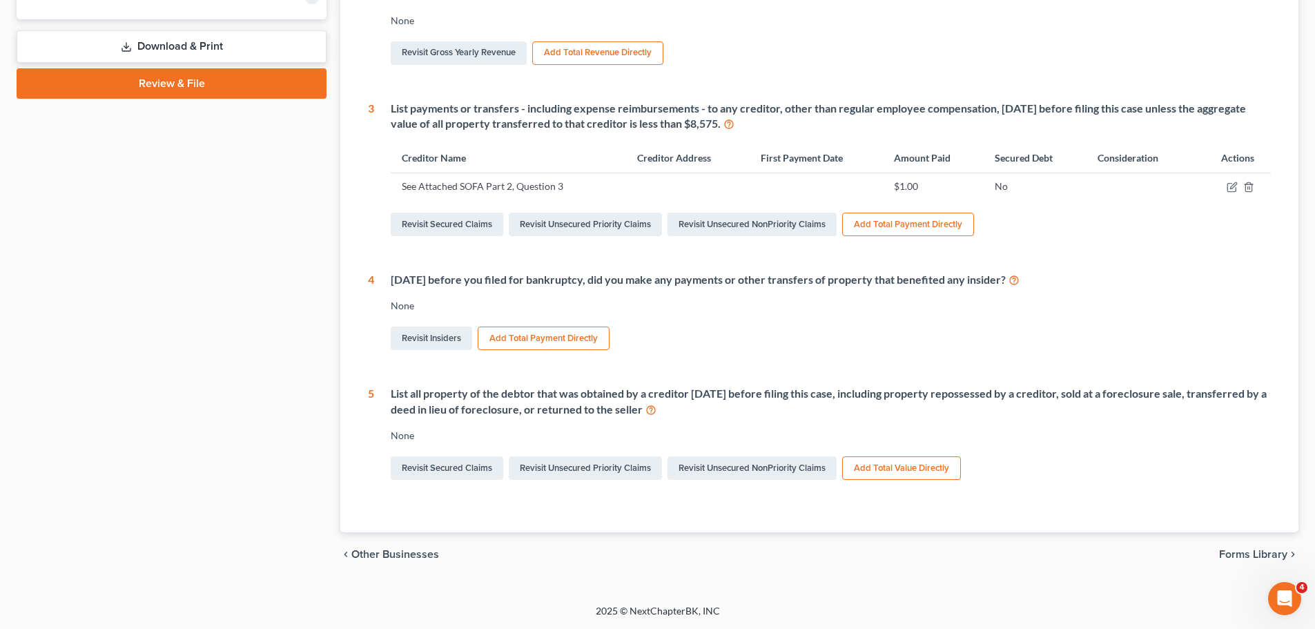
click at [527, 336] on button "Add Total Payment Directly" at bounding box center [544, 337] width 132 height 23
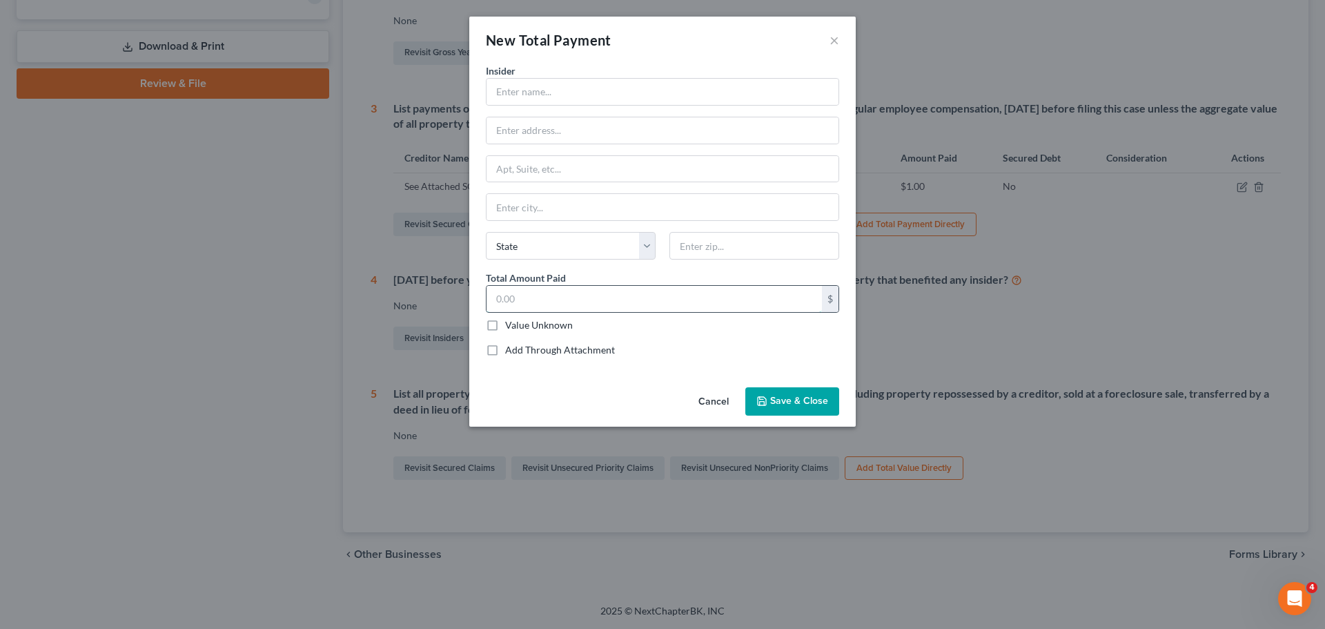
click at [521, 296] on input "text" at bounding box center [654, 299] width 335 height 26
type input "1"
click at [505, 353] on label "Add Through Attachment" at bounding box center [560, 350] width 110 height 14
click at [511, 352] on input "Add Through Attachment" at bounding box center [515, 347] width 9 height 9
checkbox input "true"
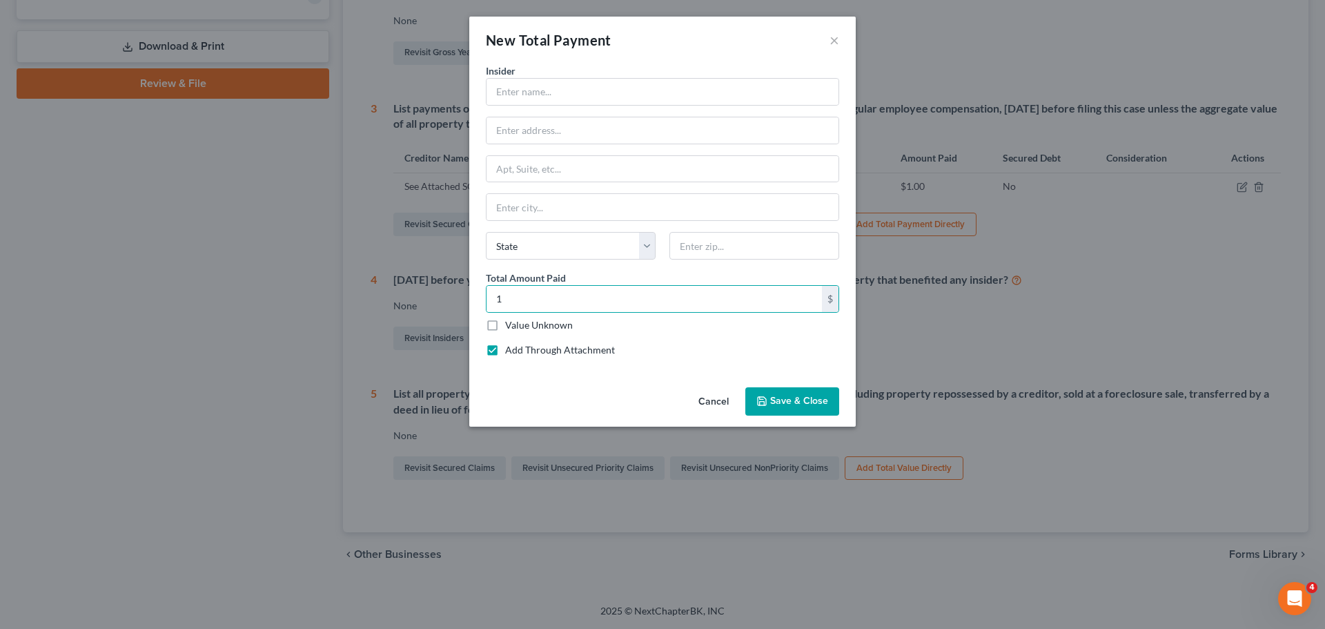
type input "See Attached SOFA Part 2, Question 4"
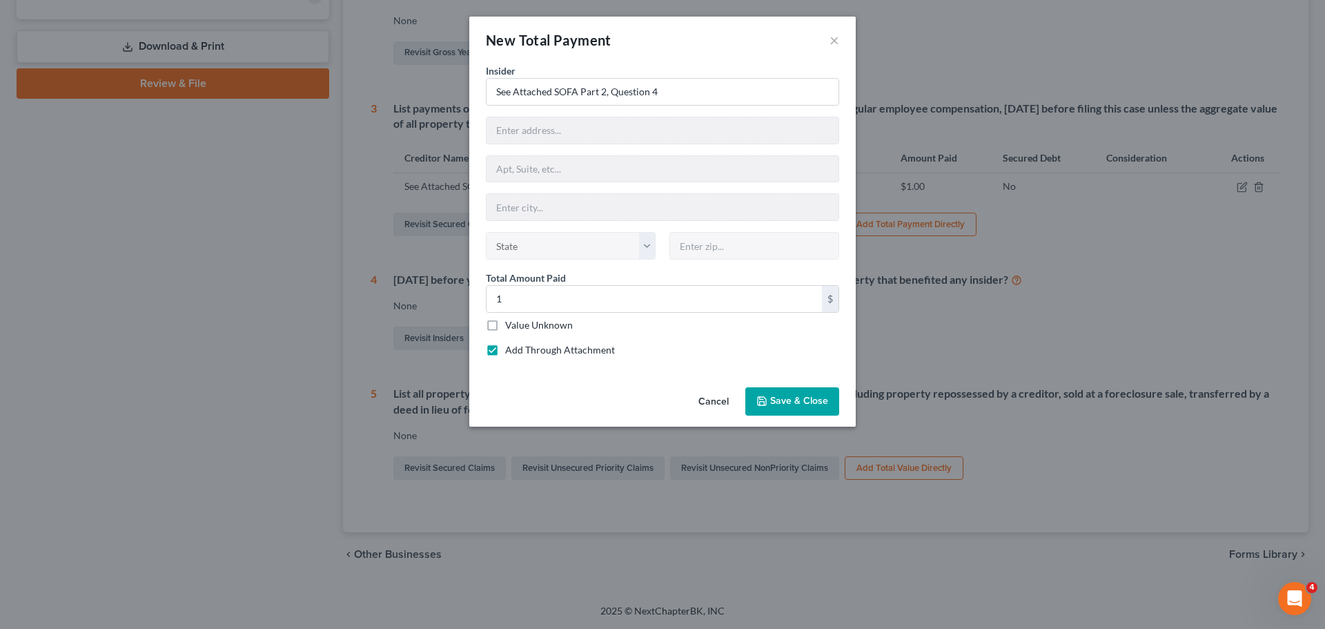
click at [764, 397] on icon "button" at bounding box center [762, 401] width 8 height 8
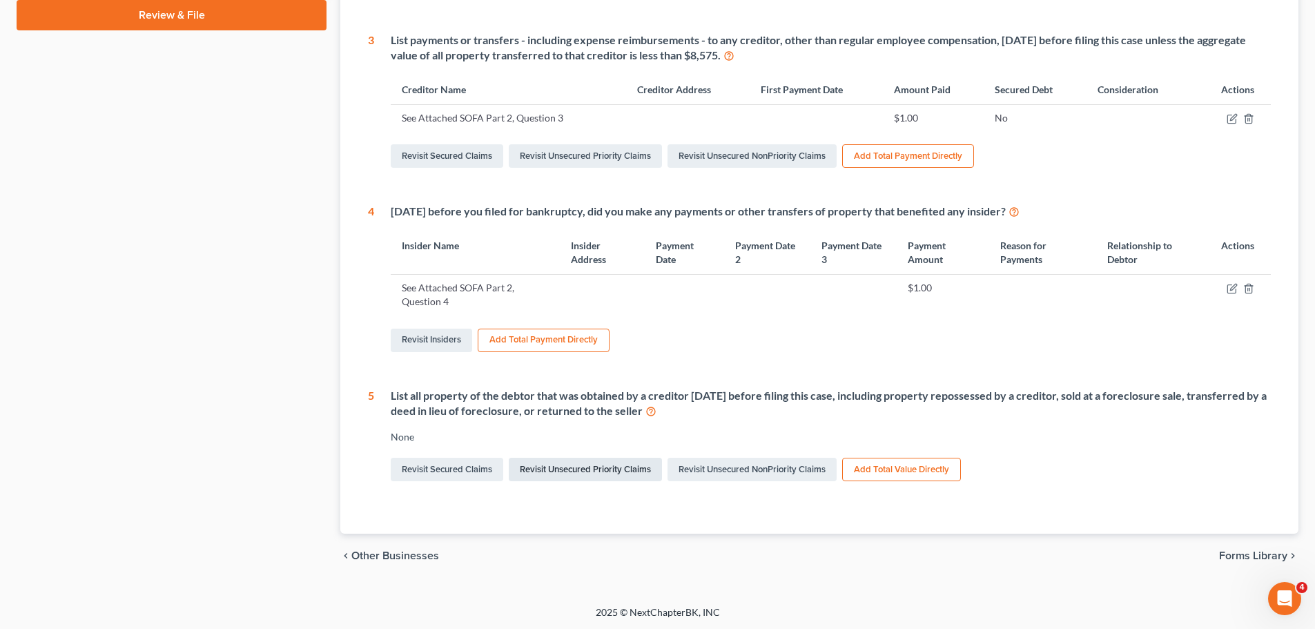
scroll to position [553, 0]
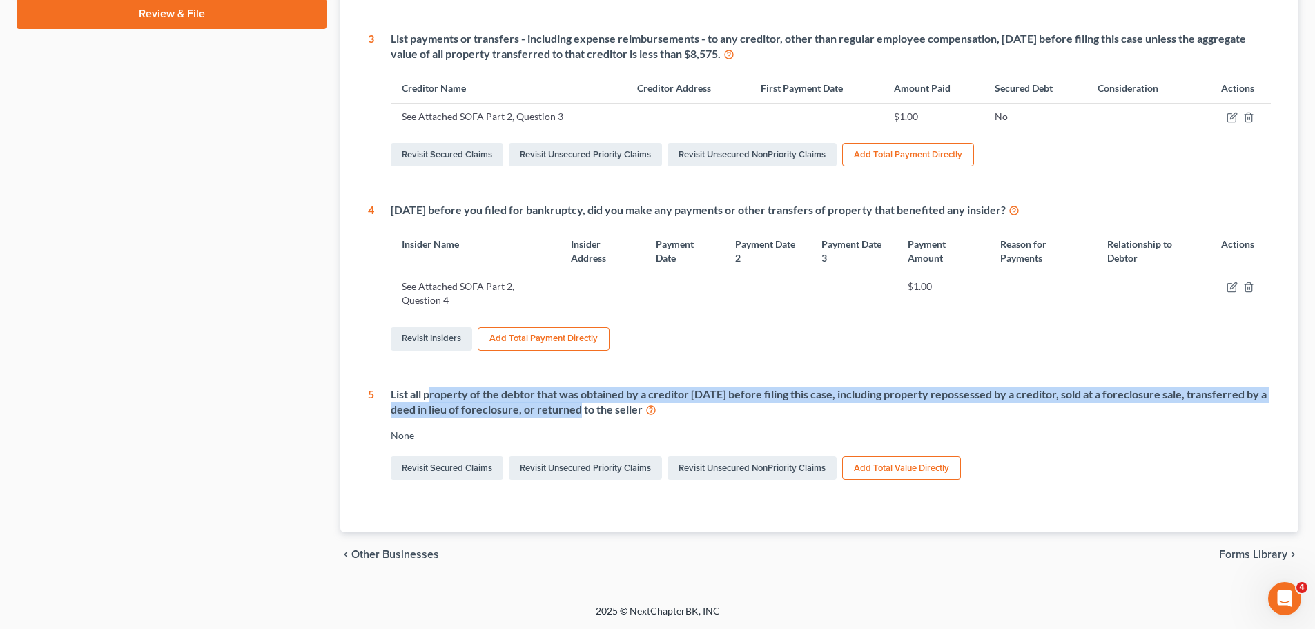
drag, startPoint x: 431, startPoint y: 398, endPoint x: 565, endPoint y: 407, distance: 134.9
click at [562, 406] on div "List all property of the debtor that was obtained by a creditor [DATE] before f…" at bounding box center [831, 402] width 880 height 32
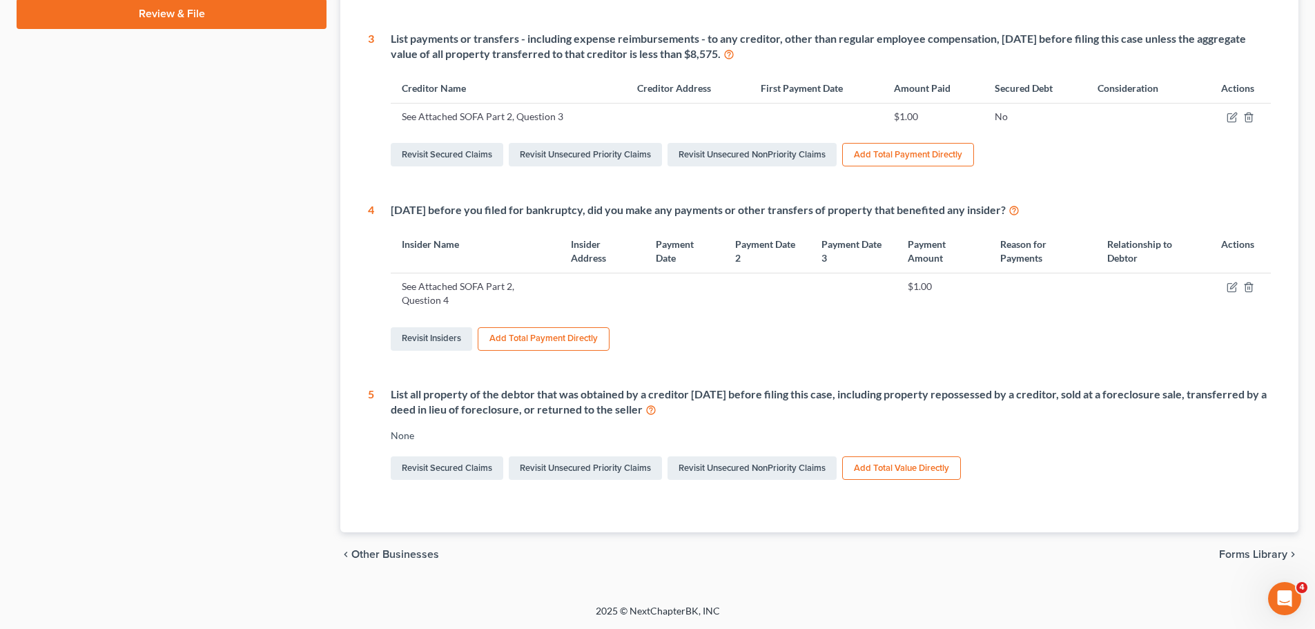
click at [565, 407] on div "List all property of the debtor that was obtained by a creditor [DATE] before f…" at bounding box center [831, 402] width 880 height 32
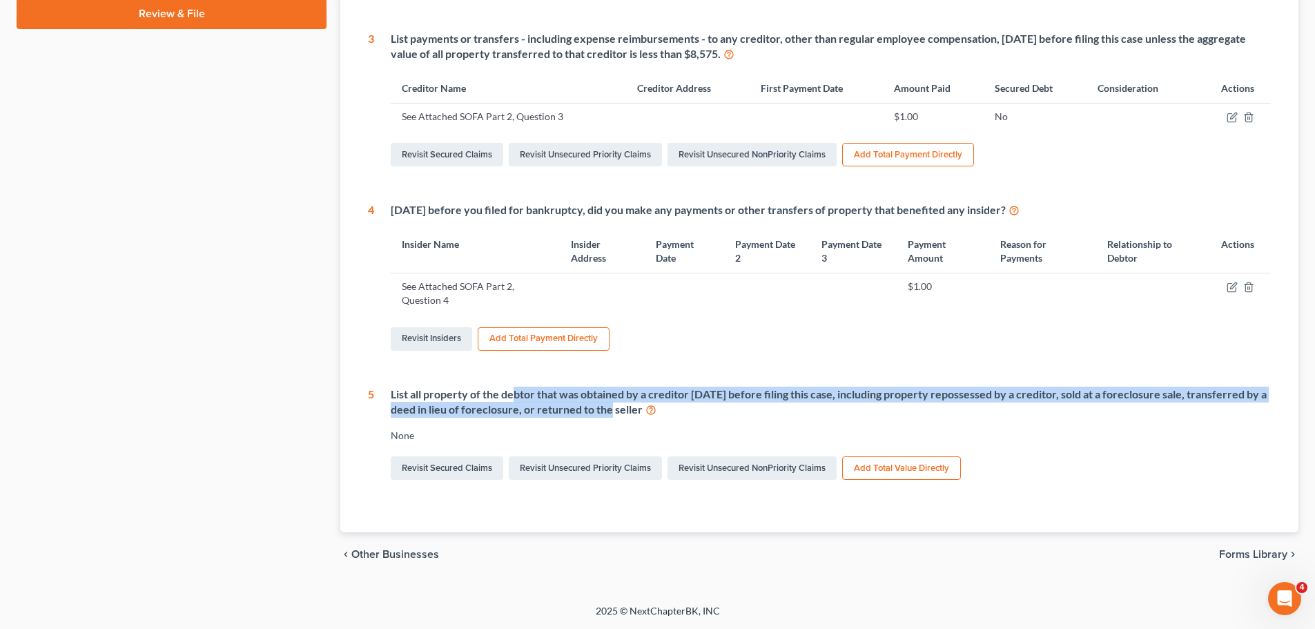
drag, startPoint x: 599, startPoint y: 411, endPoint x: 512, endPoint y: 385, distance: 90.6
click at [512, 385] on div "1 Gross revenue from business Start Date End Date Operating a Business Other So…" at bounding box center [819, 95] width 903 height 774
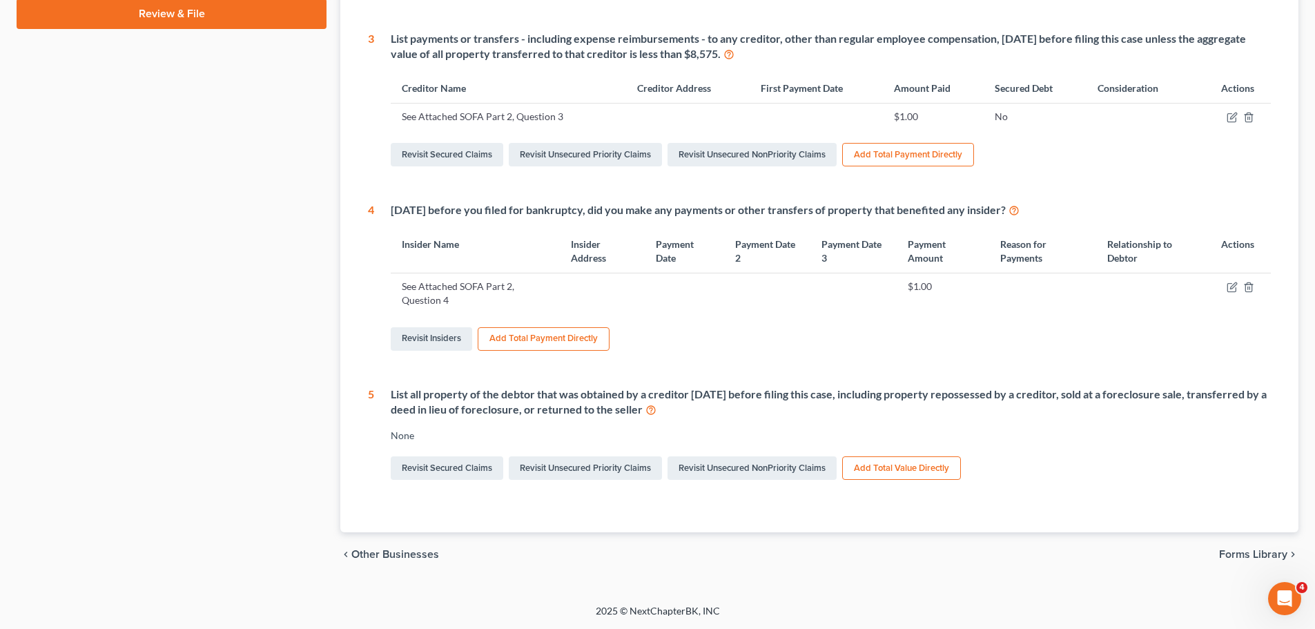
click at [507, 385] on div "1 Gross revenue from business Start Date End Date Operating a Business Other So…" at bounding box center [819, 95] width 903 height 774
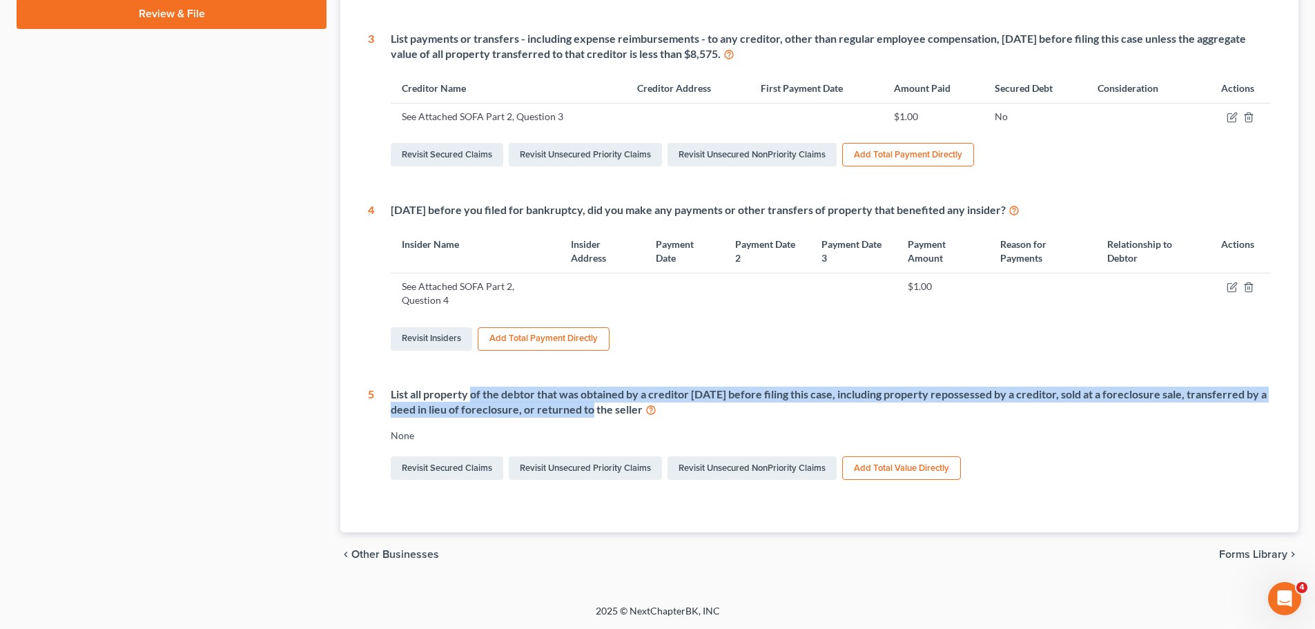
drag, startPoint x: 473, startPoint y: 386, endPoint x: 576, endPoint y: 405, distance: 104.6
click at [576, 405] on div "List all property of the debtor that was obtained by a creditor [DATE] before f…" at bounding box center [831, 402] width 880 height 32
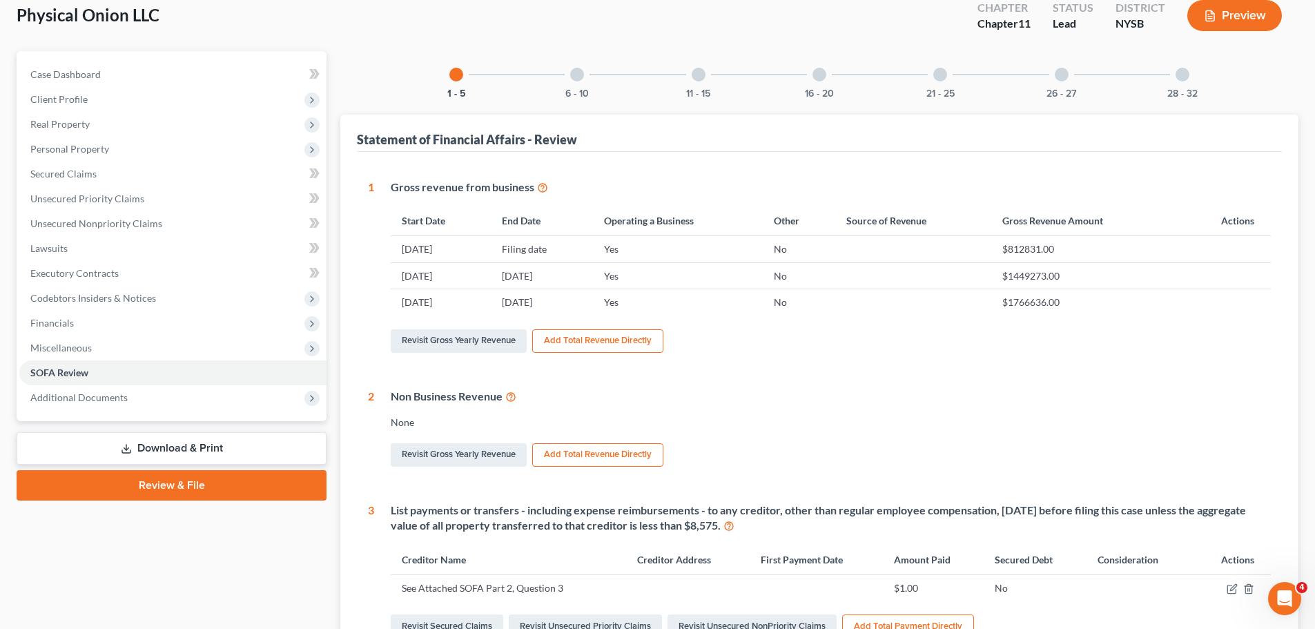
scroll to position [0, 0]
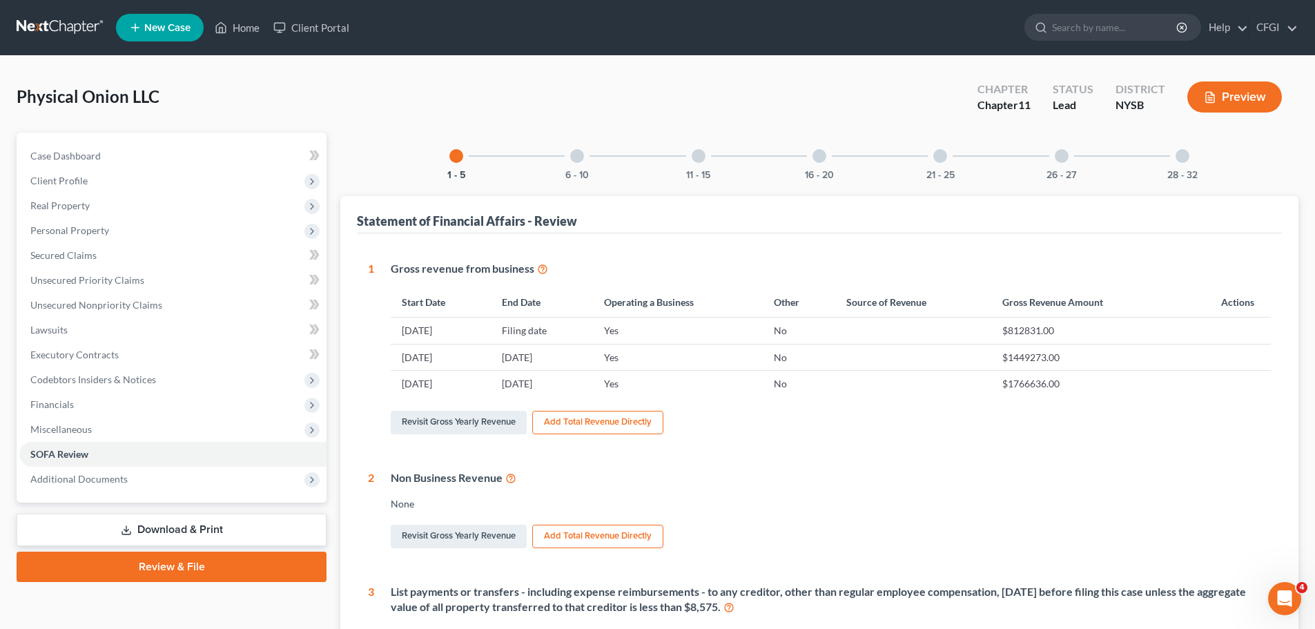
click at [575, 153] on div at bounding box center [577, 156] width 14 height 14
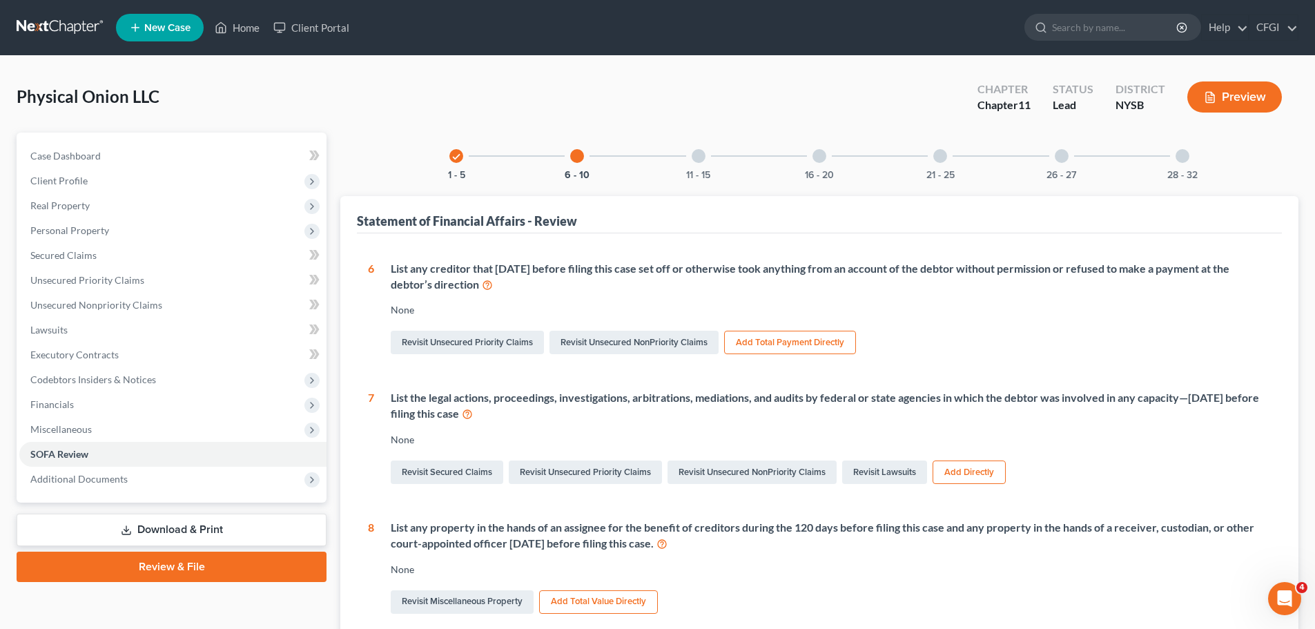
drag, startPoint x: 478, startPoint y: 271, endPoint x: 608, endPoint y: 291, distance: 131.2
click at [608, 291] on div "List any creditor that [DATE] before filing this case set off or otherwise took…" at bounding box center [831, 277] width 880 height 32
click at [609, 291] on div "List any creditor that [DATE] before filing this case set off or otherwise took…" at bounding box center [831, 277] width 880 height 32
drag, startPoint x: 442, startPoint y: 392, endPoint x: 560, endPoint y: 417, distance: 121.3
click at [559, 416] on div "6 List any creditor that [DATE] before filing this case set off or otherwise to…" at bounding box center [819, 573] width 903 height 625
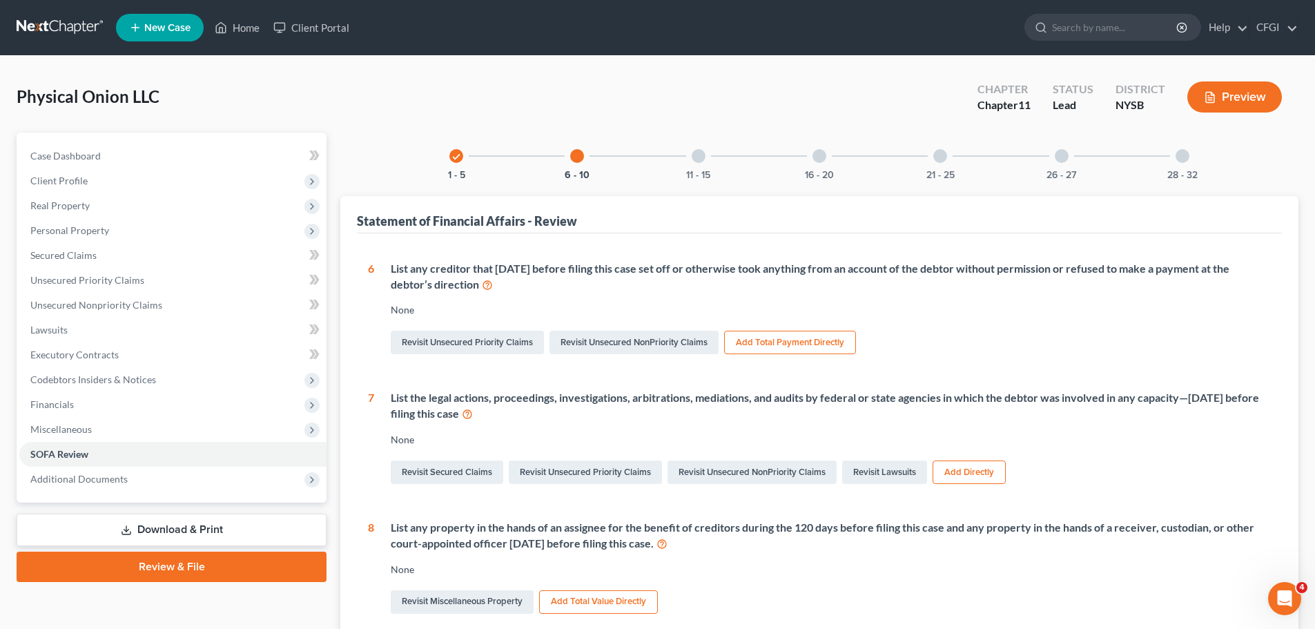
click at [562, 418] on div "List the legal actions, proceedings, investigations, arbitrations, mediations, …" at bounding box center [831, 406] width 880 height 32
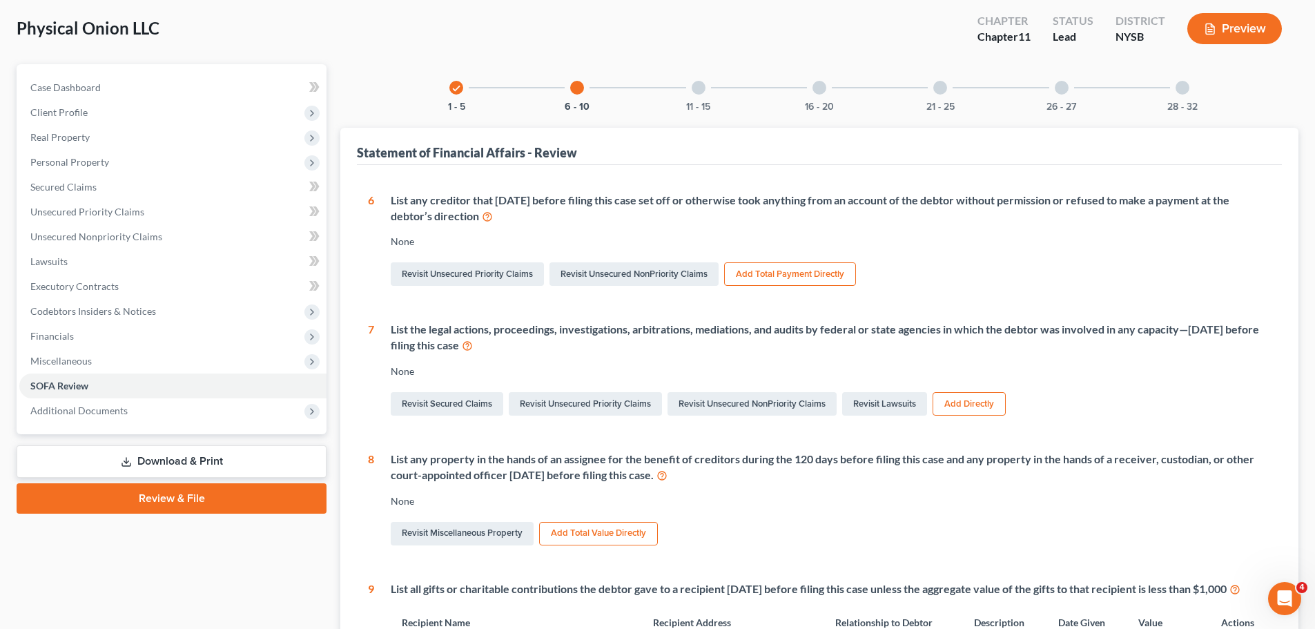
scroll to position [69, 0]
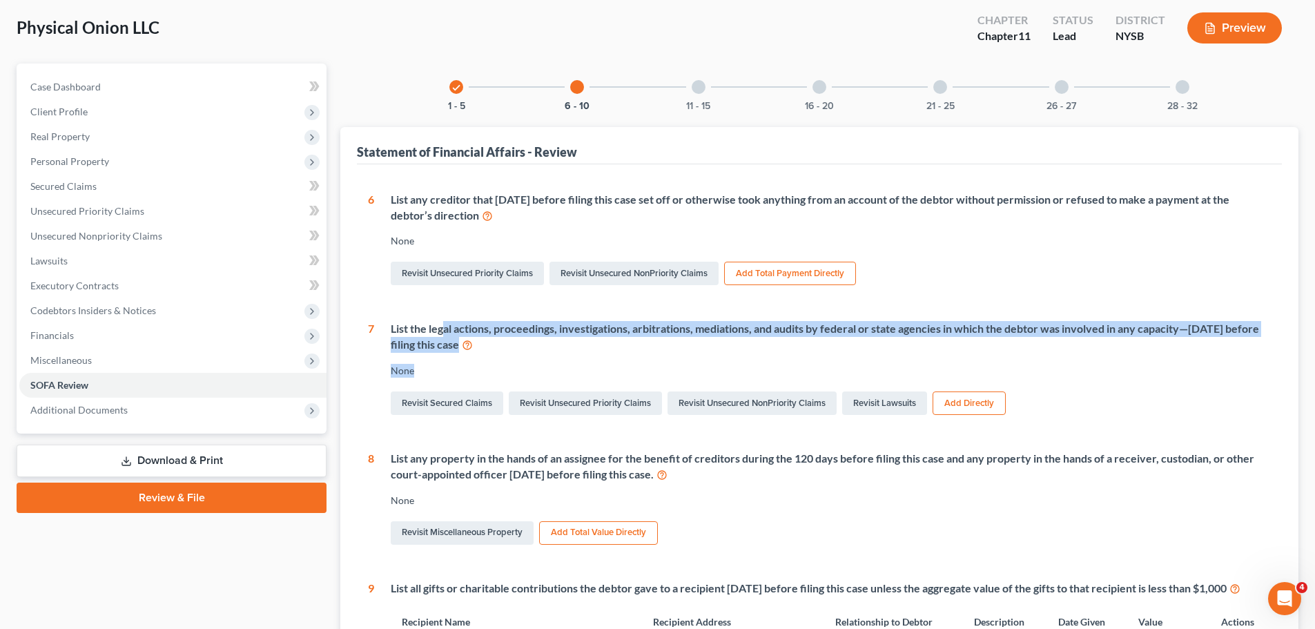
drag, startPoint x: 442, startPoint y: 326, endPoint x: 589, endPoint y: 358, distance: 150.3
click at [528, 358] on div "List the legal actions, proceedings, investigations, arbitrations, mediations, …" at bounding box center [822, 369] width 897 height 97
click at [590, 358] on div "List the legal actions, proceedings, investigations, arbitrations, mediations, …" at bounding box center [822, 369] width 897 height 97
